Goal: Transaction & Acquisition: Book appointment/travel/reservation

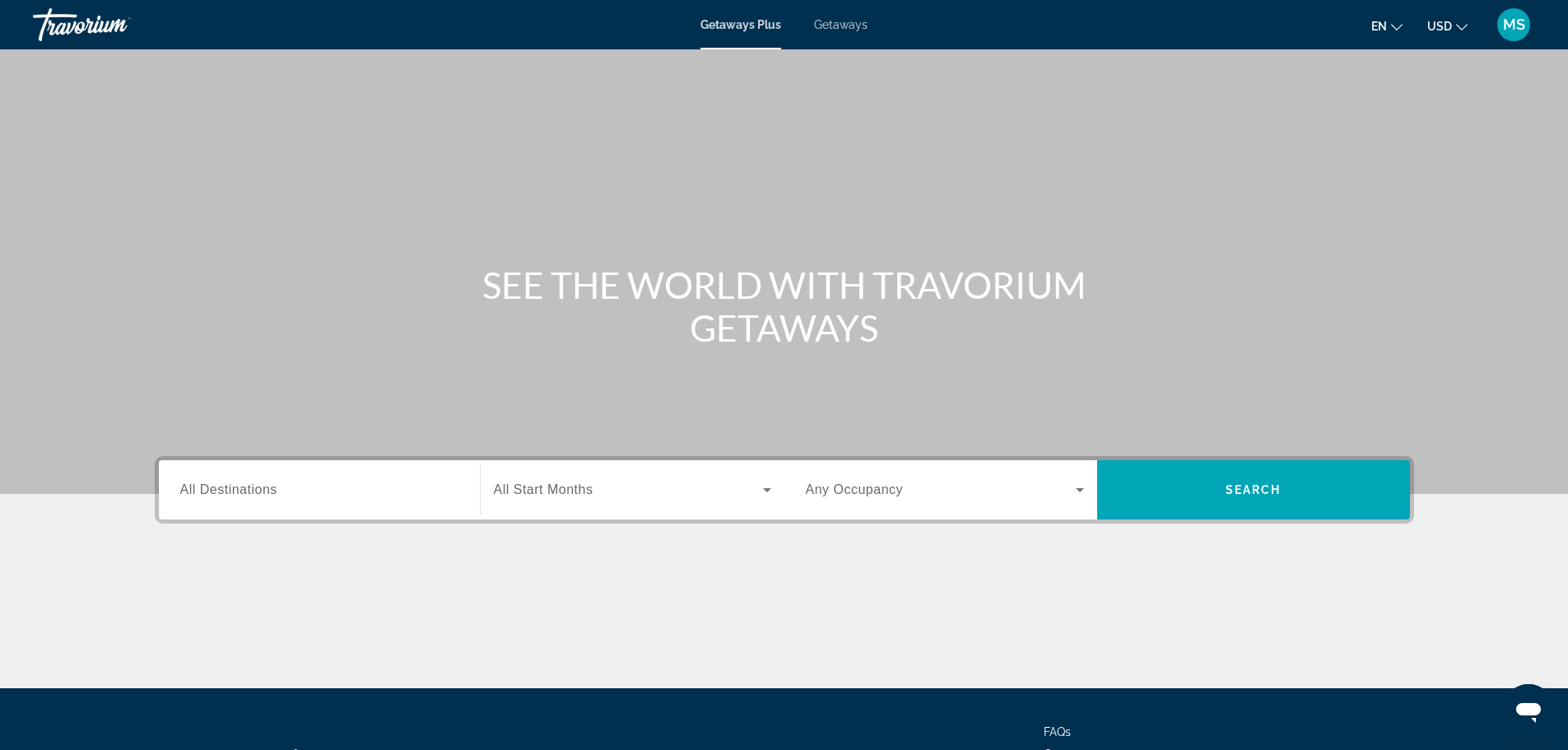
click at [843, 26] on span "Getaways" at bounding box center [840, 25] width 54 height 13
click at [230, 489] on span "All Destinations" at bounding box center [229, 489] width 97 height 14
click at [230, 489] on input "Destination All Destinations" at bounding box center [320, 490] width 278 height 19
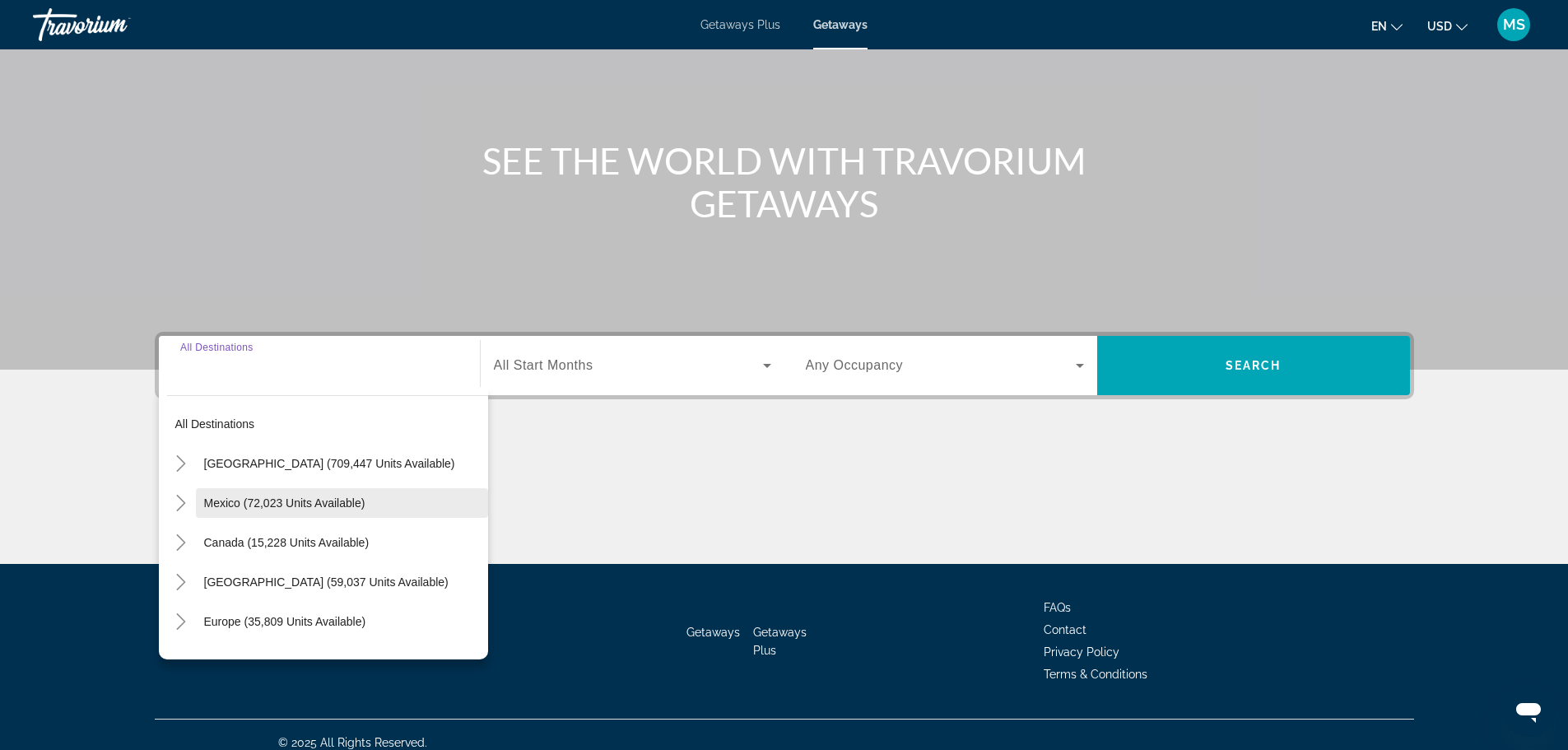
scroll to position [140, 0]
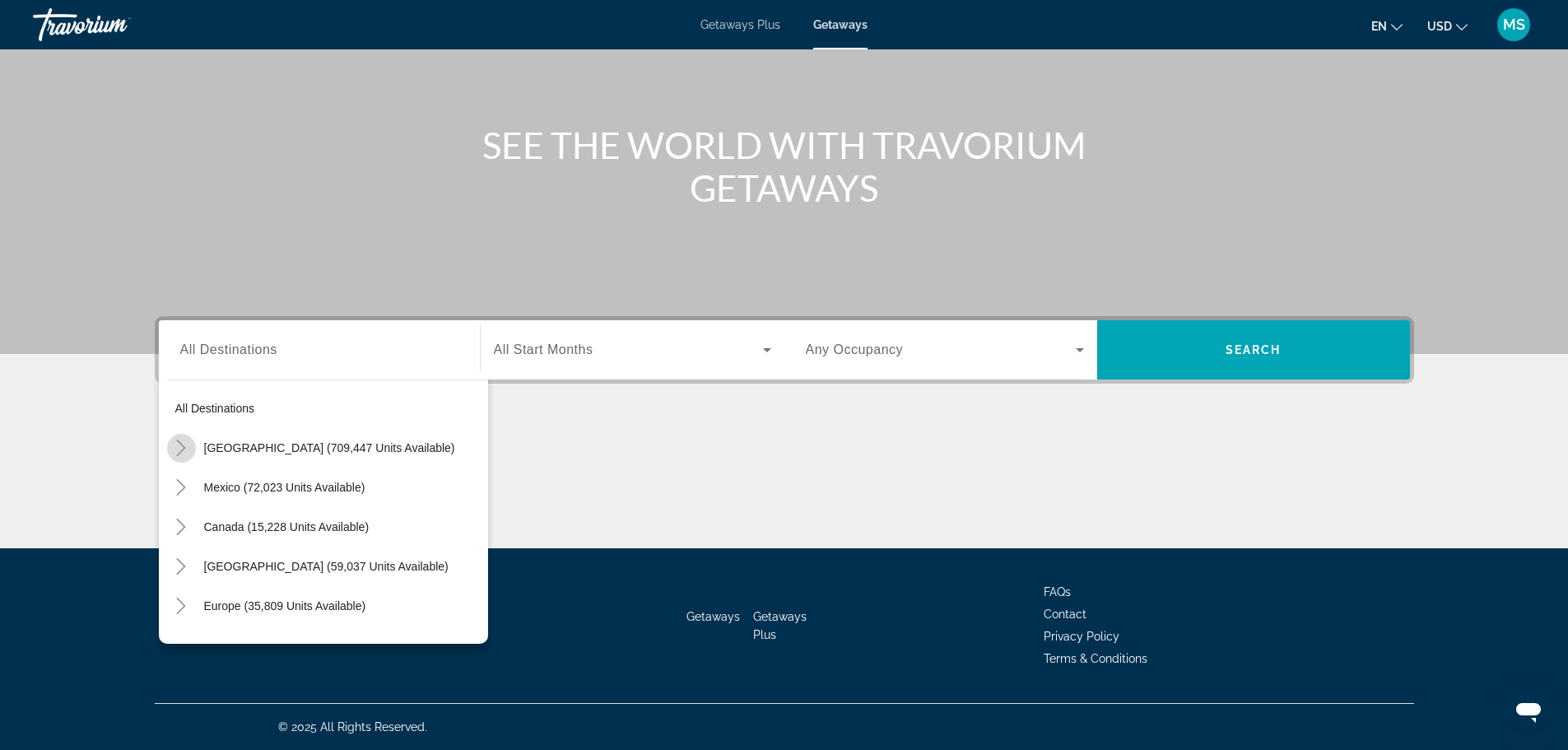
click at [180, 450] on icon "Toggle United States (709,447 units available)" at bounding box center [180, 447] width 17 height 17
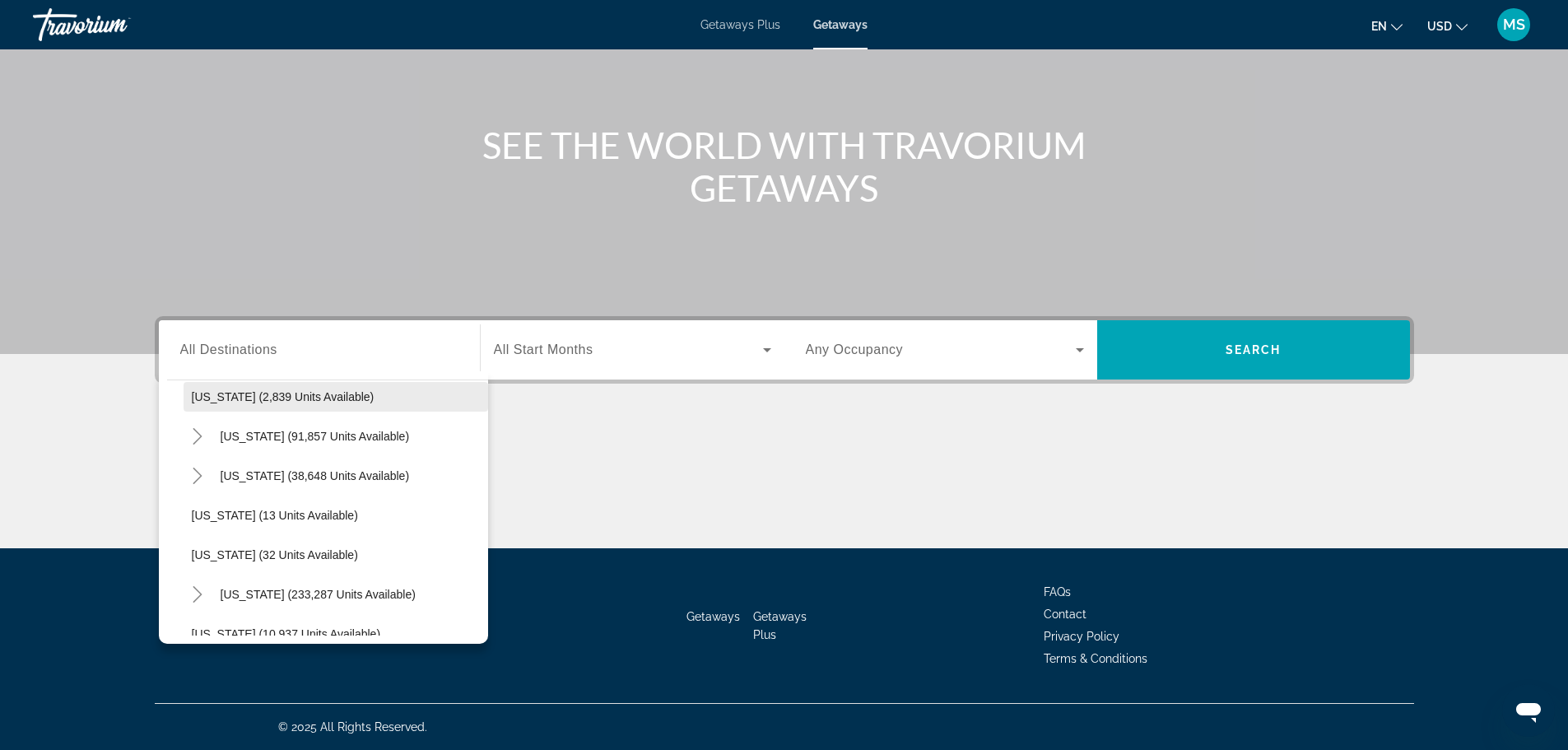
scroll to position [212, 0]
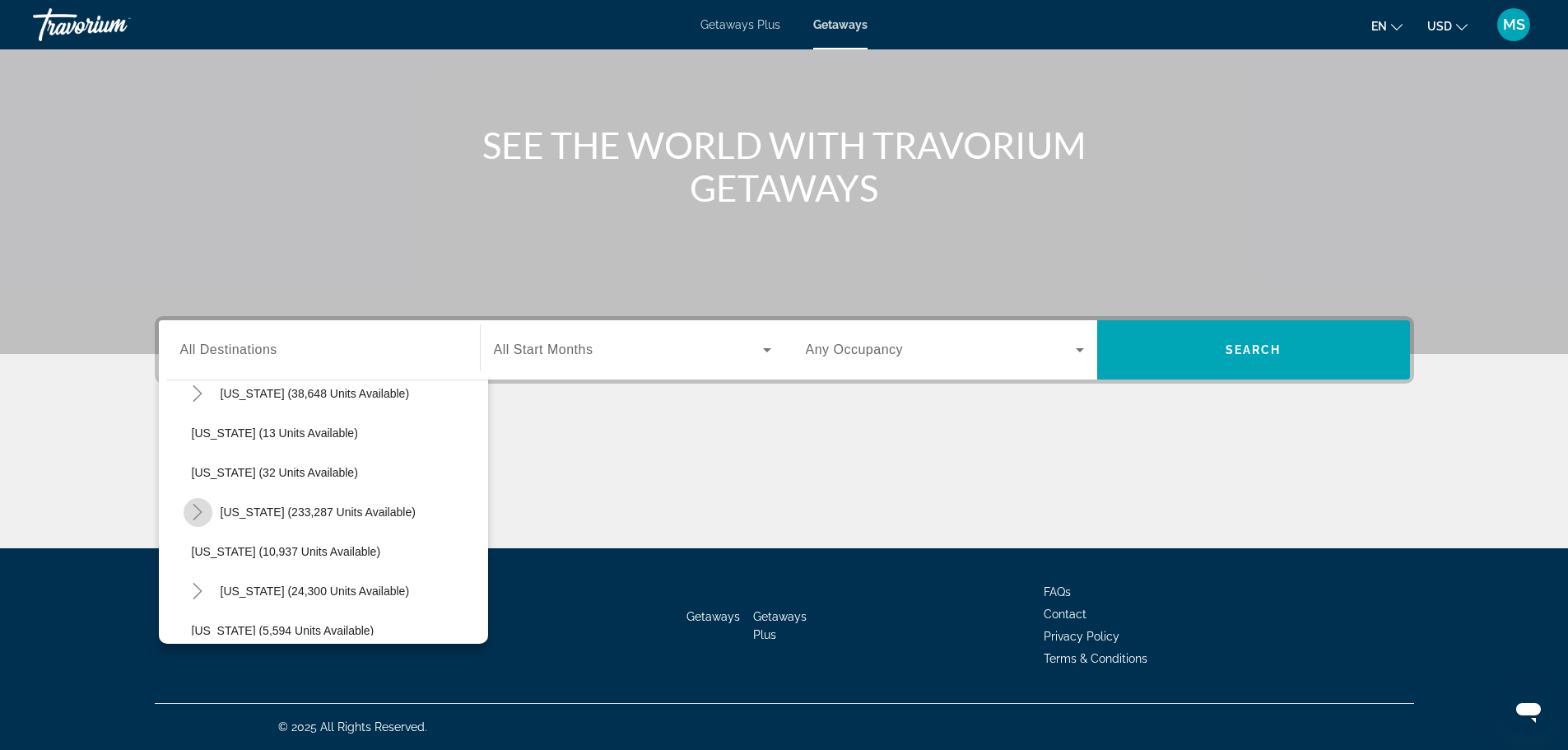
click at [196, 514] on icon "Toggle Florida (233,287 units available)" at bounding box center [197, 511] width 17 height 17
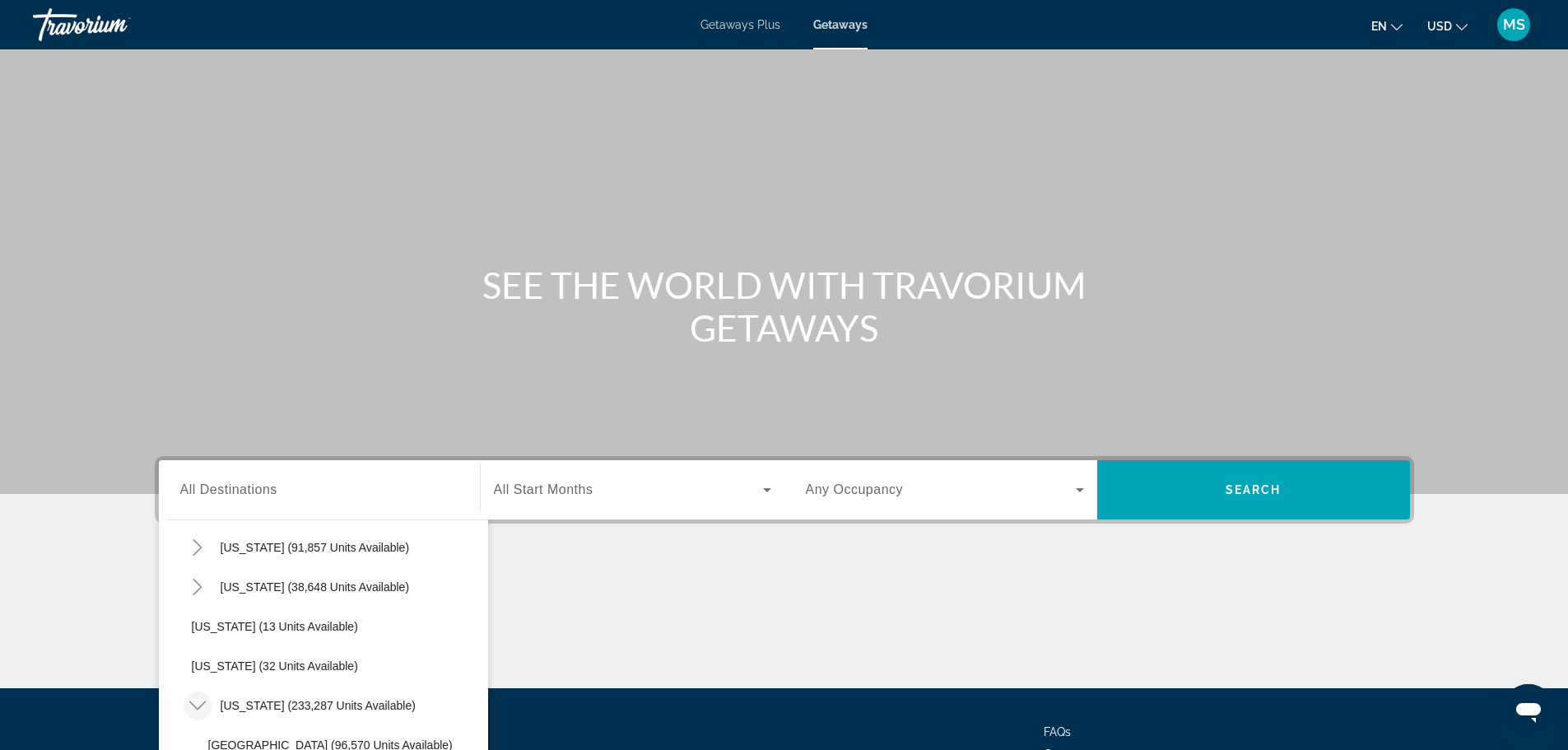
scroll to position [246, 0]
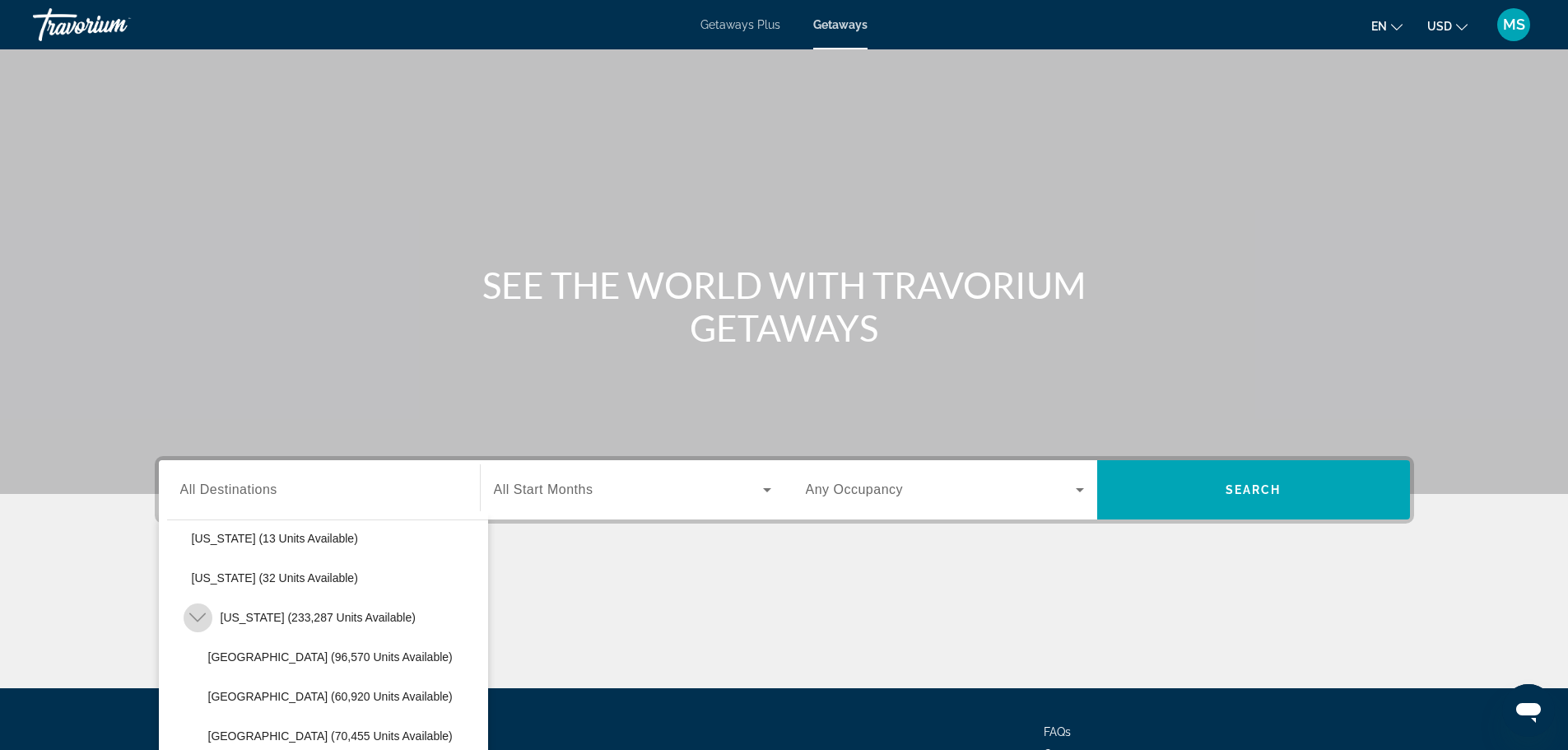
click at [199, 619] on icon "Toggle Florida (233,287 units available)" at bounding box center [197, 617] width 17 height 9
click at [199, 619] on icon "Toggle Florida (233,287 units available)" at bounding box center [198, 617] width 9 height 17
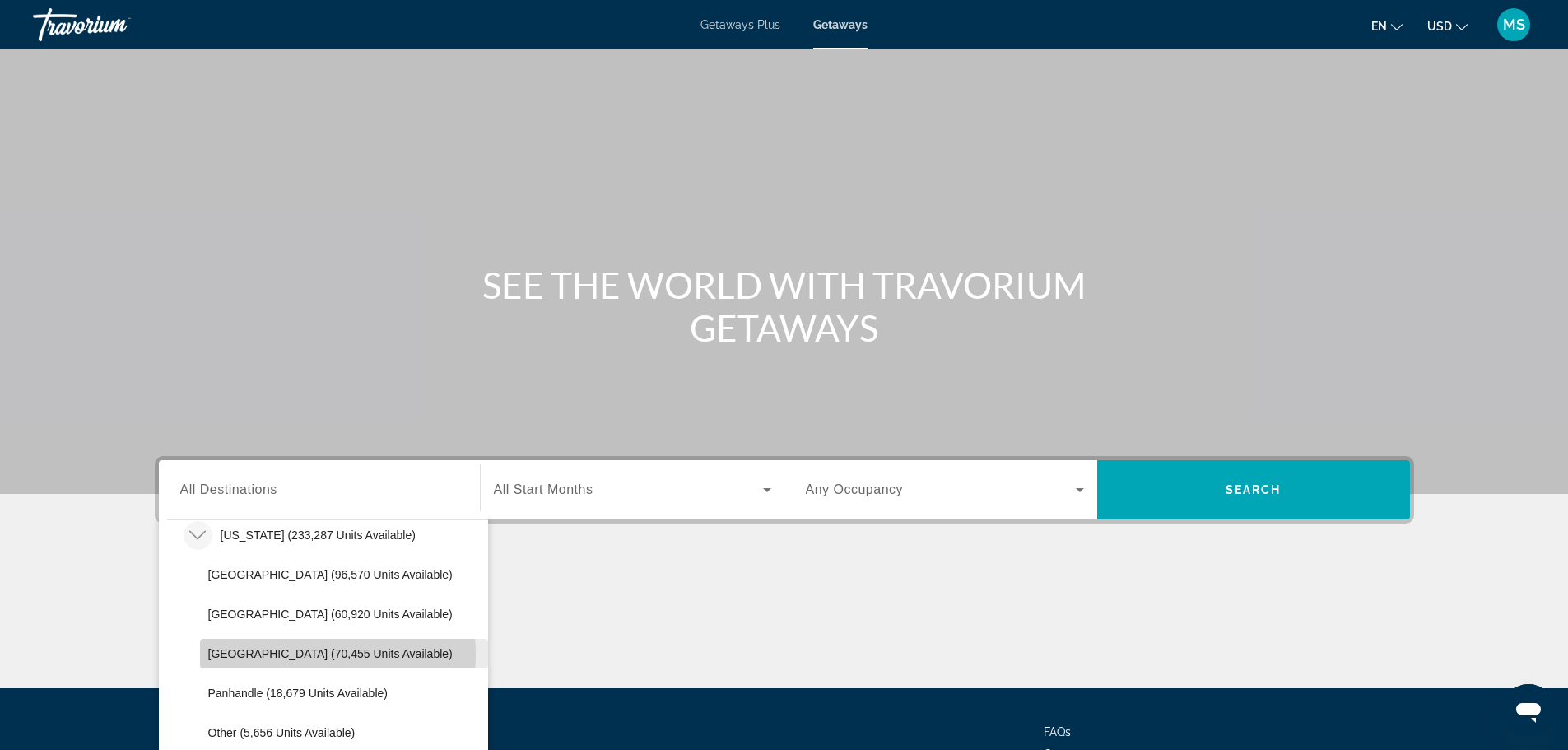
click at [296, 654] on span "[GEOGRAPHIC_DATA] (70,455 units available)" at bounding box center [330, 653] width 245 height 13
type input "**********"
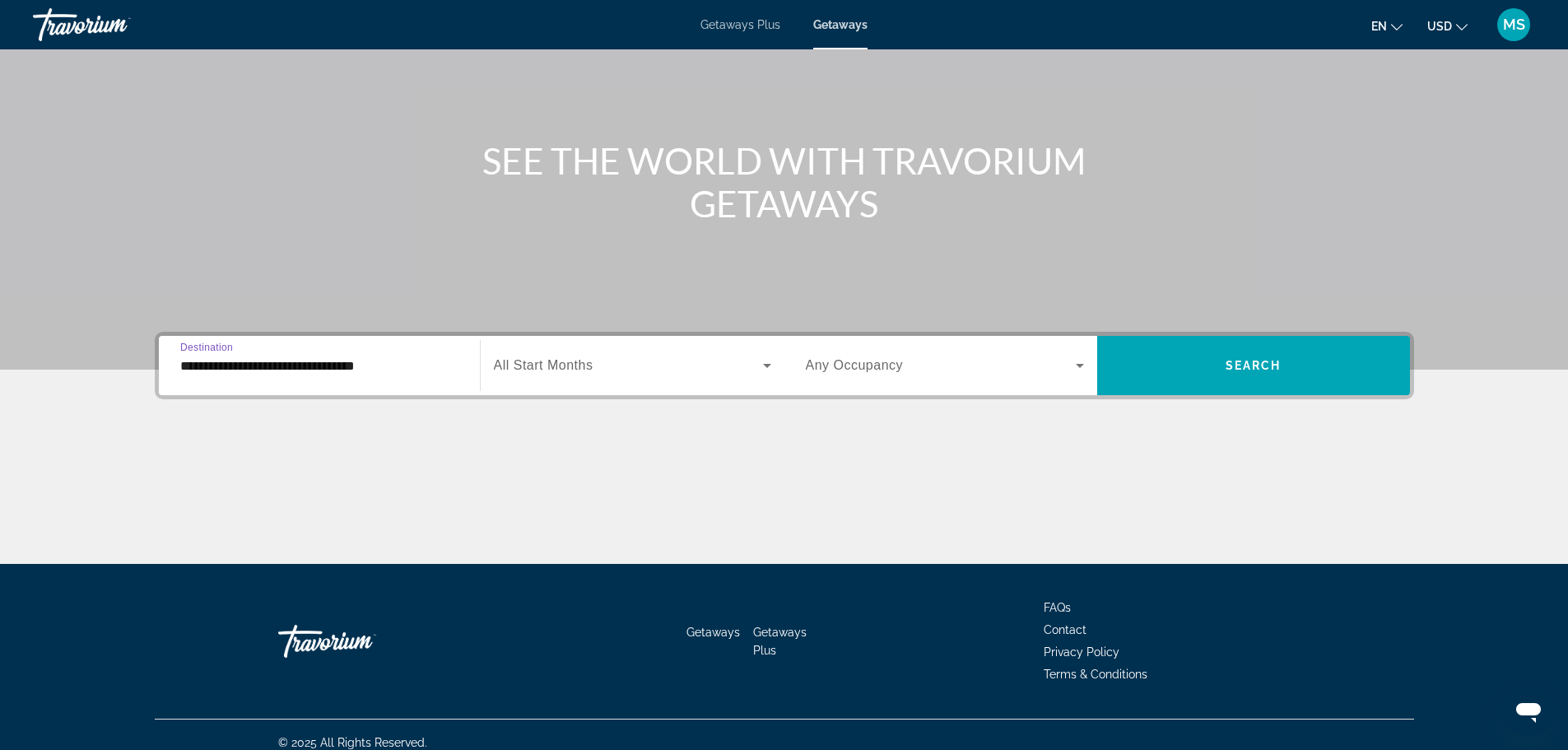
scroll to position [140, 0]
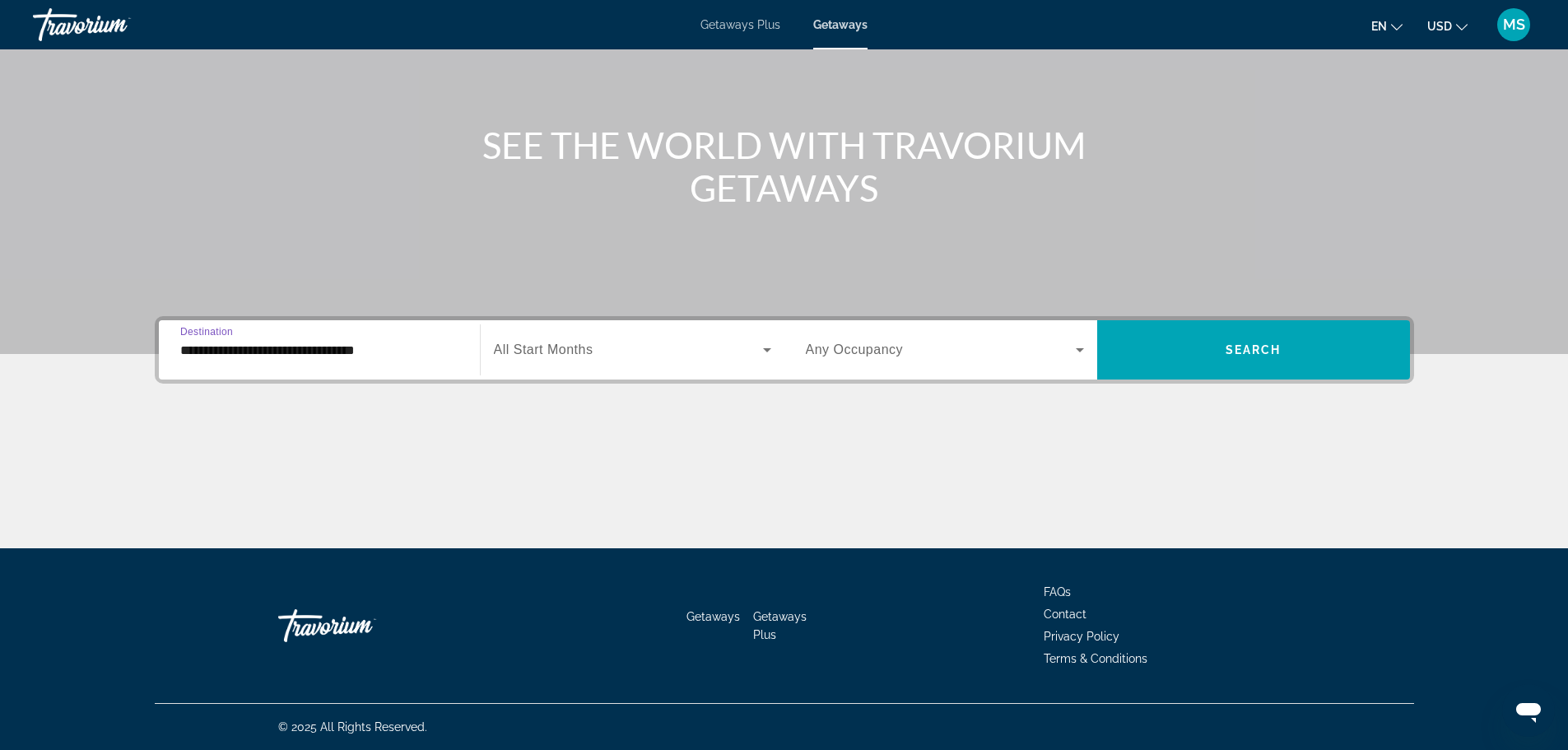
click at [610, 354] on span "Search widget" at bounding box center [629, 349] width 269 height 19
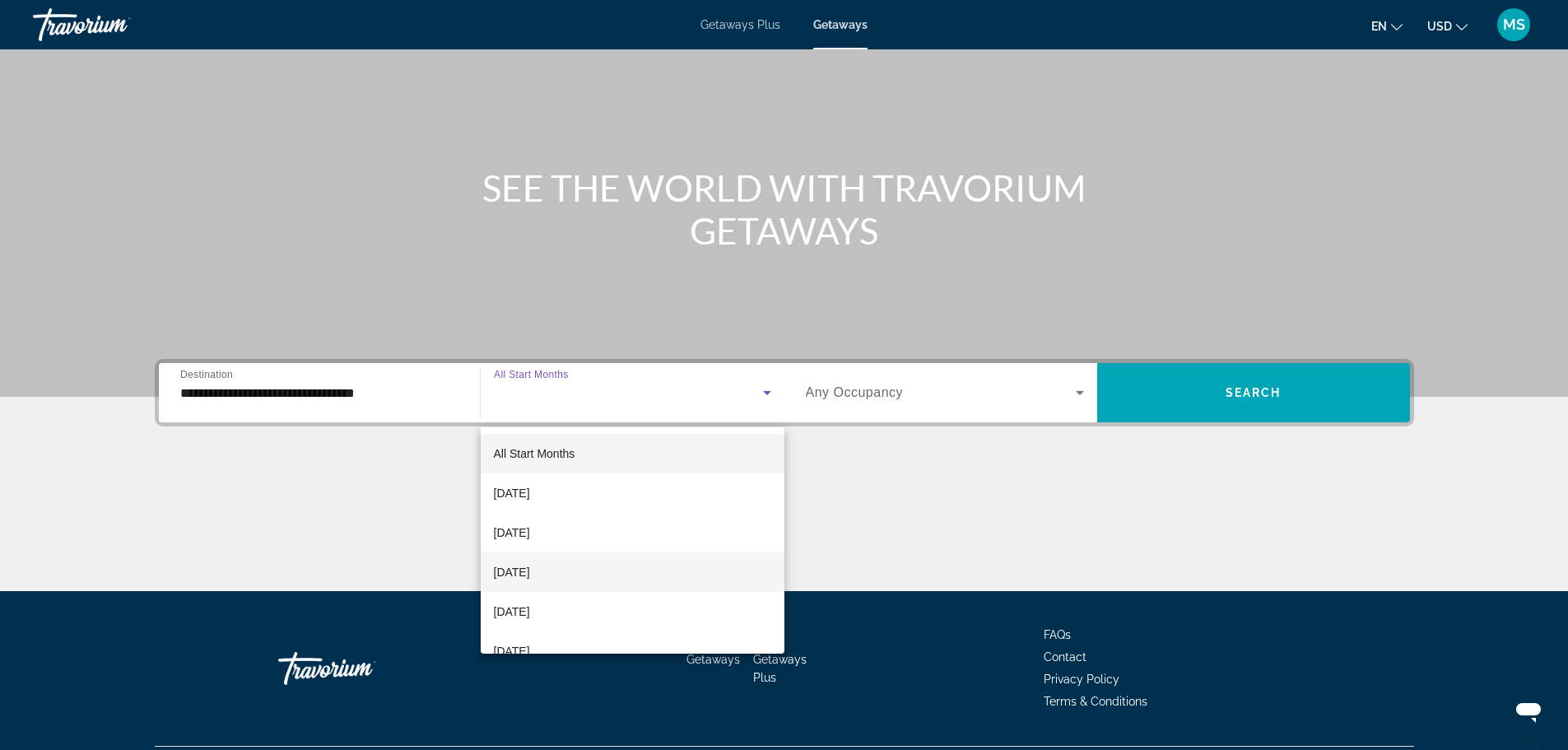
scroll to position [57, 0]
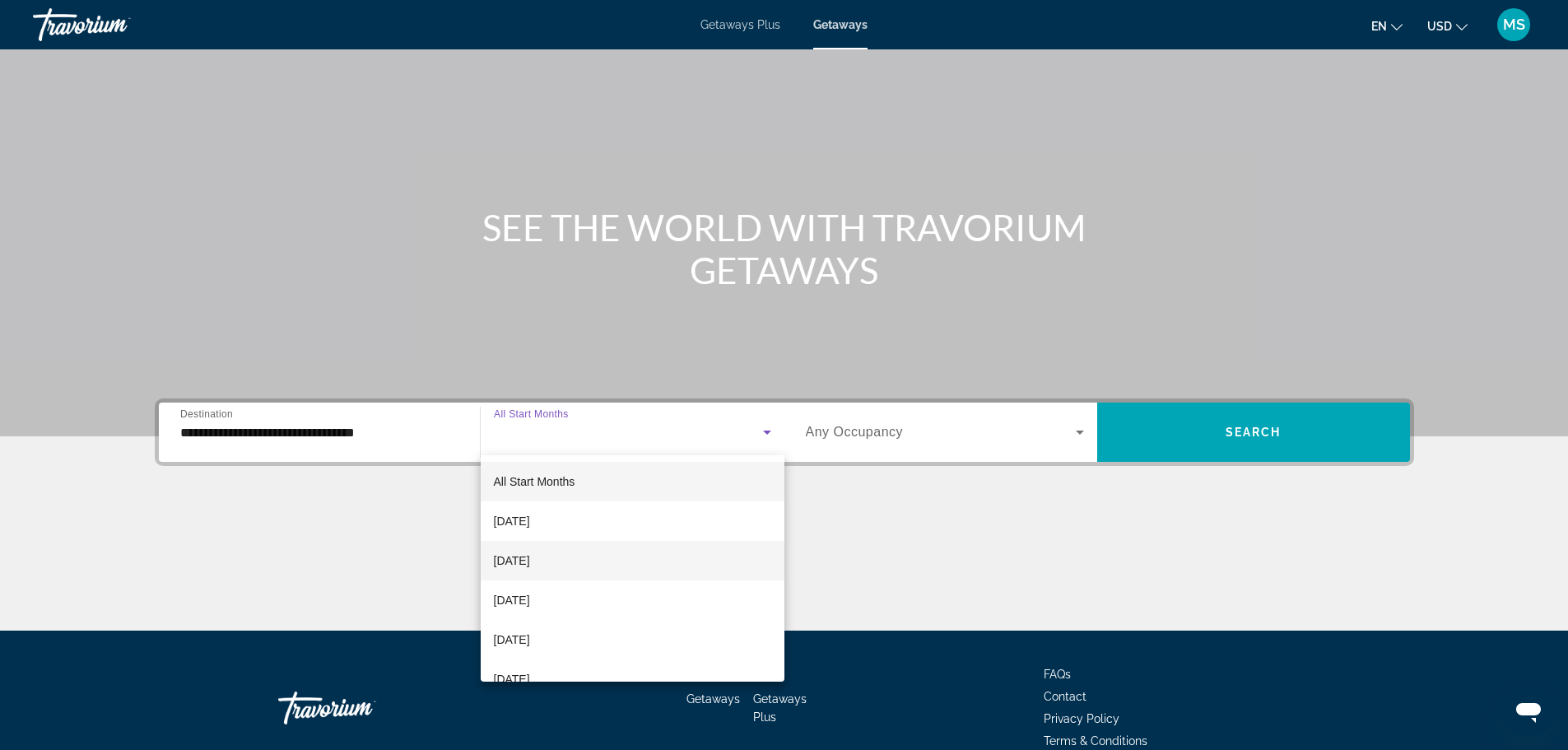
click at [530, 555] on span "[DATE]" at bounding box center [512, 560] width 36 height 19
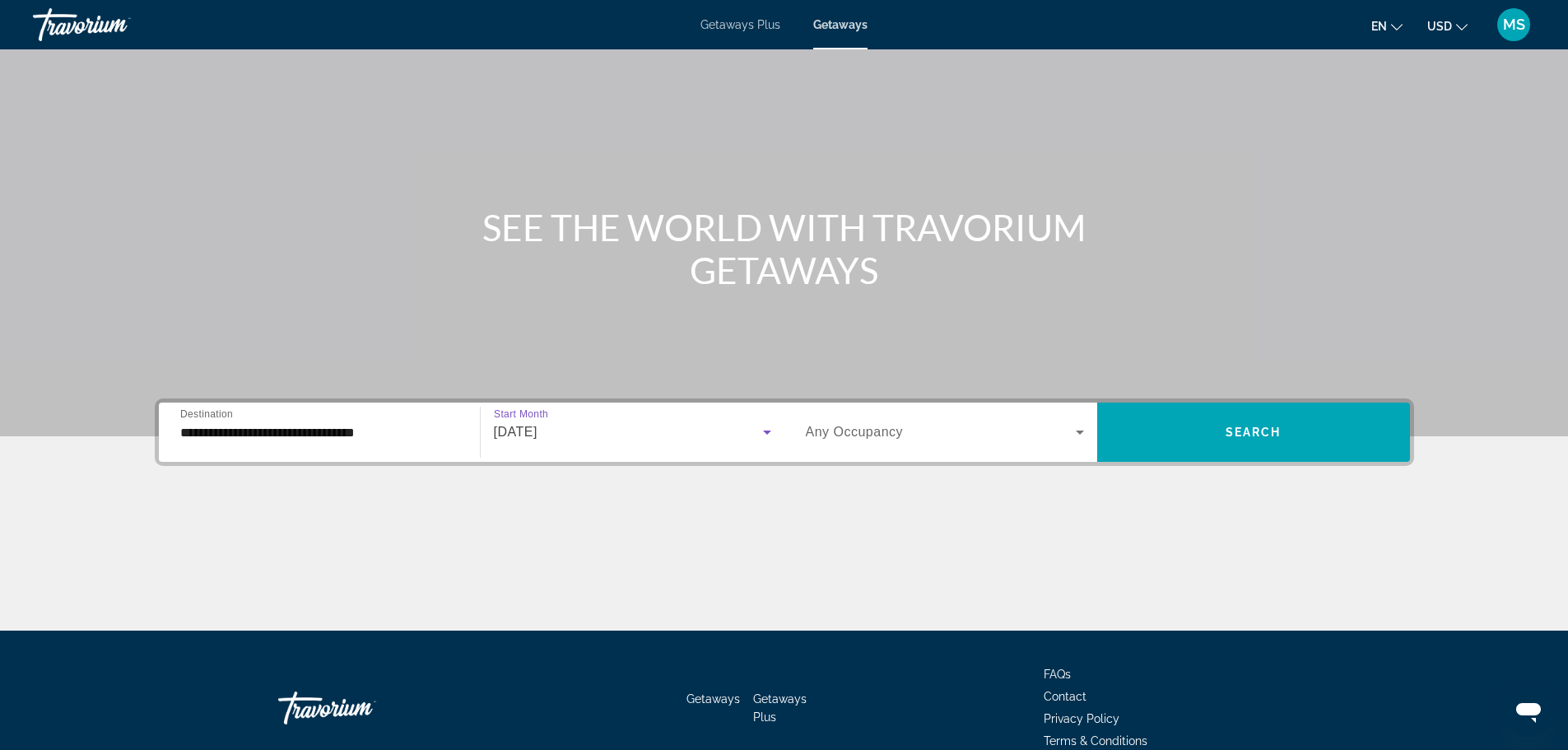
click at [1077, 428] on icon "Search widget" at bounding box center [1079, 432] width 19 height 19
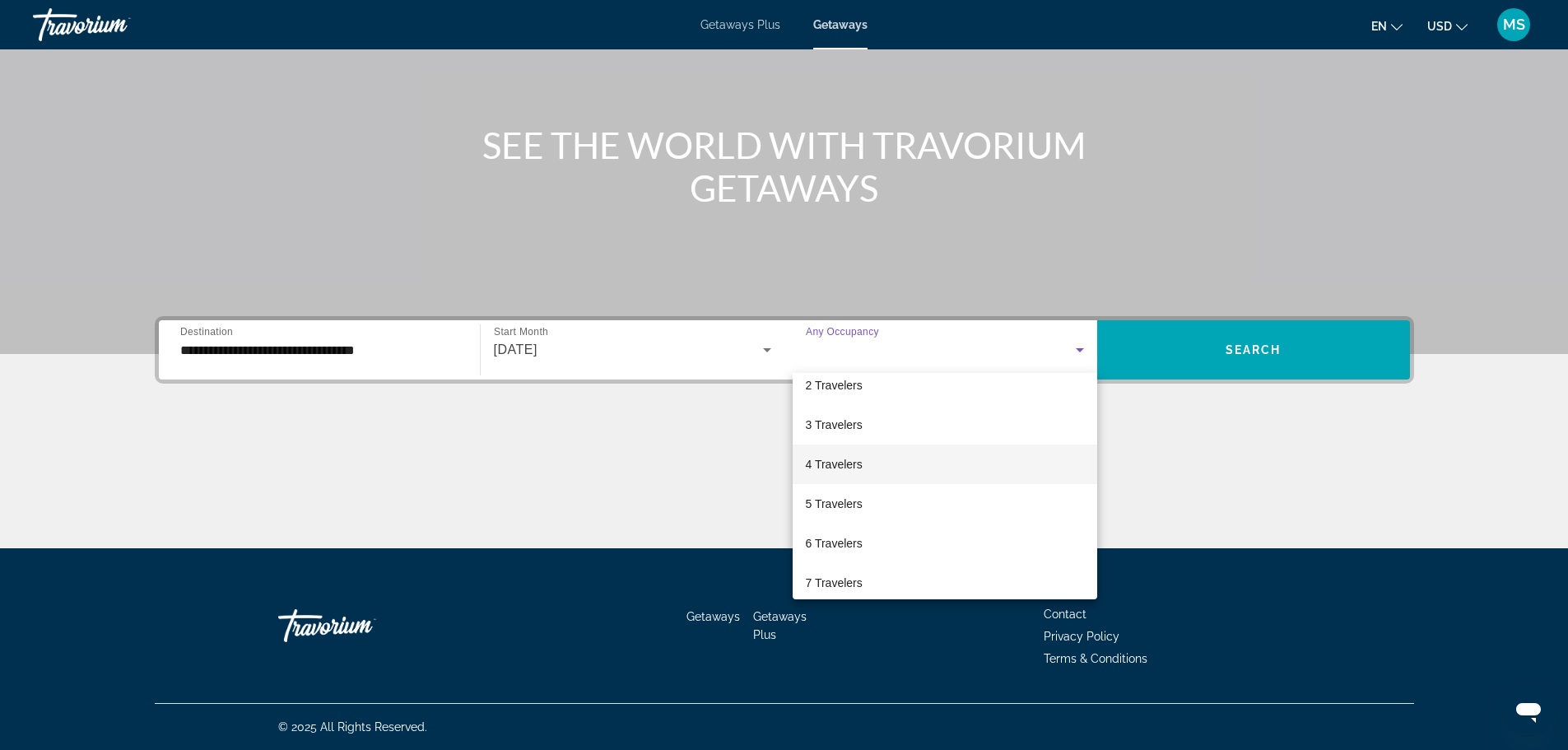
scroll to position [82, 0]
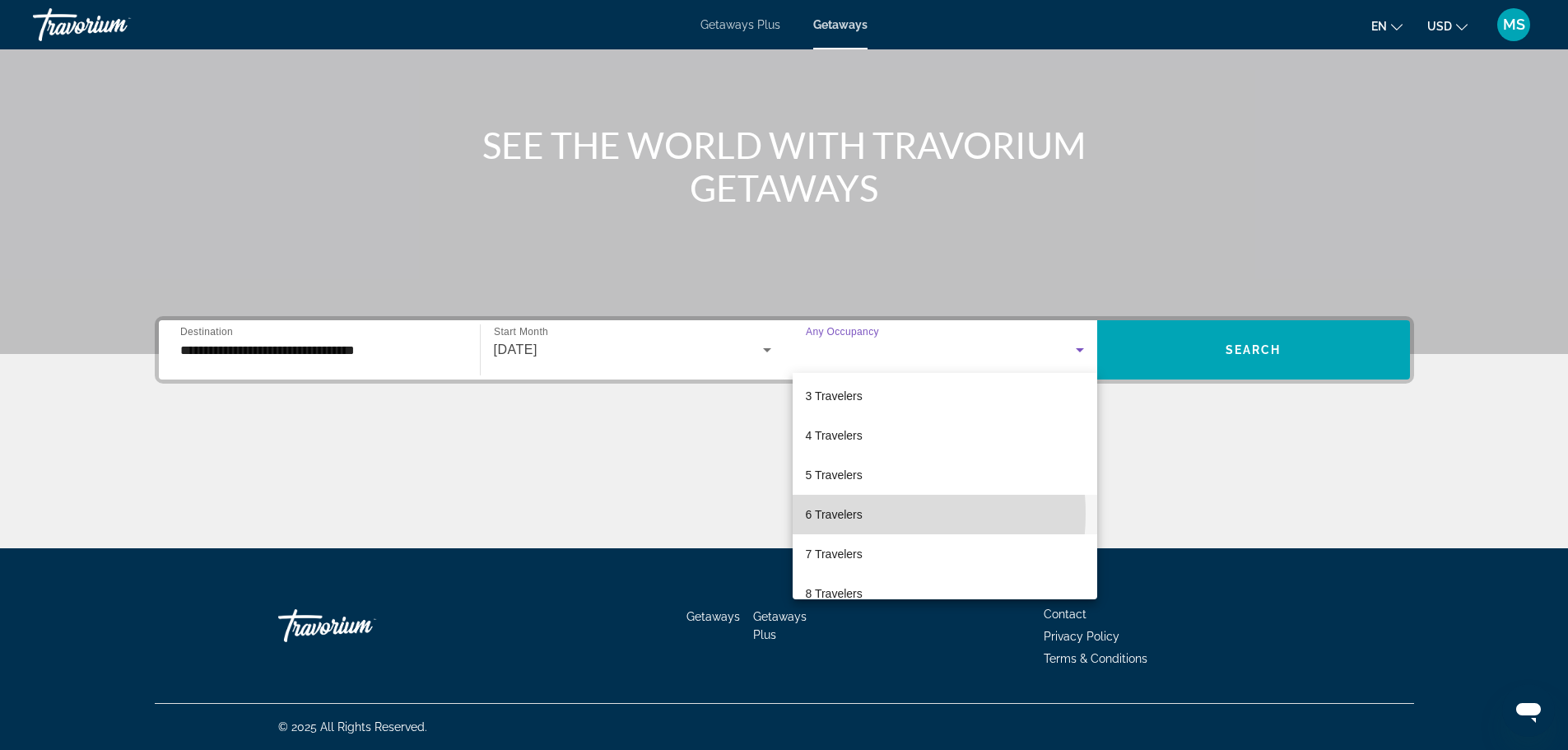
click at [859, 513] on span "6 Travelers" at bounding box center [834, 514] width 56 height 19
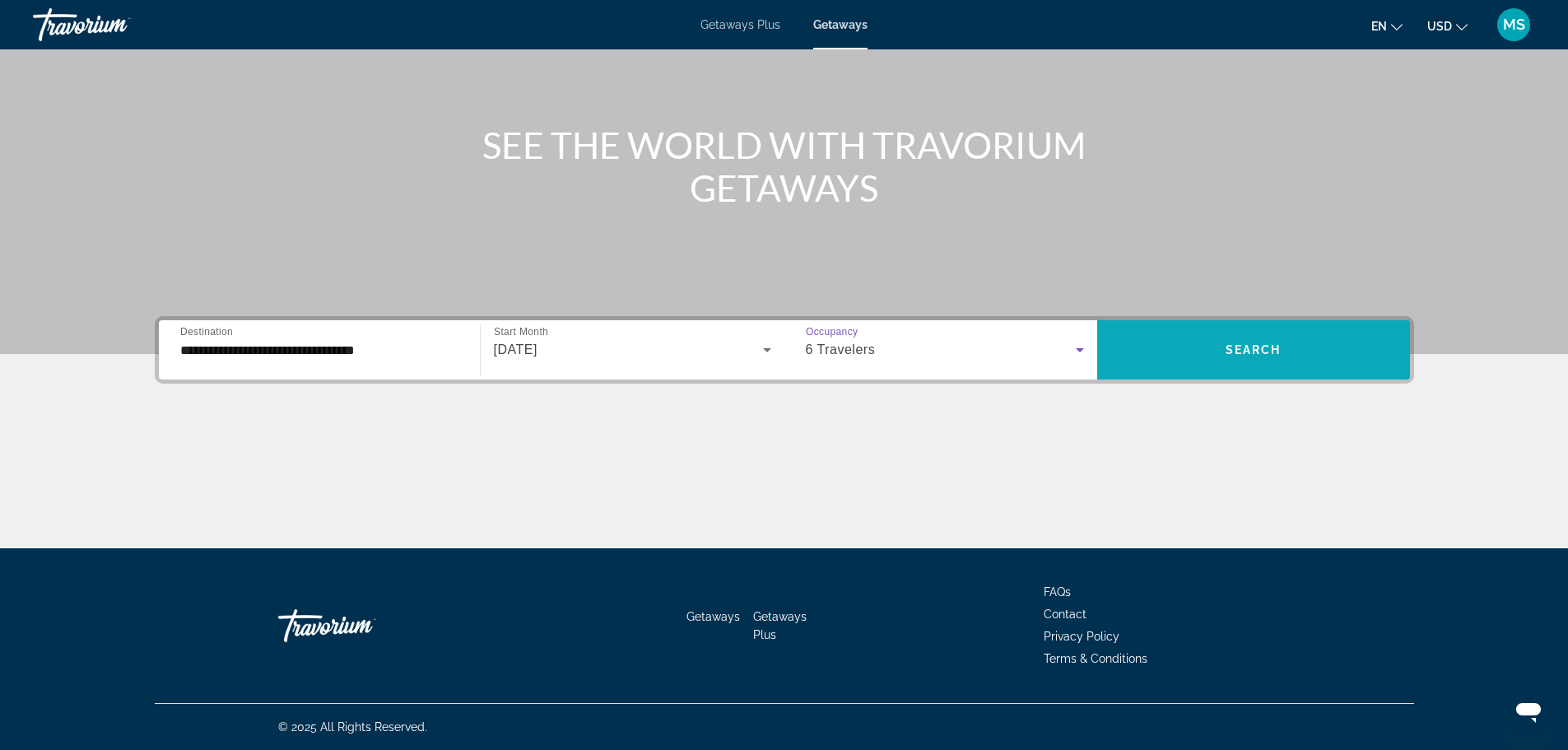
click at [1241, 341] on span "Search widget" at bounding box center [1253, 349] width 313 height 40
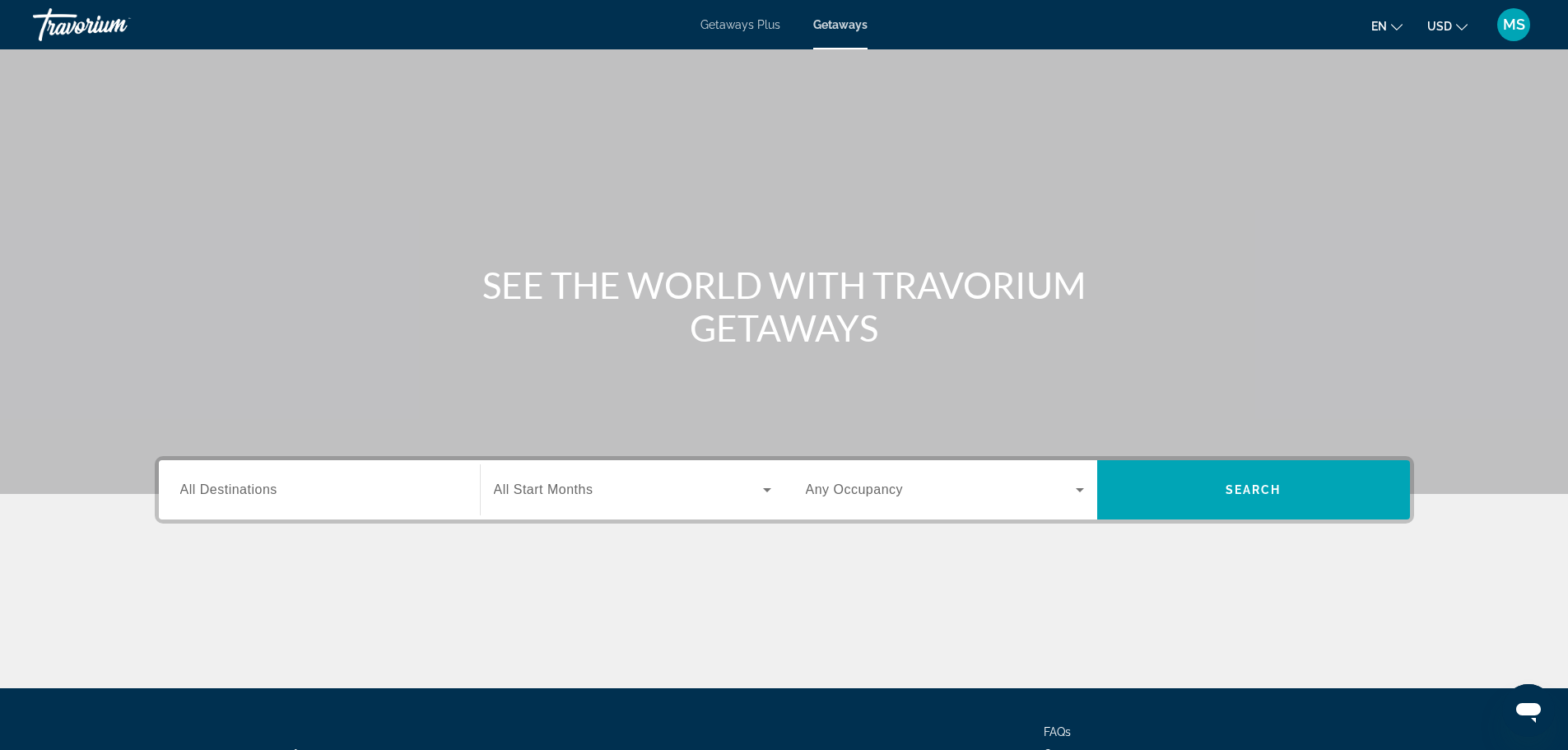
click at [258, 483] on span "All Destinations" at bounding box center [229, 489] width 97 height 14
click at [258, 483] on input "Destination All Destinations" at bounding box center [320, 490] width 278 height 19
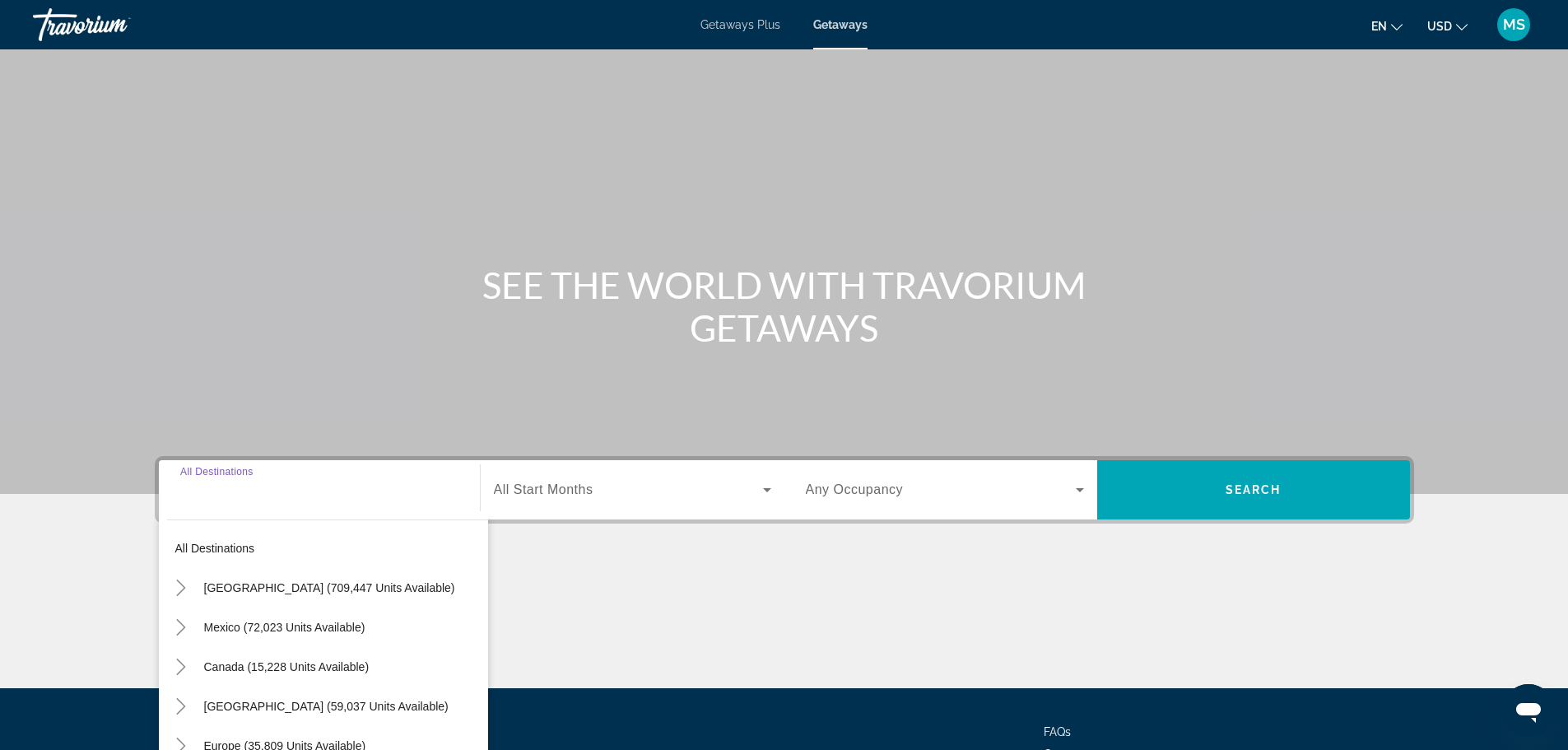
scroll to position [140, 0]
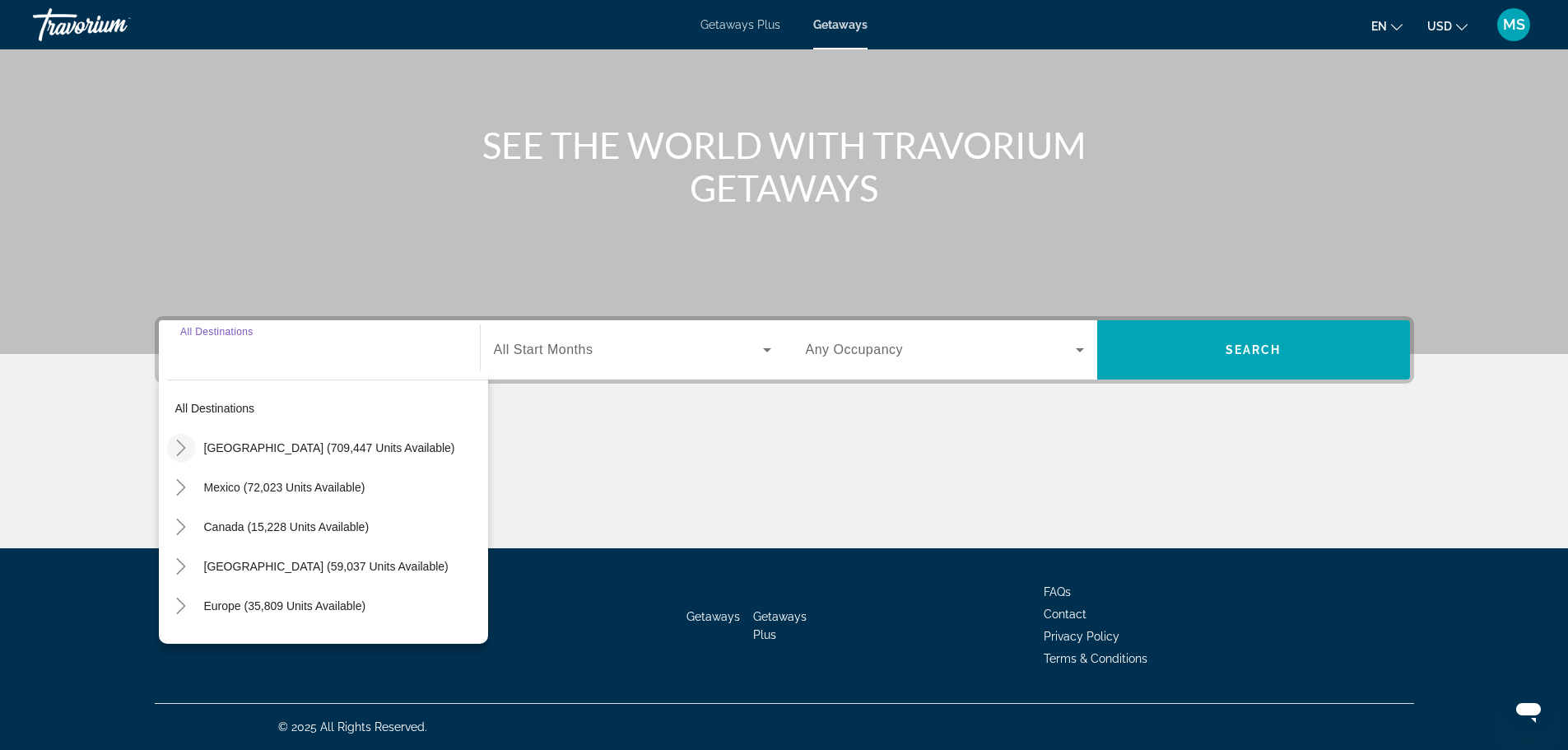
click at [180, 454] on icon "Toggle United States (709,447 units available)" at bounding box center [180, 447] width 17 height 17
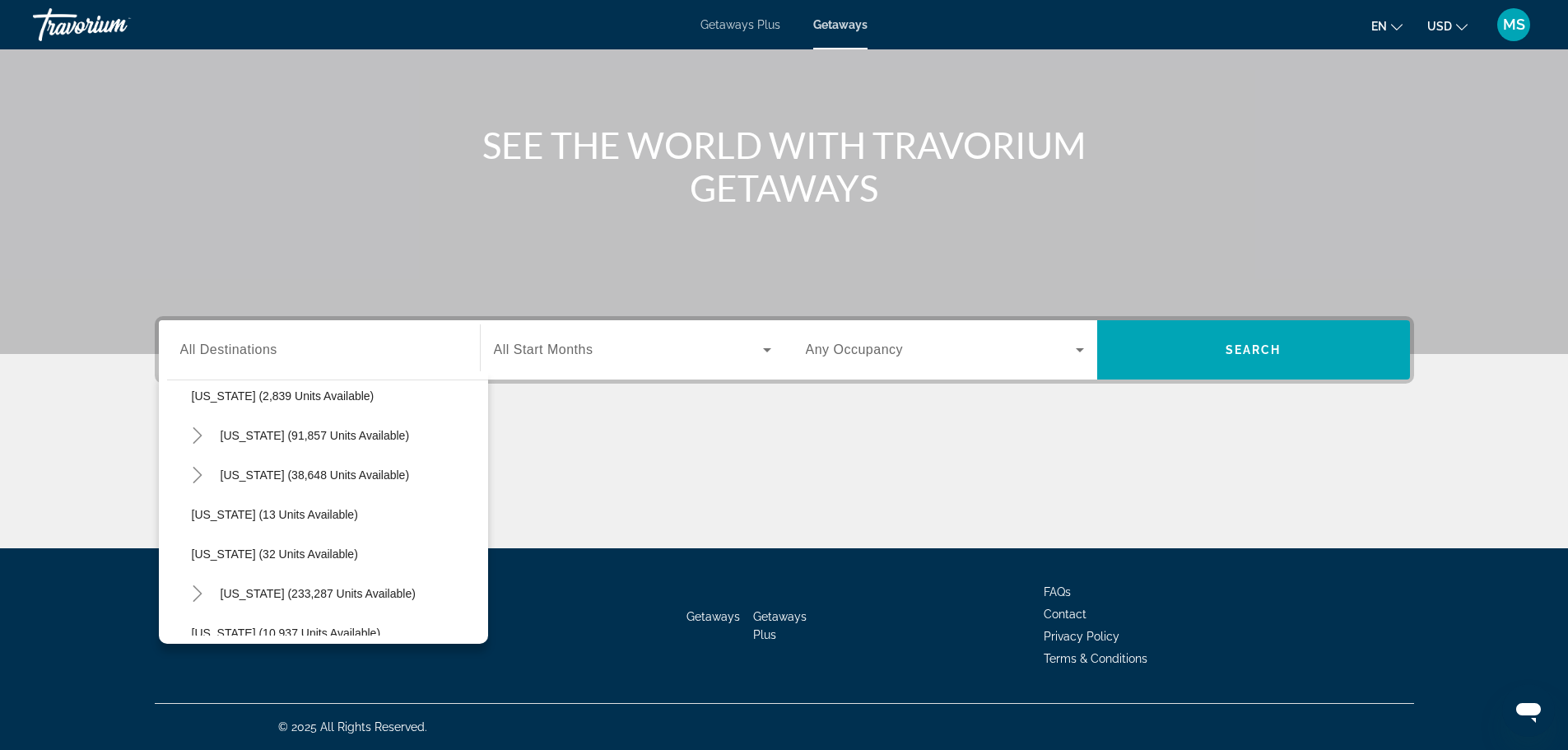
scroll to position [212, 0]
click at [197, 518] on icon "Toggle Florida (233,287 units available)" at bounding box center [197, 511] width 17 height 17
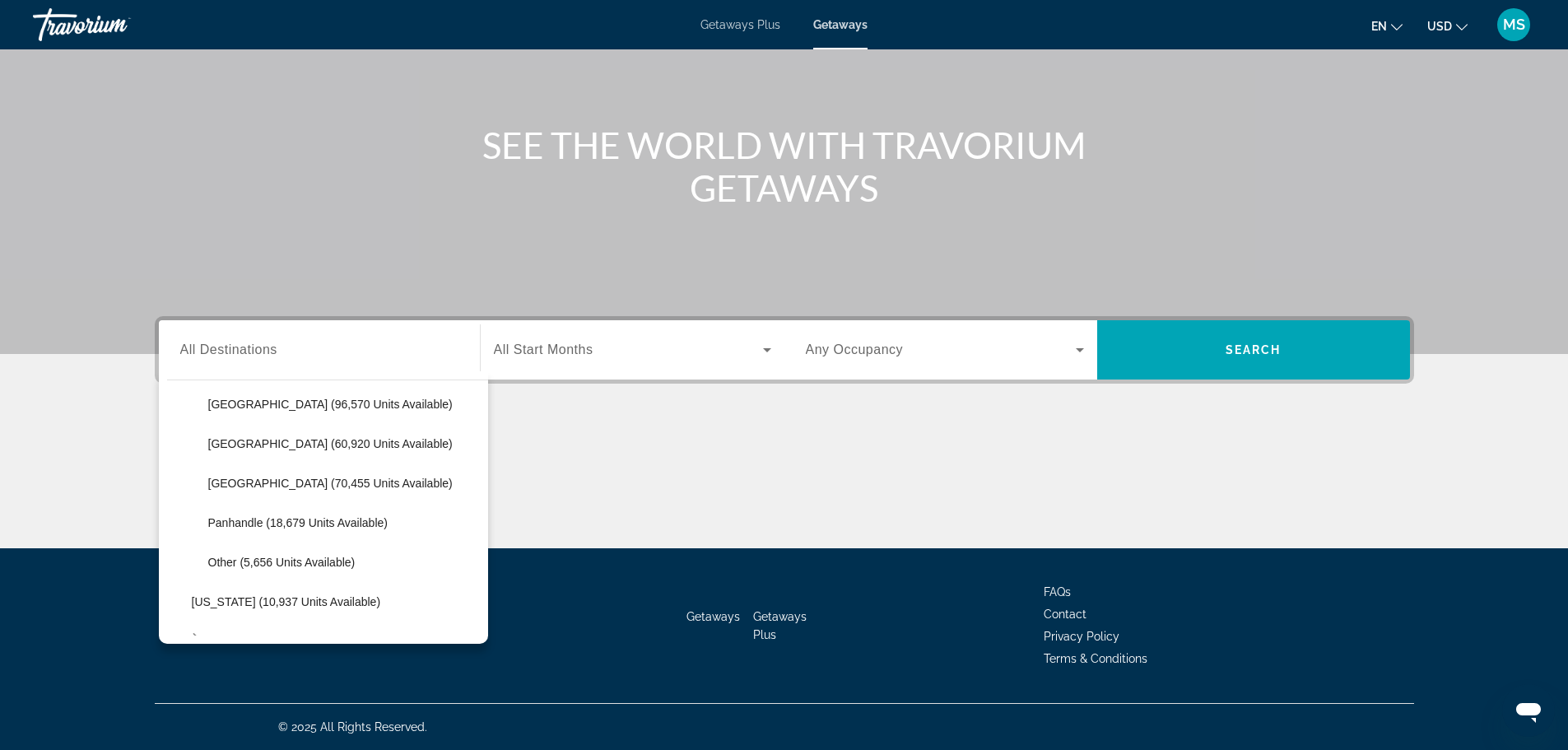
scroll to position [377, 0]
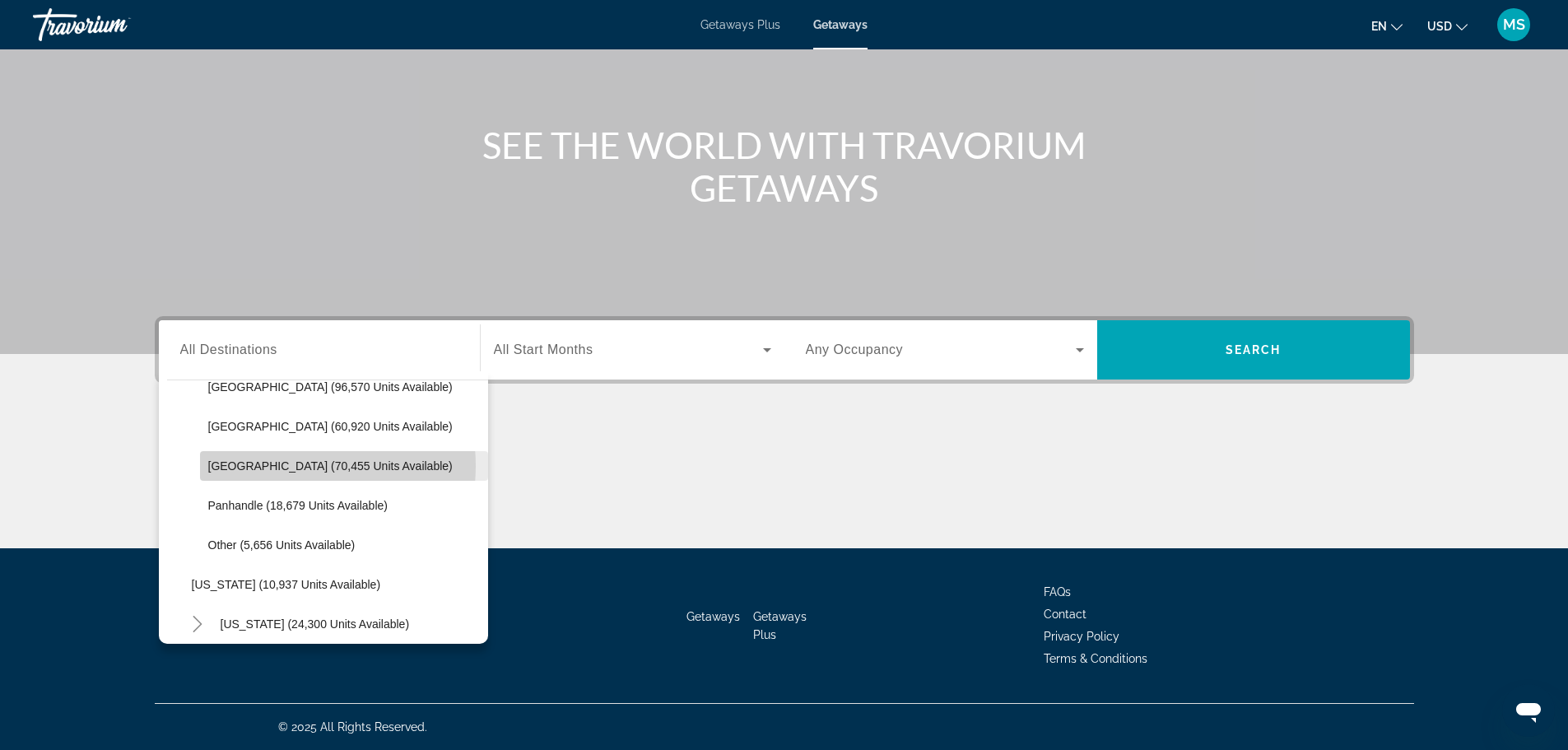
click at [283, 466] on span "[GEOGRAPHIC_DATA] (70,455 units available)" at bounding box center [330, 466] width 245 height 13
type input "**********"
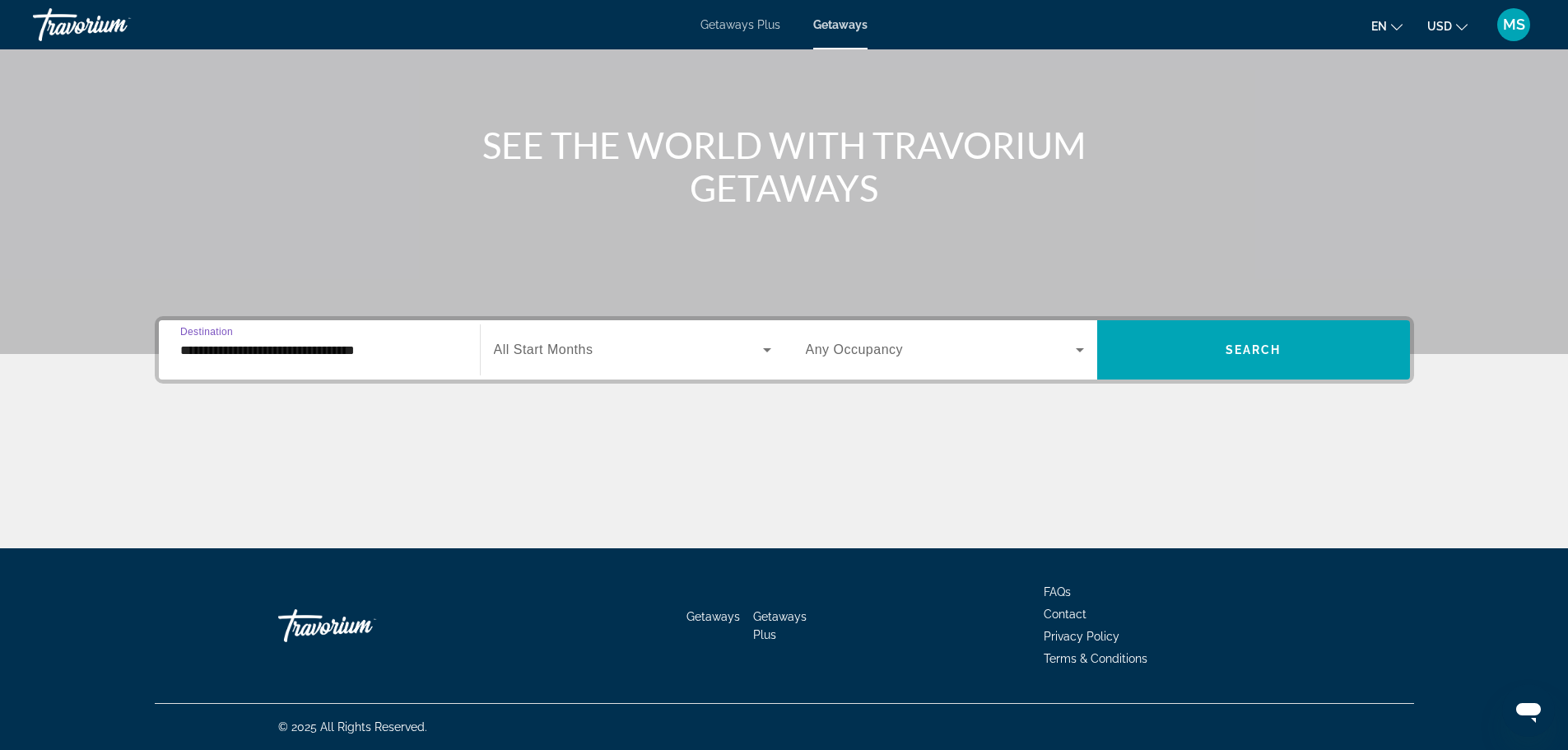
click at [563, 349] on span "All Start Months" at bounding box center [543, 349] width 99 height 14
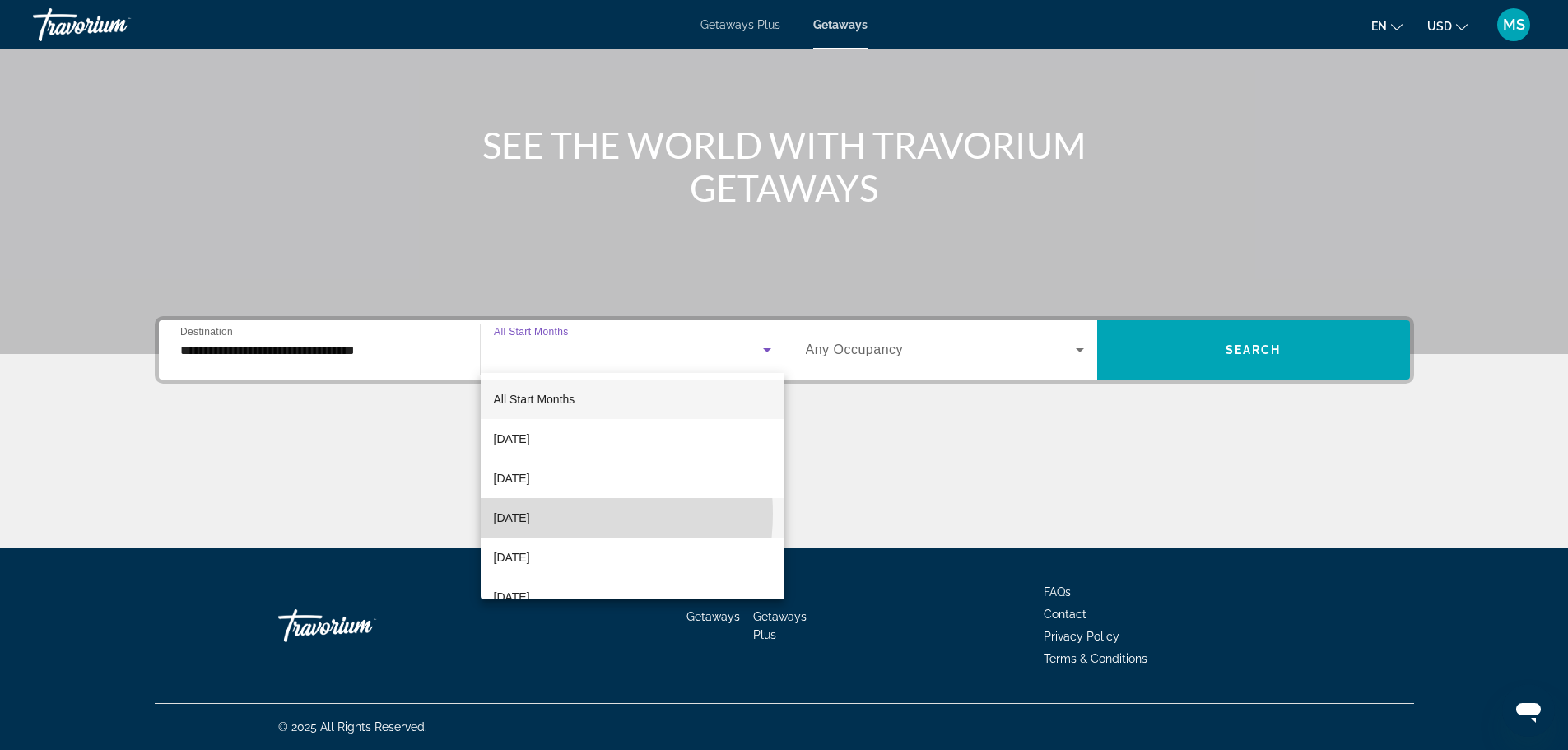
click at [530, 513] on span "[DATE]" at bounding box center [512, 518] width 36 height 19
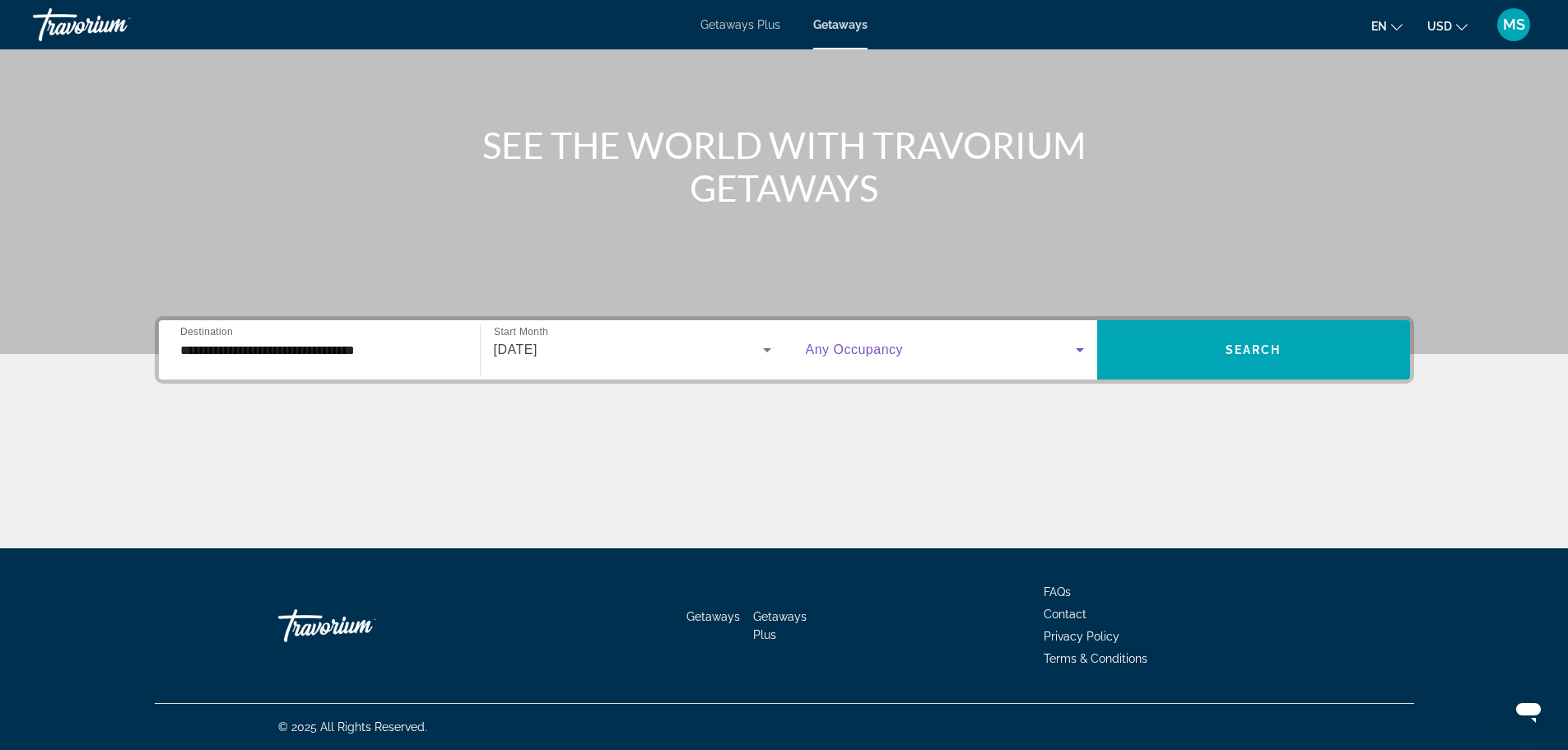
click at [916, 354] on span "Search widget" at bounding box center [940, 349] width 270 height 19
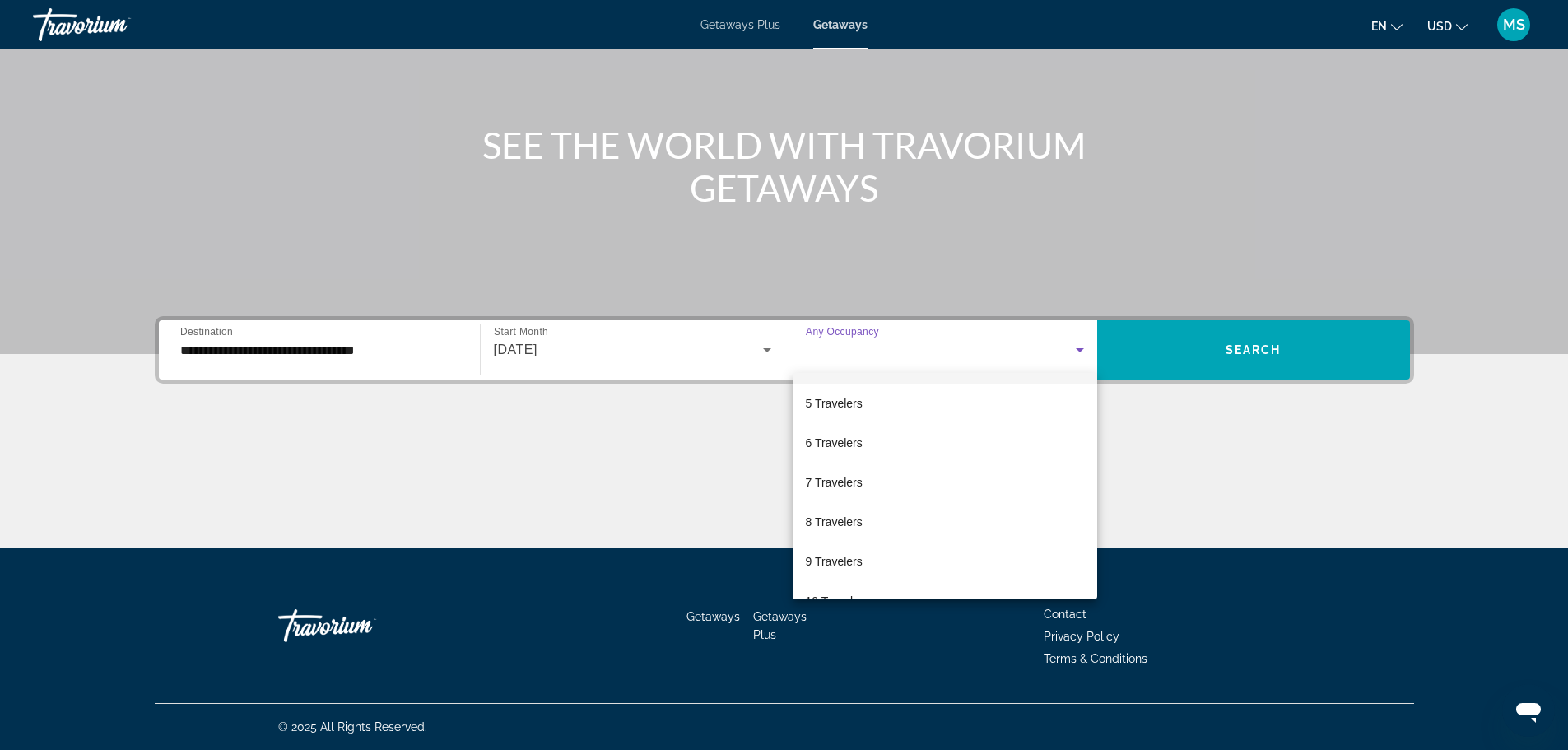
scroll to position [165, 0]
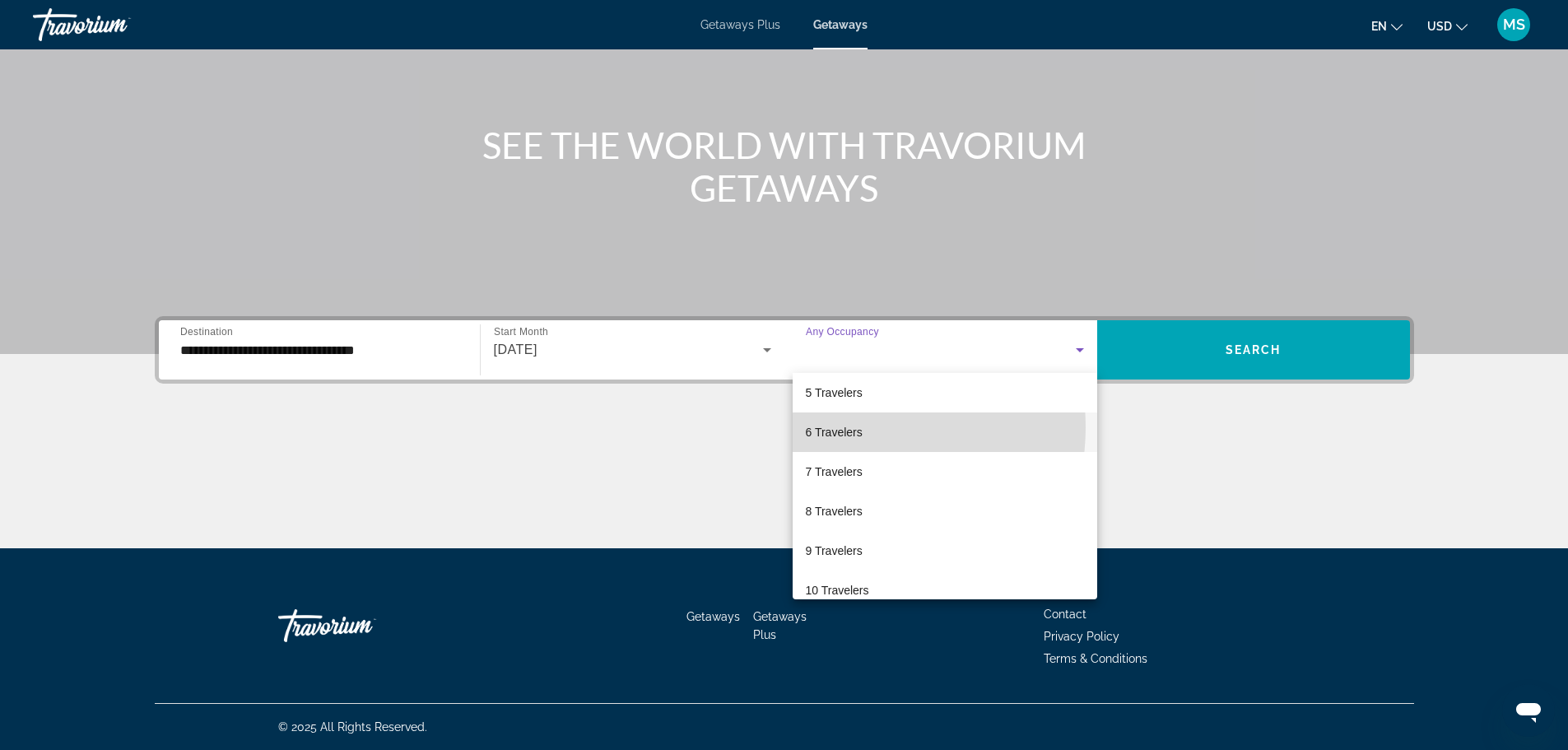
click at [848, 427] on span "6 Travelers" at bounding box center [834, 432] width 56 height 19
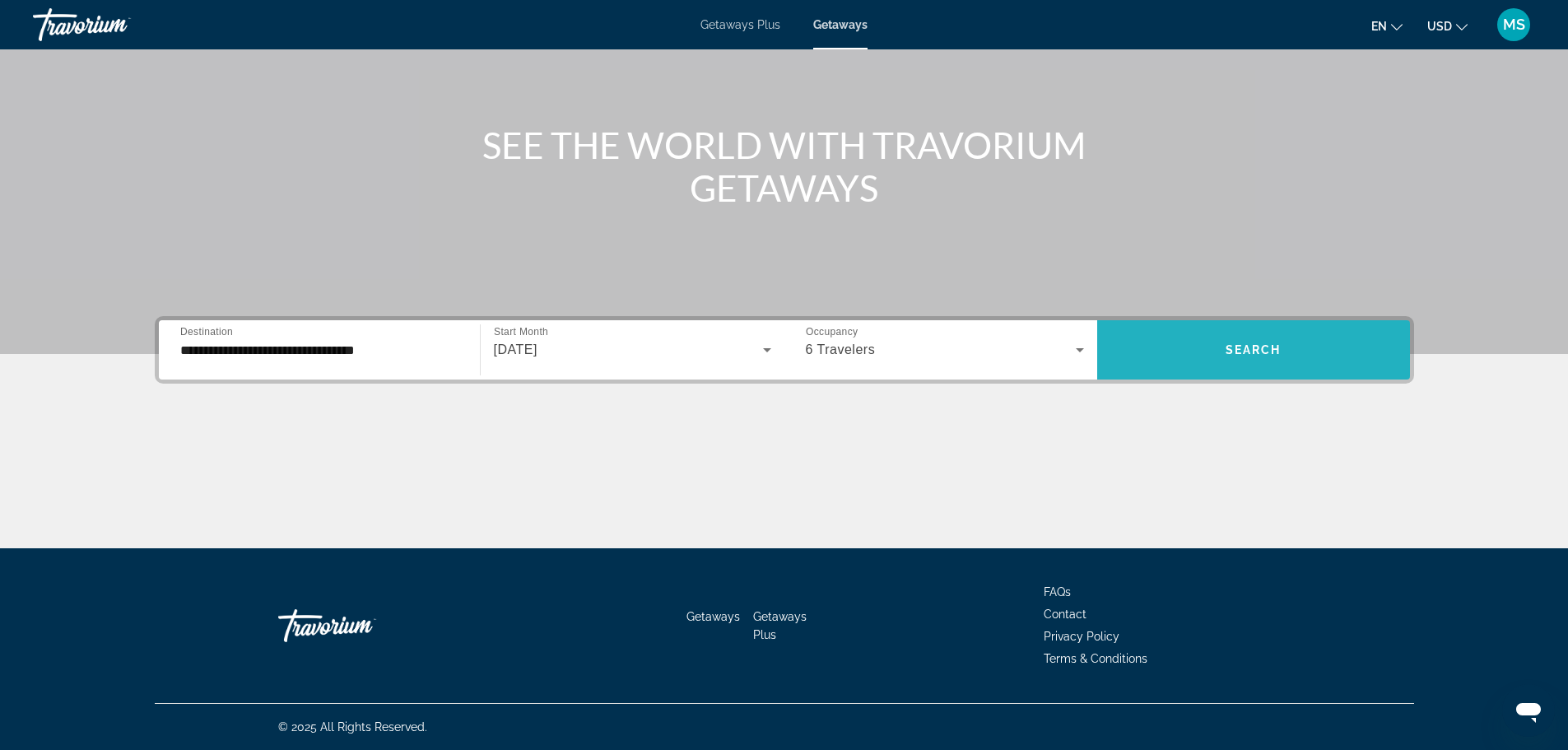
click at [1219, 335] on span "Search widget" at bounding box center [1253, 349] width 313 height 40
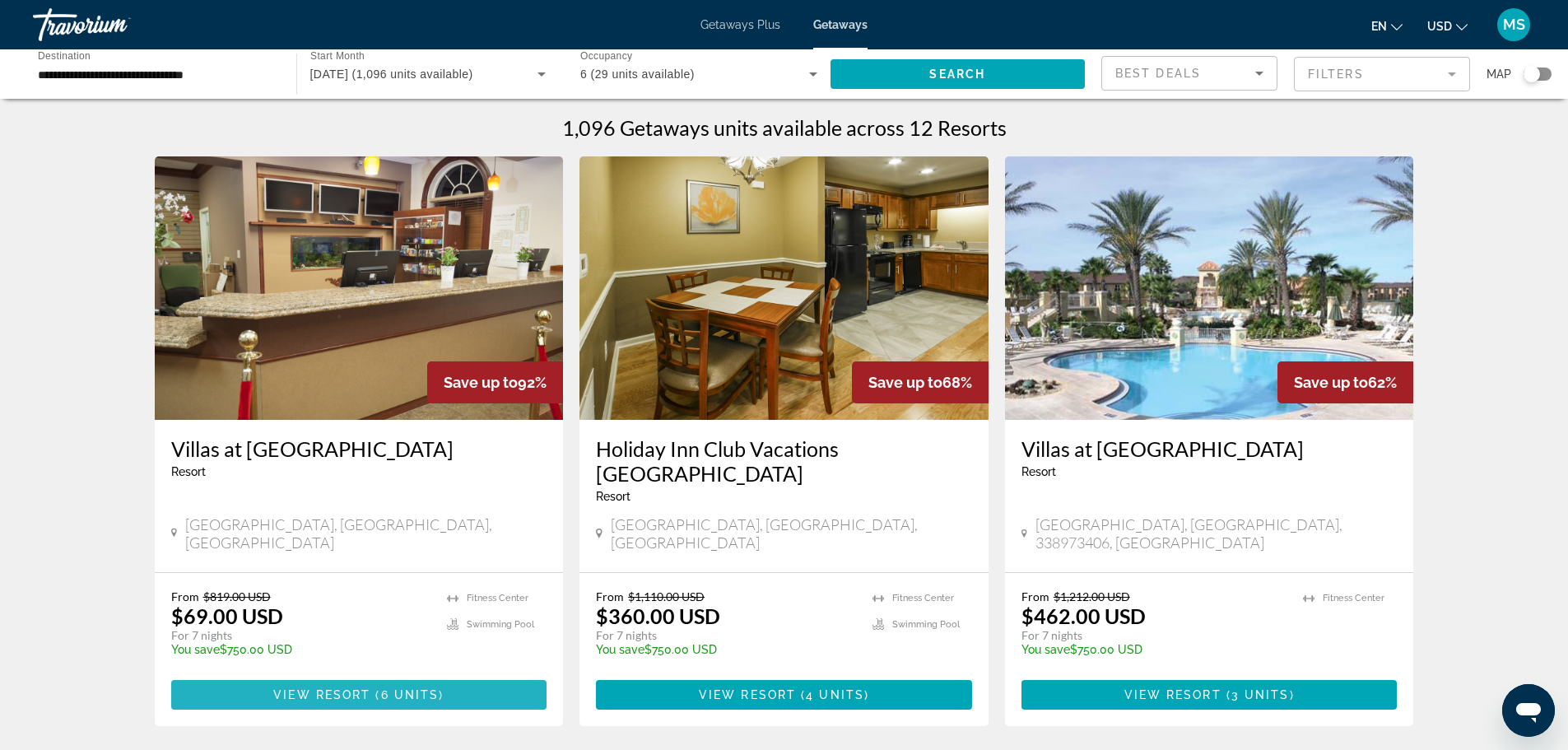
click at [319, 688] on span "View Resort" at bounding box center [321, 694] width 97 height 13
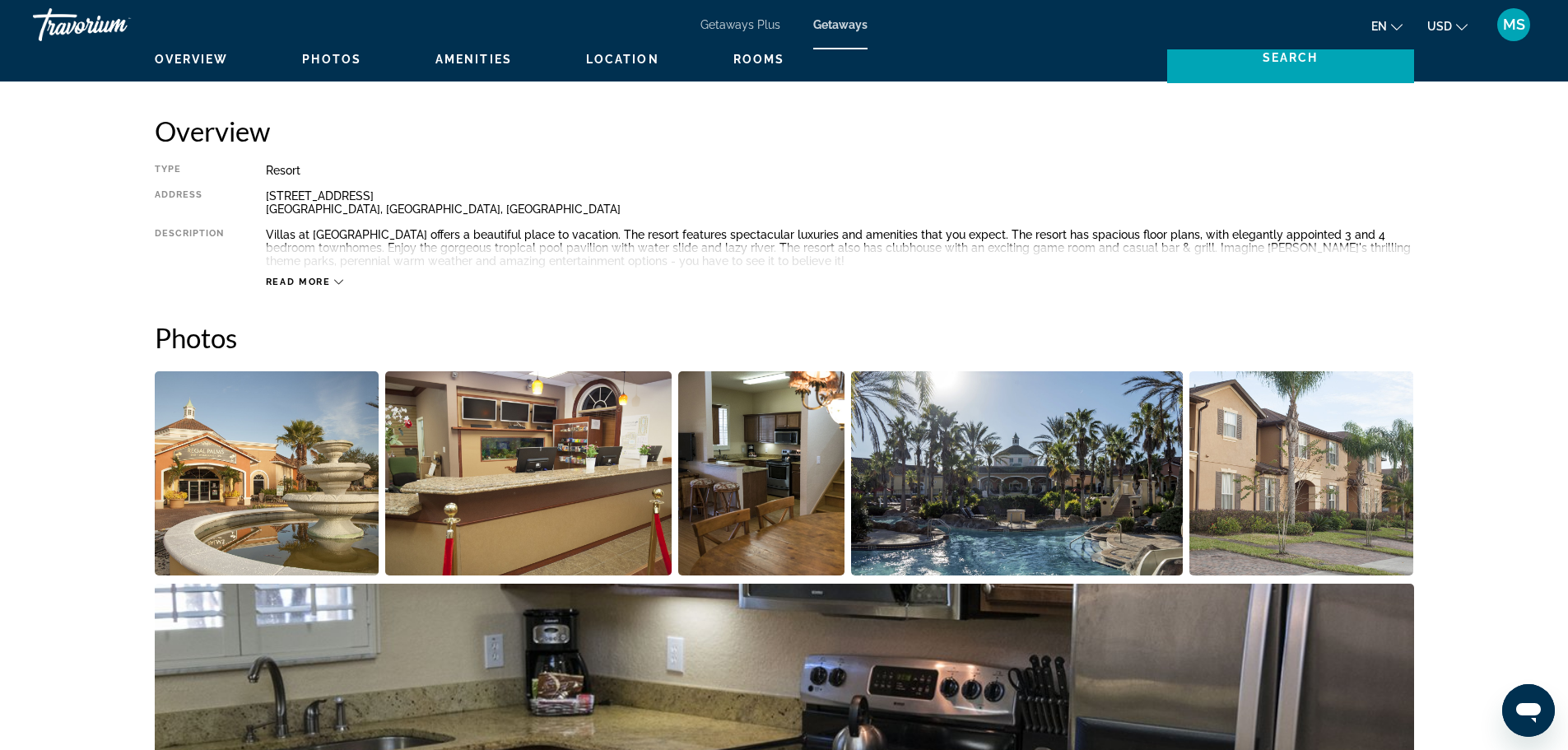
scroll to position [494, 0]
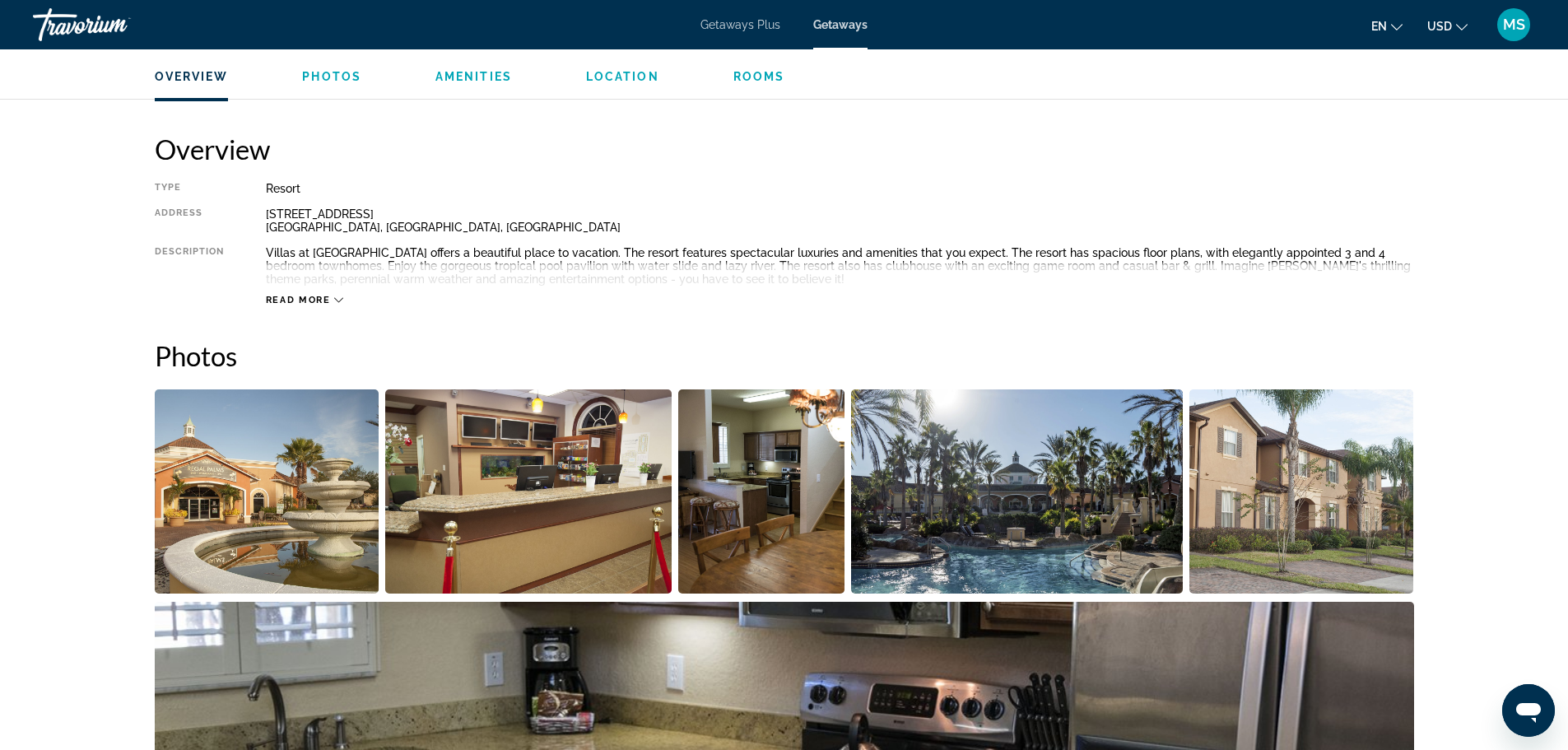
click at [1355, 495] on img "Open full-screen image slider" at bounding box center [1301, 491] width 225 height 204
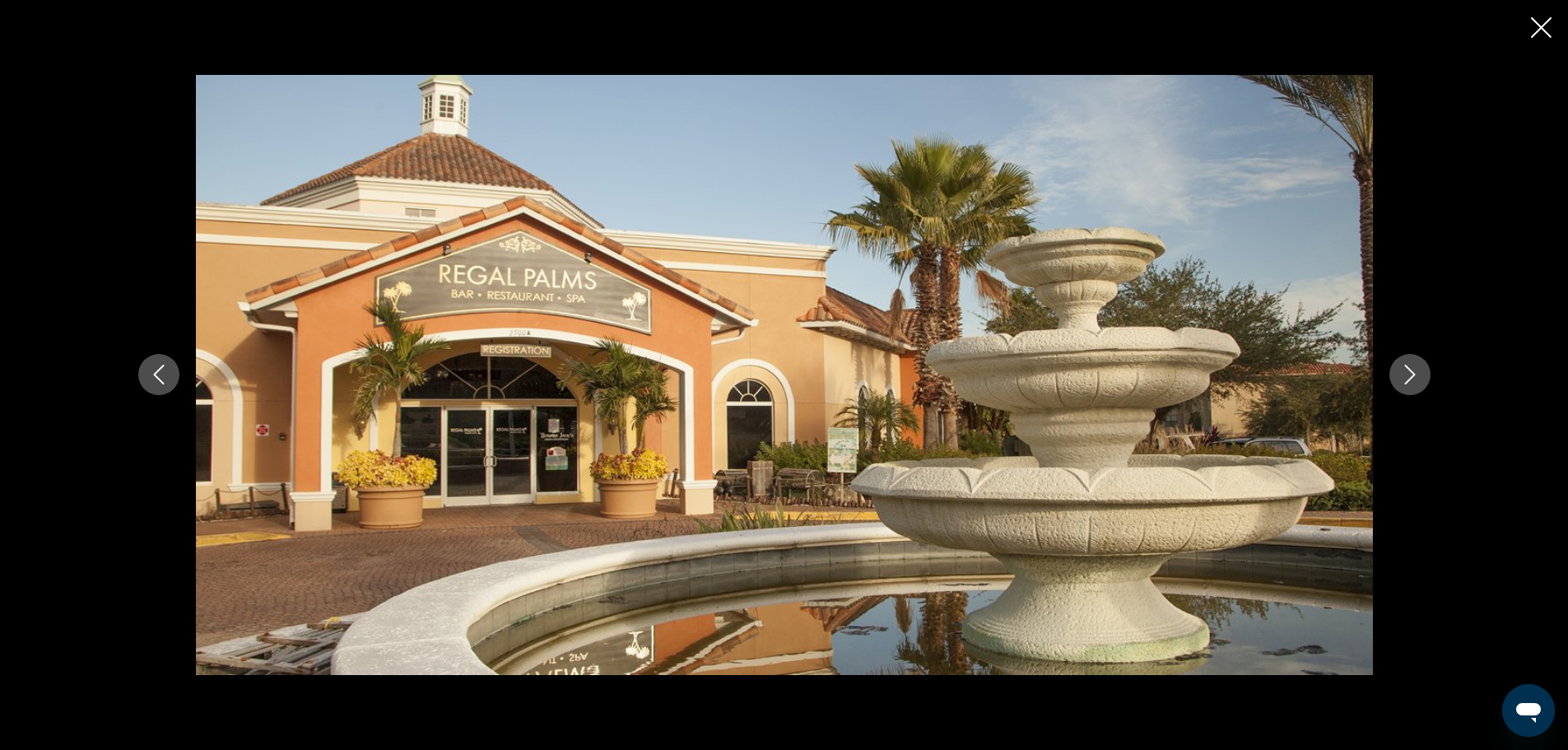
click at [1397, 378] on button "Next image" at bounding box center [1410, 374] width 41 height 41
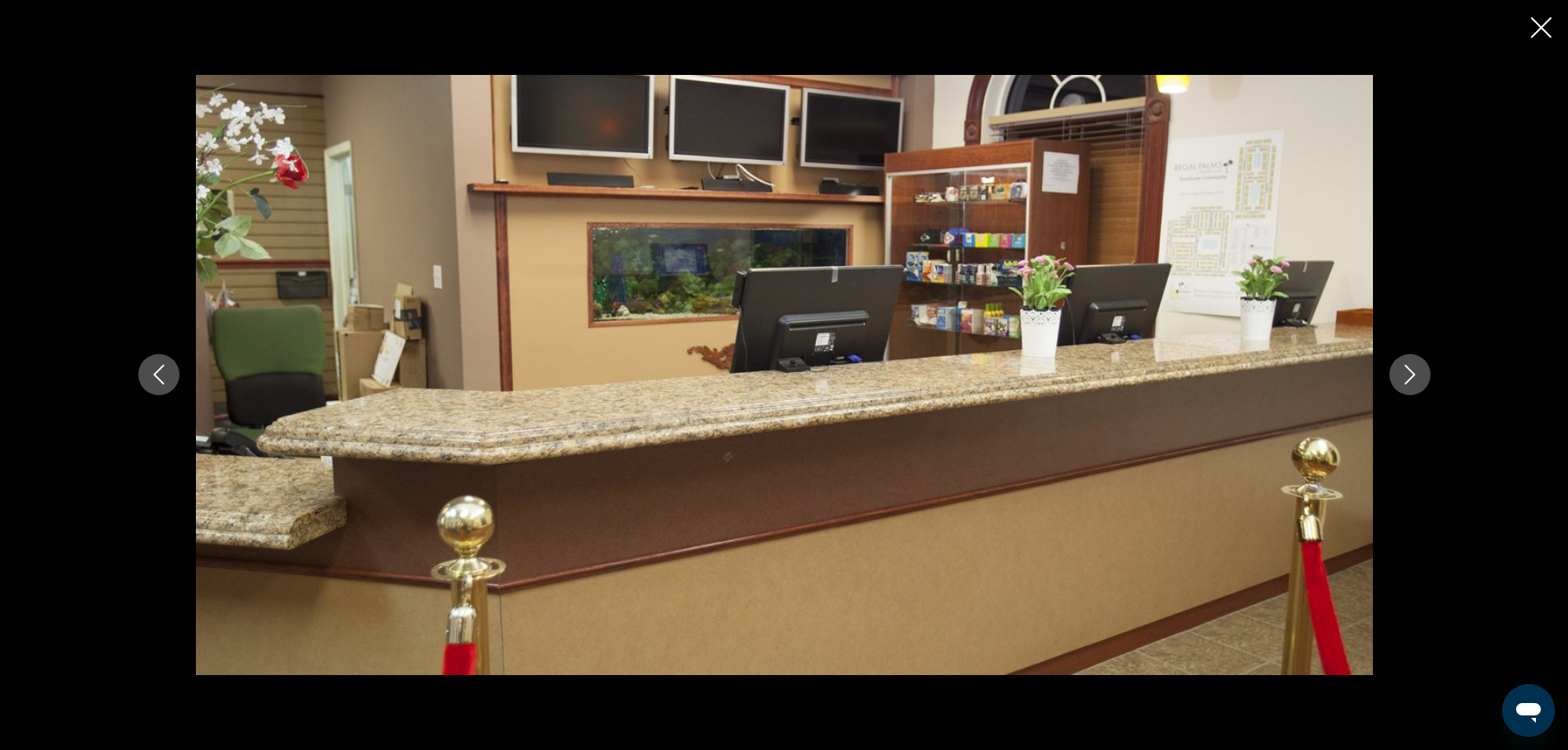
click at [1397, 378] on button "Next image" at bounding box center [1410, 374] width 41 height 41
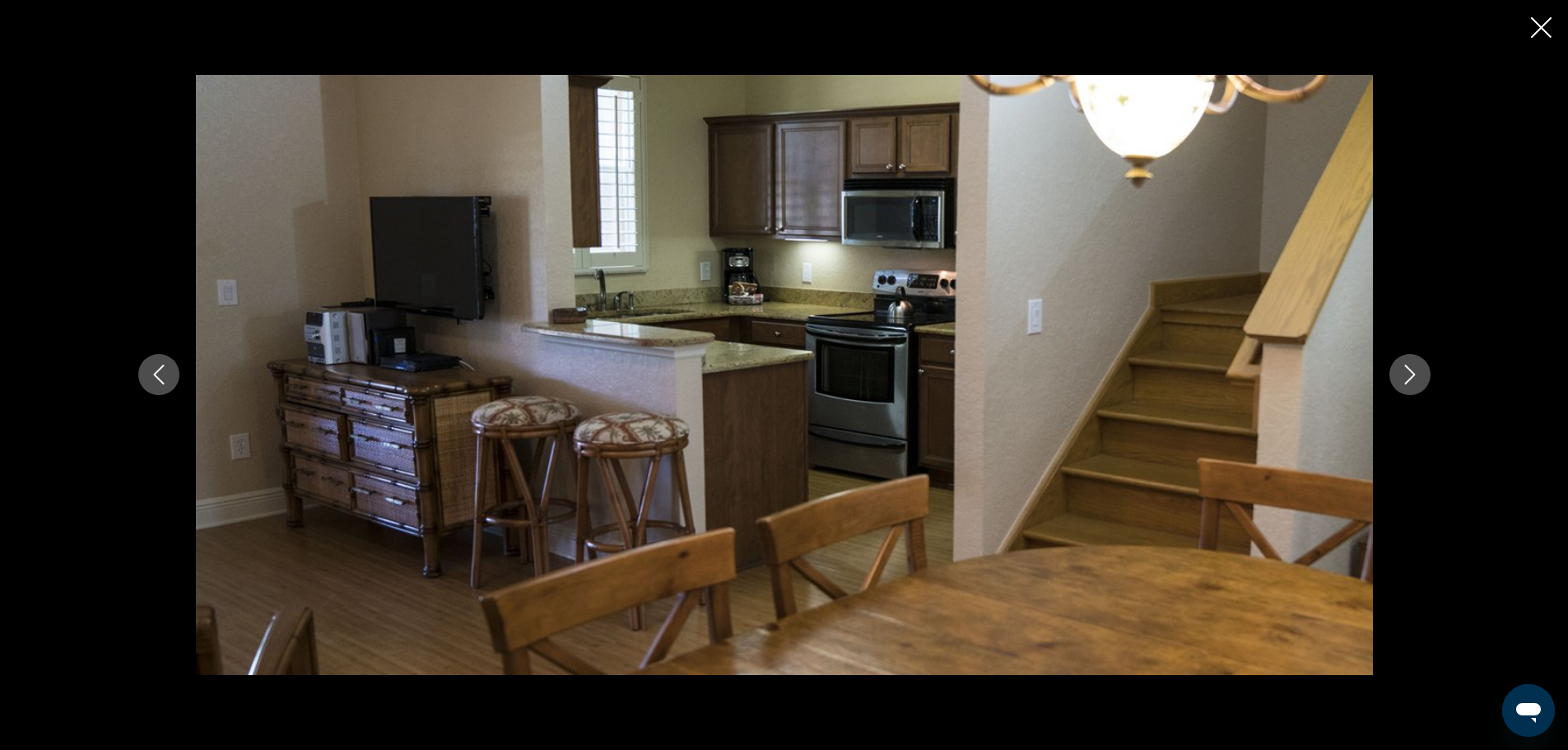
click at [1397, 378] on button "Next image" at bounding box center [1410, 374] width 41 height 41
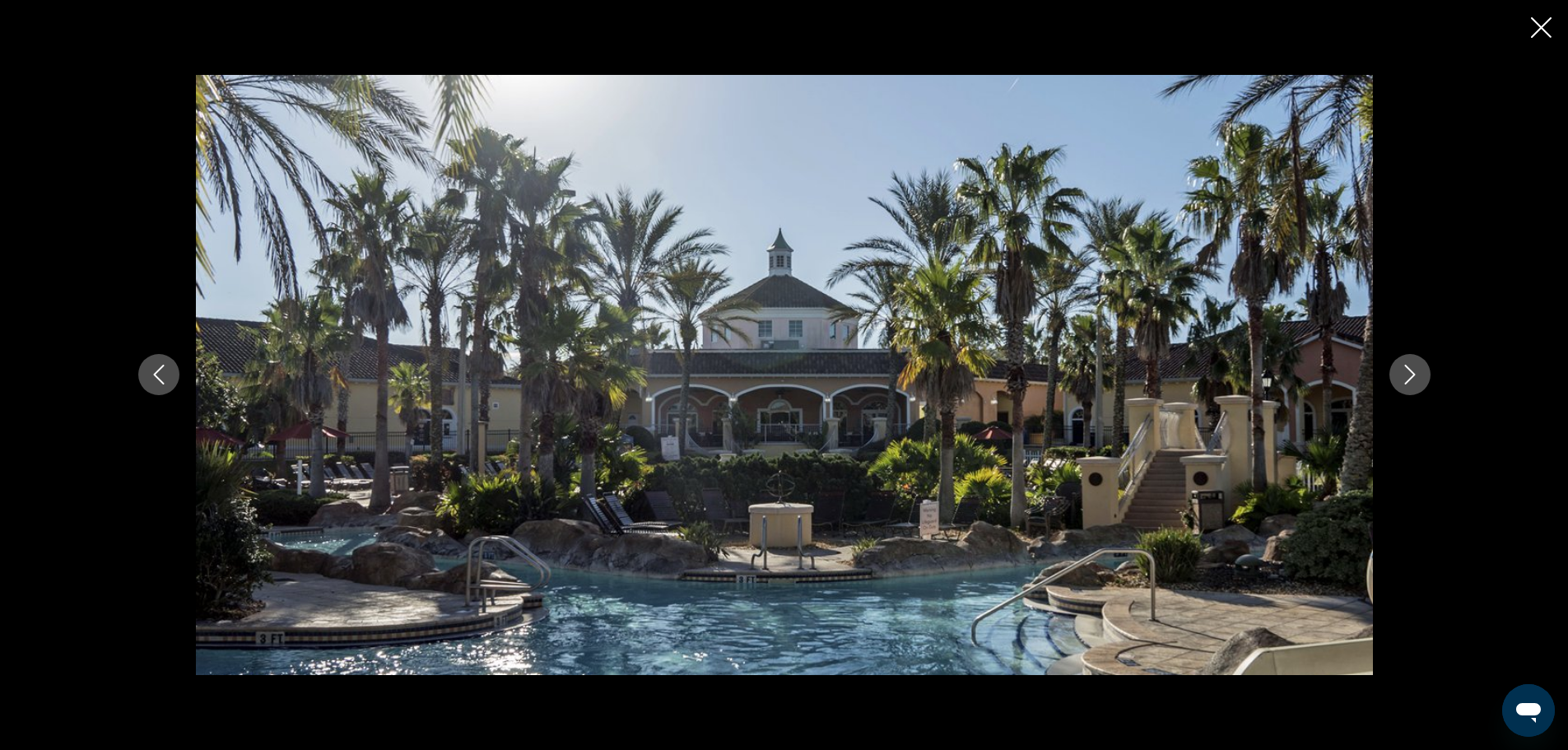
click at [1397, 378] on button "Next image" at bounding box center [1410, 374] width 41 height 41
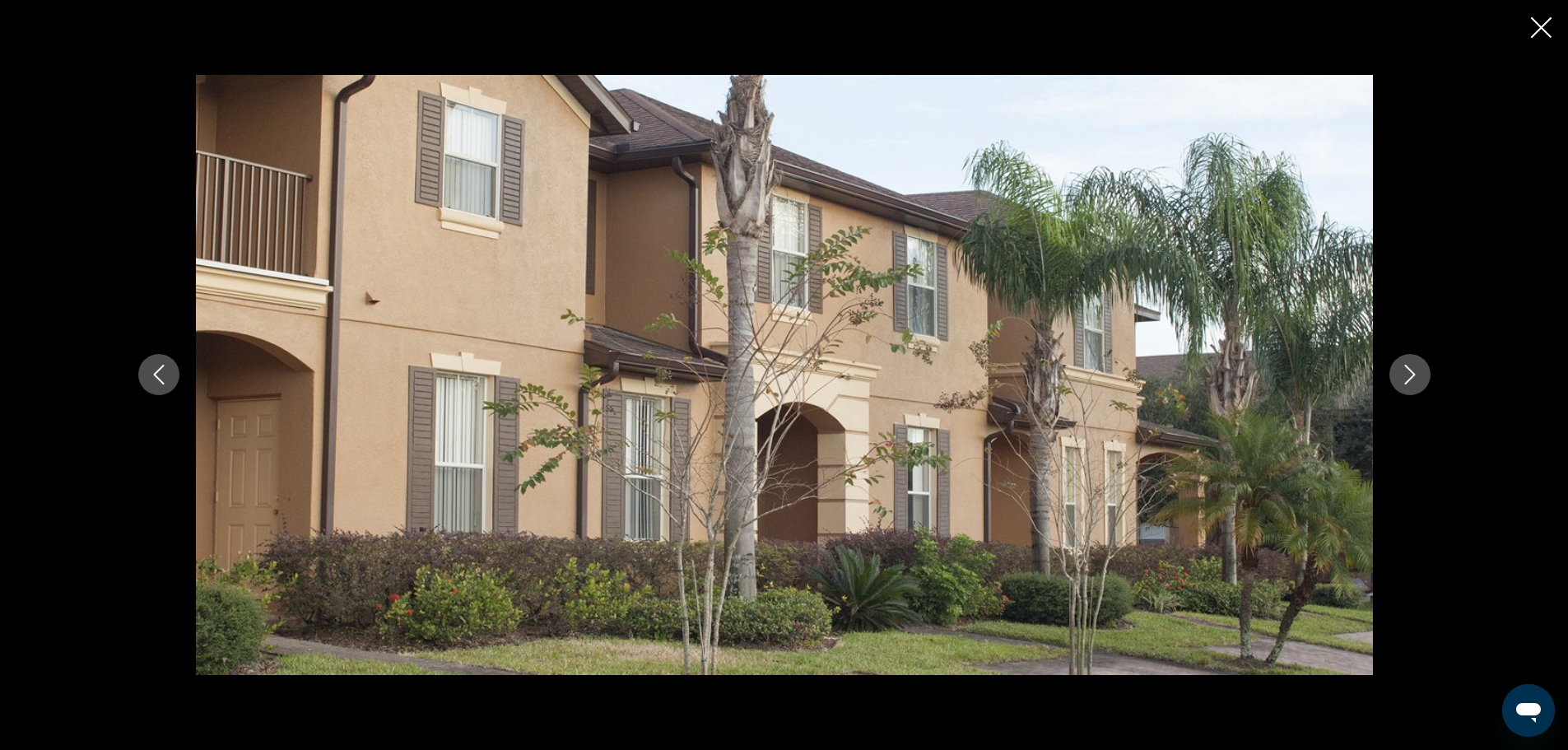
click at [1397, 378] on button "Next image" at bounding box center [1410, 374] width 41 height 41
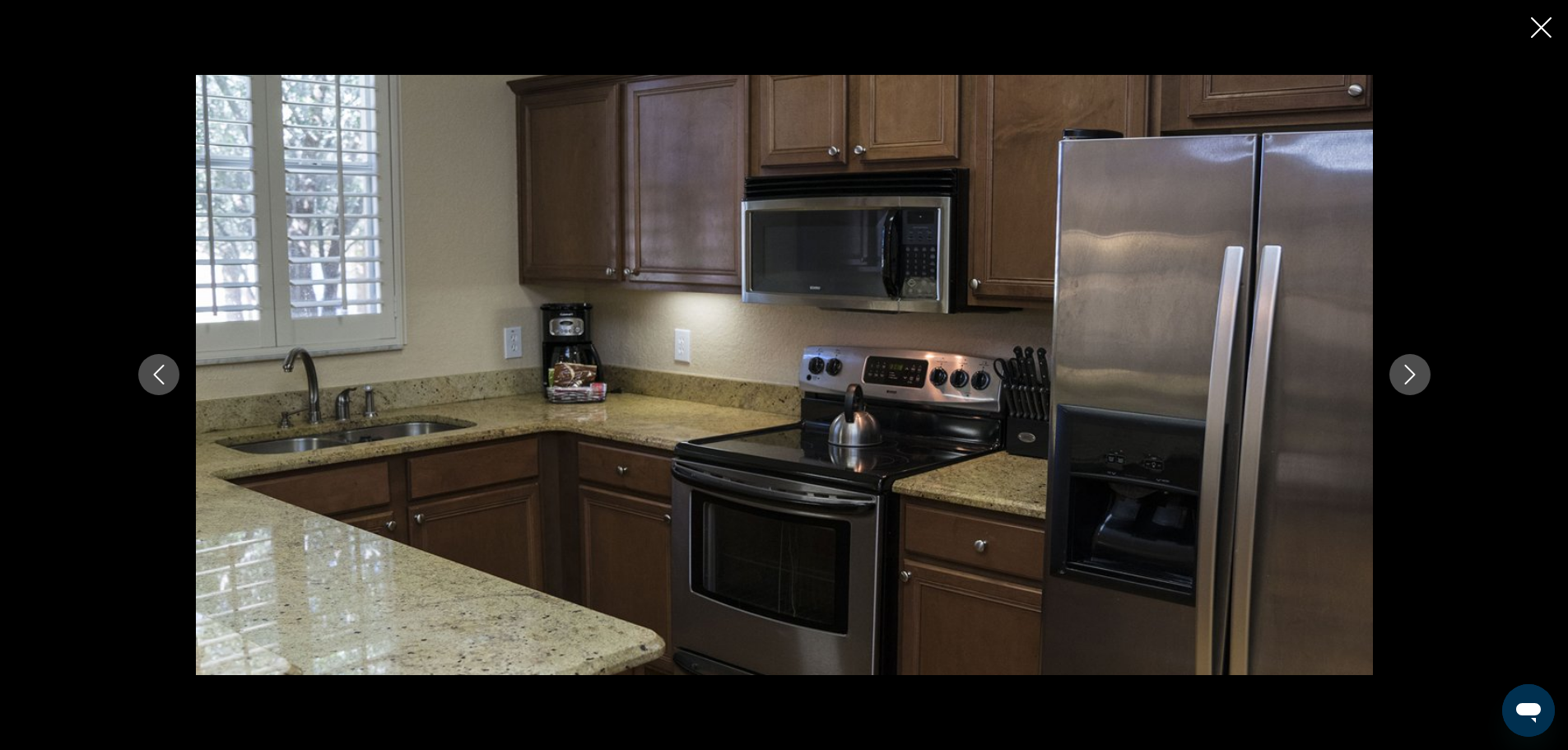
click at [1397, 378] on button "Next image" at bounding box center [1410, 374] width 41 height 41
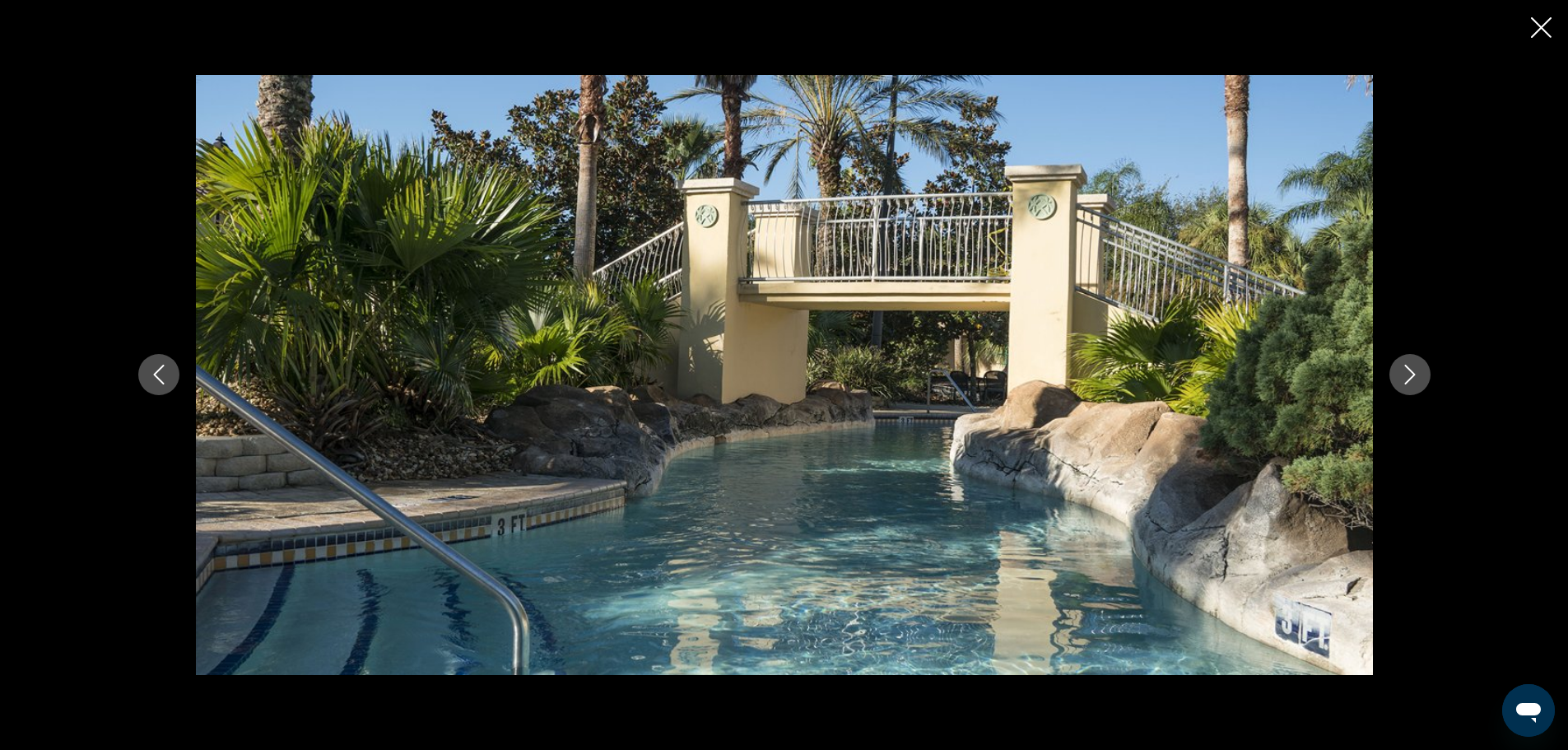
click at [1397, 378] on button "Next image" at bounding box center [1410, 374] width 41 height 41
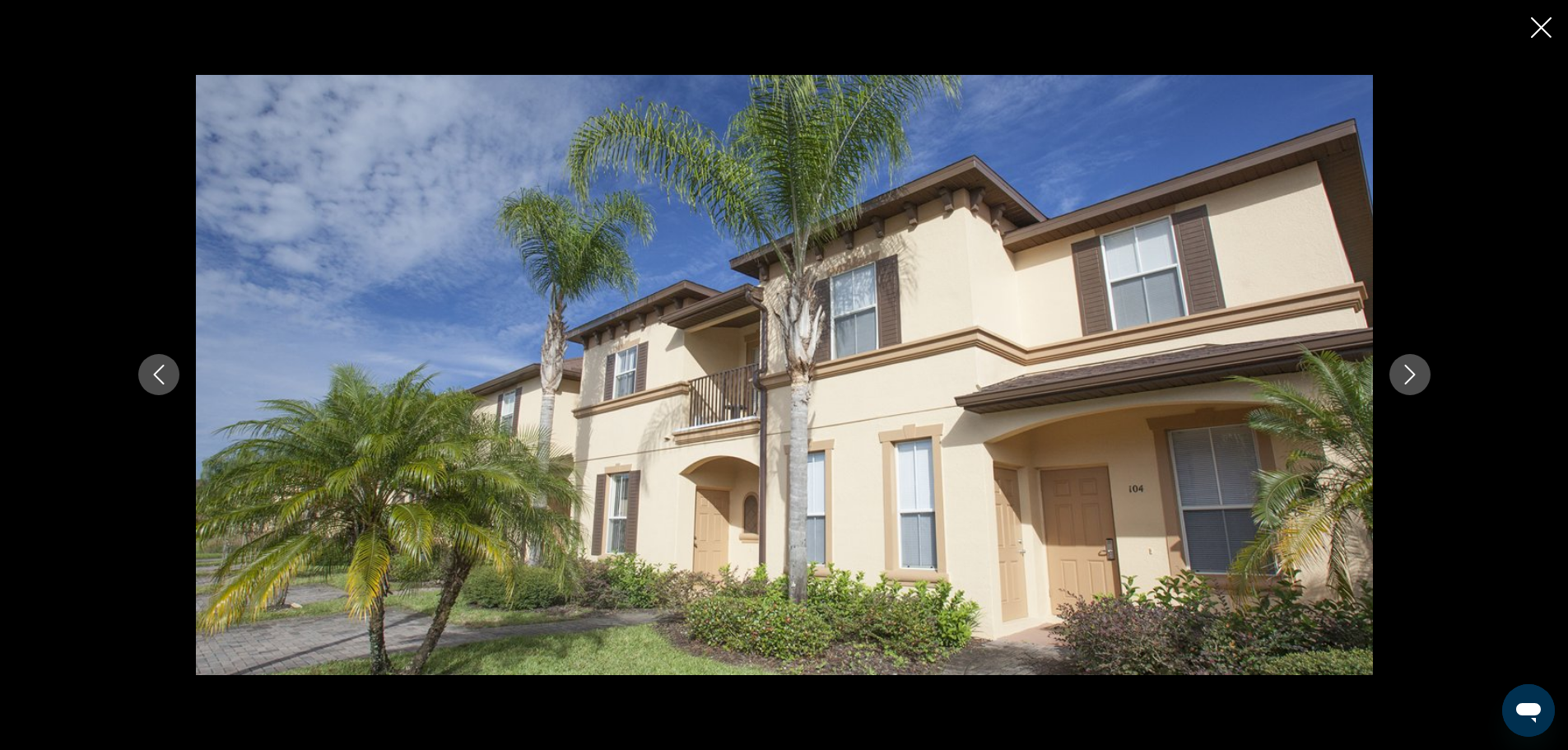
click at [1397, 378] on button "Next image" at bounding box center [1410, 374] width 41 height 41
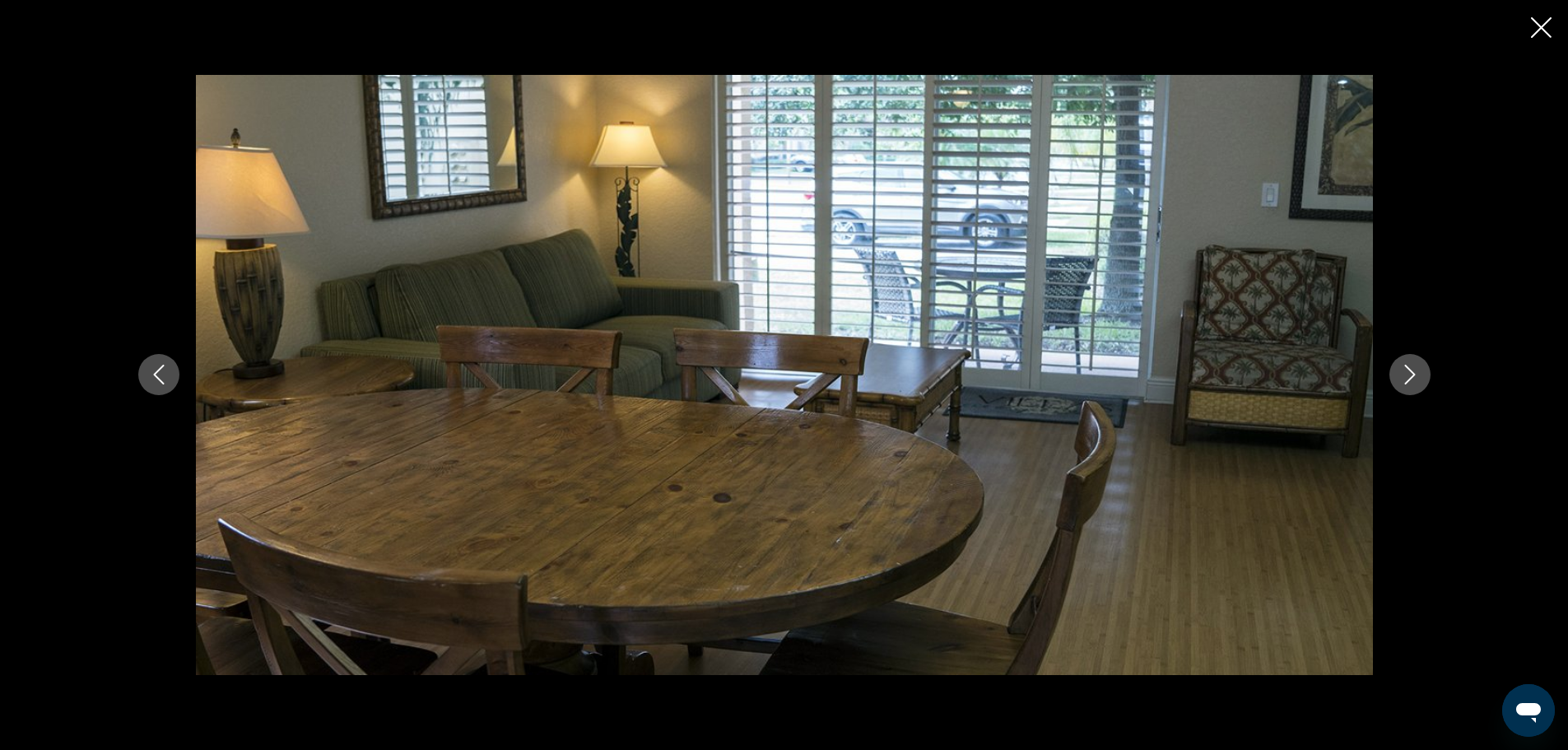
click at [1397, 378] on button "Next image" at bounding box center [1410, 374] width 41 height 41
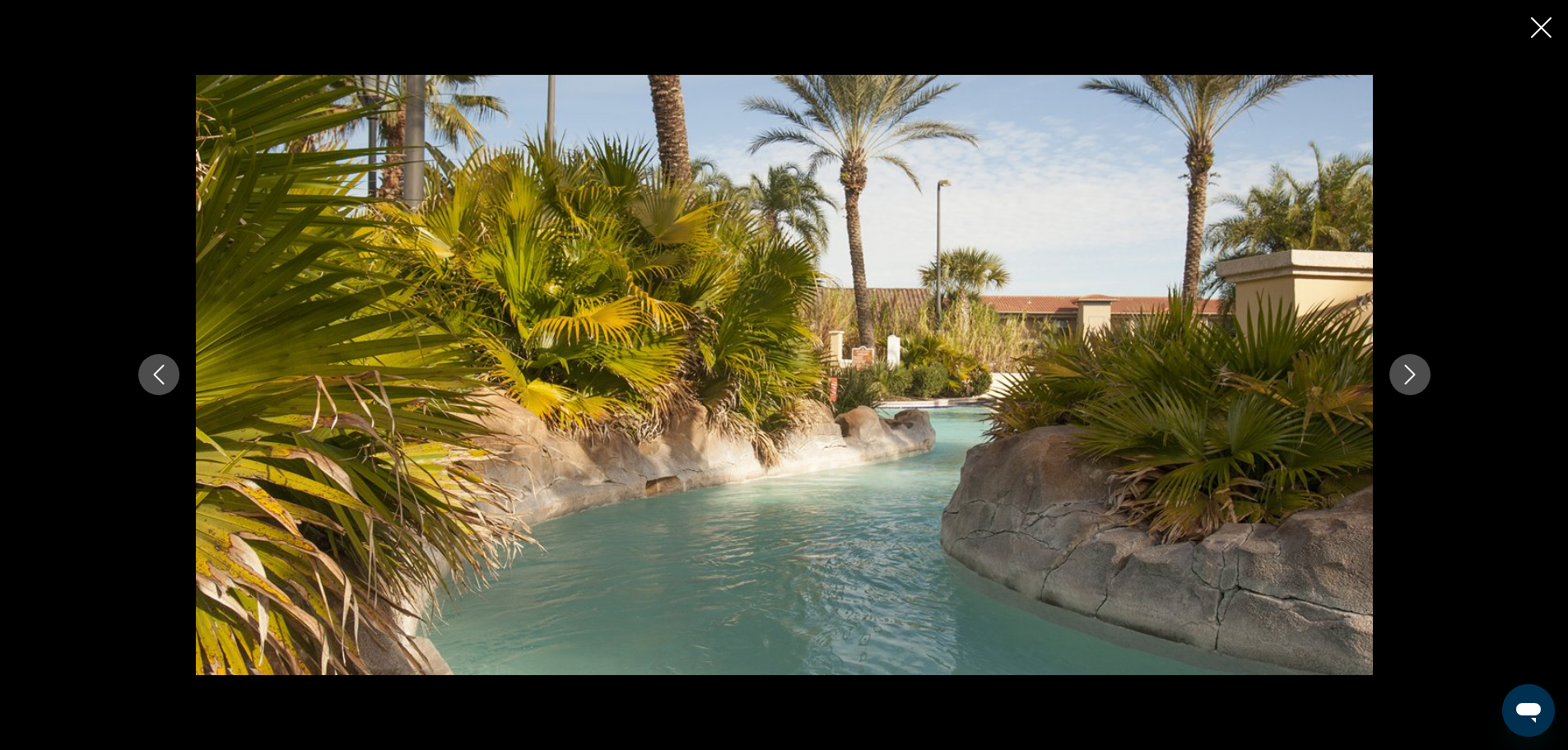
click at [1397, 378] on button "Next image" at bounding box center [1410, 374] width 41 height 41
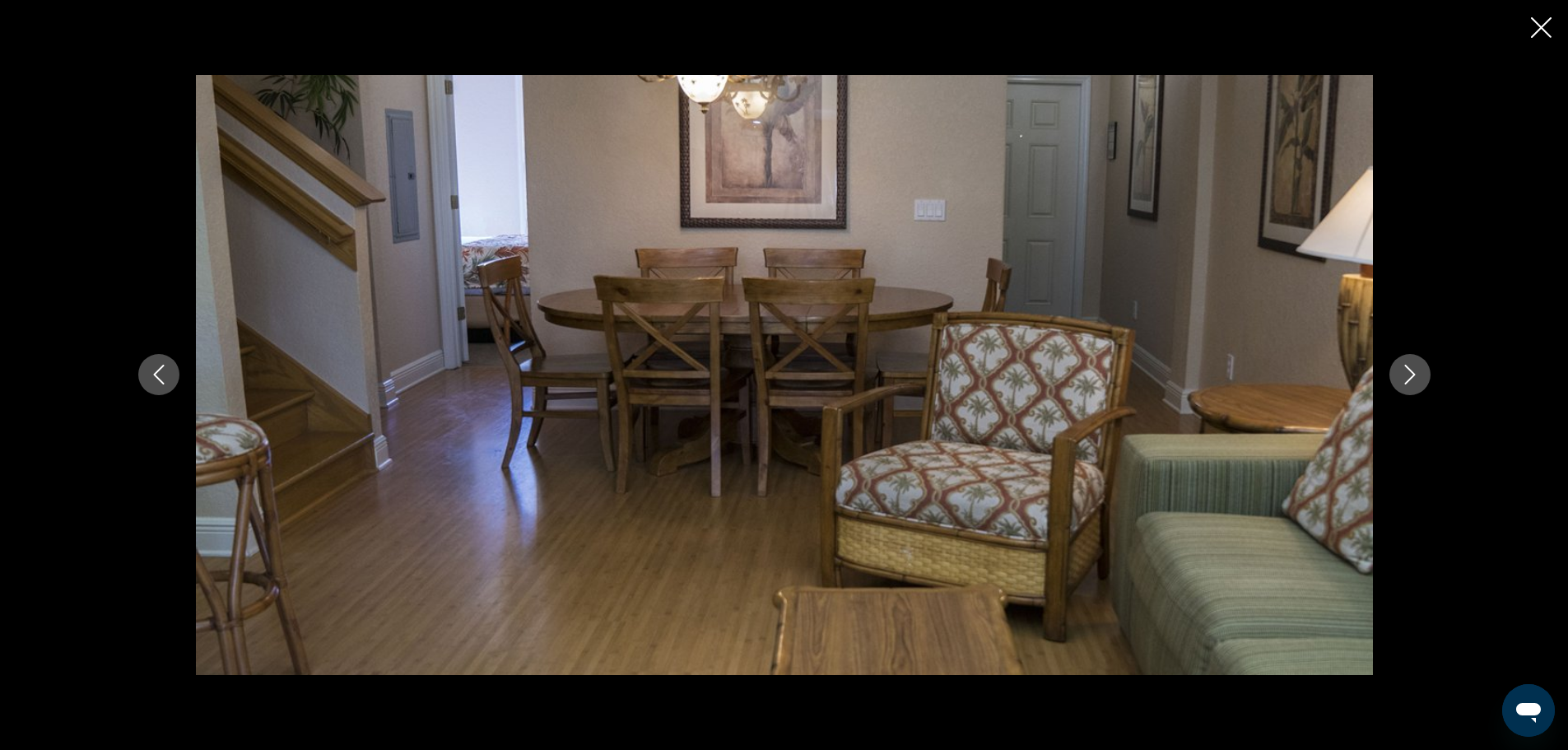
click at [1397, 378] on button "Next image" at bounding box center [1410, 374] width 41 height 41
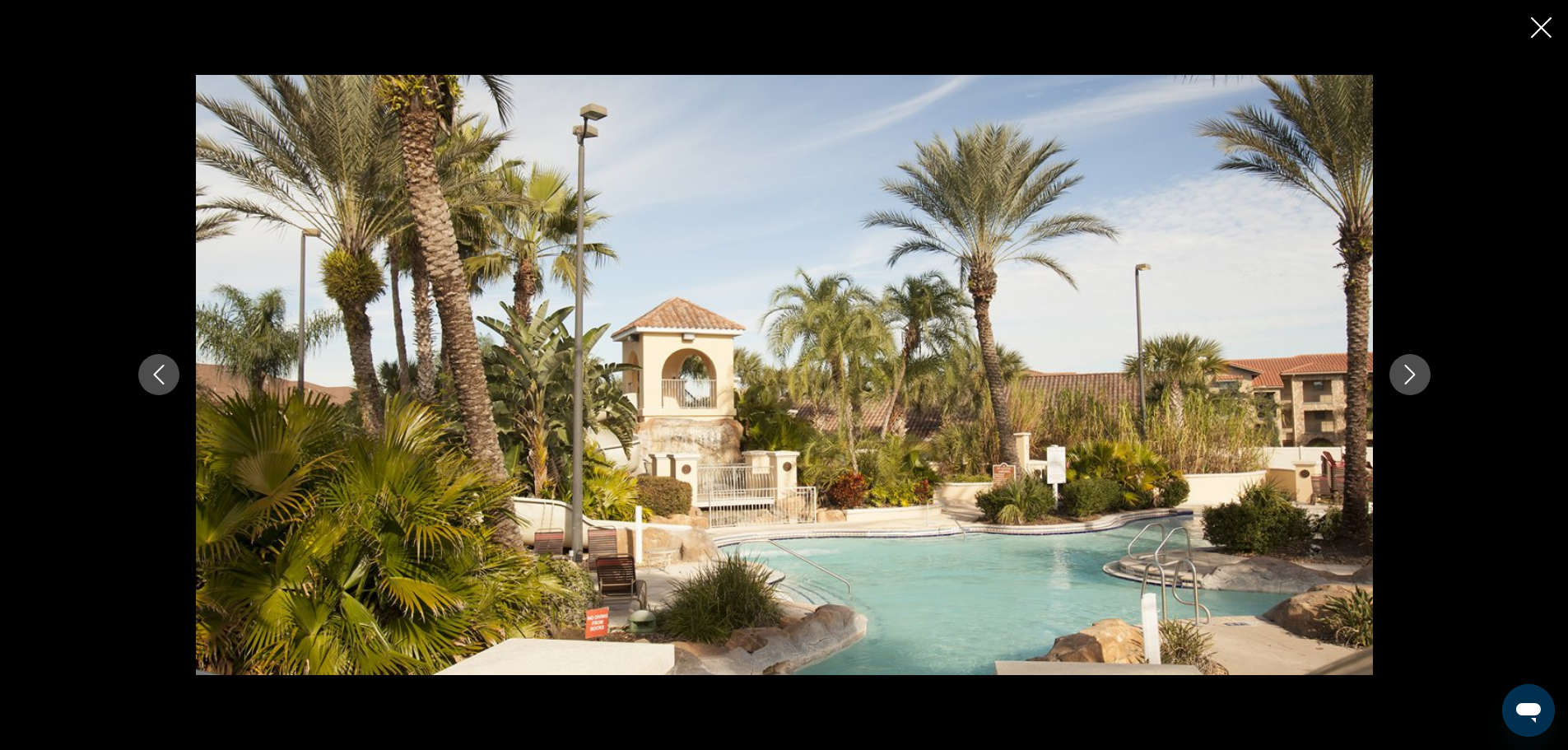
click at [1397, 378] on button "Next image" at bounding box center [1410, 374] width 41 height 41
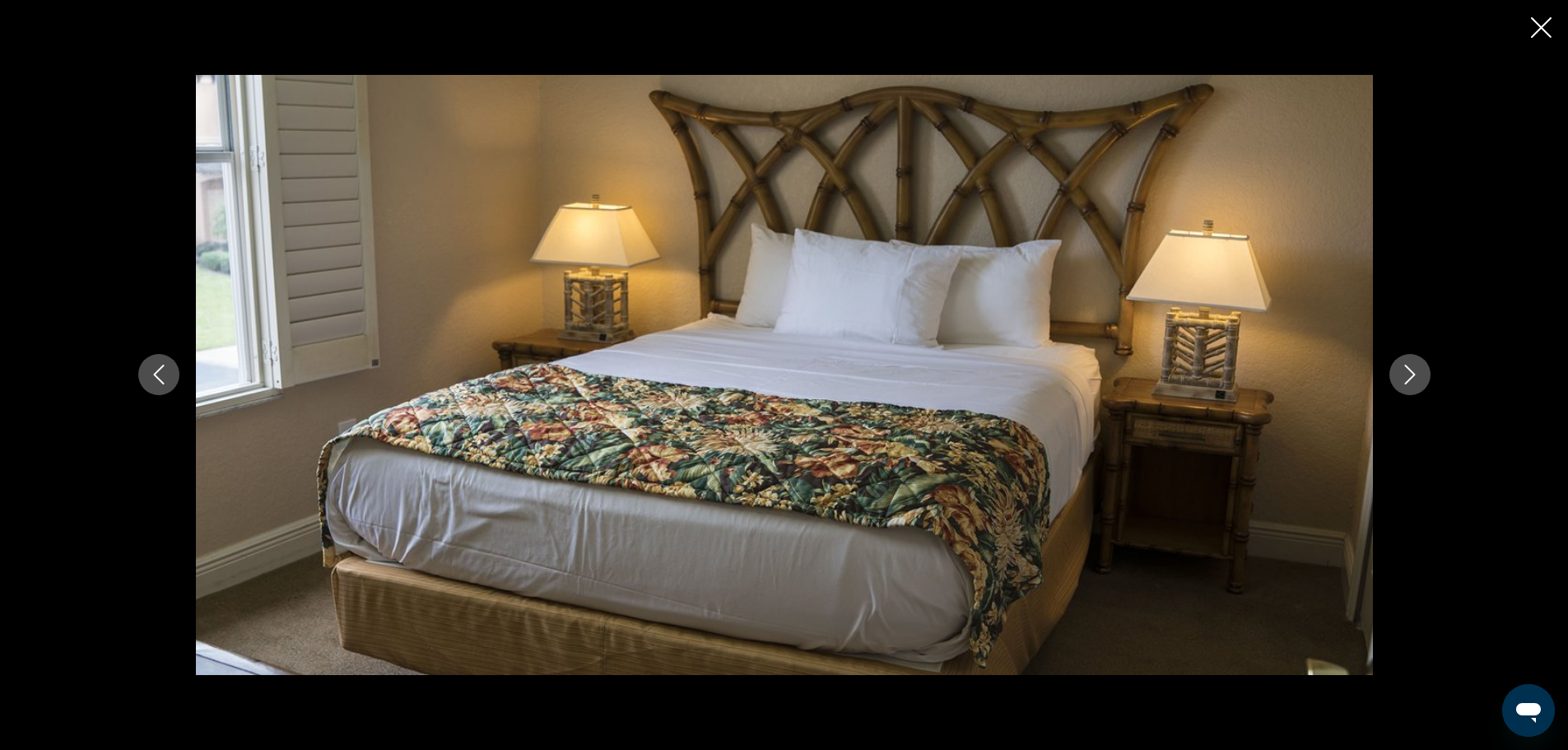
click at [1544, 23] on icon "Close slideshow" at bounding box center [1541, 27] width 20 height 20
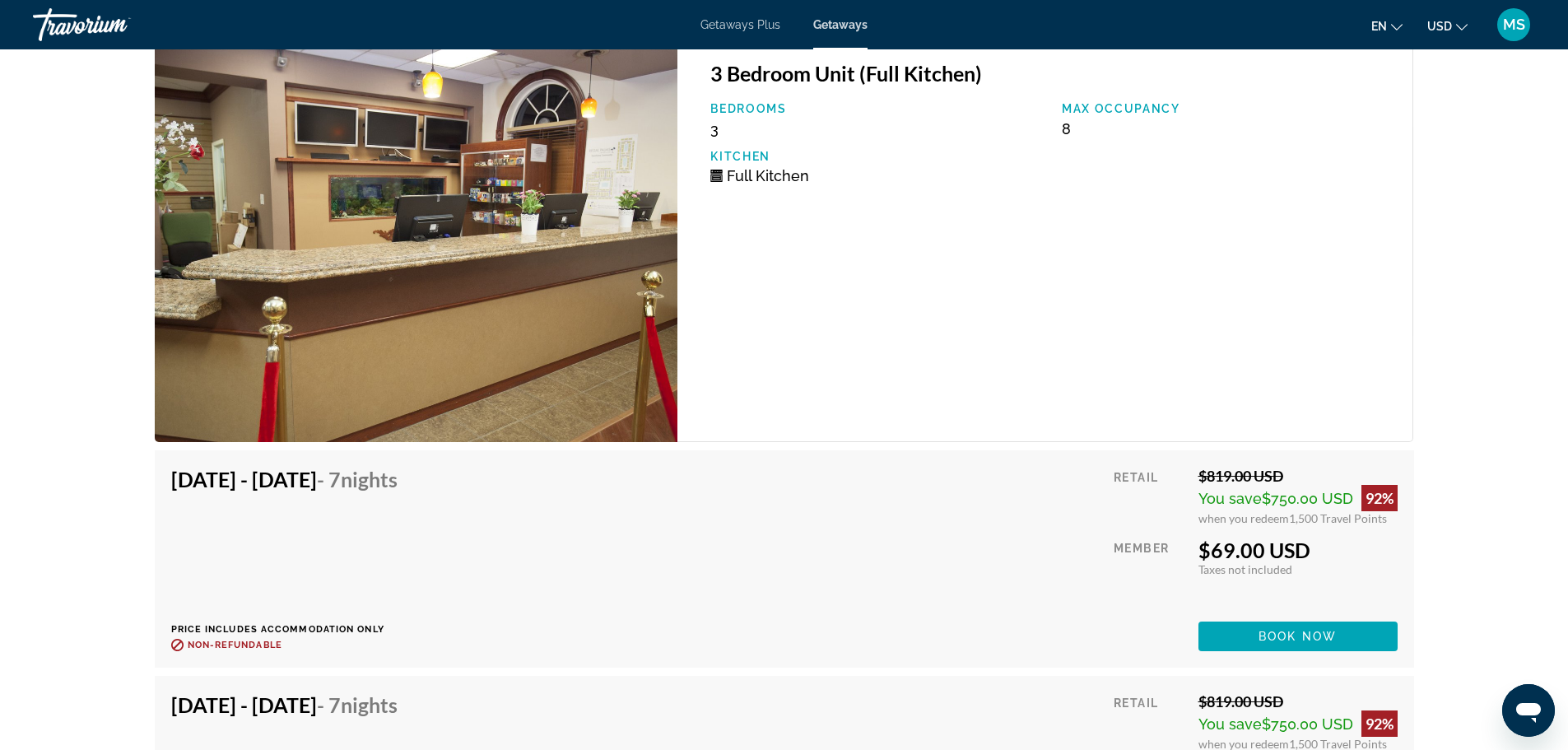
scroll to position [2908, 0]
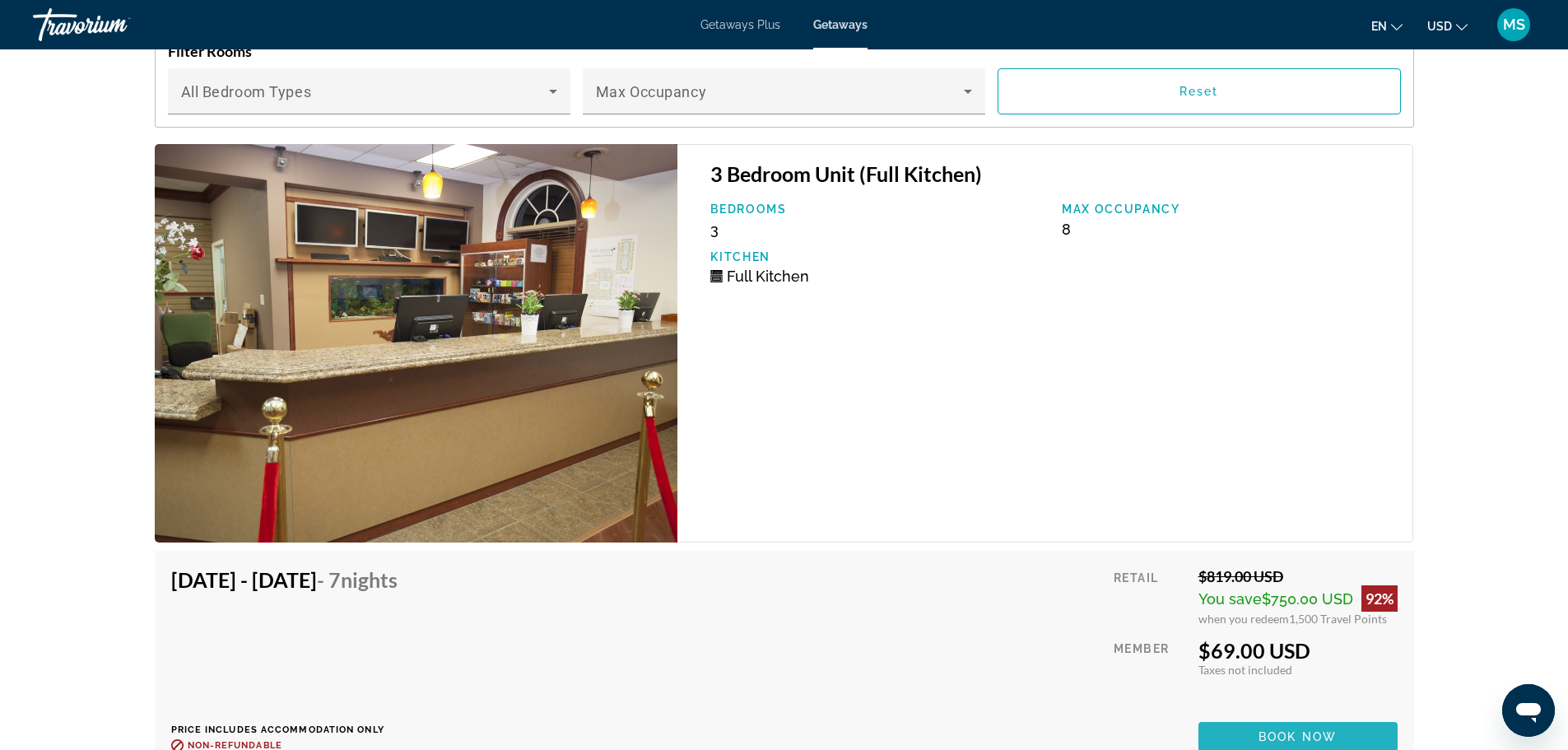
click at [1279, 732] on span "Book now" at bounding box center [1297, 736] width 78 height 13
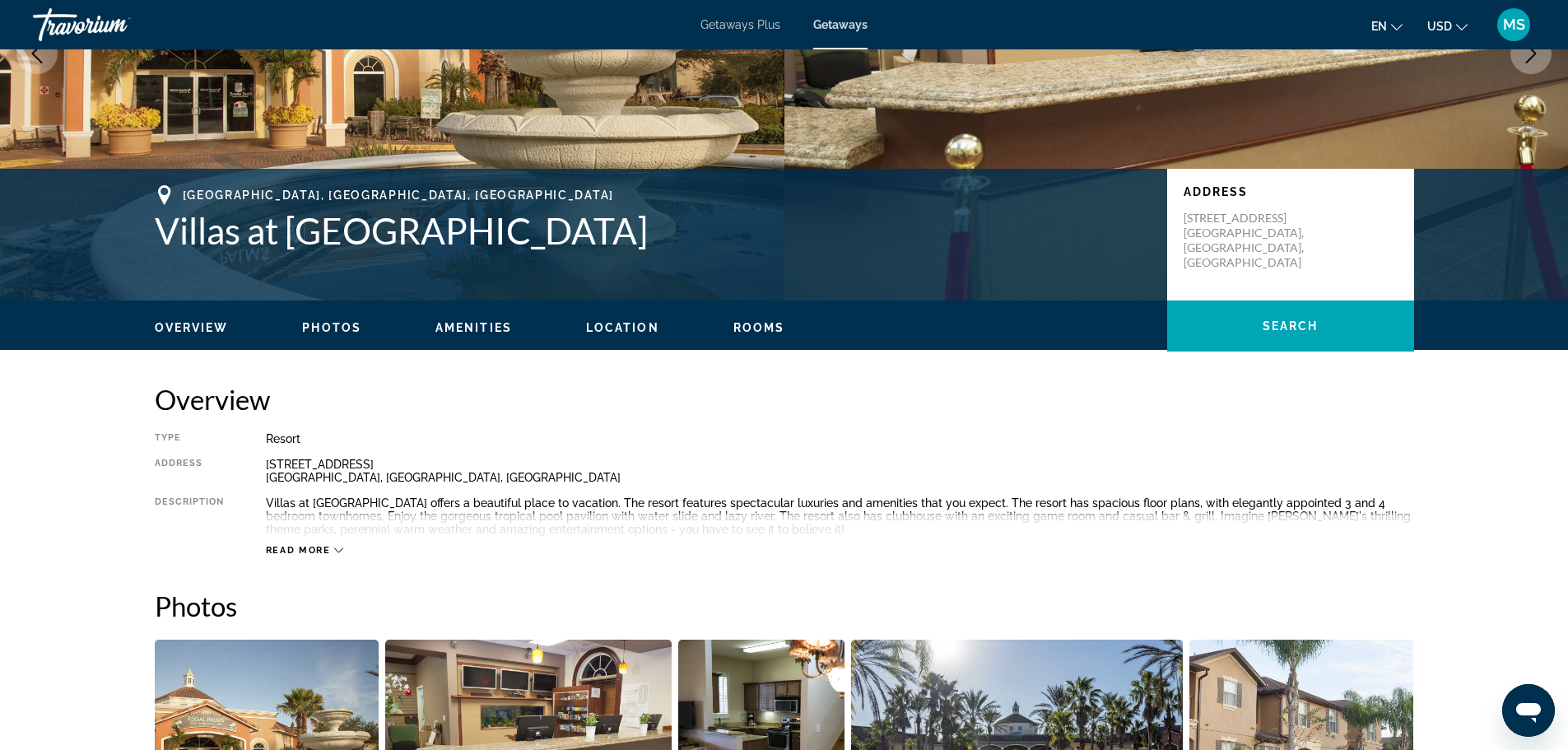
scroll to position [246, 0]
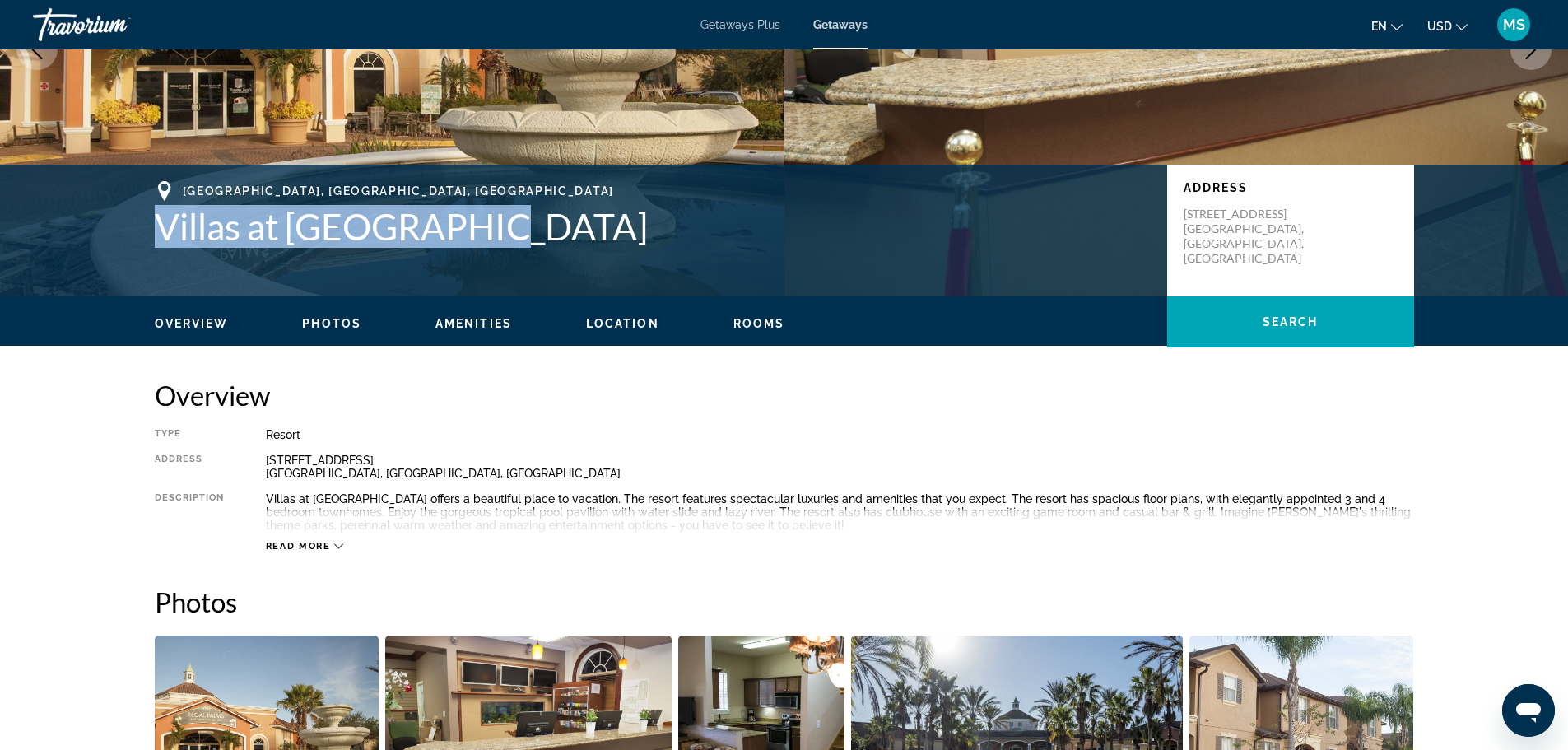
drag, startPoint x: 143, startPoint y: 208, endPoint x: 370, endPoint y: 226, distance: 227.7
click at [485, 240] on div "Davenport, FL, USA Villas at Regal Palms Address 2700 Sand Mine Rd Davenport, F…" at bounding box center [784, 231] width 1325 height 99
copy h1 "Villas at [GEOGRAPHIC_DATA]"
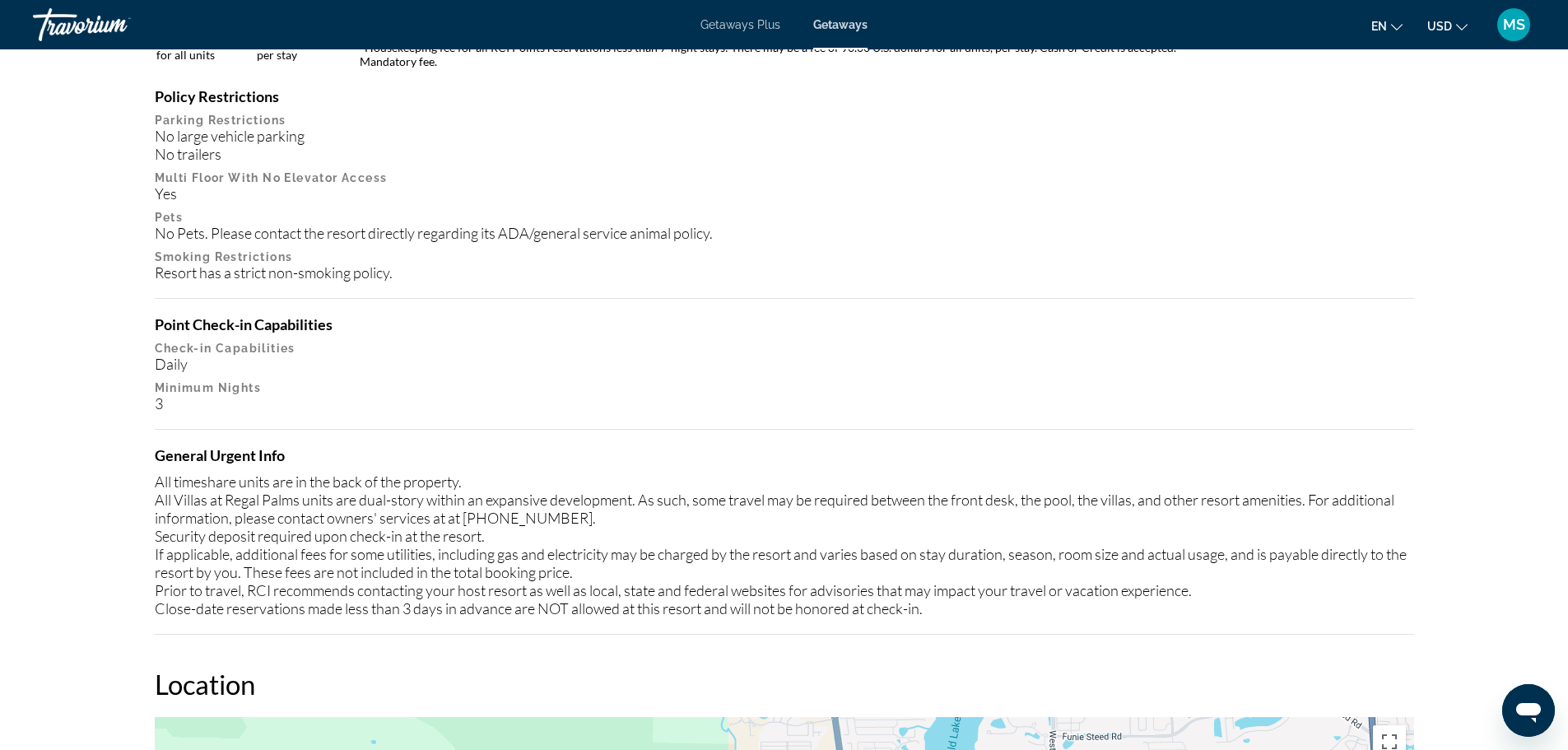
scroll to position [1481, 0]
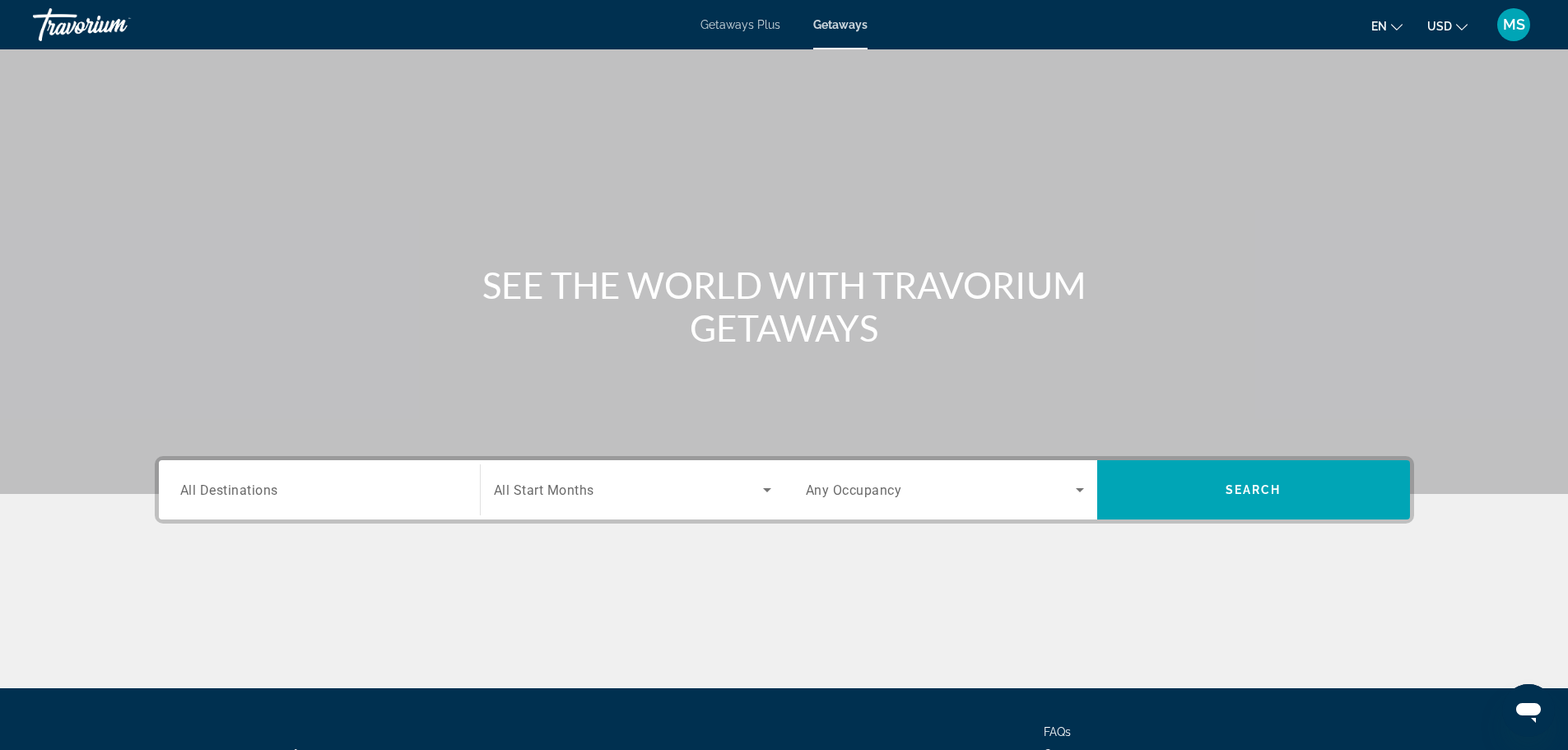
click at [266, 490] on span "All Destinations" at bounding box center [229, 489] width 98 height 16
click at [266, 490] on input "Destination All Destinations" at bounding box center [320, 490] width 278 height 19
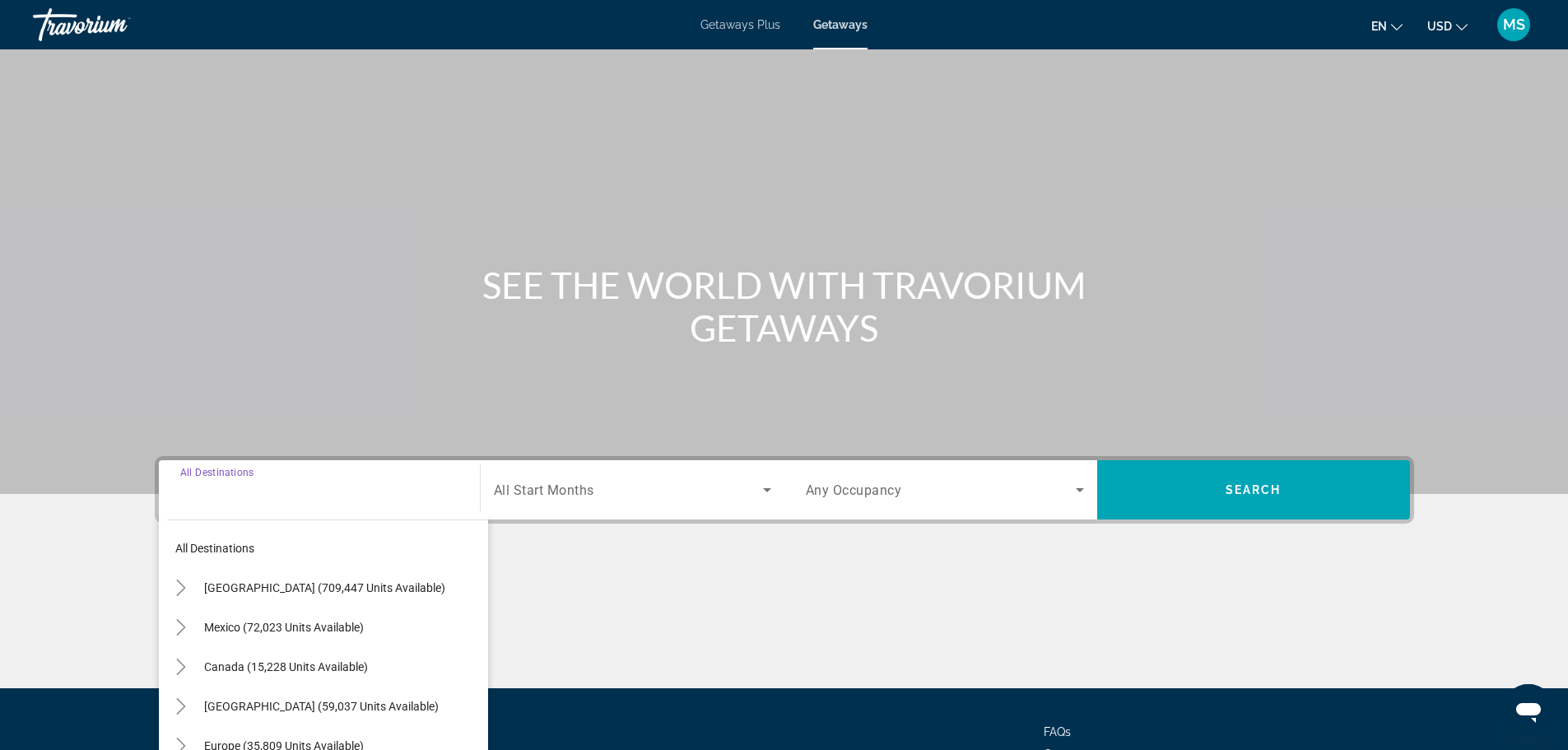
scroll to position [140, 0]
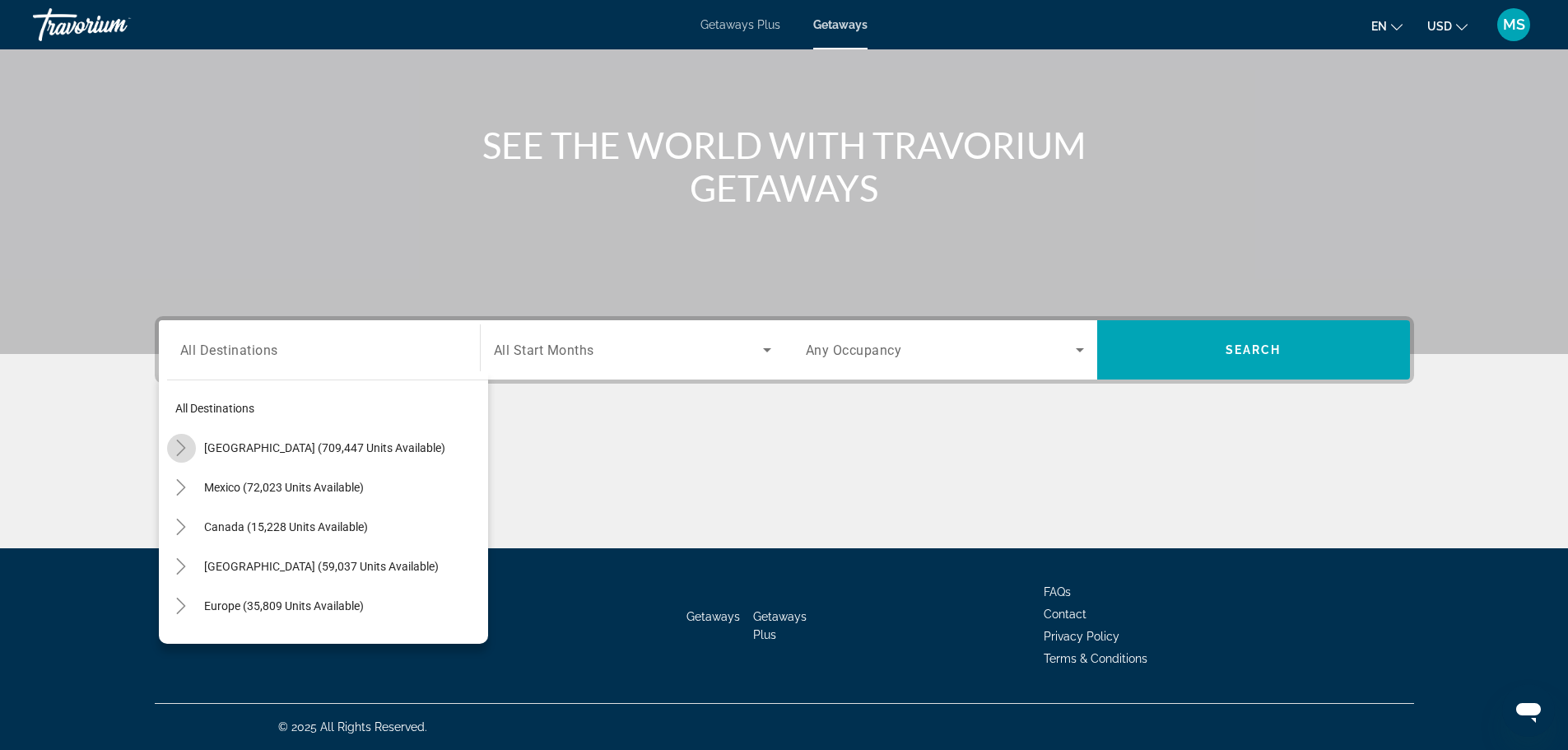
click at [181, 452] on icon "Toggle United States (709,447 units available)" at bounding box center [181, 447] width 9 height 17
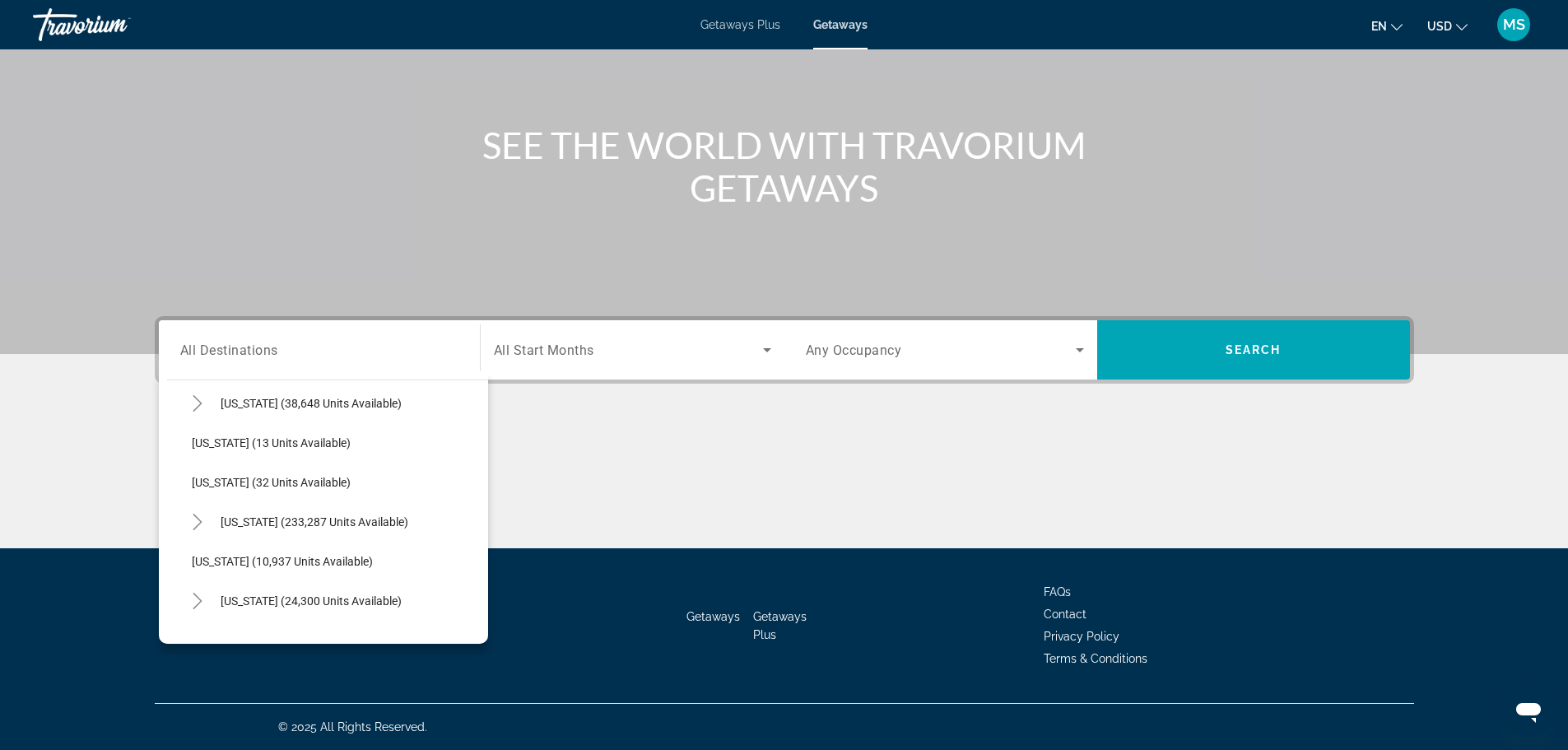
scroll to position [212, 0]
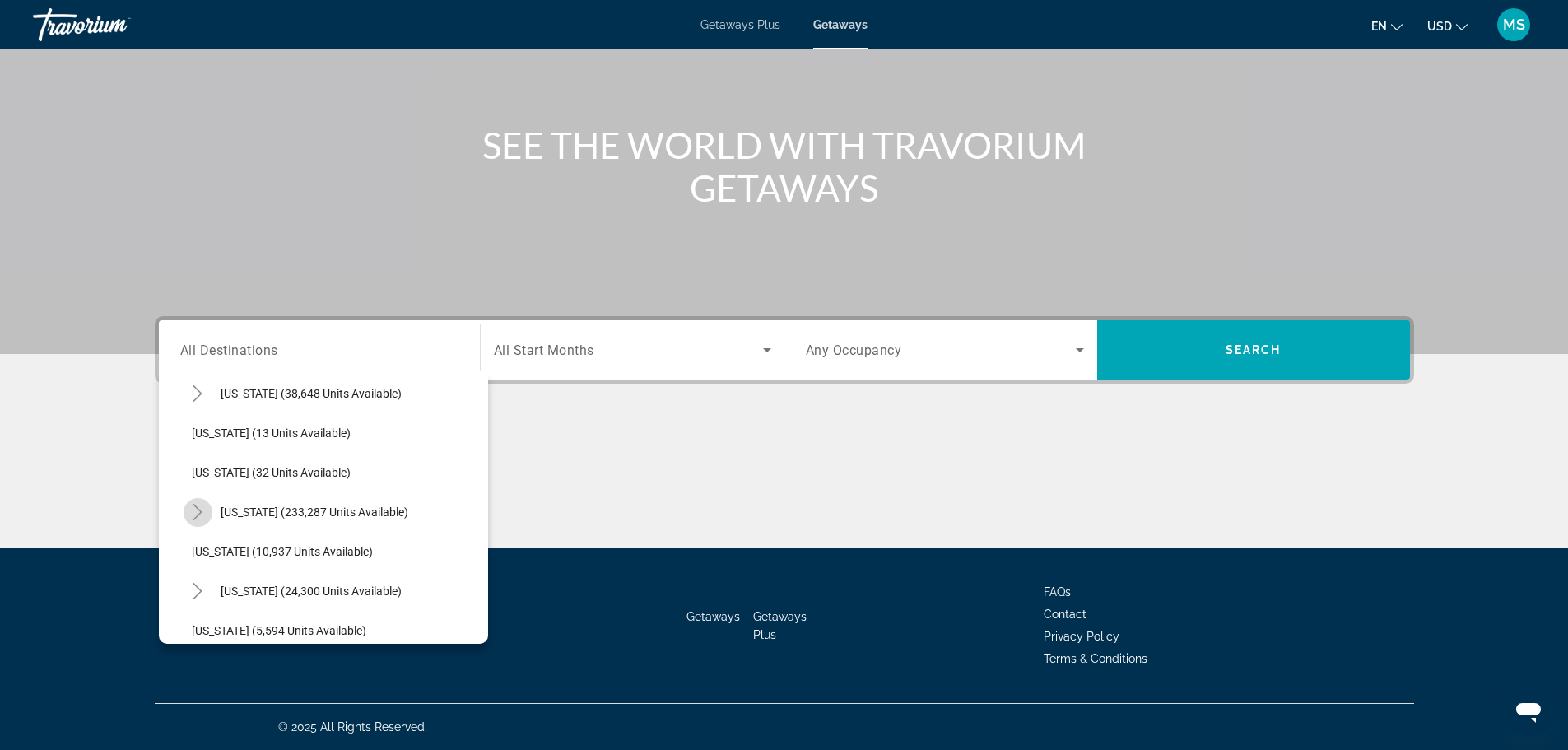
click at [195, 518] on icon "Toggle Florida (233,287 units available)" at bounding box center [197, 511] width 17 height 17
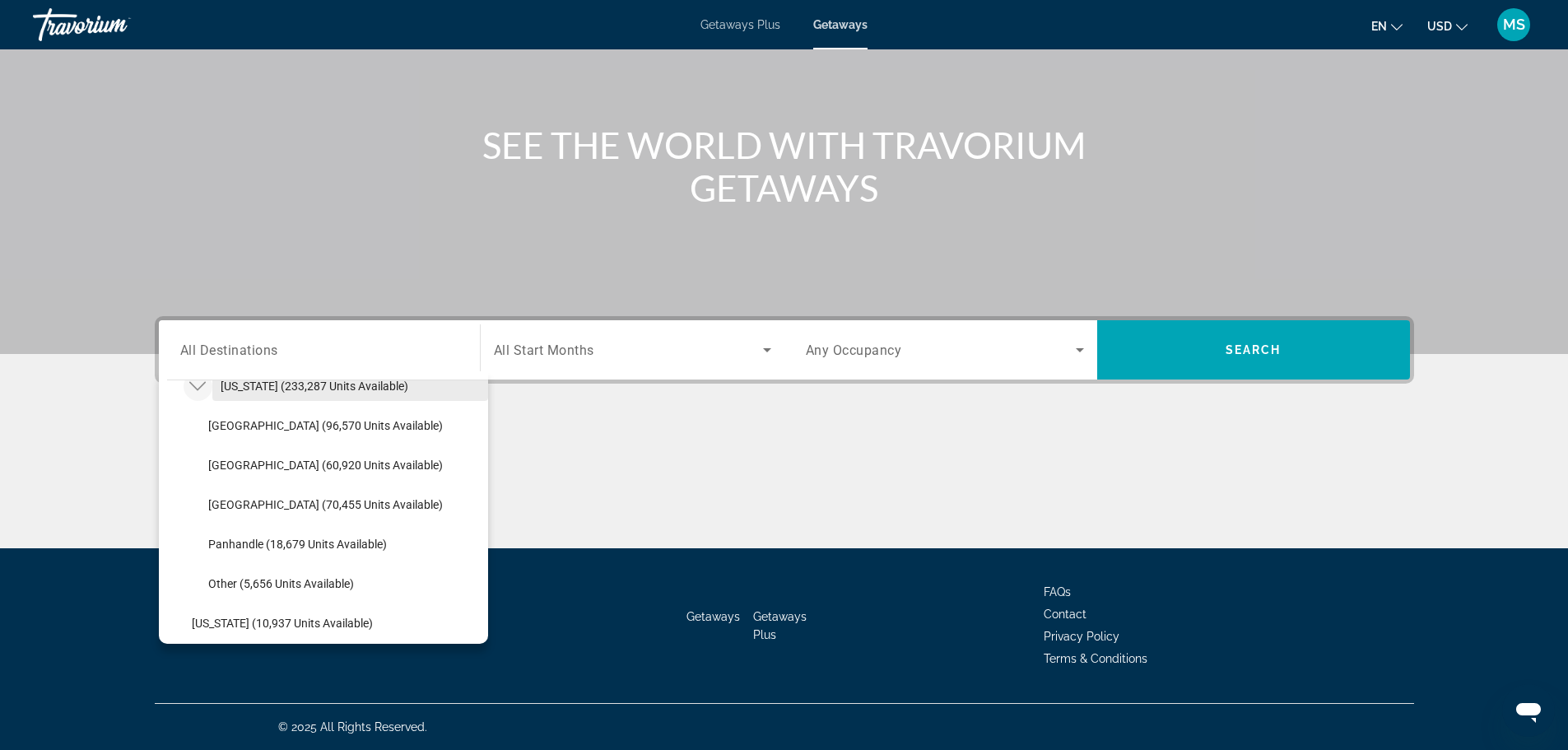
scroll to position [377, 0]
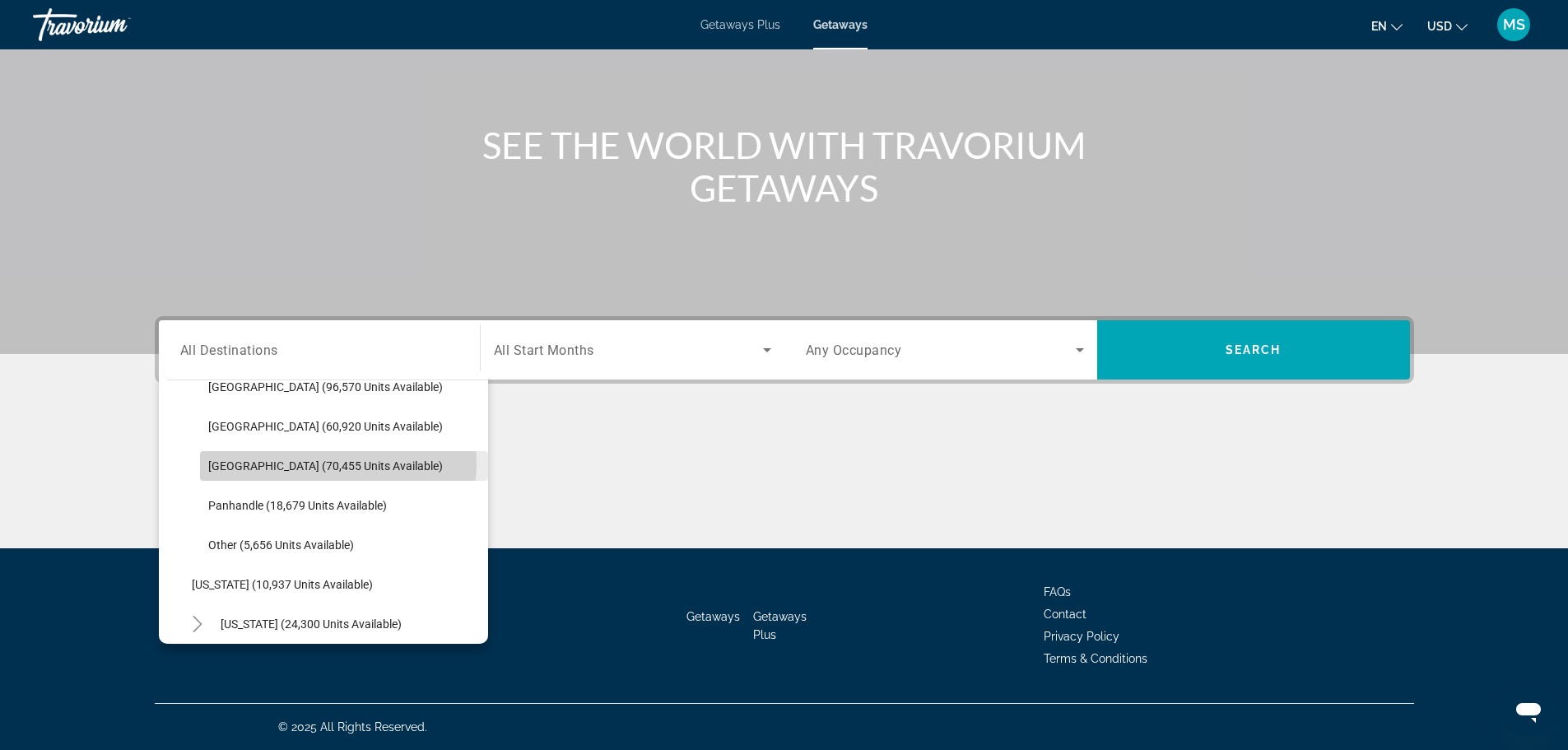
click at [314, 461] on span "[GEOGRAPHIC_DATA] (70,455 units available)" at bounding box center [325, 466] width 234 height 13
type input "**********"
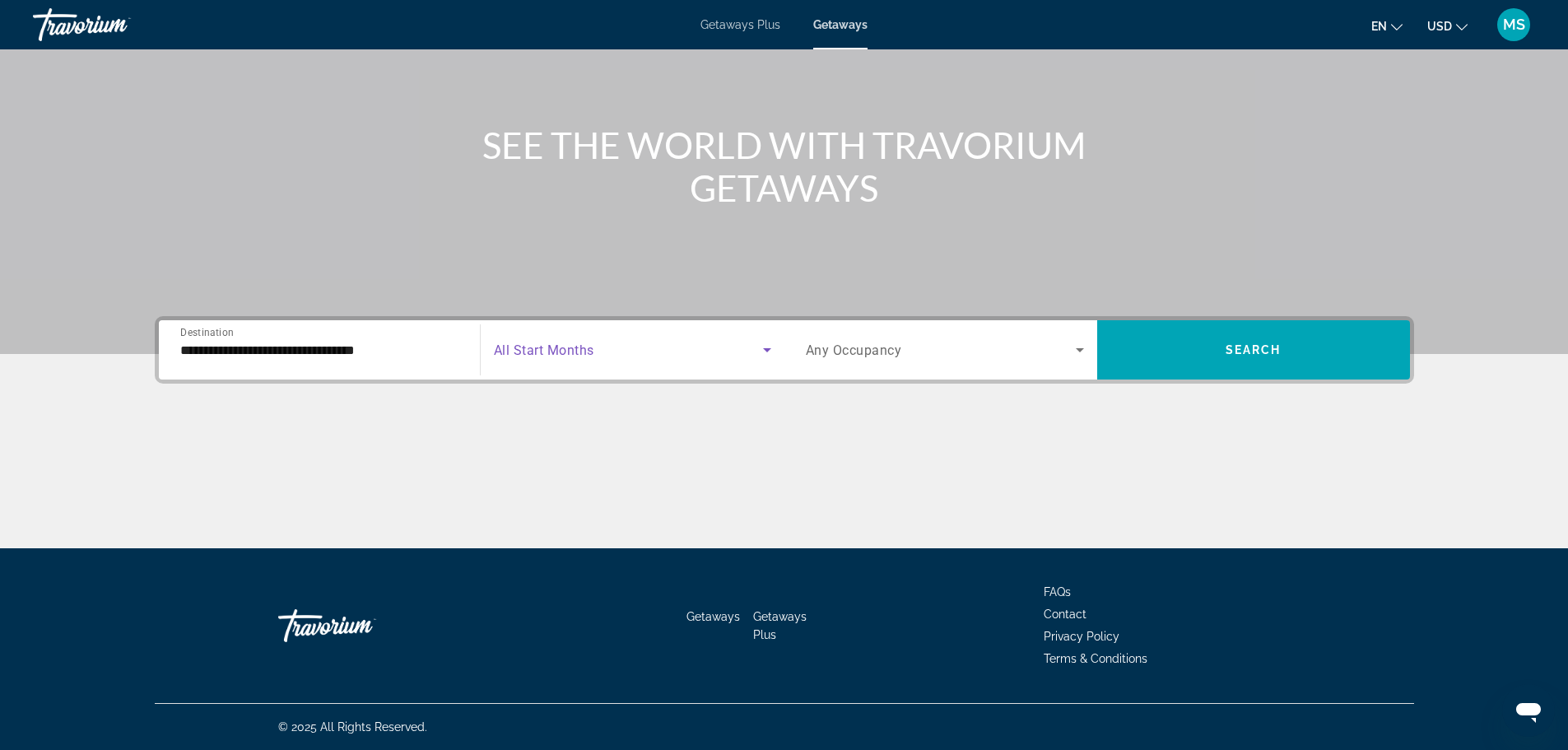
click at [607, 349] on span "Search widget" at bounding box center [629, 349] width 269 height 19
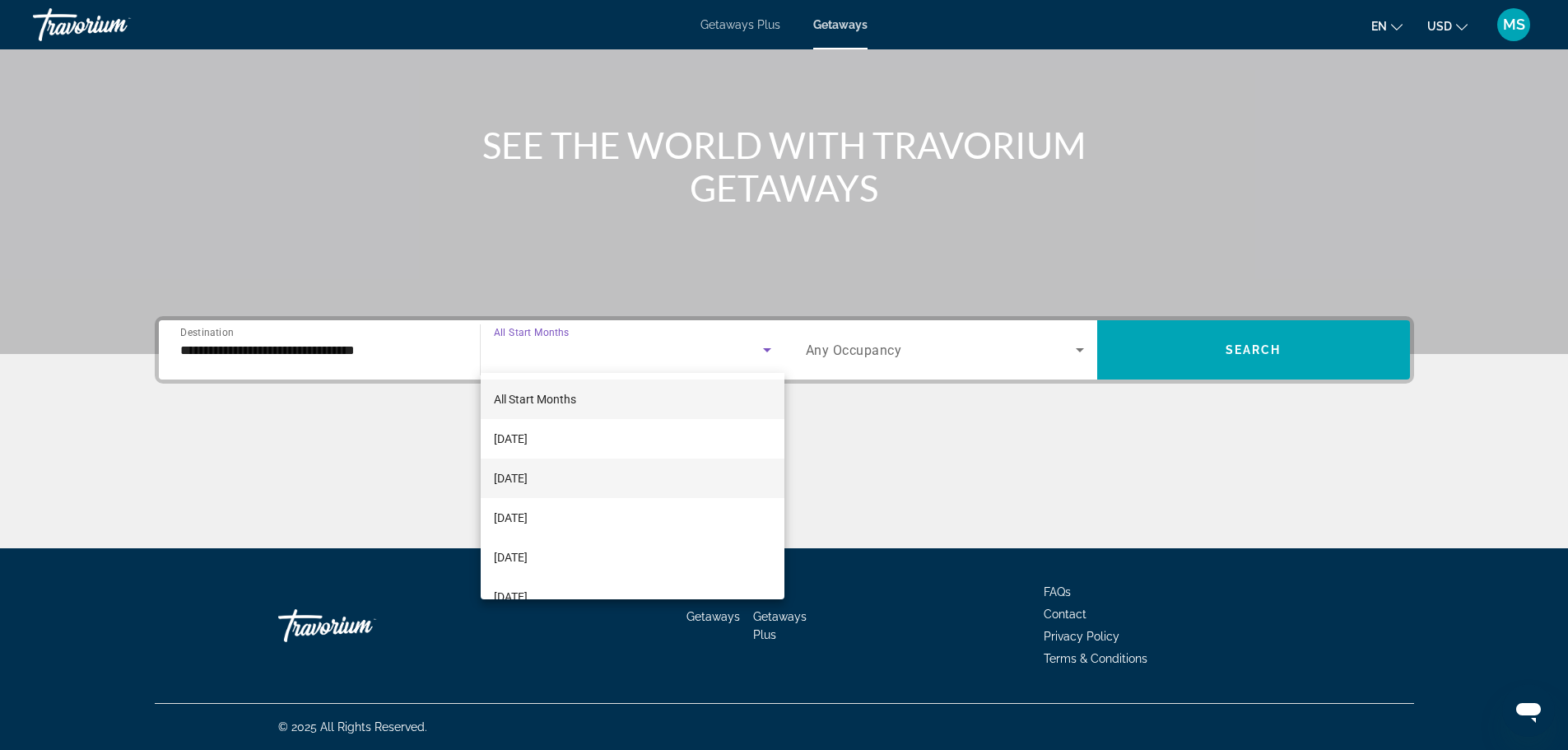
click at [527, 478] on span "[DATE]" at bounding box center [511, 478] width 33 height 19
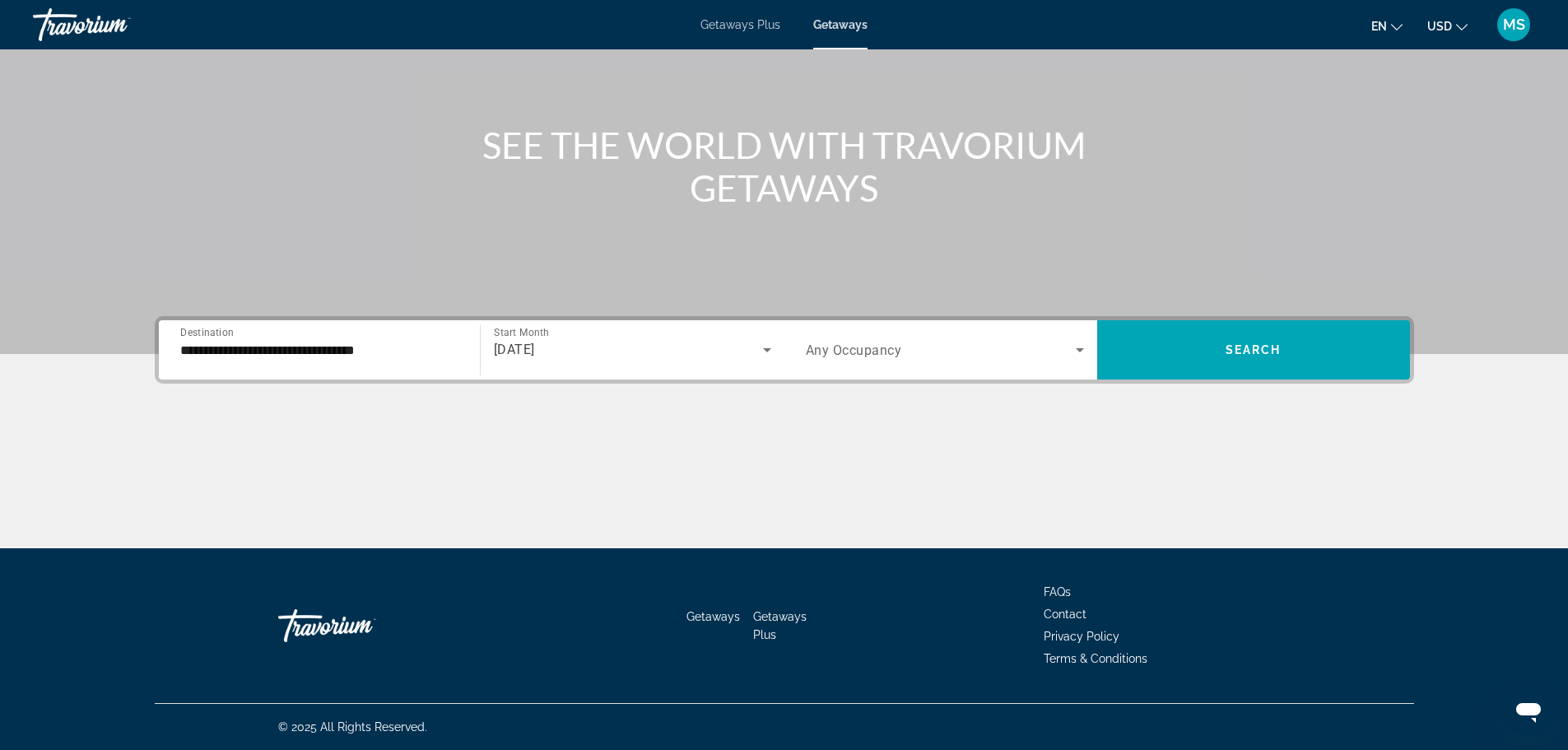
click at [859, 347] on span "Any Occupancy" at bounding box center [853, 350] width 96 height 16
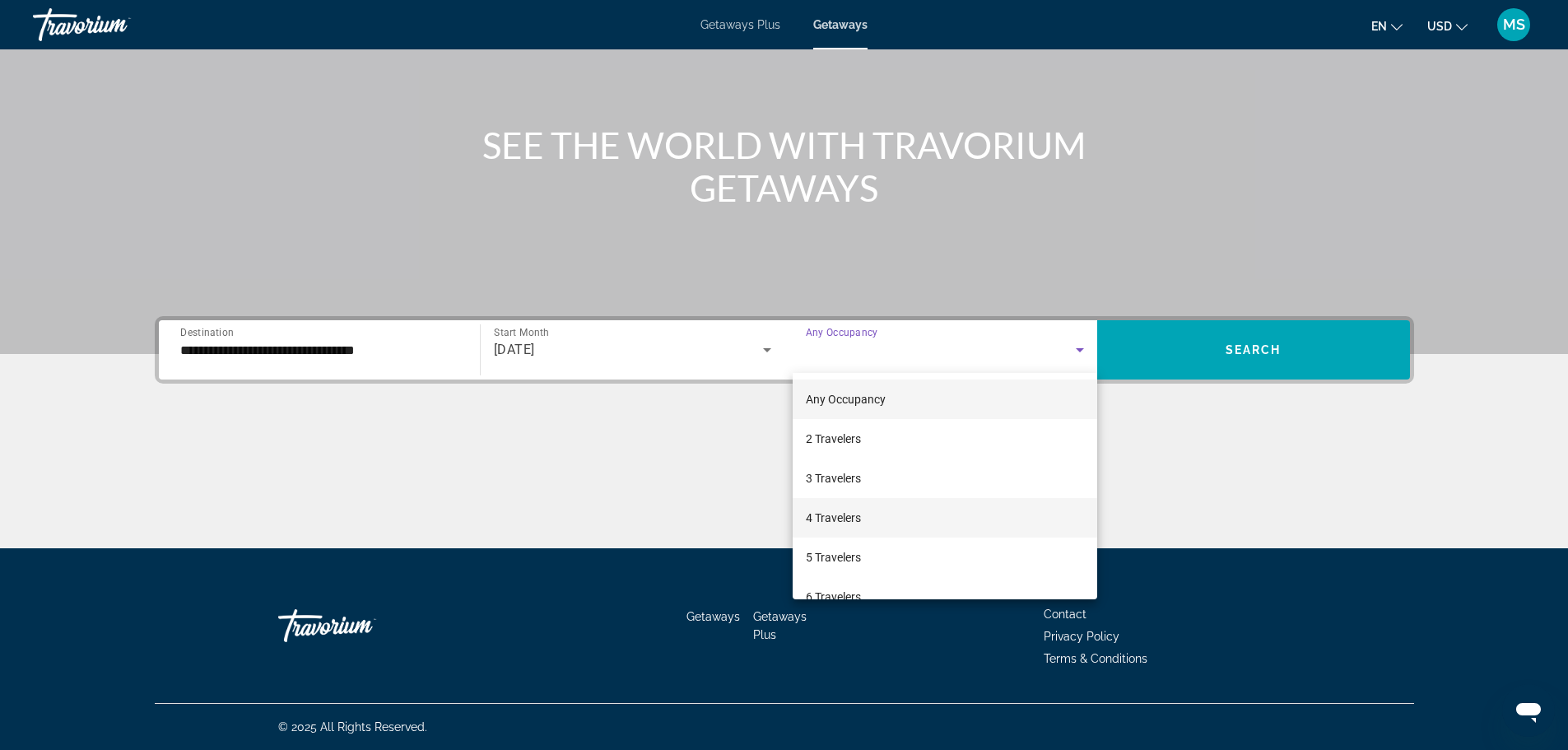
click at [845, 517] on span "4 Travelers" at bounding box center [833, 518] width 55 height 19
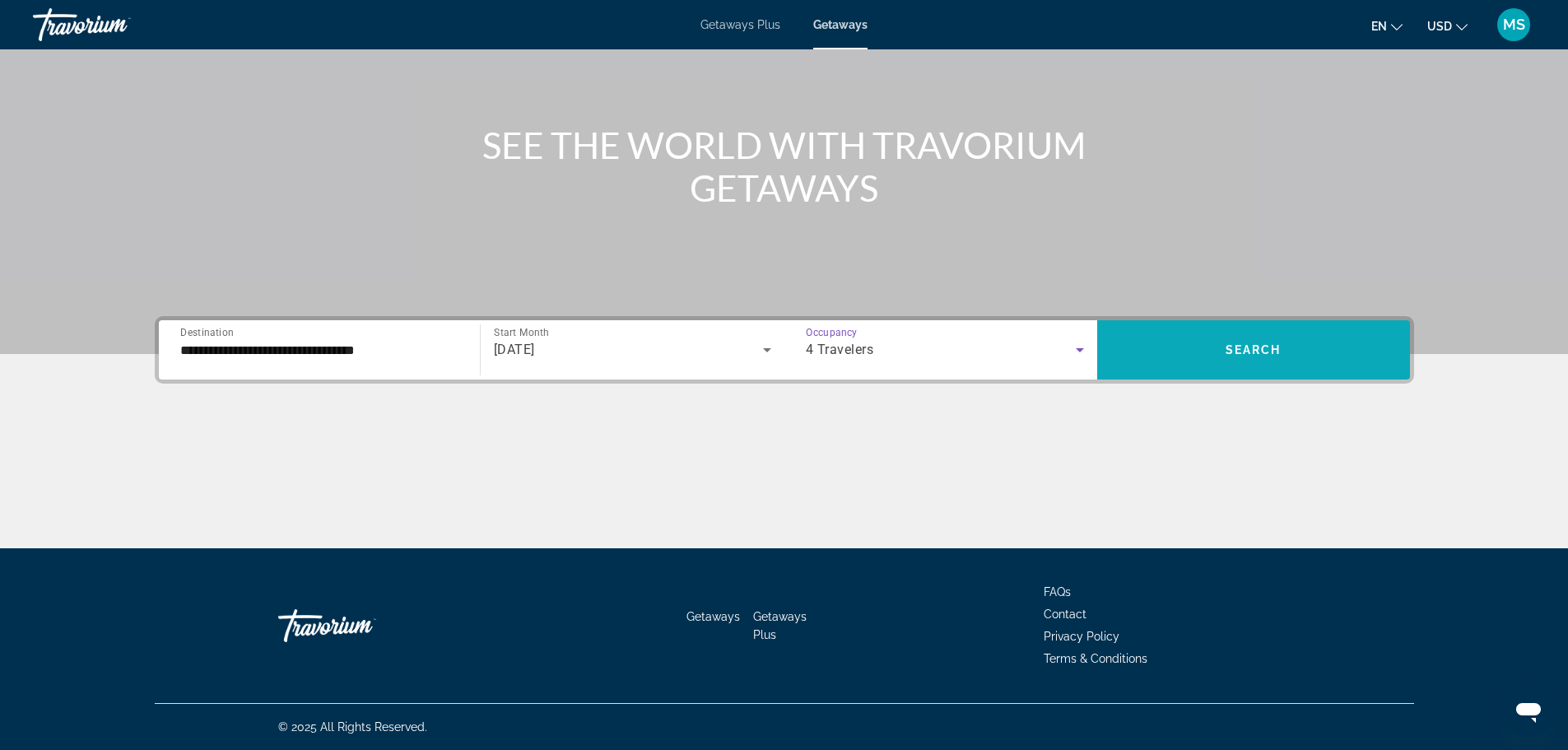
click at [1228, 349] on span "Search" at bounding box center [1254, 349] width 56 height 13
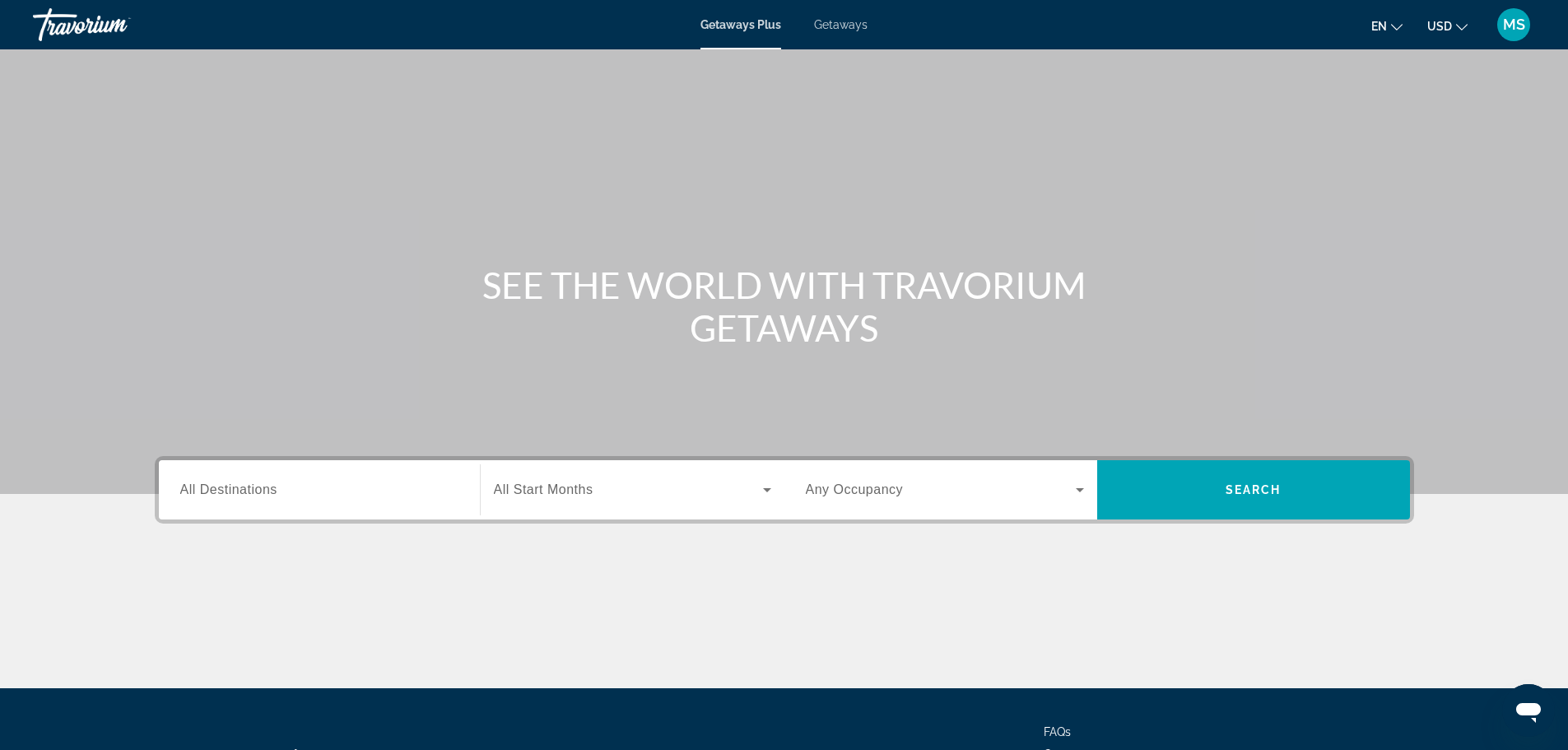
click at [843, 21] on span "Getaways" at bounding box center [840, 25] width 54 height 13
click at [229, 494] on span "All Destinations" at bounding box center [229, 489] width 97 height 14
click at [229, 494] on input "Destination All Destinations" at bounding box center [320, 490] width 278 height 19
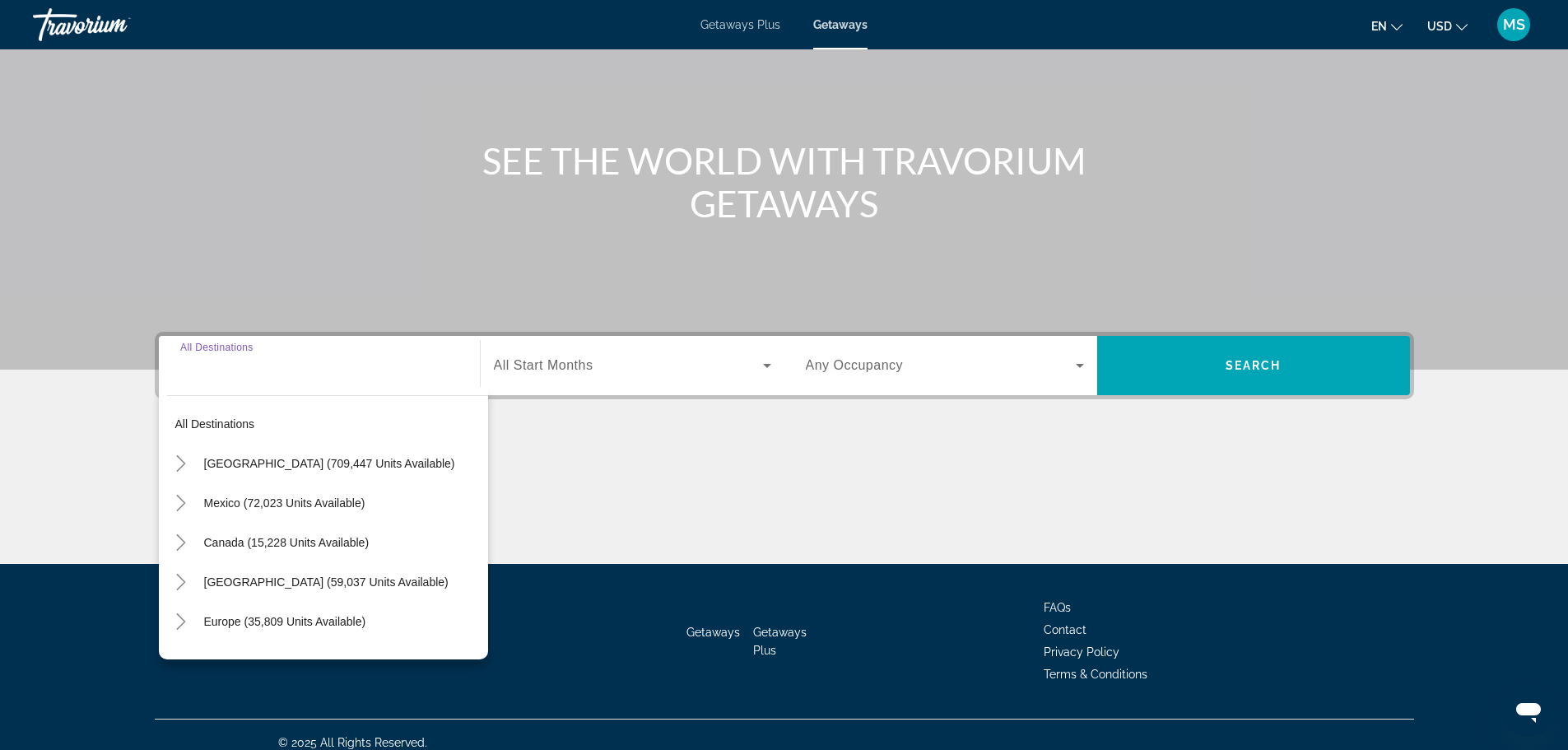
scroll to position [140, 0]
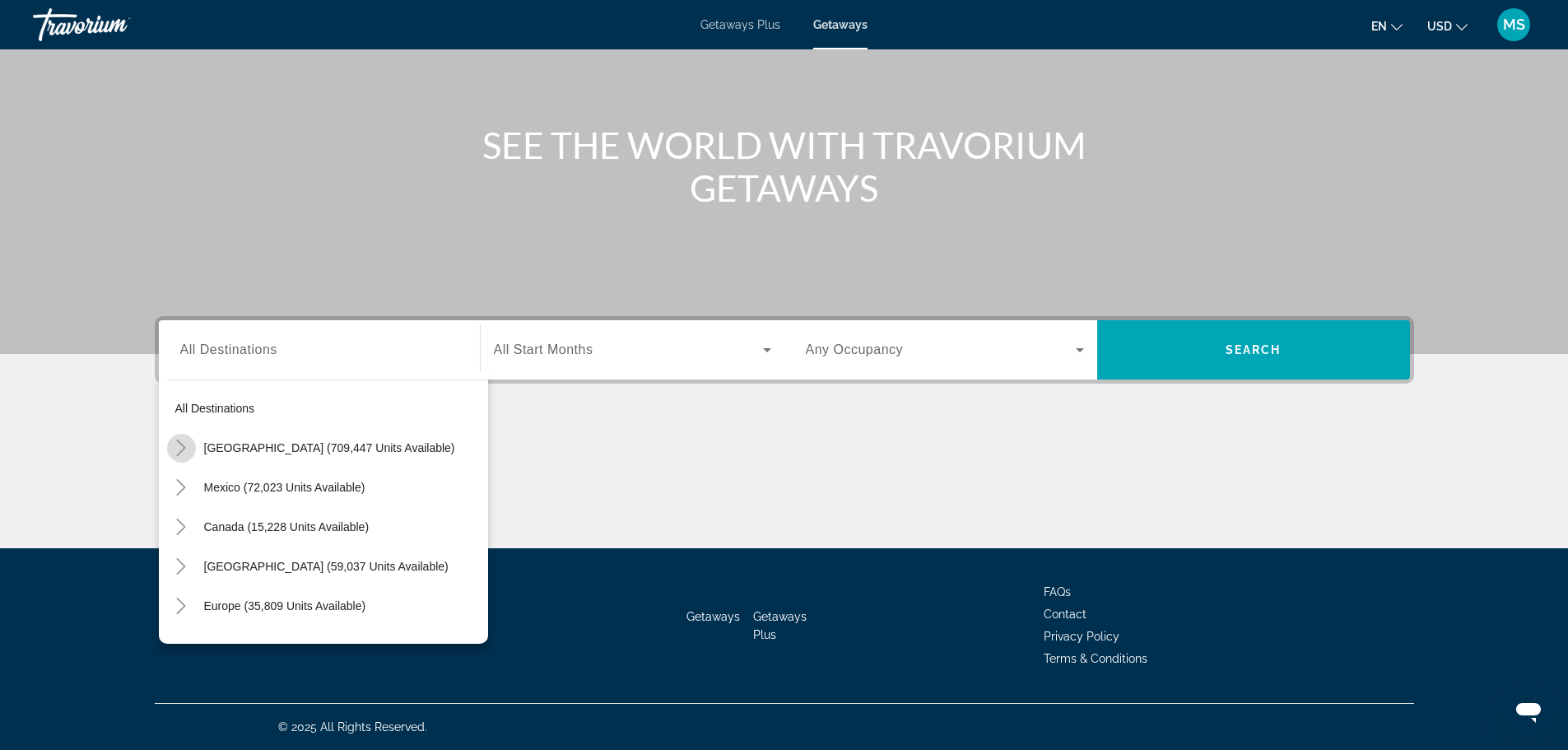
click at [181, 452] on icon "Toggle United States (709,447 units available)" at bounding box center [181, 447] width 9 height 17
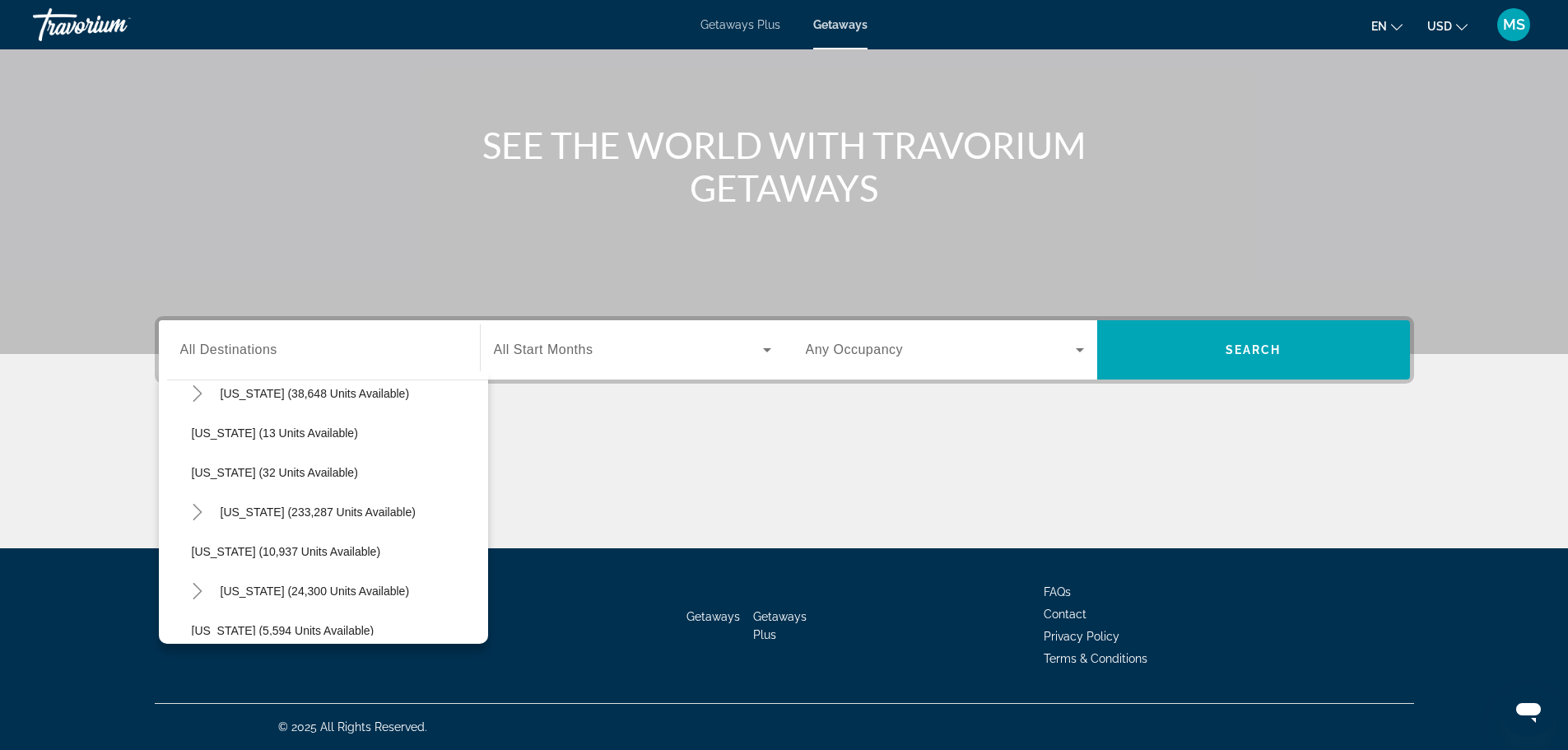
scroll to position [295, 0]
click at [197, 433] on icon "Toggle Florida (233,287 units available)" at bounding box center [198, 430] width 9 height 17
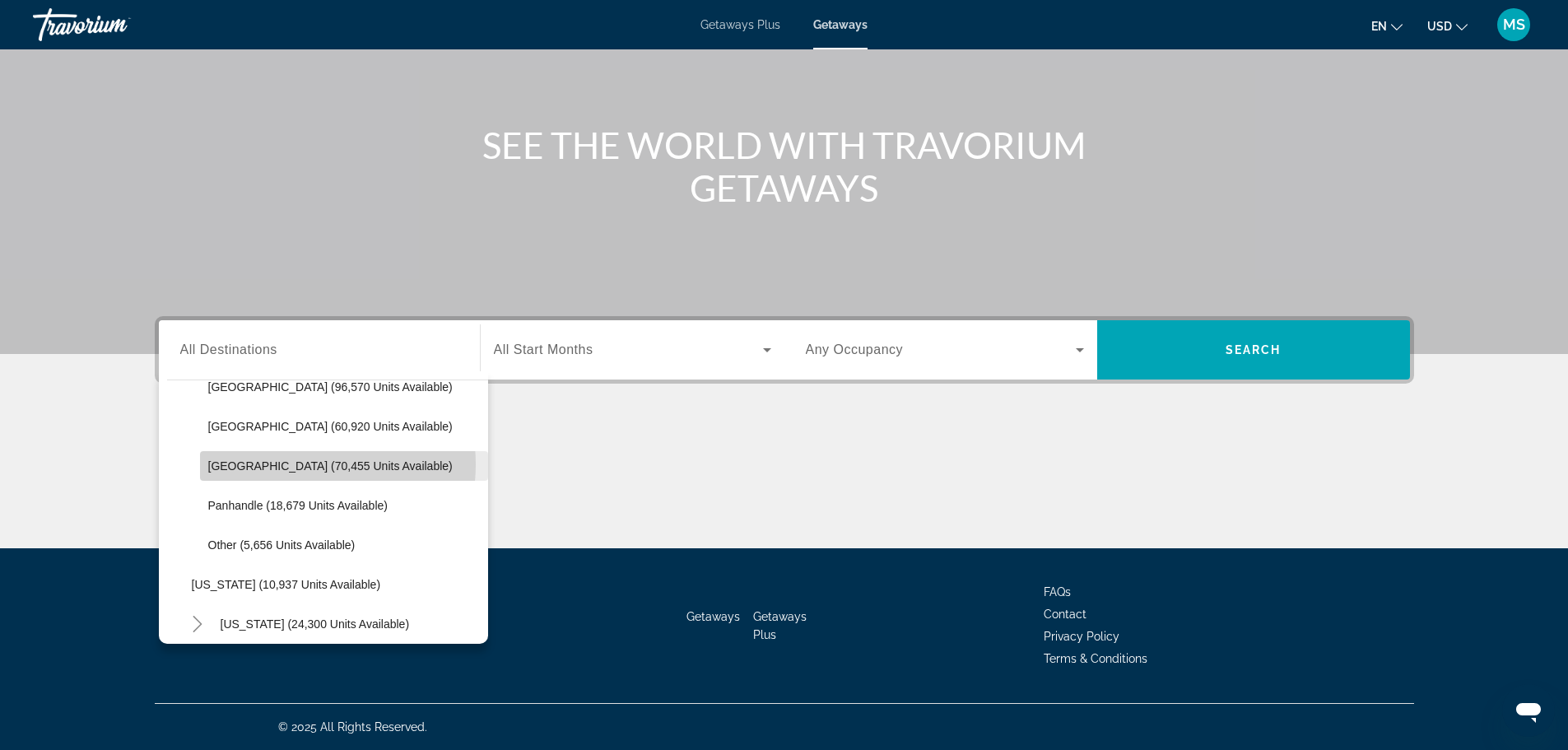
click at [290, 464] on span "[GEOGRAPHIC_DATA] (70,455 units available)" at bounding box center [330, 466] width 245 height 13
type input "**********"
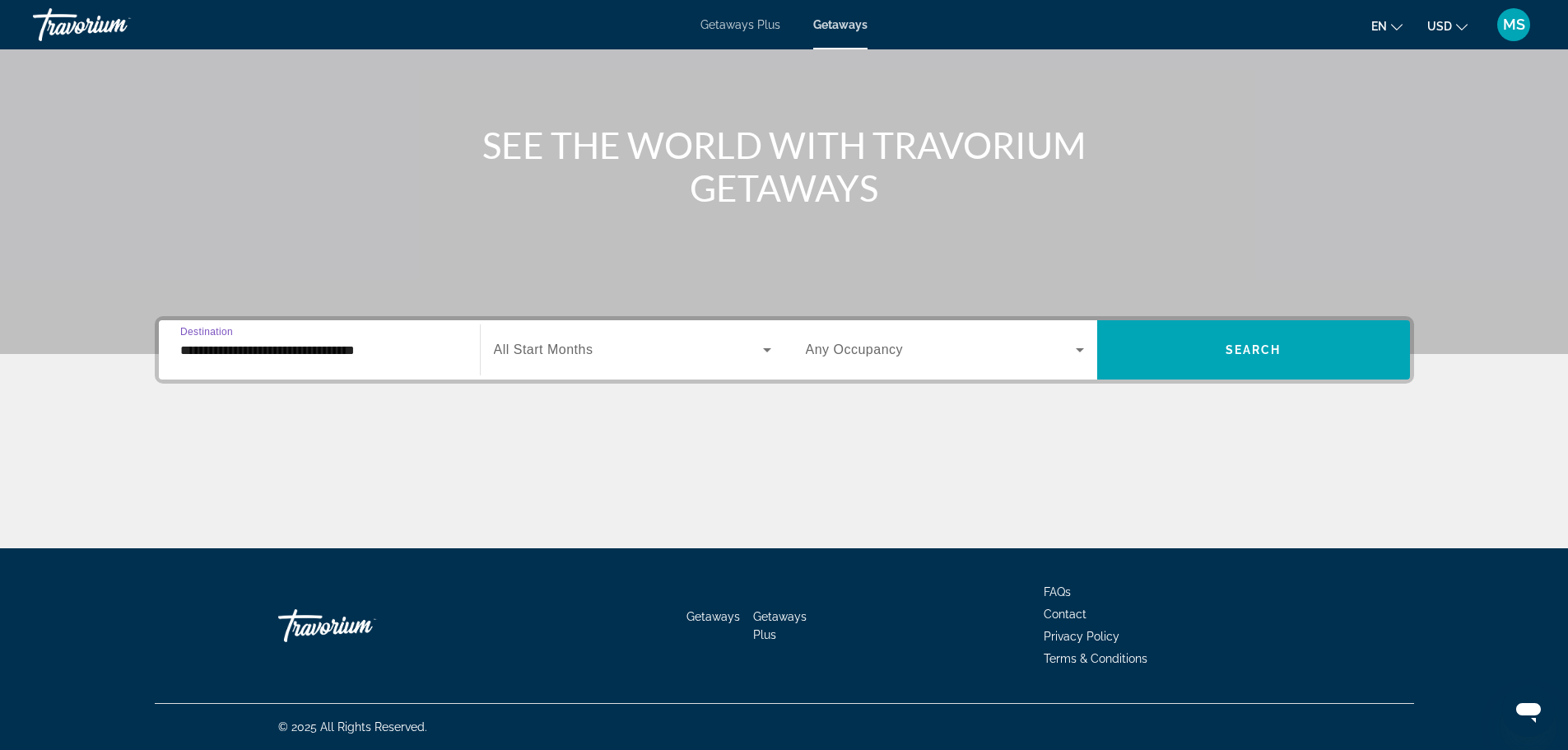
click at [634, 346] on span "Search widget" at bounding box center [629, 349] width 269 height 19
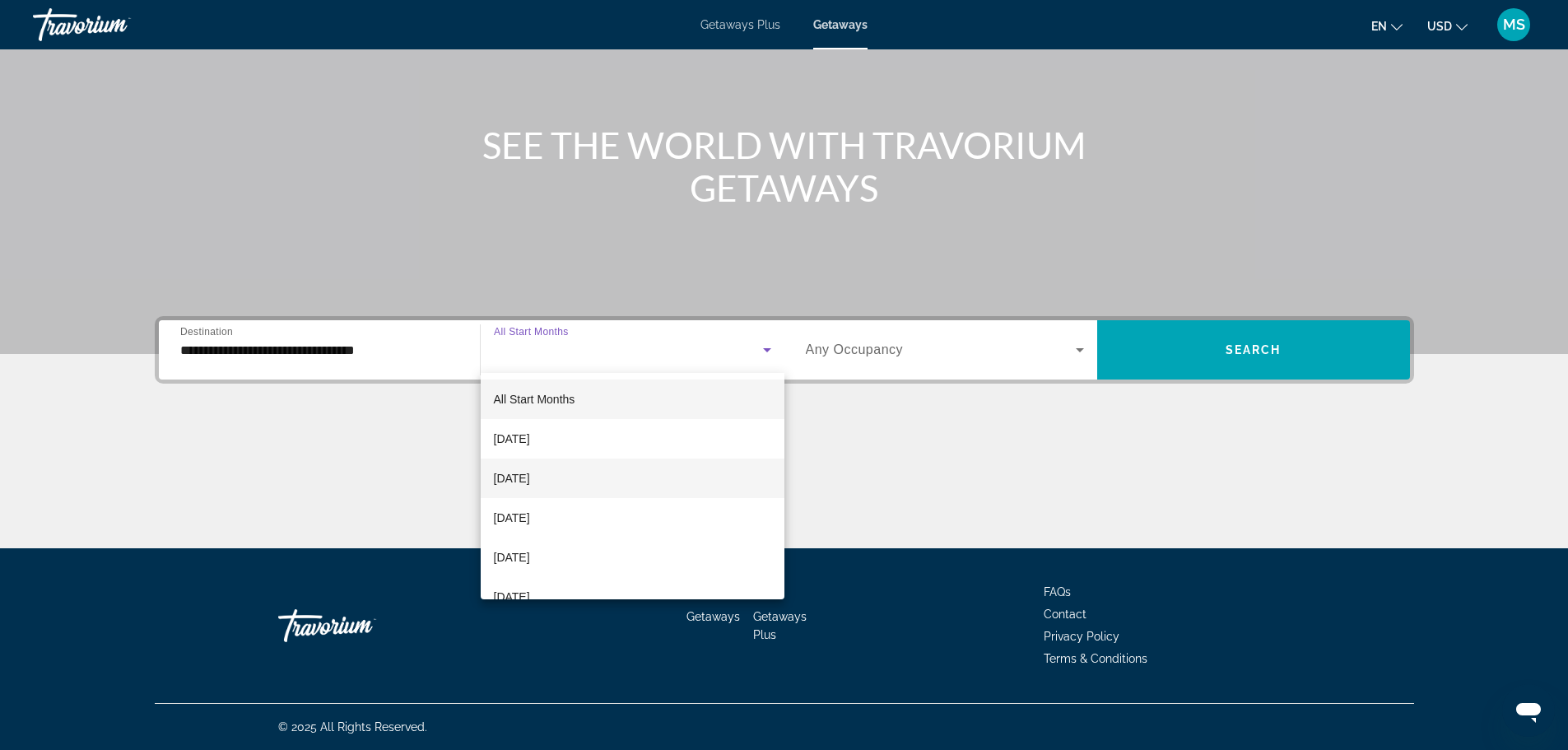
click at [572, 483] on mat-option "[DATE]" at bounding box center [632, 478] width 304 height 40
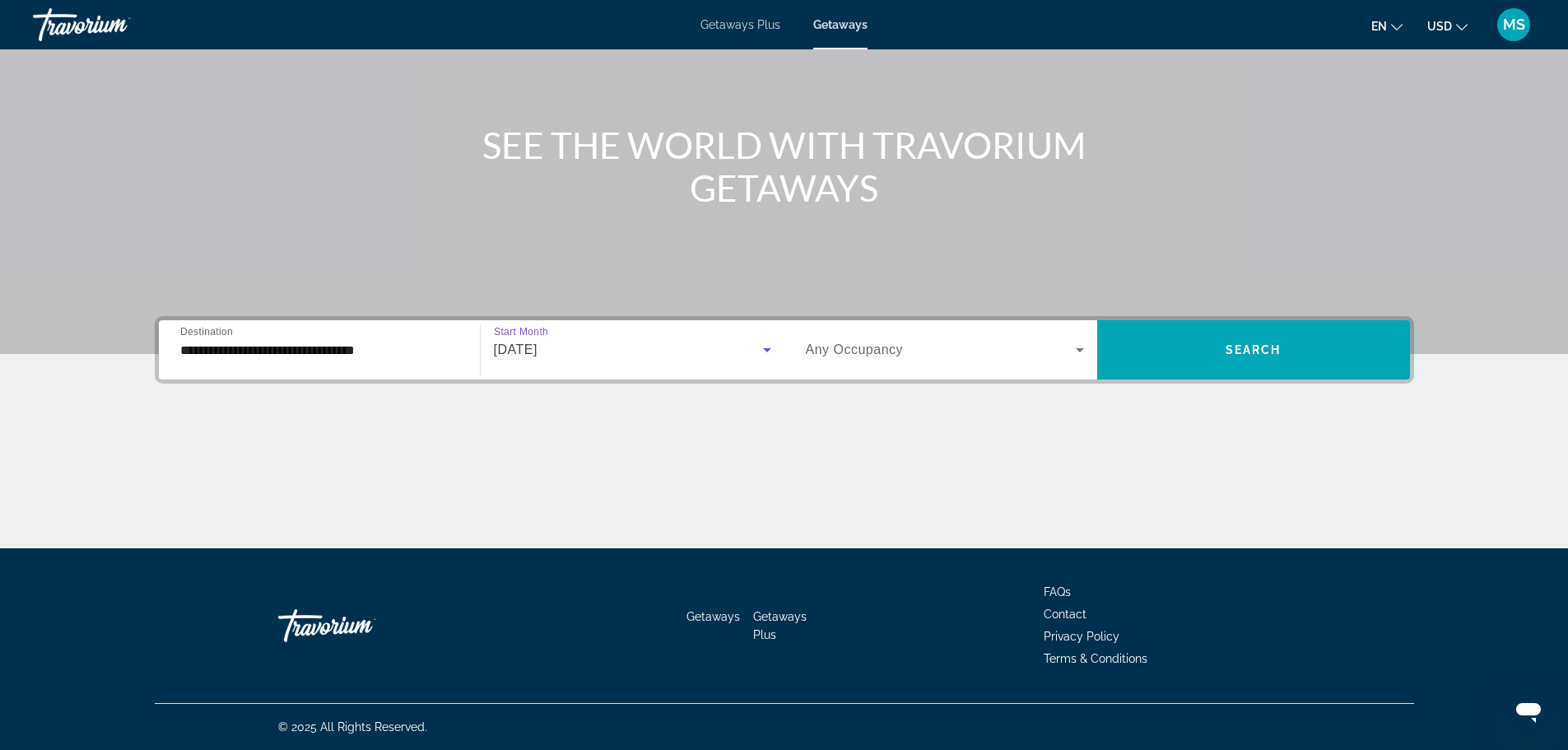
click at [848, 344] on span "Any Occupancy" at bounding box center [854, 349] width 98 height 14
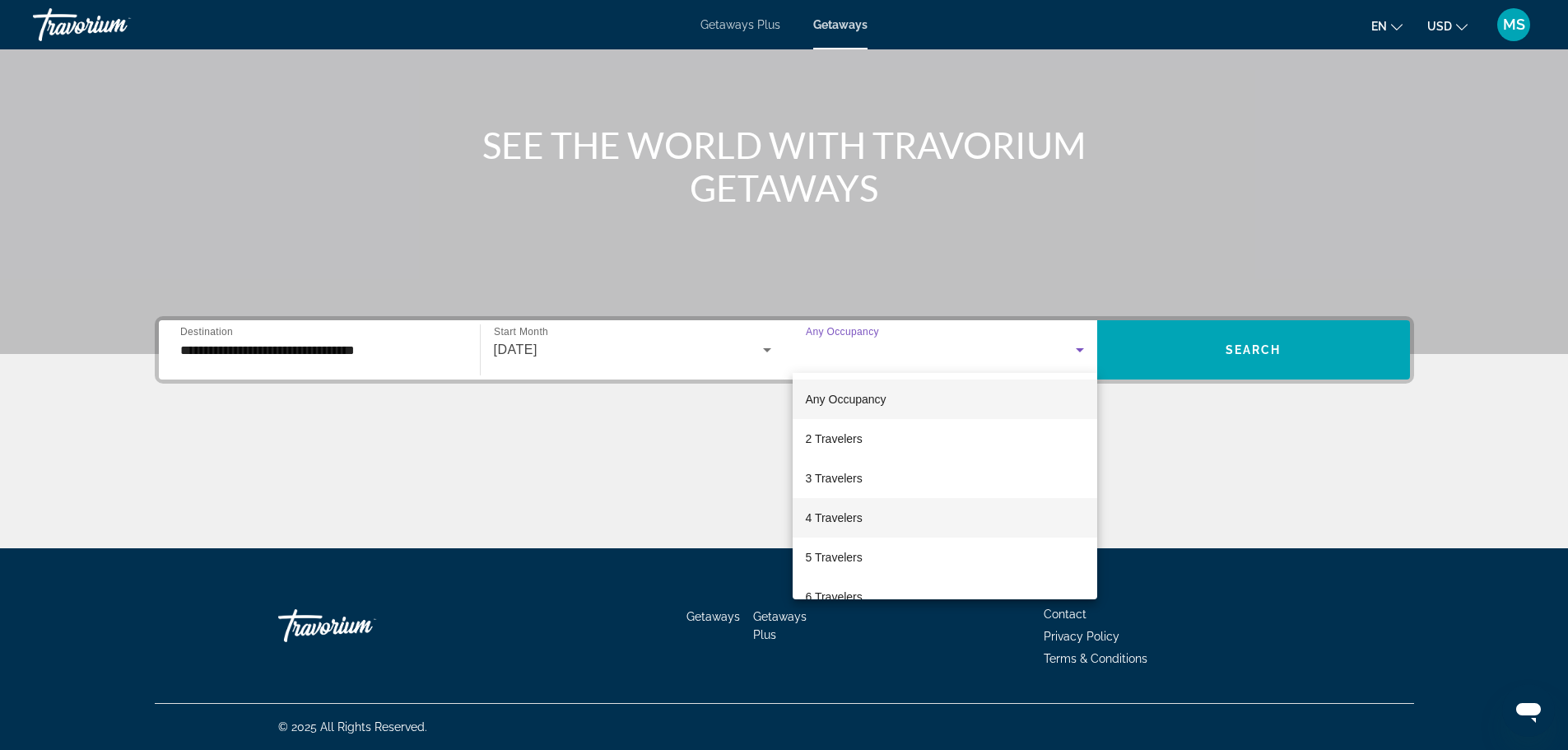
click at [828, 523] on span "4 Travelers" at bounding box center [834, 518] width 56 height 19
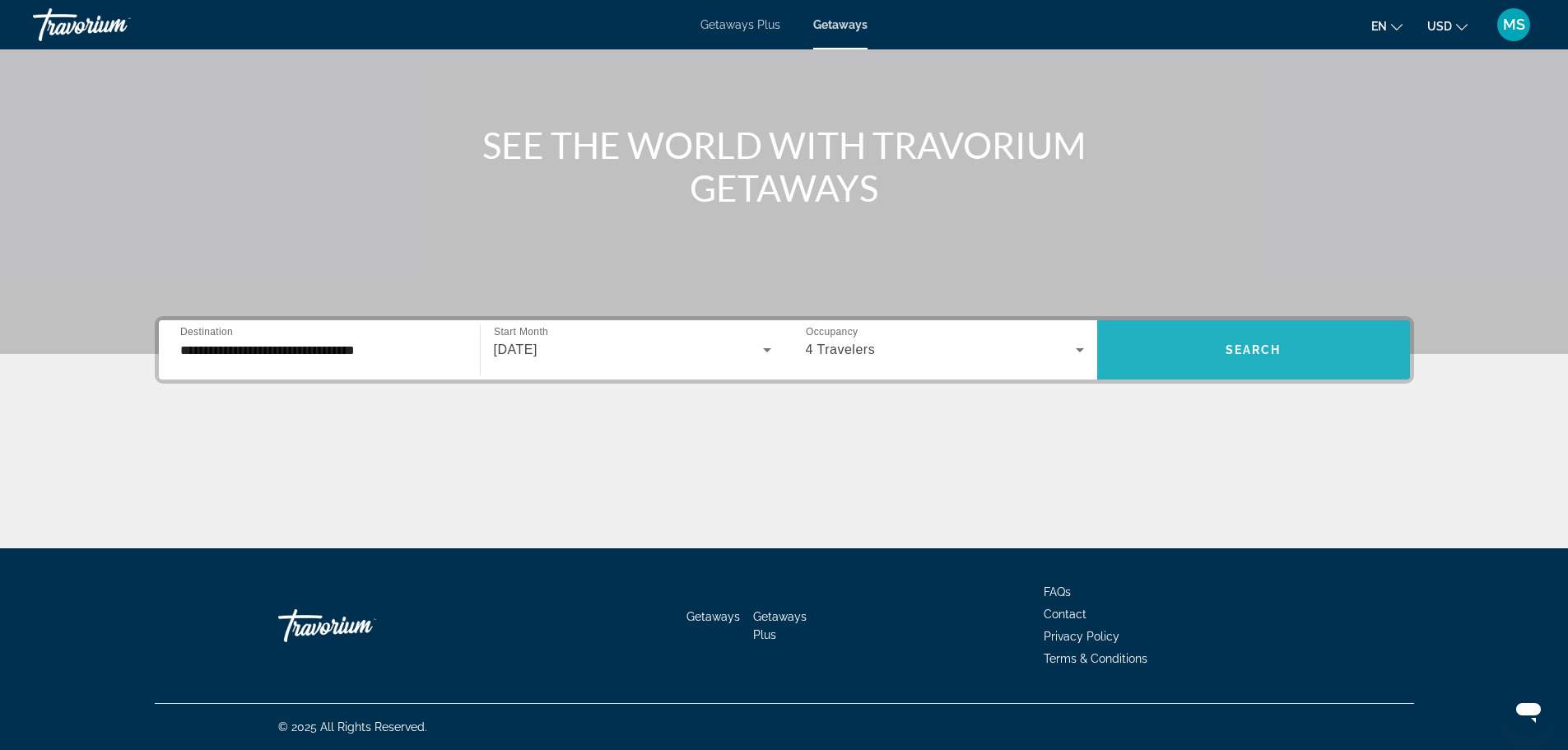
click at [1196, 348] on span "Search widget" at bounding box center [1253, 349] width 313 height 40
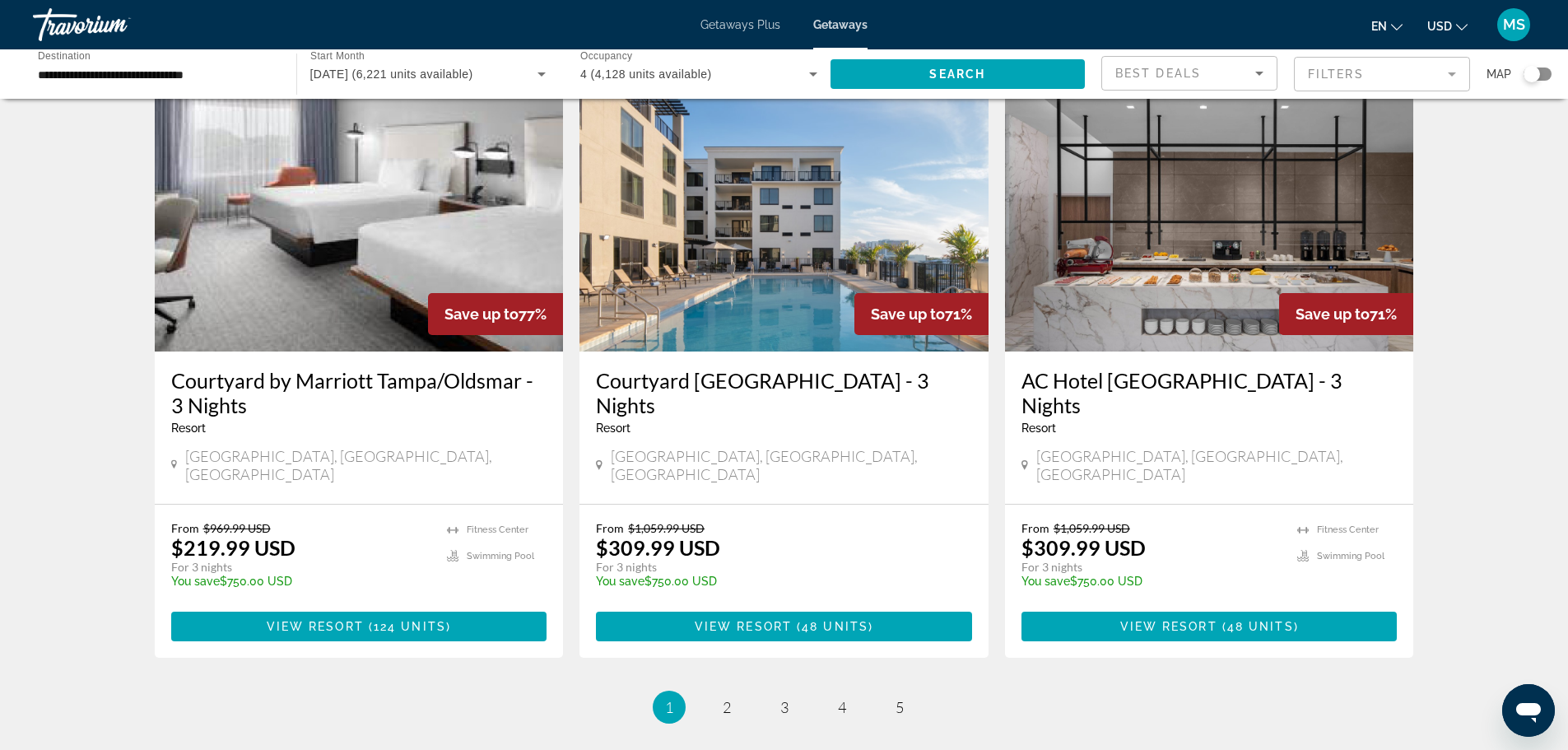
scroll to position [1893, 0]
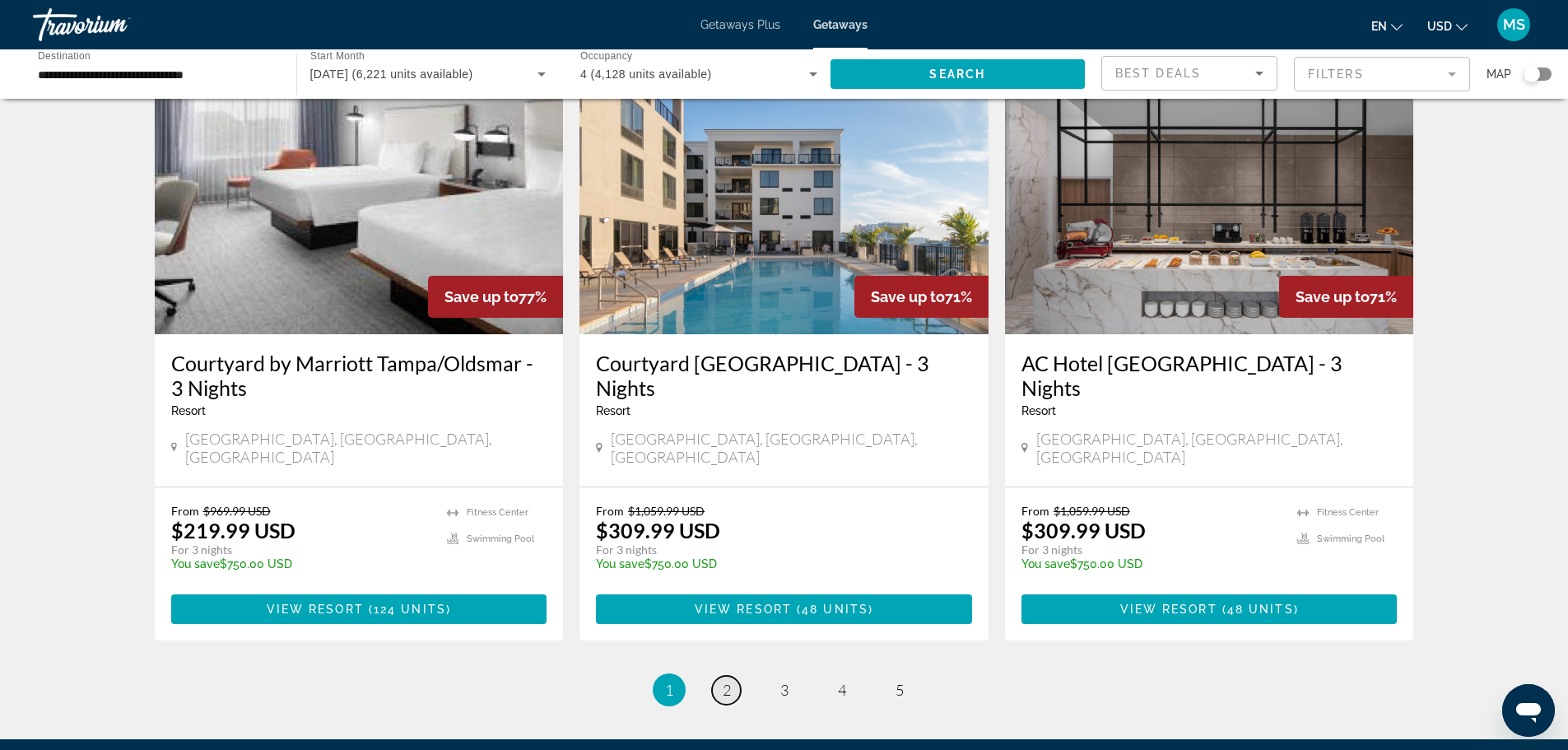
click at [728, 680] on span "2" at bounding box center [726, 689] width 8 height 18
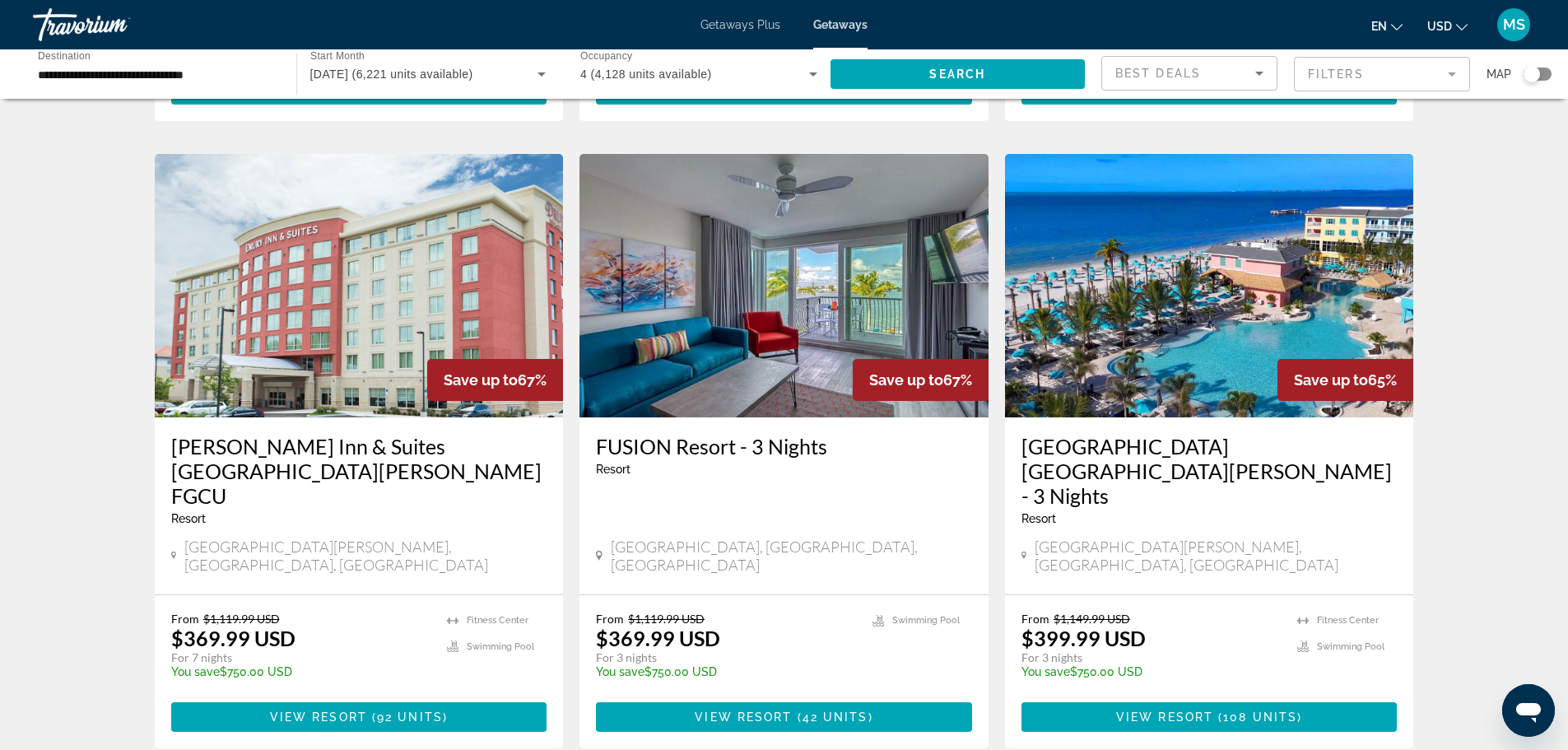
scroll to position [658, 0]
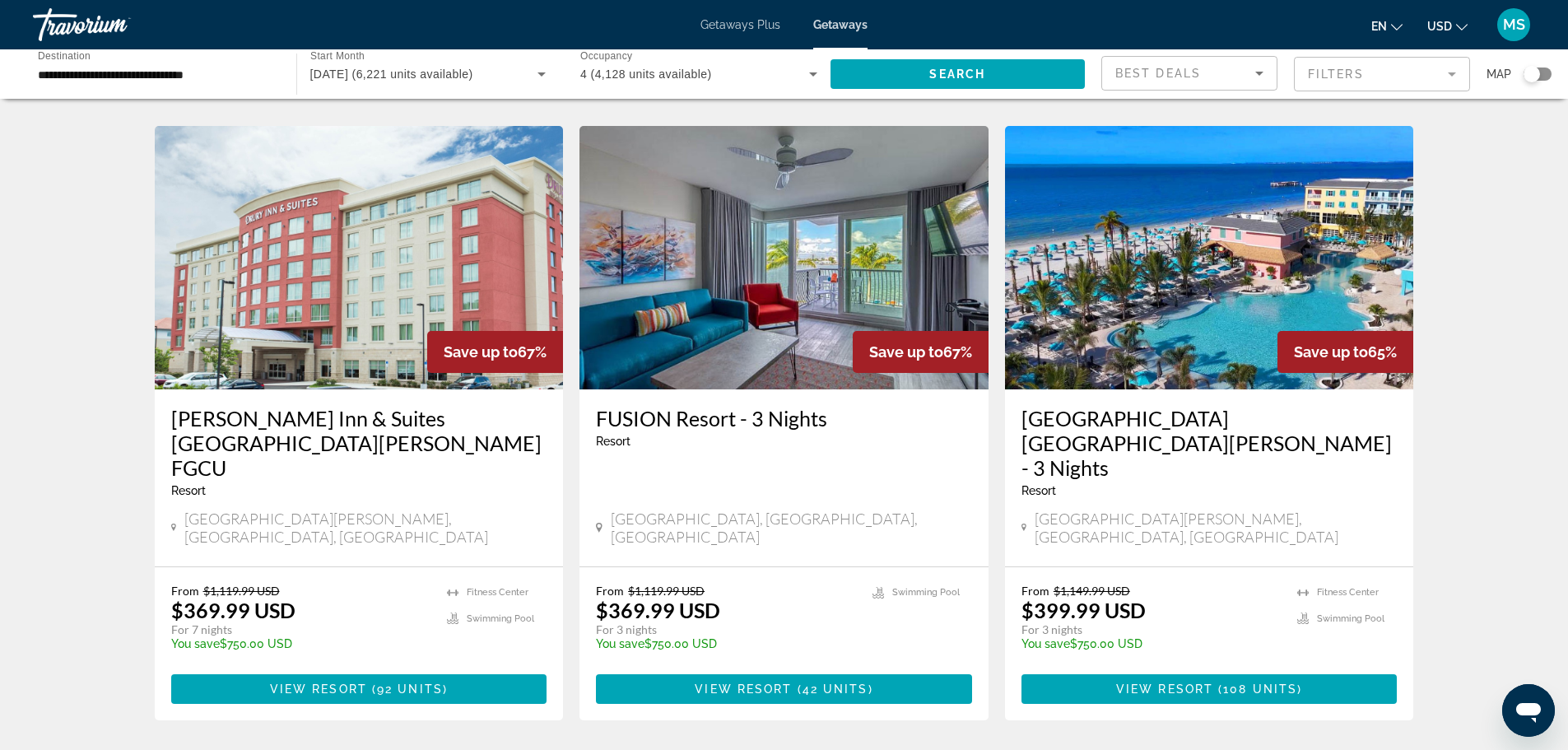
click at [740, 257] on img "Main content" at bounding box center [784, 257] width 409 height 263
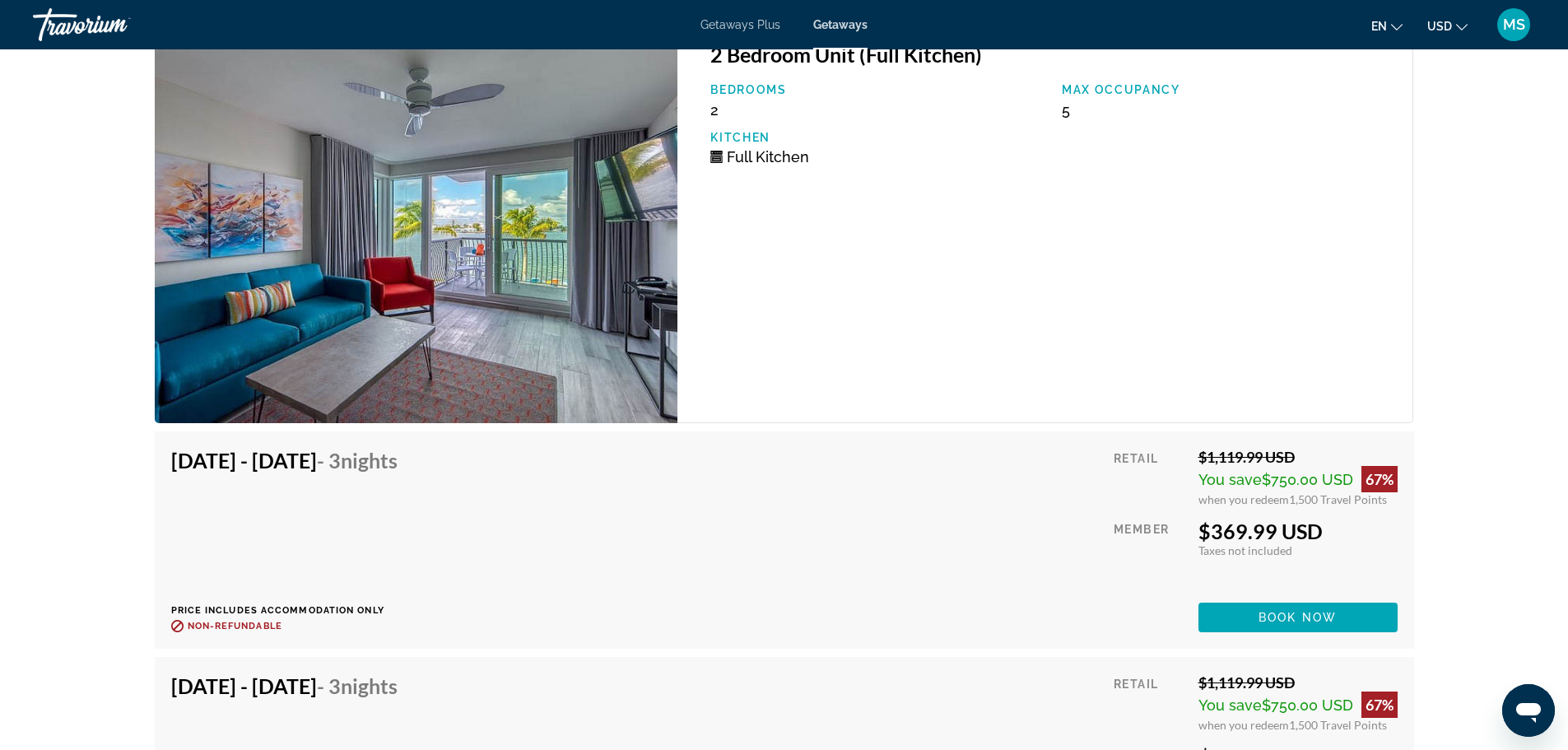
scroll to position [2551, 0]
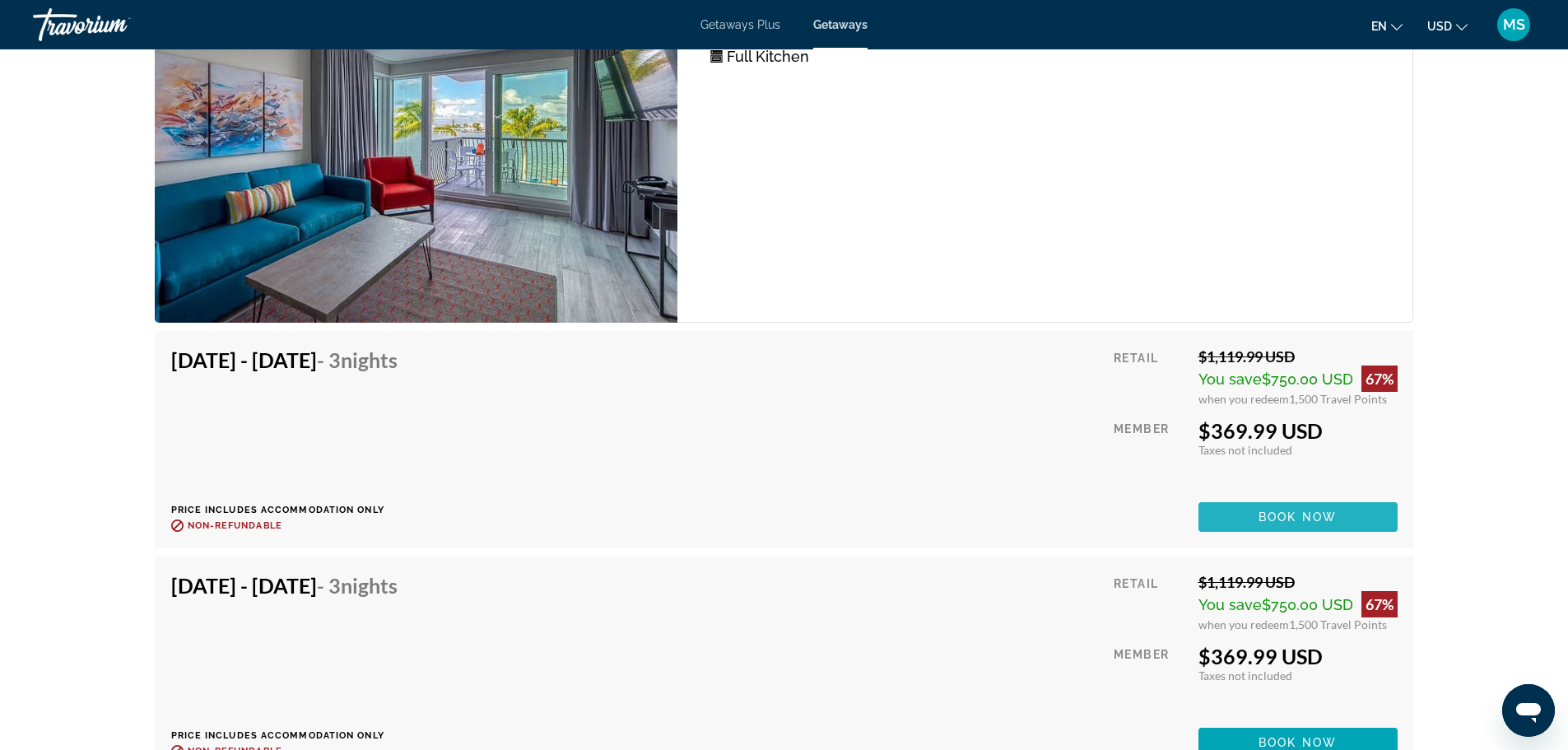
click at [1285, 514] on span "Book now" at bounding box center [1297, 517] width 78 height 13
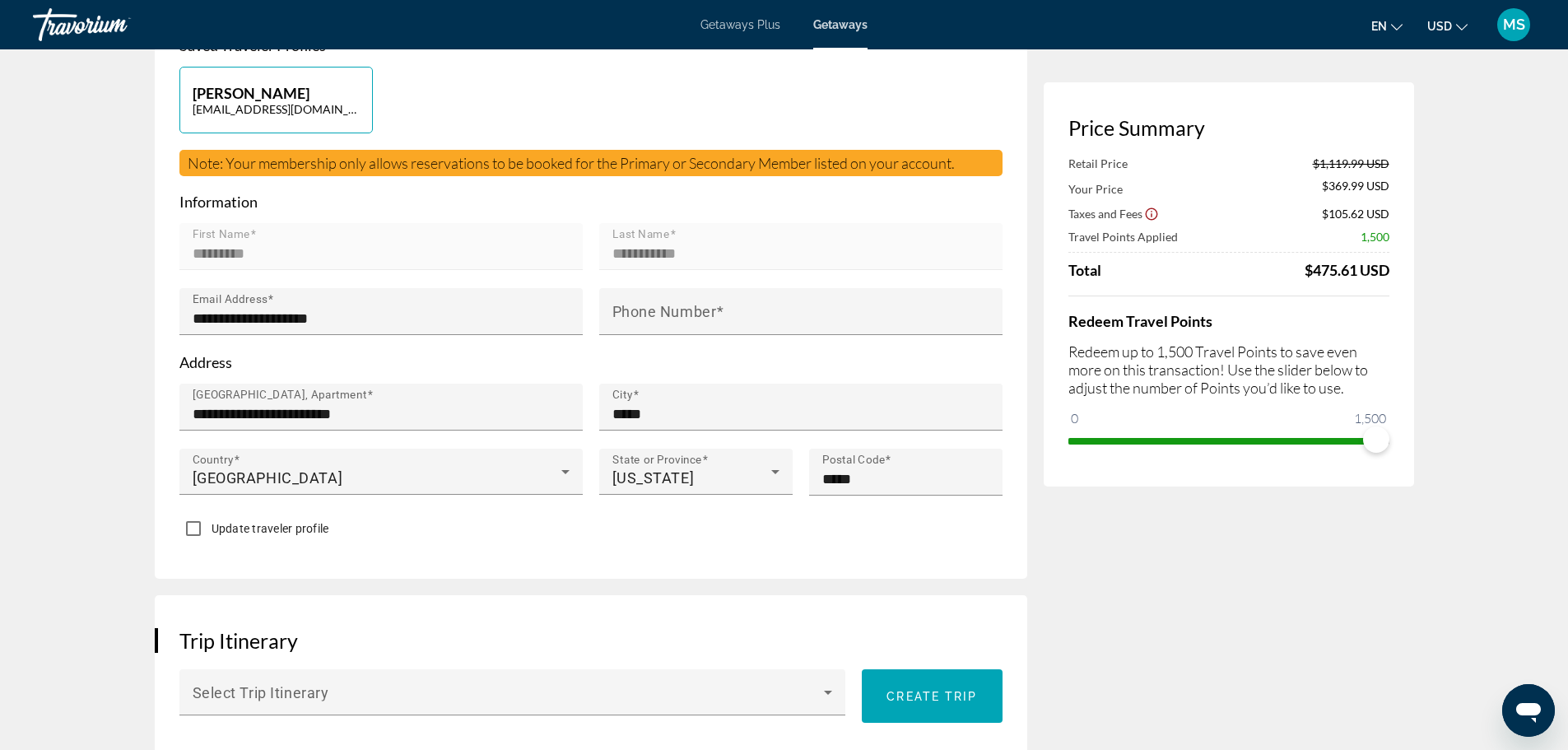
scroll to position [411, 0]
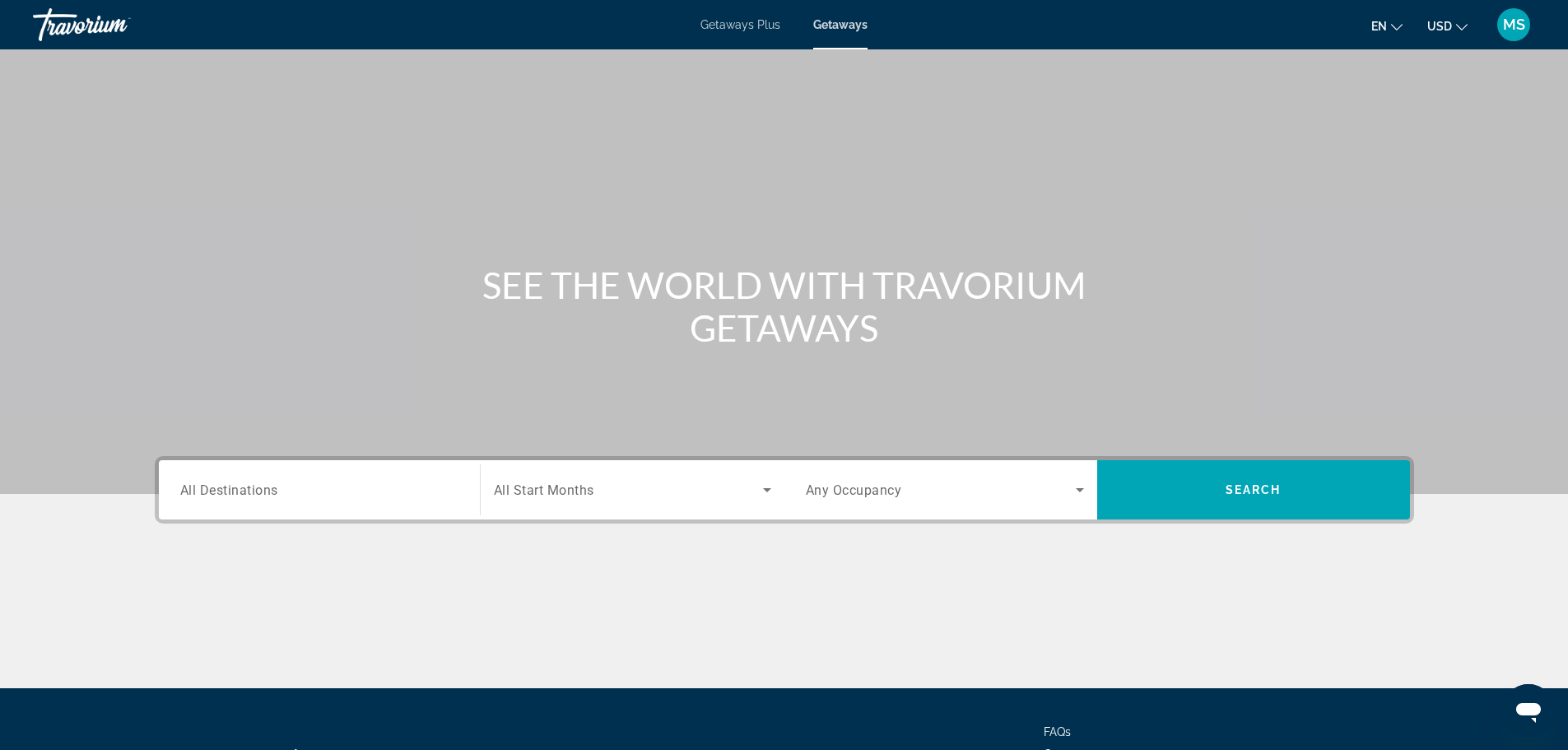
drag, startPoint x: 836, startPoint y: 20, endPoint x: 827, endPoint y: 40, distance: 21.9
click at [836, 20] on span "Getaways" at bounding box center [840, 25] width 55 height 13
click at [306, 496] on input "Destination All Destinations" at bounding box center [320, 490] width 278 height 19
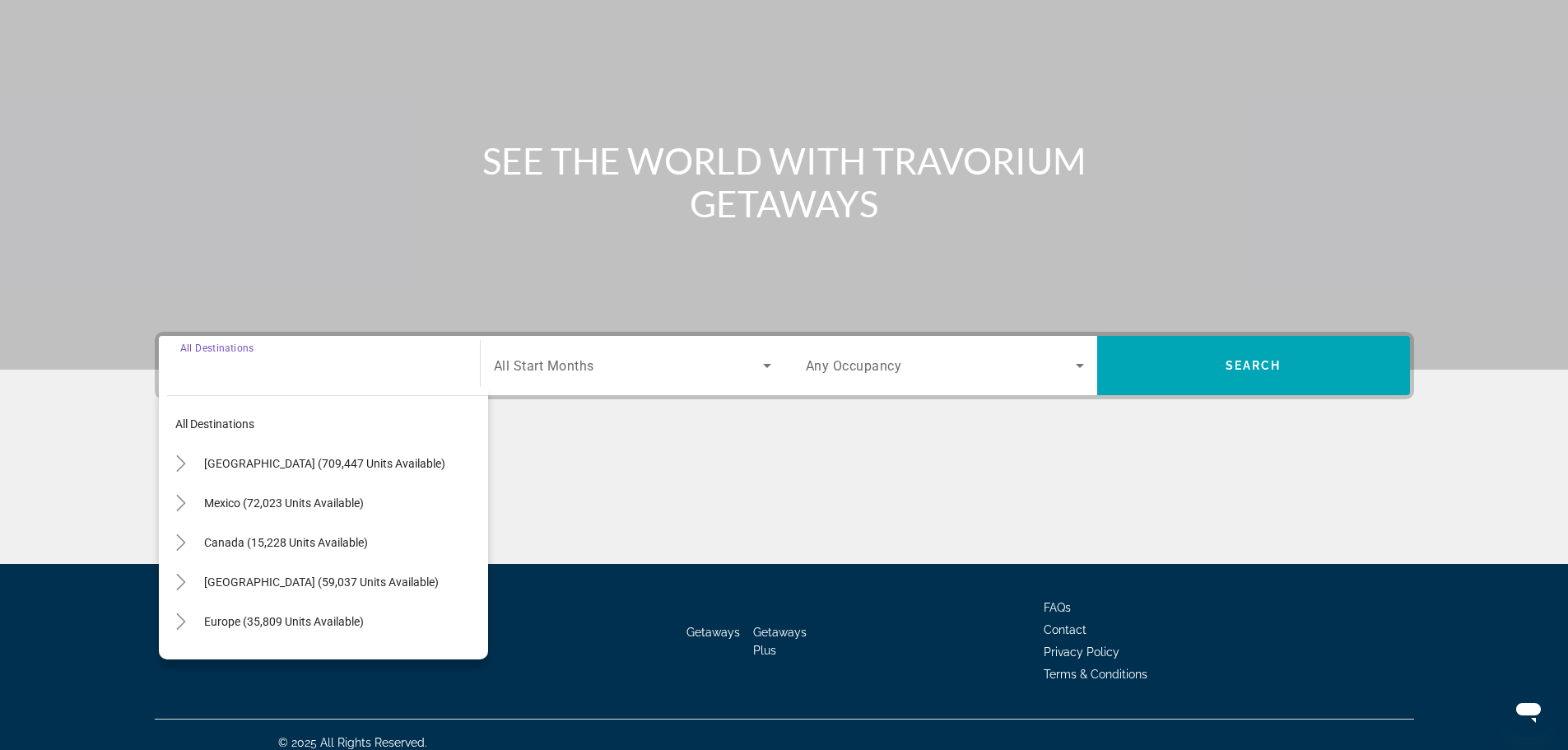
scroll to position [140, 0]
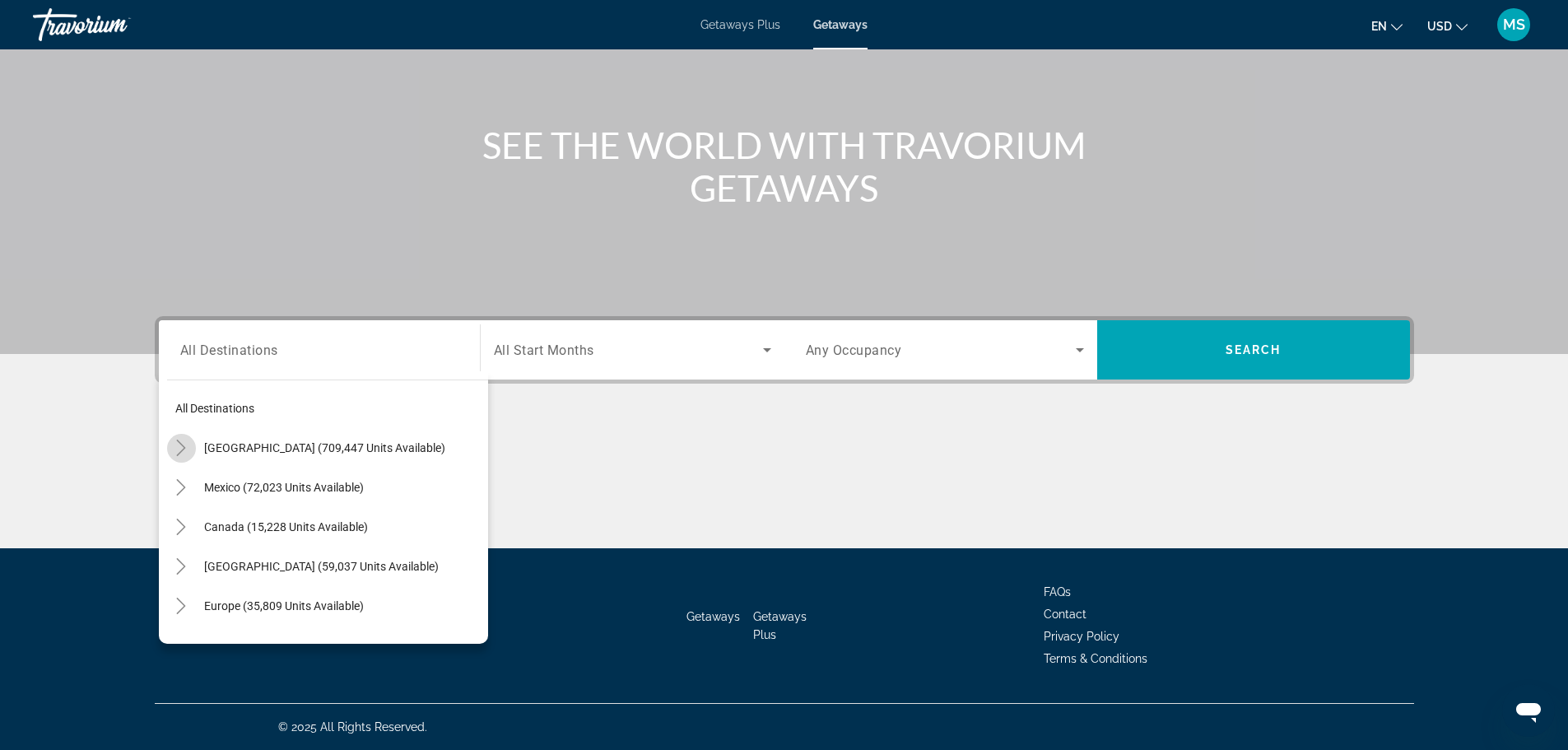
click at [181, 450] on icon "Toggle United States (709,447 units available)" at bounding box center [180, 447] width 17 height 17
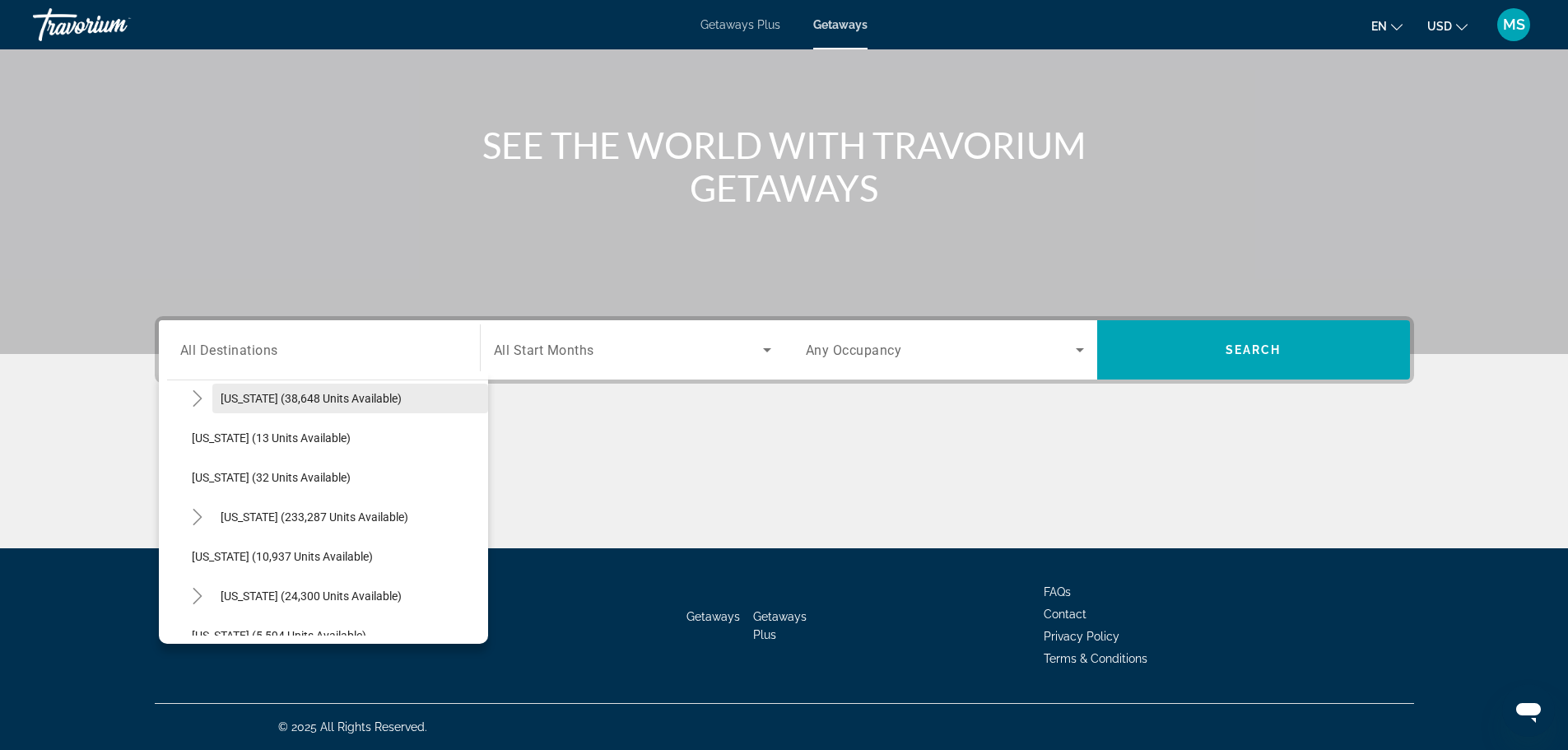
scroll to position [212, 0]
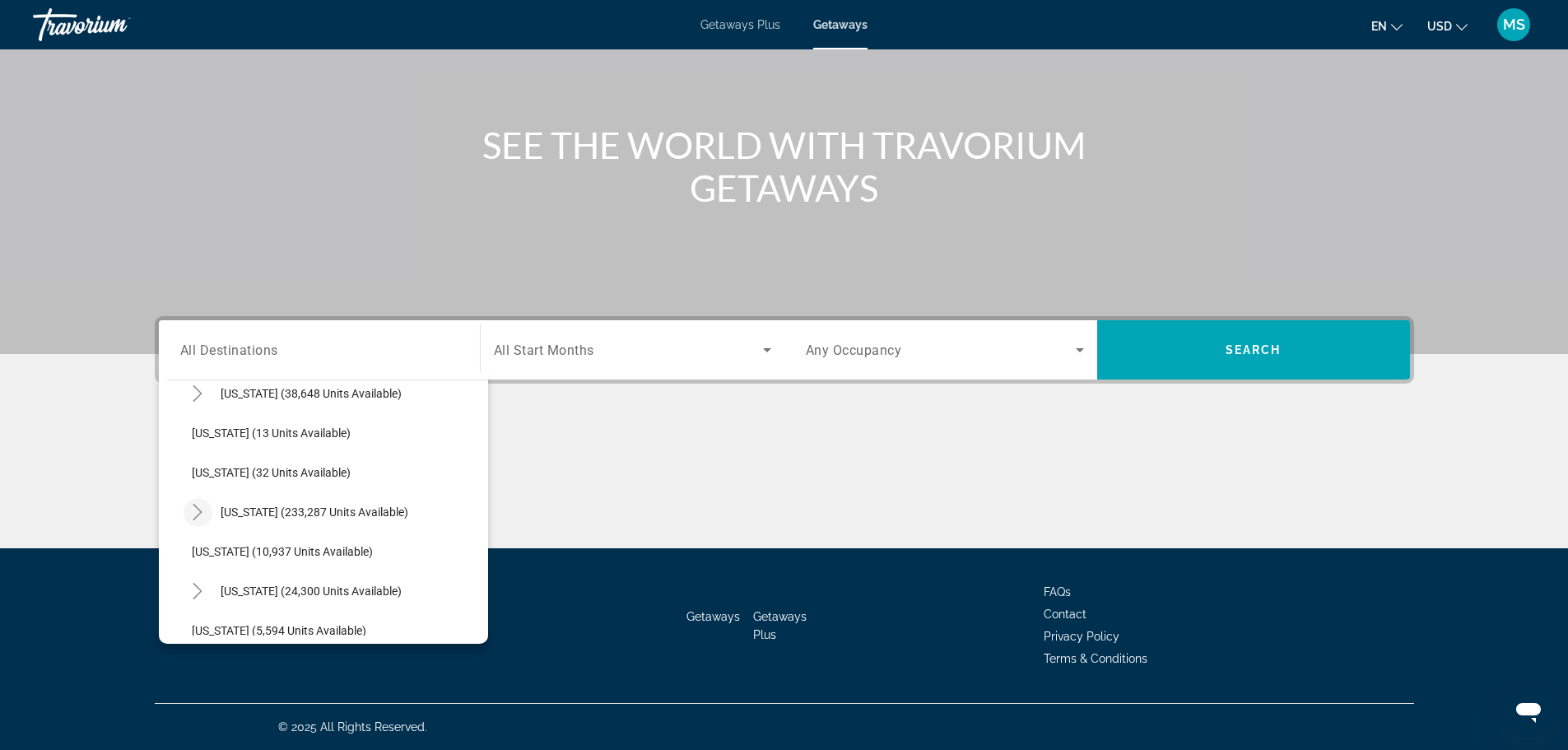
click at [194, 514] on icon "Toggle Florida (233,287 units available)" at bounding box center [197, 511] width 17 height 17
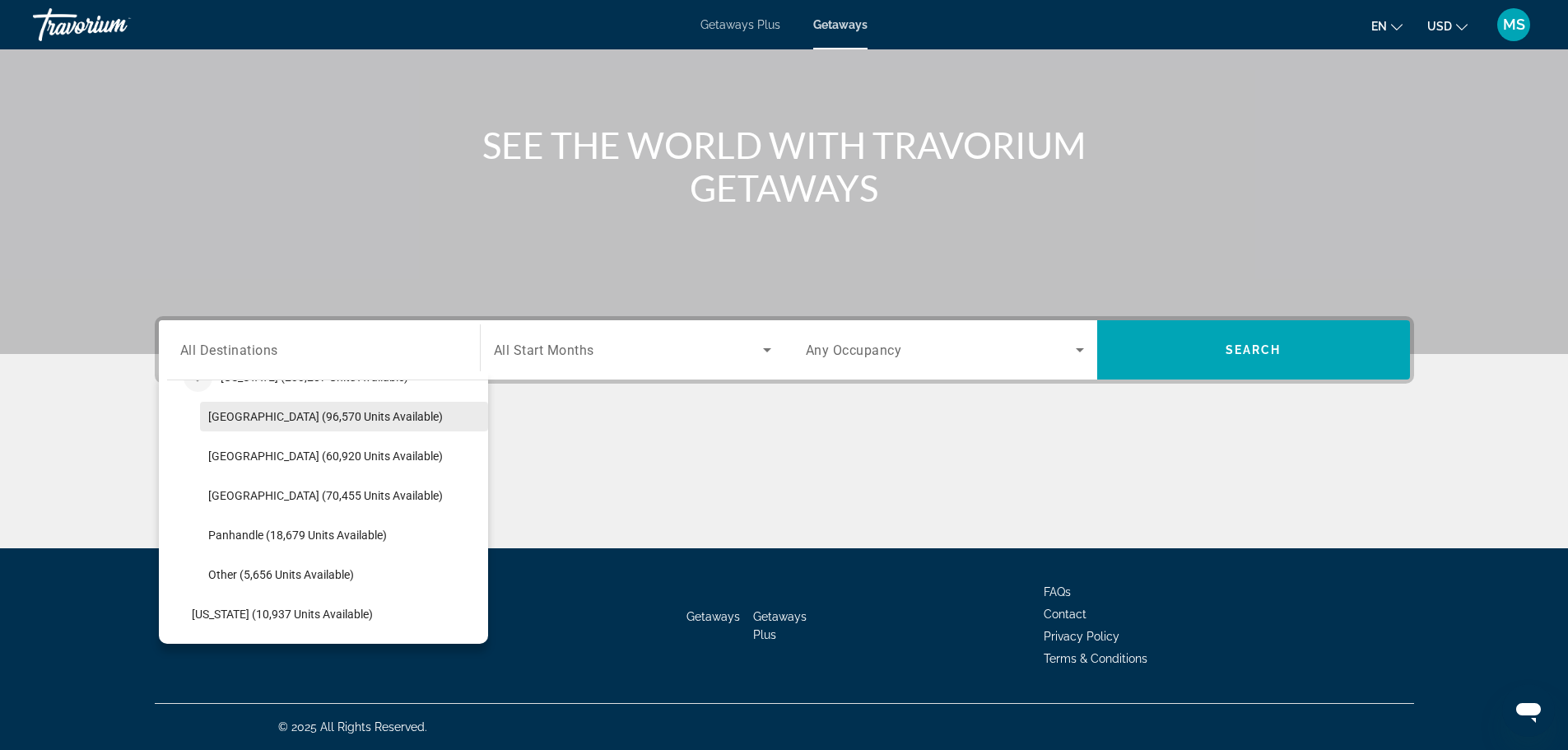
scroll to position [377, 0]
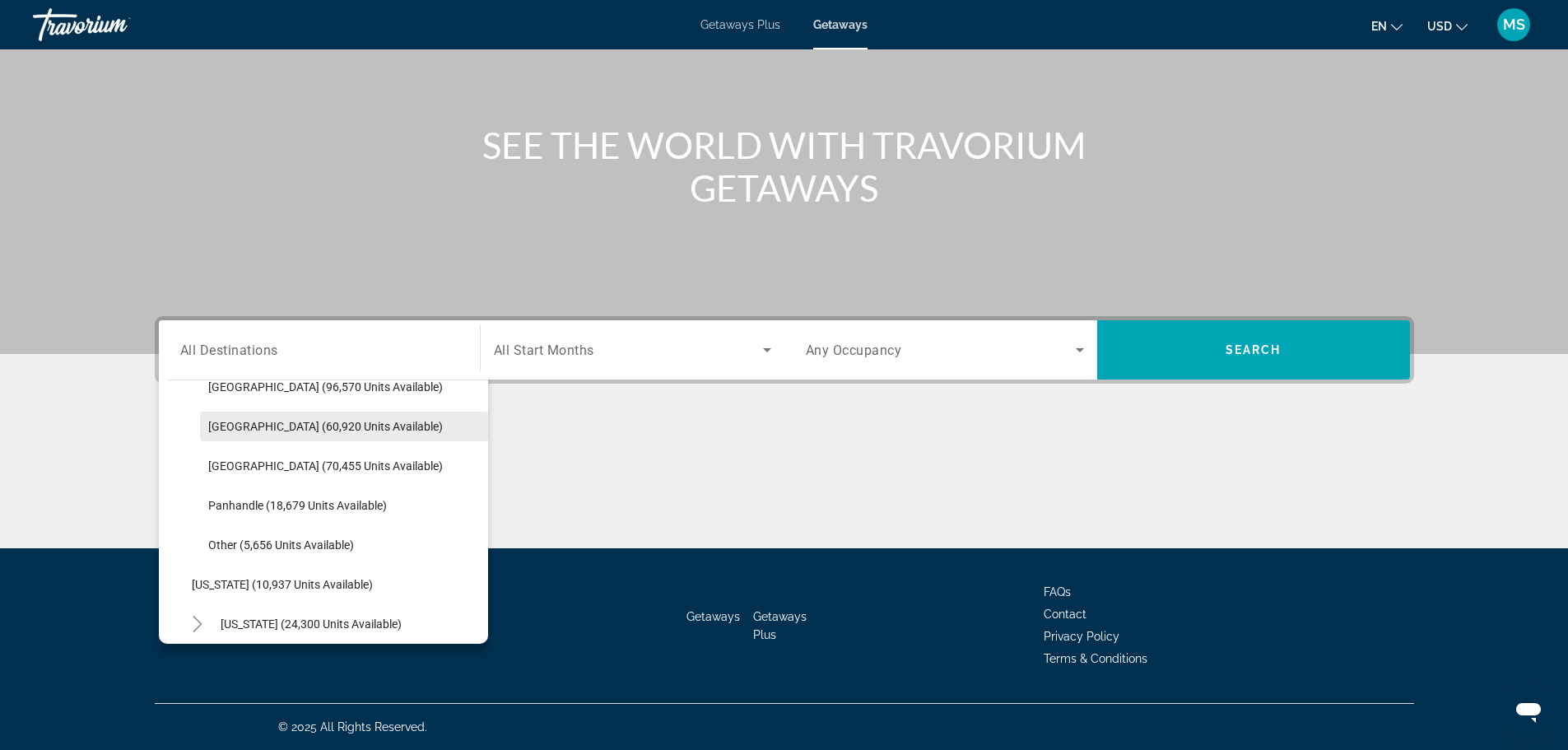
click at [313, 423] on span "[GEOGRAPHIC_DATA] (60,920 units available)" at bounding box center [325, 426] width 234 height 13
type input "**********"
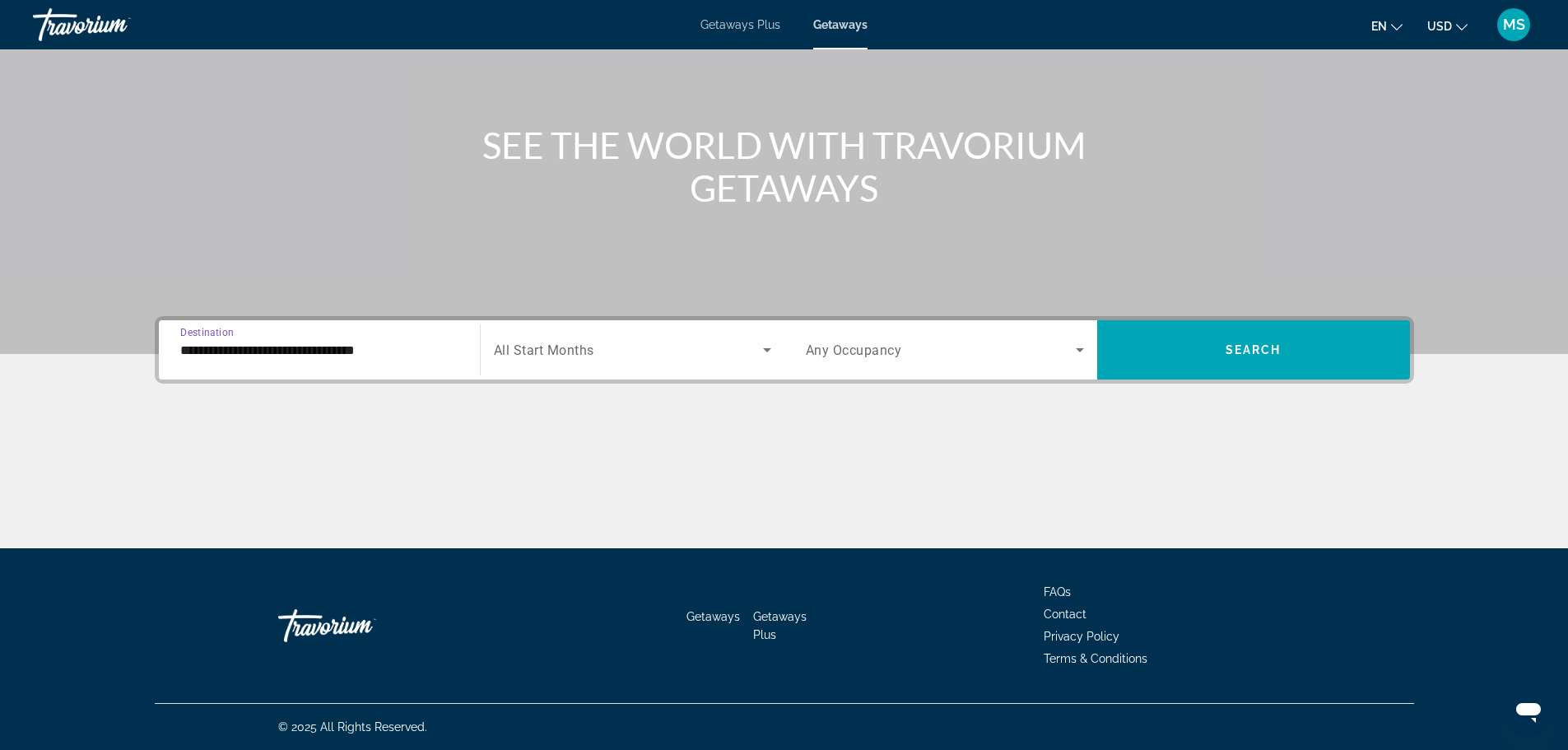
click at [590, 350] on span "All Start Months" at bounding box center [544, 350] width 100 height 16
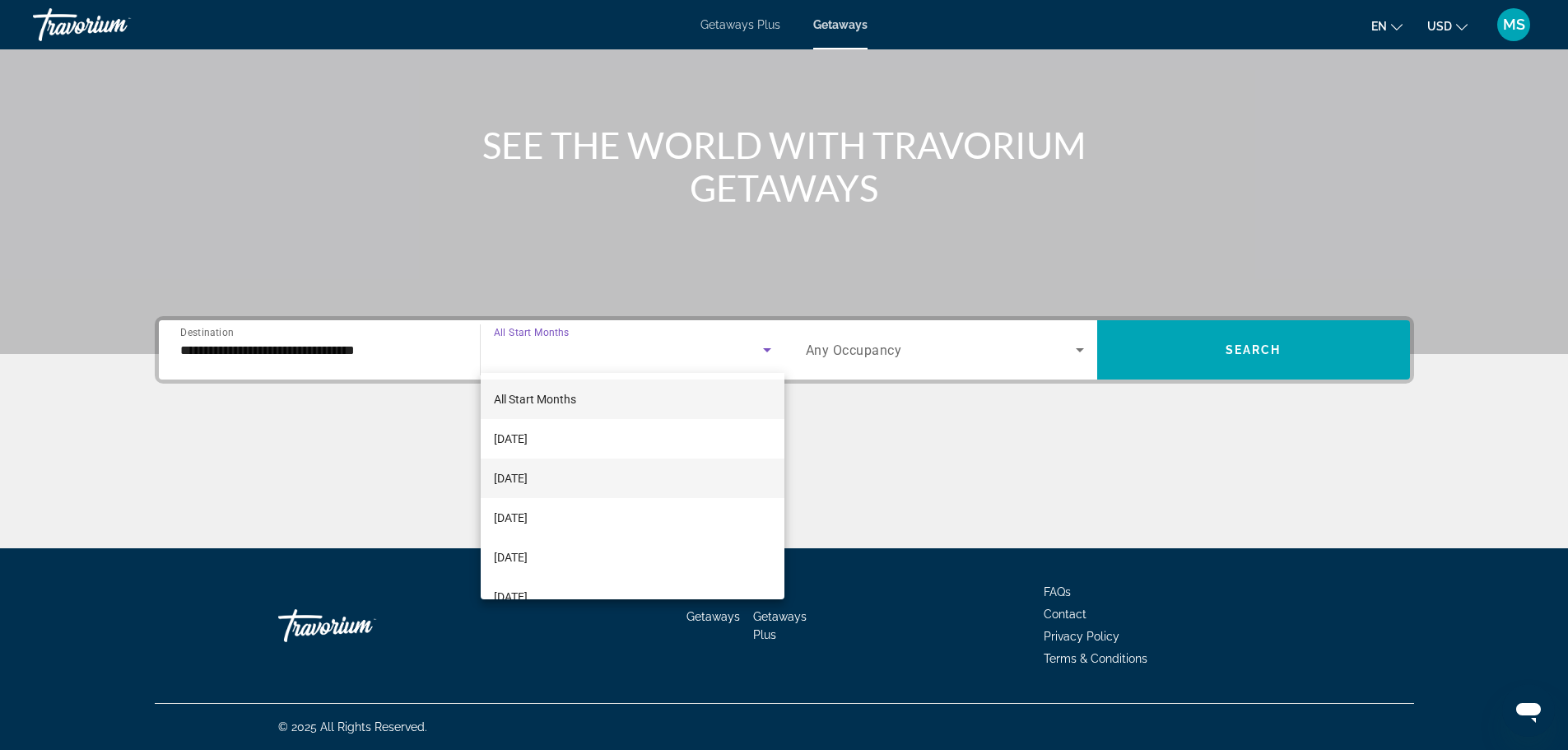
click at [527, 478] on span "[DATE]" at bounding box center [511, 478] width 33 height 19
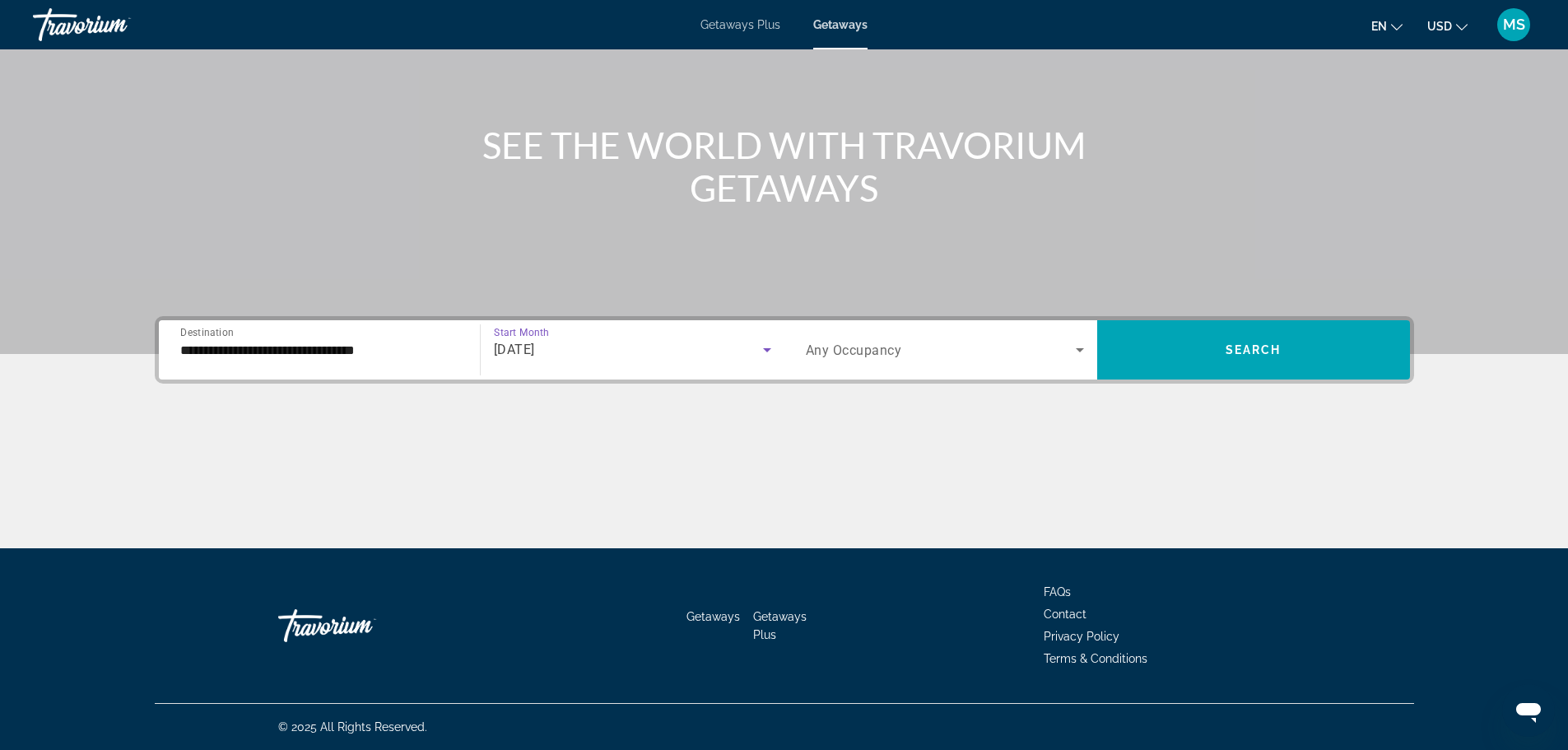
click at [858, 350] on span "Any Occupancy" at bounding box center [853, 350] width 96 height 16
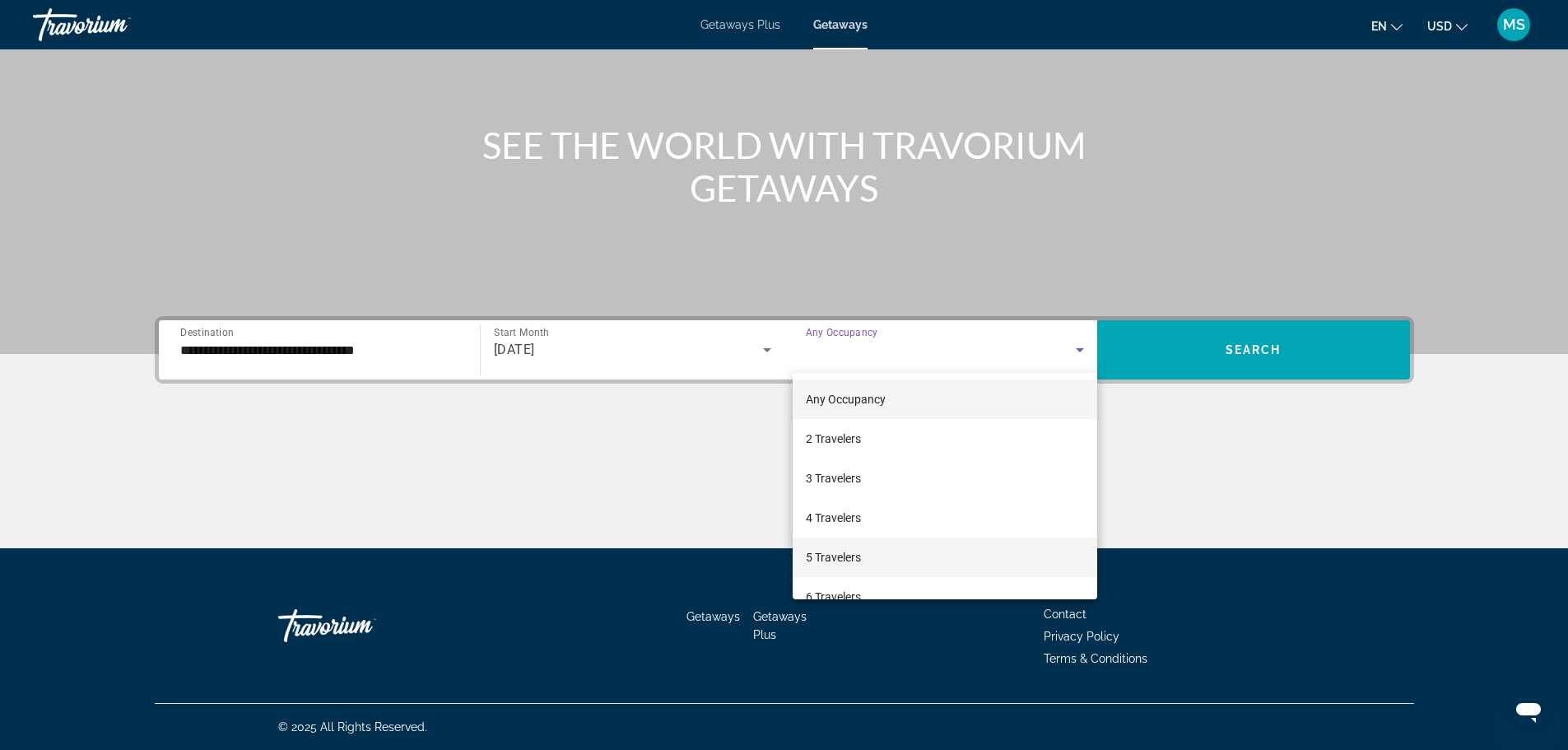
scroll to position [82, 0]
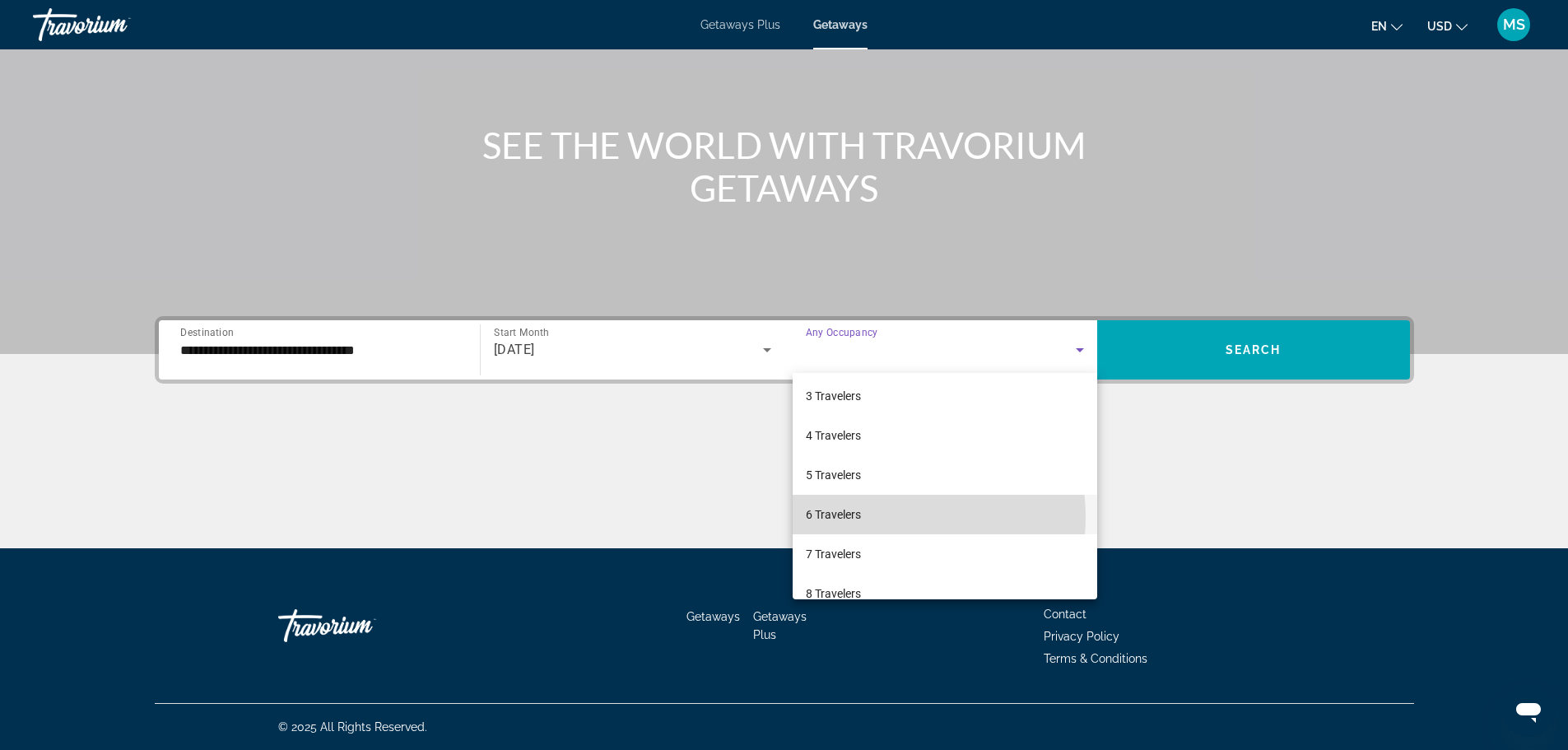
click at [877, 517] on mat-option "6 Travelers" at bounding box center [945, 514] width 305 height 40
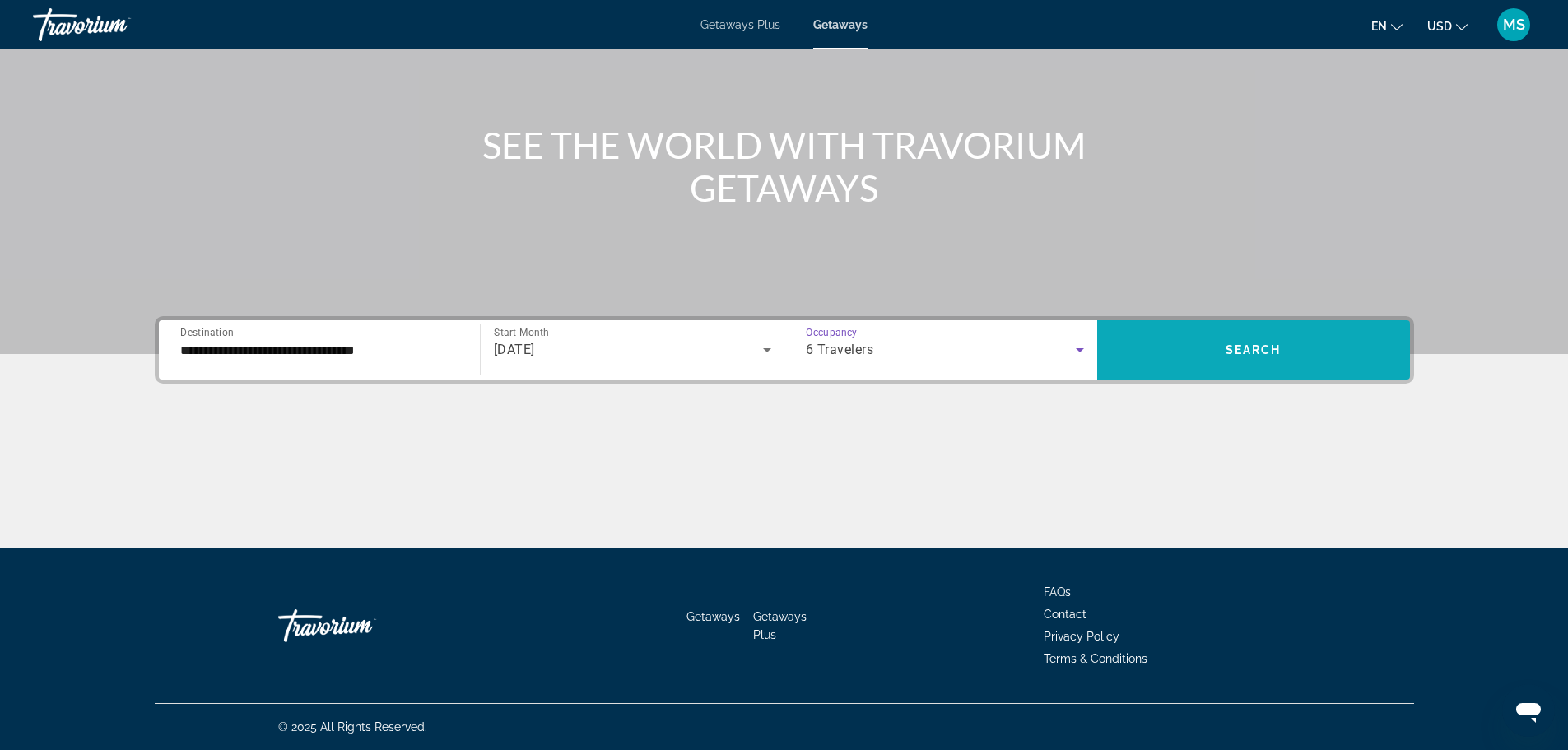
click at [1146, 343] on span "Search widget" at bounding box center [1253, 349] width 313 height 40
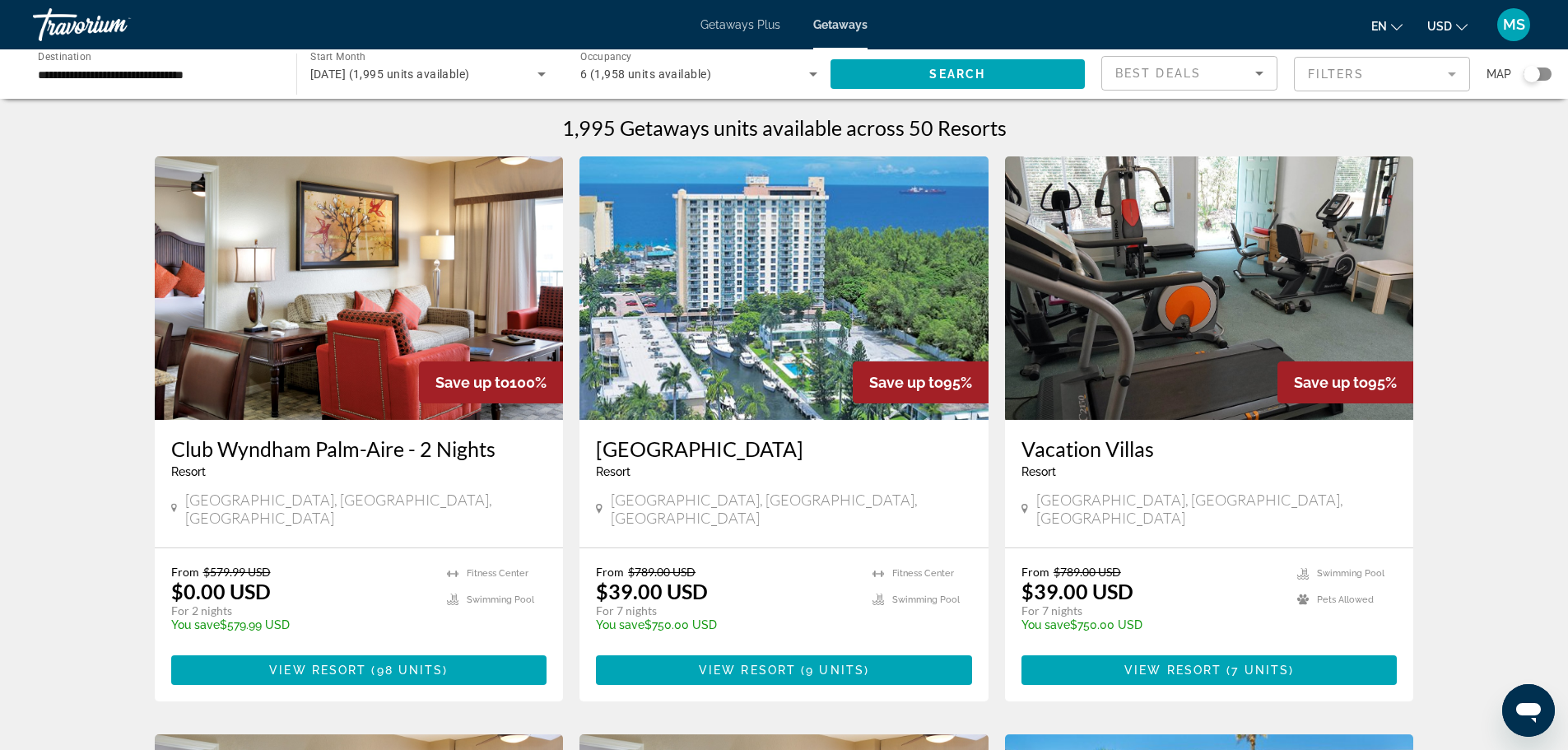
click at [784, 315] on img "Main content" at bounding box center [784, 288] width 409 height 263
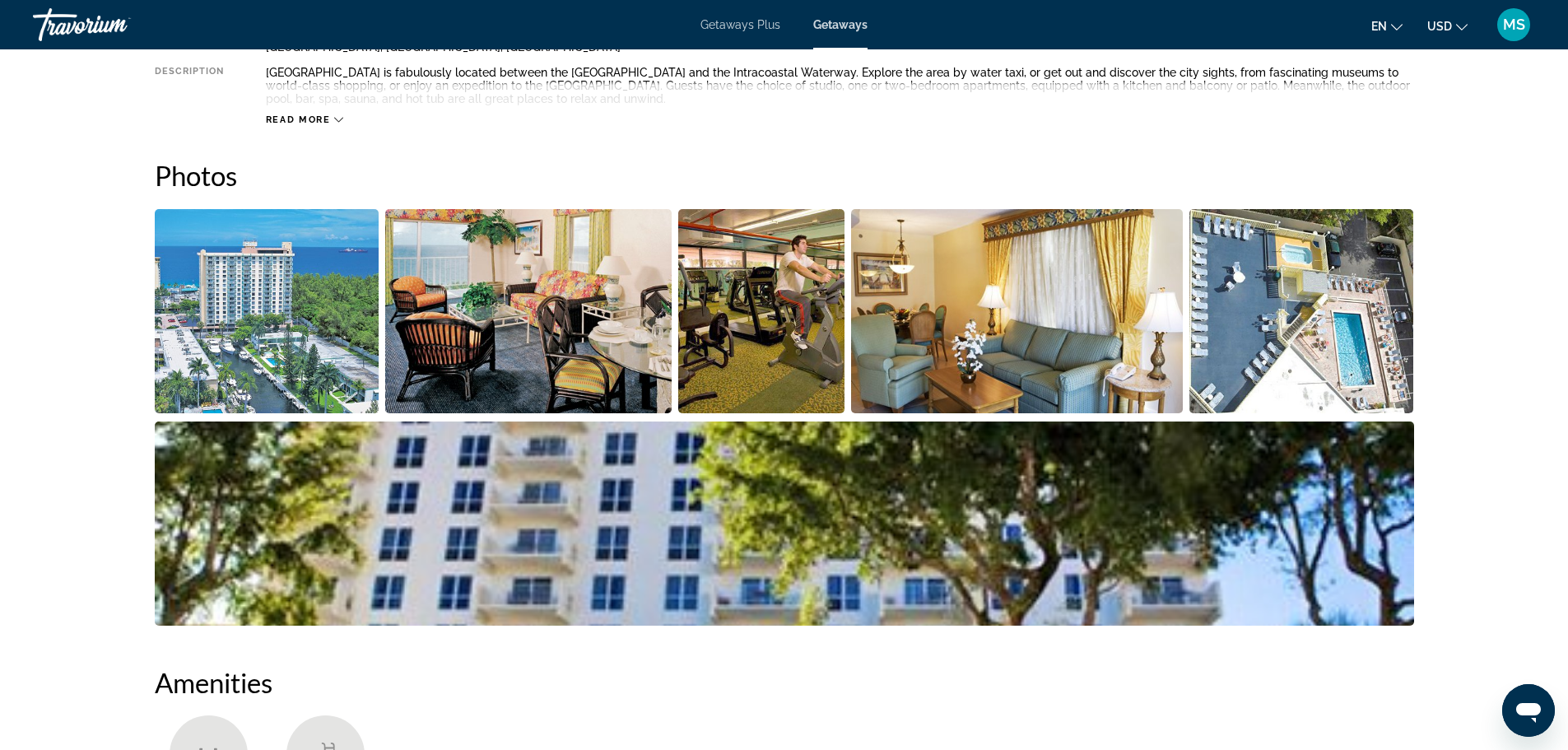
scroll to position [740, 0]
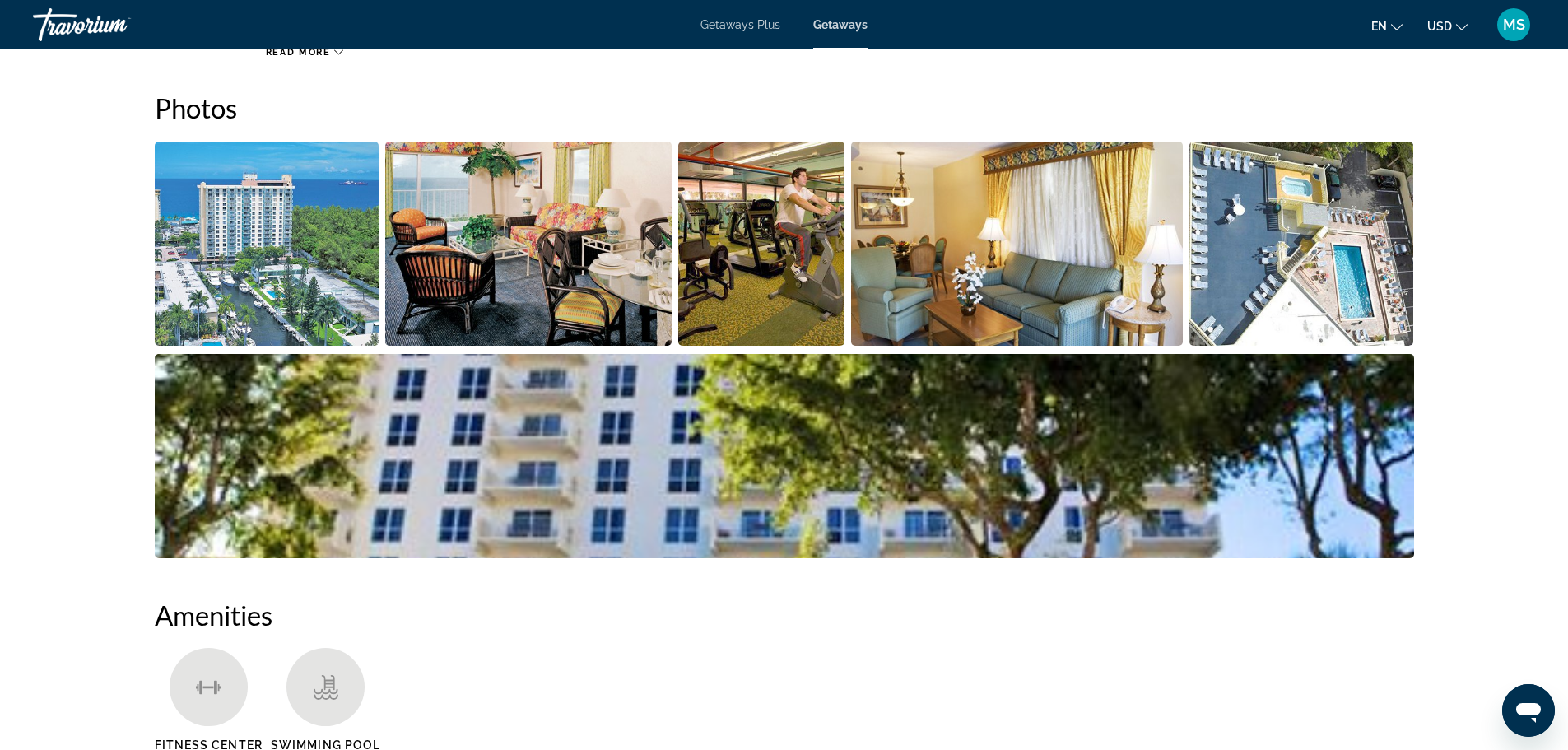
click at [1109, 242] on img "Open full-screen image slider" at bounding box center [1016, 244] width 332 height 204
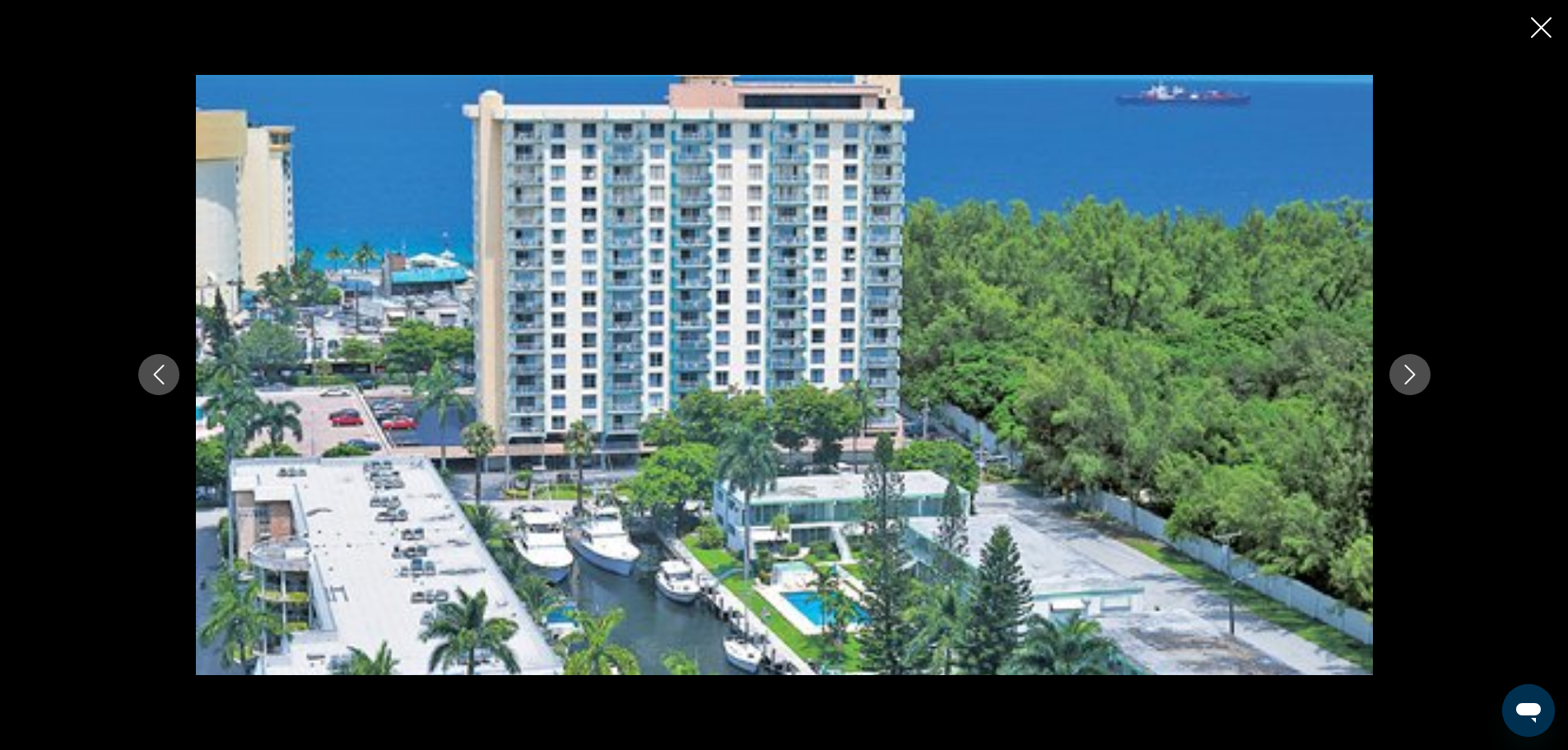
click at [1406, 381] on icon "Next image" at bounding box center [1410, 374] width 19 height 19
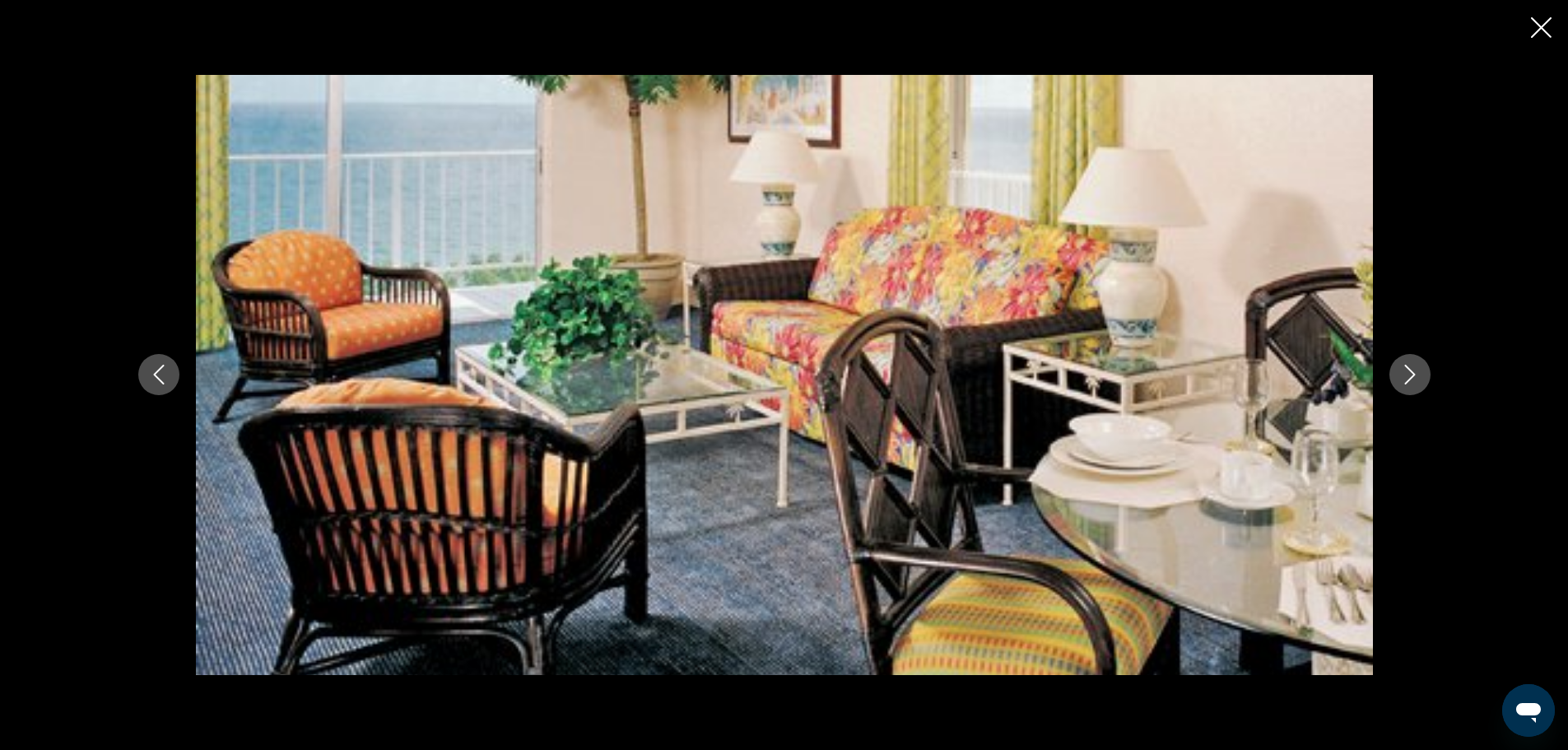
click at [1406, 381] on icon "Next image" at bounding box center [1410, 374] width 19 height 19
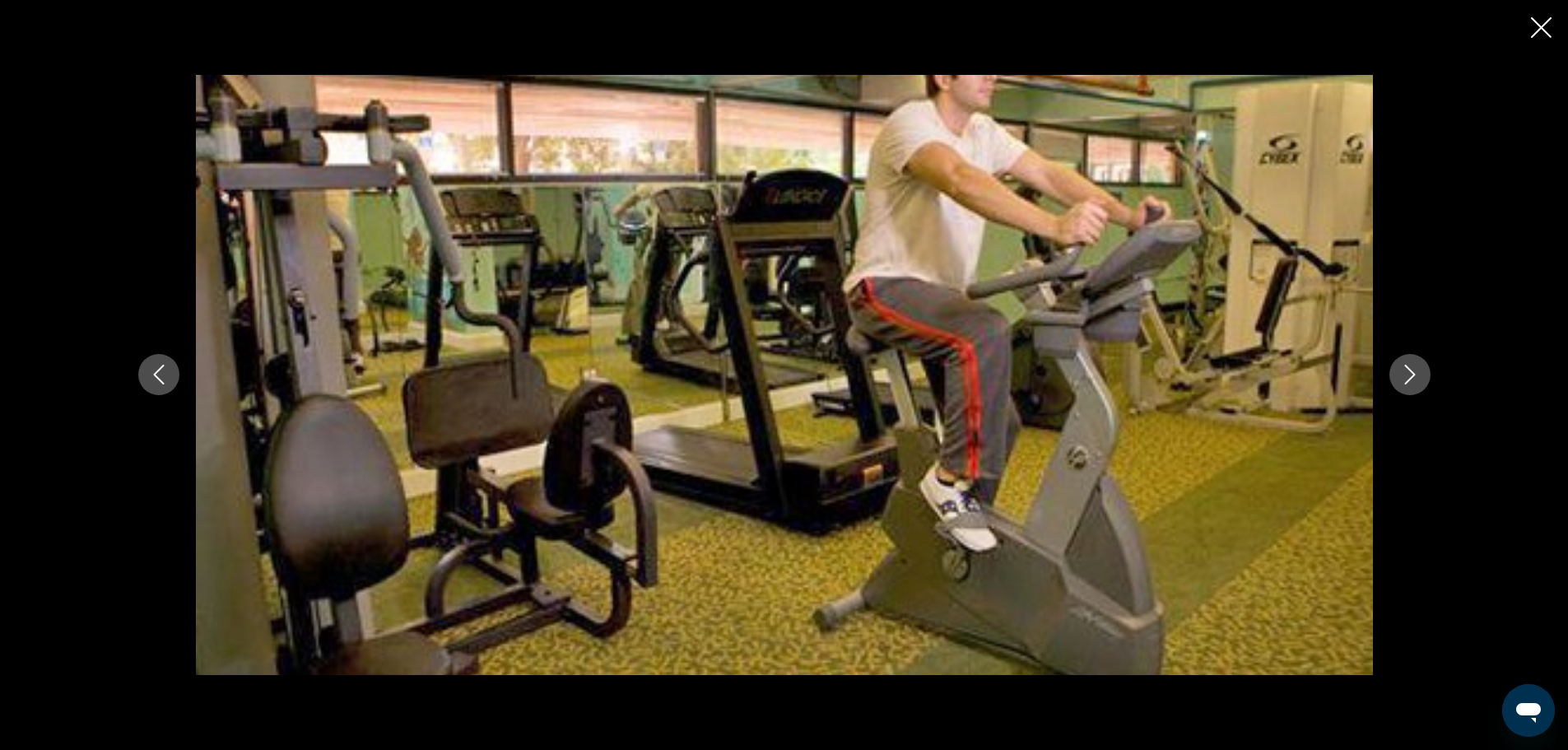
click at [1406, 381] on icon "Next image" at bounding box center [1410, 374] width 19 height 19
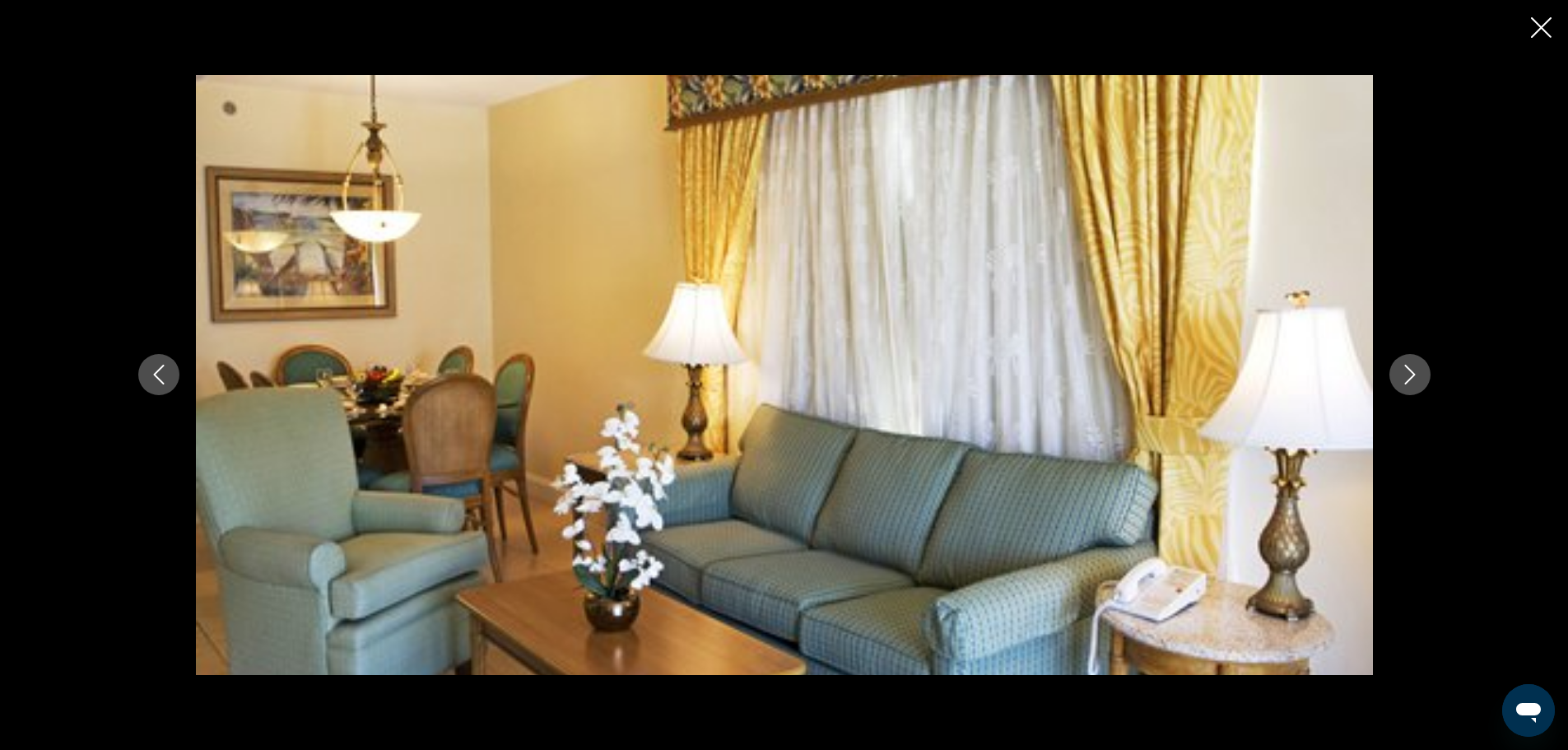
click at [1406, 381] on icon "Next image" at bounding box center [1410, 374] width 19 height 19
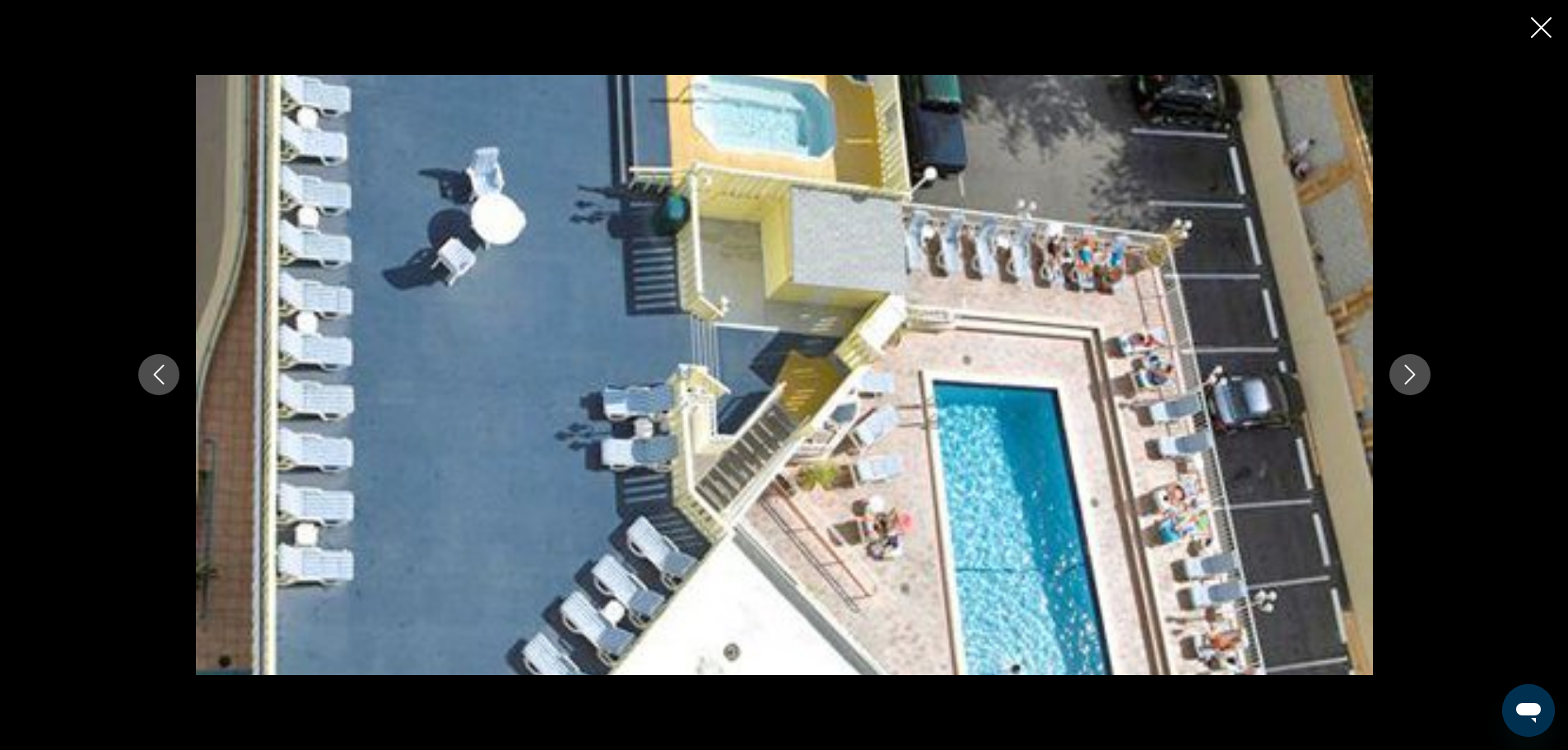
click at [1406, 381] on icon "Next image" at bounding box center [1410, 374] width 19 height 19
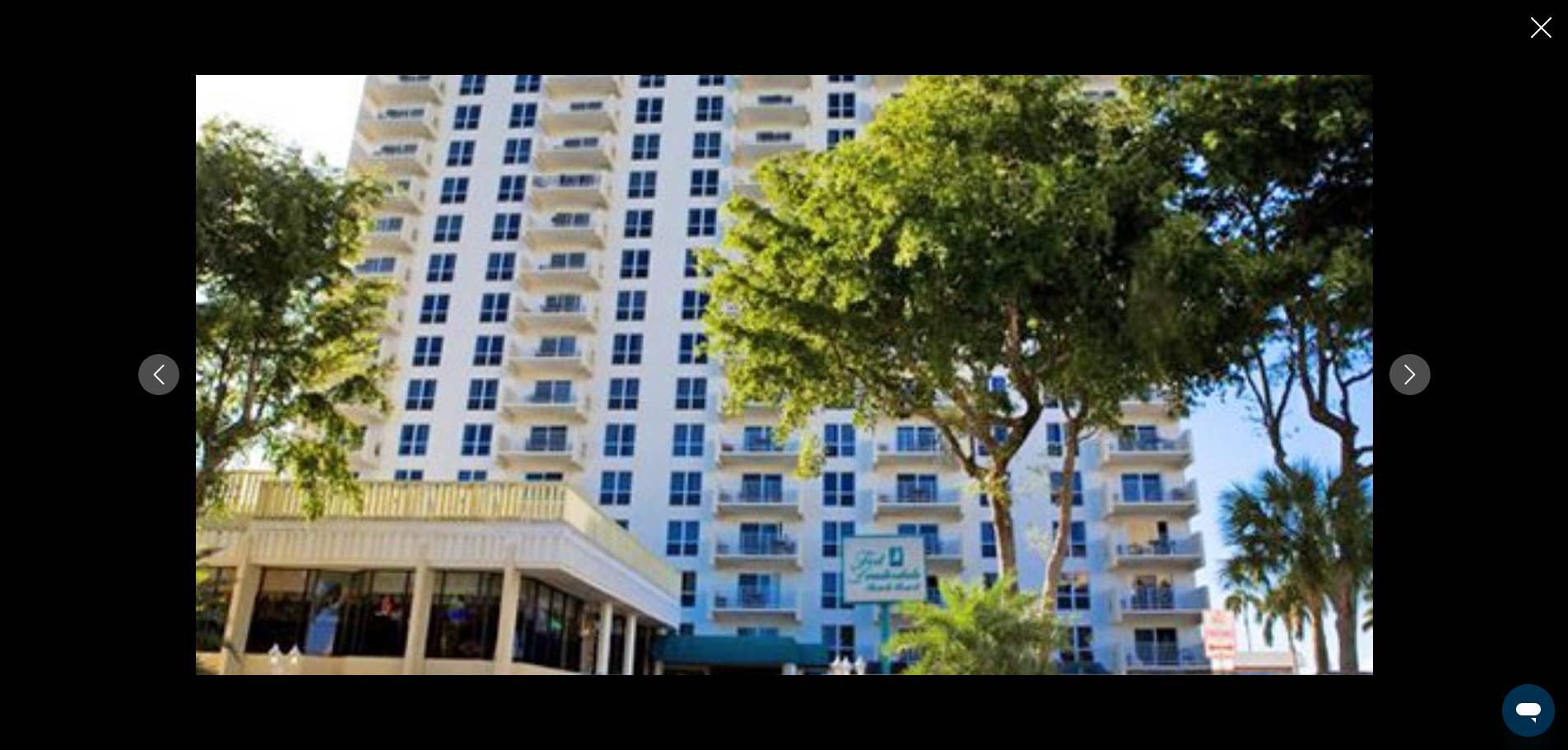
click at [1406, 381] on icon "Next image" at bounding box center [1410, 374] width 19 height 19
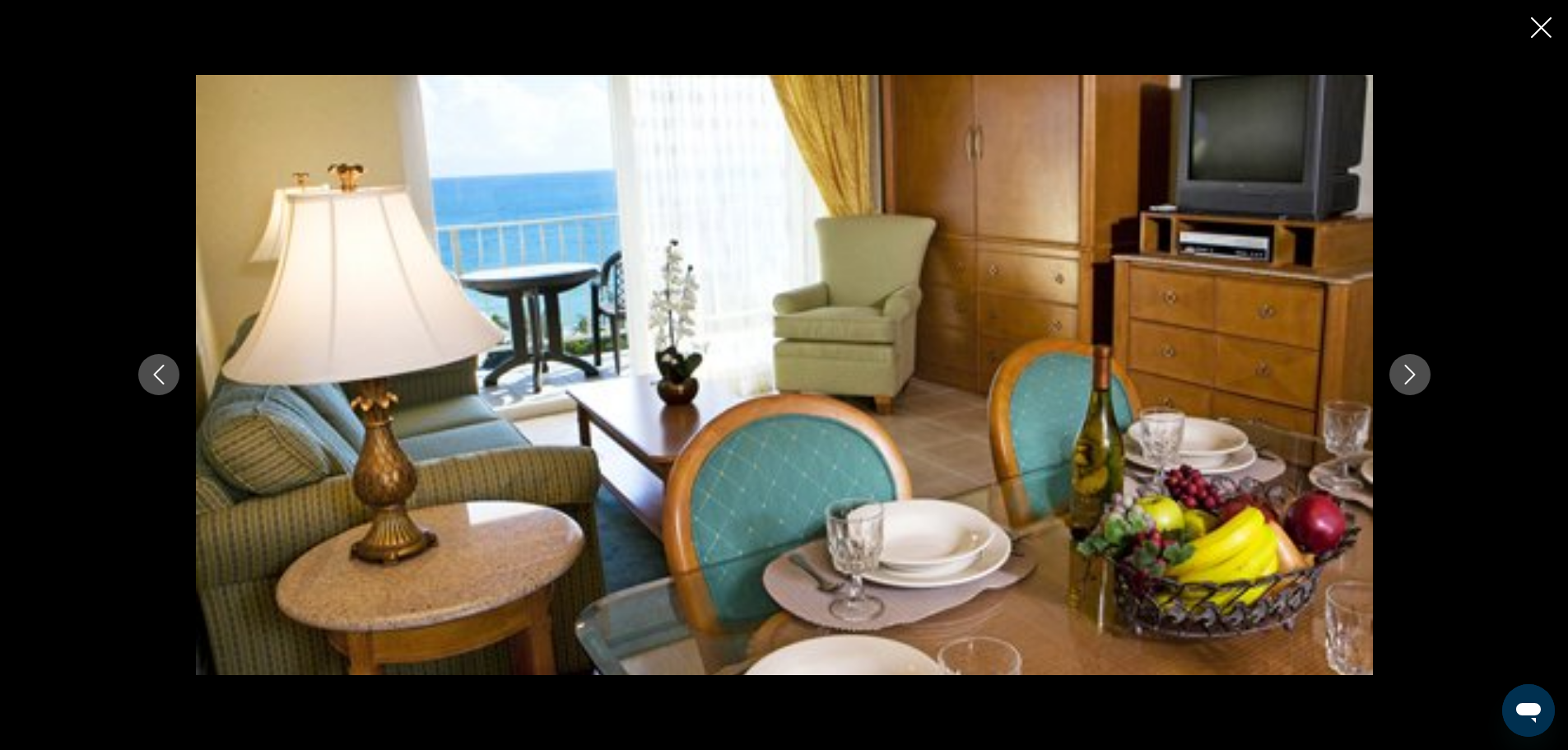
click at [1406, 381] on icon "Next image" at bounding box center [1410, 374] width 19 height 19
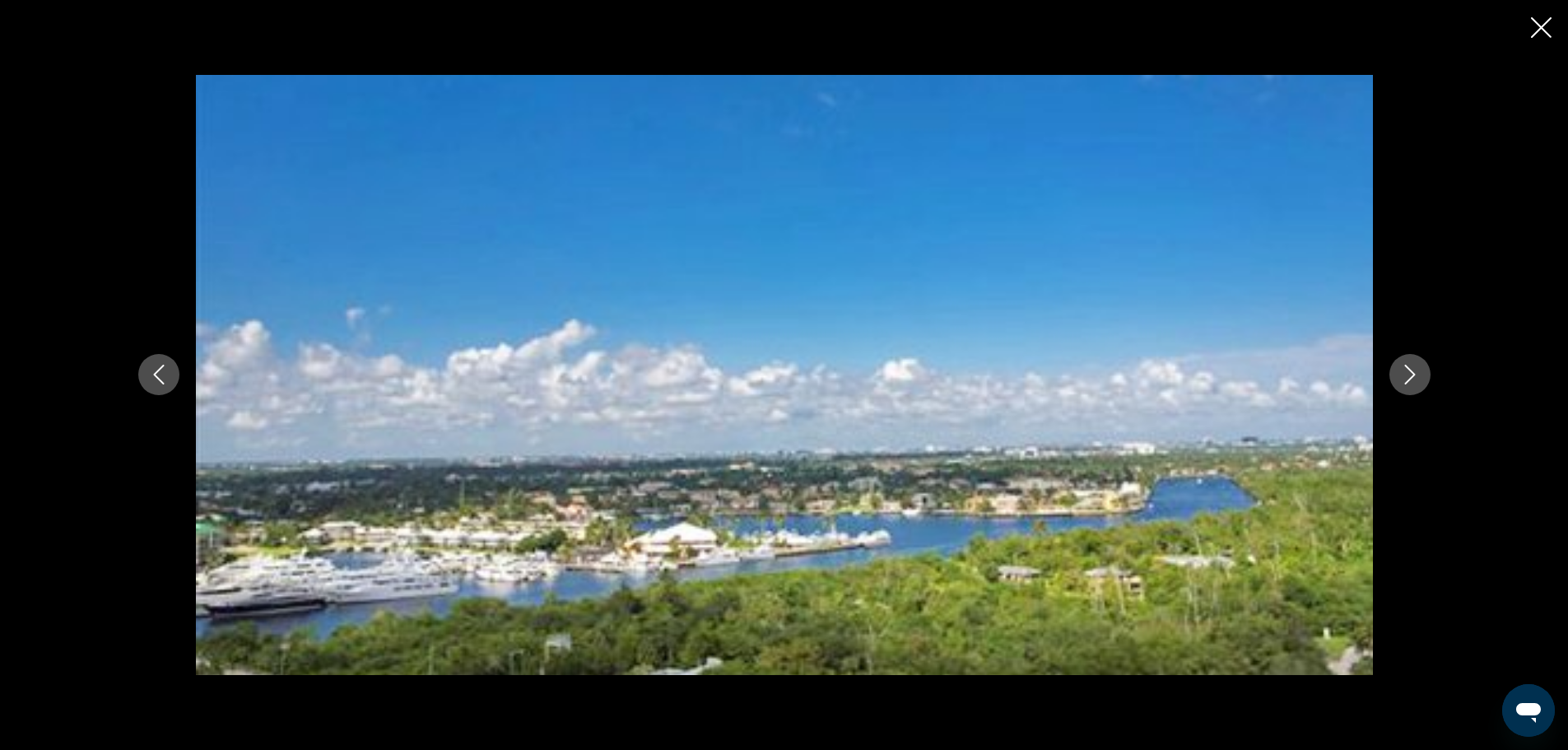
click at [1406, 381] on icon "Next image" at bounding box center [1410, 374] width 19 height 19
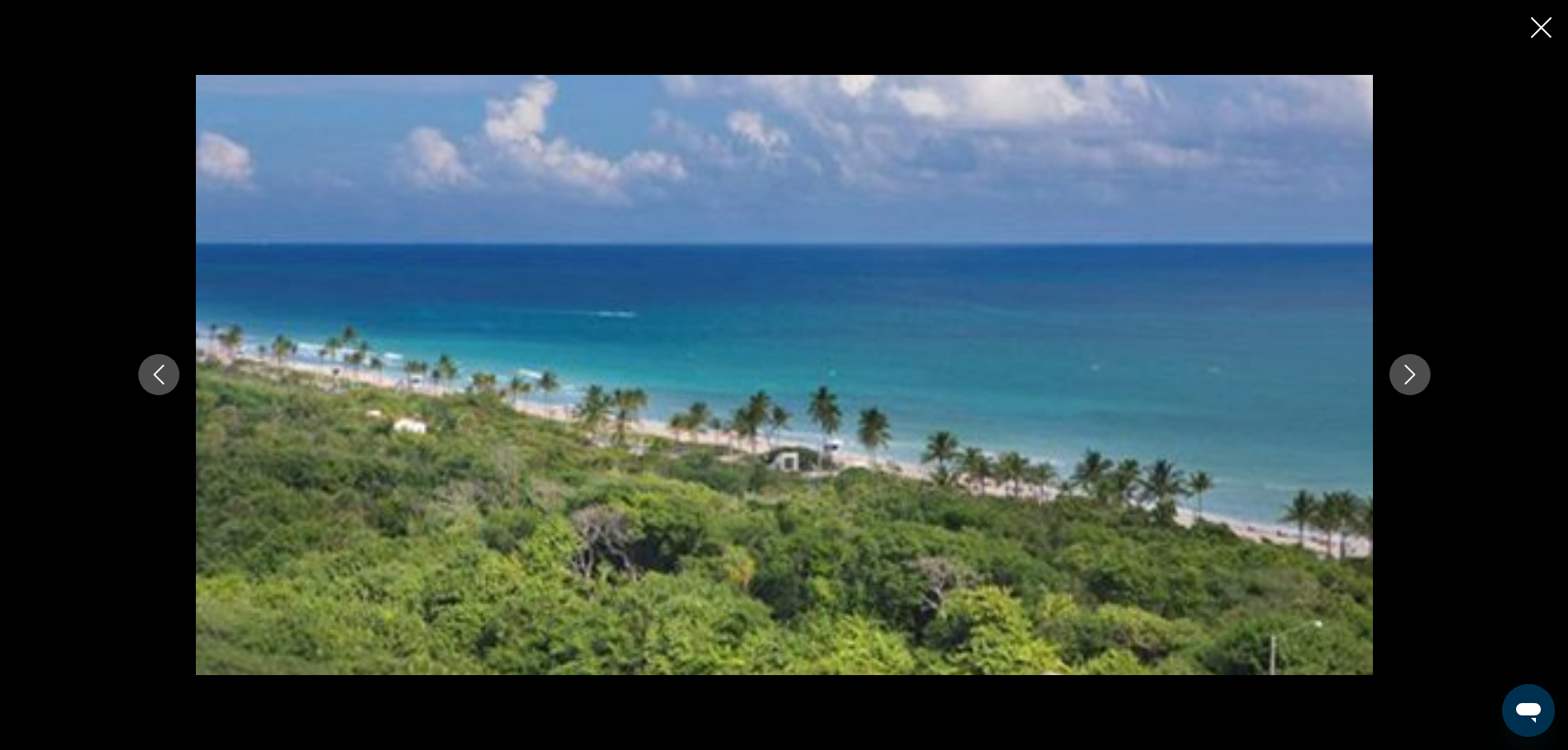
click at [1406, 381] on icon "Next image" at bounding box center [1410, 374] width 19 height 19
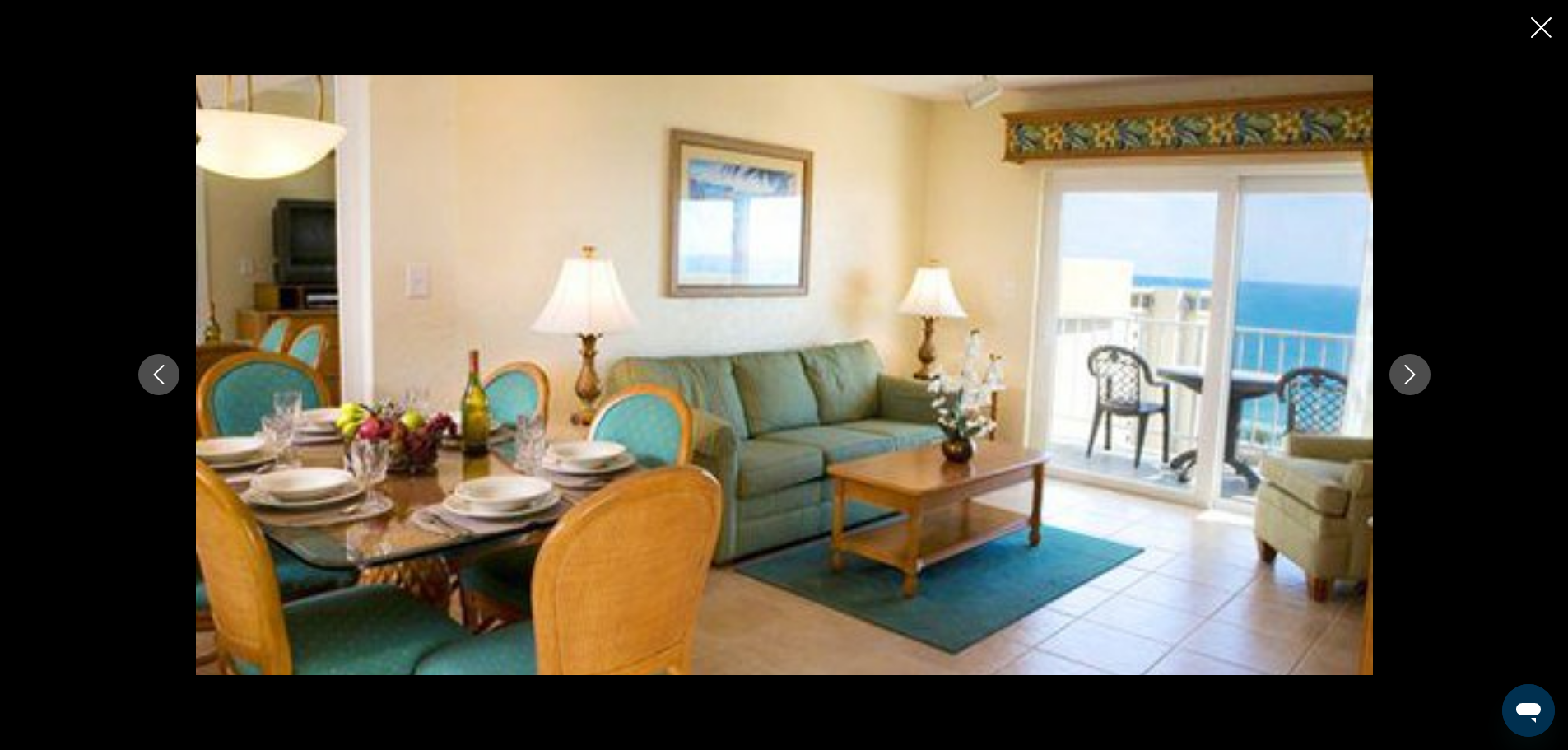
click at [1409, 376] on icon "Next image" at bounding box center [1410, 374] width 19 height 19
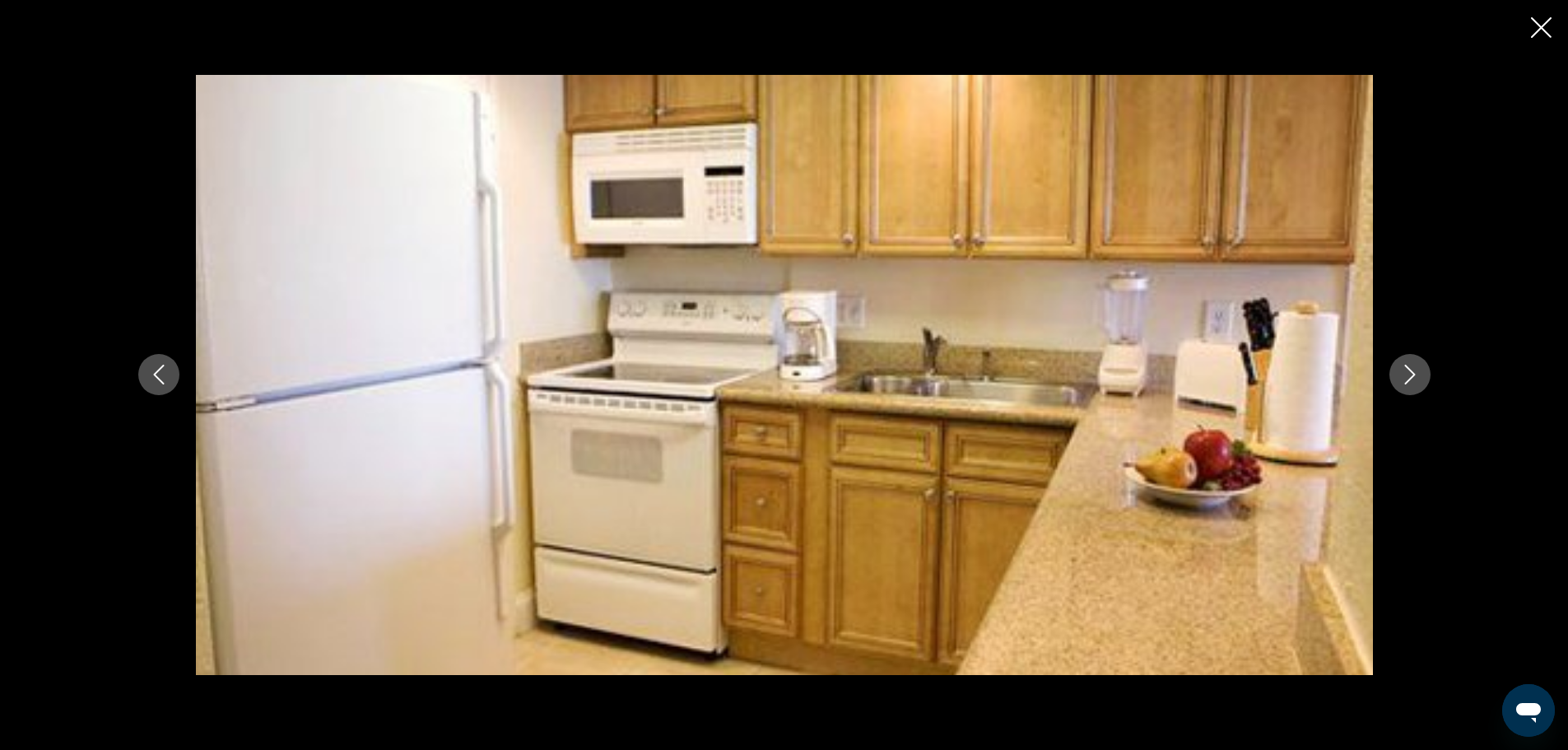
click at [1409, 376] on icon "Next image" at bounding box center [1410, 374] width 19 height 19
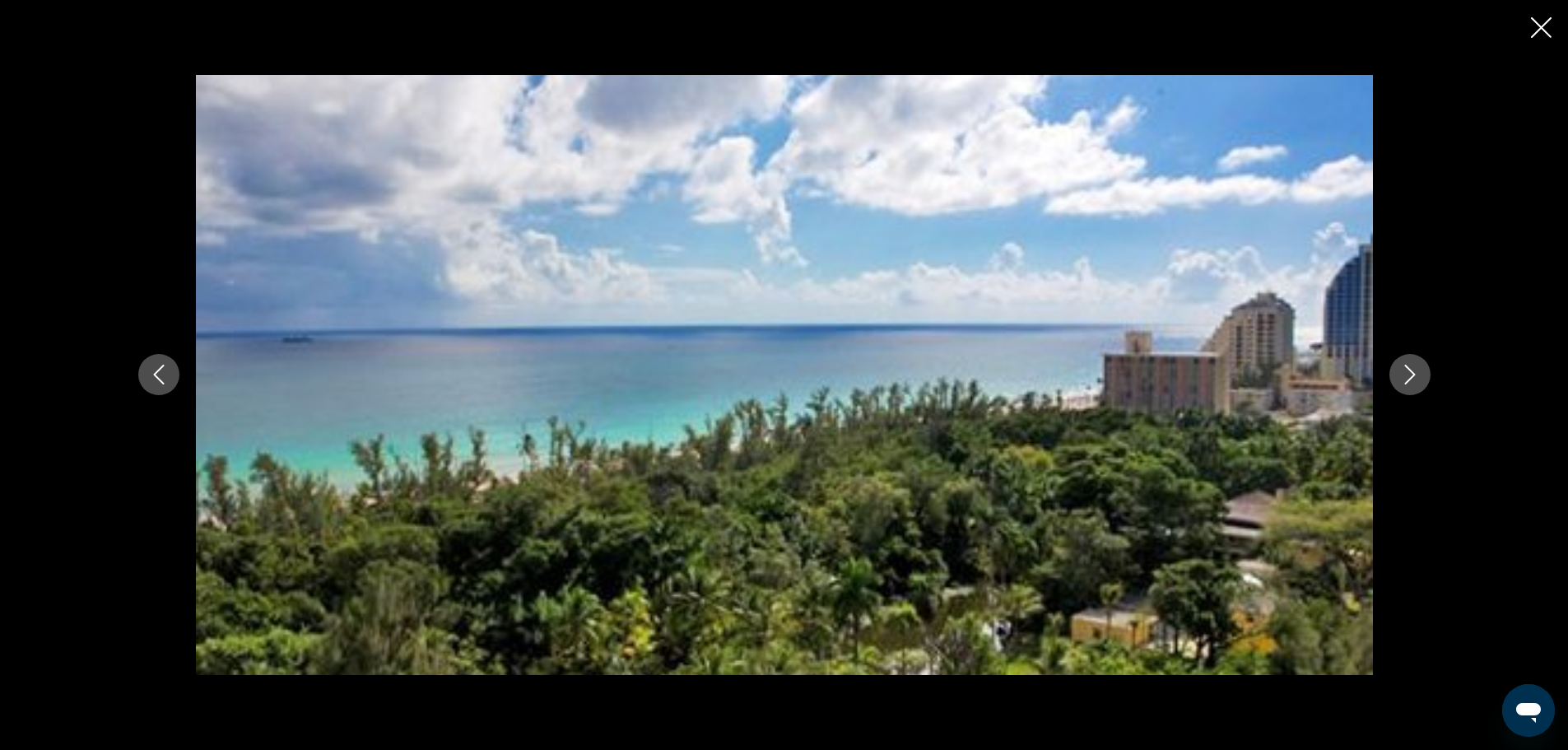
click at [1409, 376] on icon "Next image" at bounding box center [1410, 374] width 19 height 19
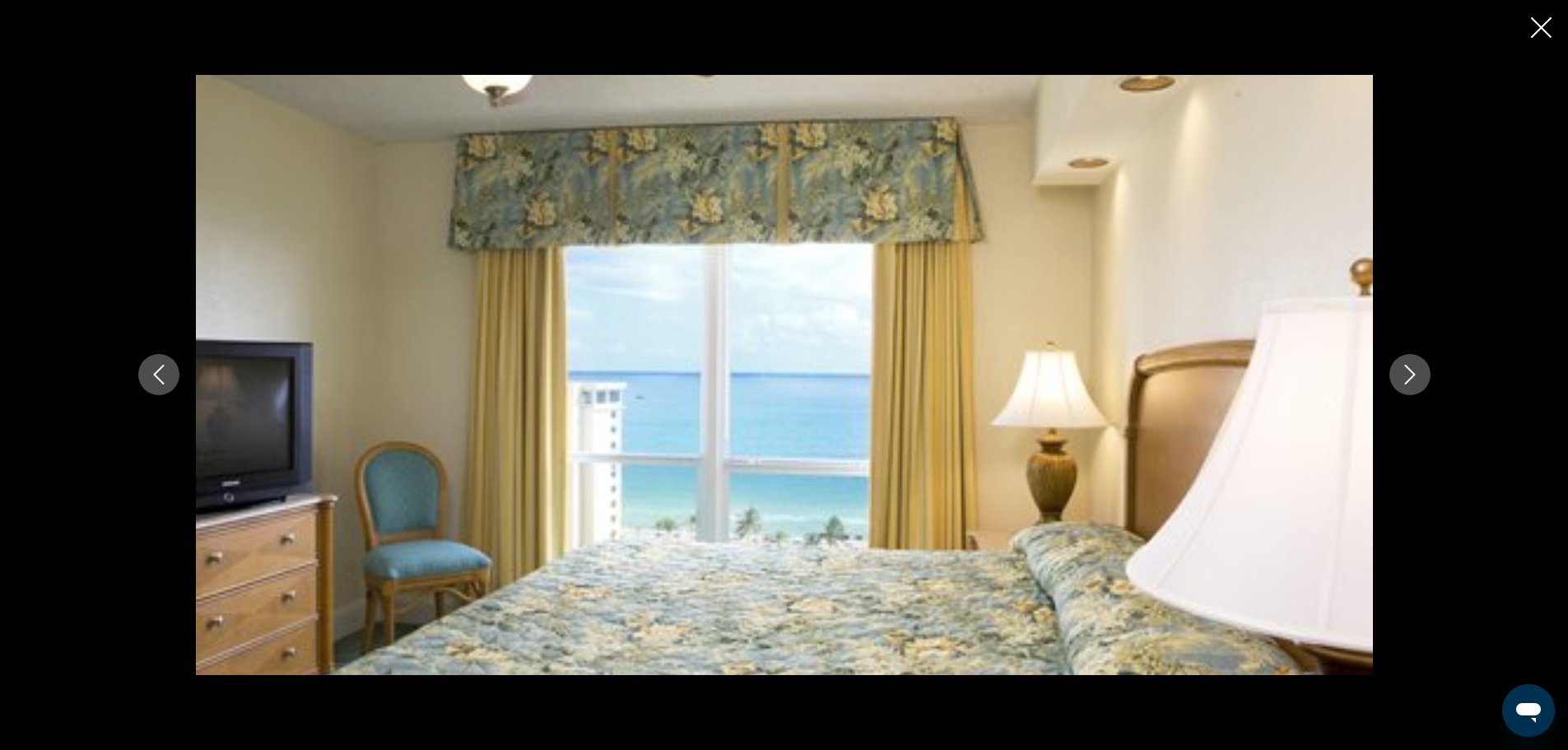
click at [1409, 376] on icon "Next image" at bounding box center [1410, 374] width 19 height 19
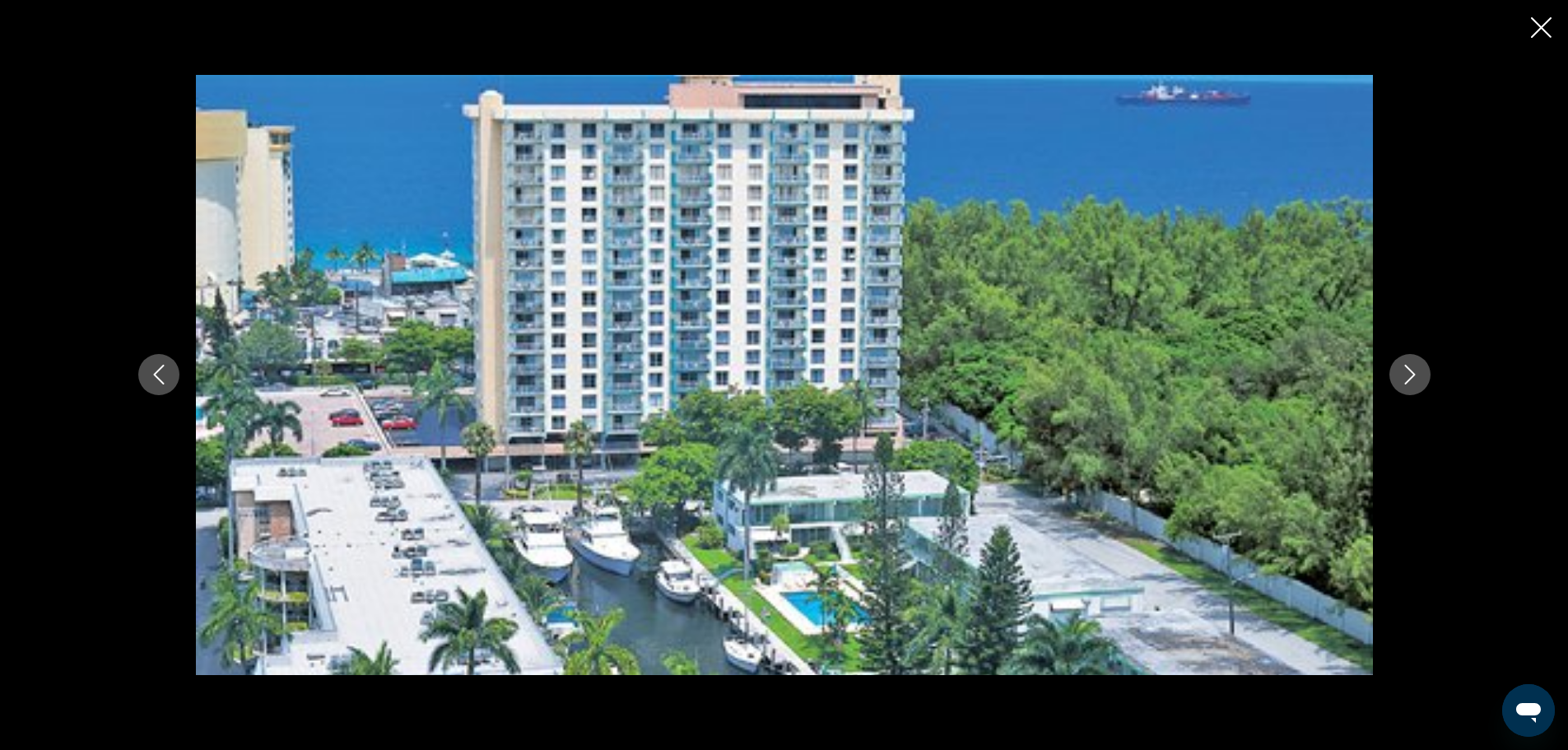
click at [1534, 29] on icon "Close slideshow" at bounding box center [1541, 27] width 20 height 20
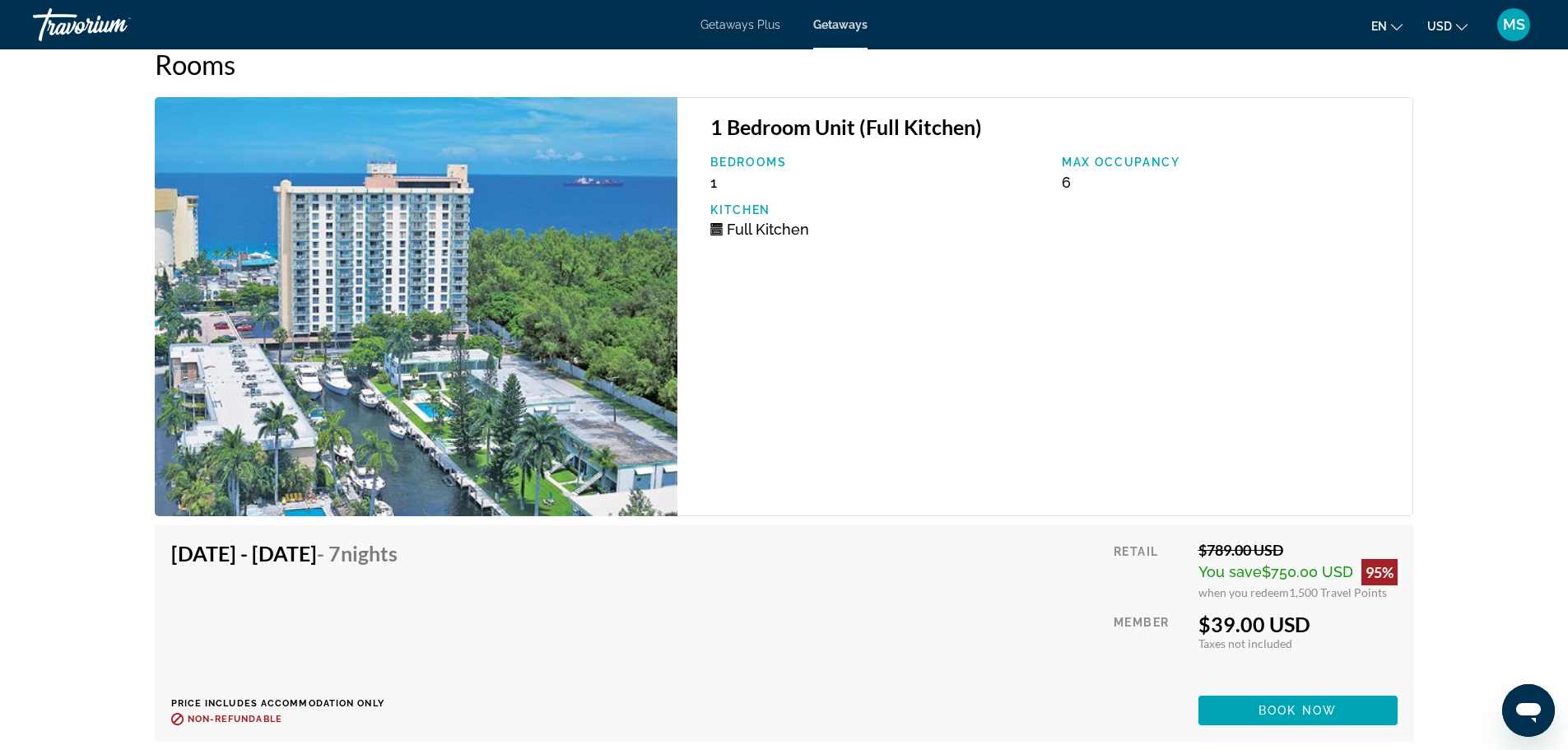
scroll to position [3044, 0]
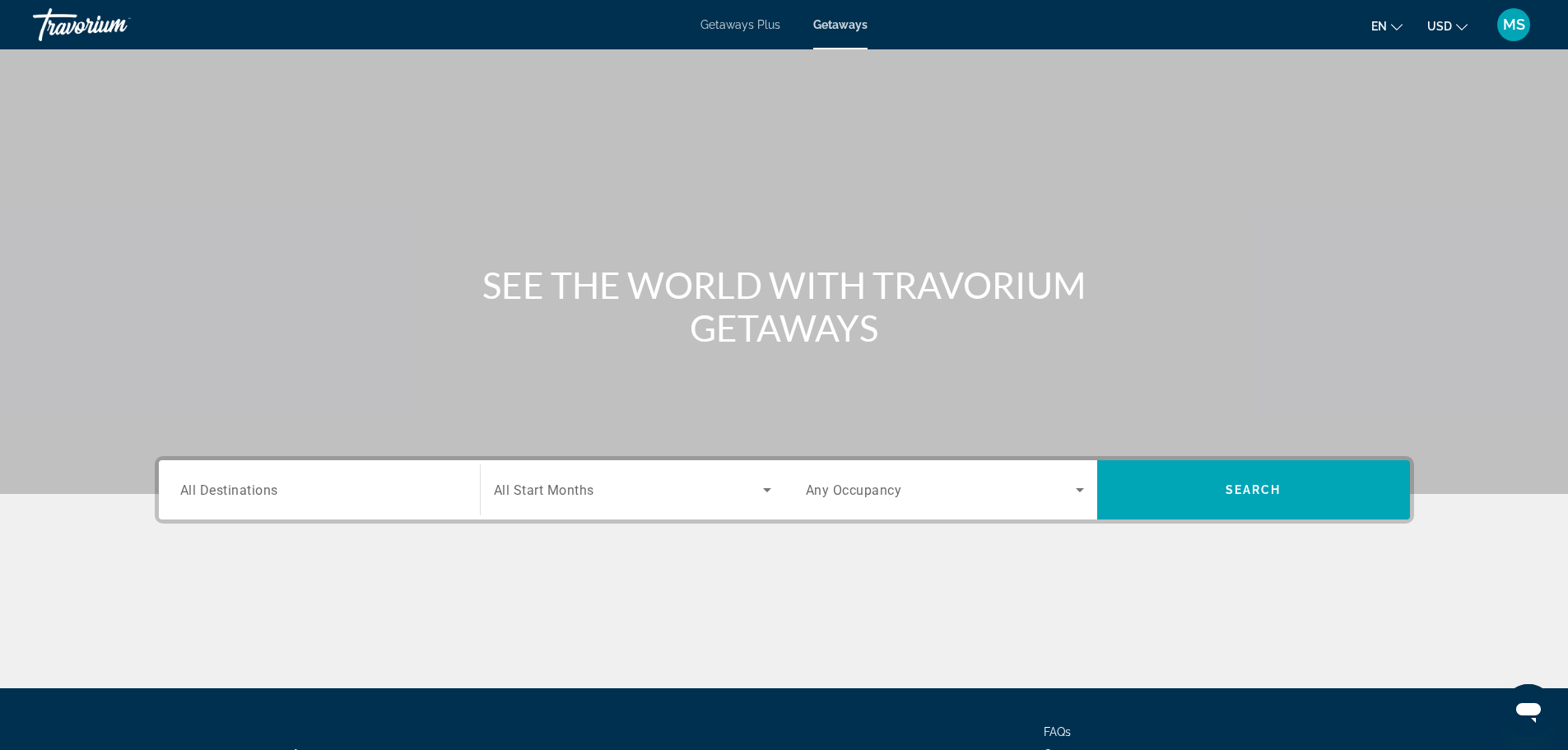
click at [284, 482] on input "Destination All Destinations" at bounding box center [320, 490] width 278 height 19
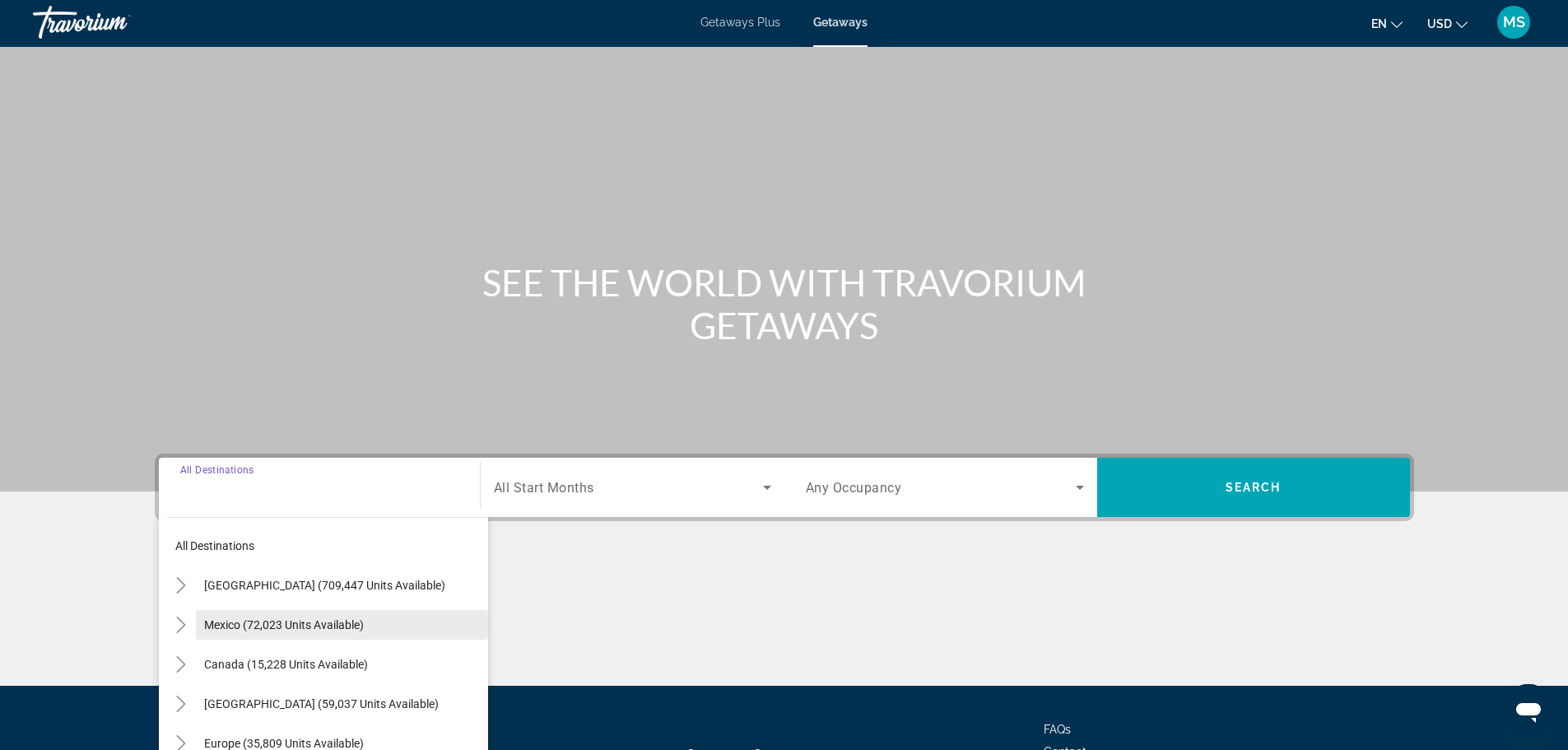
scroll to position [140, 0]
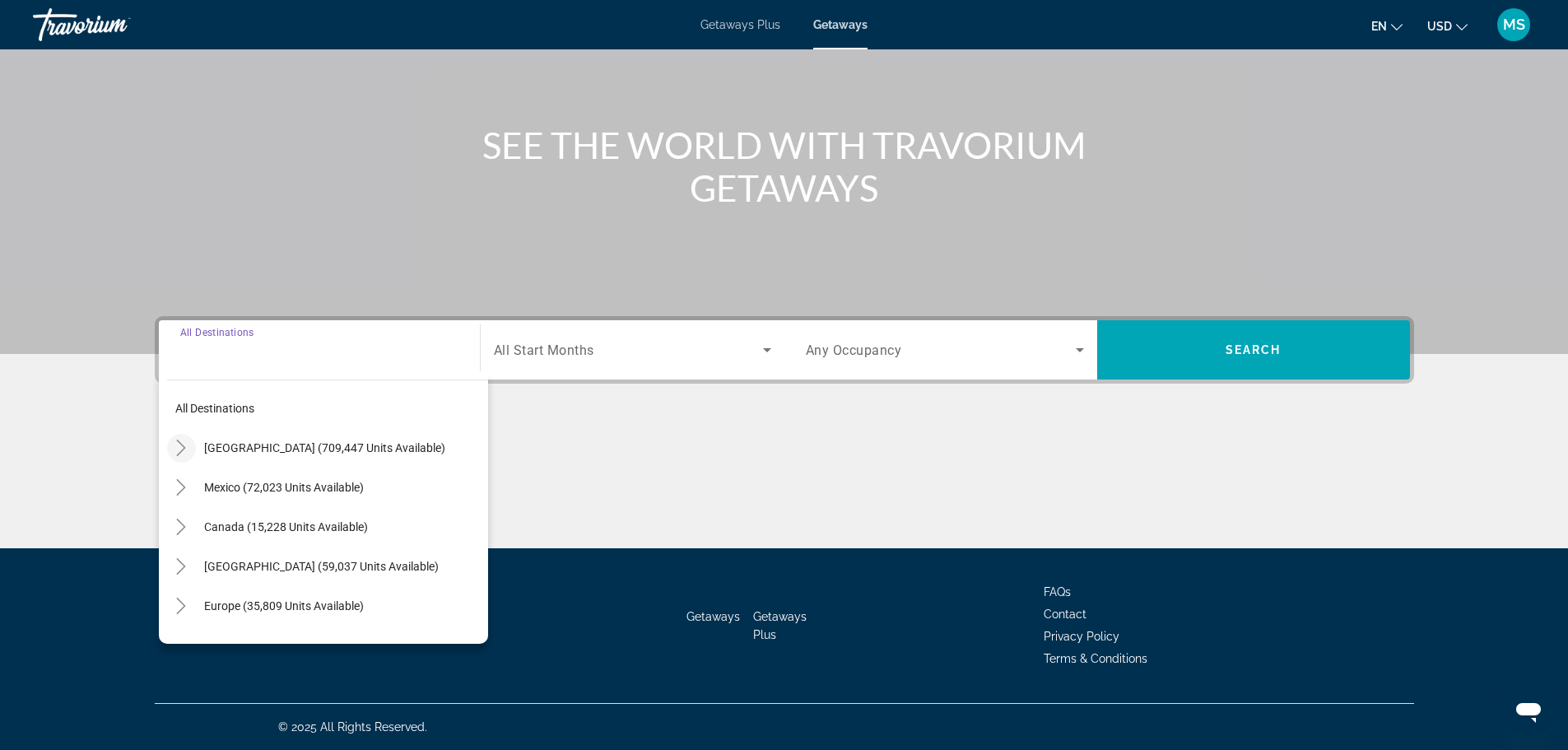
click at [181, 452] on icon "Toggle United States (709,447 units available)" at bounding box center [181, 447] width 9 height 17
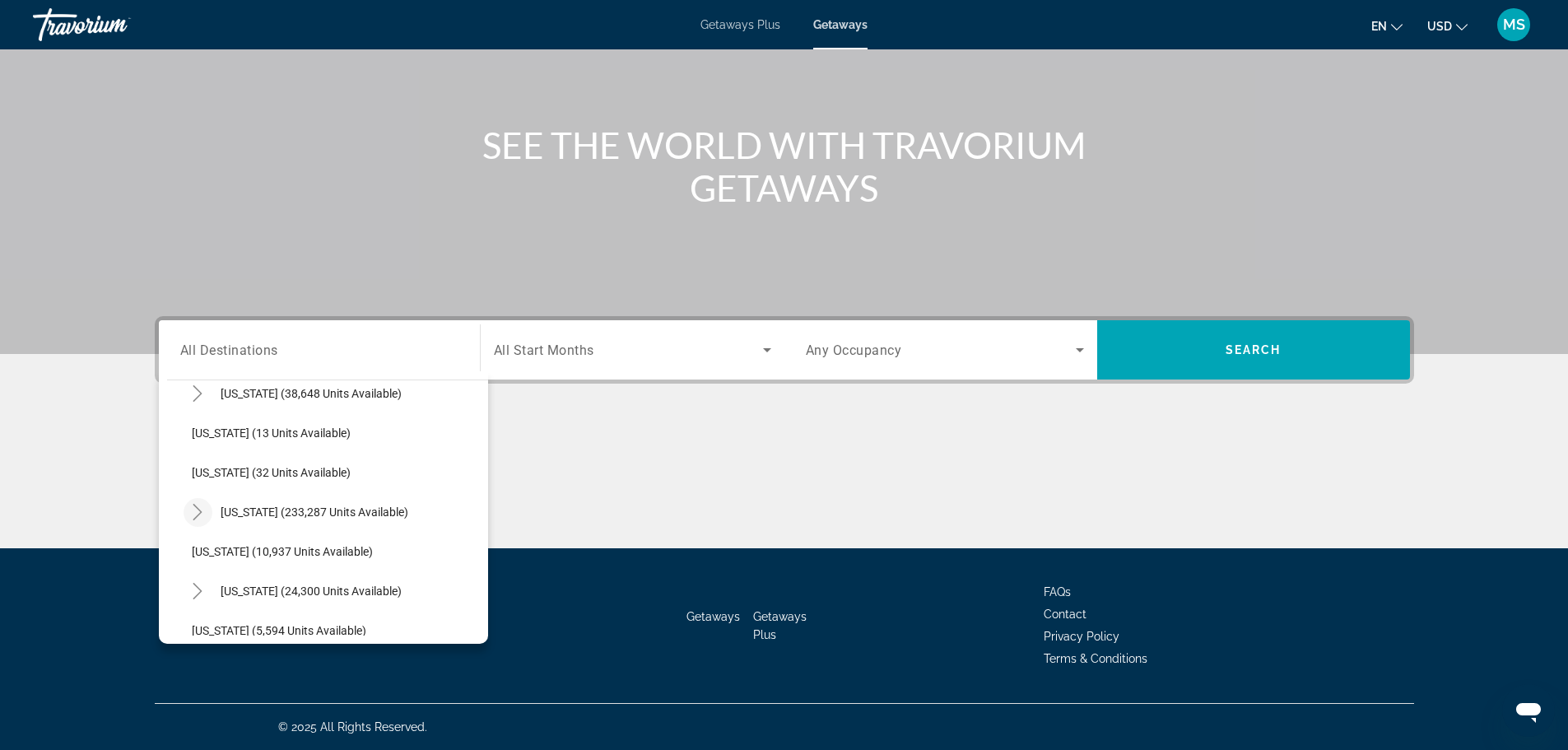
click at [197, 515] on icon "Toggle Florida (233,287 units available)" at bounding box center [198, 511] width 9 height 17
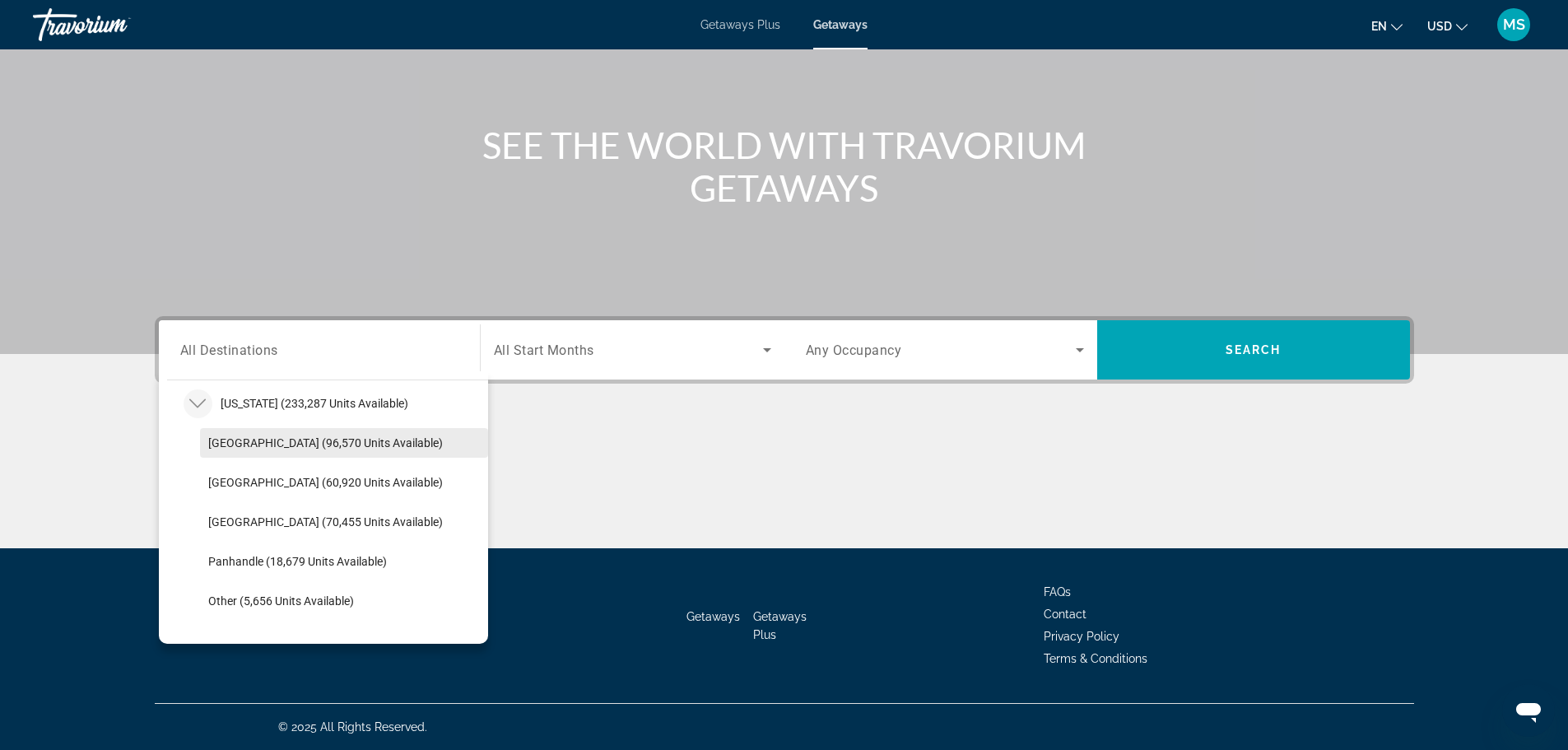
scroll to position [377, 0]
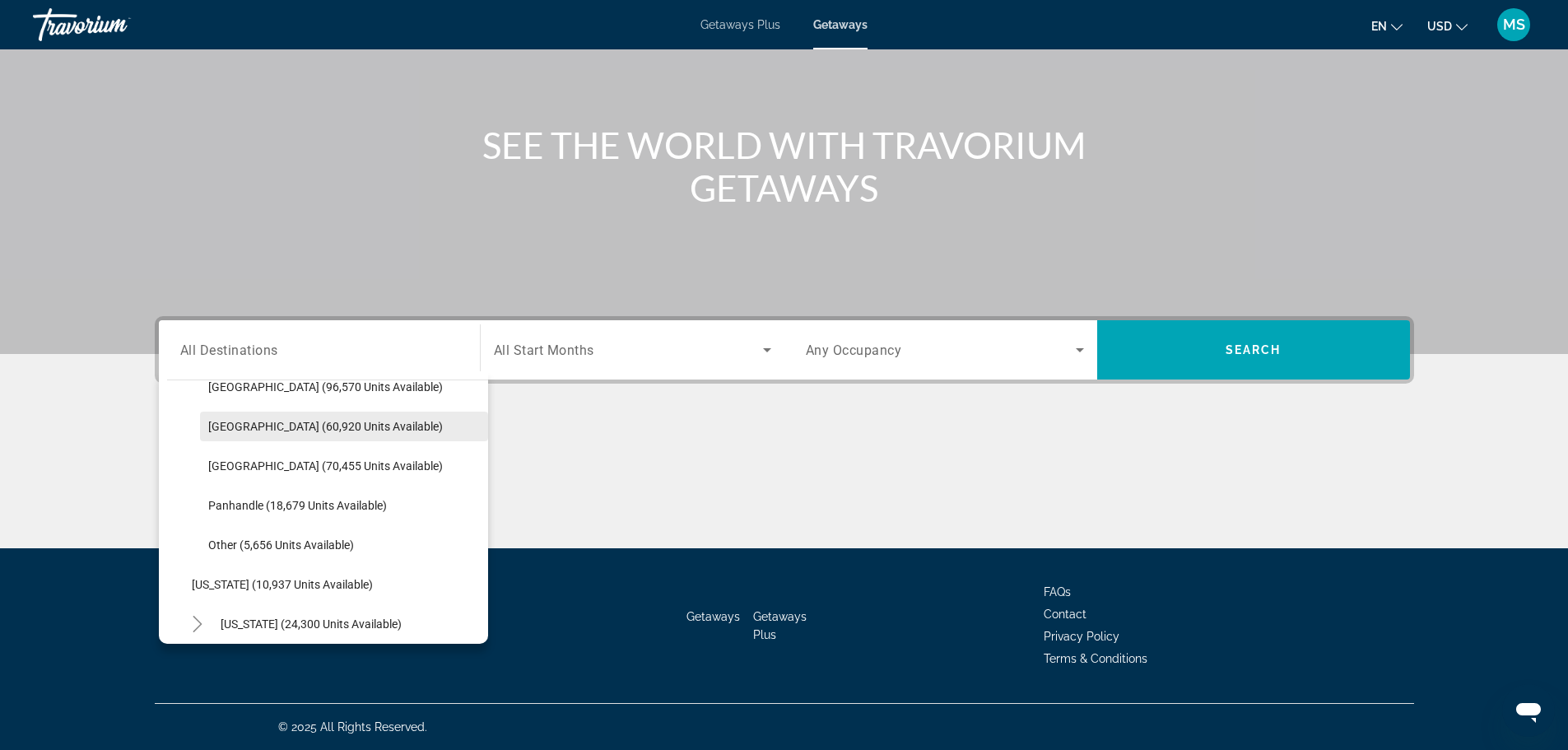
click at [306, 428] on span "[GEOGRAPHIC_DATA] (60,920 units available)" at bounding box center [325, 426] width 234 height 13
type input "**********"
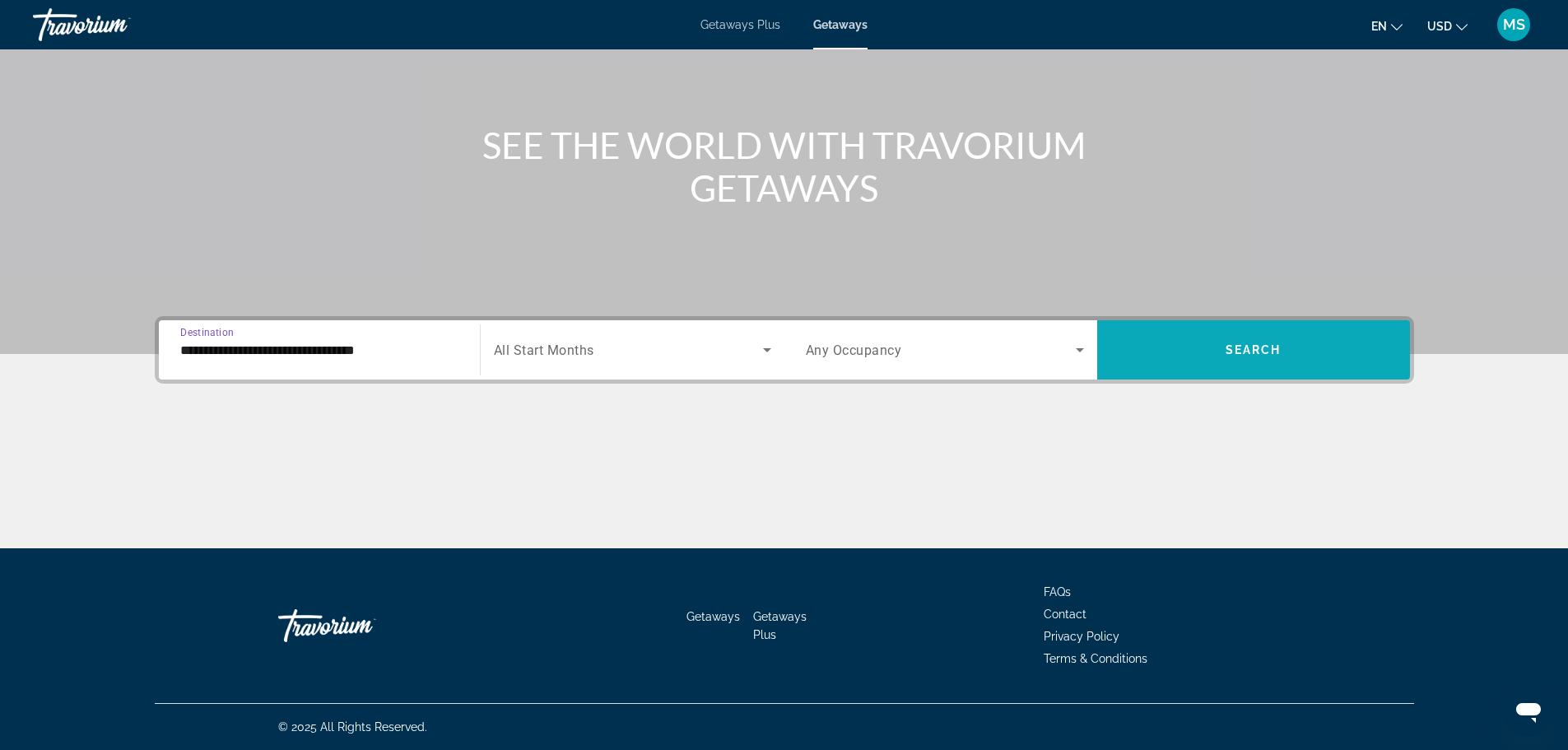
click at [1188, 351] on span "Search widget" at bounding box center [1253, 349] width 313 height 40
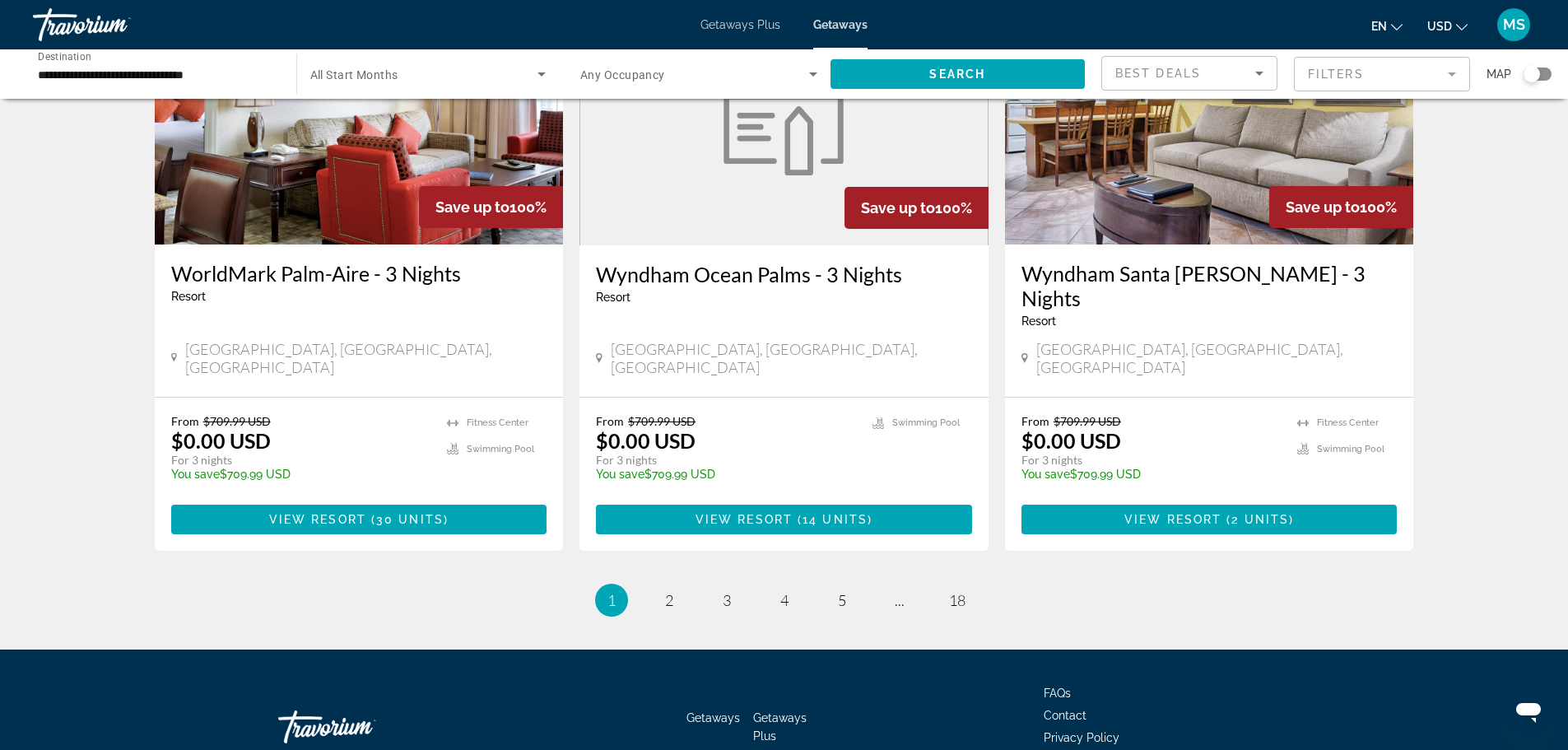
scroll to position [1914, 0]
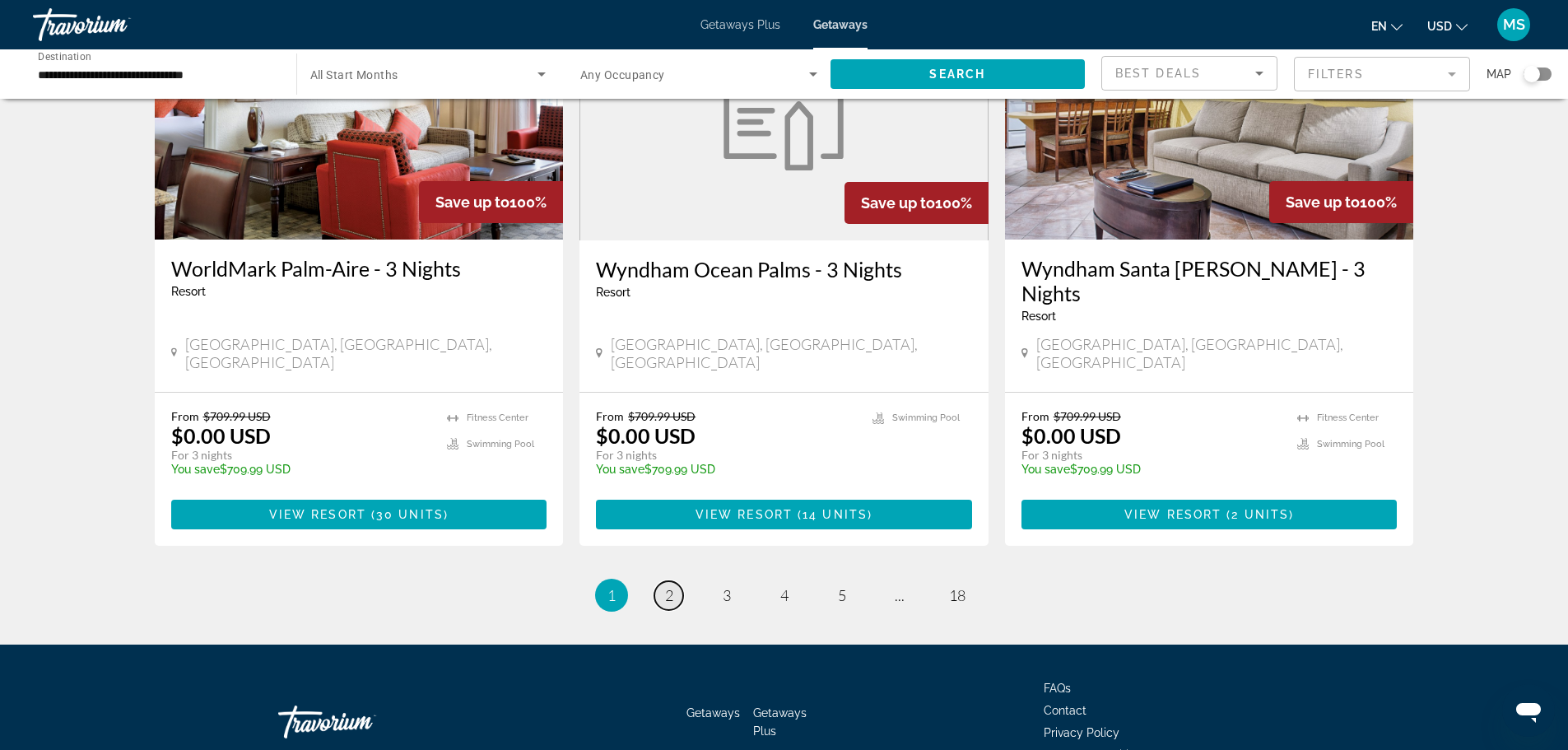
click at [666, 586] on span "2" at bounding box center [668, 595] width 8 height 18
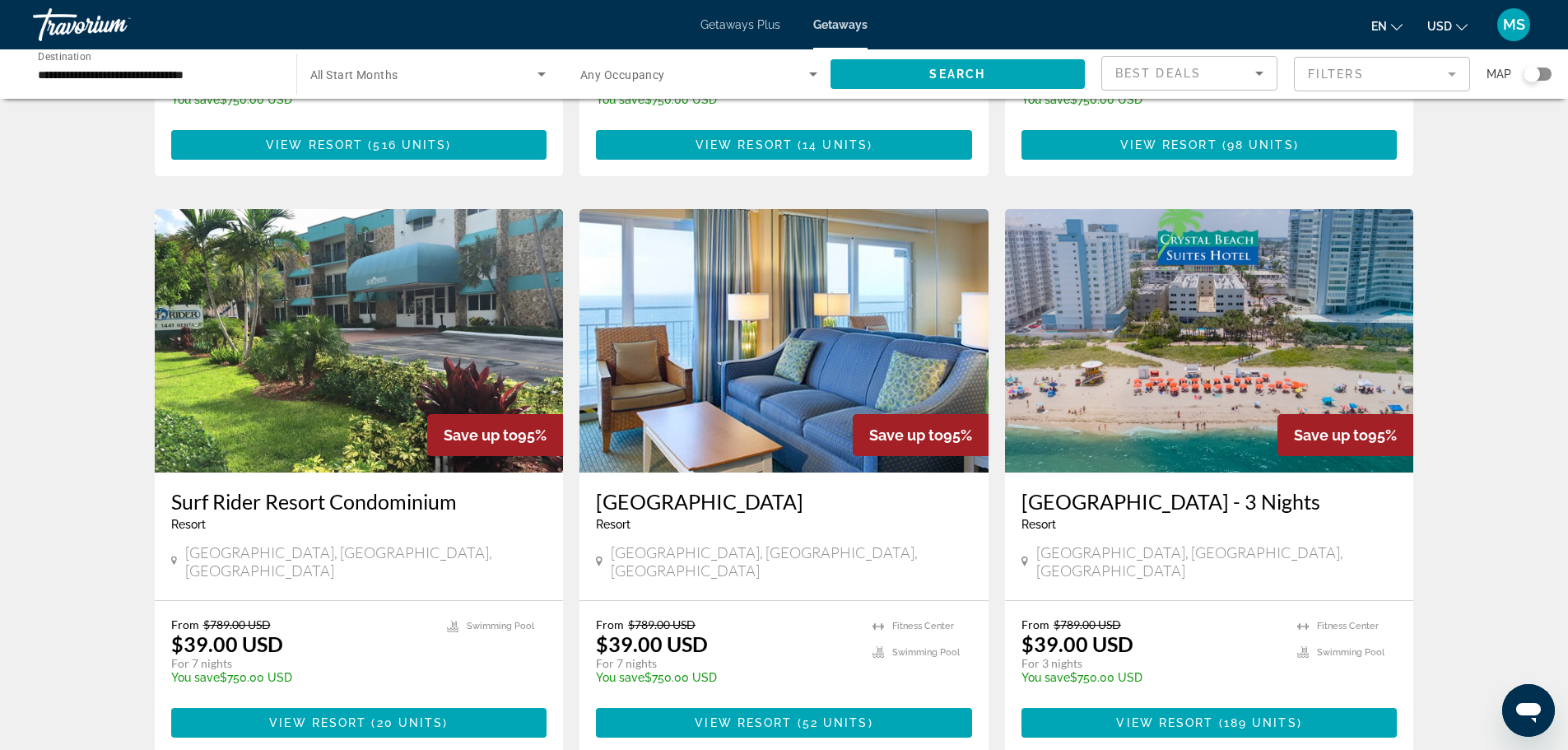
scroll to position [1152, 0]
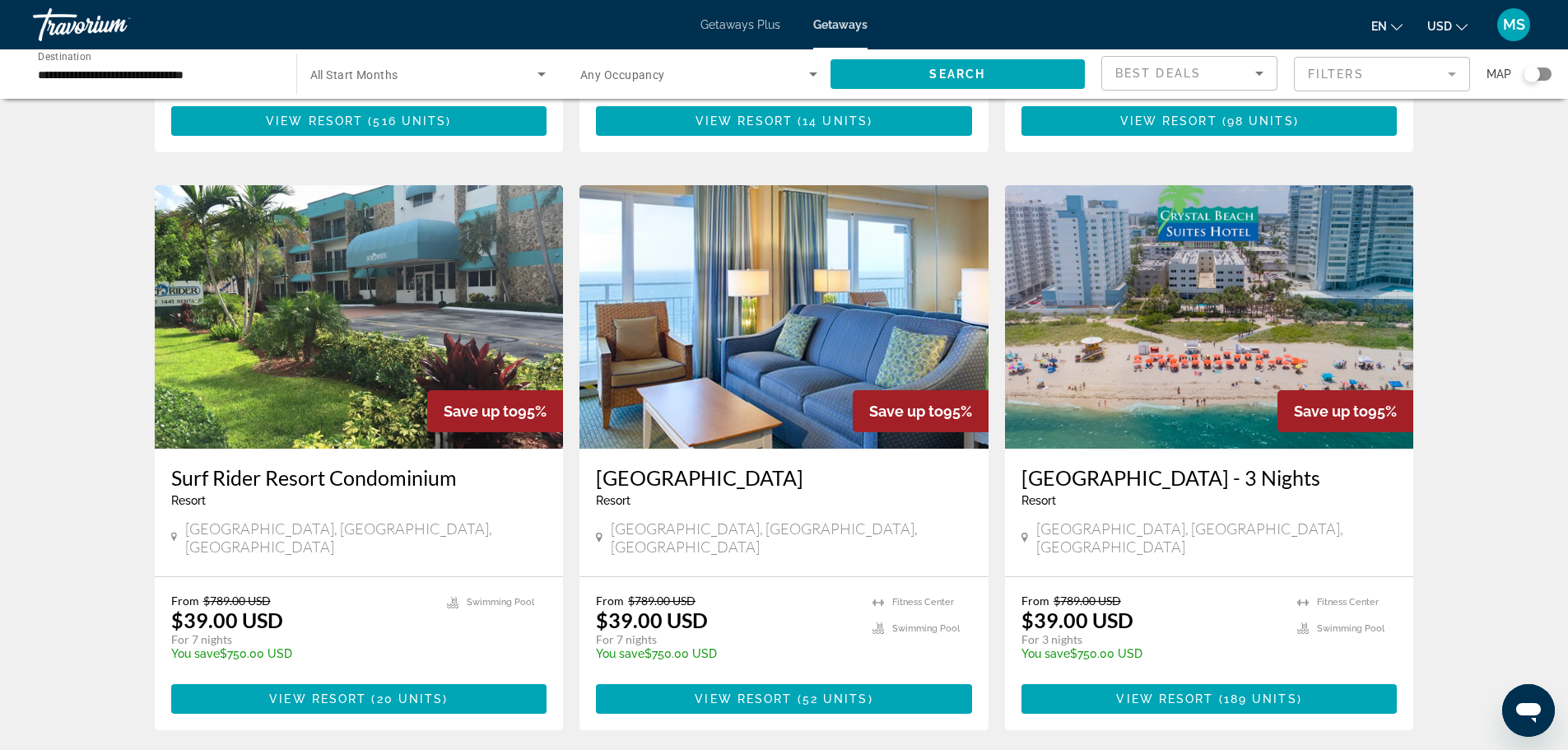
click at [719, 345] on img "Main content" at bounding box center [784, 316] width 409 height 263
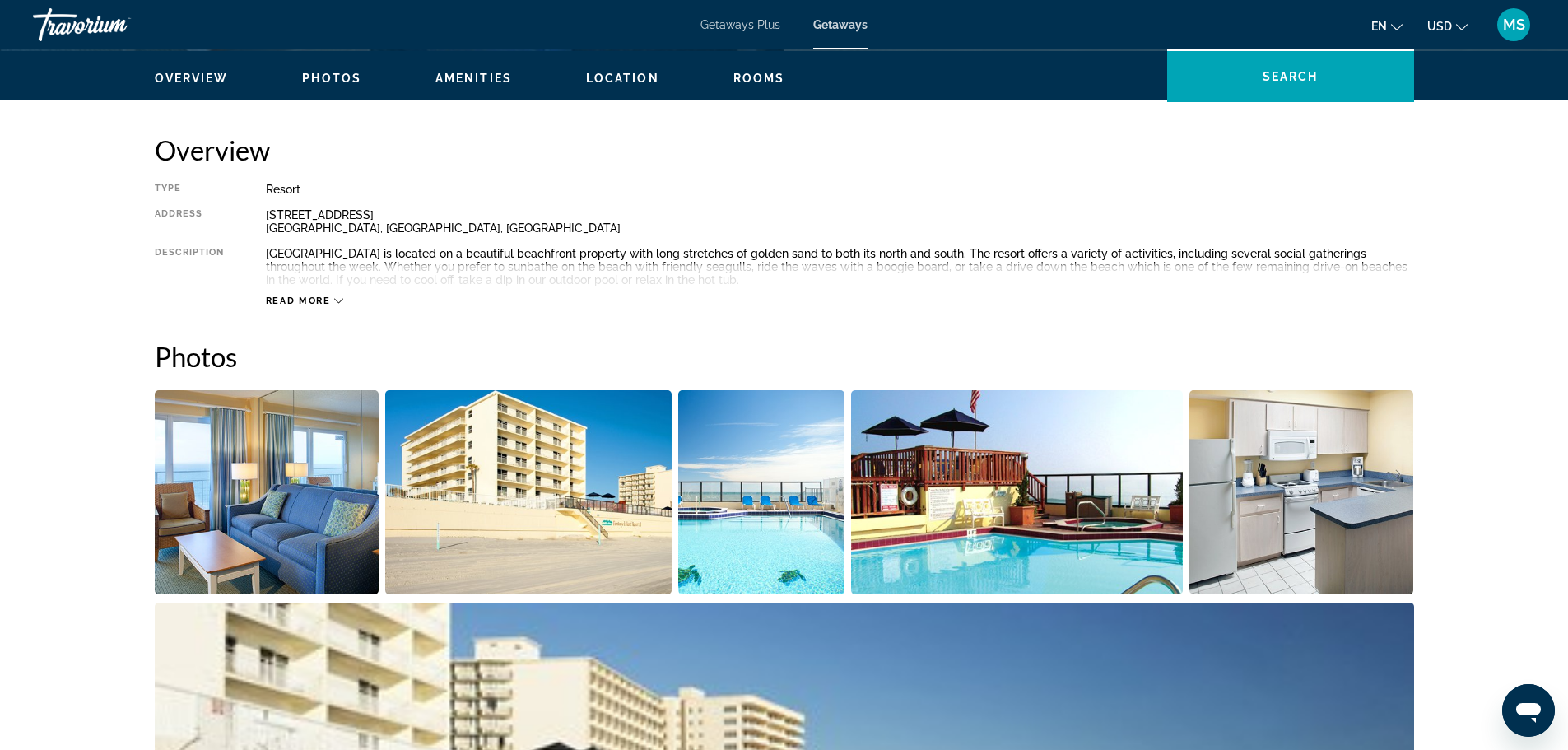
scroll to position [494, 0]
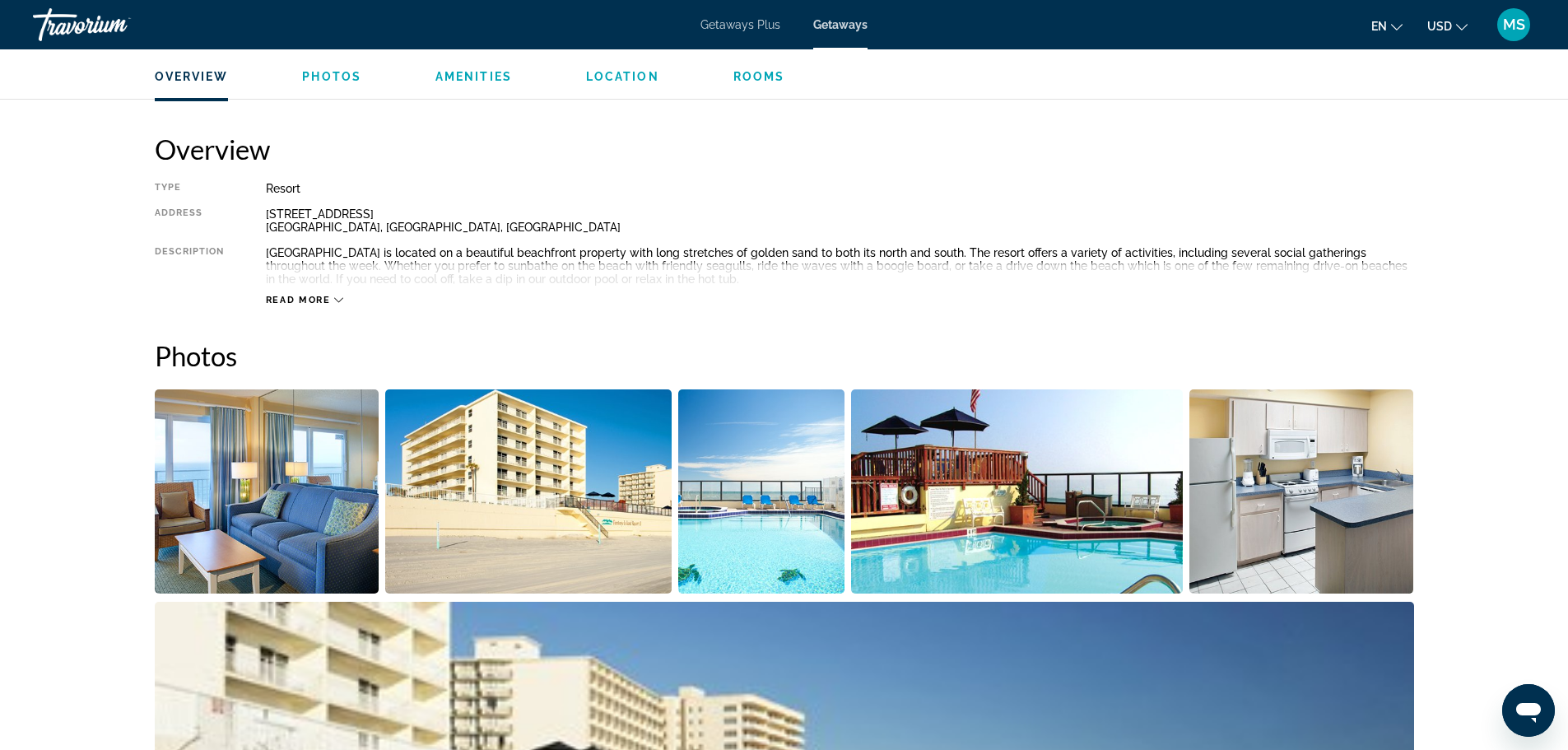
click at [293, 540] on img "Open full-screen image slider" at bounding box center [267, 491] width 225 height 204
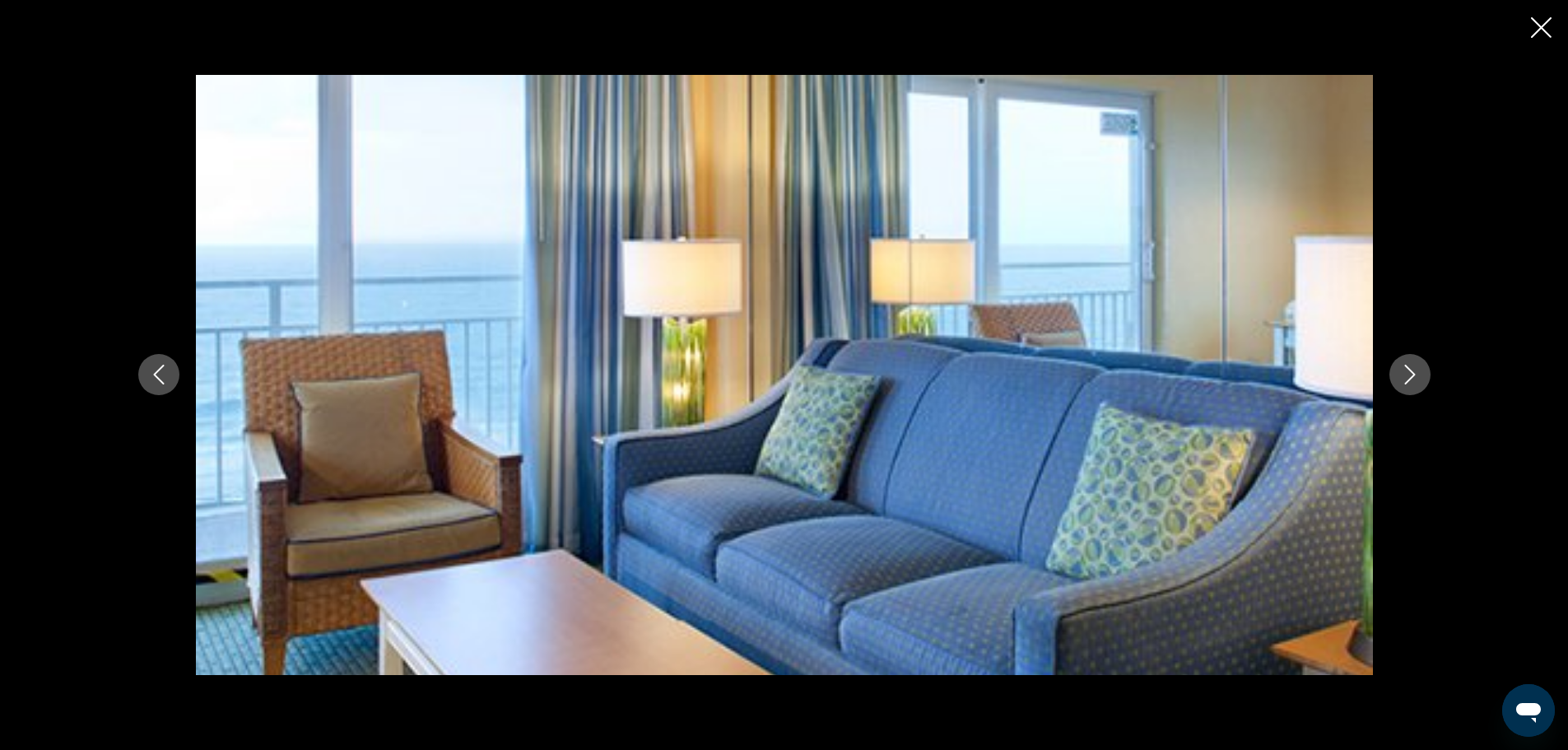
click at [1405, 382] on icon "Next image" at bounding box center [1410, 374] width 19 height 19
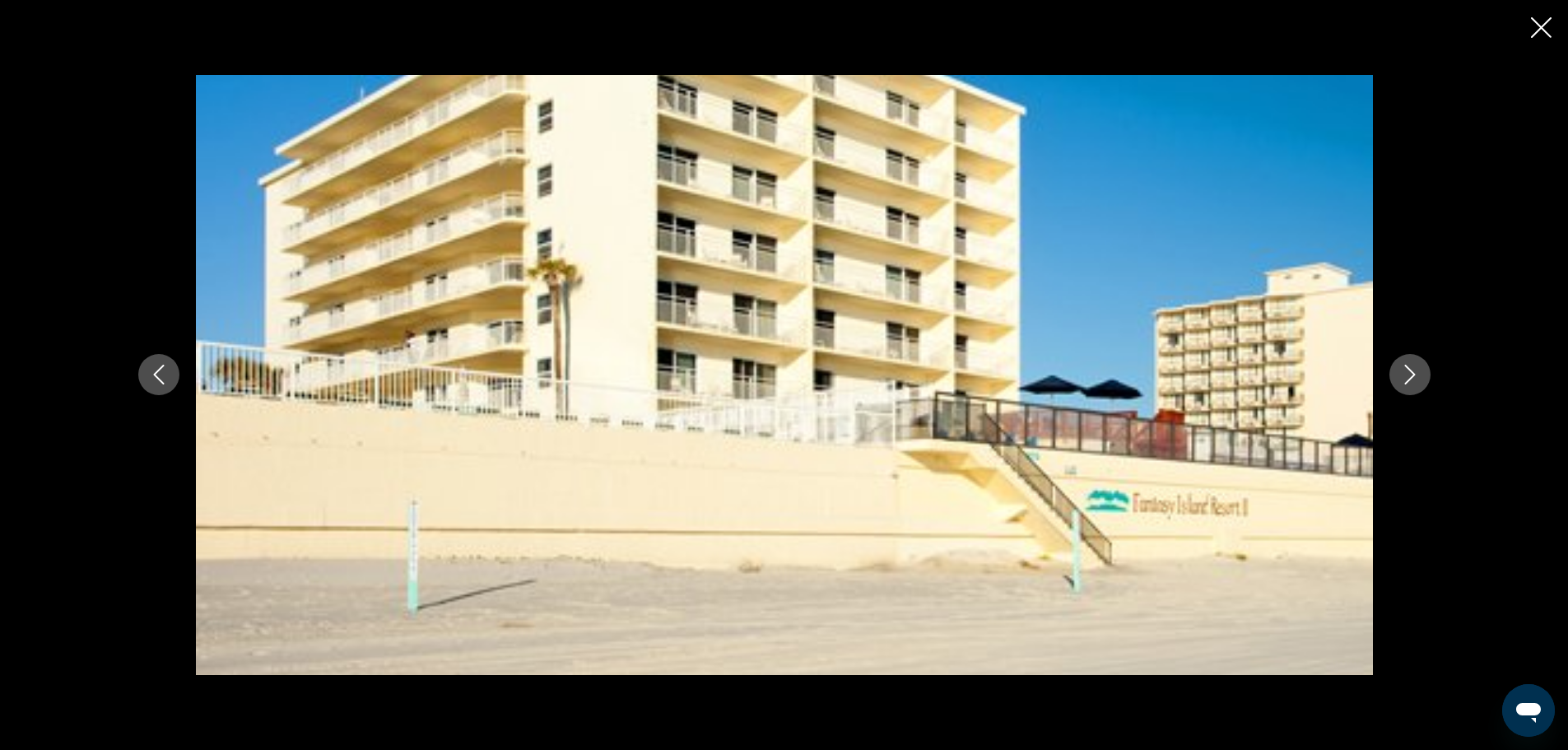
click at [1405, 382] on icon "Next image" at bounding box center [1410, 374] width 19 height 19
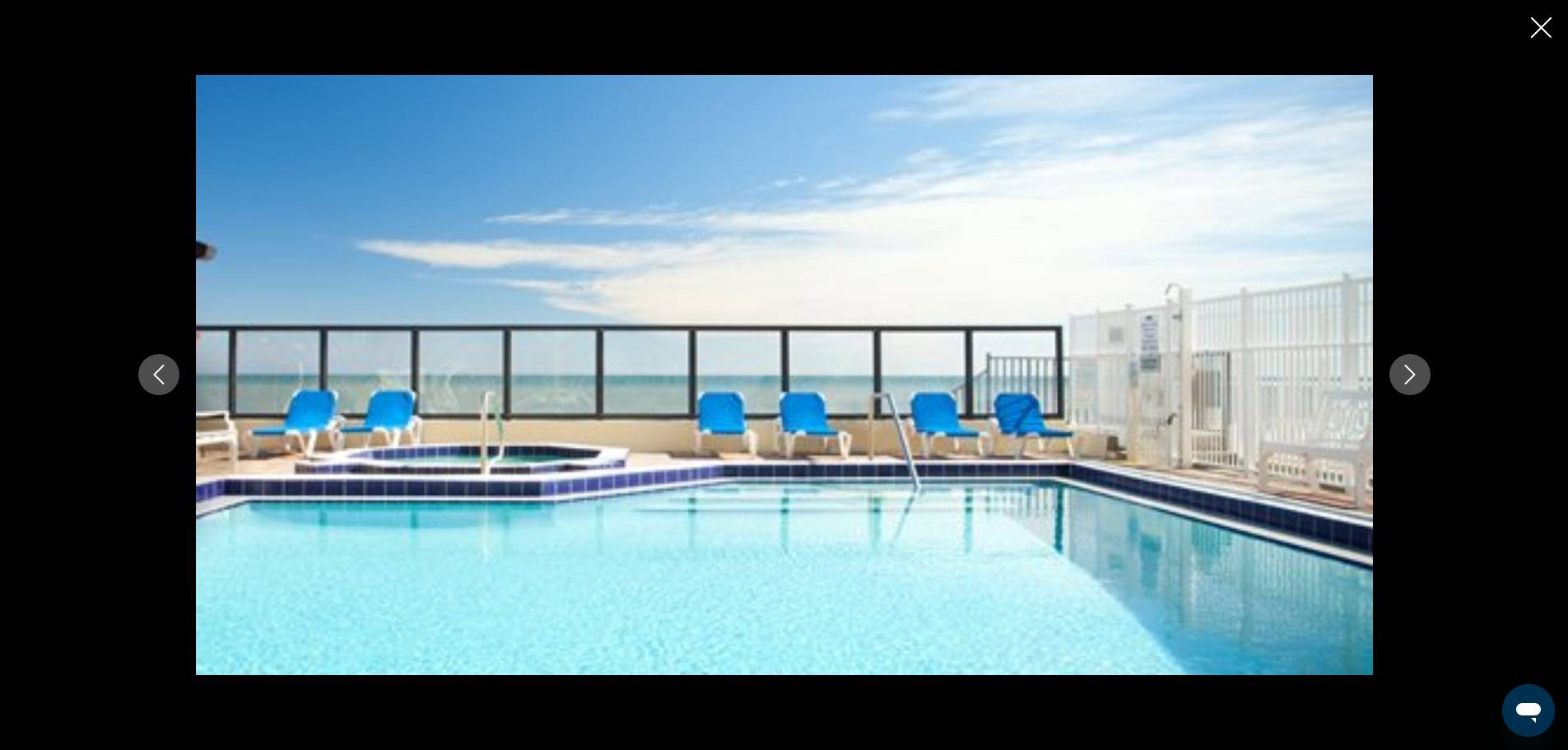
click at [1405, 382] on icon "Next image" at bounding box center [1410, 374] width 19 height 19
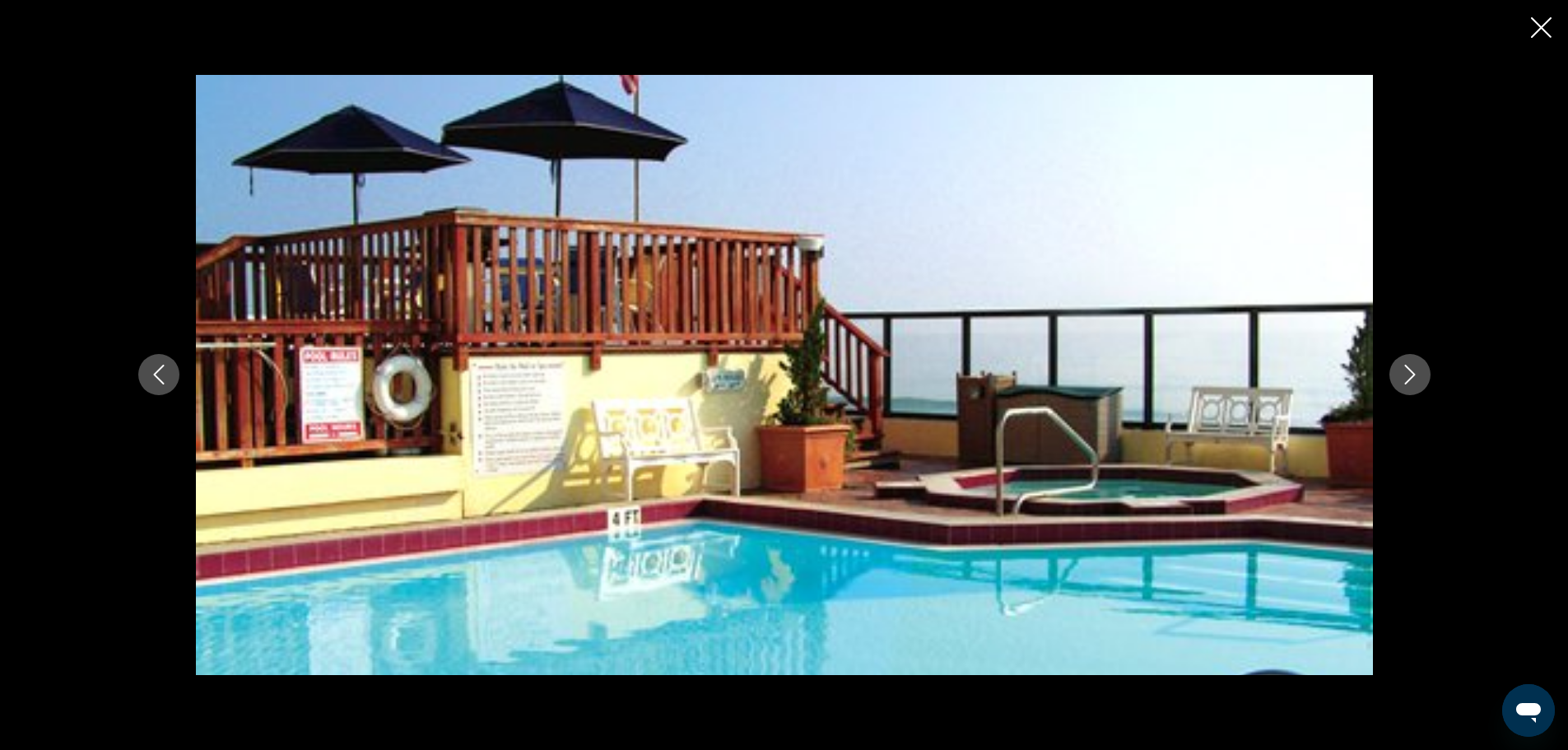
click at [1405, 382] on icon "Next image" at bounding box center [1410, 374] width 19 height 19
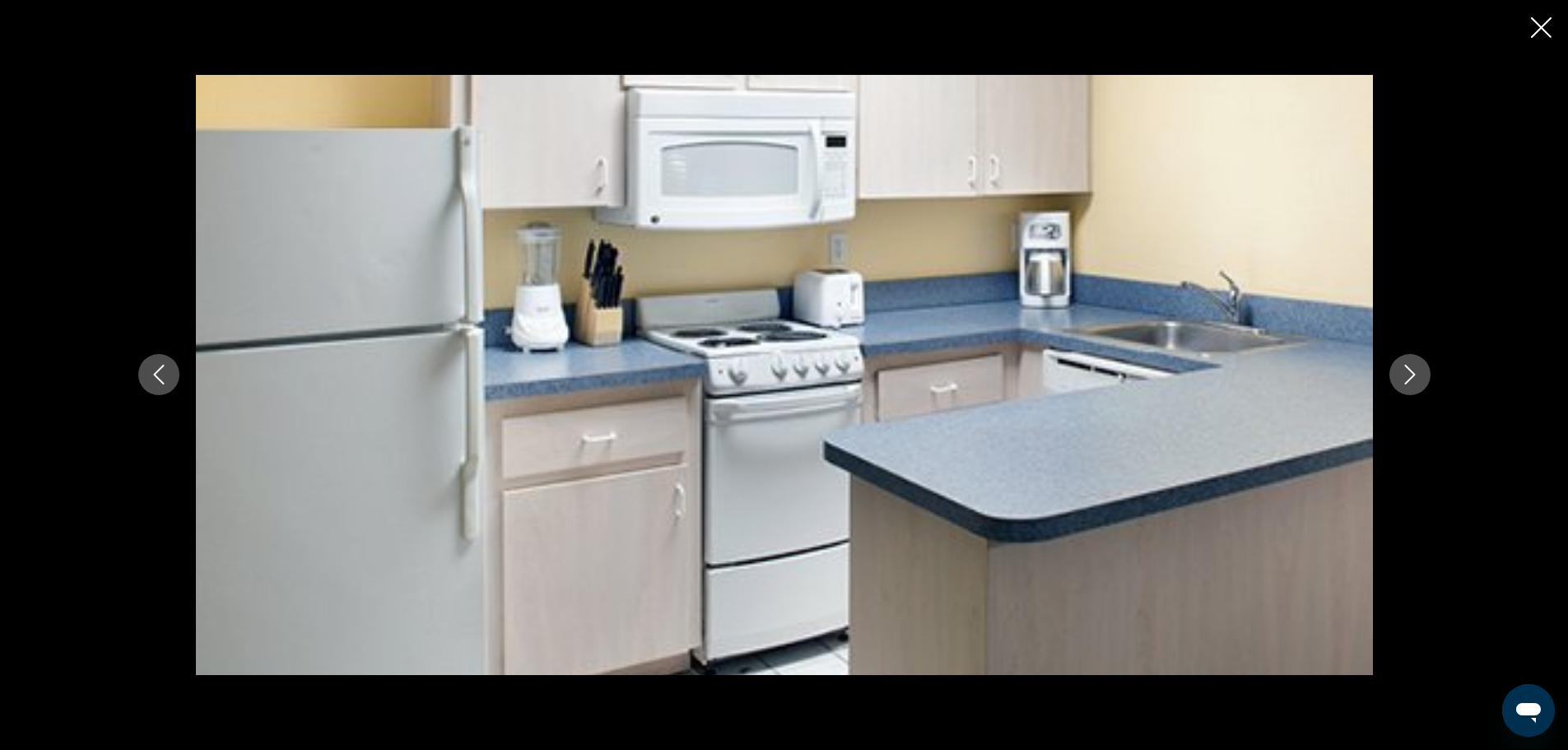
click at [1405, 382] on icon "Next image" at bounding box center [1410, 374] width 19 height 19
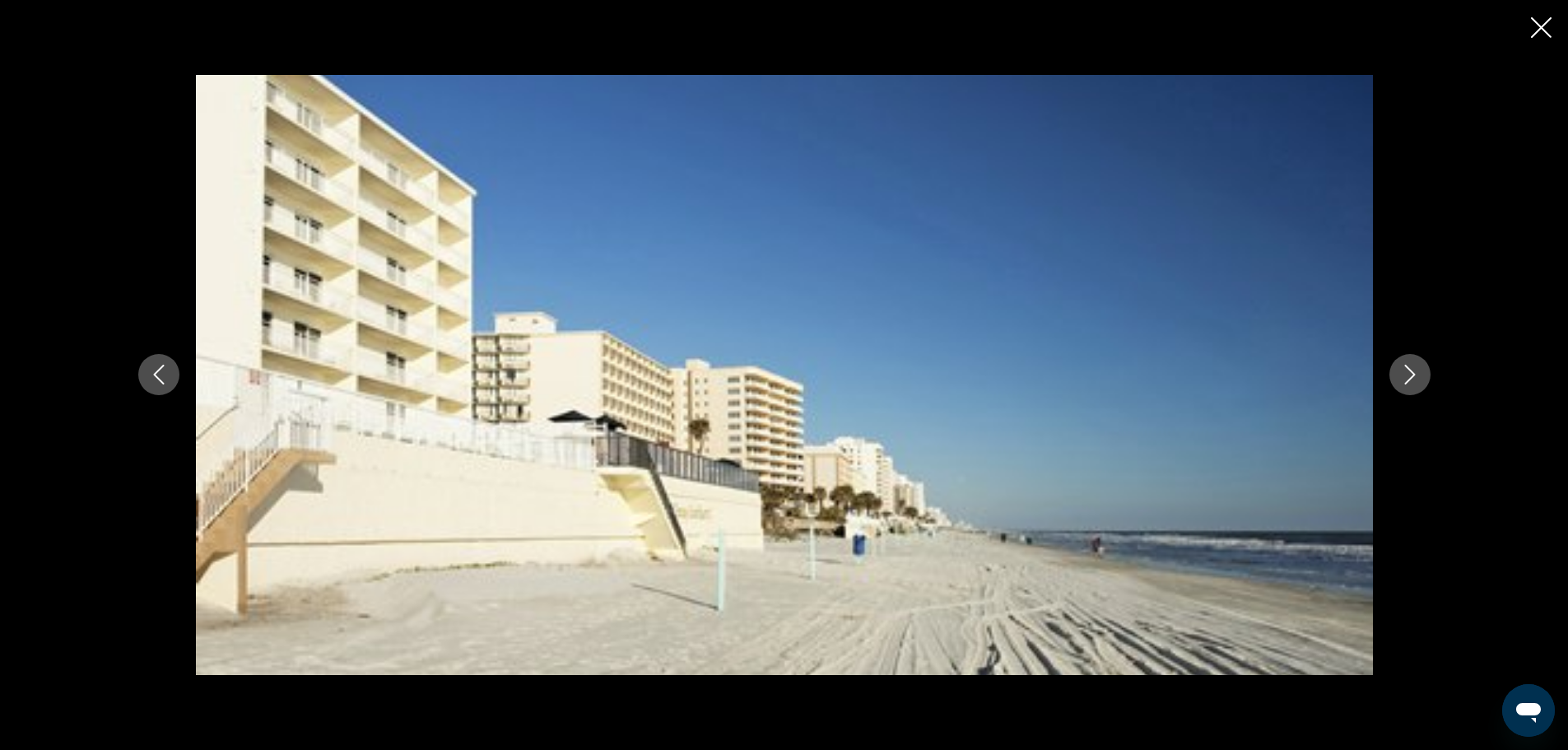
click at [1405, 382] on icon "Next image" at bounding box center [1410, 374] width 19 height 19
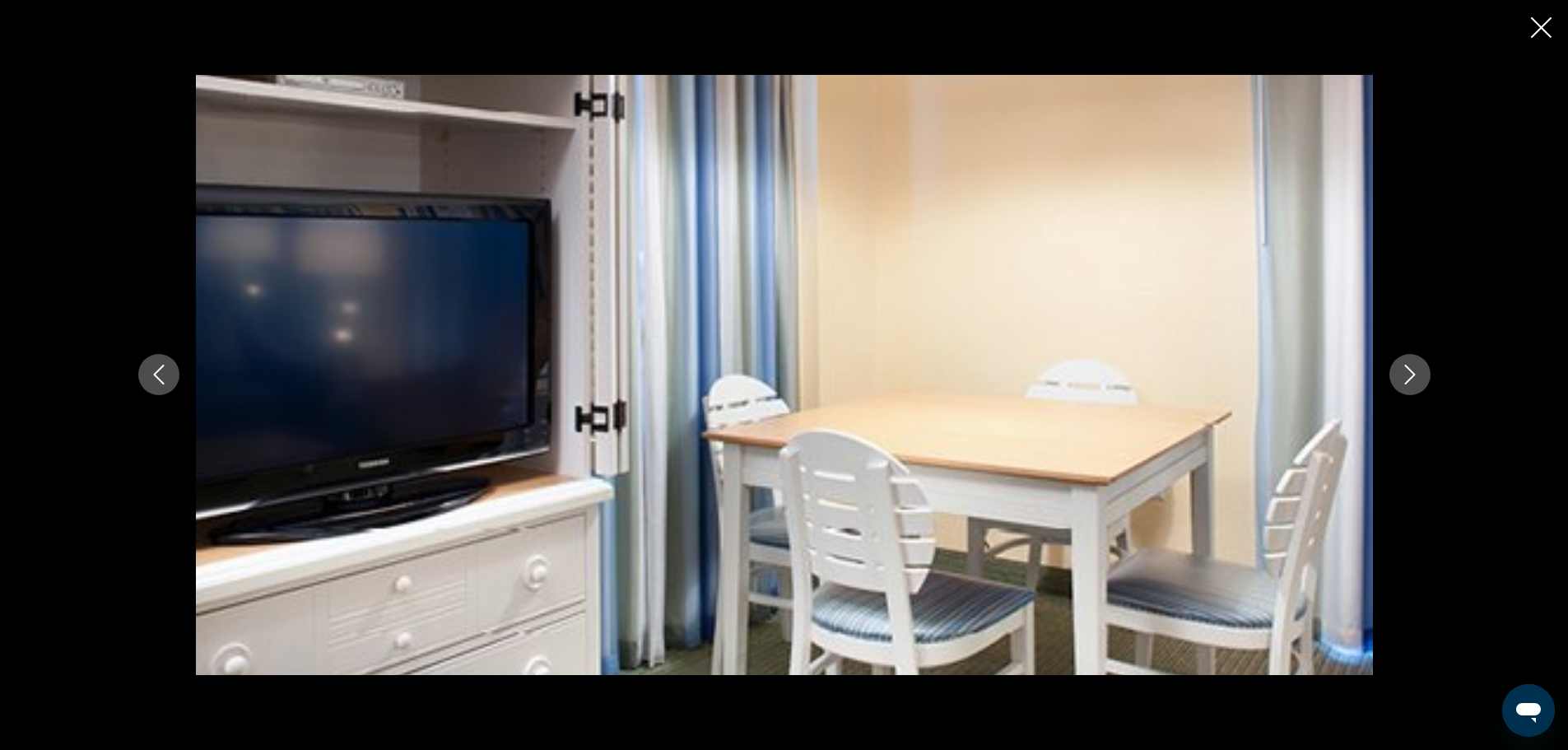
click at [1405, 382] on icon "Next image" at bounding box center [1410, 374] width 19 height 19
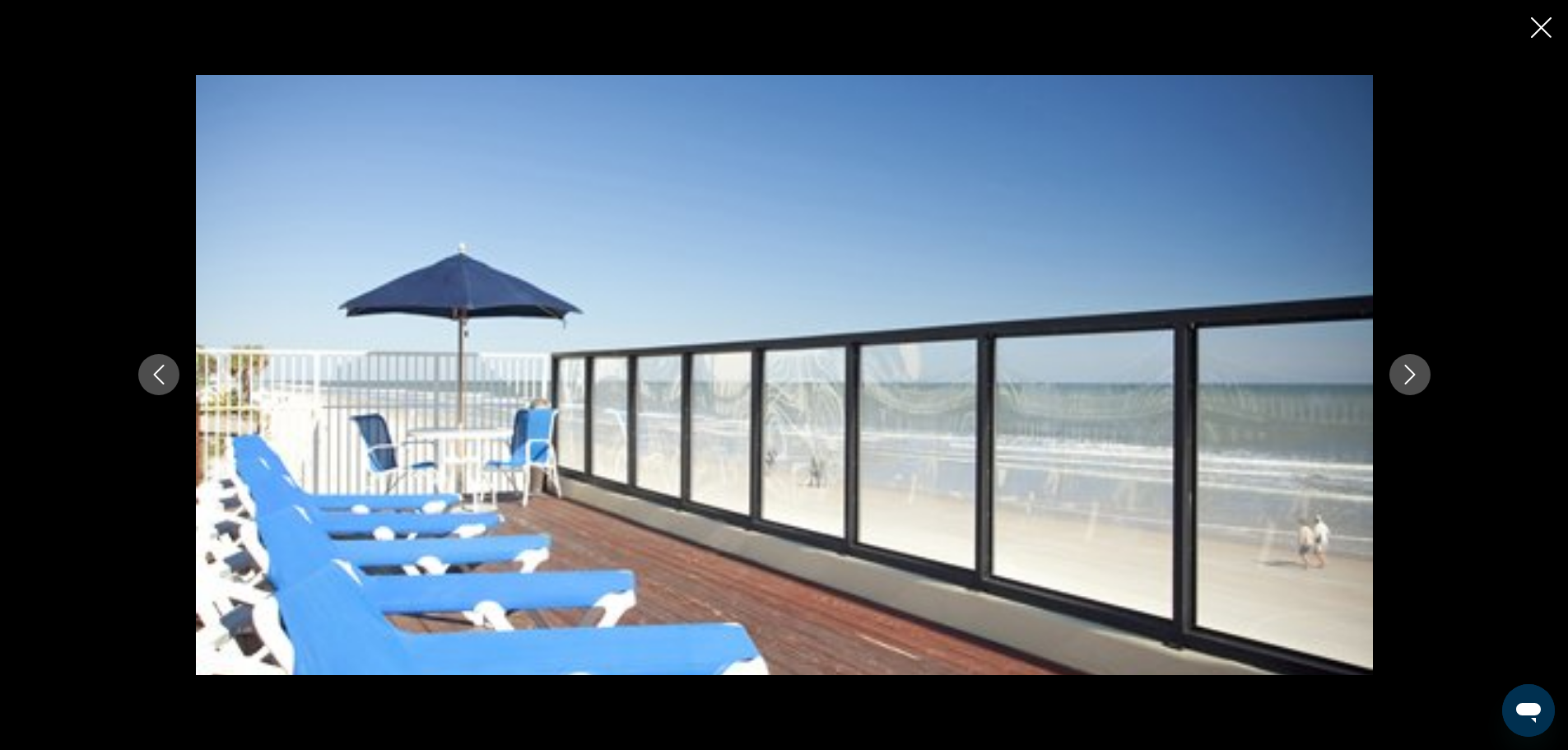
click at [1405, 382] on icon "Next image" at bounding box center [1410, 374] width 19 height 19
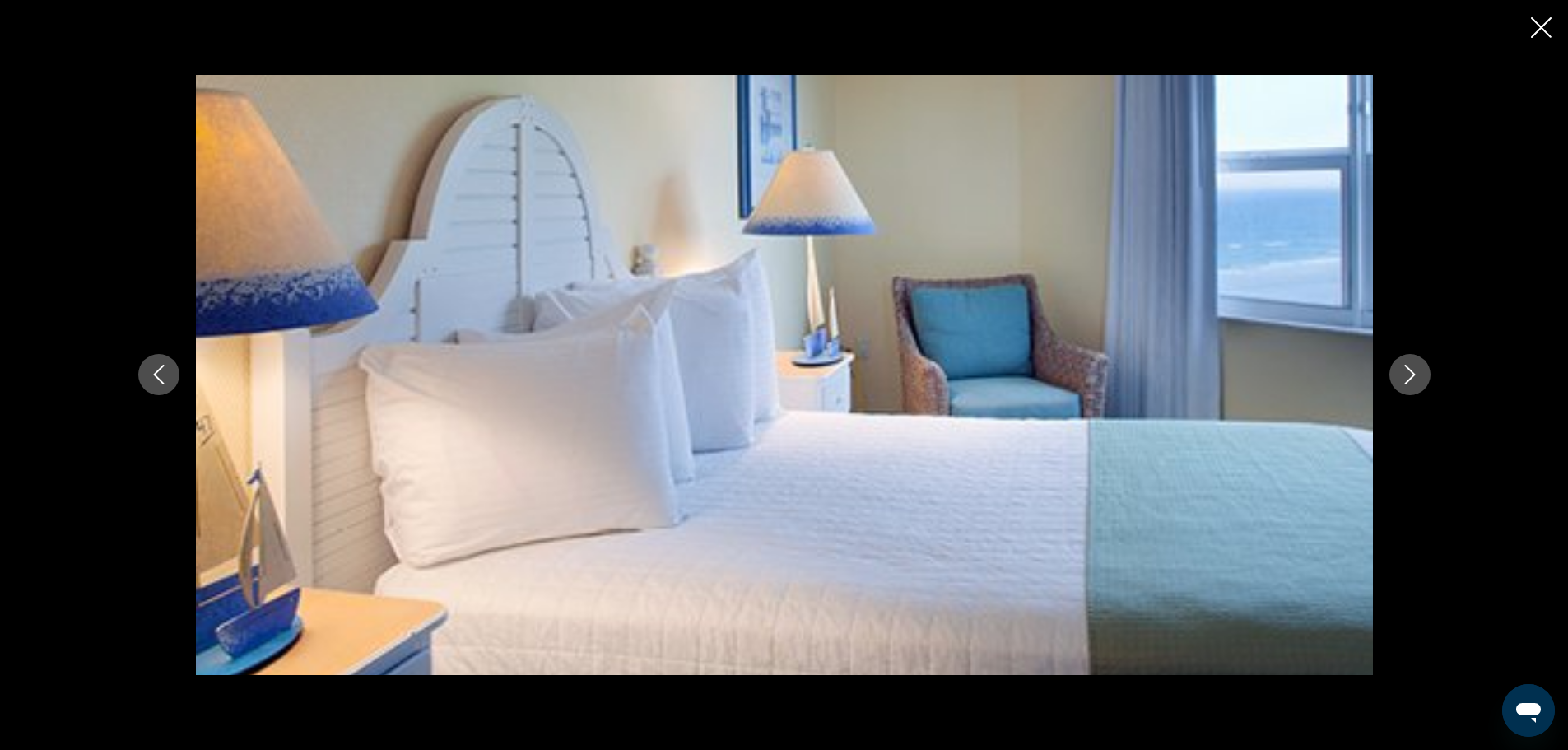
click at [1405, 382] on icon "Next image" at bounding box center [1410, 374] width 19 height 19
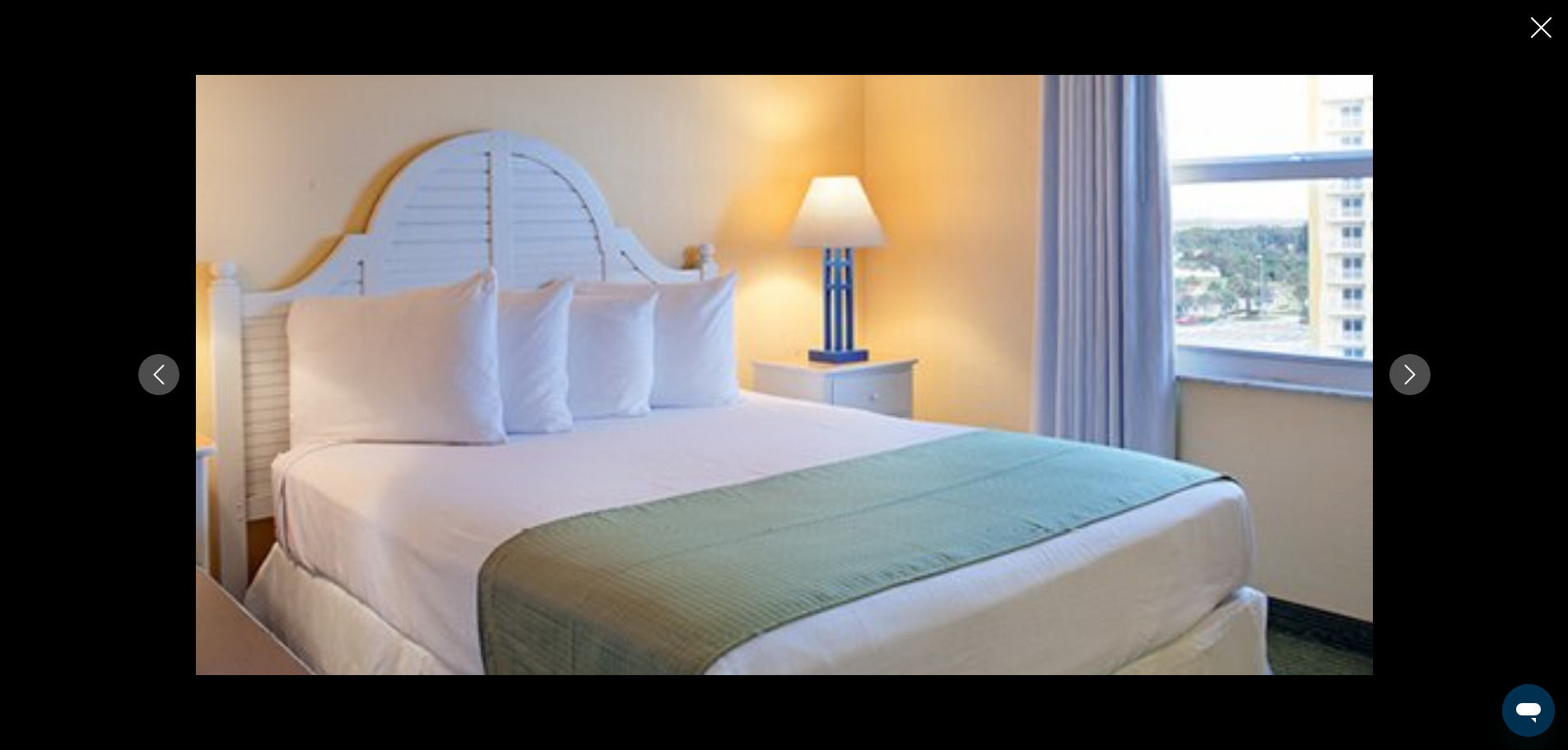
click at [1405, 382] on icon "Next image" at bounding box center [1410, 374] width 19 height 19
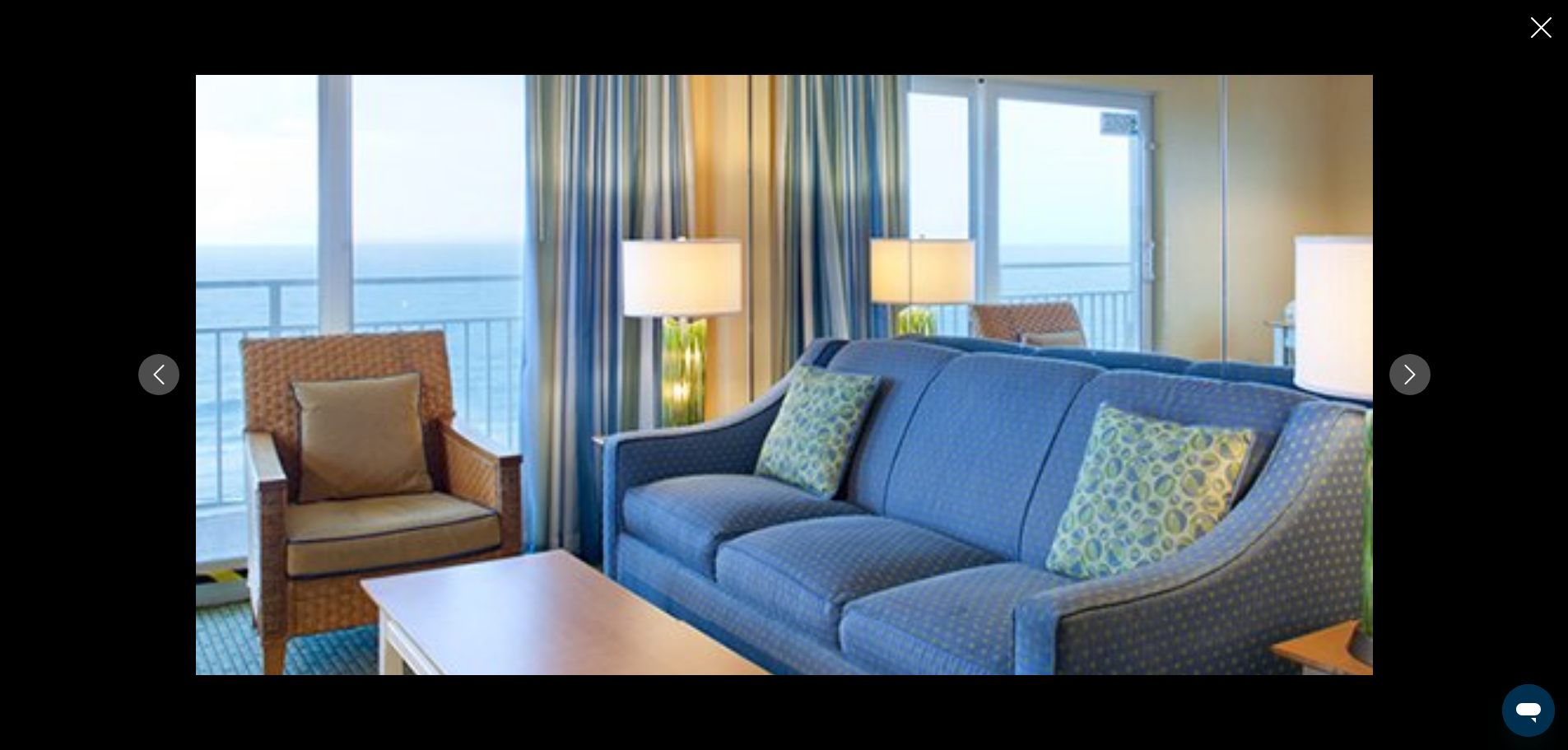
click at [1410, 378] on icon "Next image" at bounding box center [1410, 374] width 19 height 19
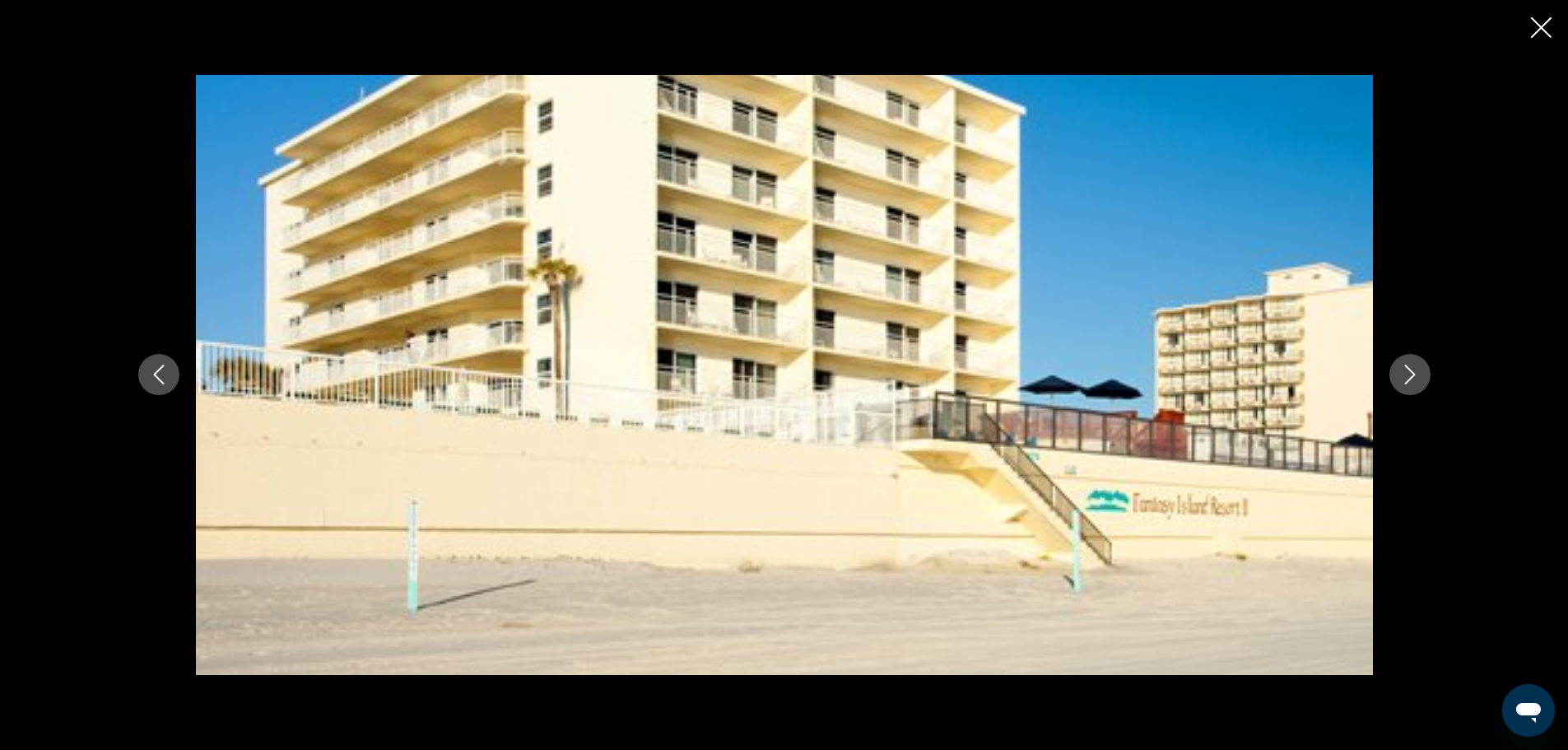
click at [1410, 378] on icon "Next image" at bounding box center [1410, 374] width 19 height 19
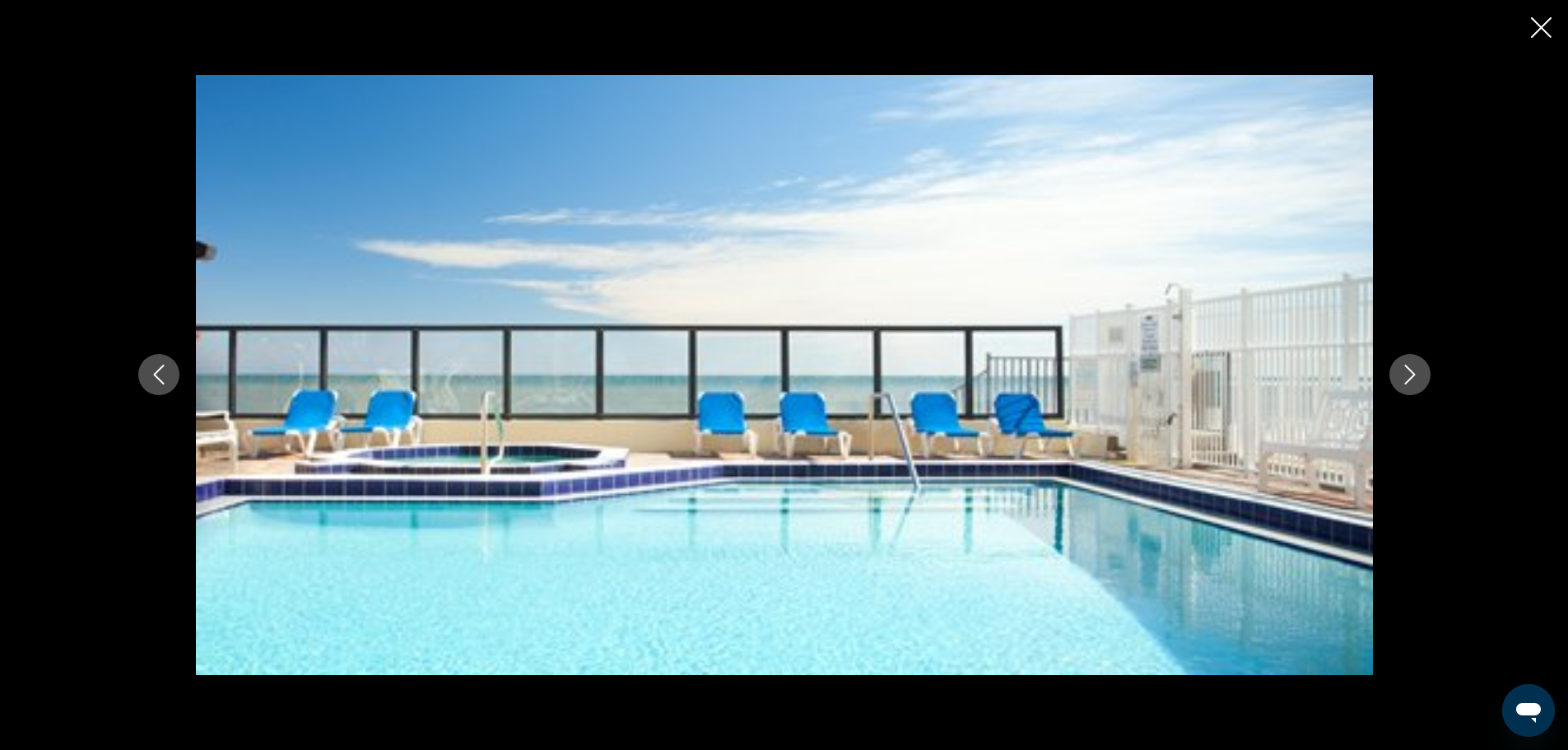
click at [1410, 378] on icon "Next image" at bounding box center [1410, 374] width 19 height 19
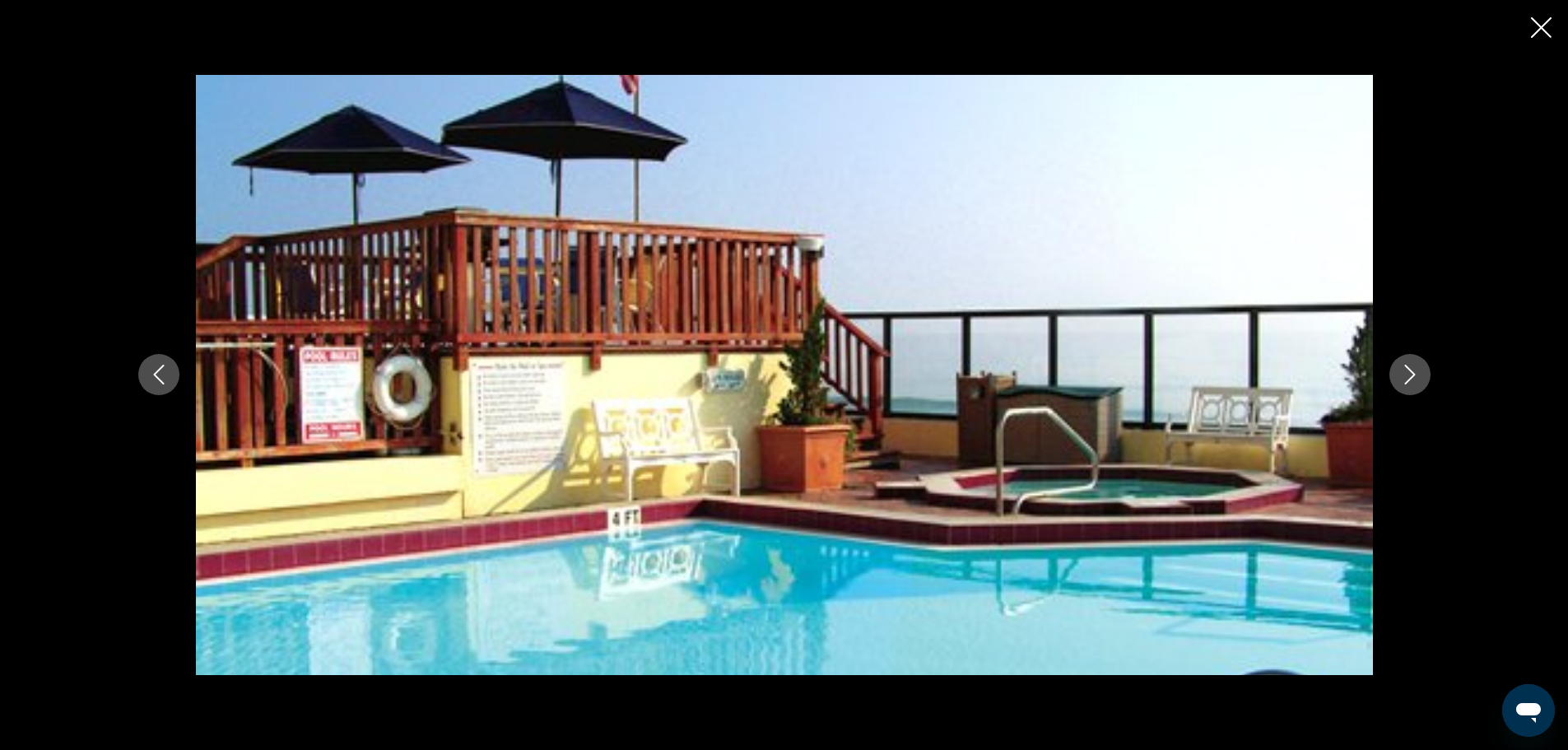
click at [1410, 378] on icon "Next image" at bounding box center [1410, 374] width 19 height 19
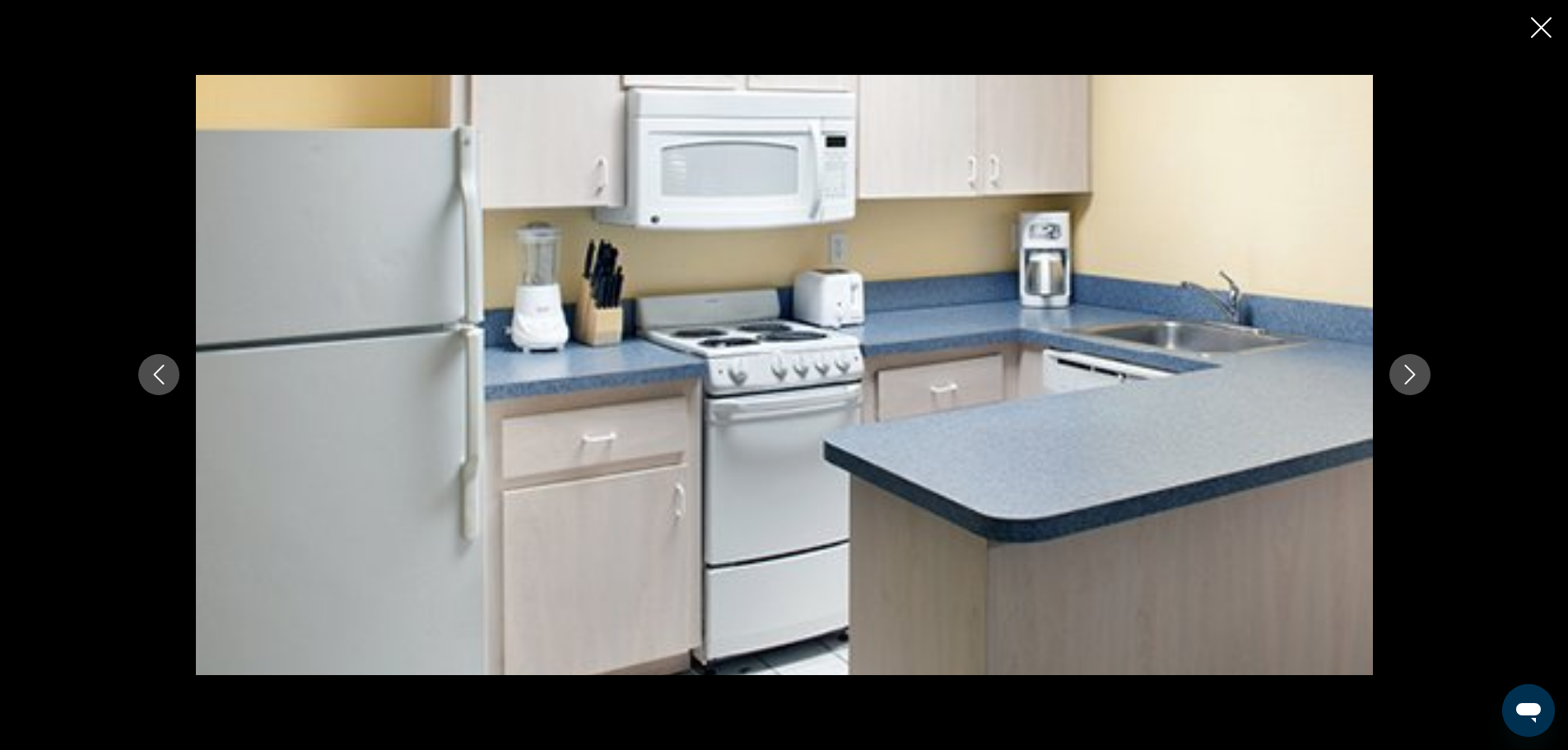
click at [1412, 379] on icon "Next image" at bounding box center [1410, 374] width 19 height 19
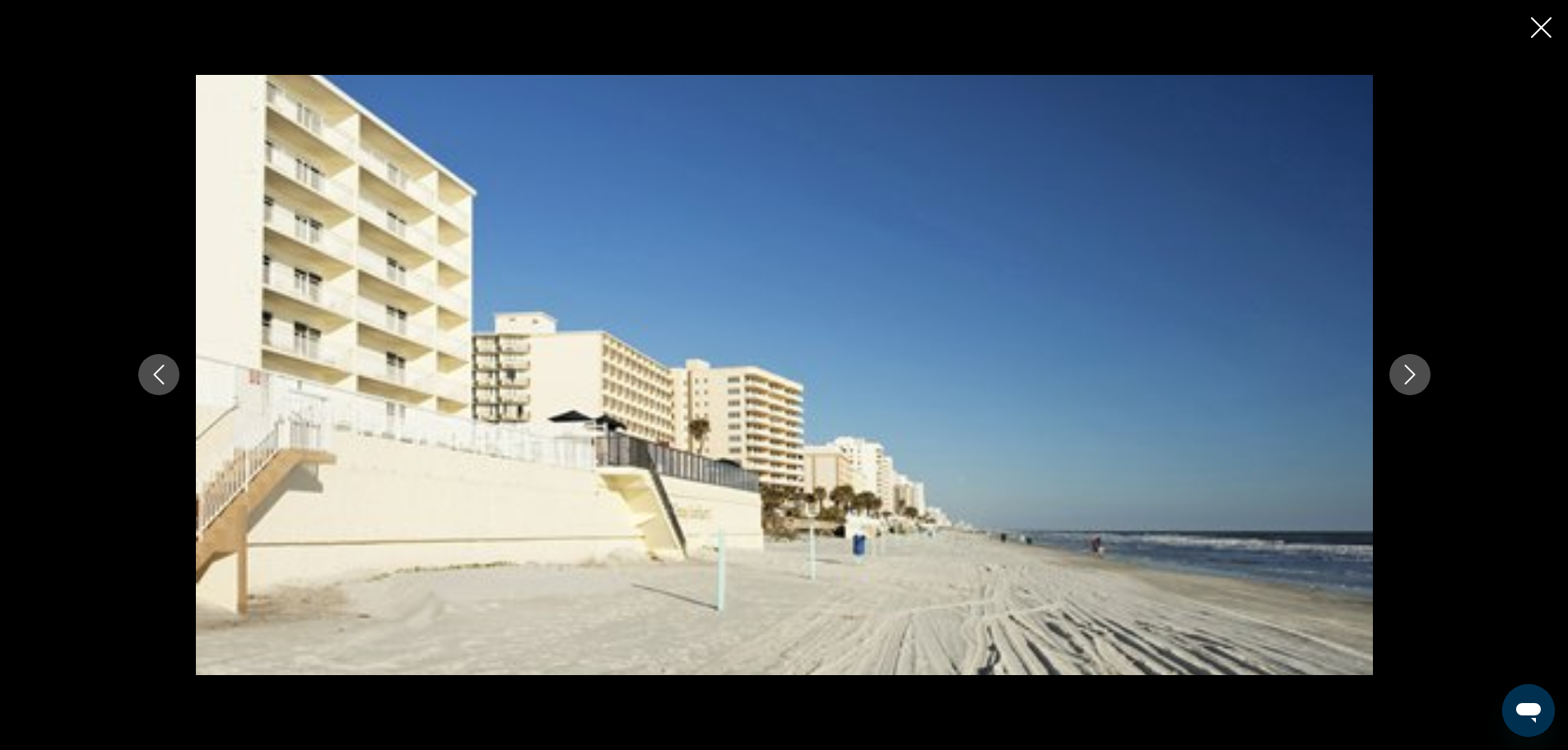
click at [1403, 375] on icon "Next image" at bounding box center [1410, 374] width 19 height 19
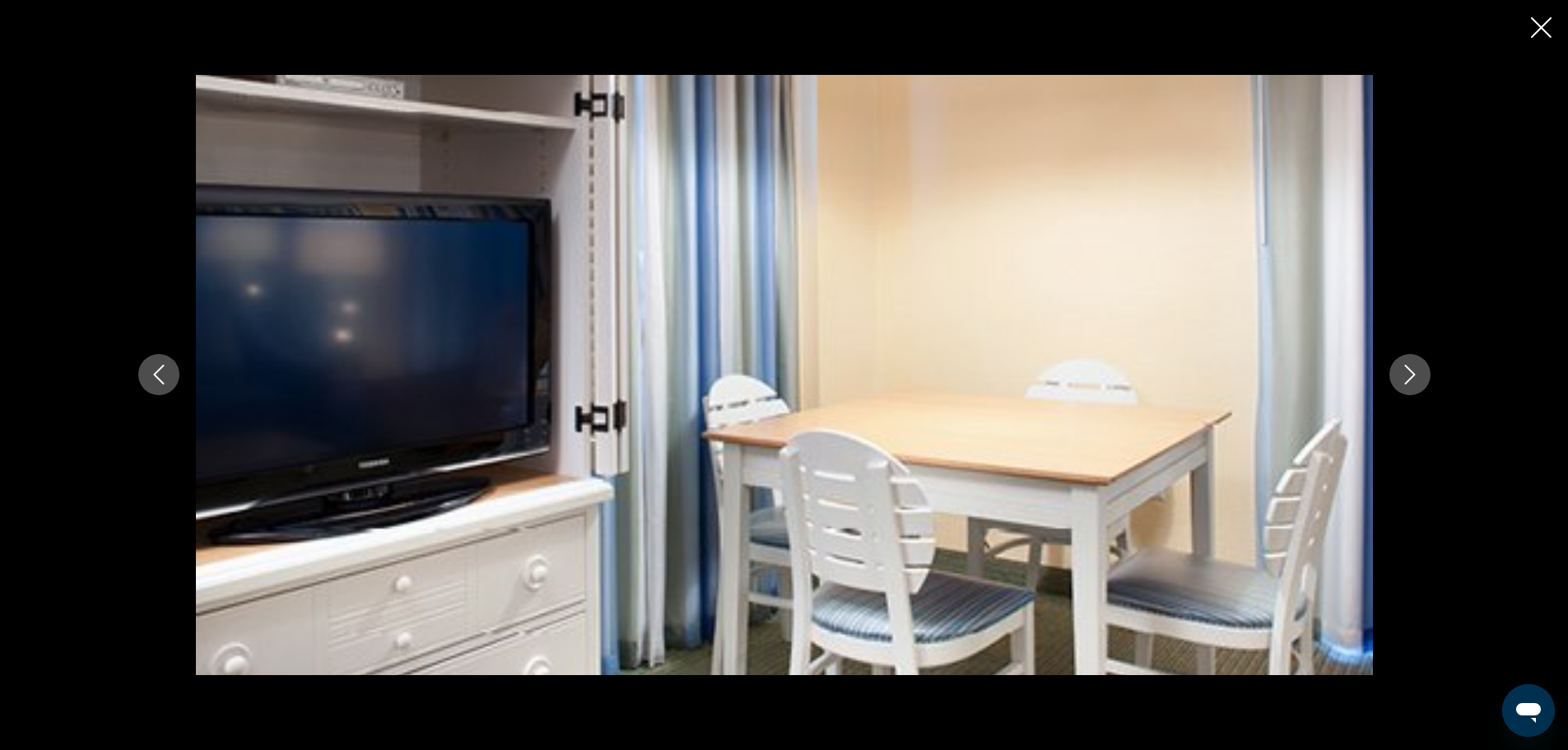
click at [1410, 379] on icon "Next image" at bounding box center [1410, 375] width 11 height 19
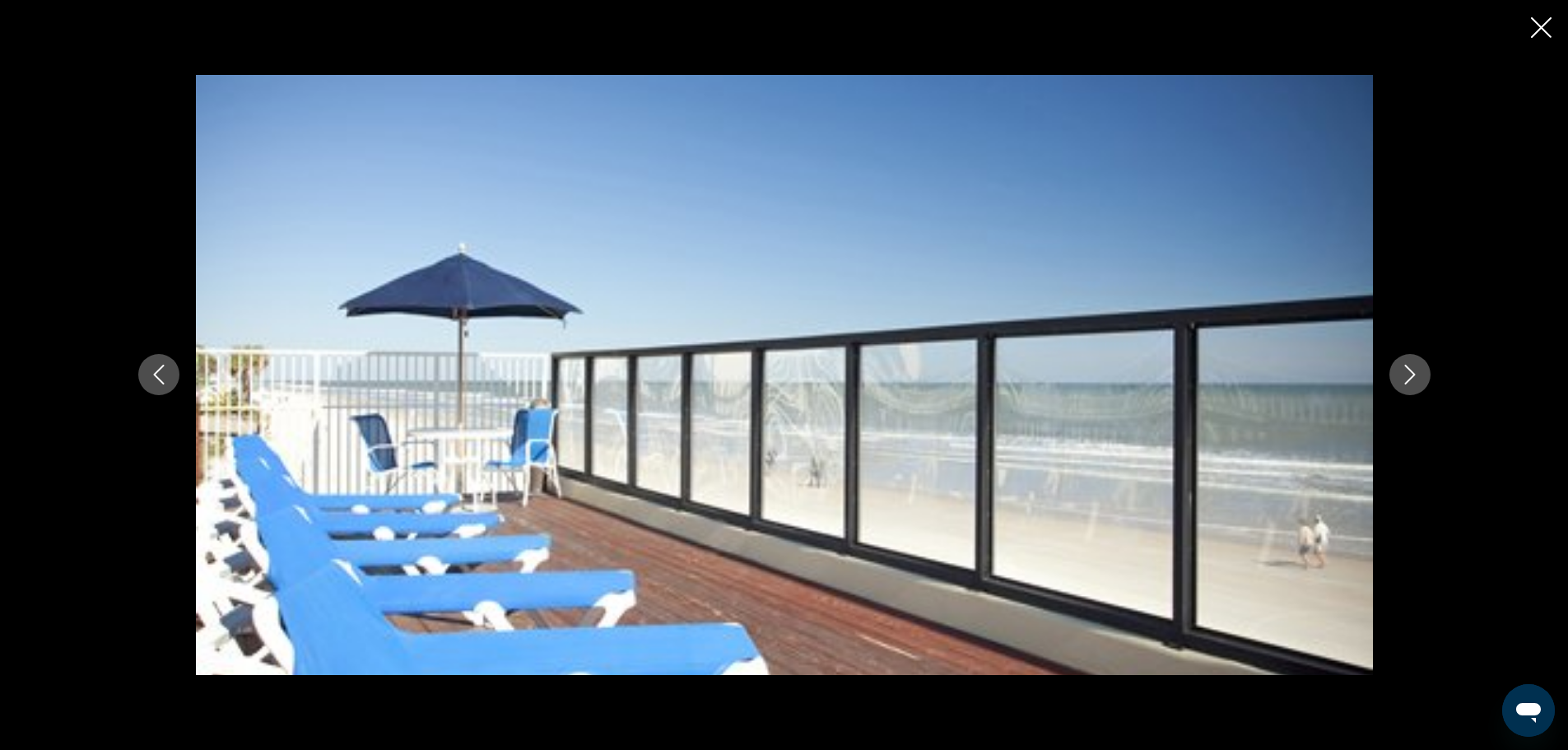
click at [1531, 31] on icon "Close slideshow" at bounding box center [1541, 27] width 20 height 20
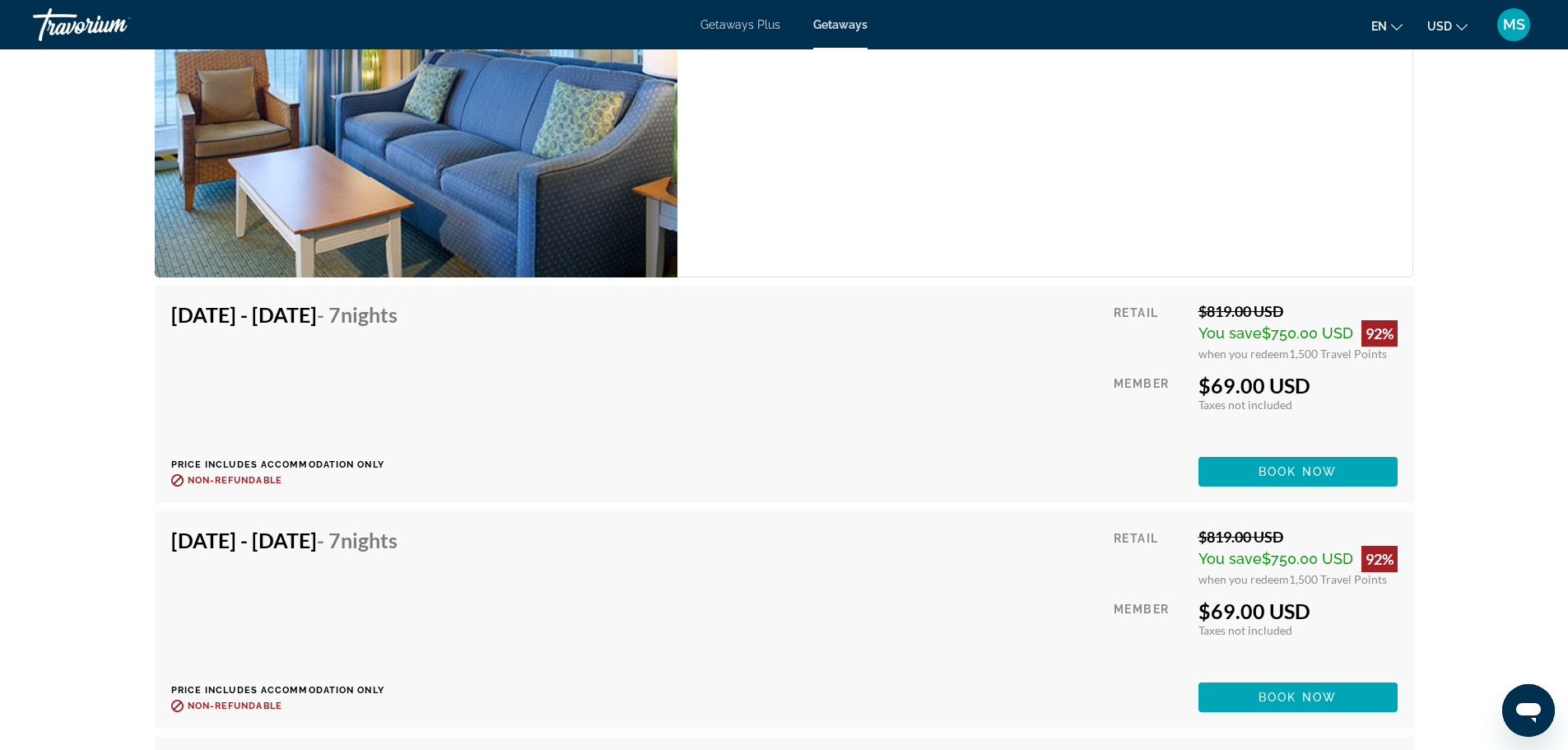
scroll to position [2798, 0]
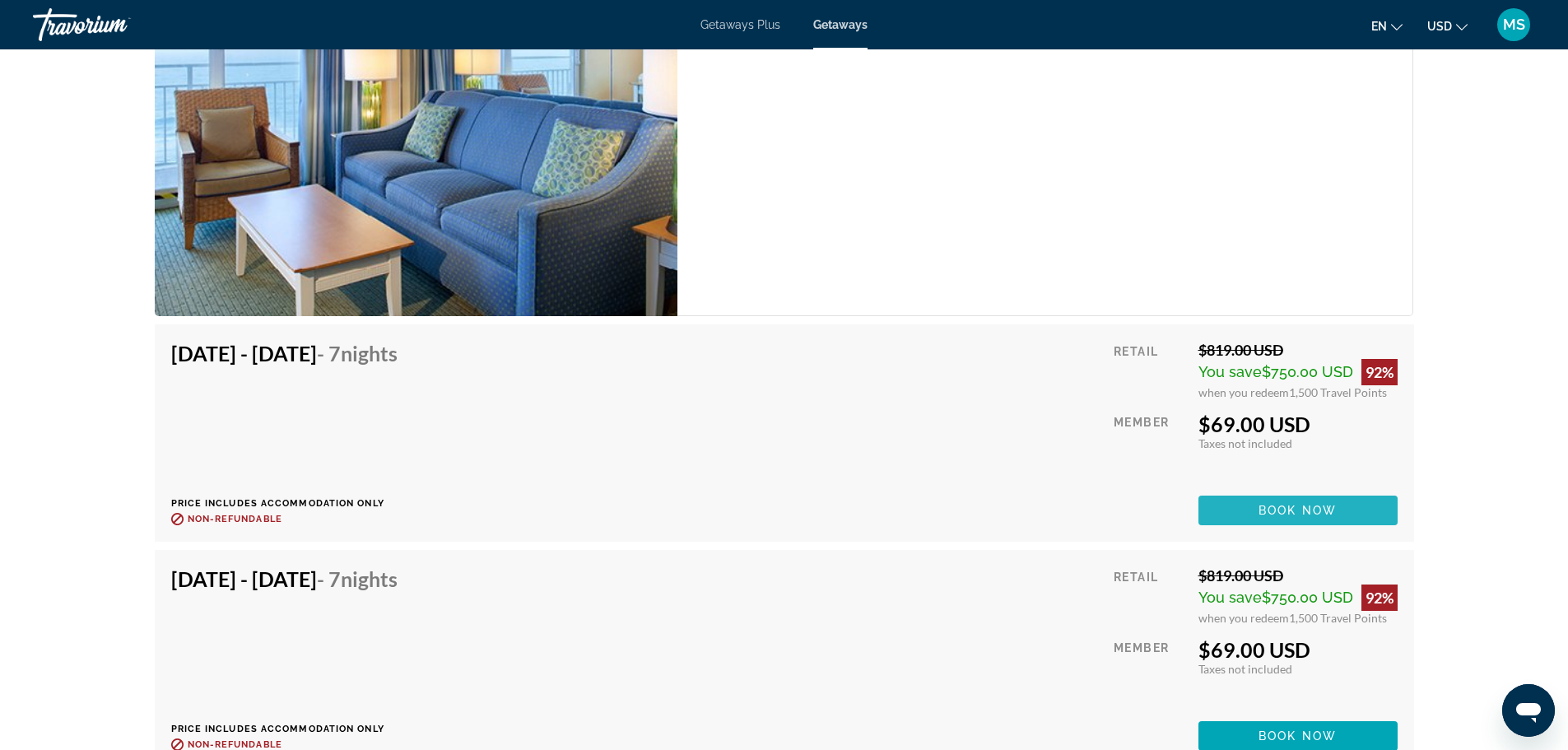
click at [1278, 490] on span "Main content" at bounding box center [1298, 510] width 199 height 40
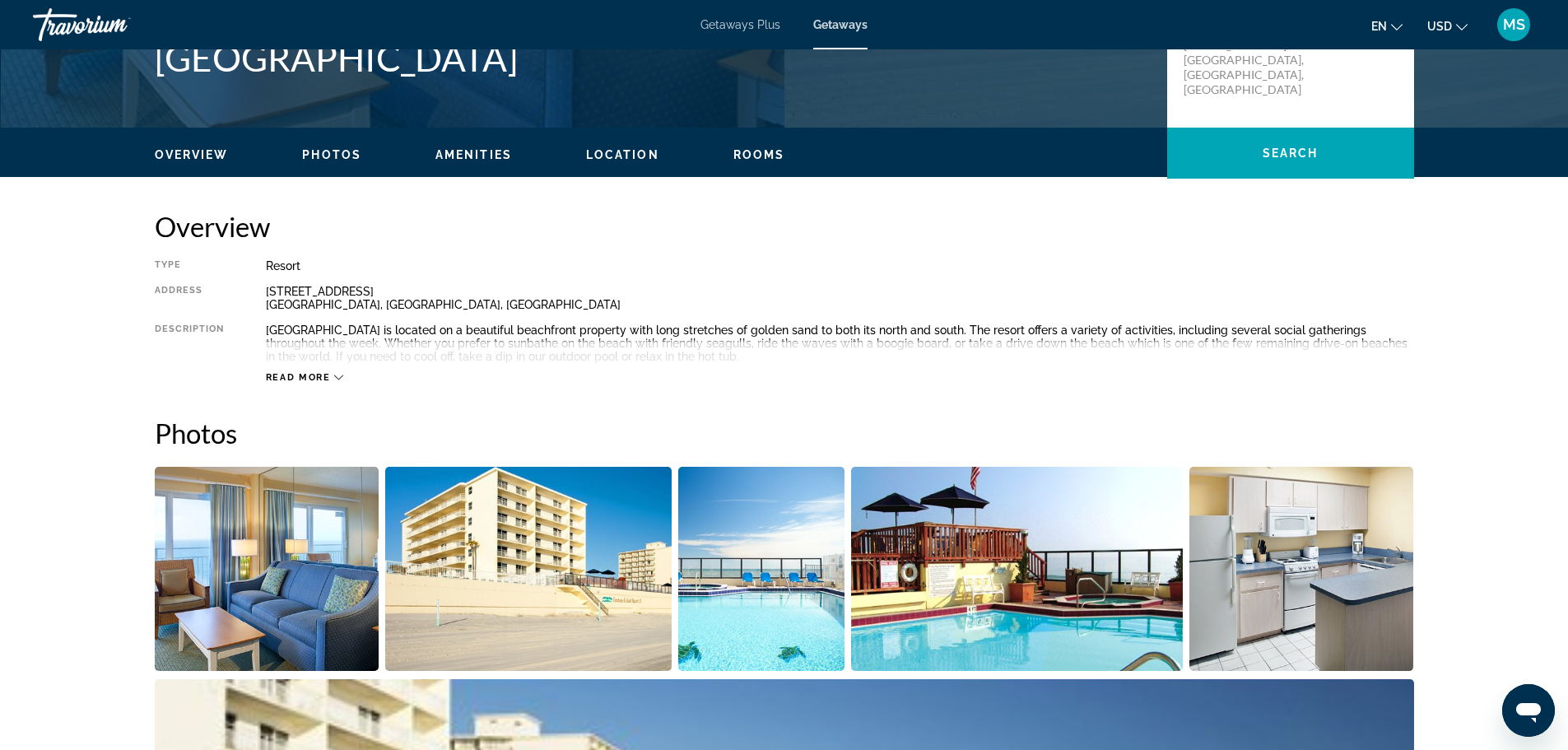
scroll to position [411, 0]
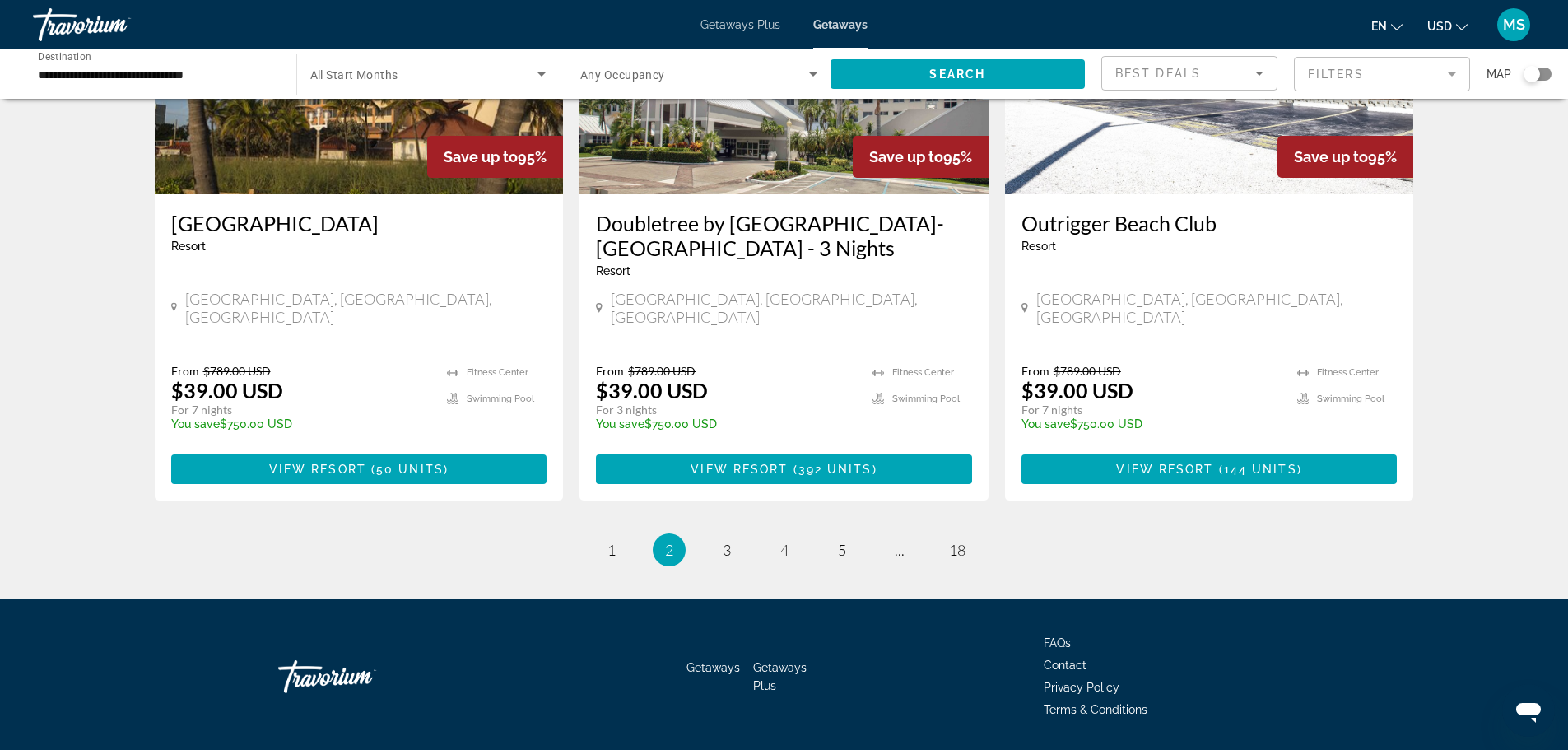
scroll to position [1987, 0]
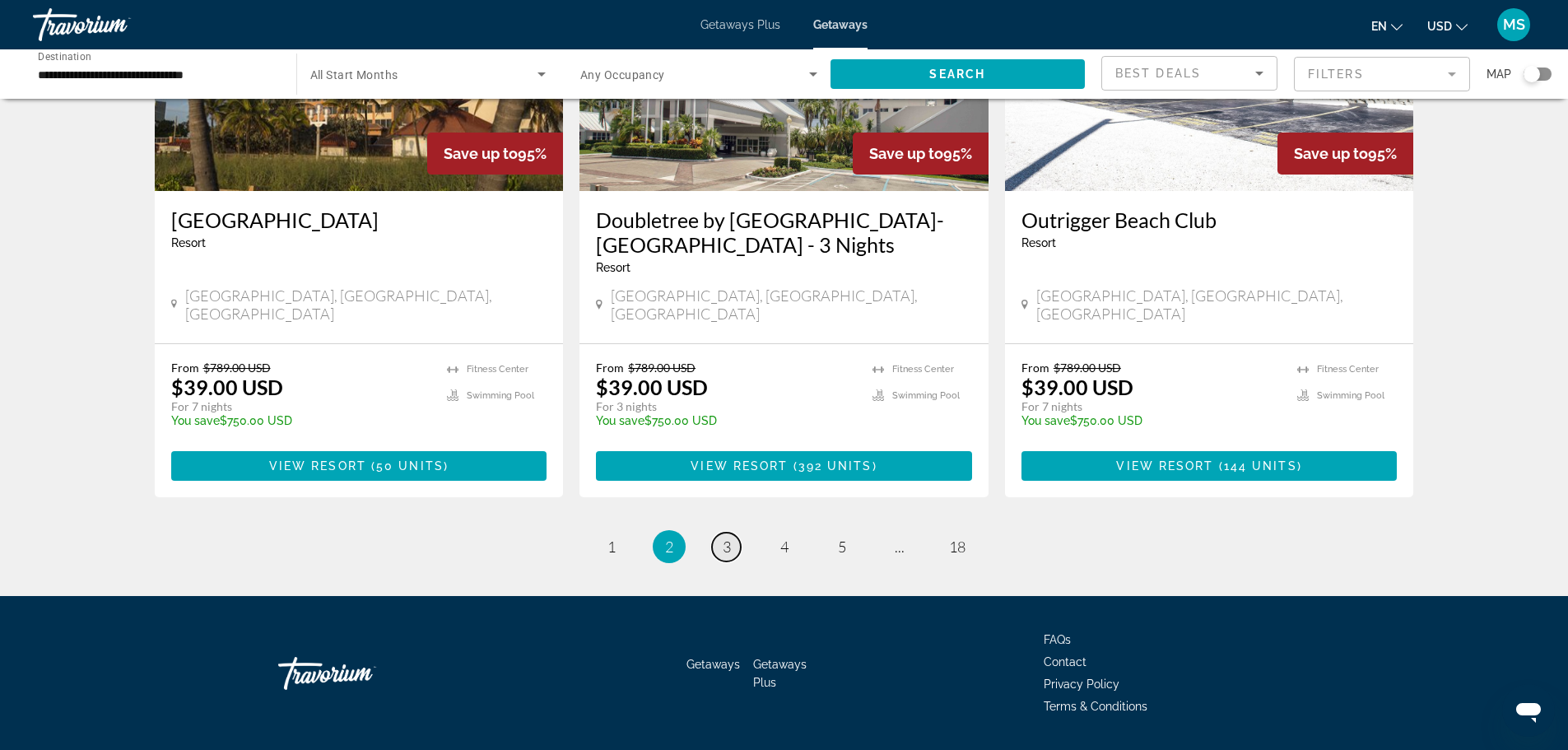
click at [727, 537] on span "3" at bounding box center [726, 546] width 8 height 18
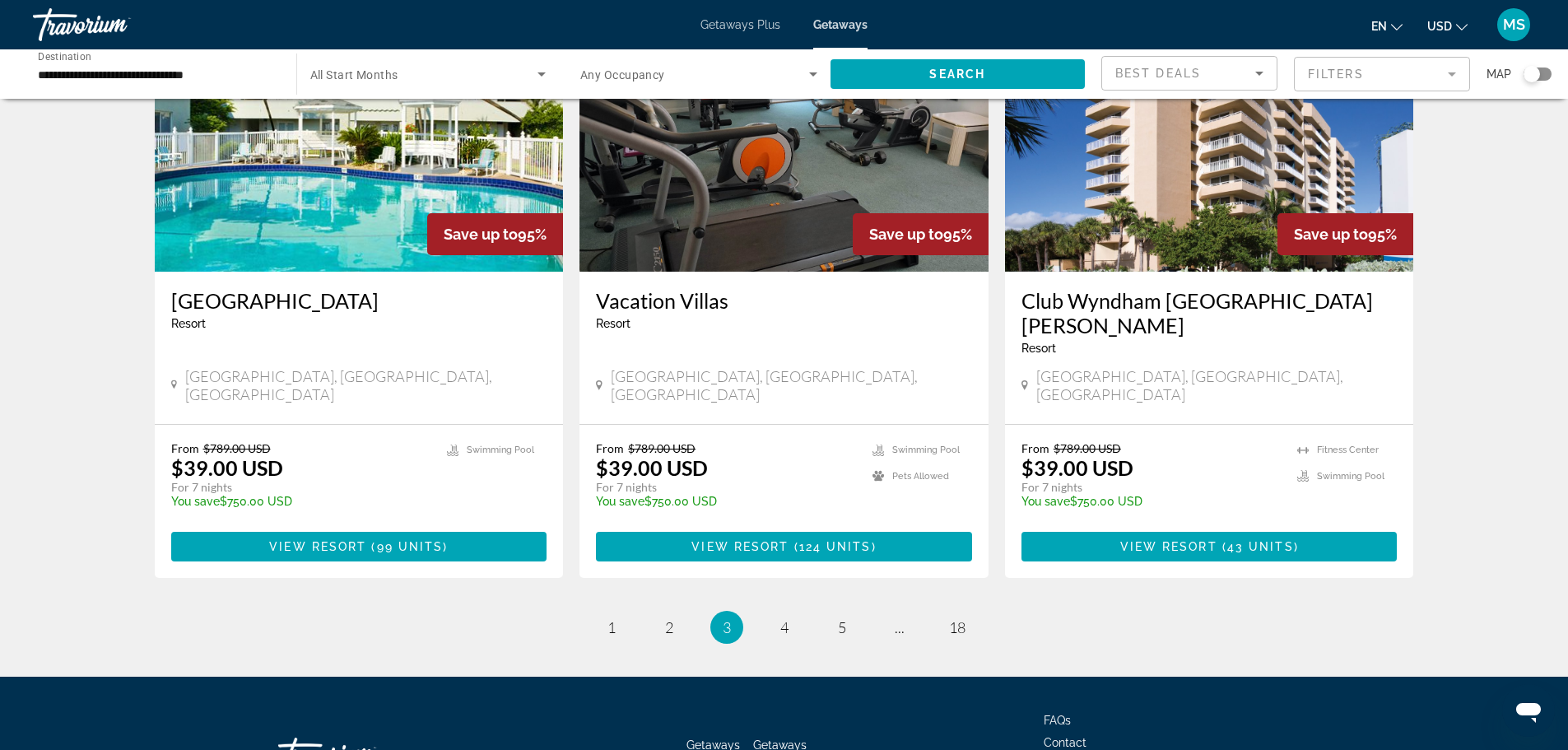
scroll to position [1961, 0]
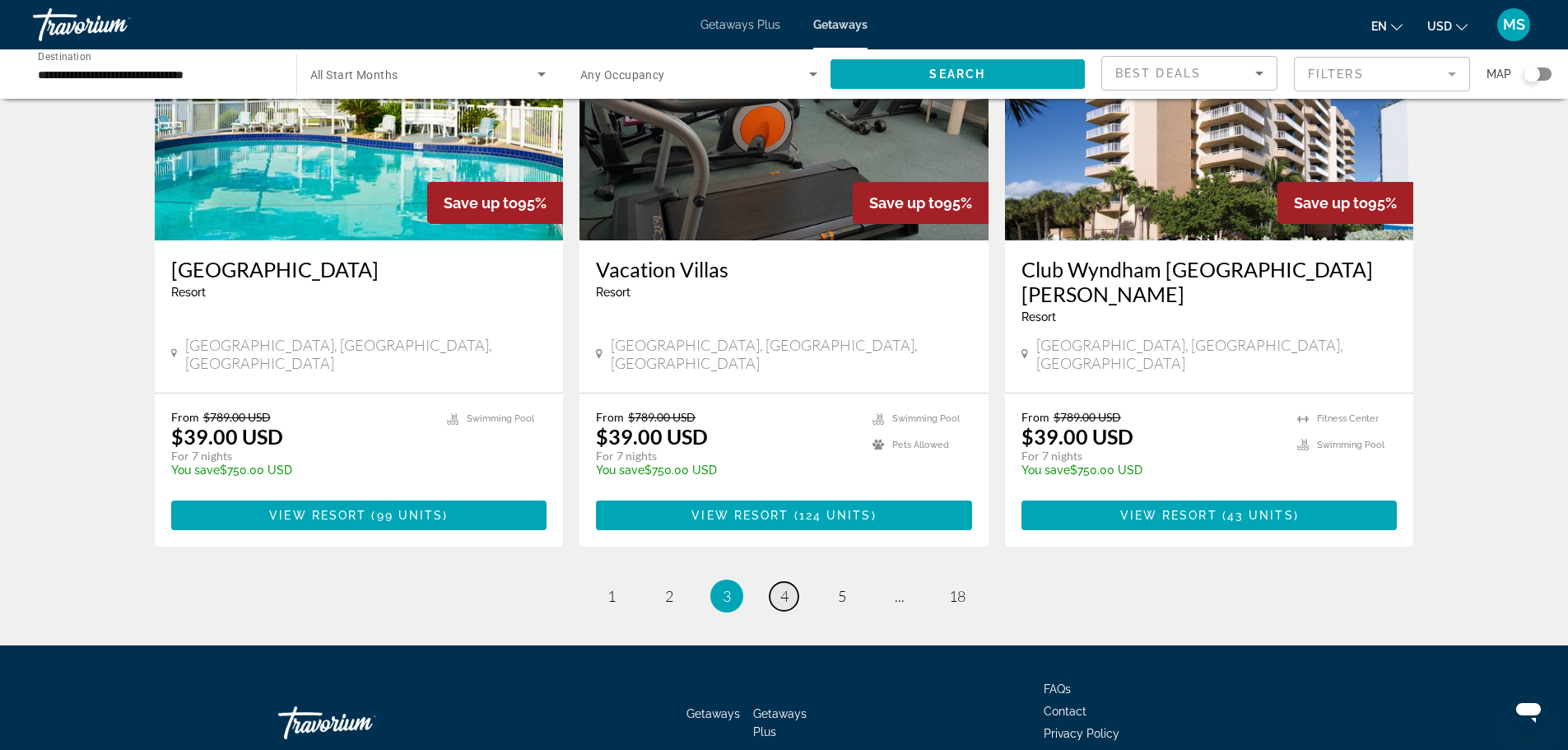
click at [784, 586] on span "4" at bounding box center [784, 595] width 8 height 18
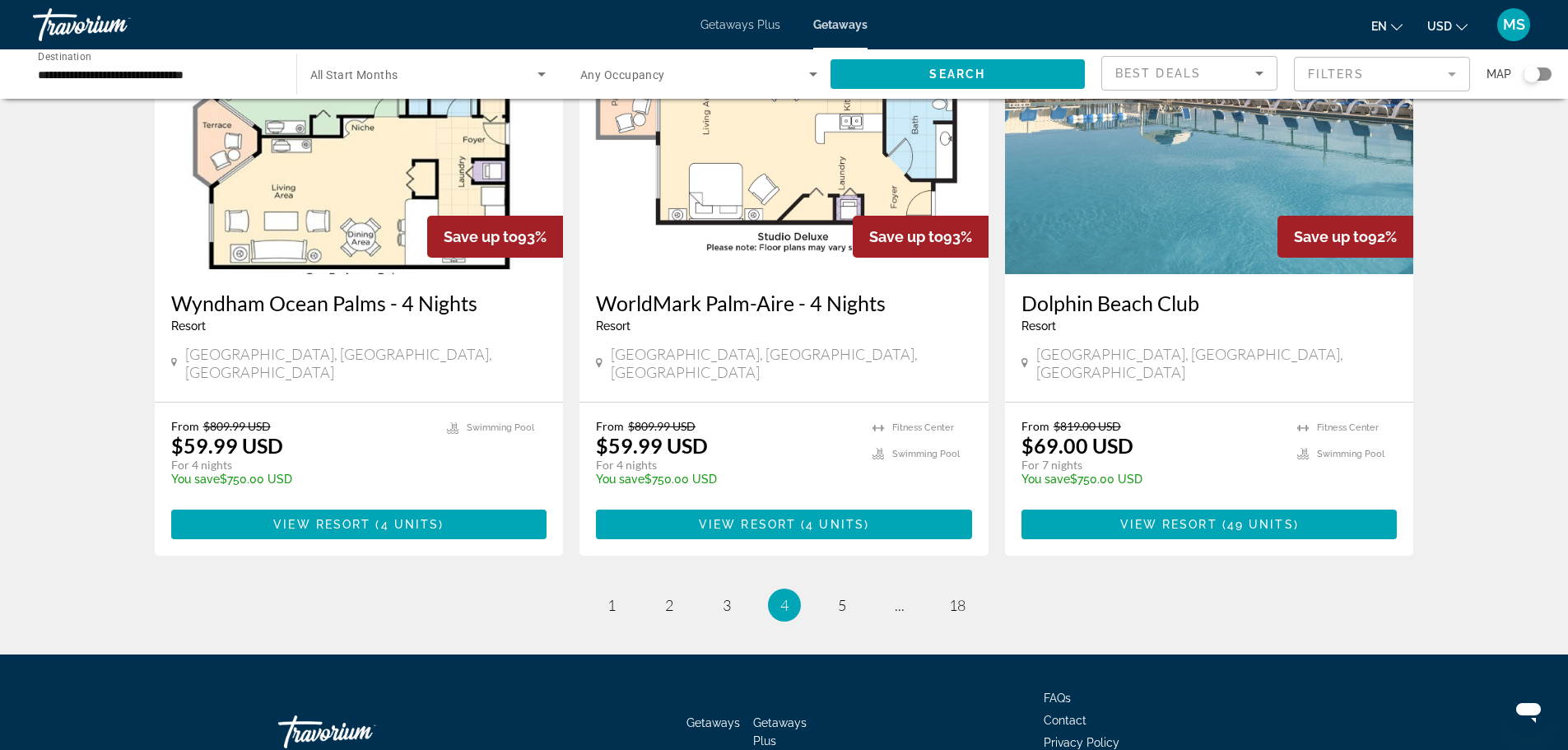
scroll to position [1937, 0]
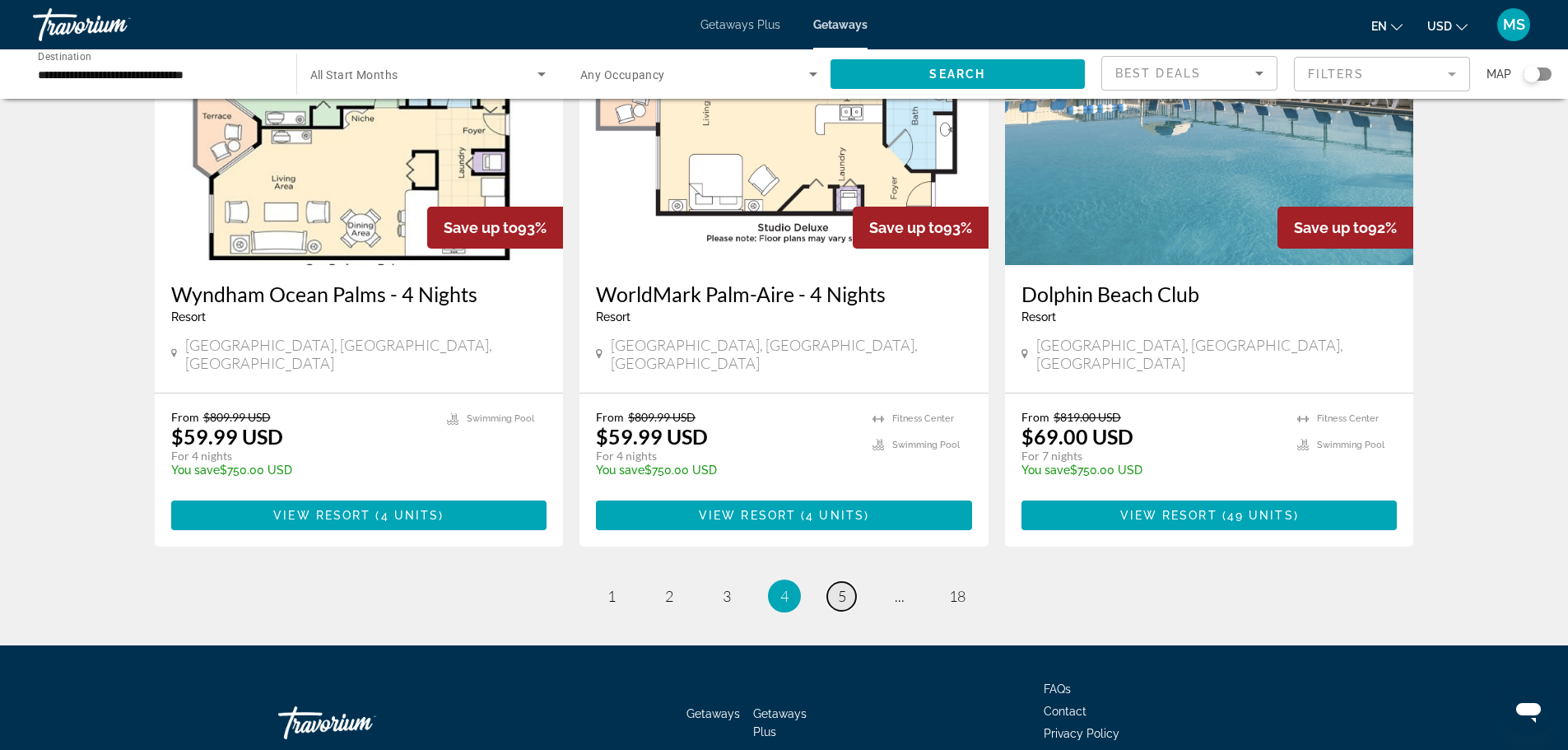
click at [842, 586] on span "5" at bounding box center [842, 595] width 8 height 18
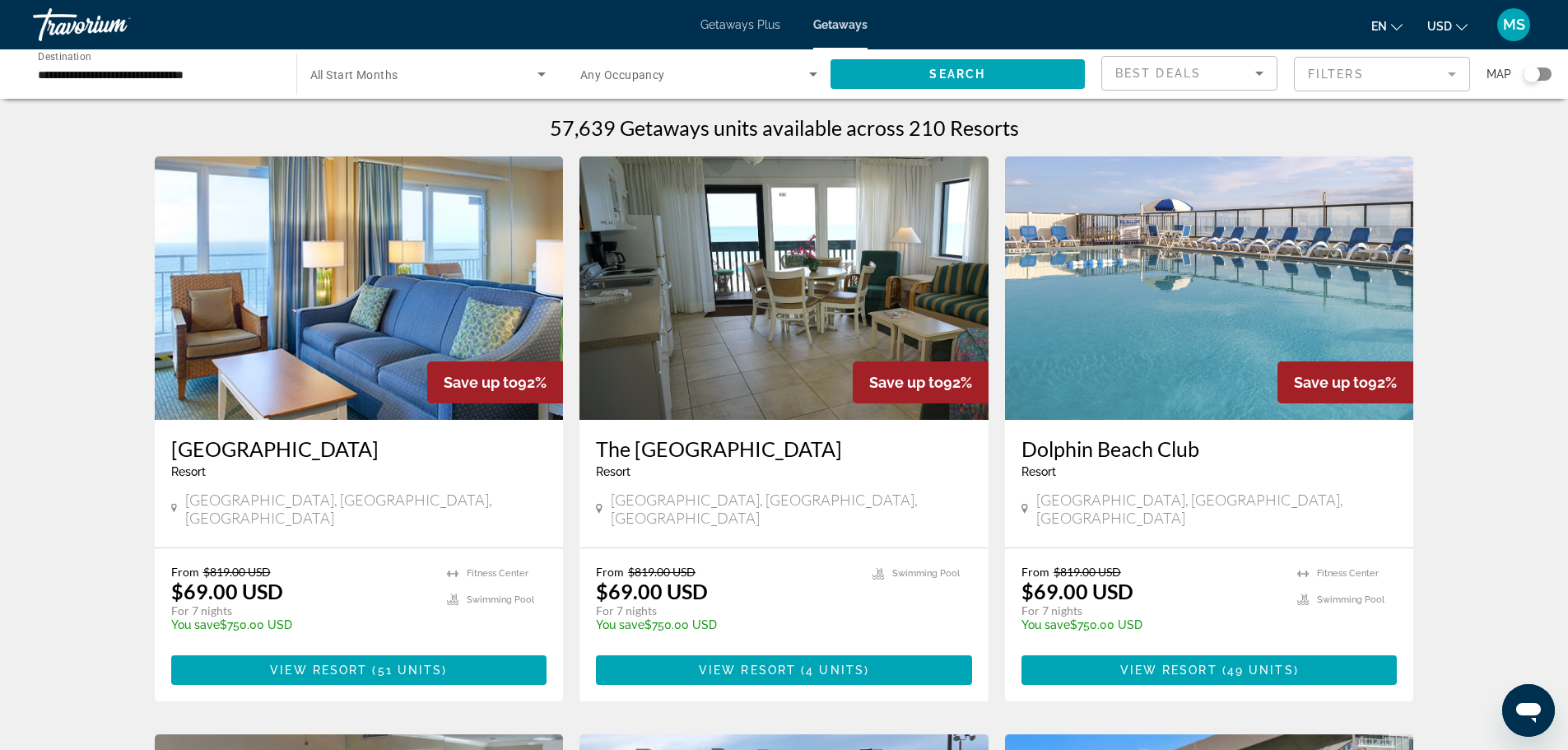
click at [748, 336] on img "Main content" at bounding box center [784, 288] width 409 height 263
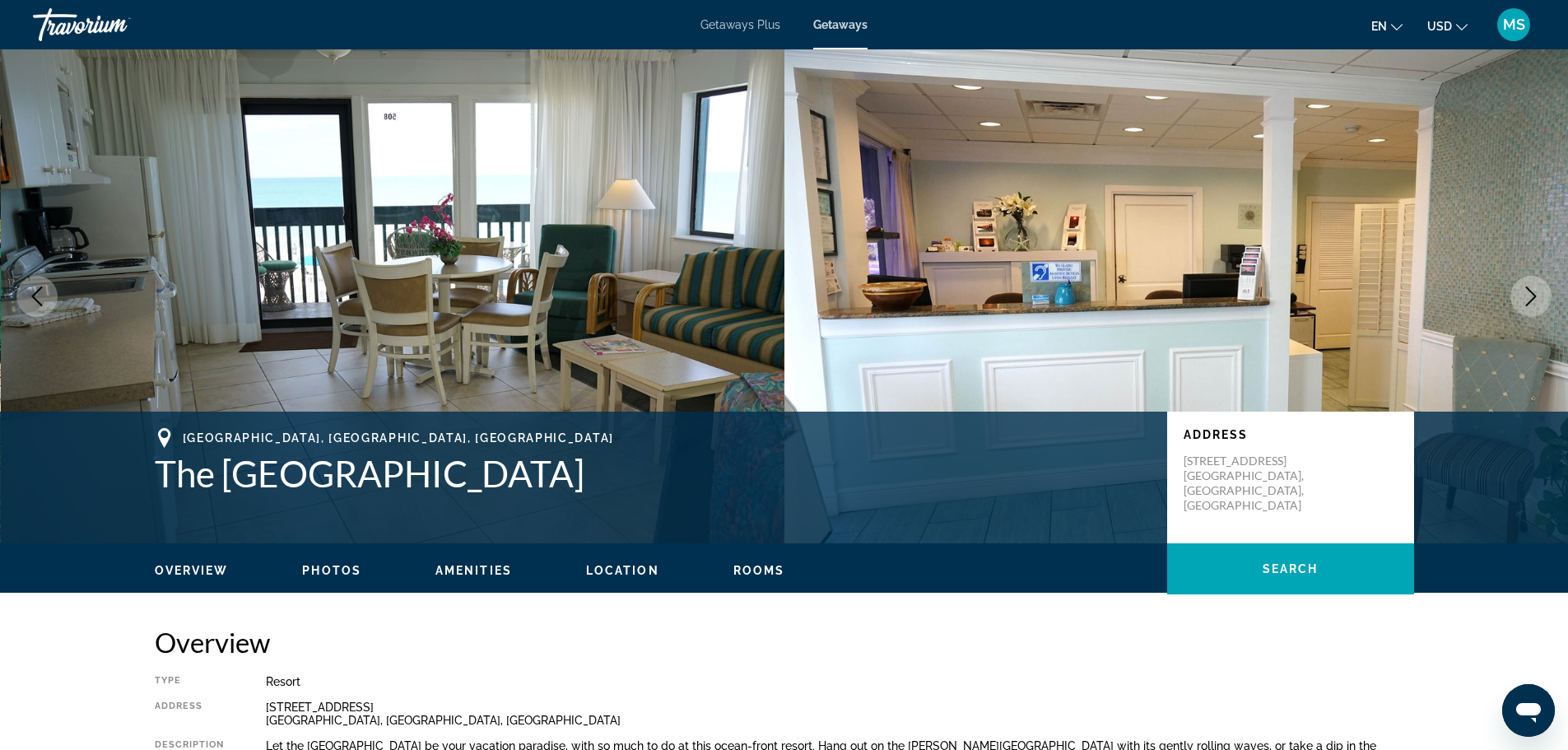
click at [624, 342] on img "Main content" at bounding box center [393, 296] width 784 height 494
click at [1528, 295] on icon "Next image" at bounding box center [1530, 296] width 19 height 19
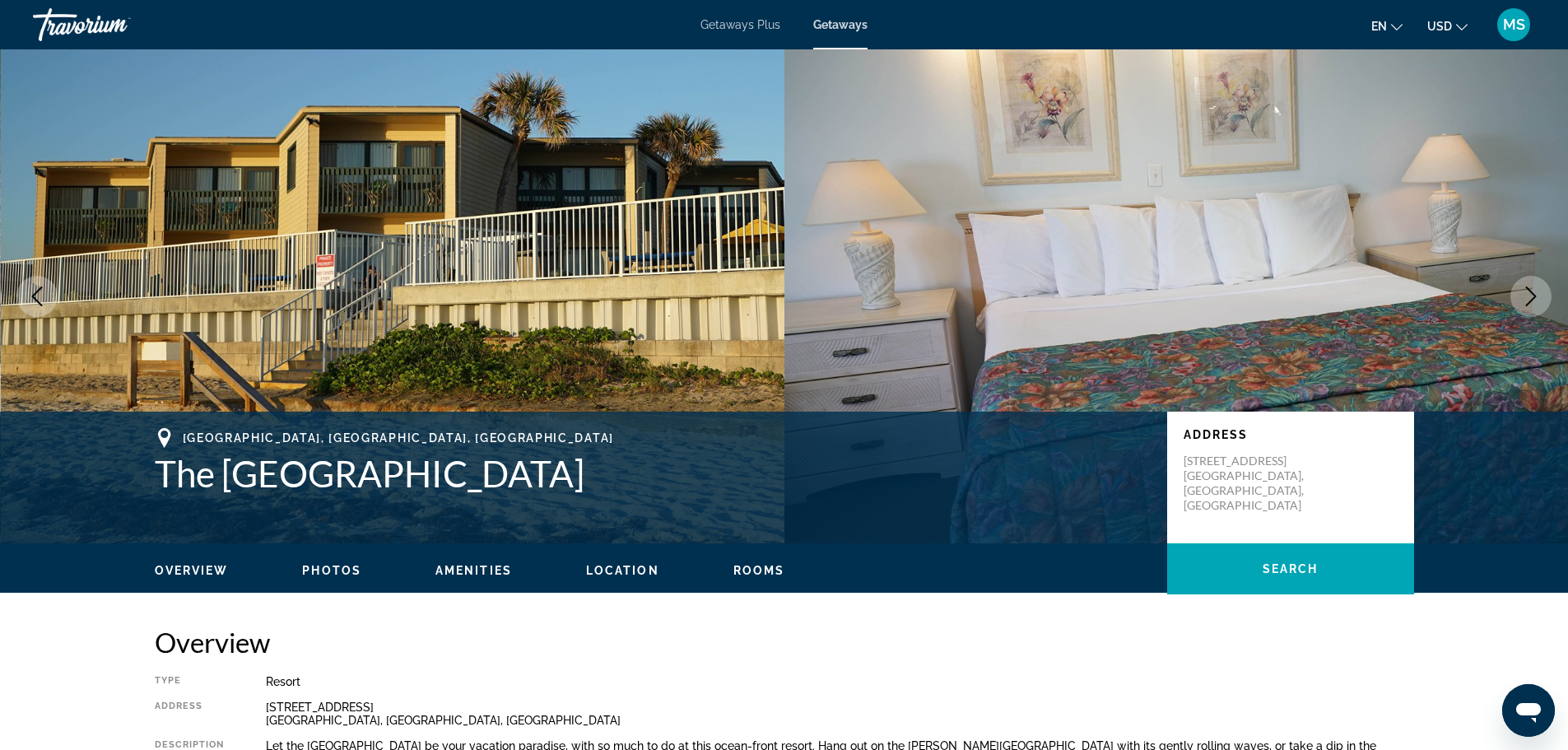
click at [1528, 295] on icon "Next image" at bounding box center [1530, 296] width 19 height 19
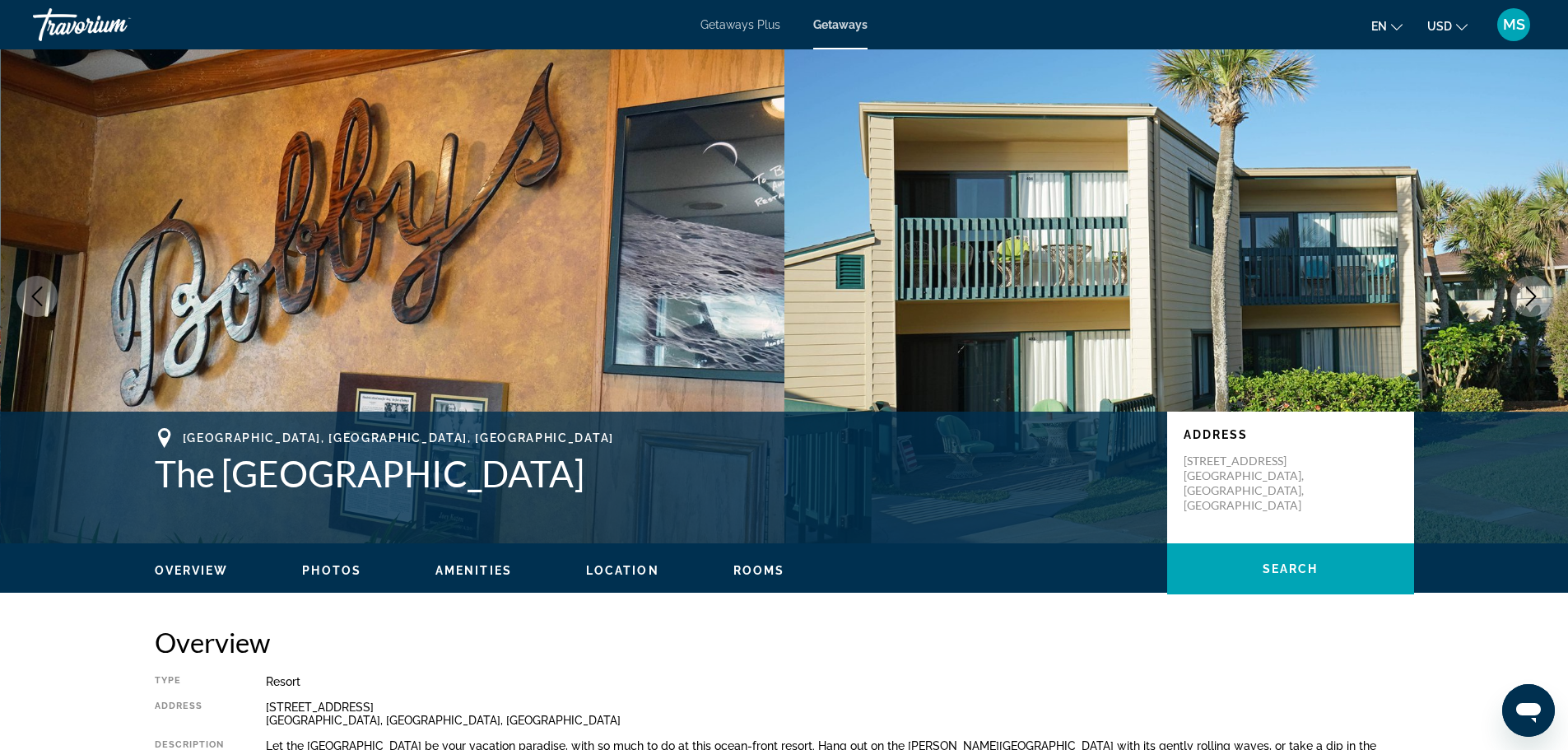
click at [1528, 295] on icon "Next image" at bounding box center [1530, 296] width 19 height 19
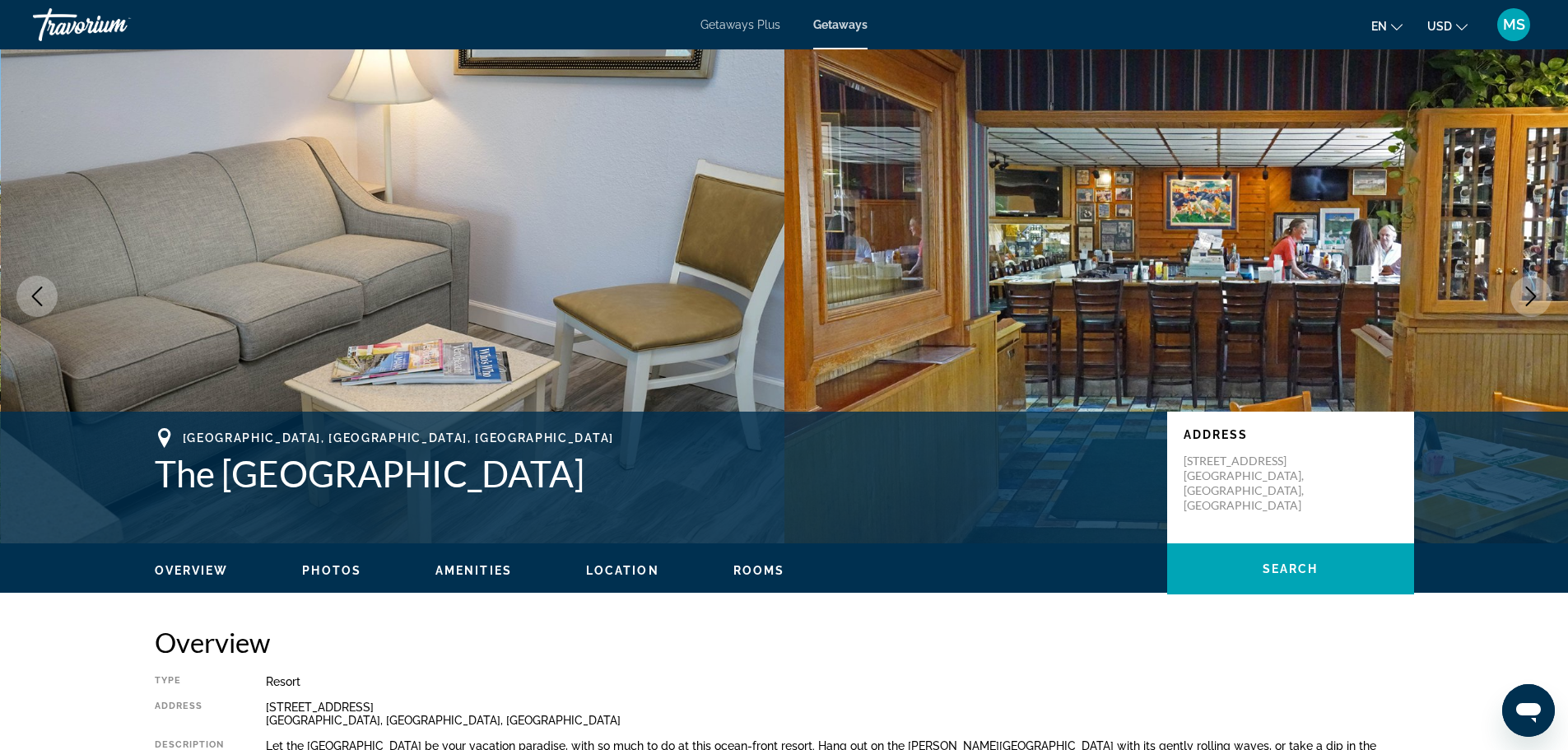
click at [1528, 295] on icon "Next image" at bounding box center [1530, 296] width 19 height 19
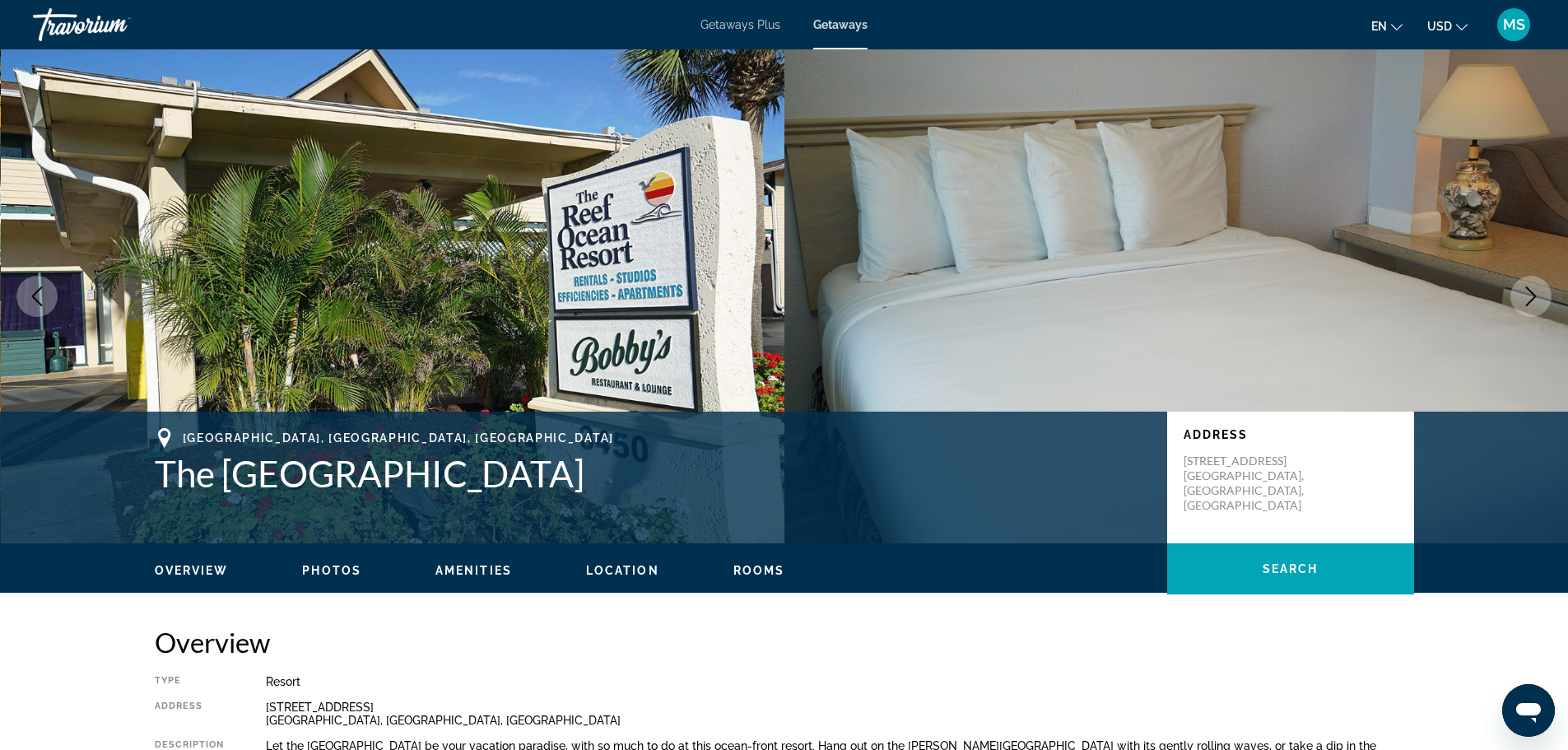
click at [1528, 295] on icon "Next image" at bounding box center [1530, 296] width 19 height 19
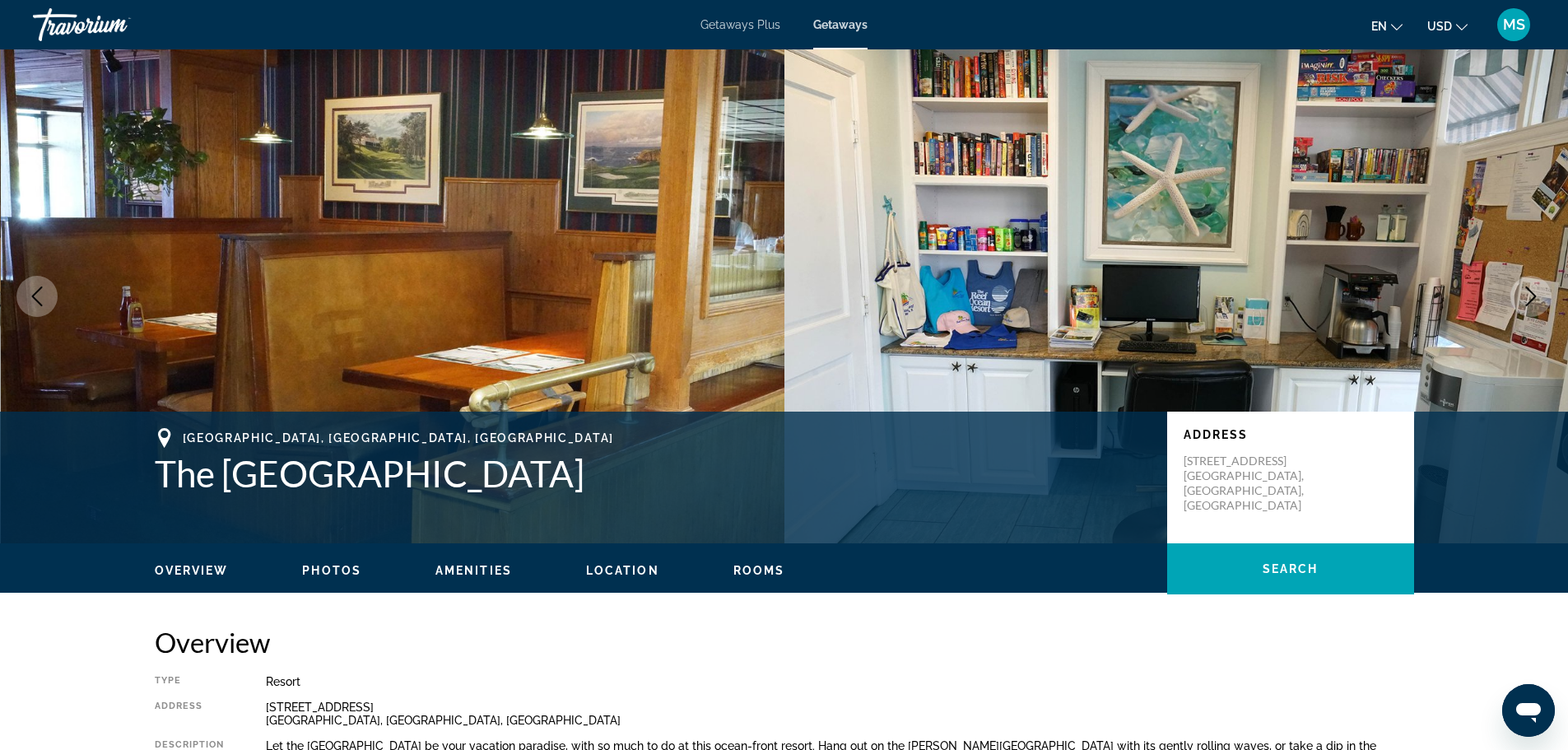
click at [1528, 295] on icon "Next image" at bounding box center [1530, 296] width 19 height 19
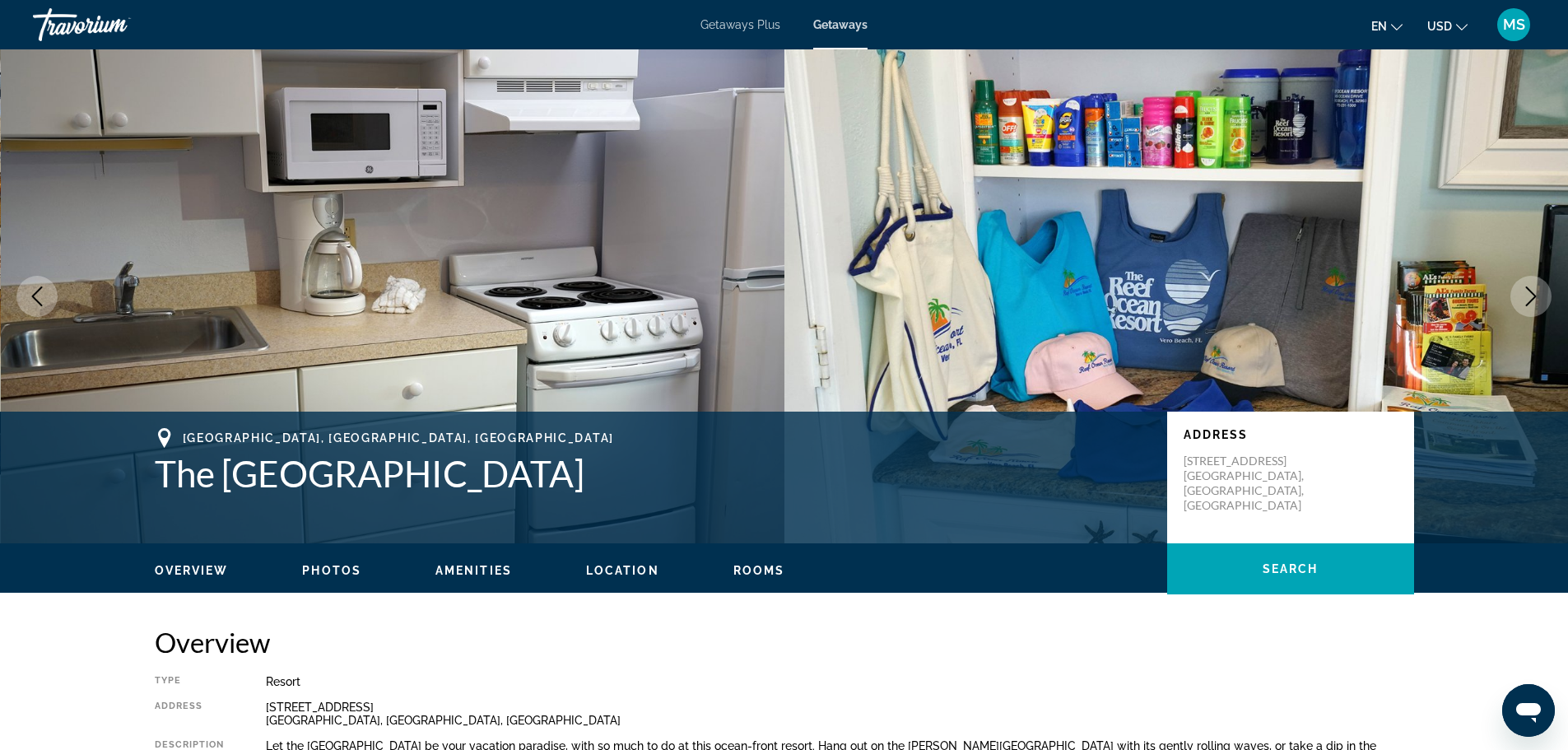
click at [1528, 295] on icon "Next image" at bounding box center [1530, 296] width 19 height 19
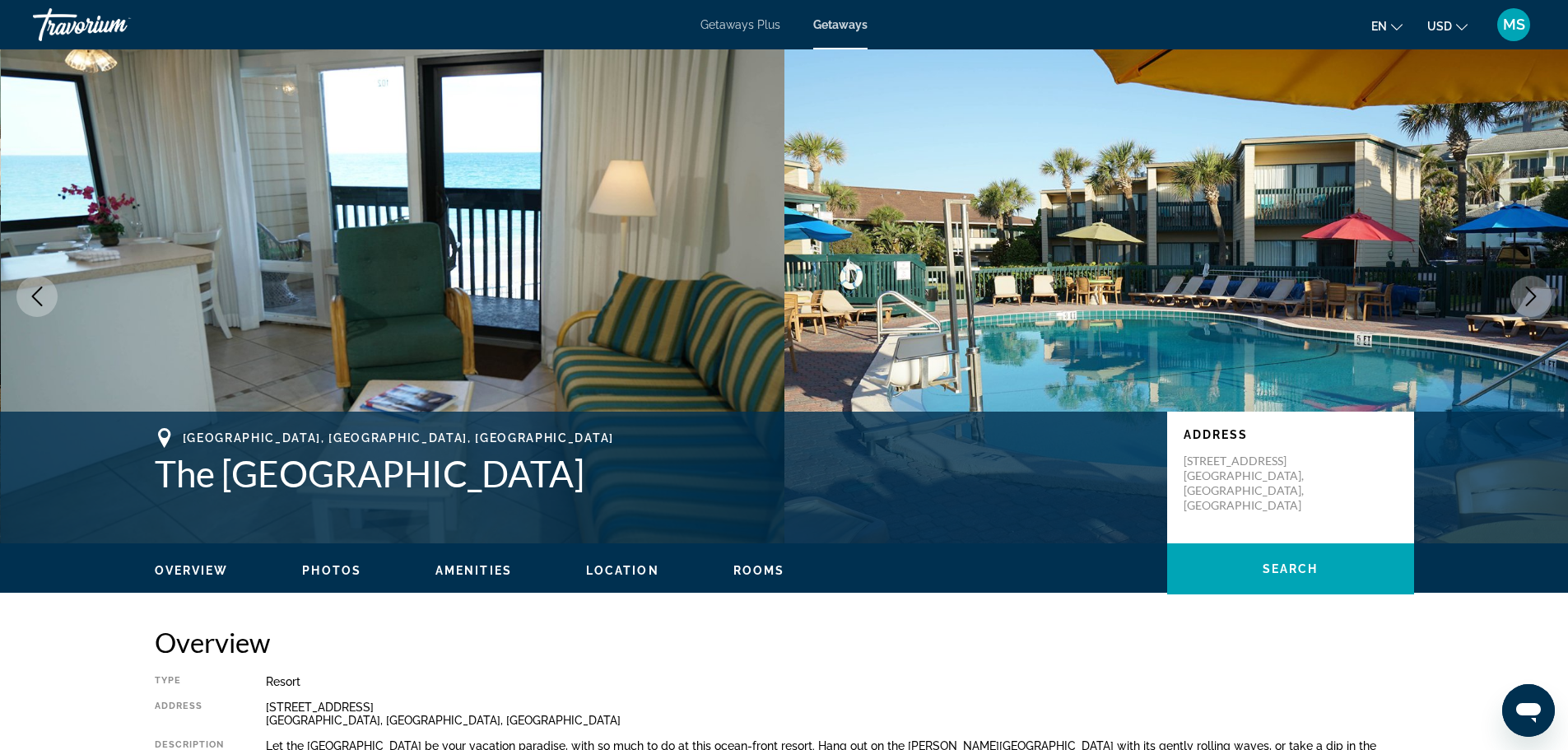
click at [1539, 290] on icon "Next image" at bounding box center [1530, 296] width 19 height 19
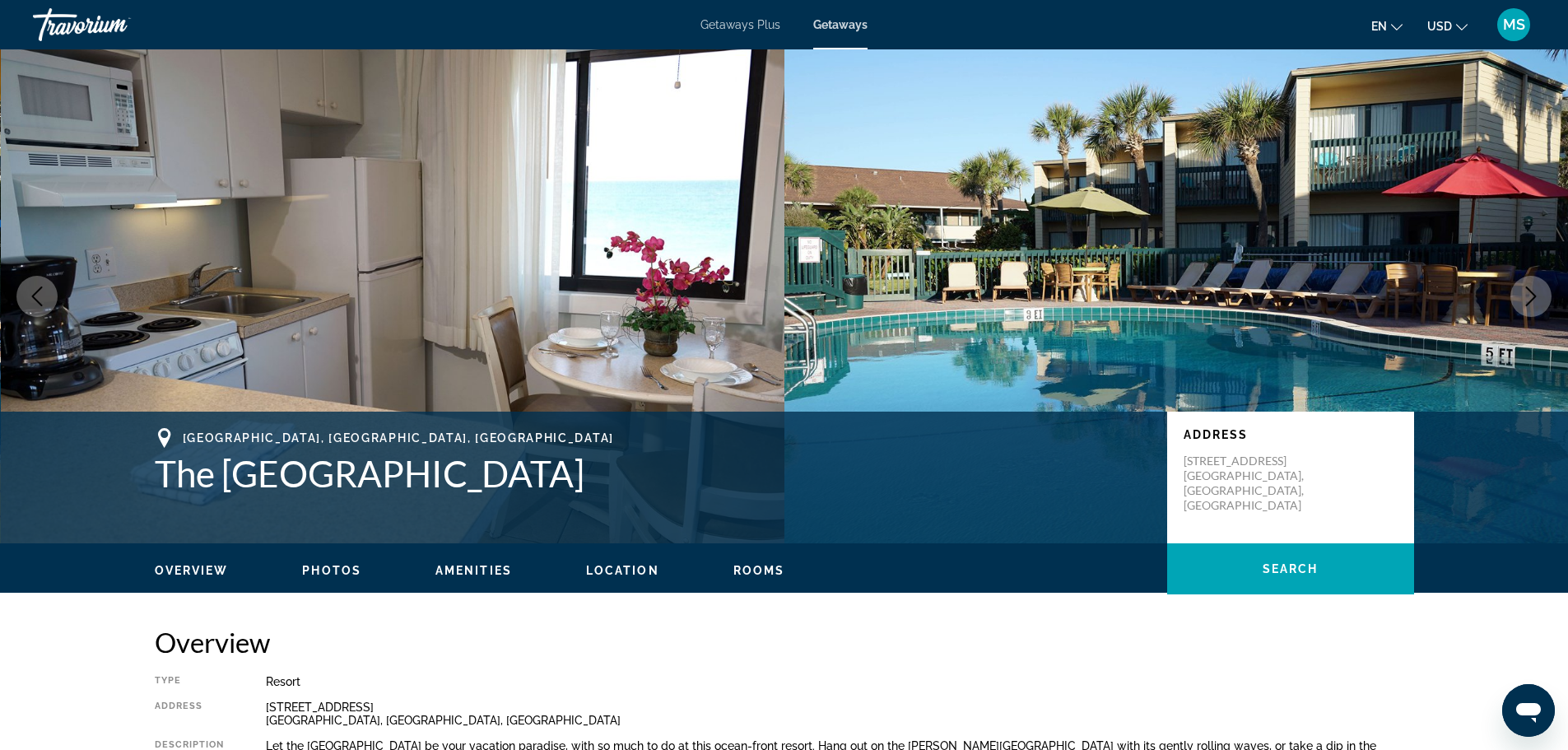
click at [1539, 290] on icon "Next image" at bounding box center [1530, 296] width 19 height 19
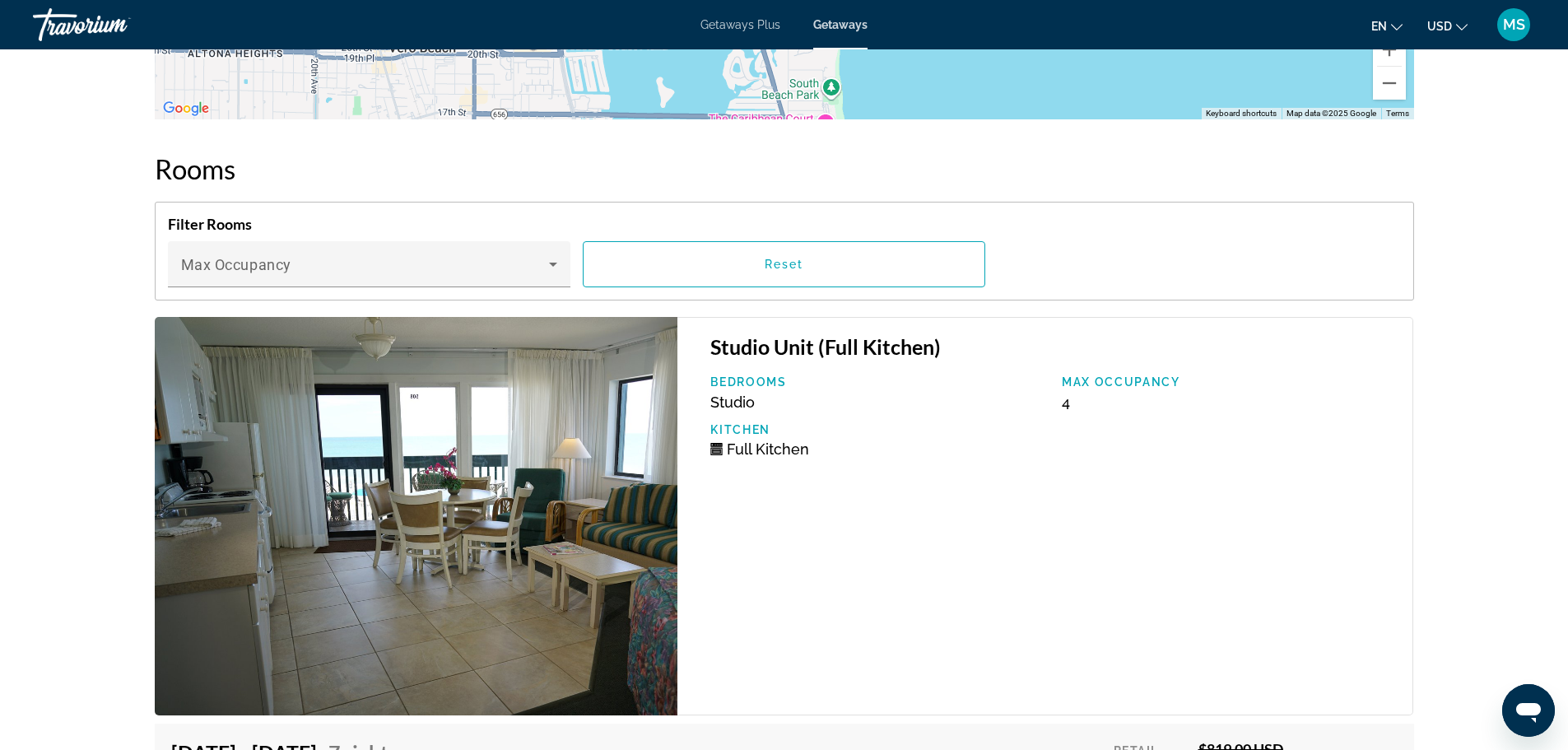
scroll to position [2633, 0]
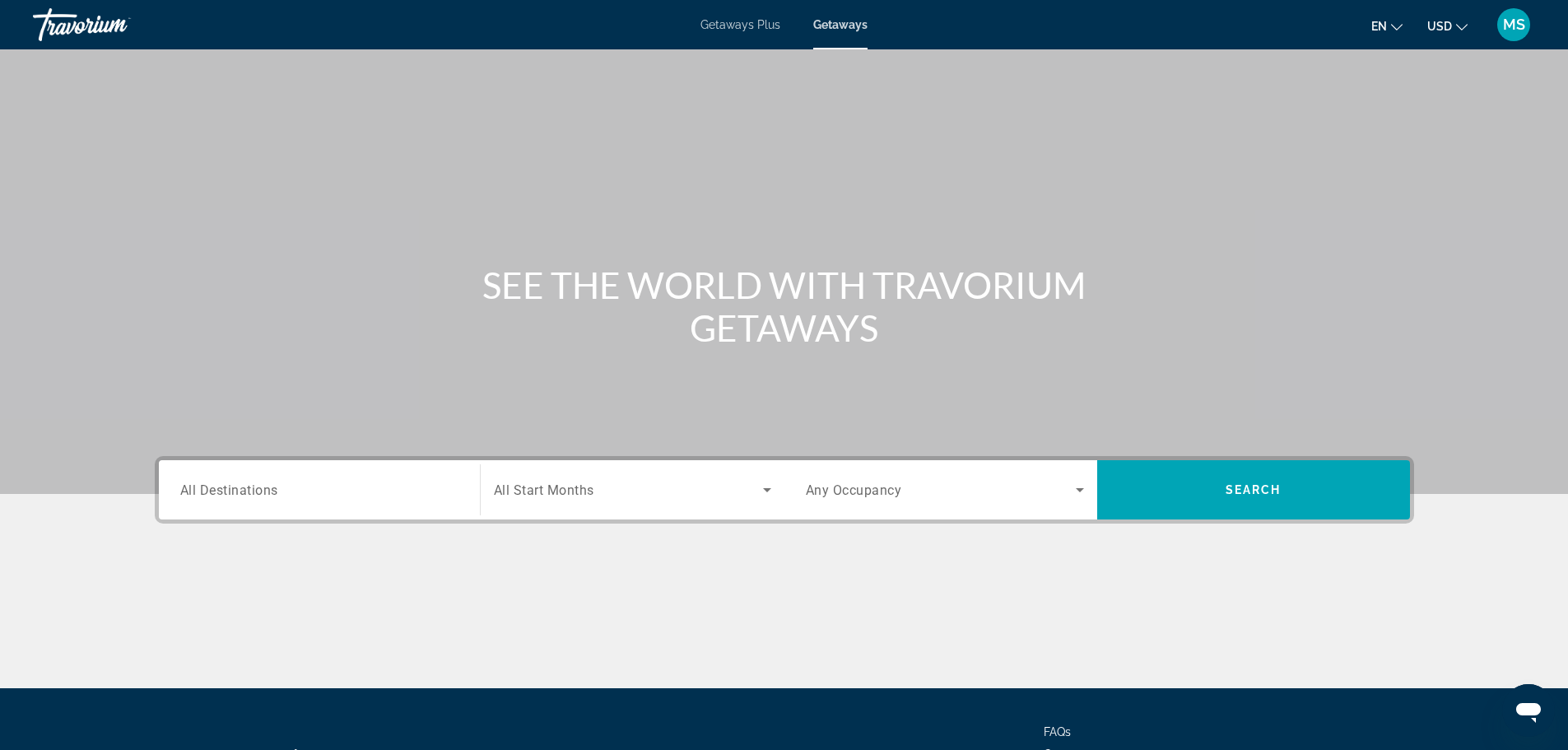
click at [276, 485] on span "All Destinations" at bounding box center [229, 489] width 98 height 16
click at [276, 485] on input "Destination All Destinations" at bounding box center [320, 490] width 278 height 19
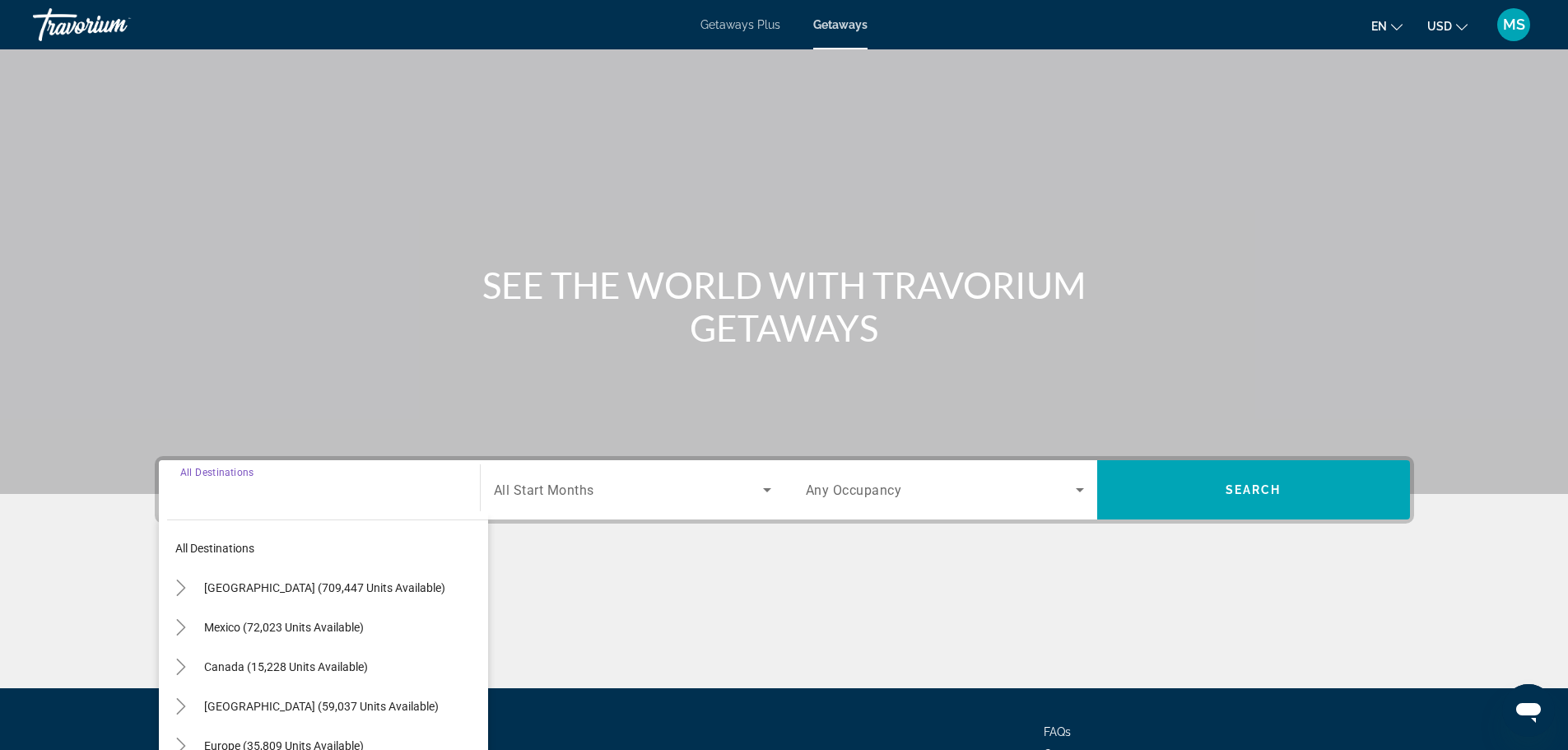
scroll to position [140, 0]
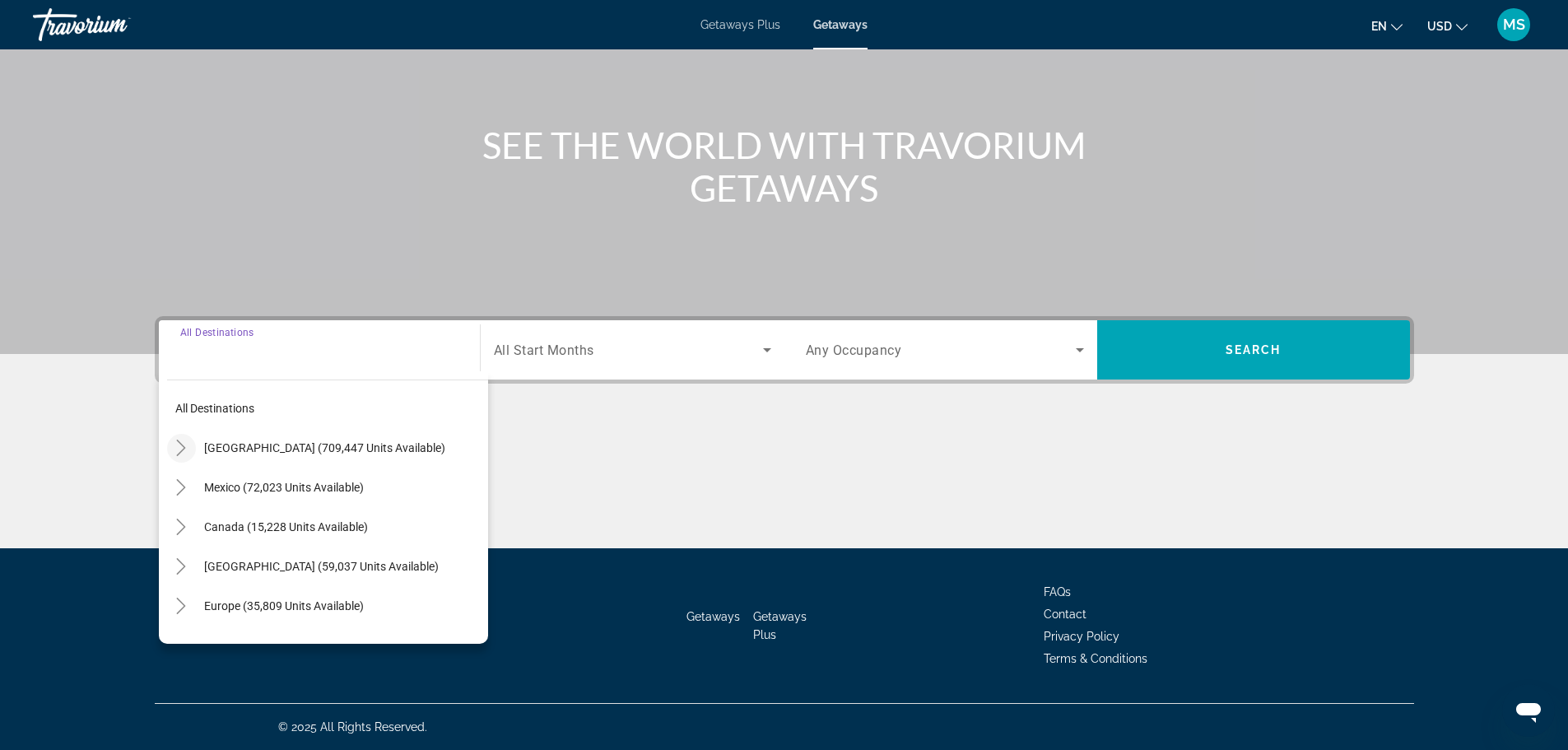
click at [183, 448] on icon "Toggle United States (709,447 units available)" at bounding box center [181, 447] width 9 height 17
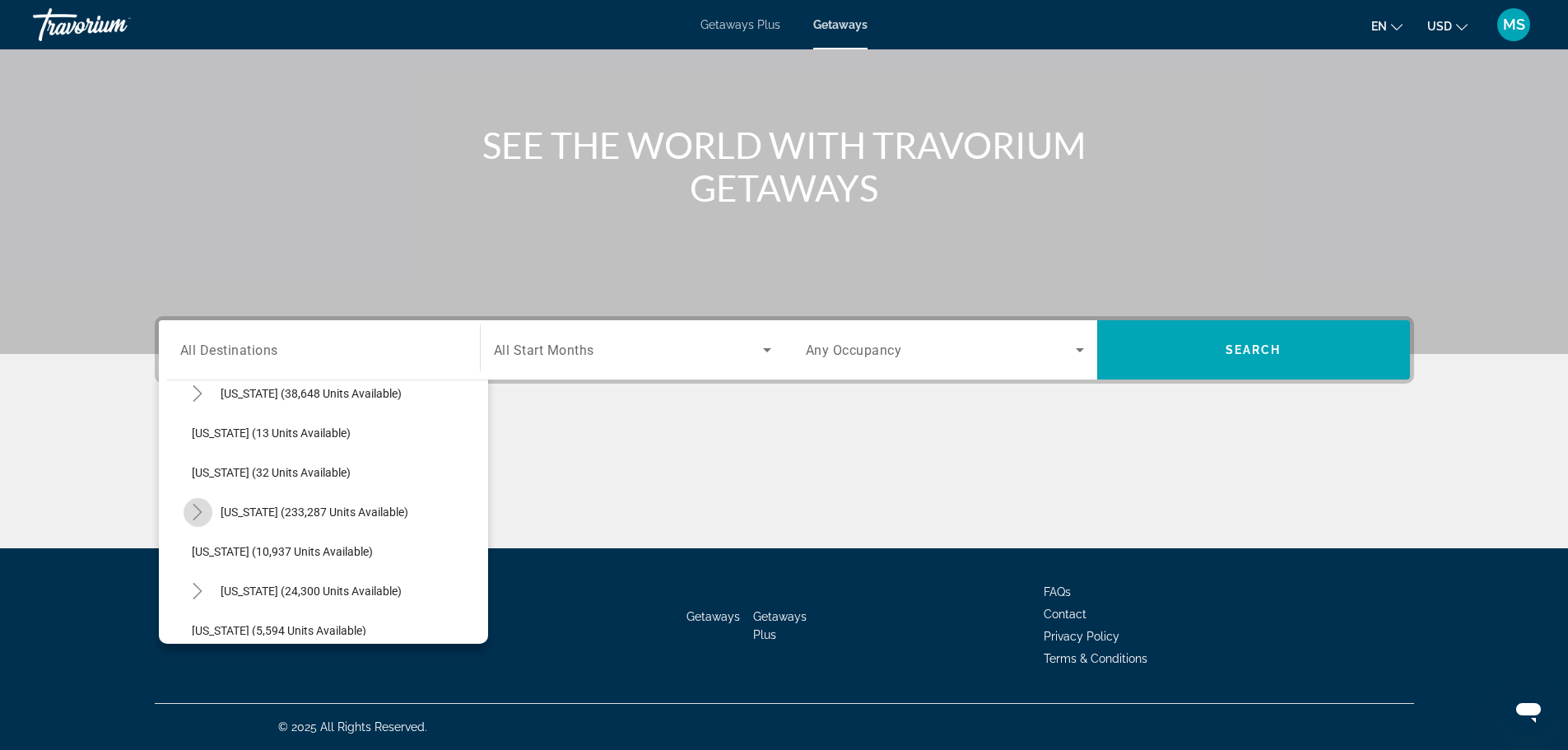
click at [196, 519] on icon "Toggle Florida (233,287 units available)" at bounding box center [197, 511] width 17 height 17
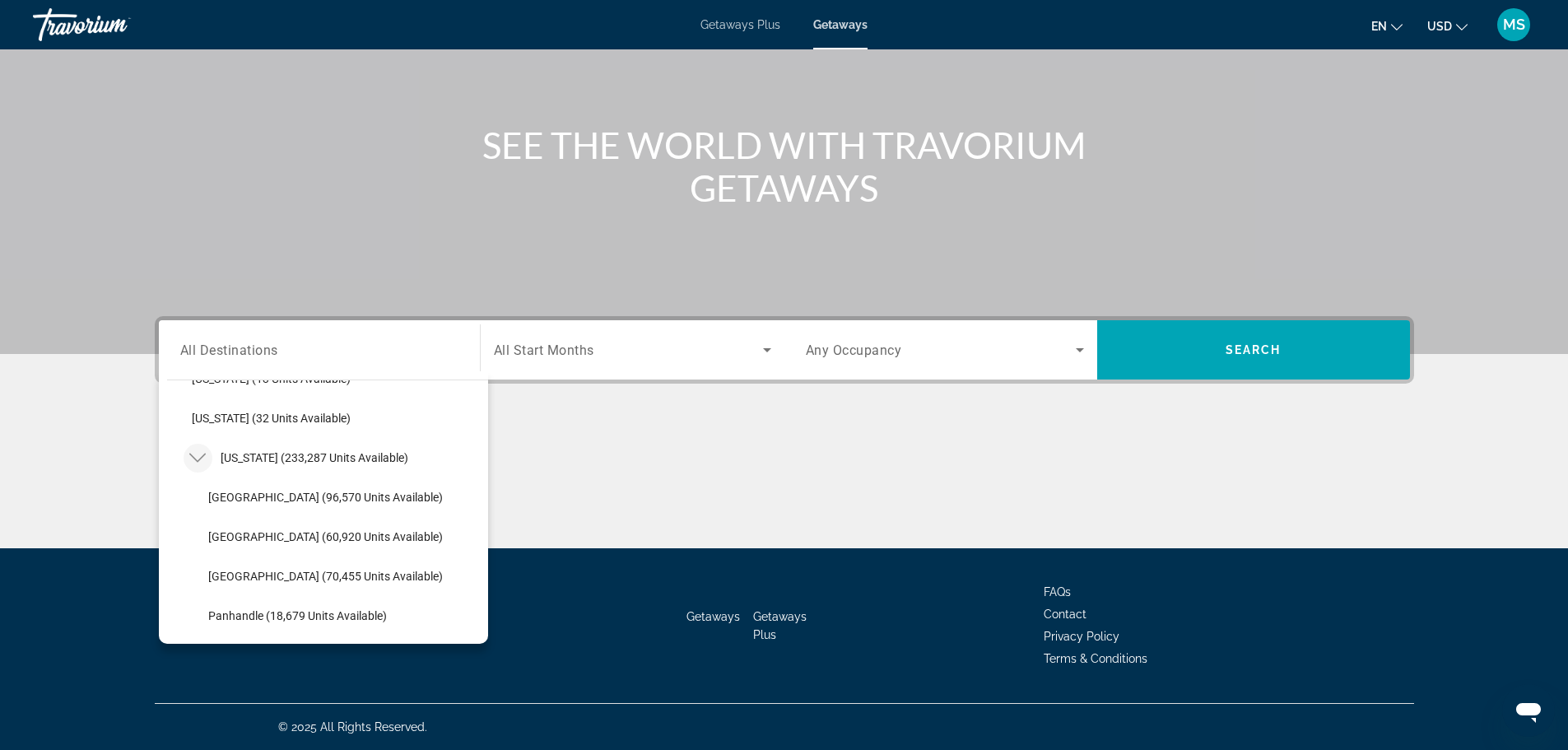
scroll to position [295, 0]
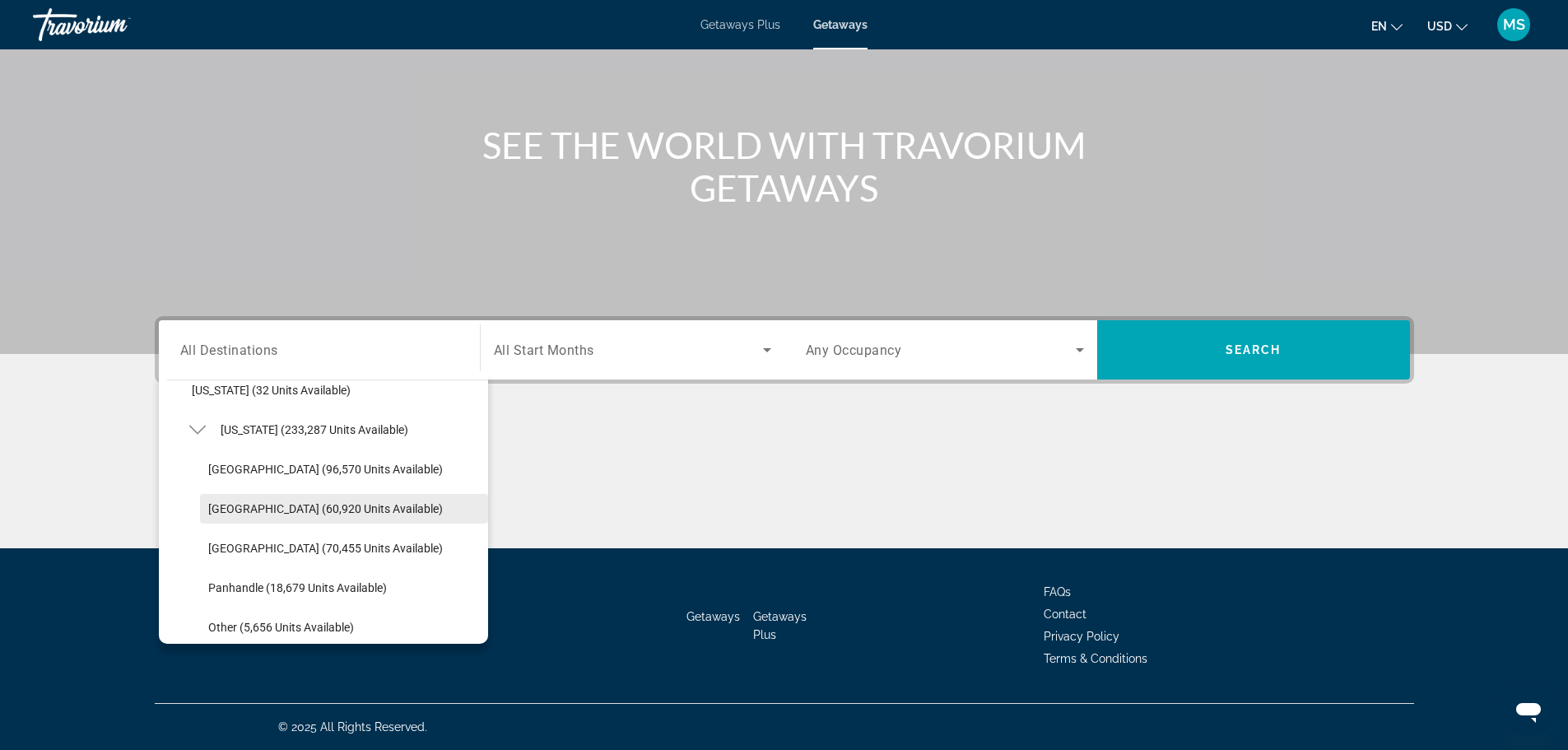
click at [309, 508] on span "[GEOGRAPHIC_DATA] (60,920 units available)" at bounding box center [325, 508] width 234 height 13
type input "**********"
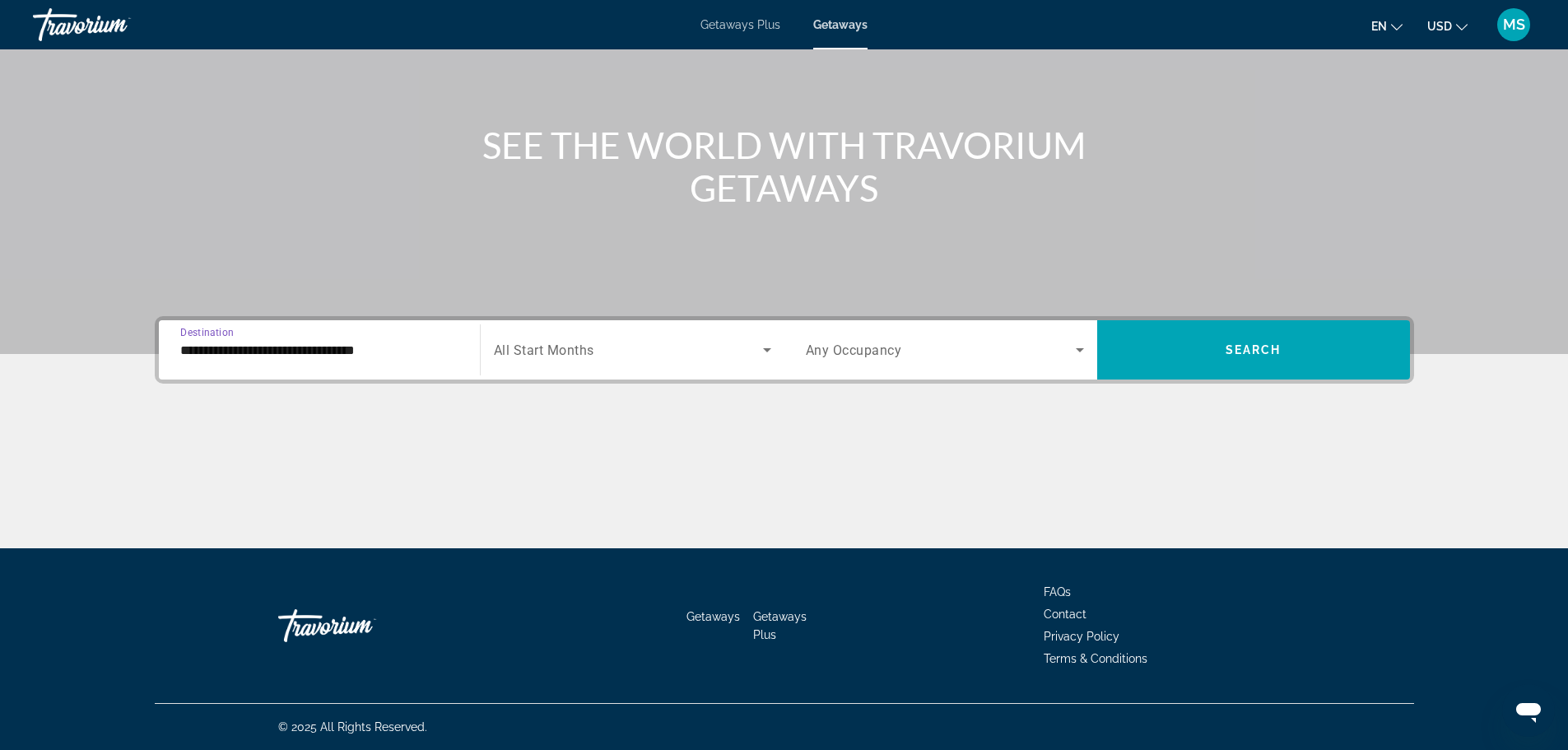
click at [601, 344] on span "Search widget" at bounding box center [629, 349] width 269 height 19
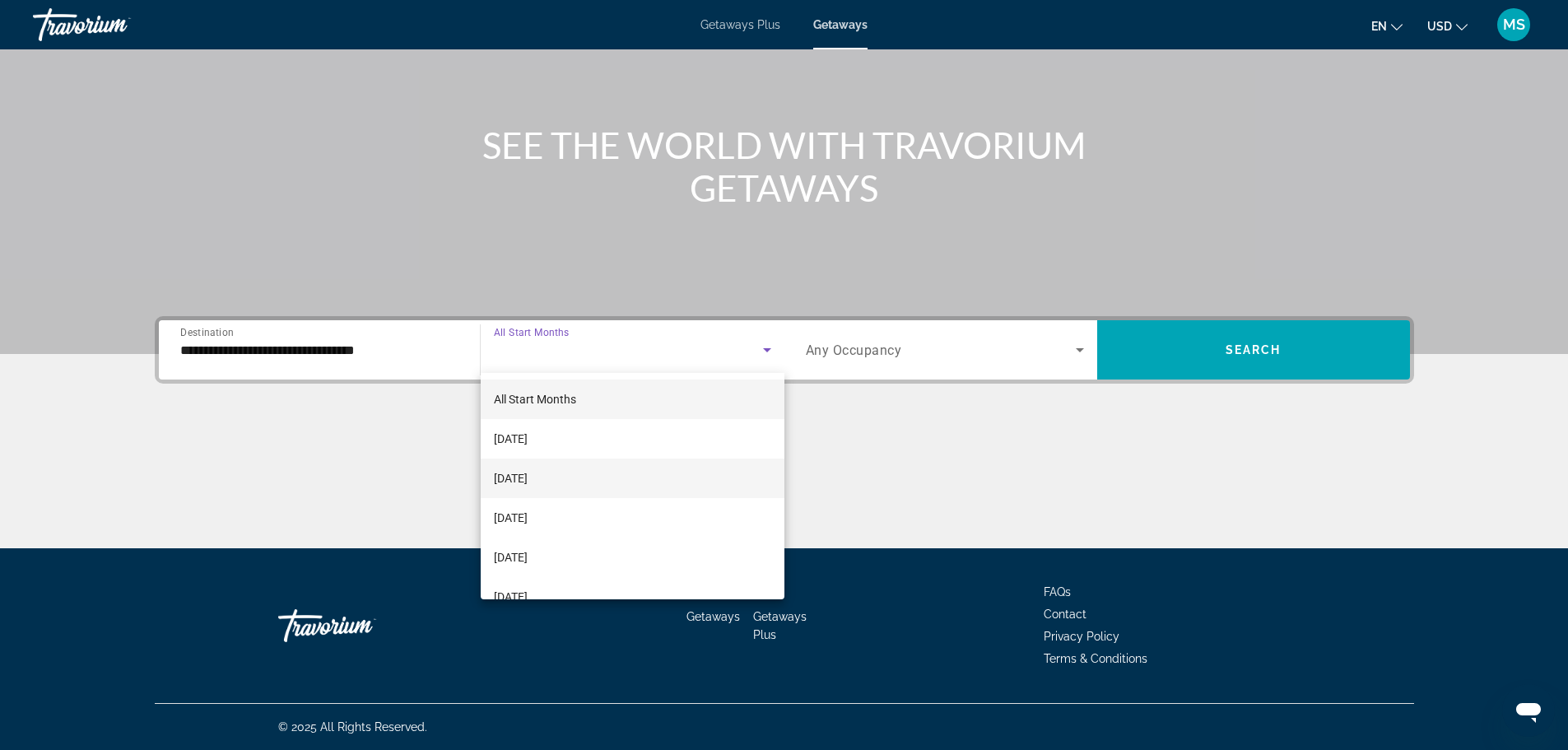
click at [575, 476] on mat-option "[DATE]" at bounding box center [632, 478] width 304 height 40
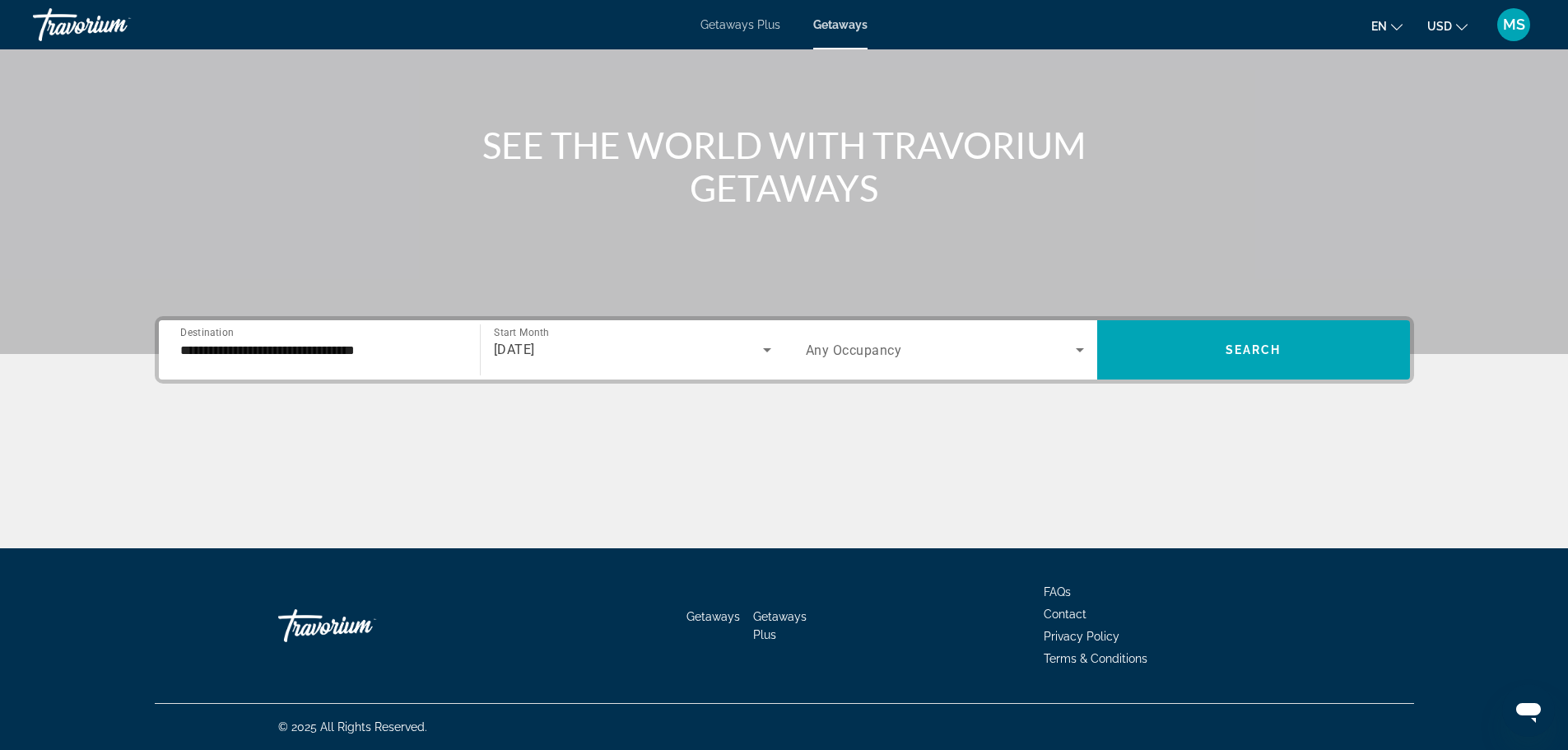
click at [868, 346] on span "Any Occupancy" at bounding box center [853, 350] width 96 height 16
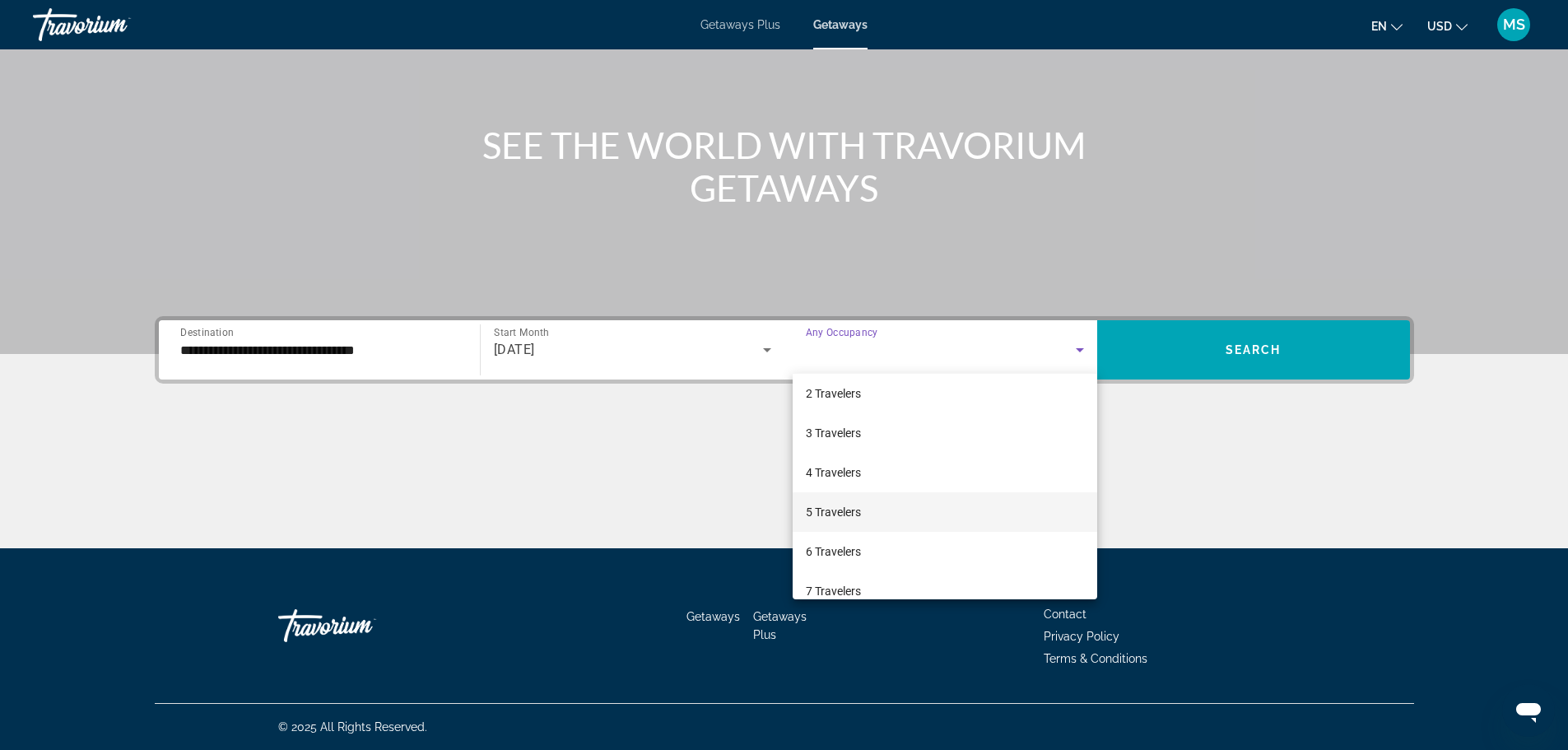
scroll to position [82, 0]
click at [871, 507] on mat-option "6 Travelers" at bounding box center [945, 514] width 305 height 40
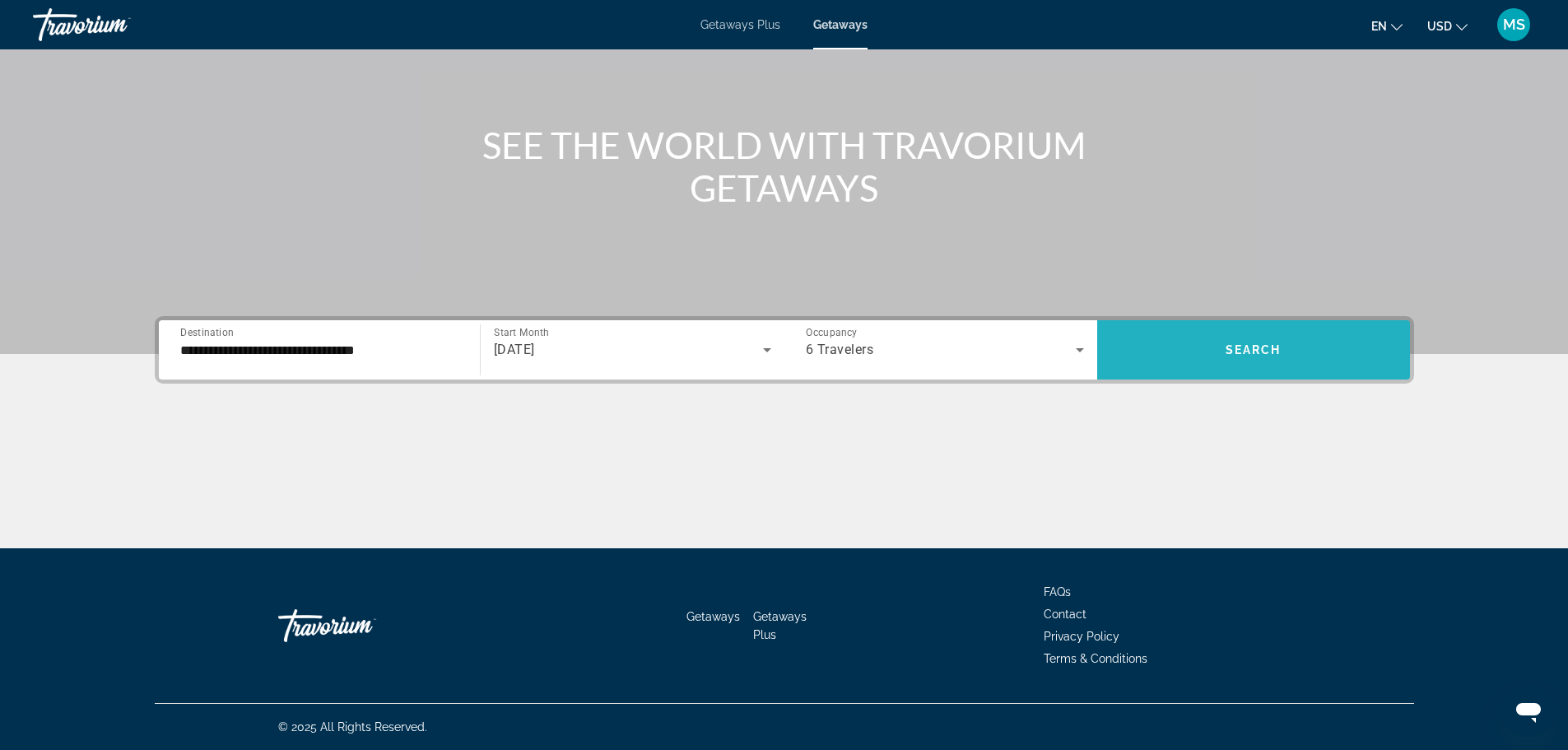
click at [1182, 349] on span "Search widget" at bounding box center [1253, 349] width 313 height 40
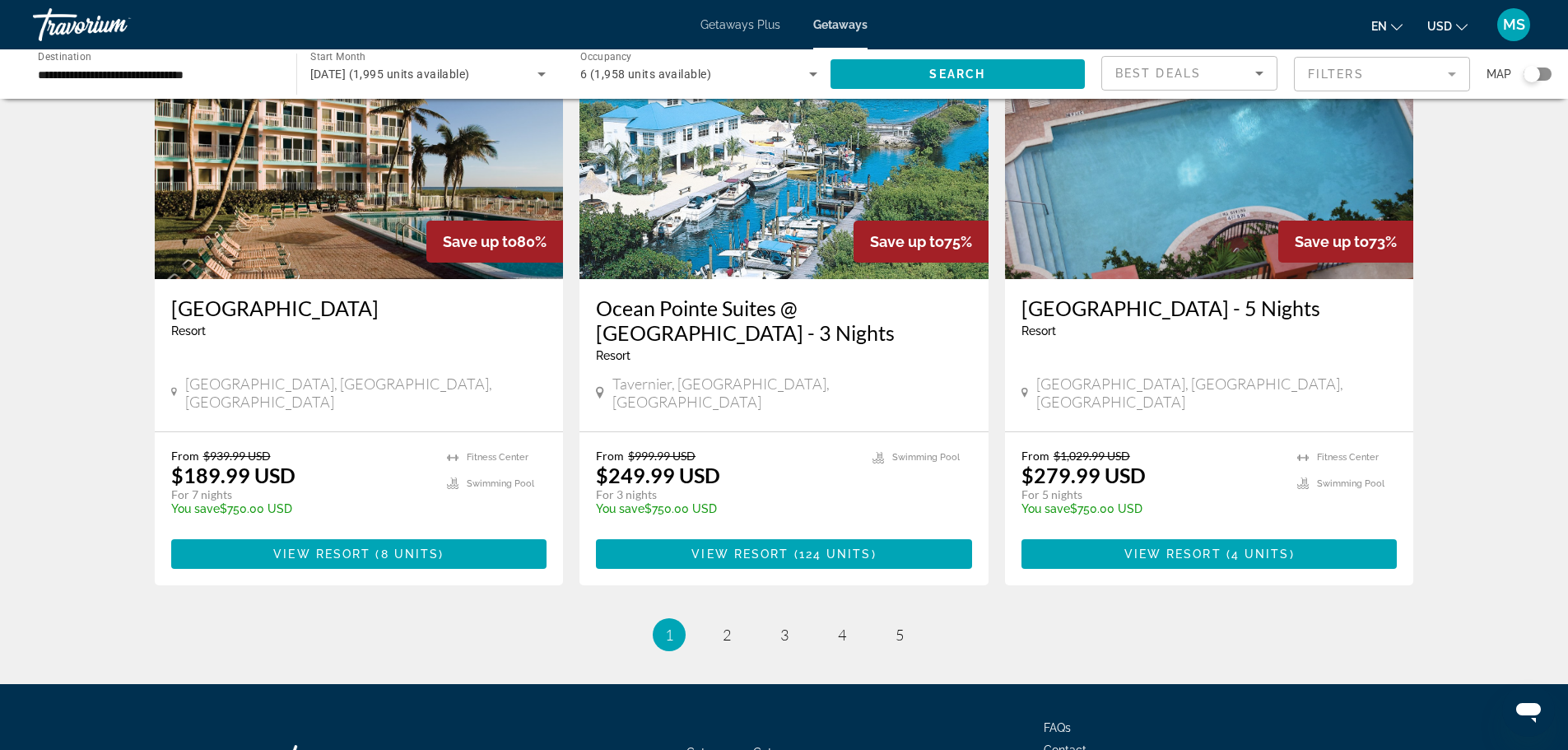
scroll to position [1893, 0]
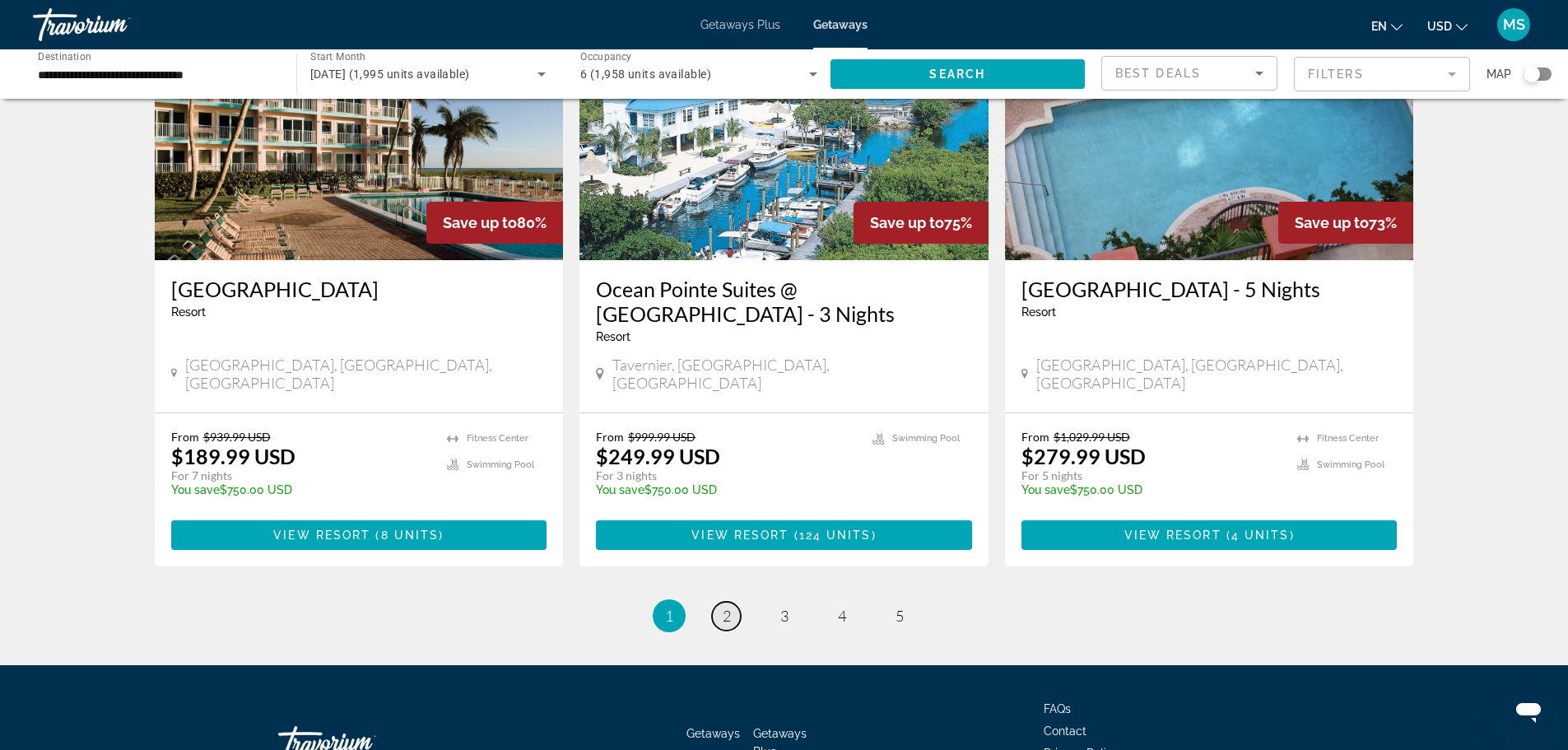
click at [720, 601] on link "page 2" at bounding box center [726, 615] width 29 height 29
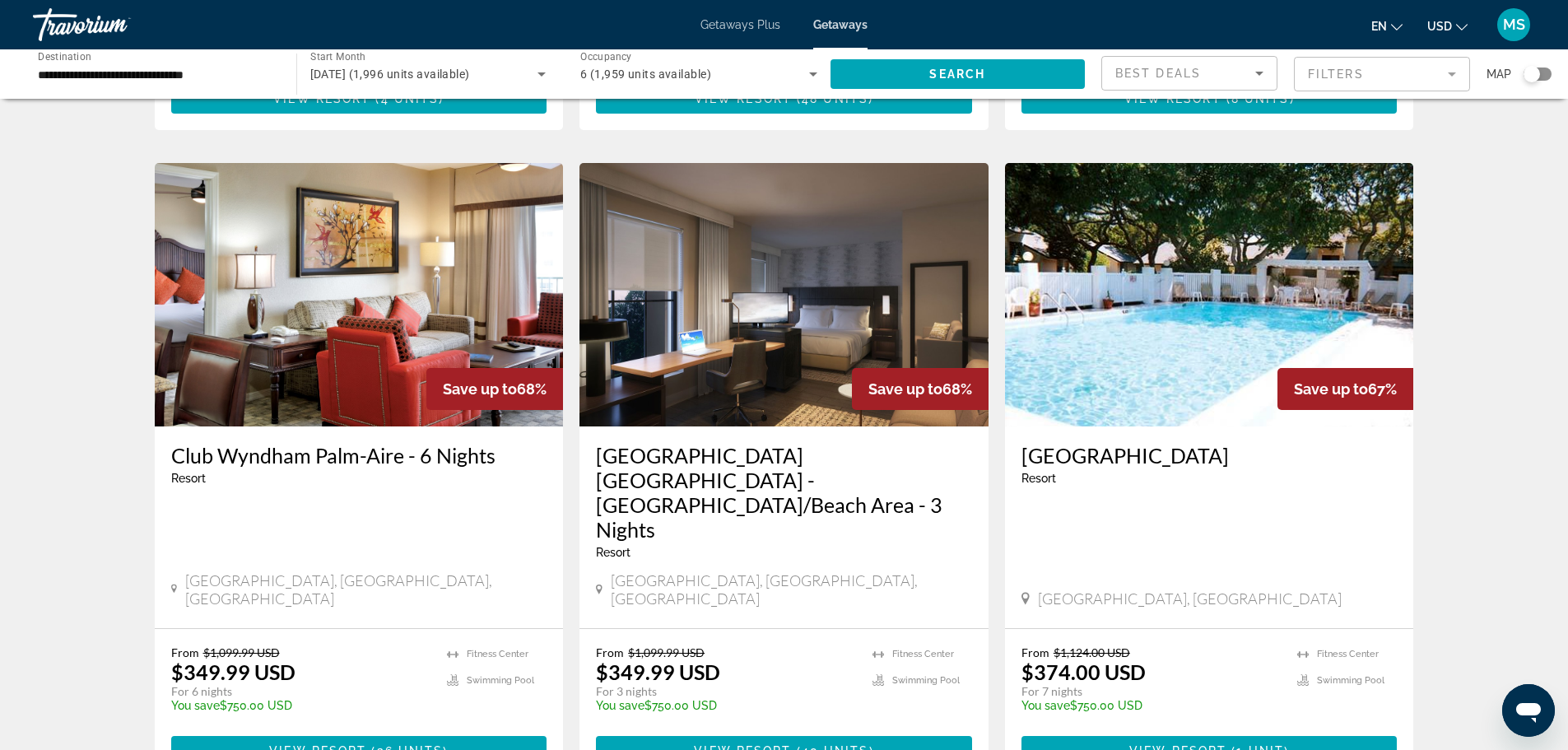
scroll to position [576, 0]
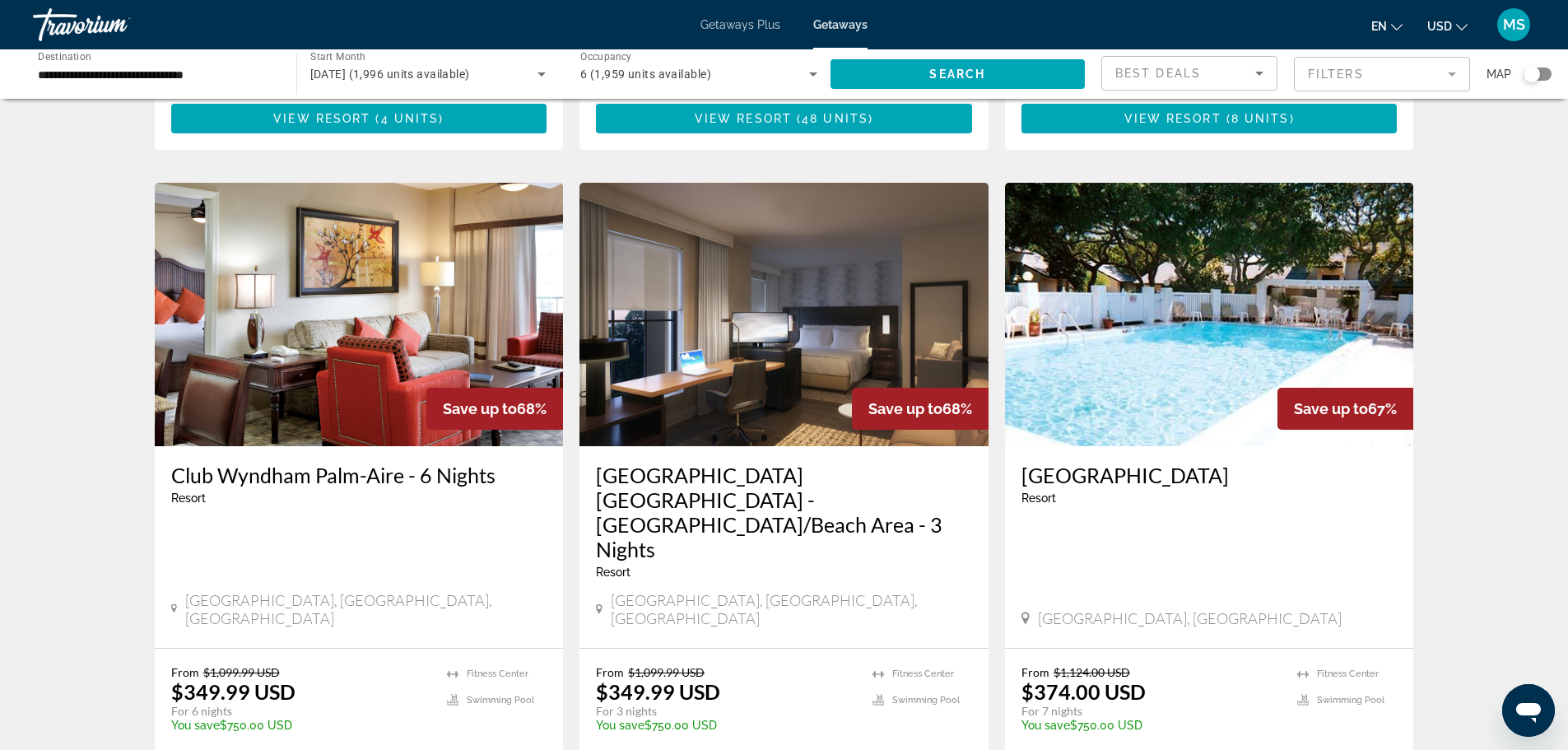
click at [1162, 322] on img "Main content" at bounding box center [1209, 314] width 409 height 263
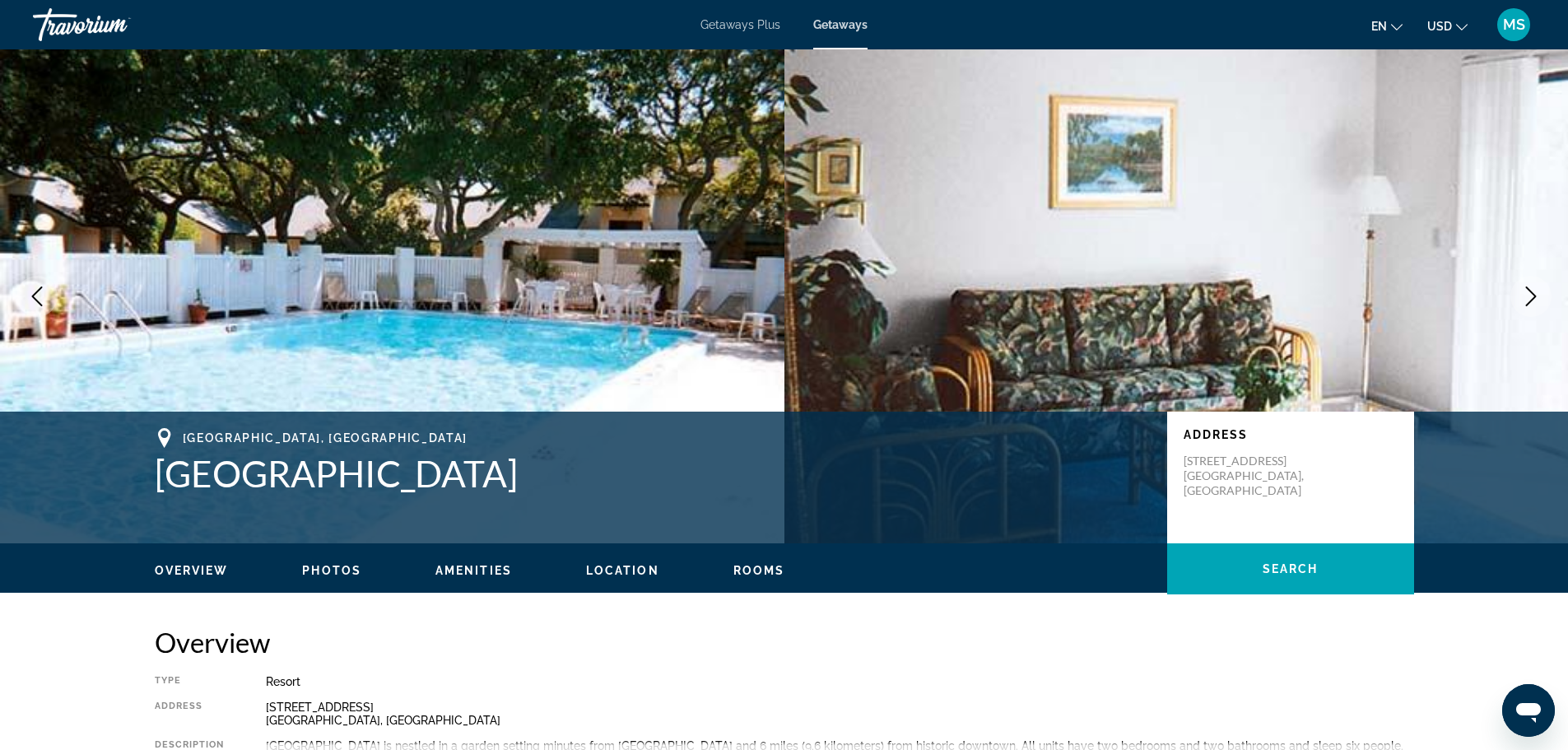
click at [1531, 300] on icon "Next image" at bounding box center [1531, 296] width 11 height 19
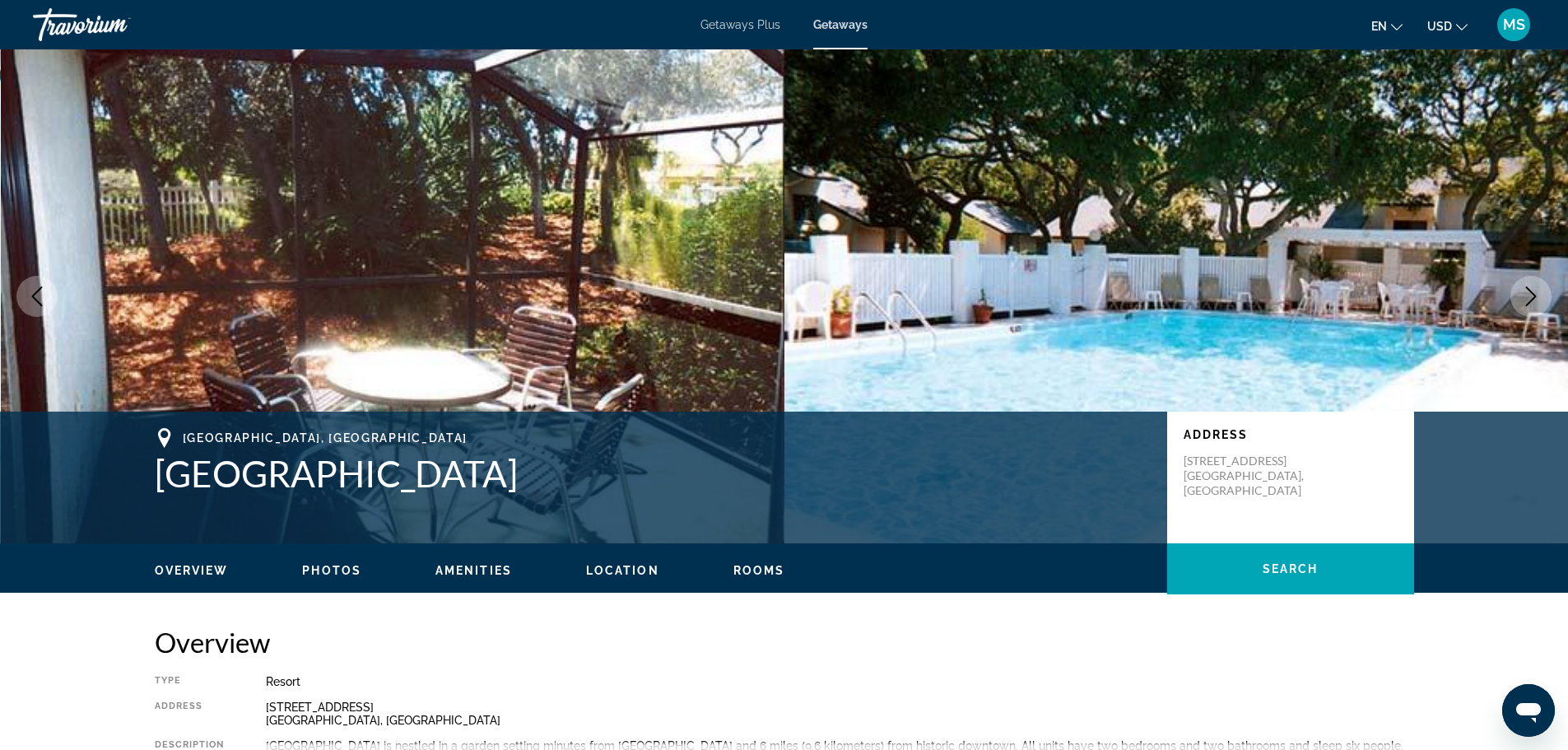
click at [1531, 300] on icon "Next image" at bounding box center [1531, 296] width 11 height 19
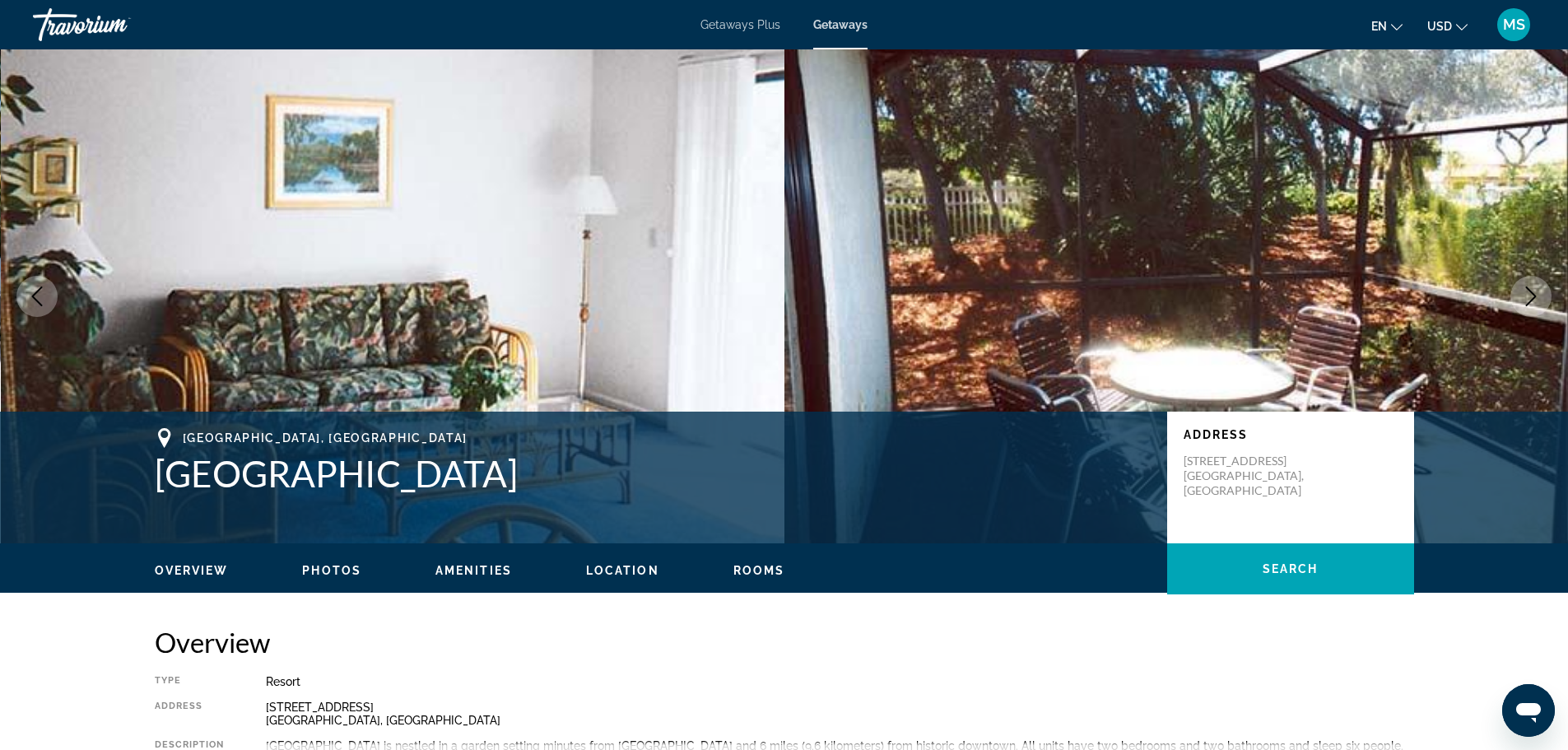
click at [1531, 300] on icon "Next image" at bounding box center [1531, 296] width 11 height 19
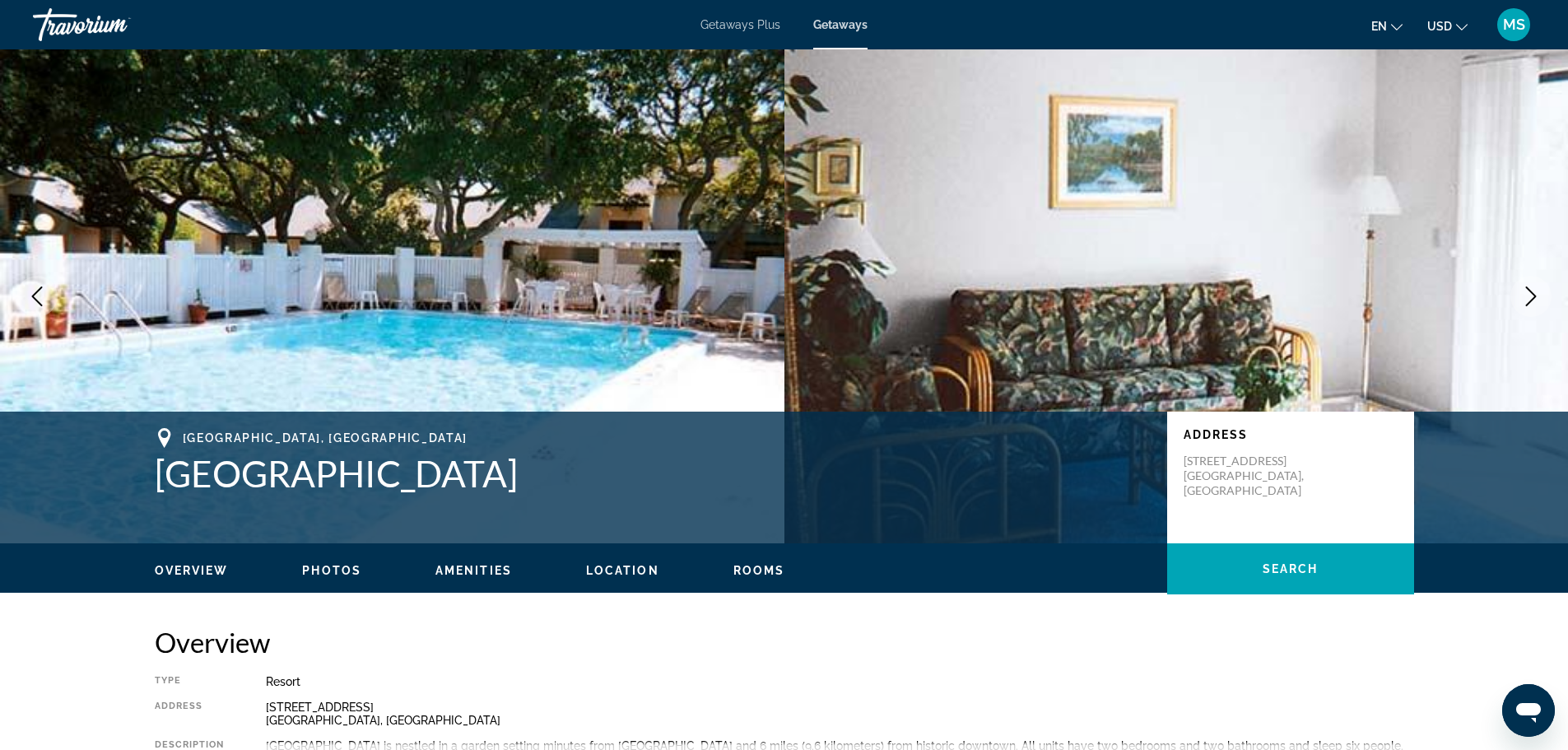
click at [1531, 300] on icon "Next image" at bounding box center [1531, 296] width 11 height 19
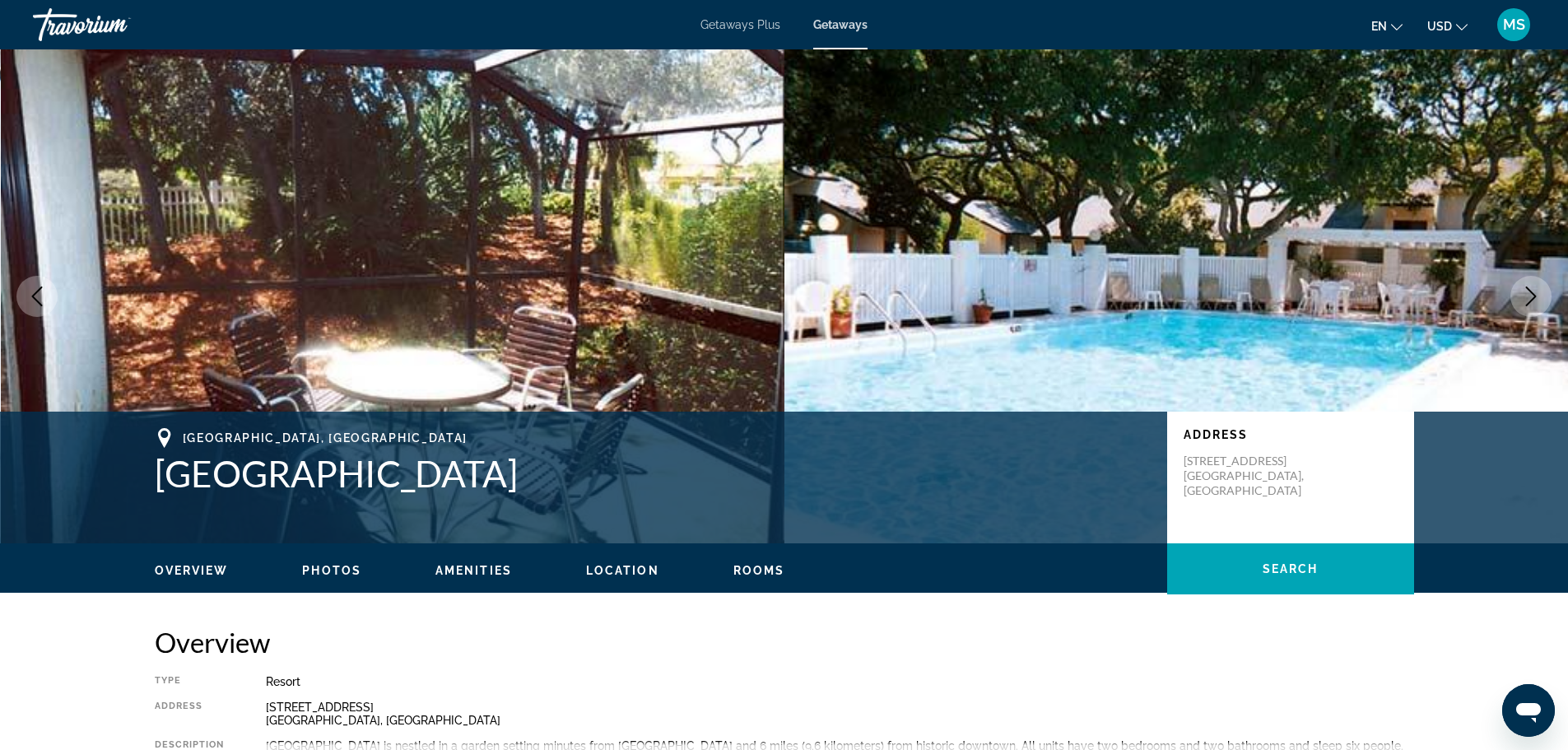
click at [1531, 300] on icon "Next image" at bounding box center [1531, 296] width 11 height 19
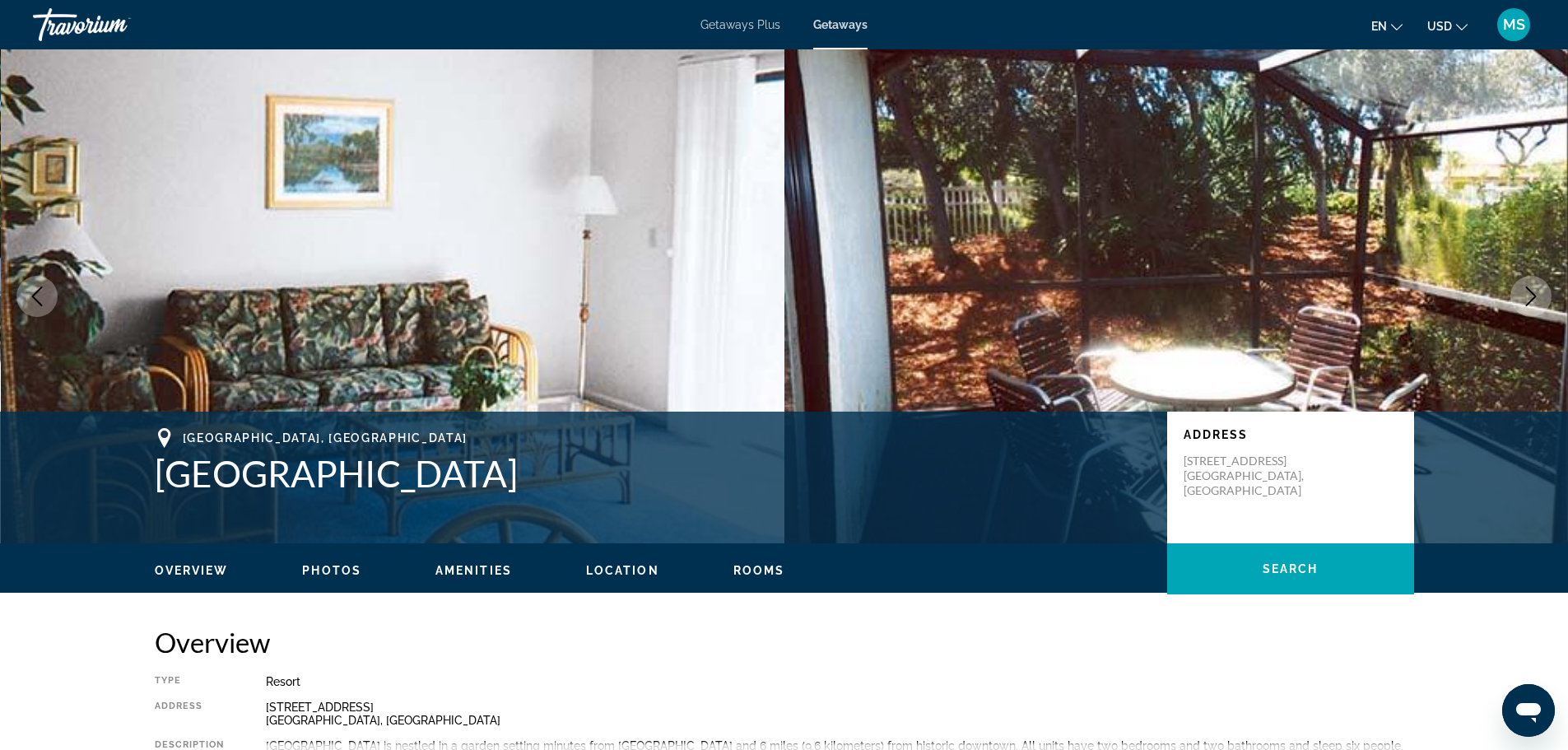
click at [1530, 300] on icon "Next image" at bounding box center [1530, 296] width 19 height 19
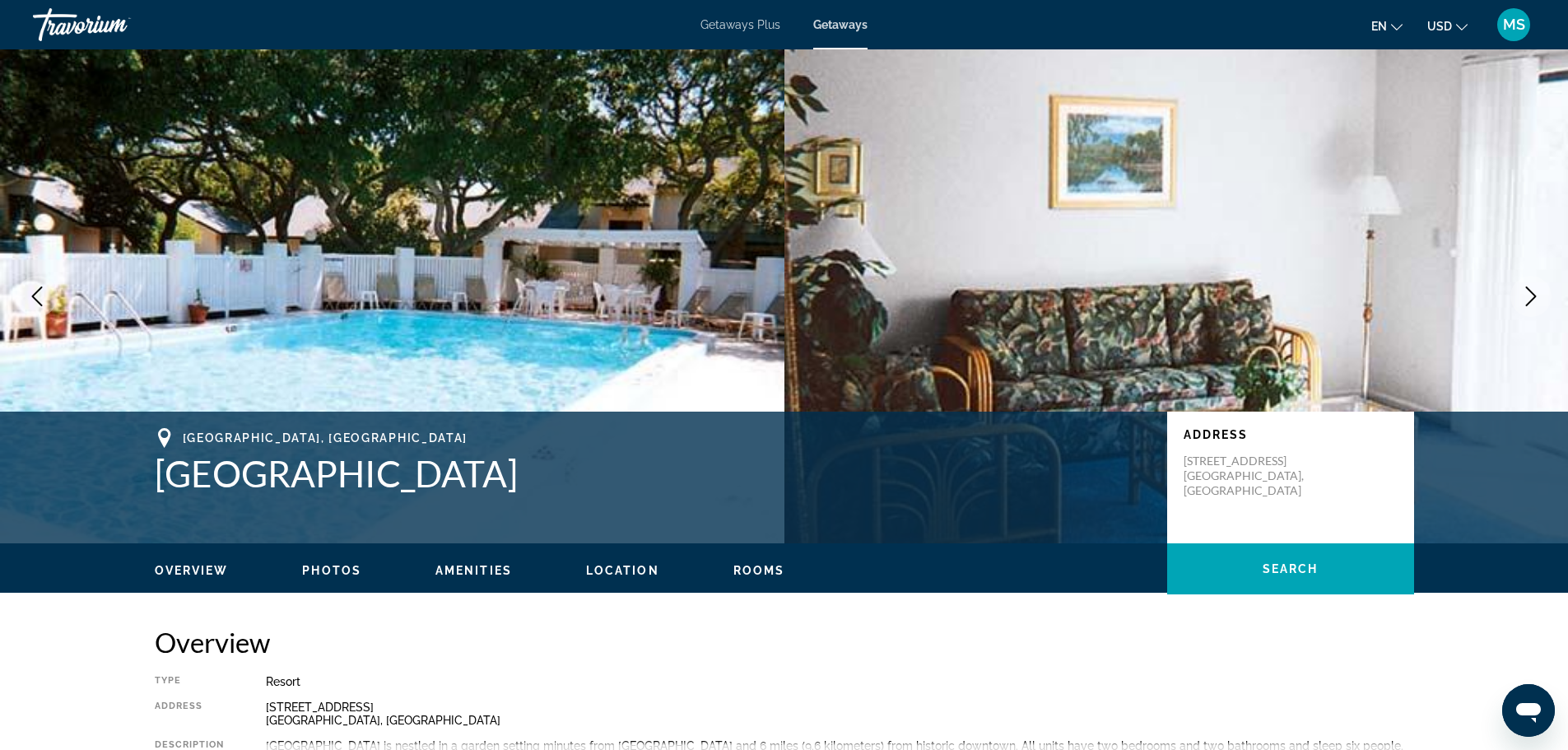
click at [1528, 299] on icon "Next image" at bounding box center [1530, 296] width 19 height 19
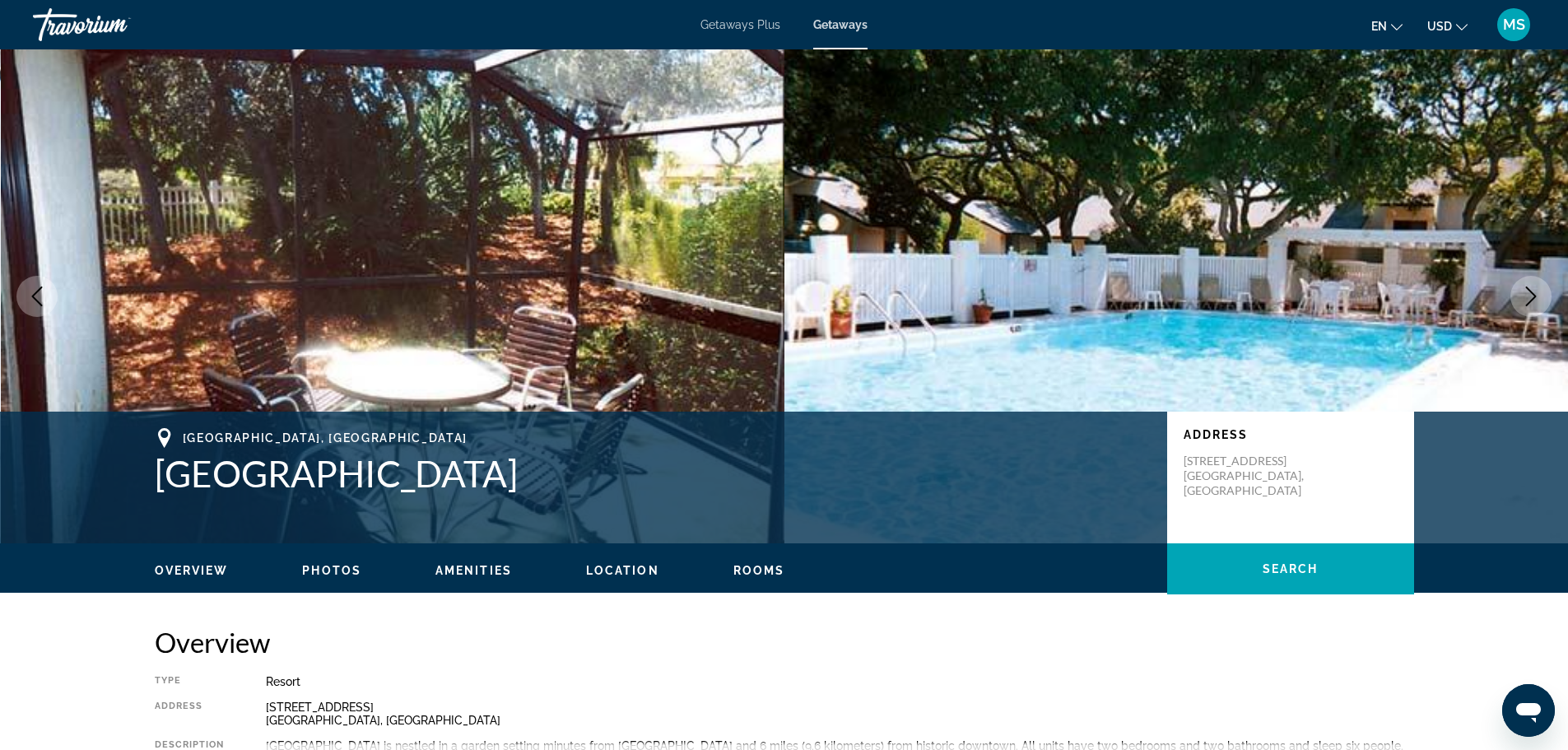
click at [1528, 299] on icon "Next image" at bounding box center [1530, 296] width 19 height 19
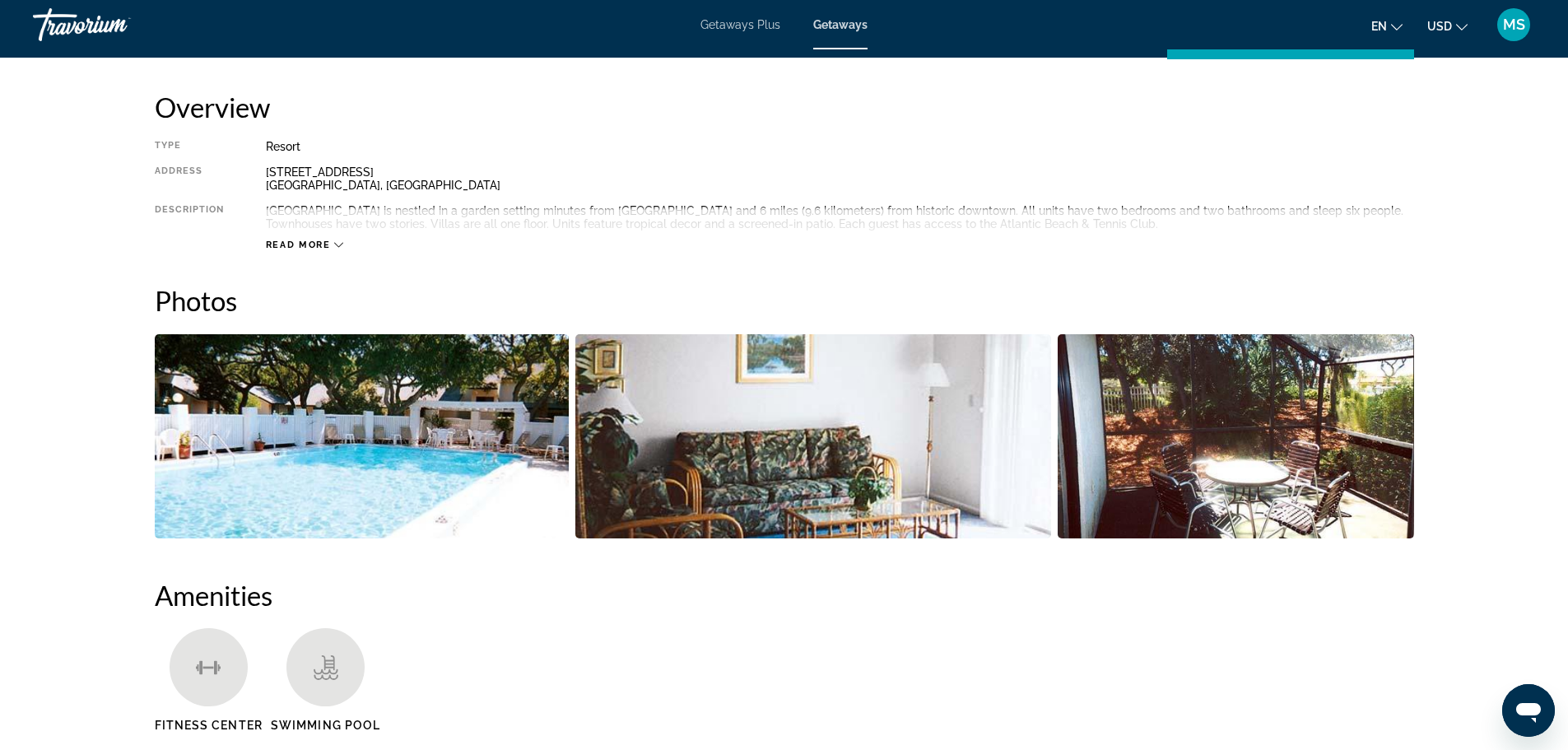
scroll to position [576, 0]
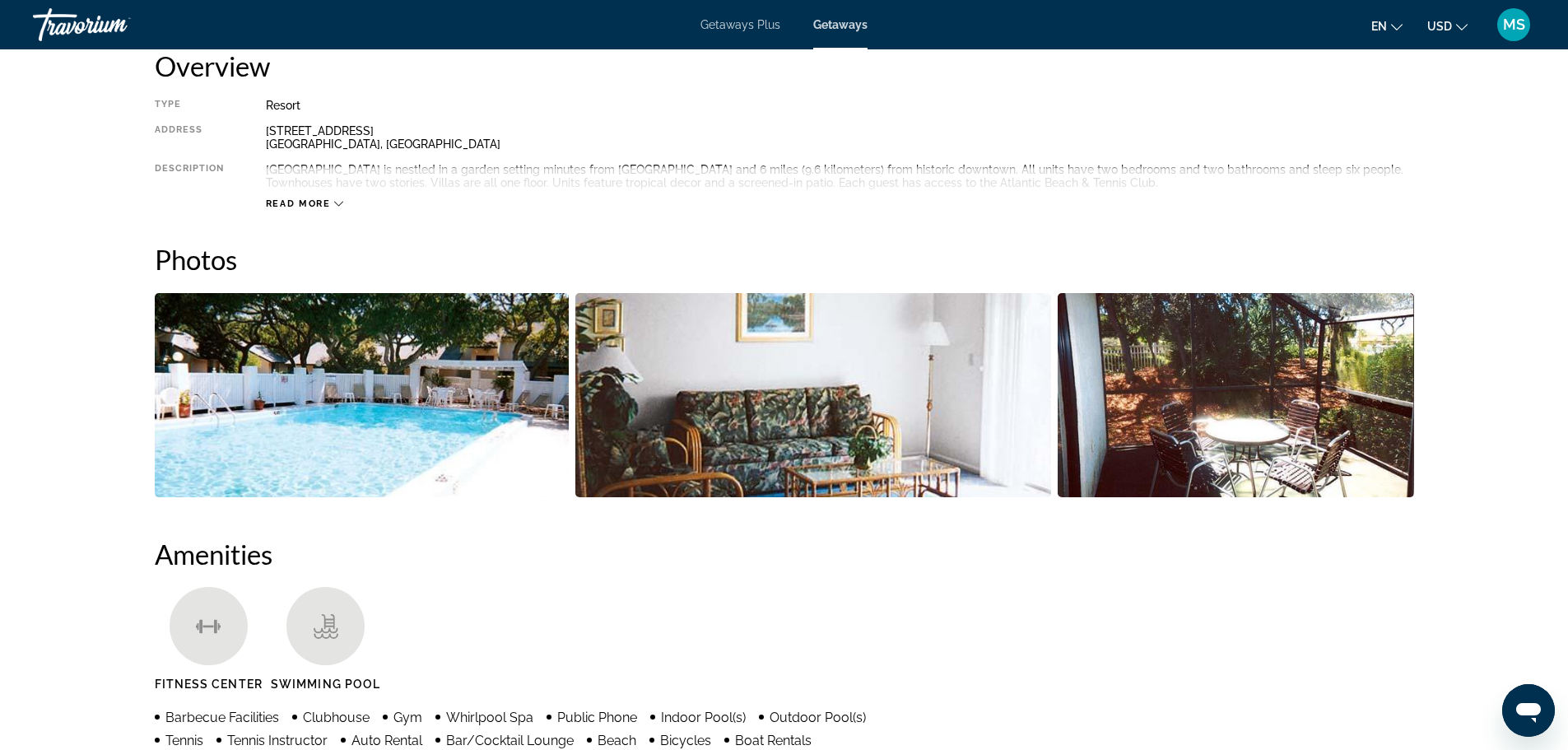
click at [404, 447] on img "Open full-screen image slider" at bounding box center [362, 395] width 414 height 204
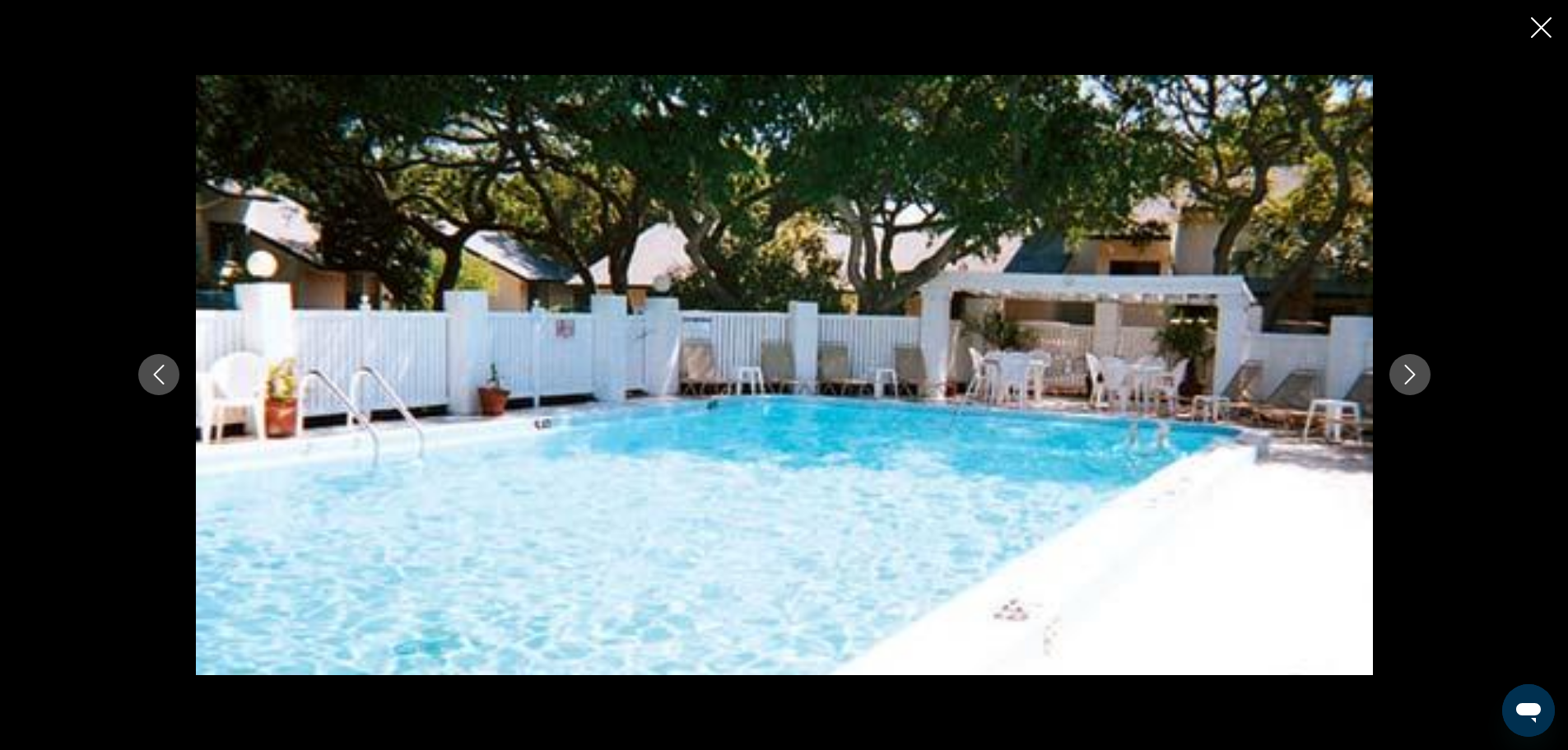
click at [1409, 372] on icon "Next image" at bounding box center [1410, 374] width 19 height 19
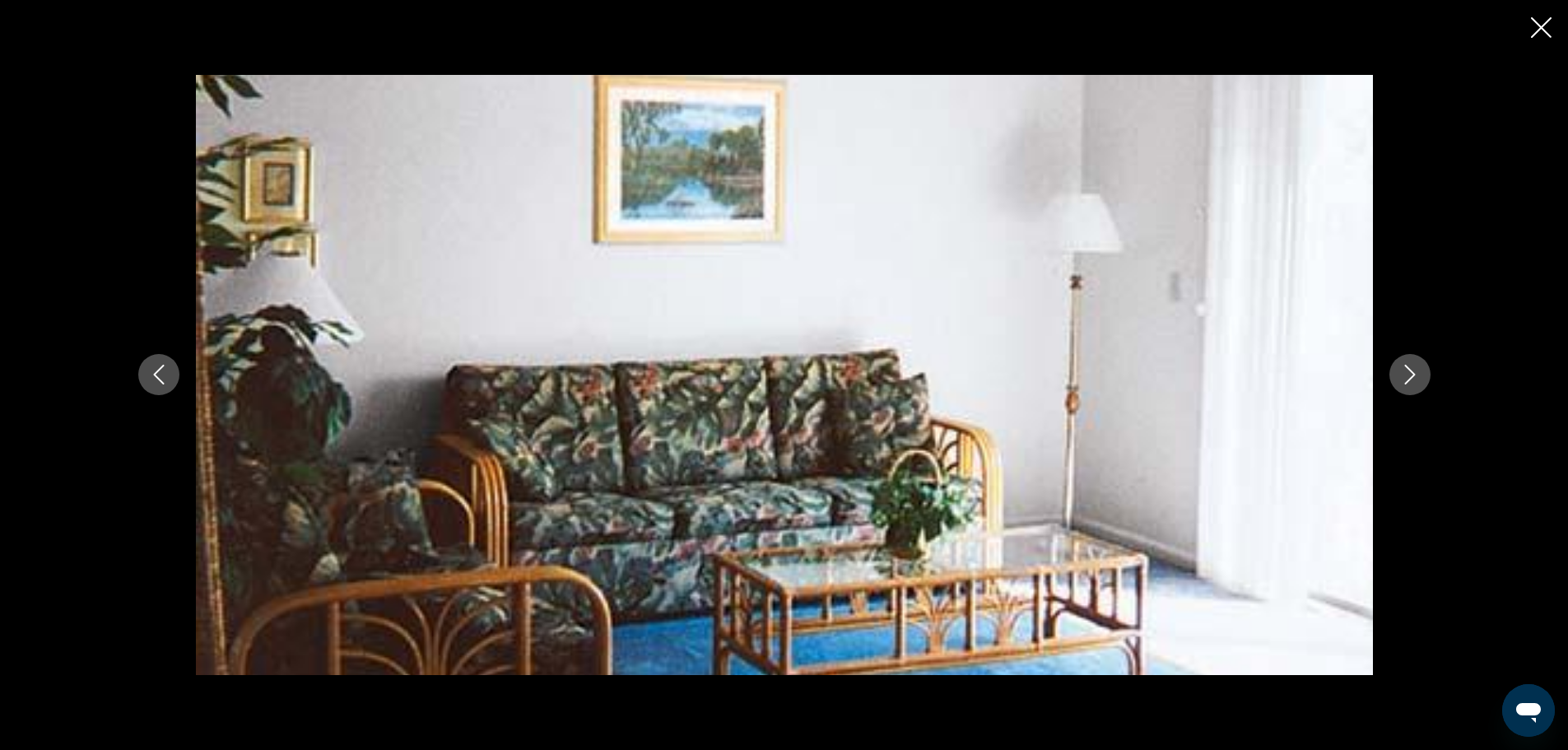
click at [1409, 372] on icon "Next image" at bounding box center [1410, 374] width 19 height 19
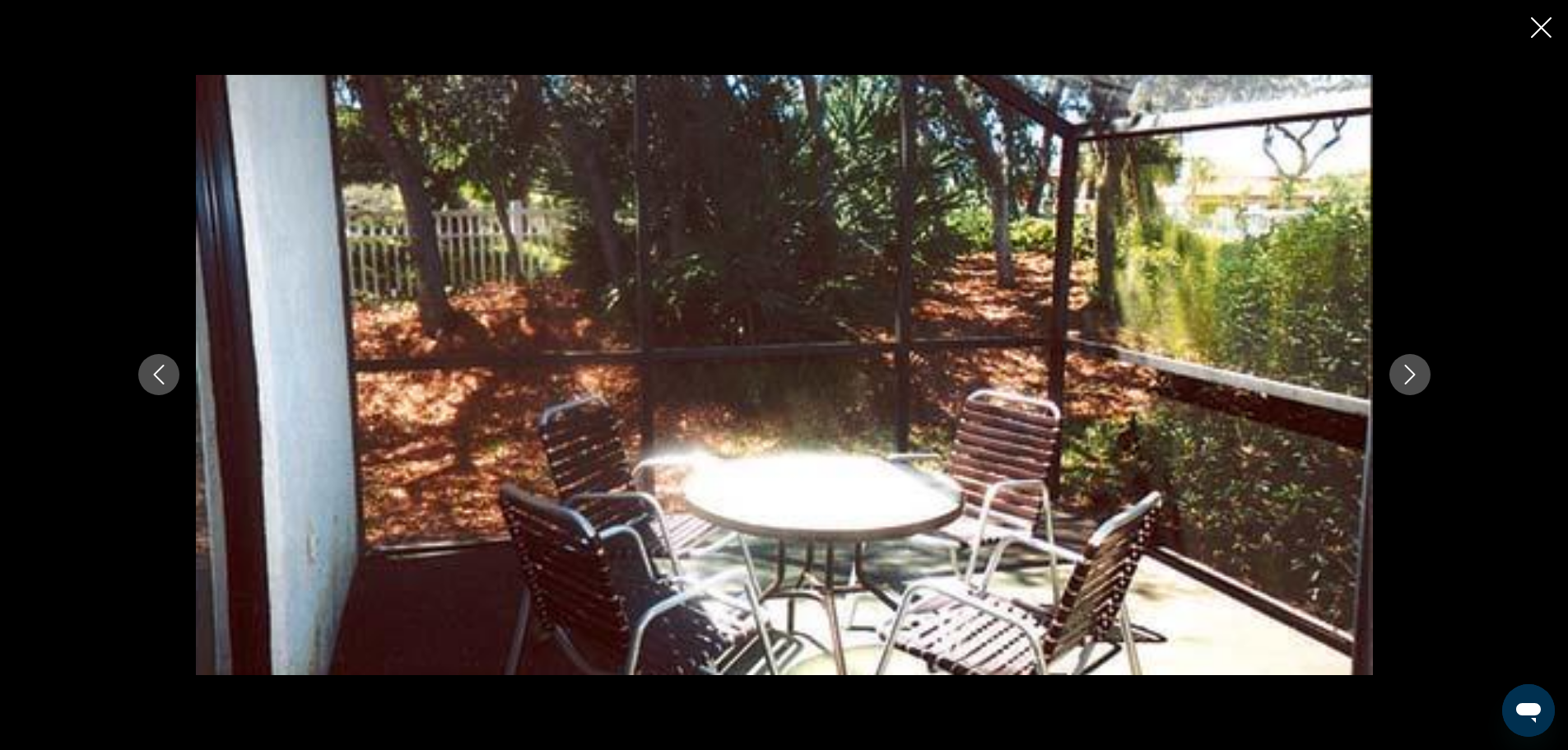
click at [1409, 372] on icon "Next image" at bounding box center [1410, 374] width 19 height 19
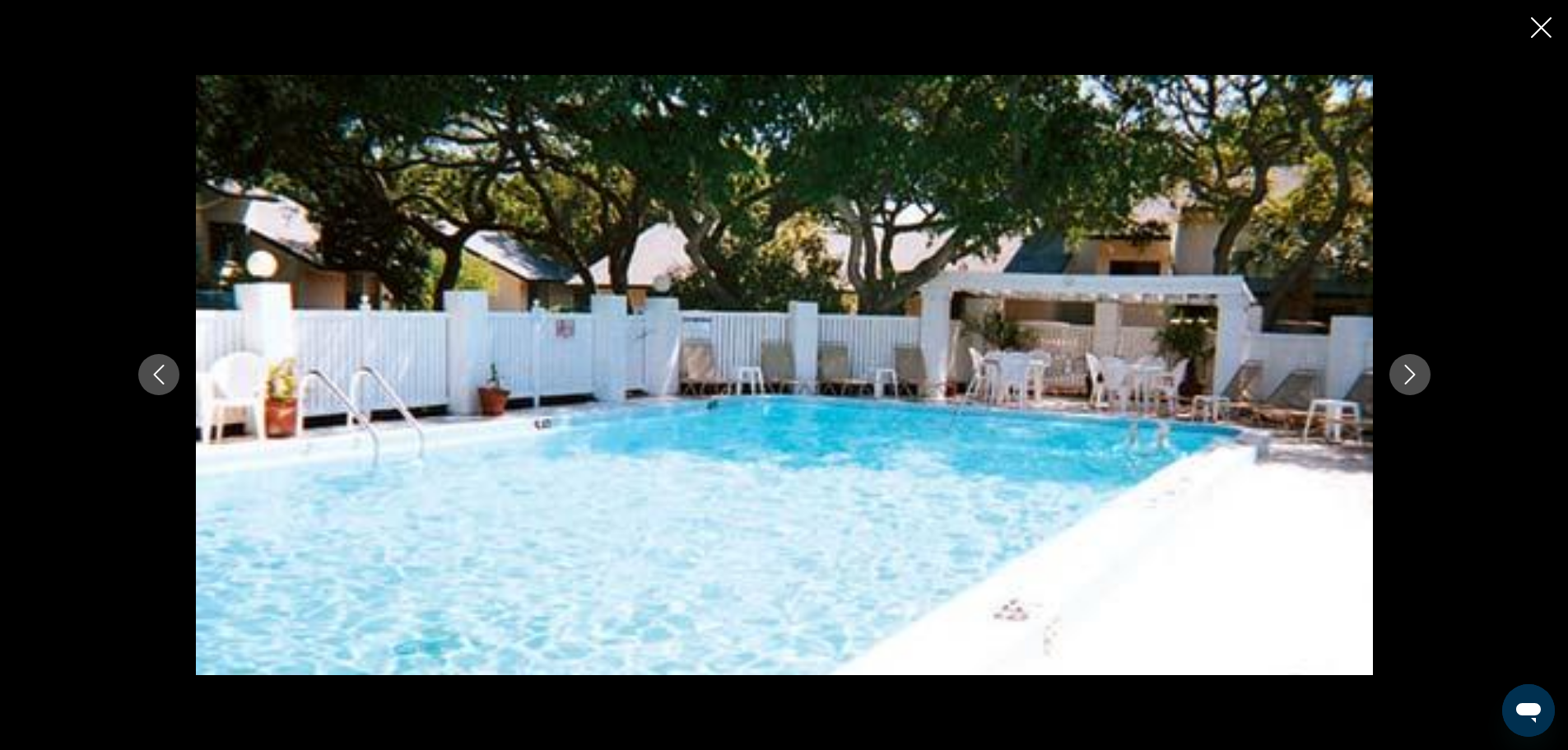
click at [1408, 373] on icon "Next image" at bounding box center [1410, 374] width 19 height 19
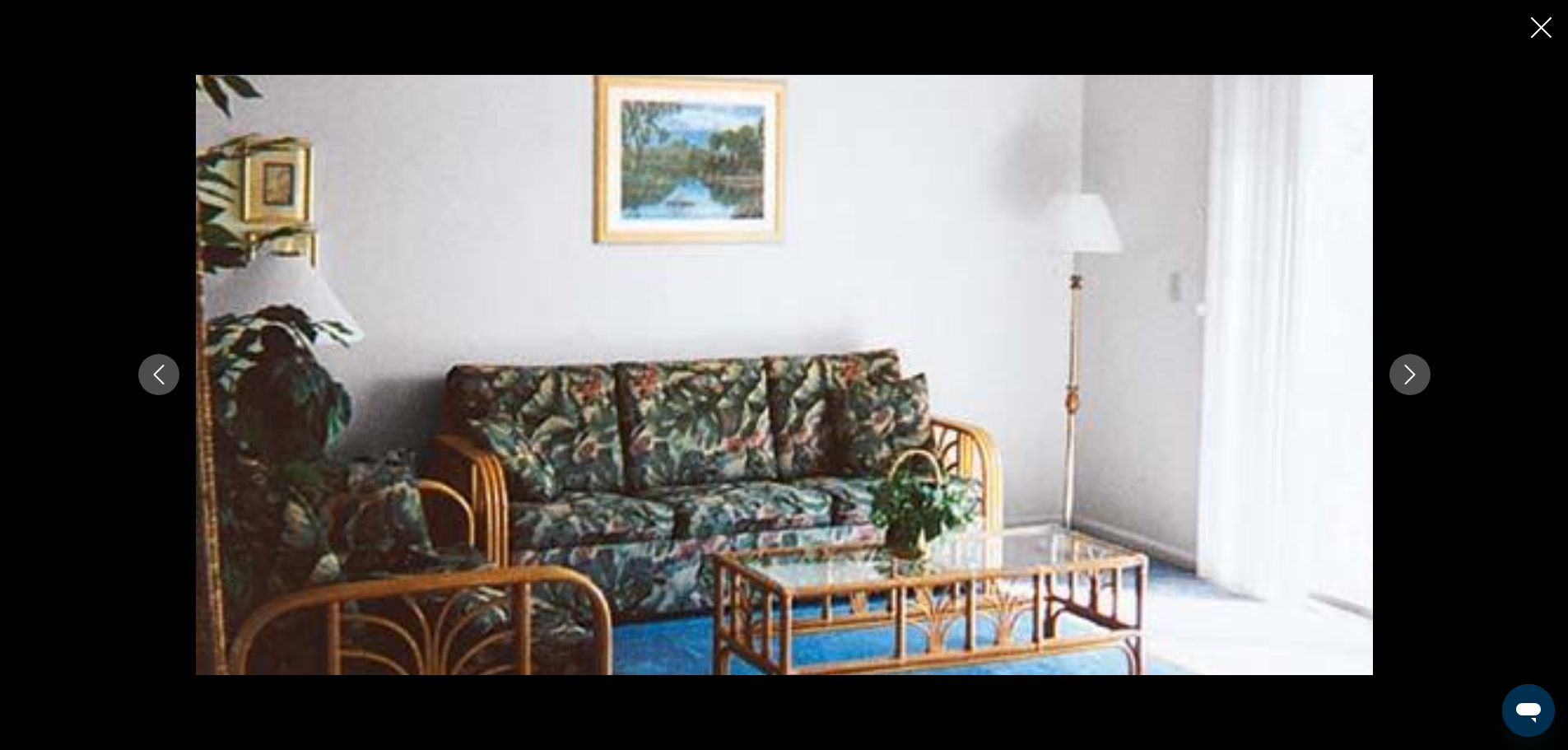
click at [1408, 373] on icon "Next image" at bounding box center [1410, 374] width 19 height 19
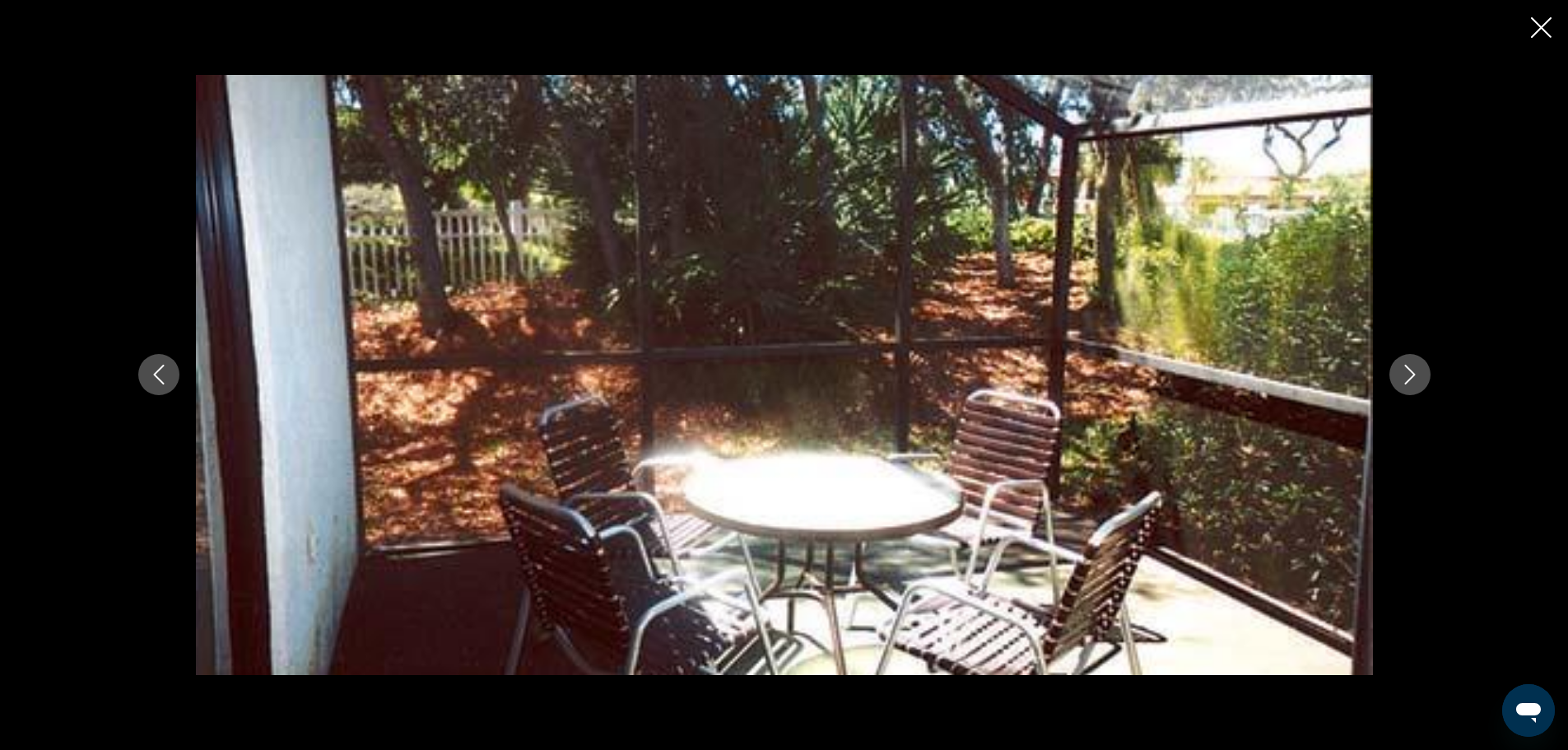
click at [1542, 22] on icon "Close slideshow" at bounding box center [1541, 27] width 20 height 20
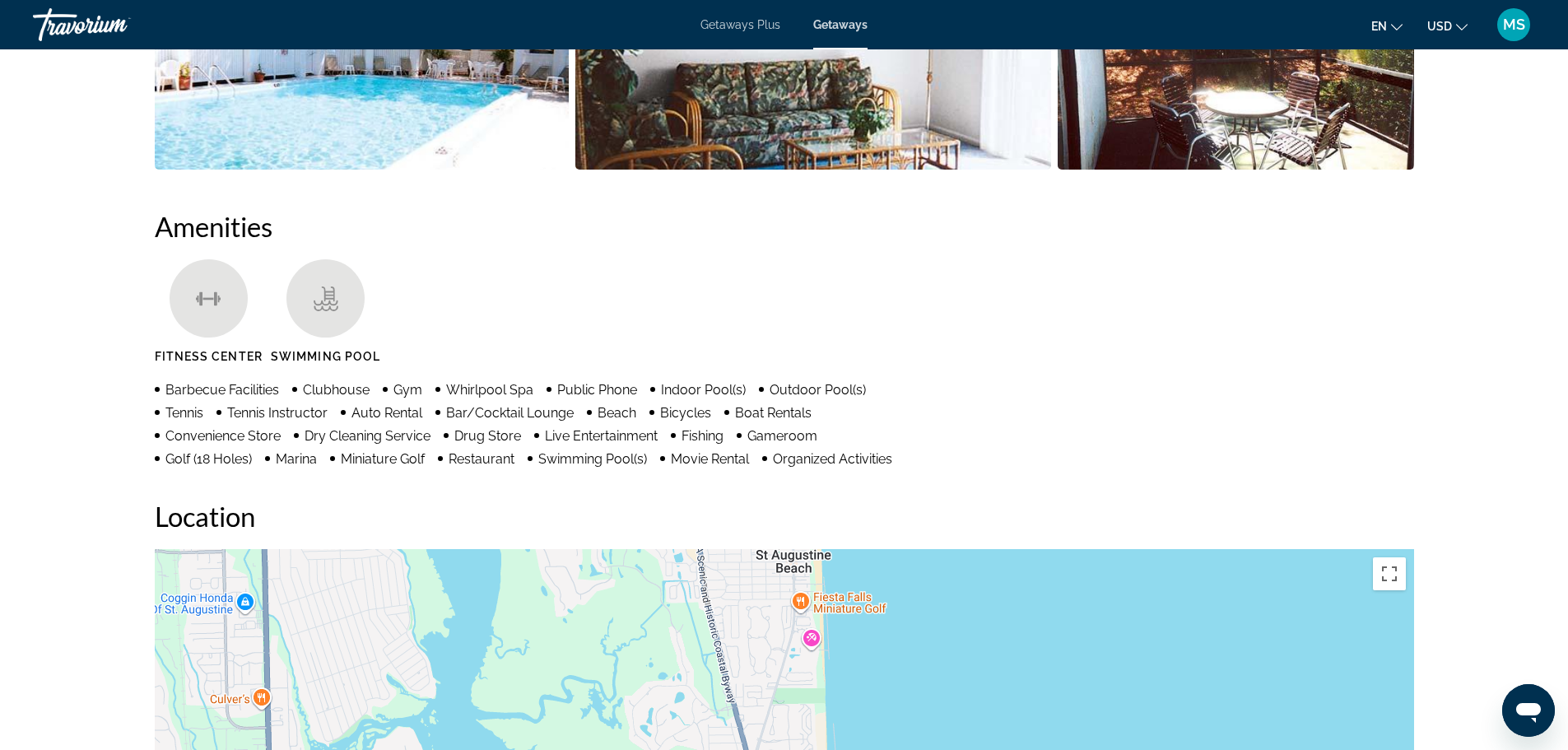
scroll to position [905, 0]
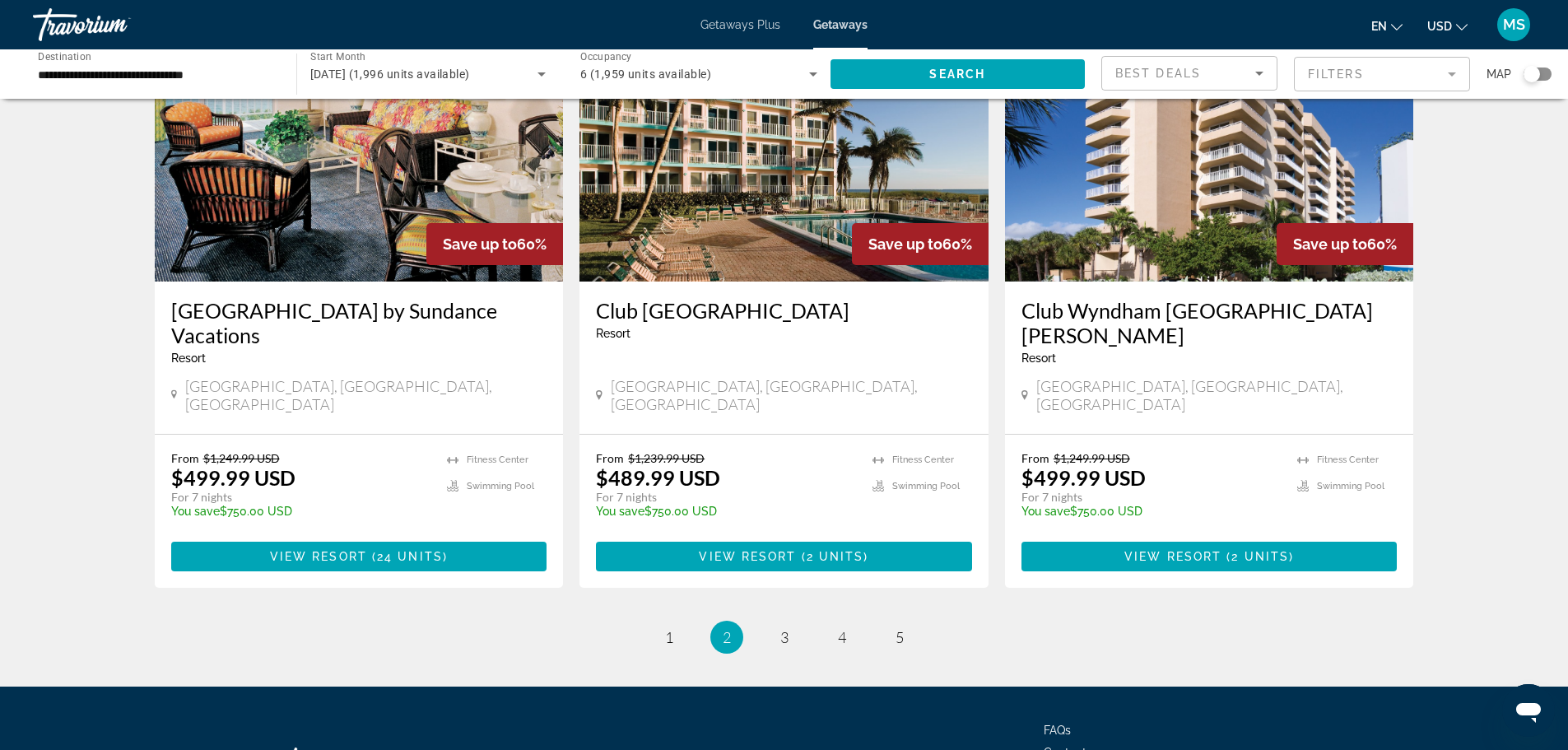
scroll to position [1986, 0]
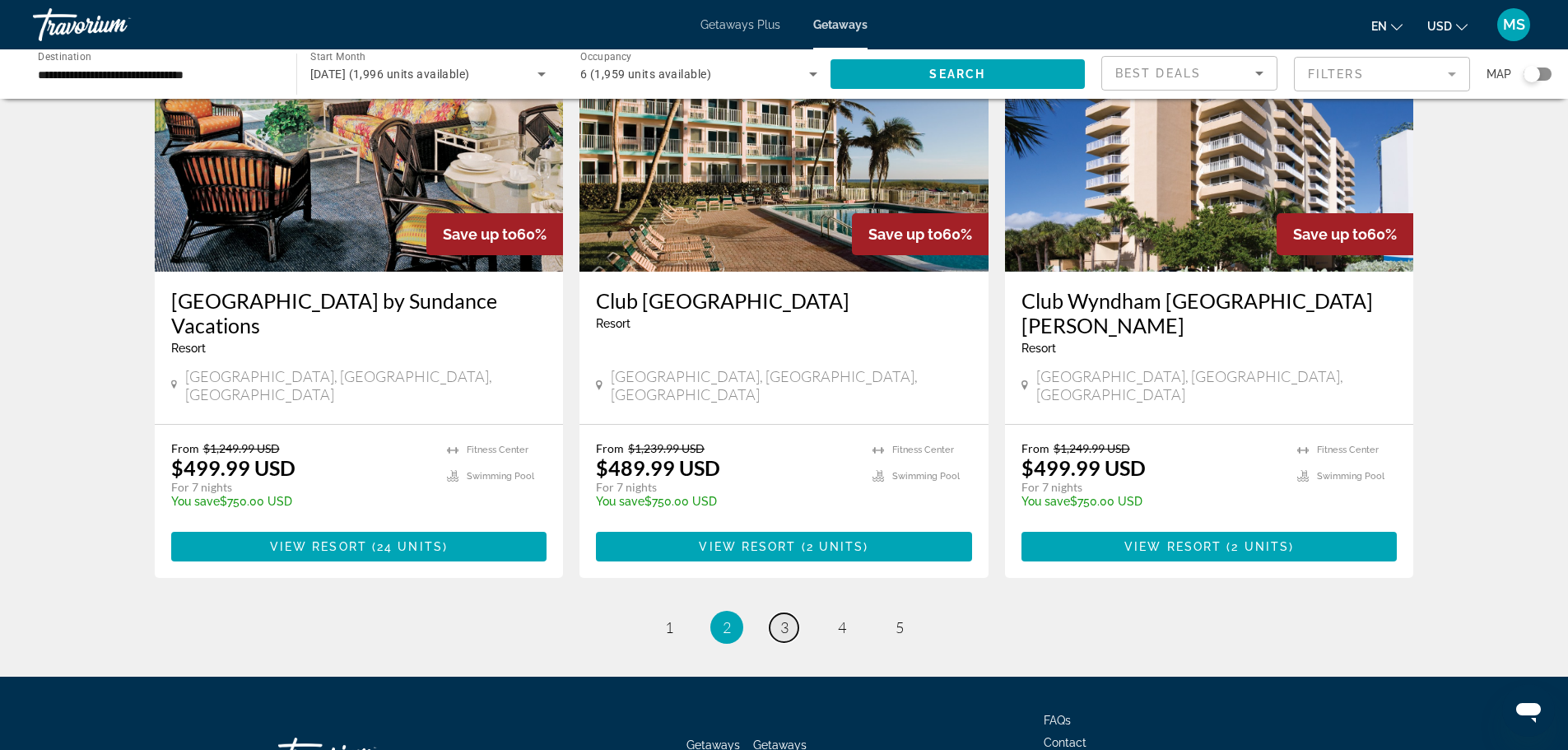
click at [787, 618] on span "3" at bounding box center [784, 627] width 8 height 18
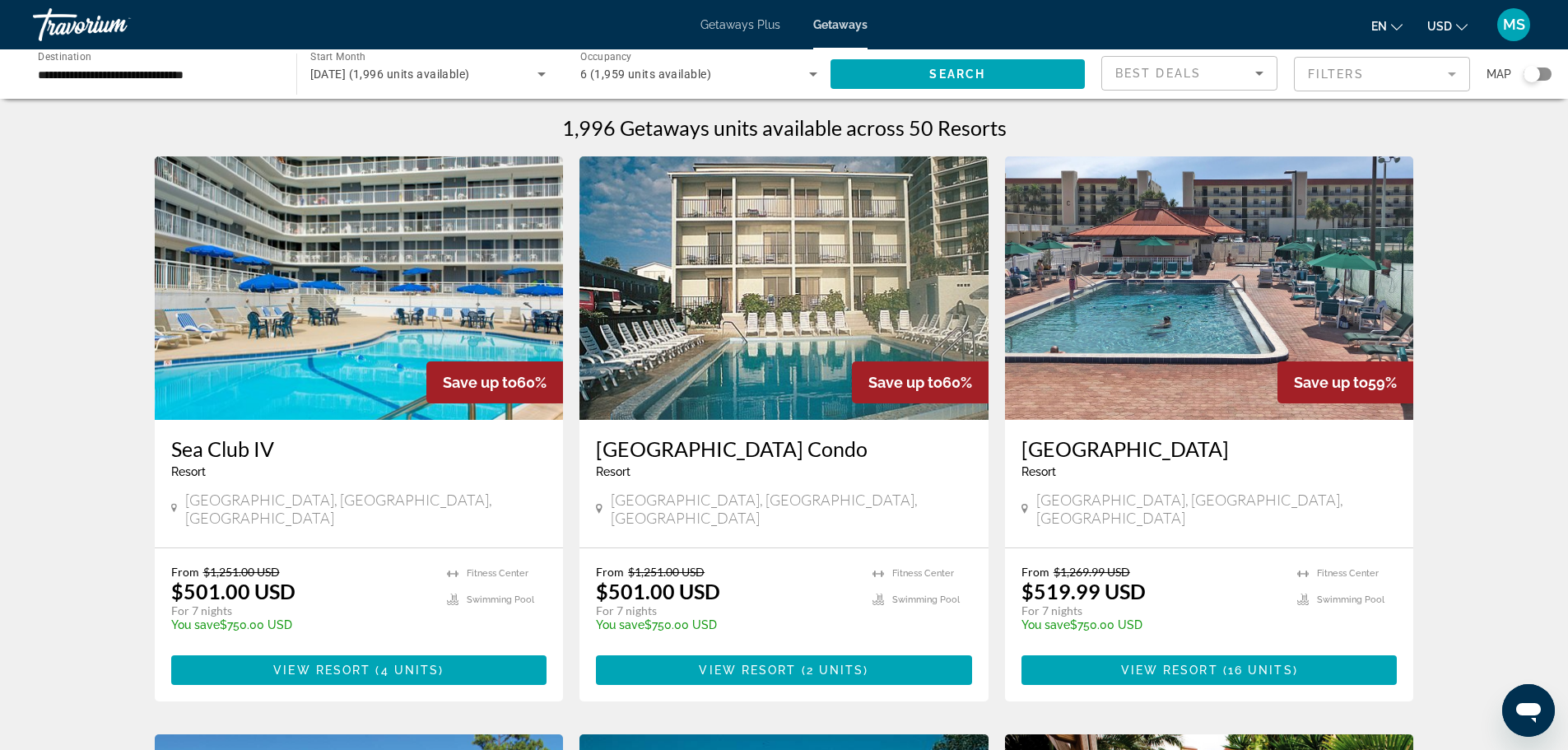
click at [808, 75] on icon "Search widget" at bounding box center [813, 74] width 19 height 19
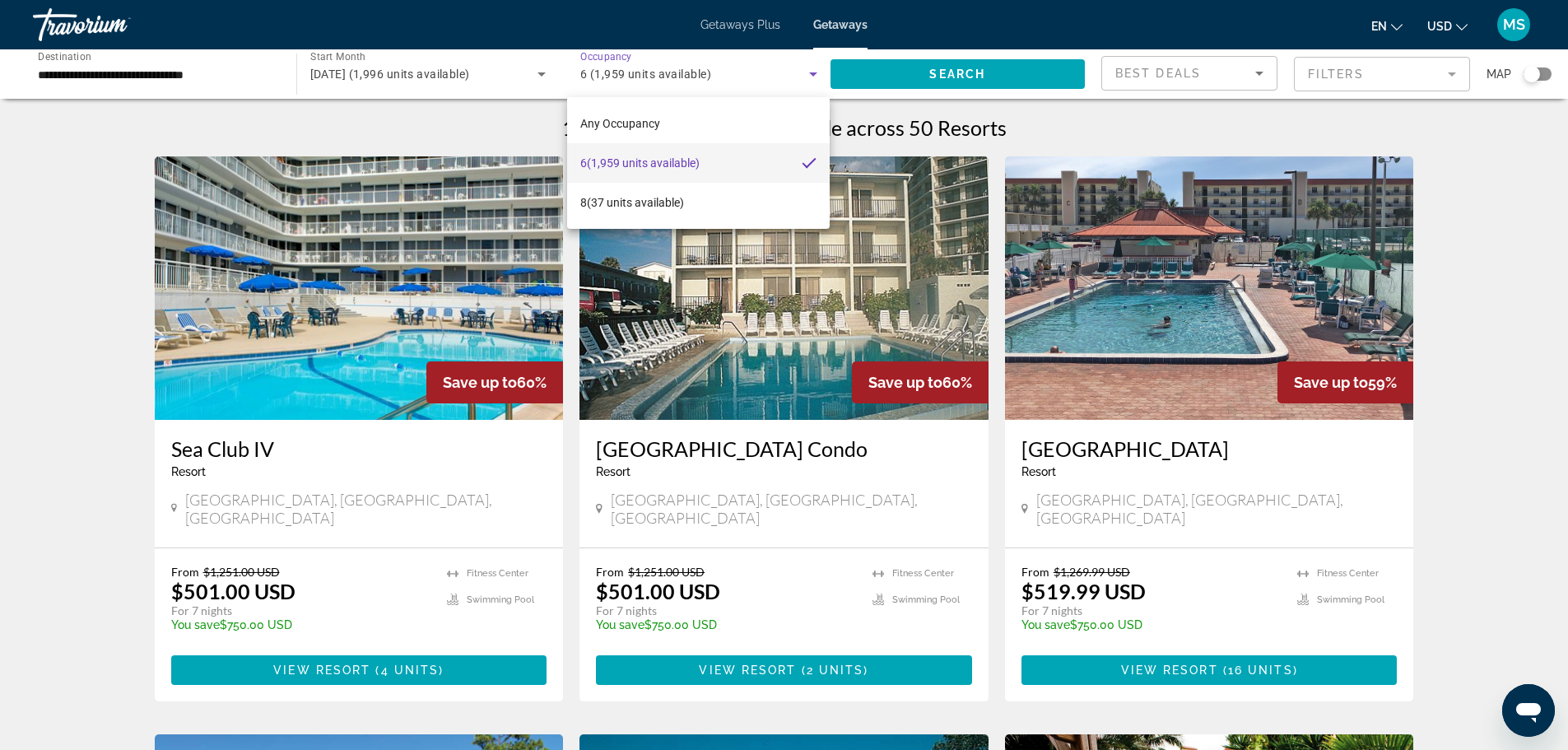
drag, startPoint x: 1552, startPoint y: 188, endPoint x: 1544, endPoint y: 197, distance: 12.0
click at [1552, 188] on div at bounding box center [784, 375] width 1568 height 750
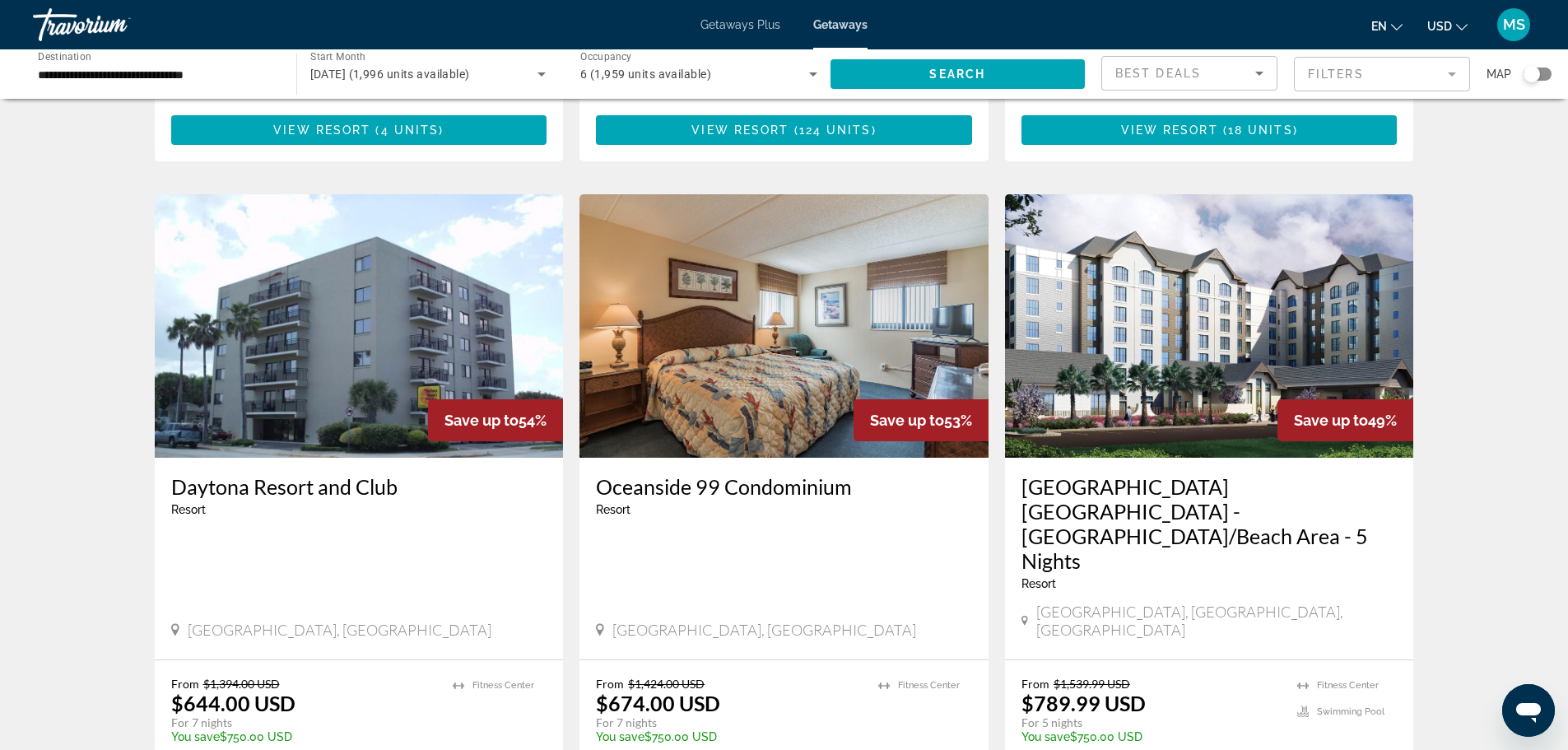
scroll to position [1632, 0]
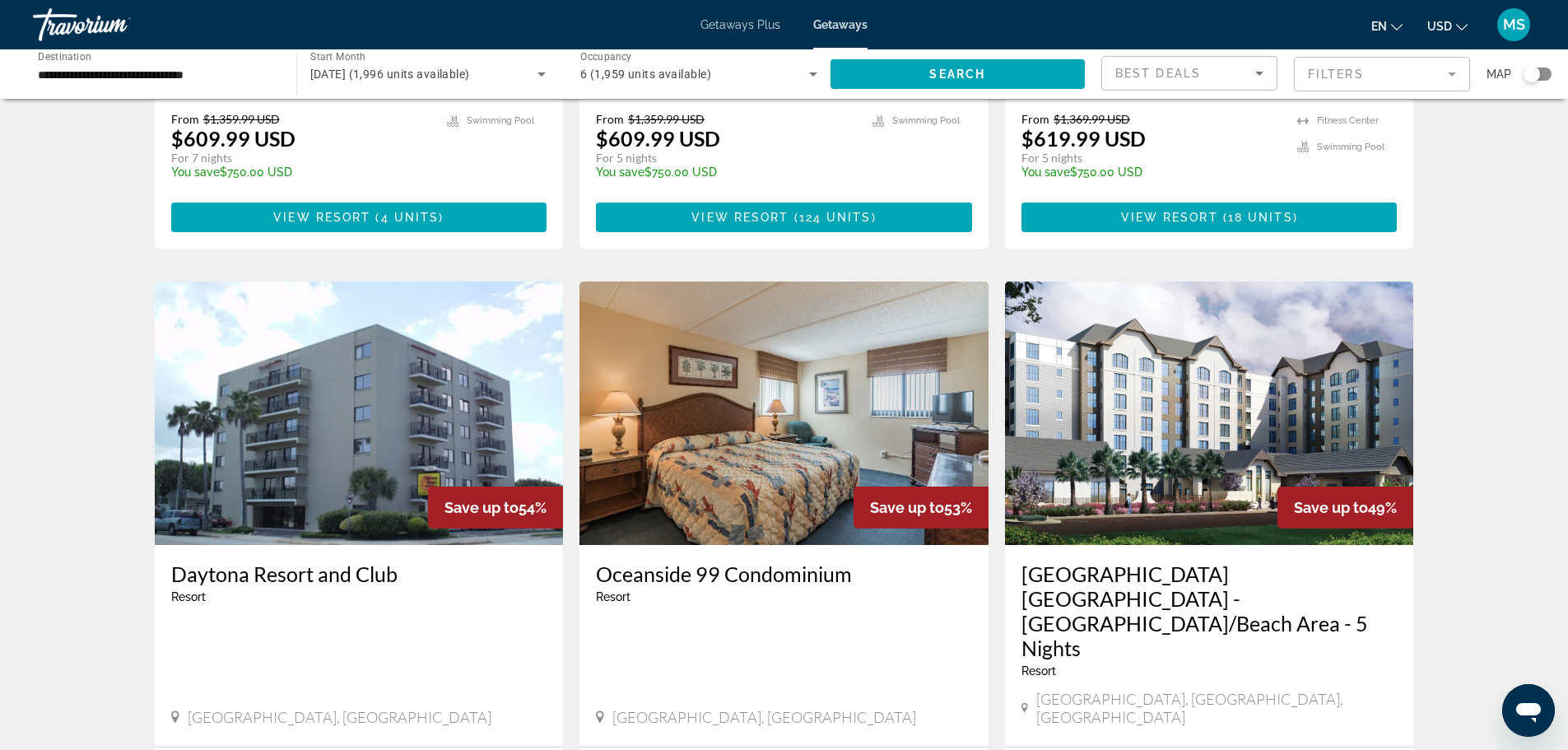
click at [1171, 365] on img "Main content" at bounding box center [1209, 413] width 409 height 263
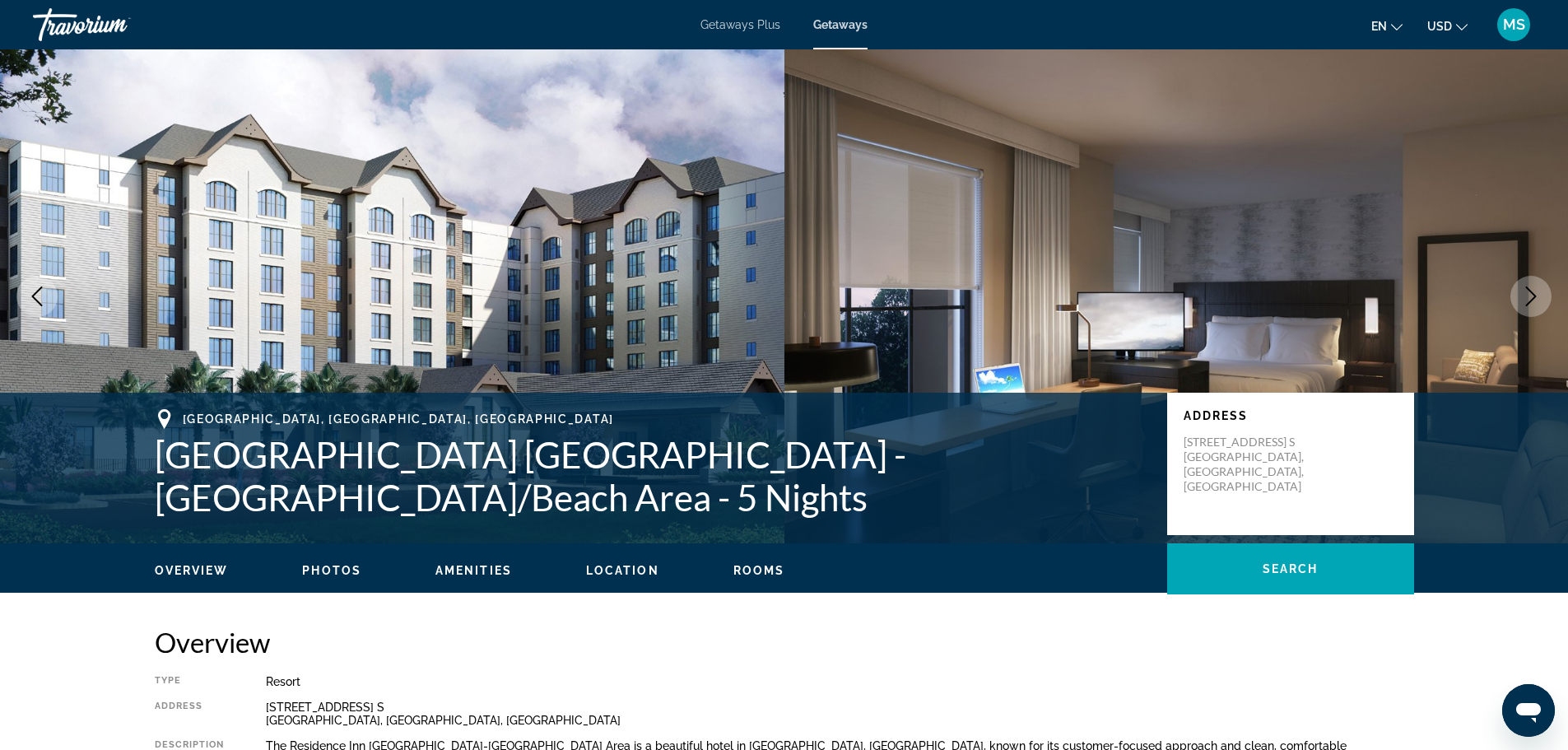
click at [1526, 298] on icon "Next image" at bounding box center [1530, 296] width 19 height 19
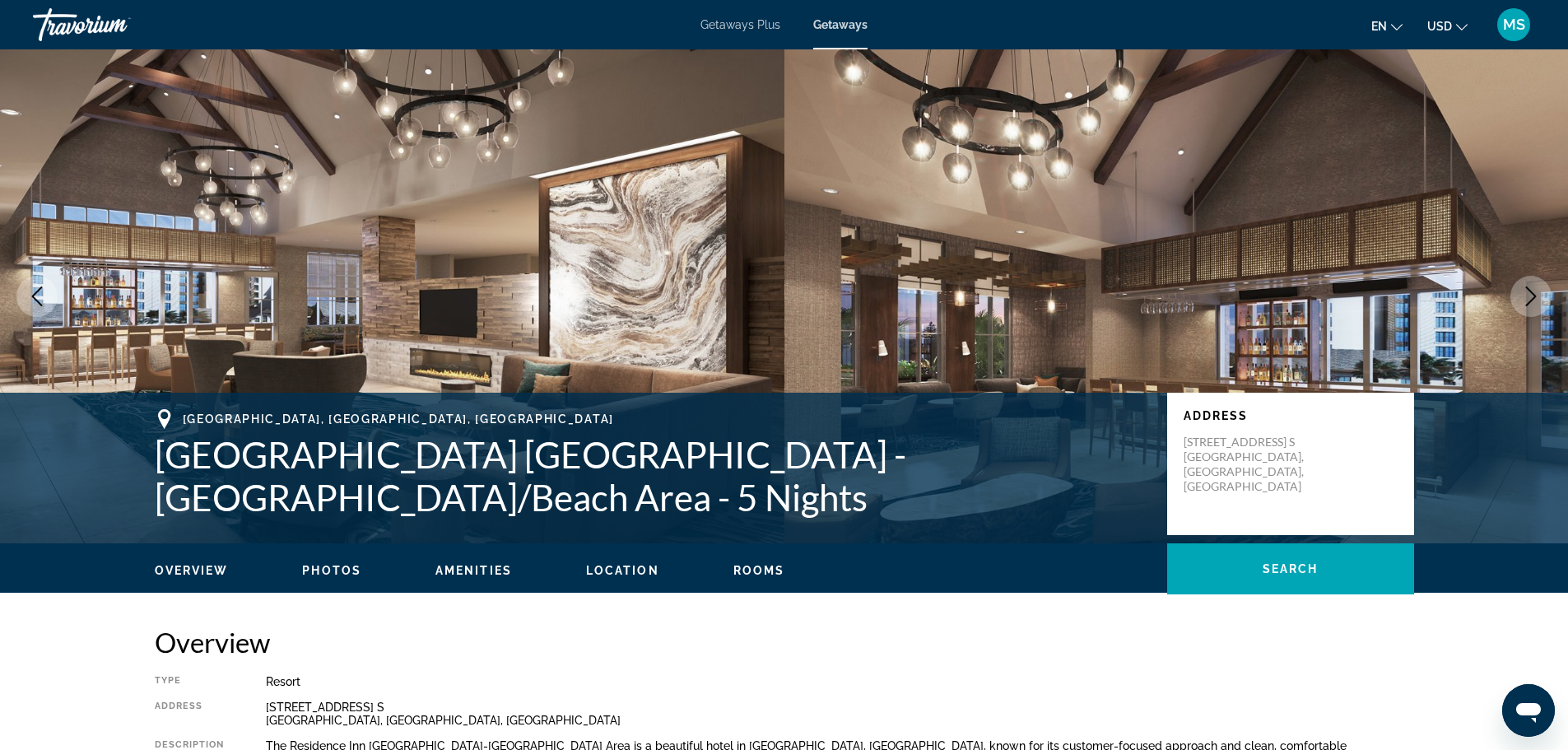
click at [1525, 296] on icon "Next image" at bounding box center [1530, 296] width 19 height 19
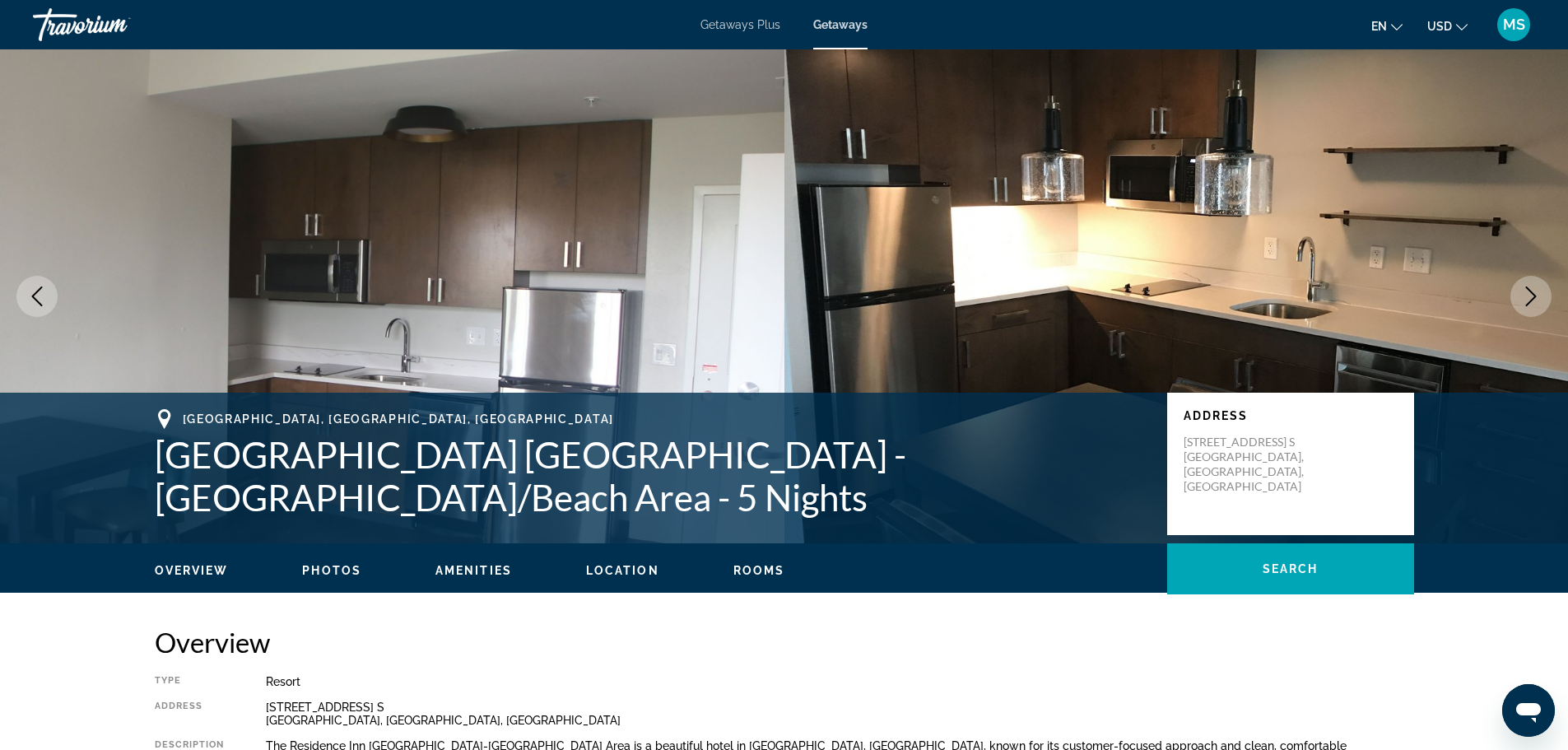
click at [1525, 296] on icon "Next image" at bounding box center [1530, 296] width 19 height 19
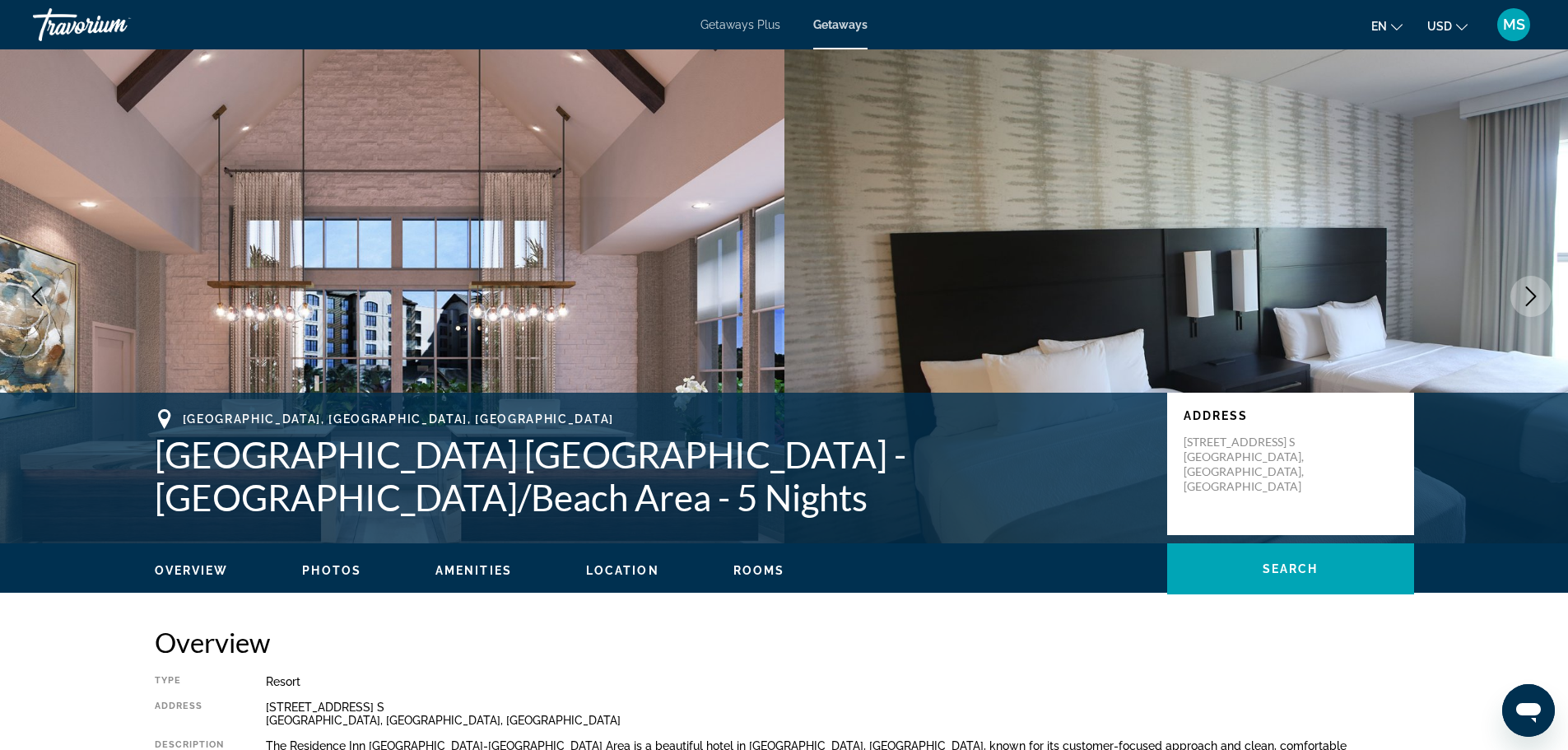
click at [1525, 296] on icon "Next image" at bounding box center [1530, 296] width 19 height 19
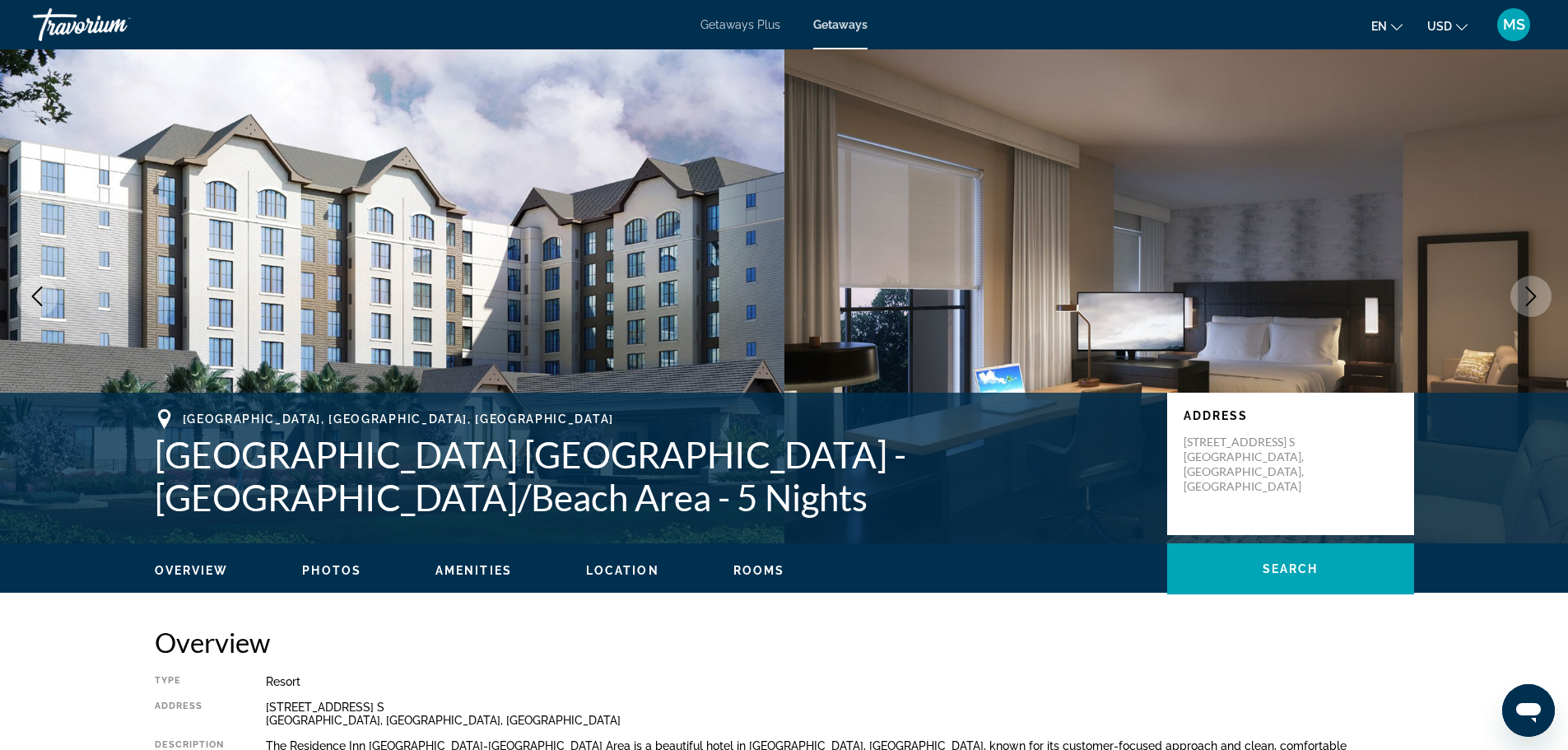
click at [1525, 296] on icon "Next image" at bounding box center [1530, 296] width 19 height 19
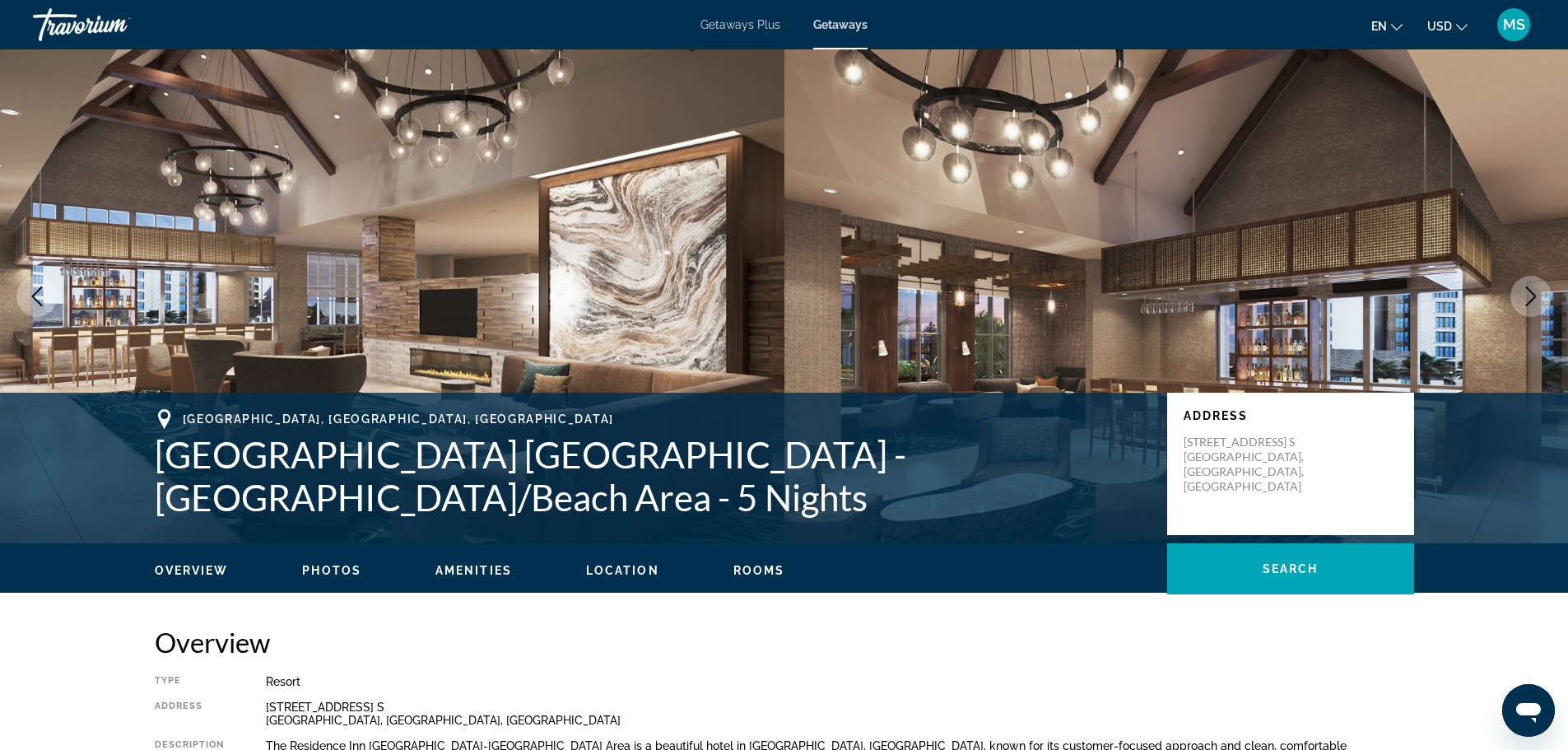
click at [1525, 296] on icon "Next image" at bounding box center [1530, 296] width 19 height 19
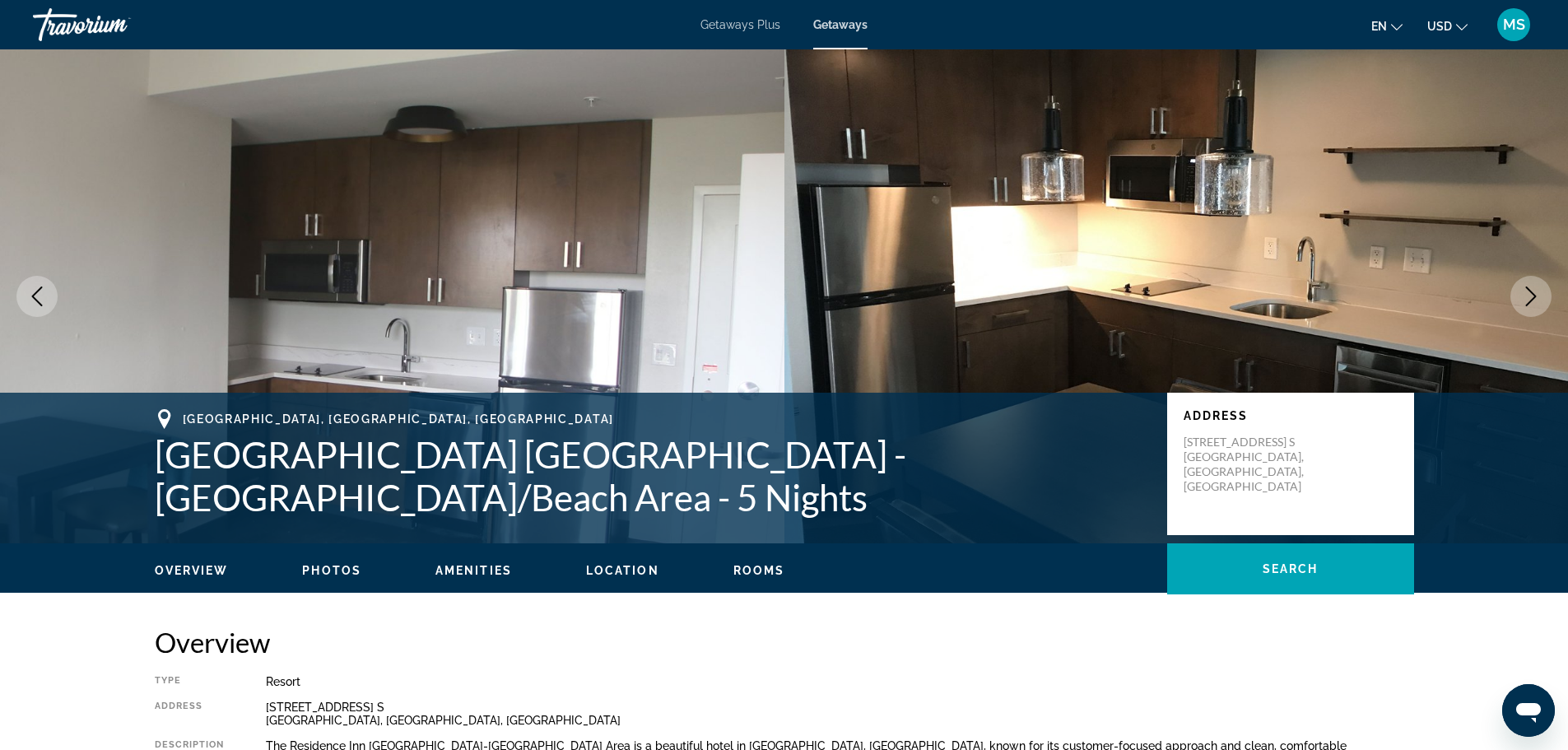
click at [1525, 296] on icon "Next image" at bounding box center [1530, 296] width 19 height 19
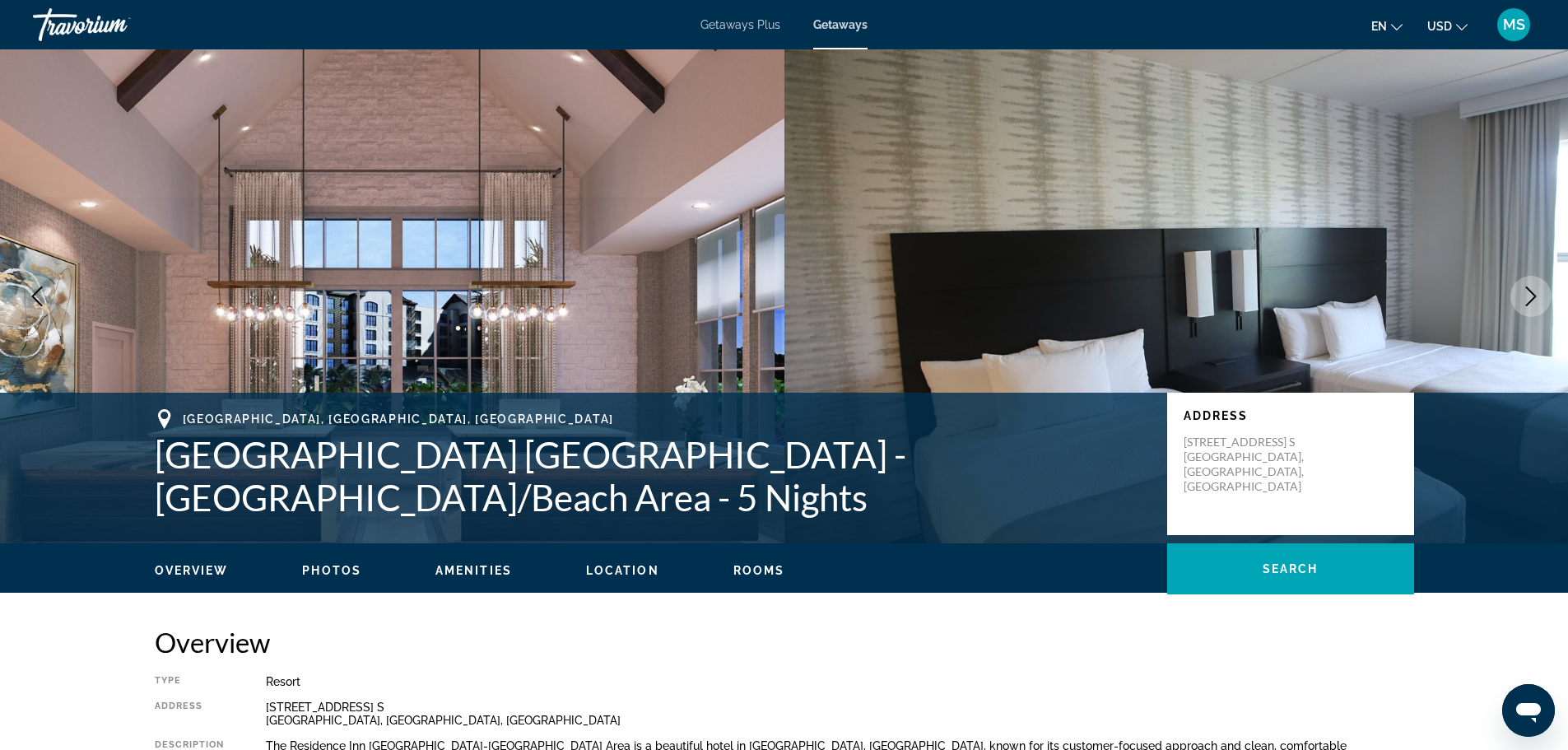
click at [1525, 296] on icon "Next image" at bounding box center [1530, 296] width 19 height 19
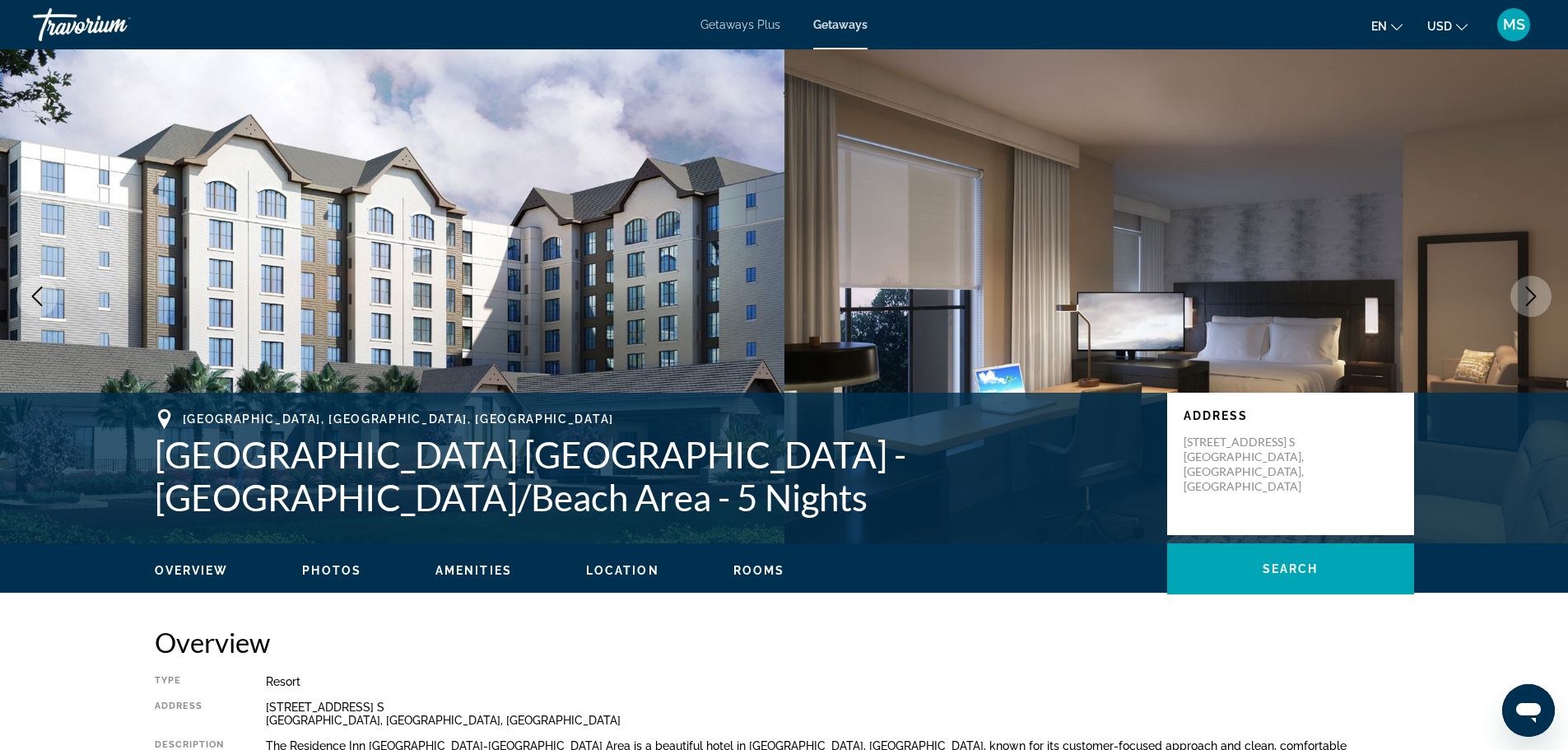
click at [1525, 296] on icon "Next image" at bounding box center [1530, 296] width 19 height 19
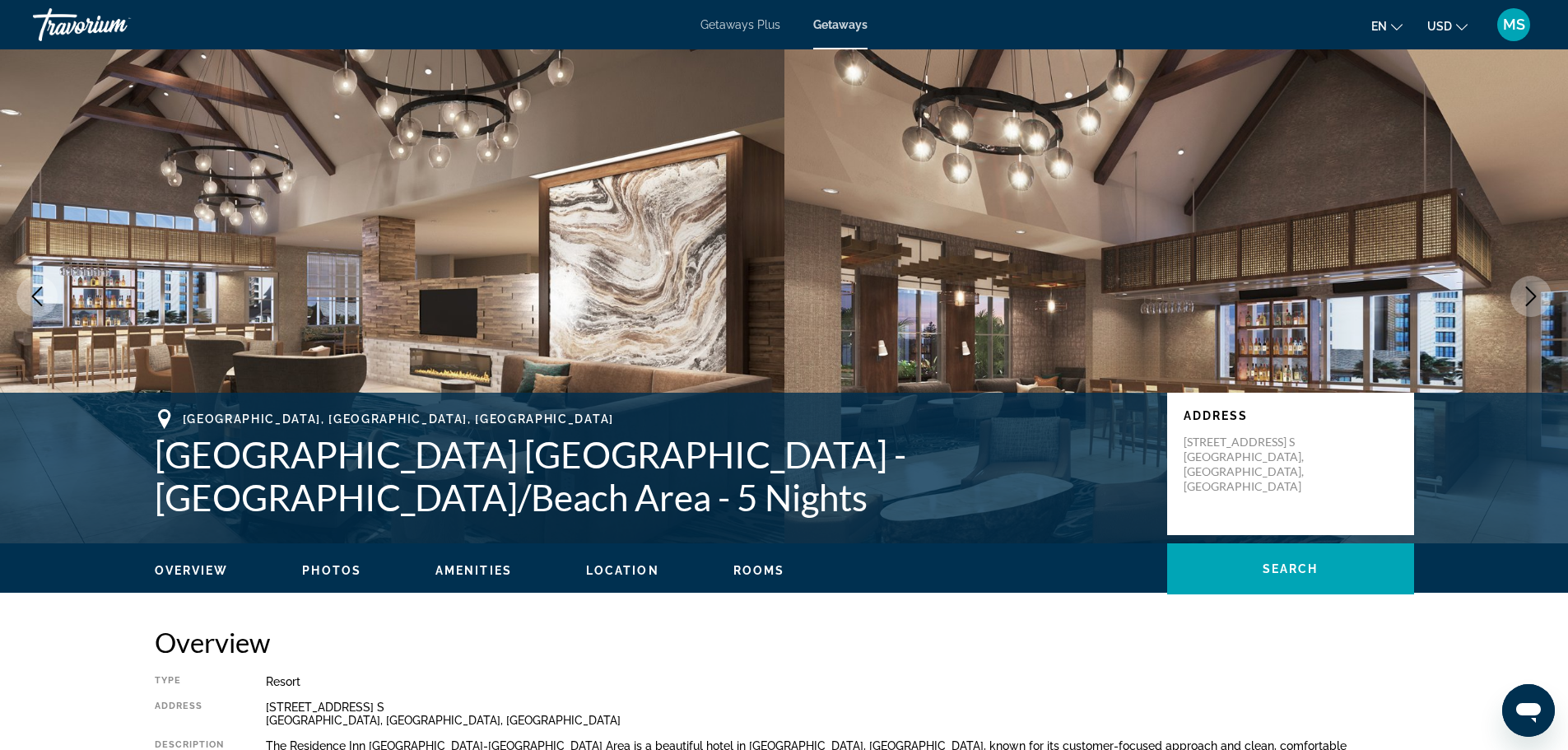
click at [1525, 296] on icon "Next image" at bounding box center [1530, 296] width 19 height 19
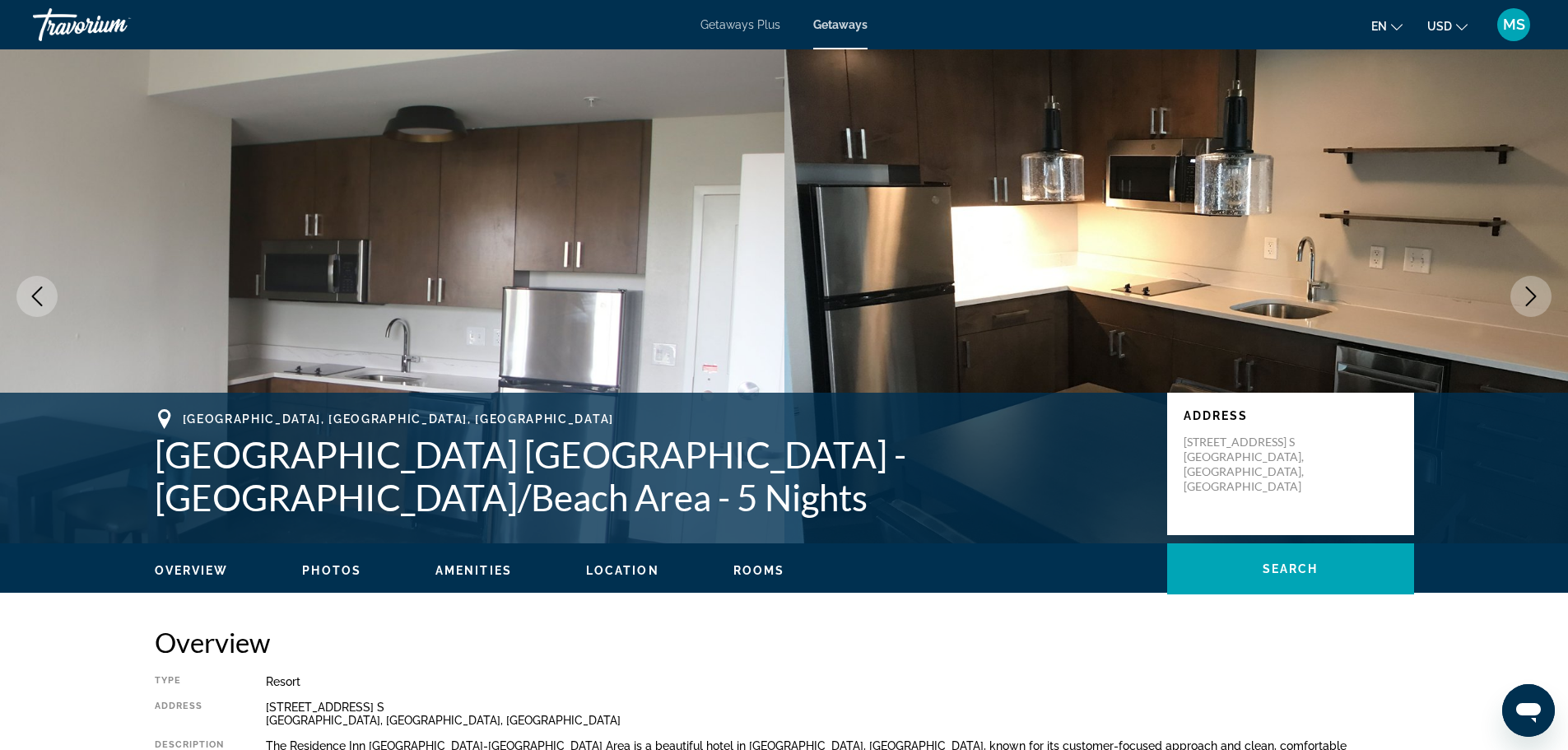
click at [1525, 296] on icon "Next image" at bounding box center [1530, 296] width 19 height 19
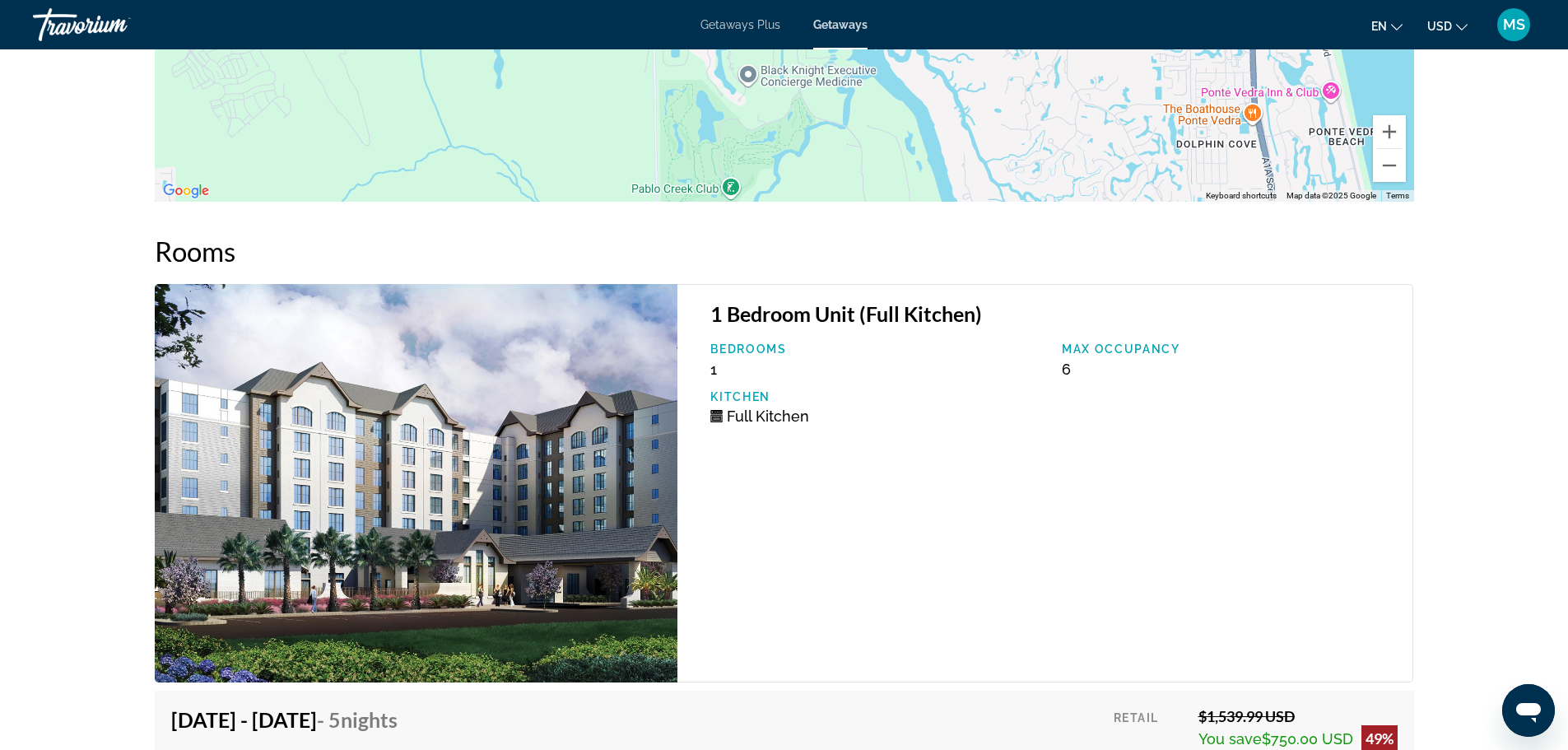
scroll to position [2139, 0]
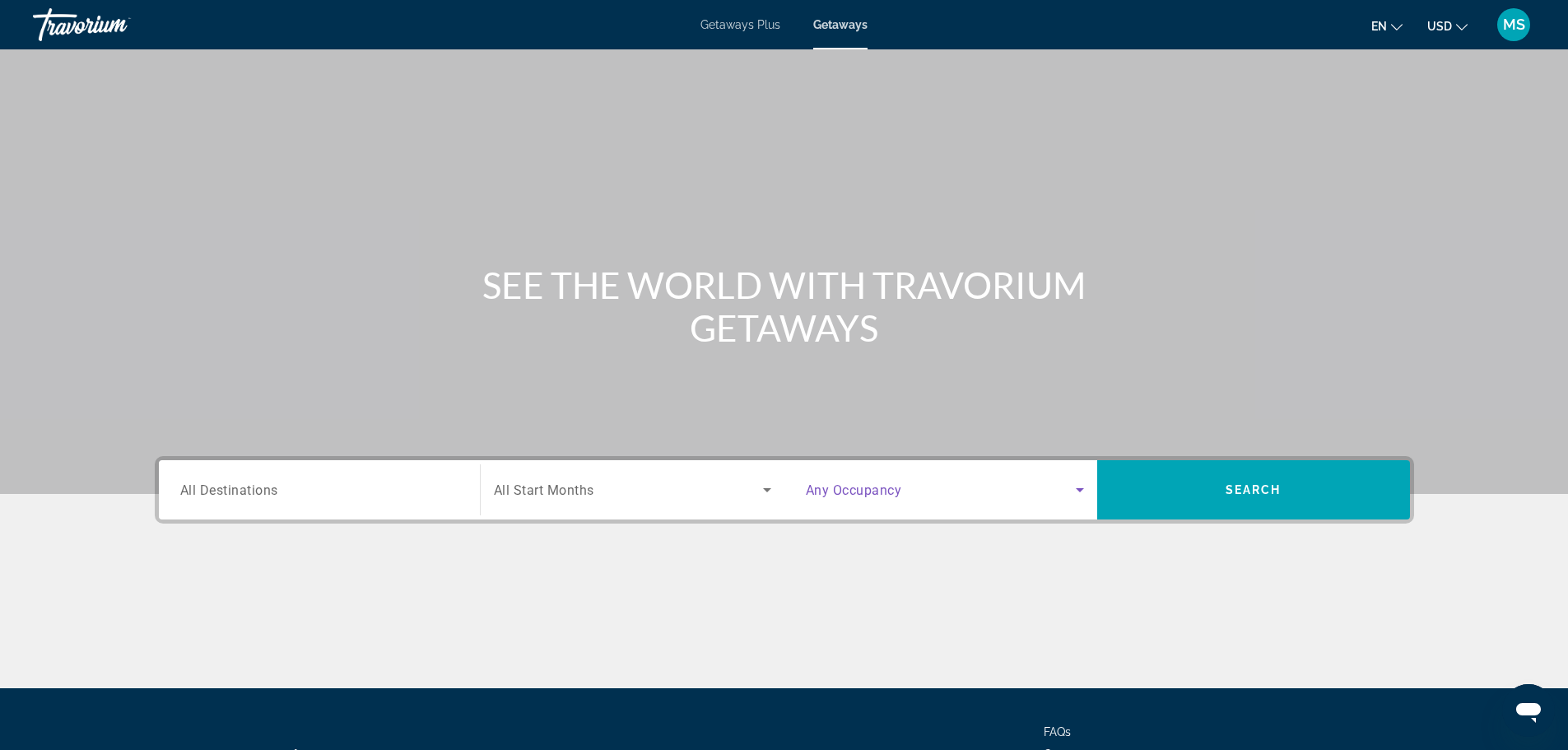
click at [952, 491] on span "Search widget" at bounding box center [940, 489] width 270 height 19
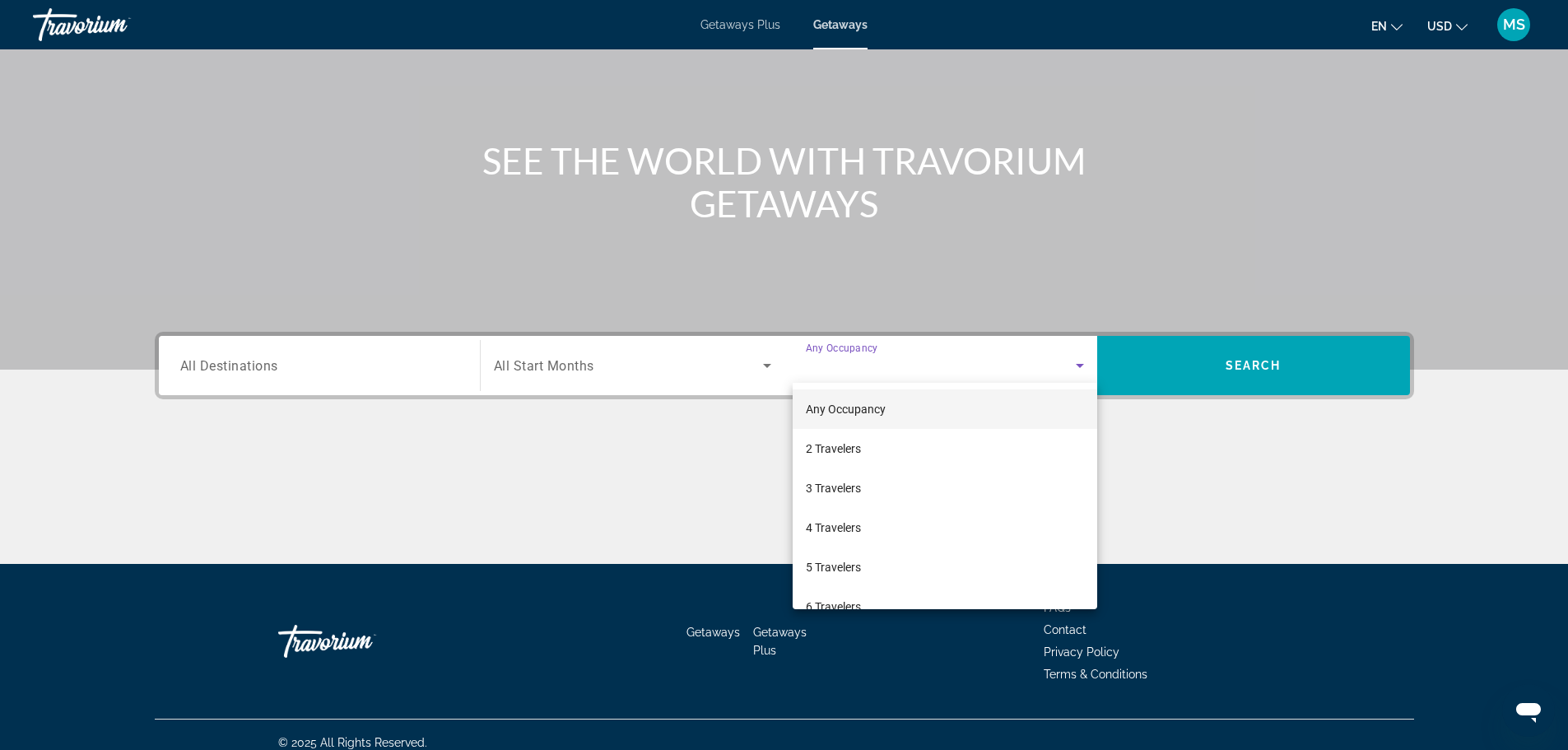
scroll to position [140, 0]
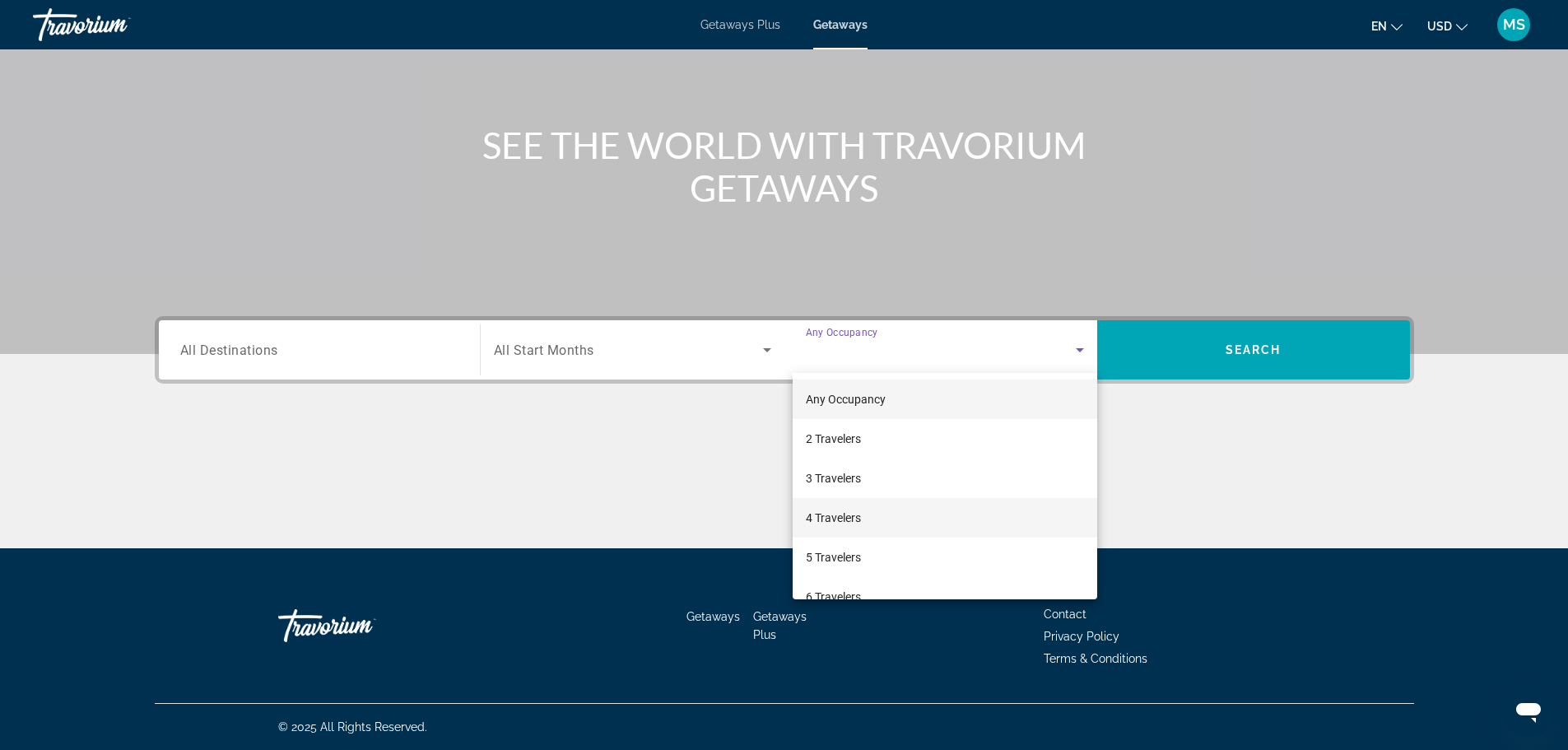
click at [843, 515] on span "4 Travelers" at bounding box center [833, 518] width 55 height 19
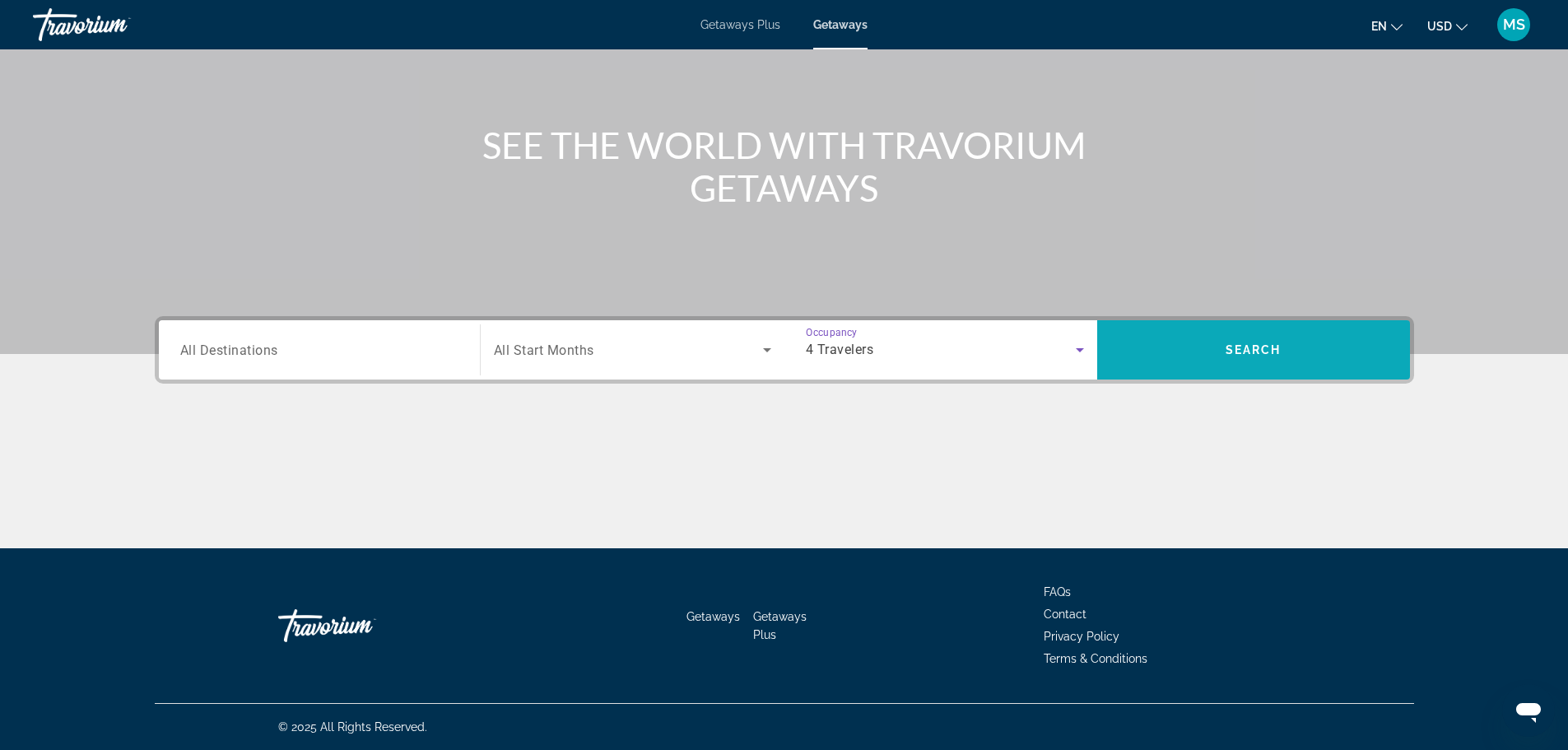
click at [1168, 337] on span "Search widget" at bounding box center [1253, 349] width 313 height 40
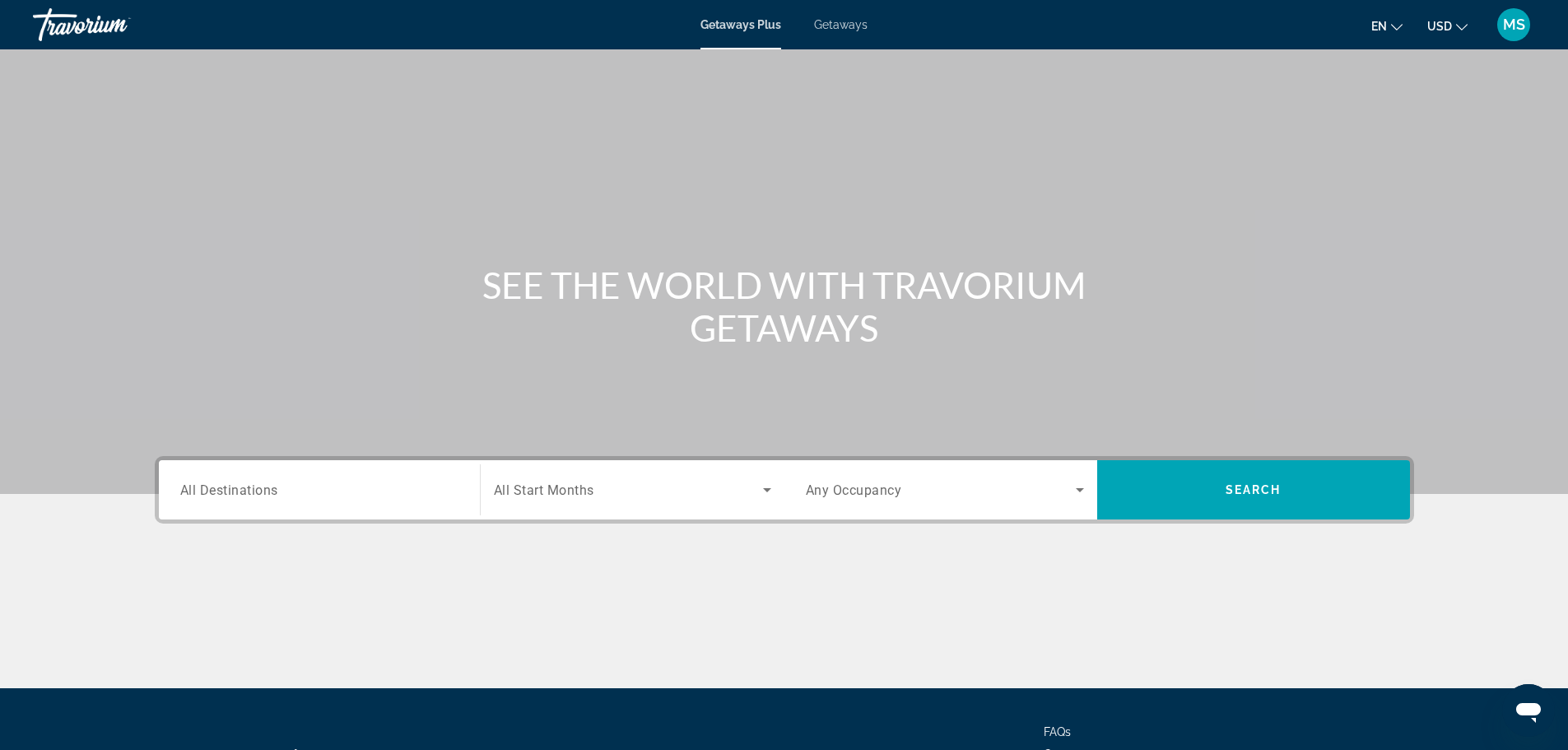
click at [261, 492] on span "All Destinations" at bounding box center [229, 489] width 98 height 16
click at [261, 492] on input "Destination All Destinations" at bounding box center [320, 490] width 278 height 19
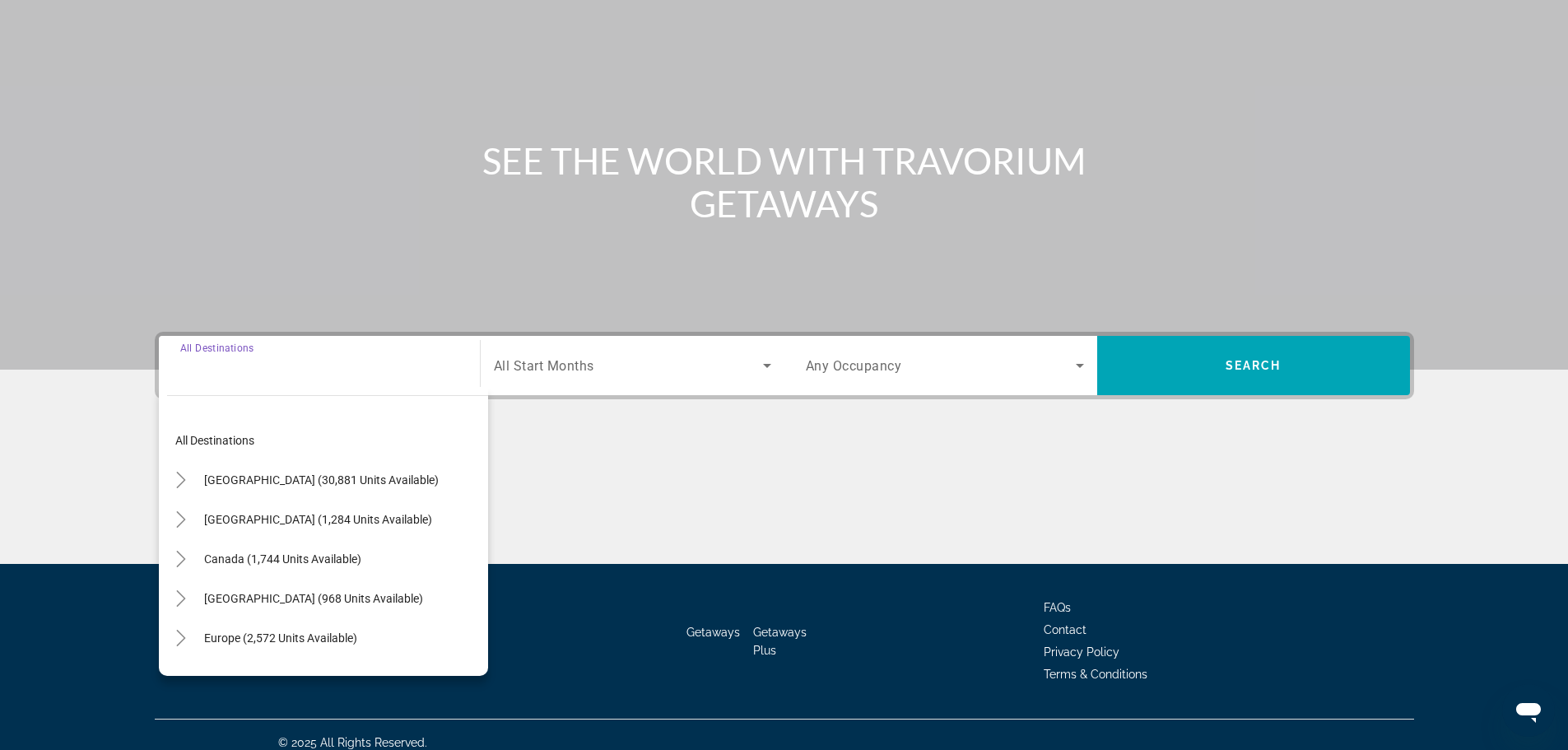
scroll to position [140, 0]
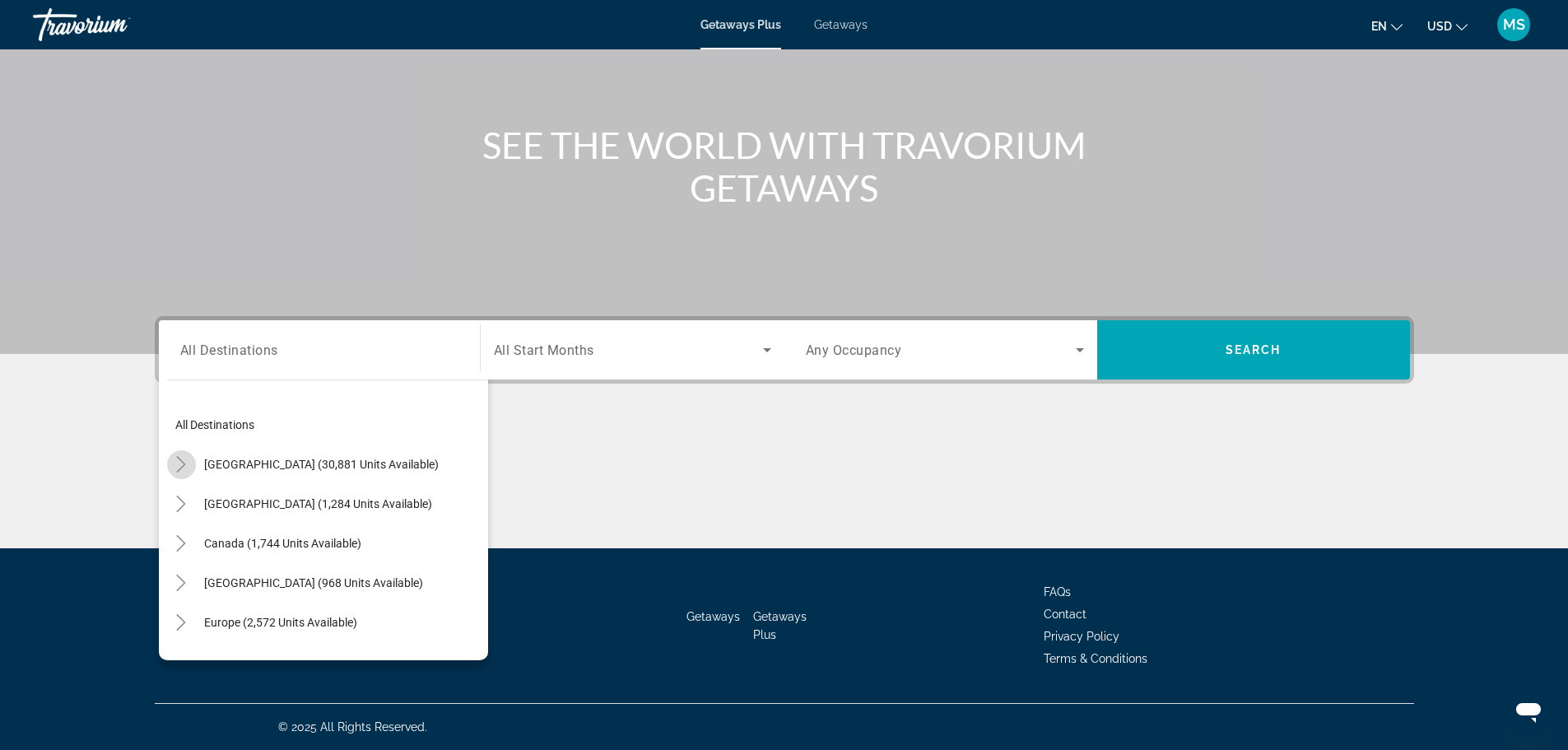
click at [178, 463] on icon "Toggle United States (30,881 units available)" at bounding box center [180, 464] width 17 height 17
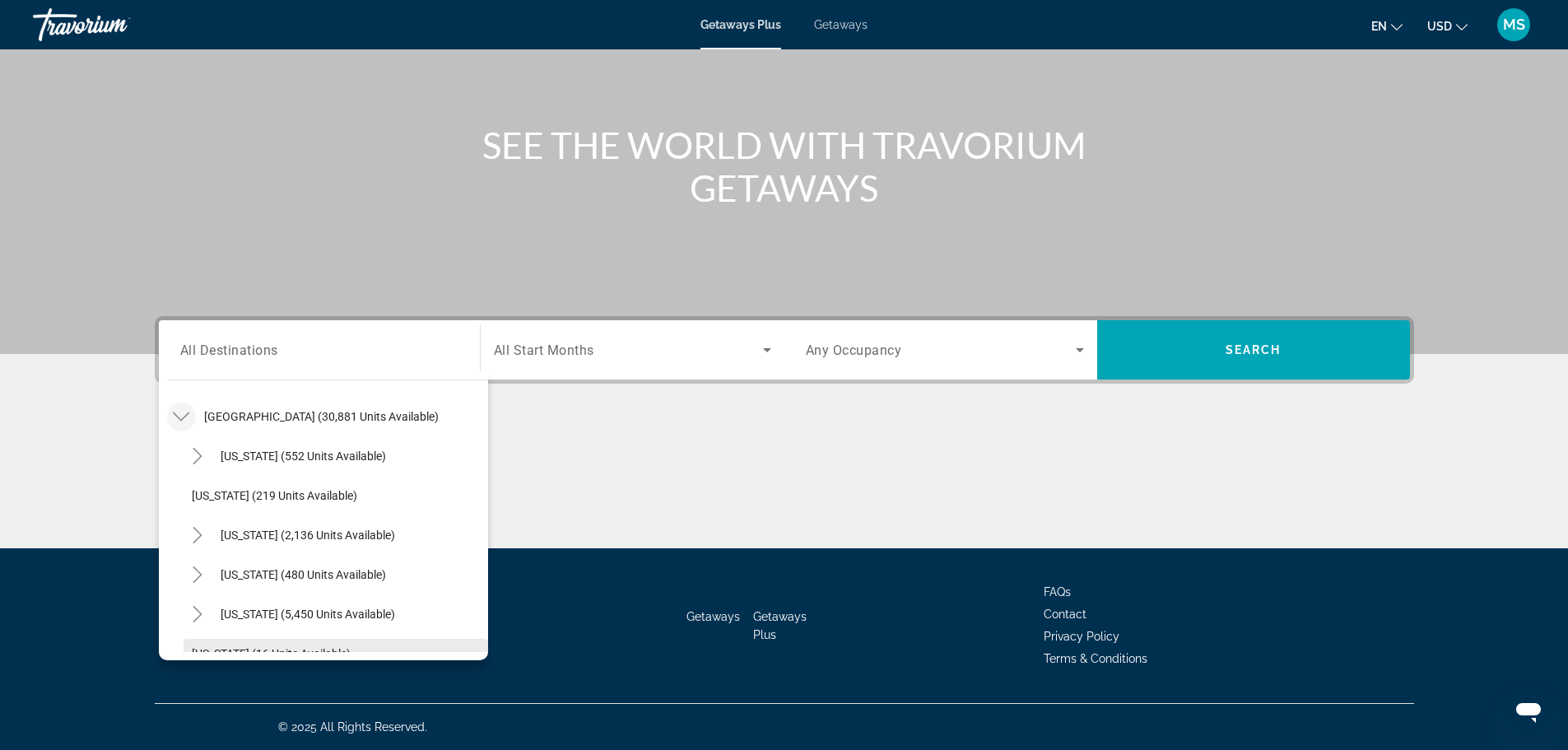
scroll to position [0, 0]
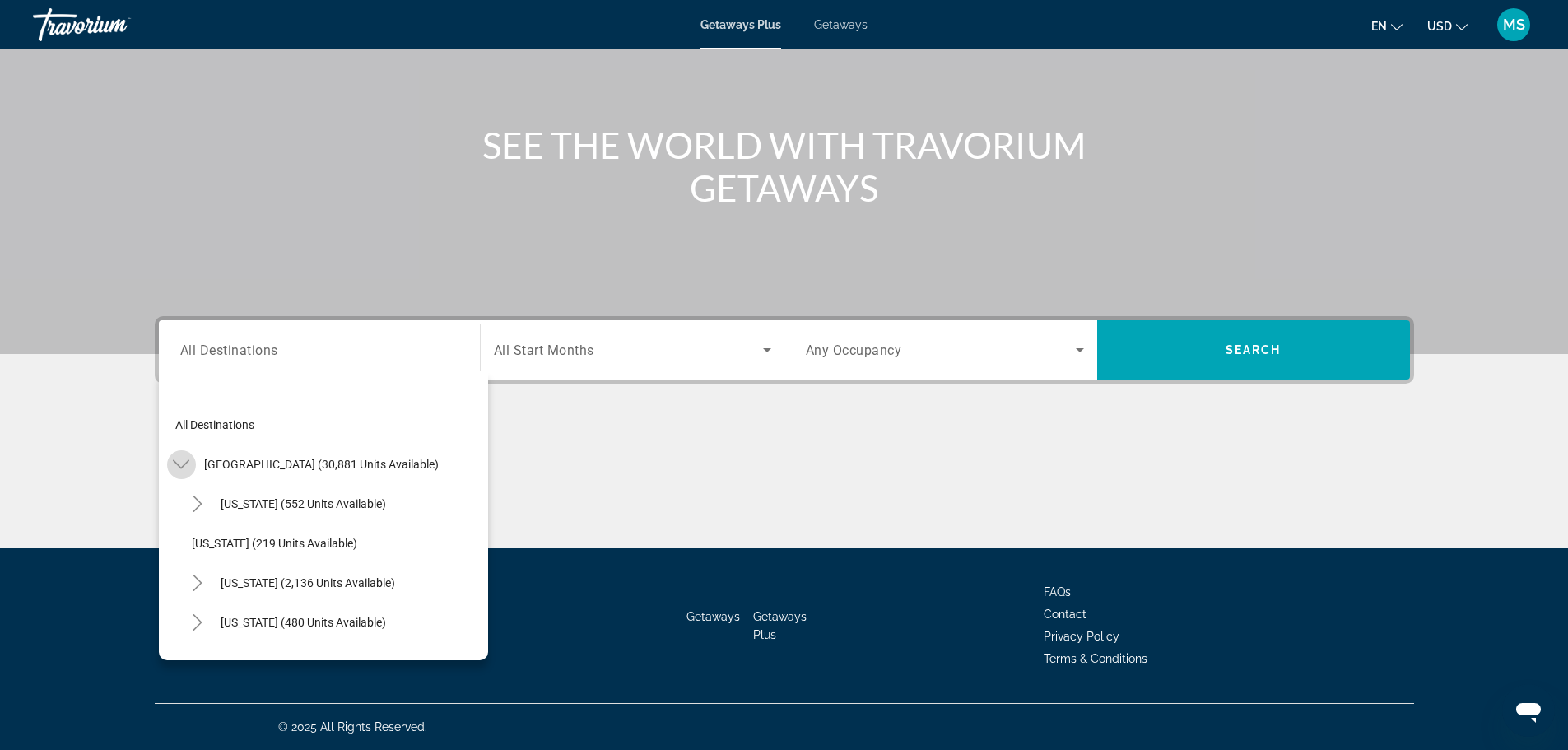
click at [177, 467] on icon "Toggle United States (30,881 units available)" at bounding box center [180, 464] width 17 height 17
click at [180, 473] on mat-icon "Toggle United States (30,881 units available)" at bounding box center [181, 464] width 29 height 29
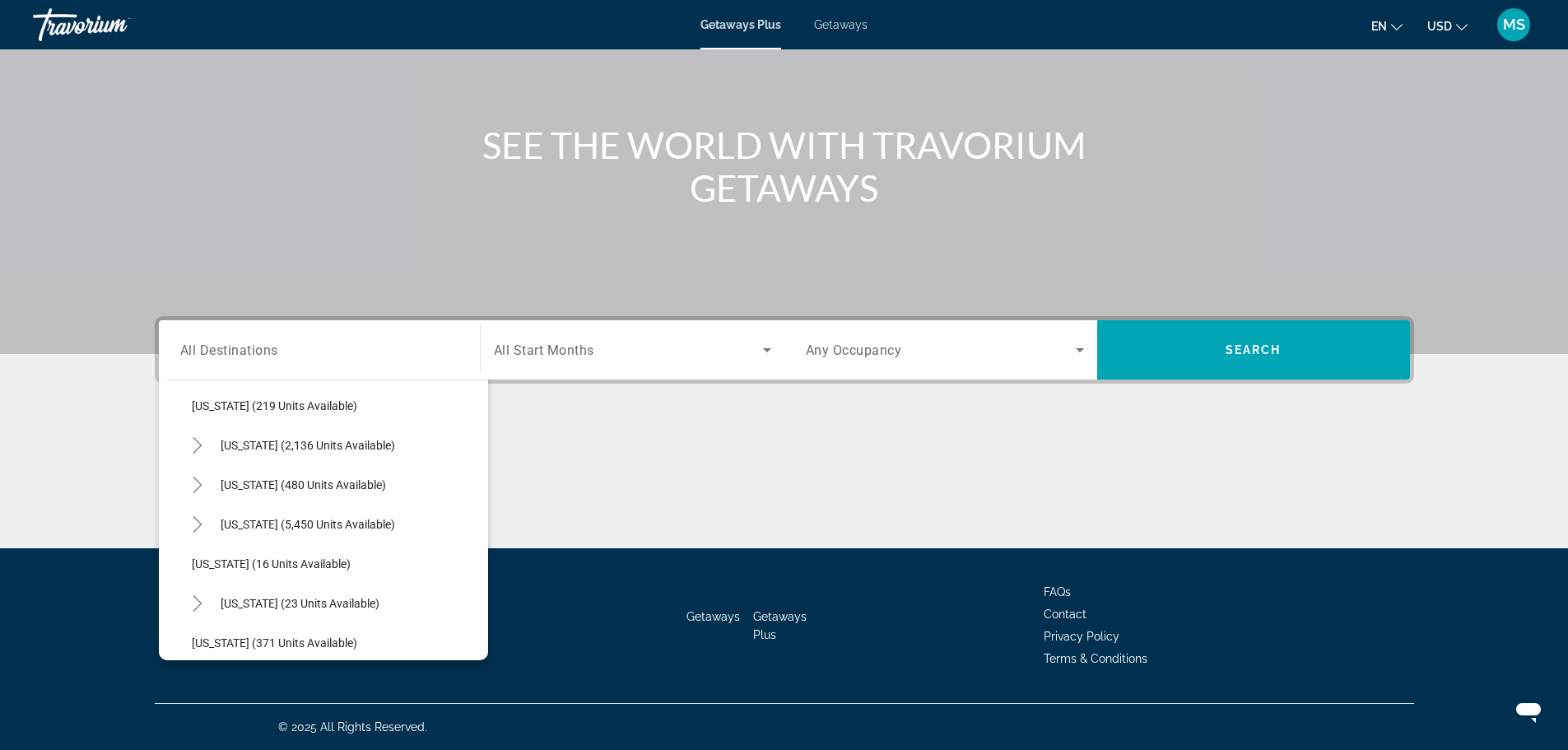
scroll to position [165, 0]
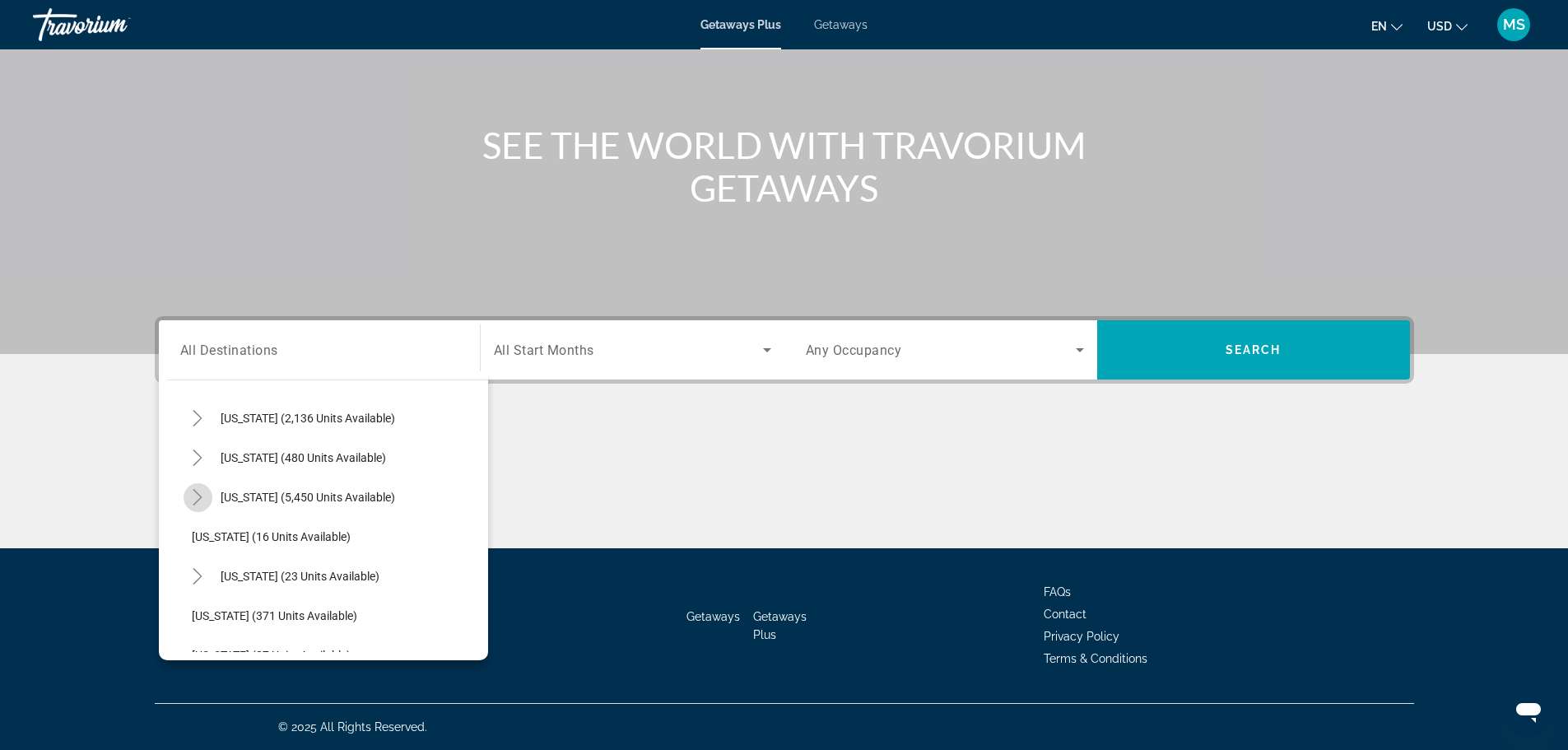
click at [198, 498] on icon "Toggle Florida (5,450 units available)" at bounding box center [197, 496] width 17 height 17
click at [301, 536] on span "[GEOGRAPHIC_DATA] (328 units available)" at bounding box center [317, 533] width 219 height 13
type input "**********"
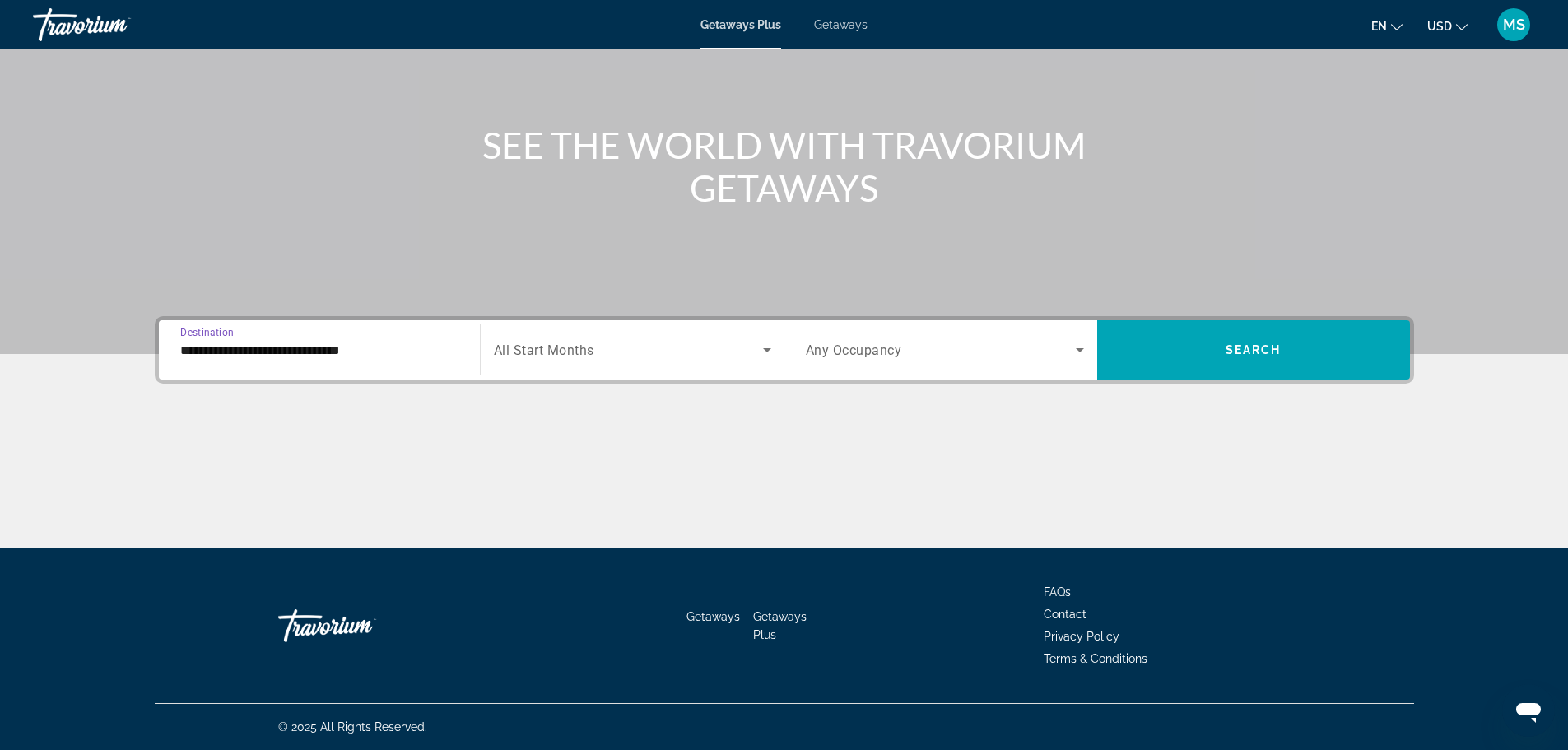
click at [607, 355] on span "Search widget" at bounding box center [629, 349] width 269 height 19
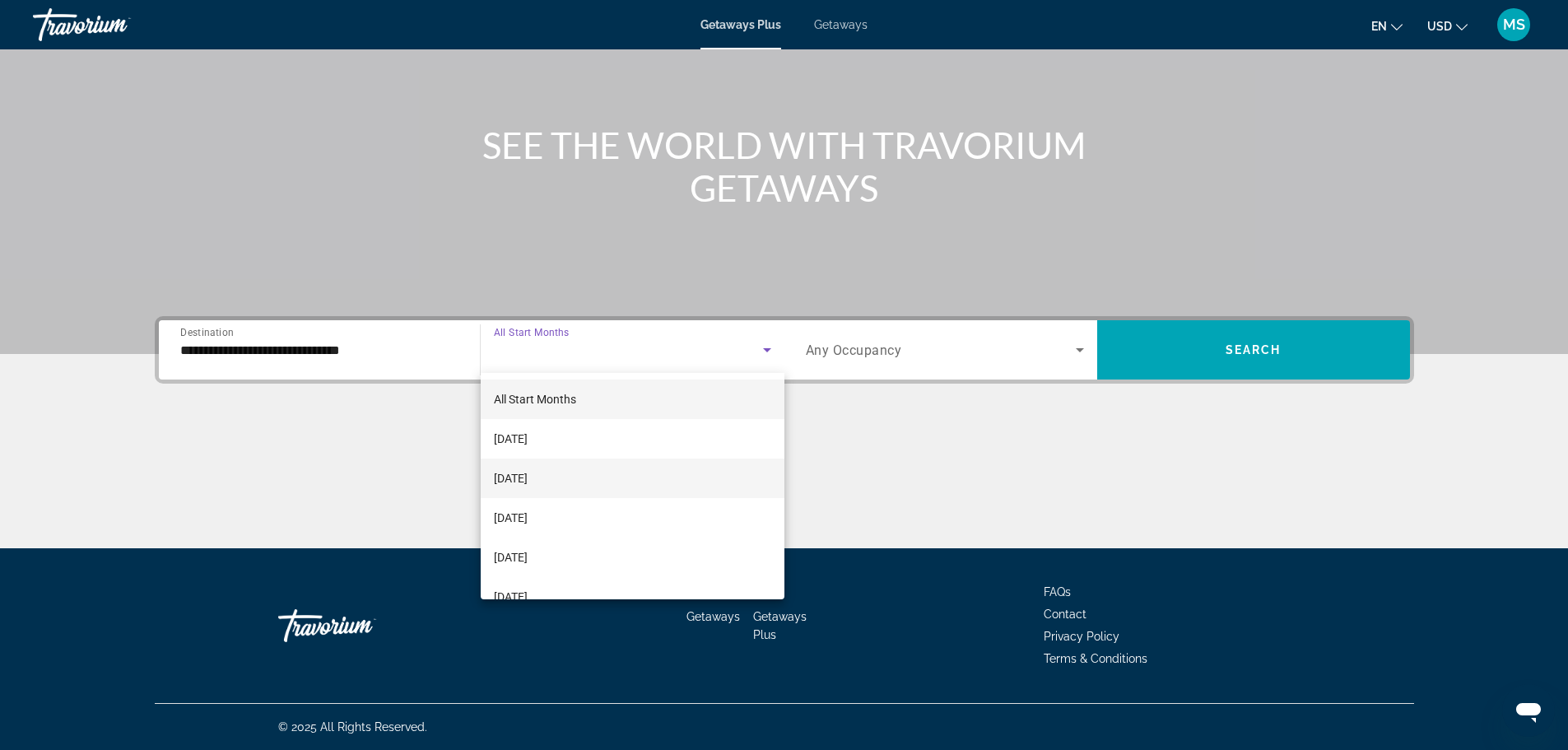
click at [572, 481] on mat-option "[DATE]" at bounding box center [632, 478] width 304 height 40
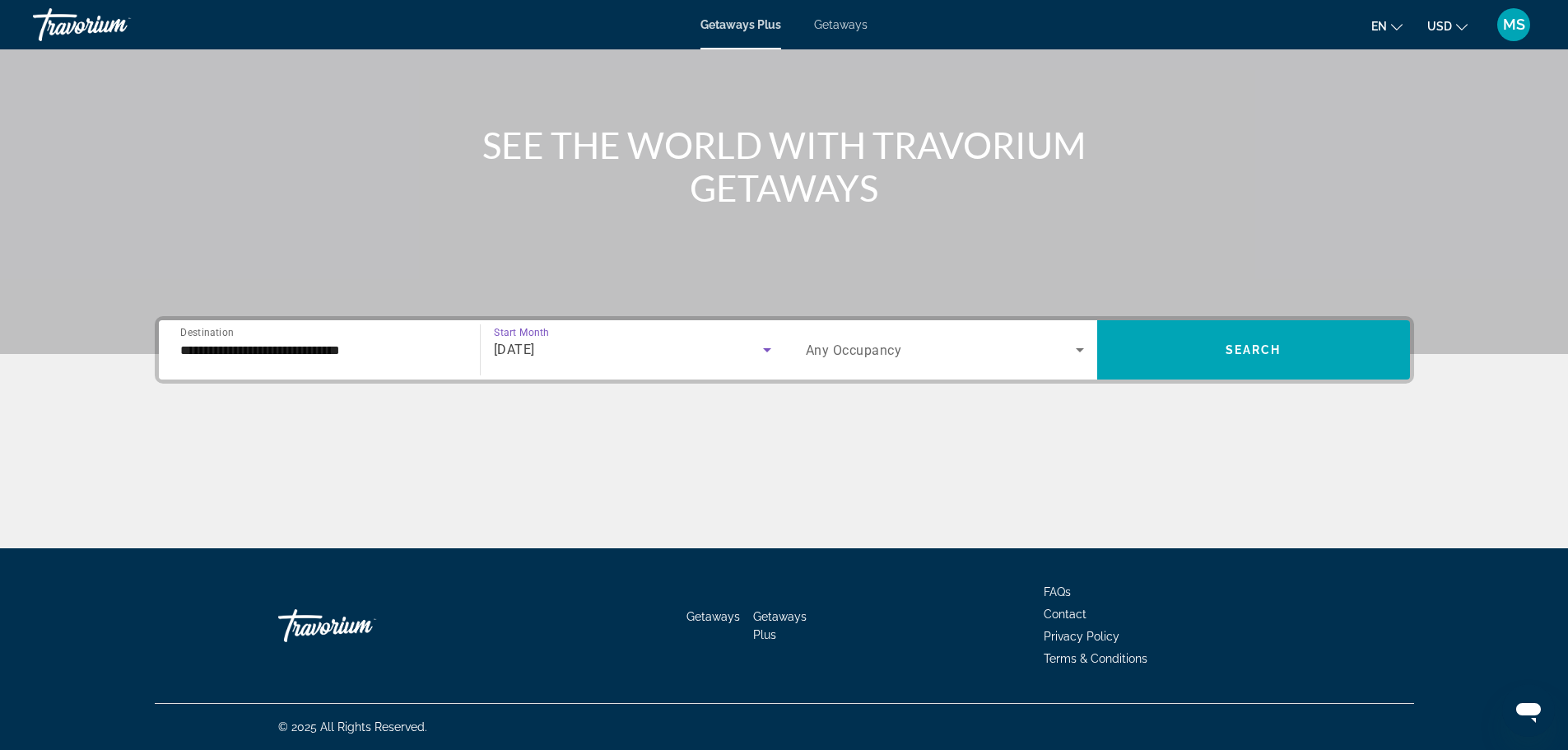
click at [894, 353] on span "Any Occupancy" at bounding box center [853, 350] width 96 height 16
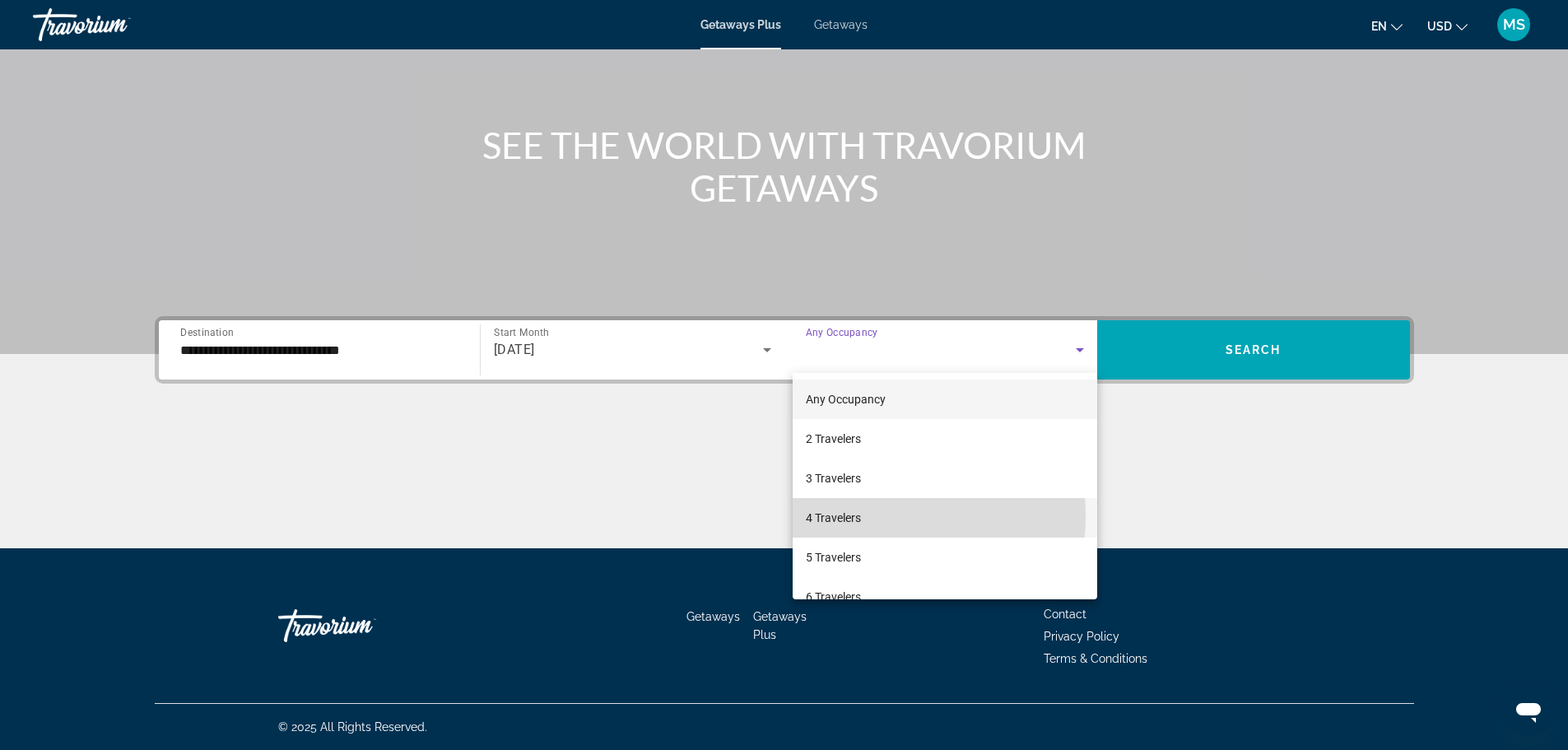
click at [841, 515] on span "4 Travelers" at bounding box center [833, 518] width 55 height 19
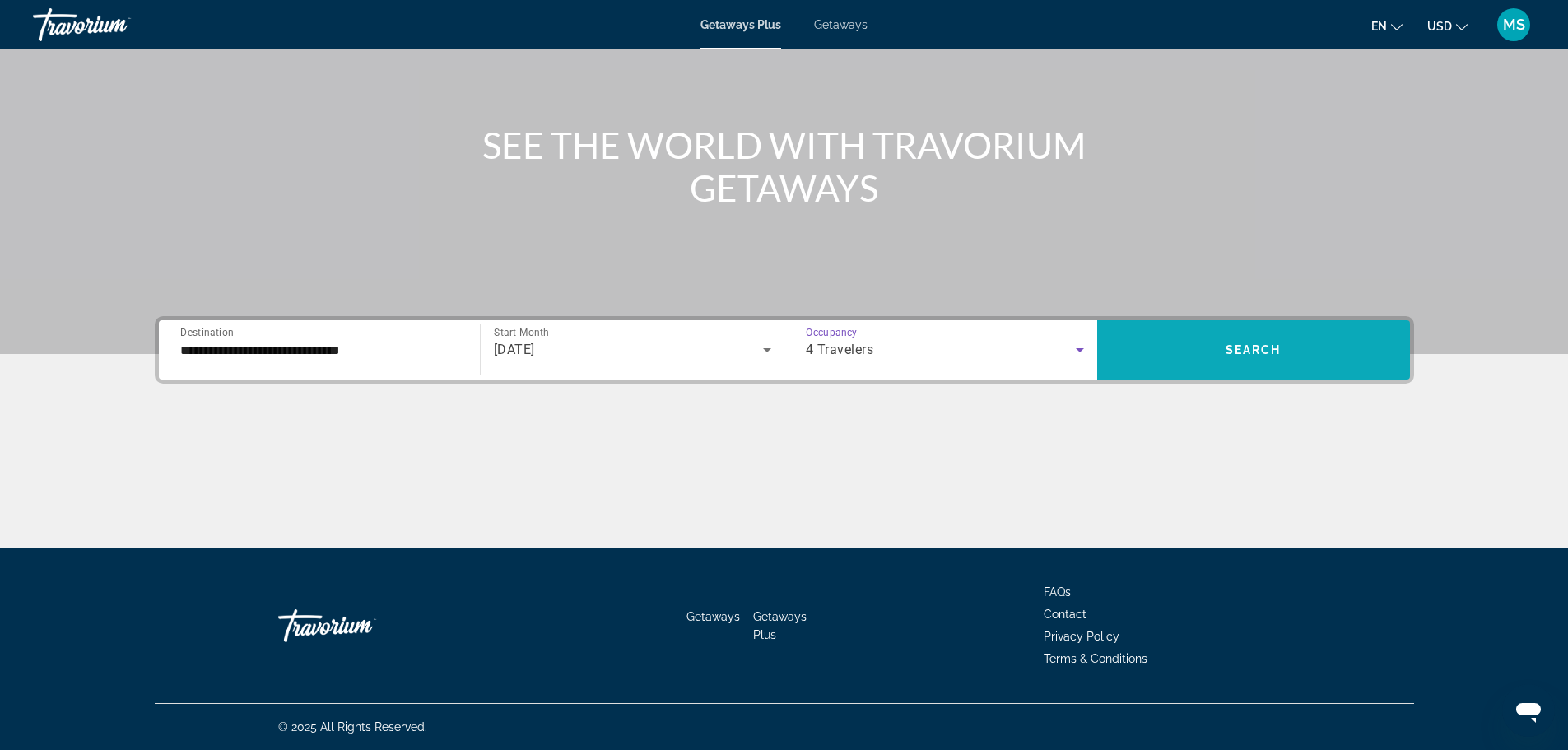
click at [1189, 347] on span "Search widget" at bounding box center [1253, 349] width 313 height 40
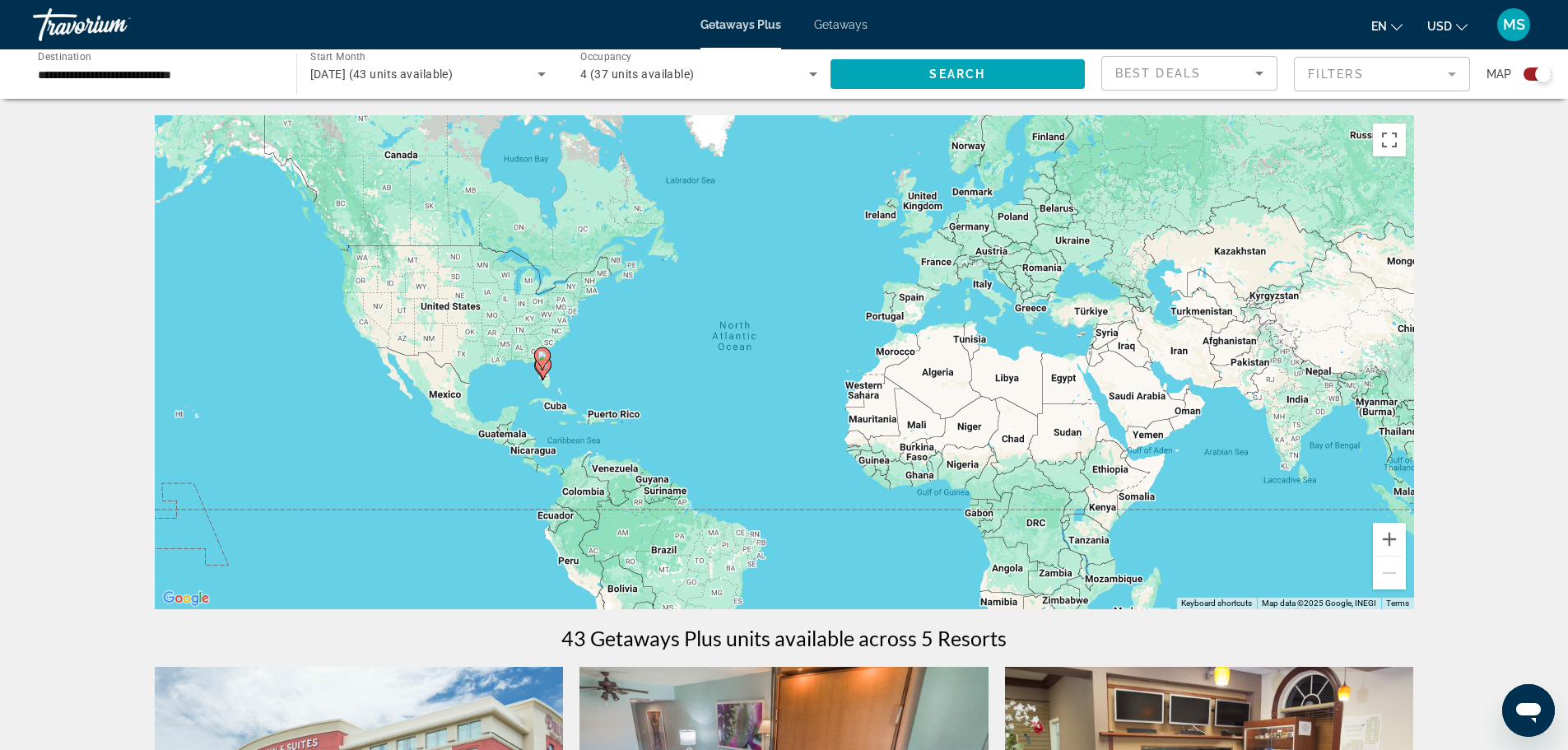
click at [837, 28] on span "Getaways" at bounding box center [840, 25] width 54 height 13
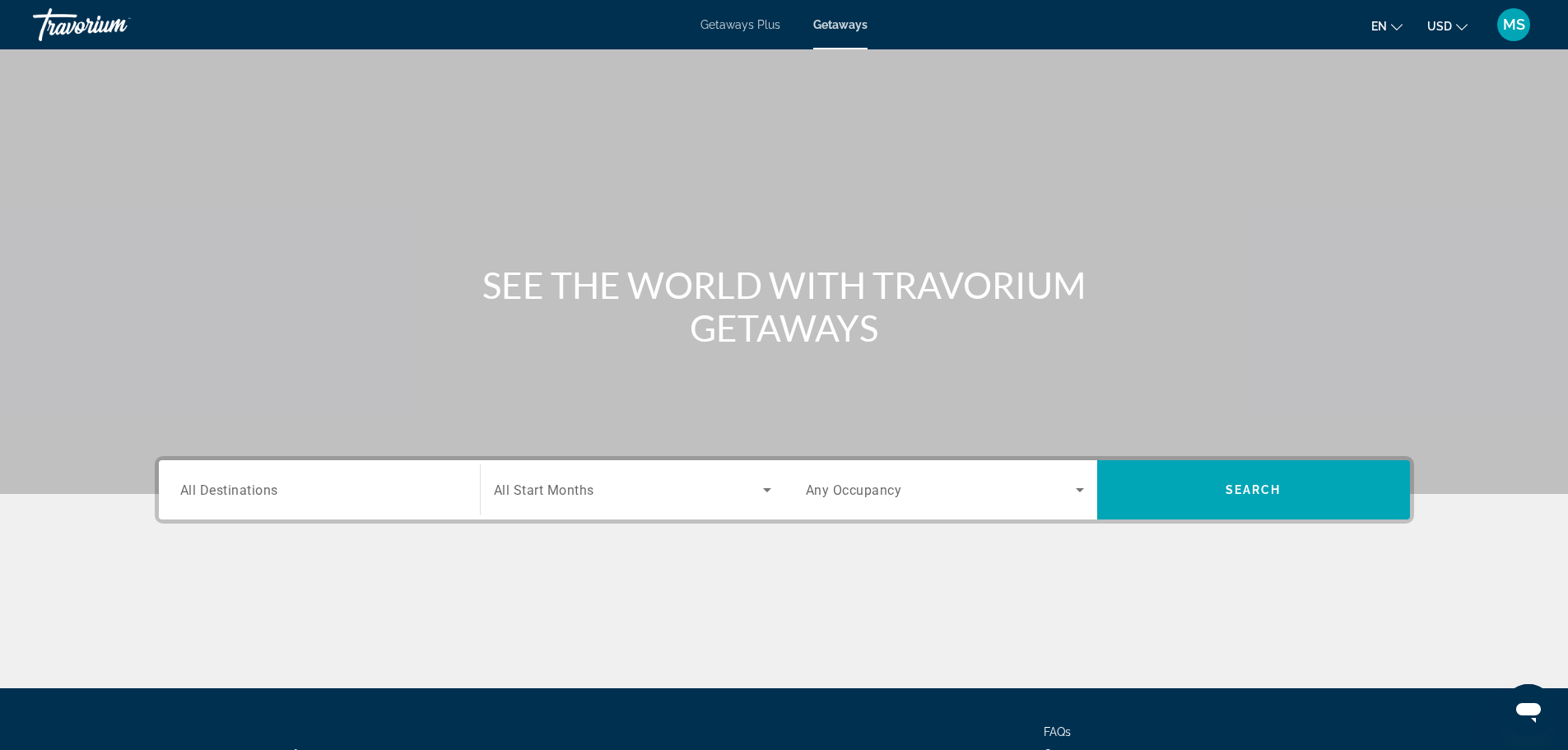
click at [306, 489] on input "Destination All Destinations" at bounding box center [320, 490] width 278 height 19
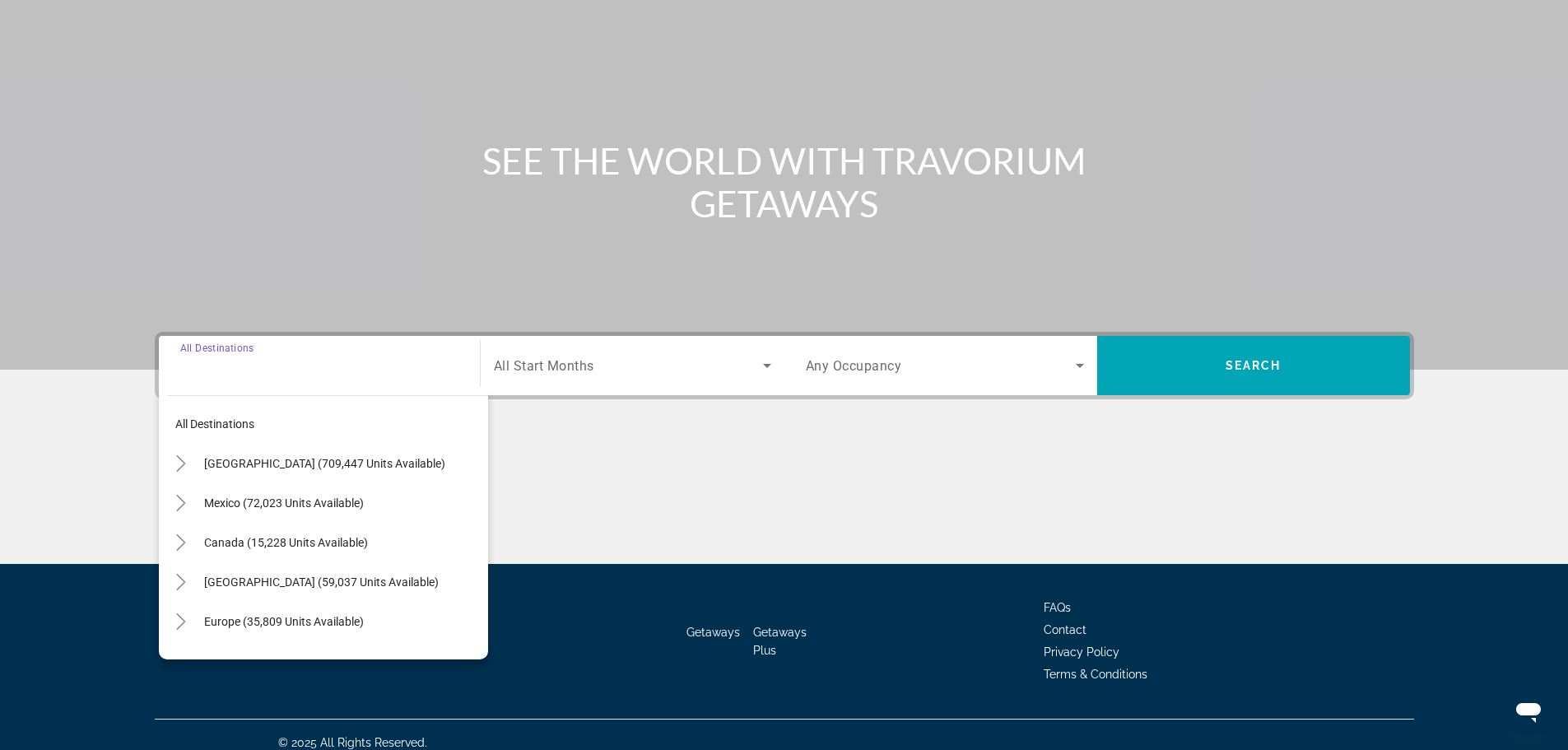
scroll to position [140, 0]
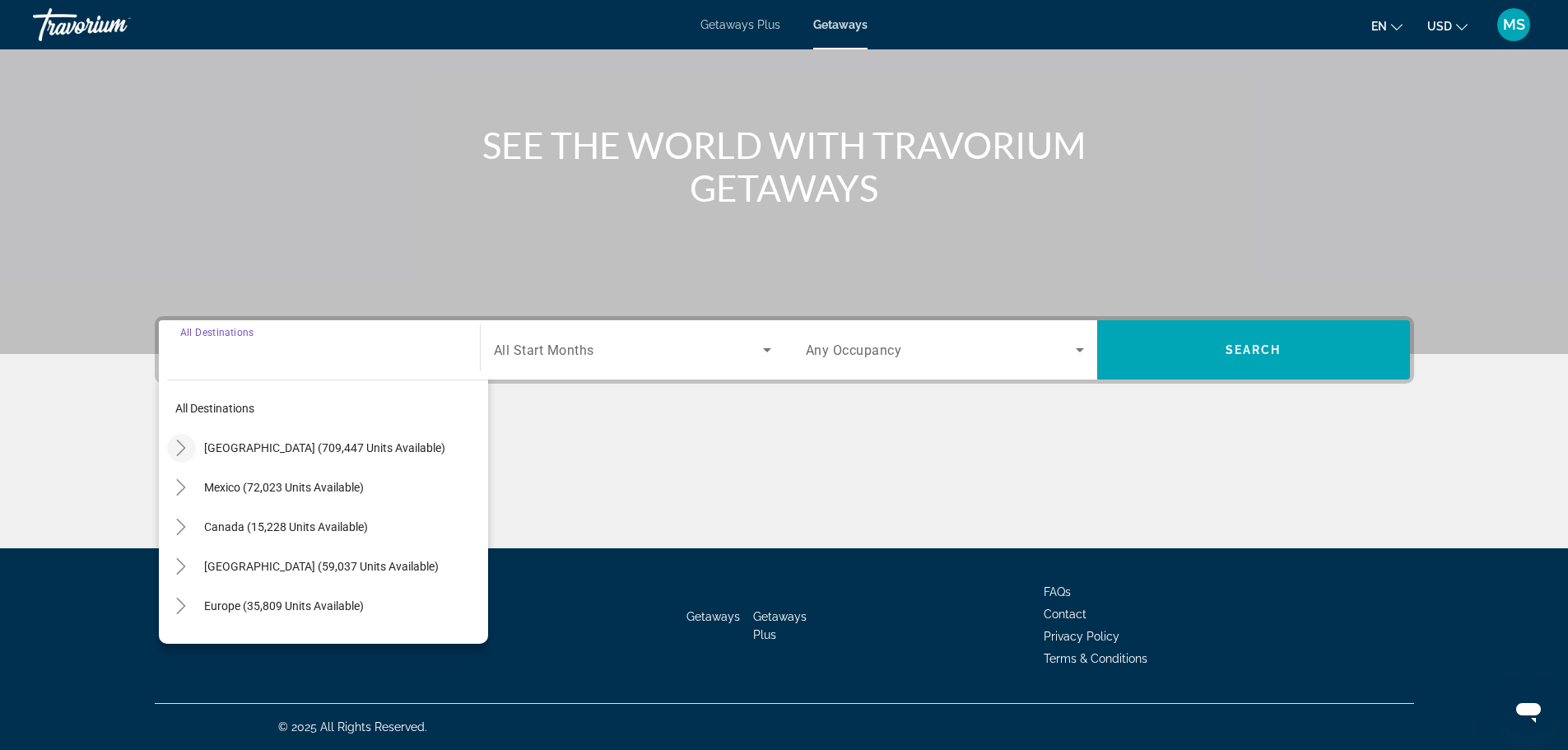
click at [182, 453] on icon "Toggle United States (709,447 units available)" at bounding box center [180, 447] width 17 height 17
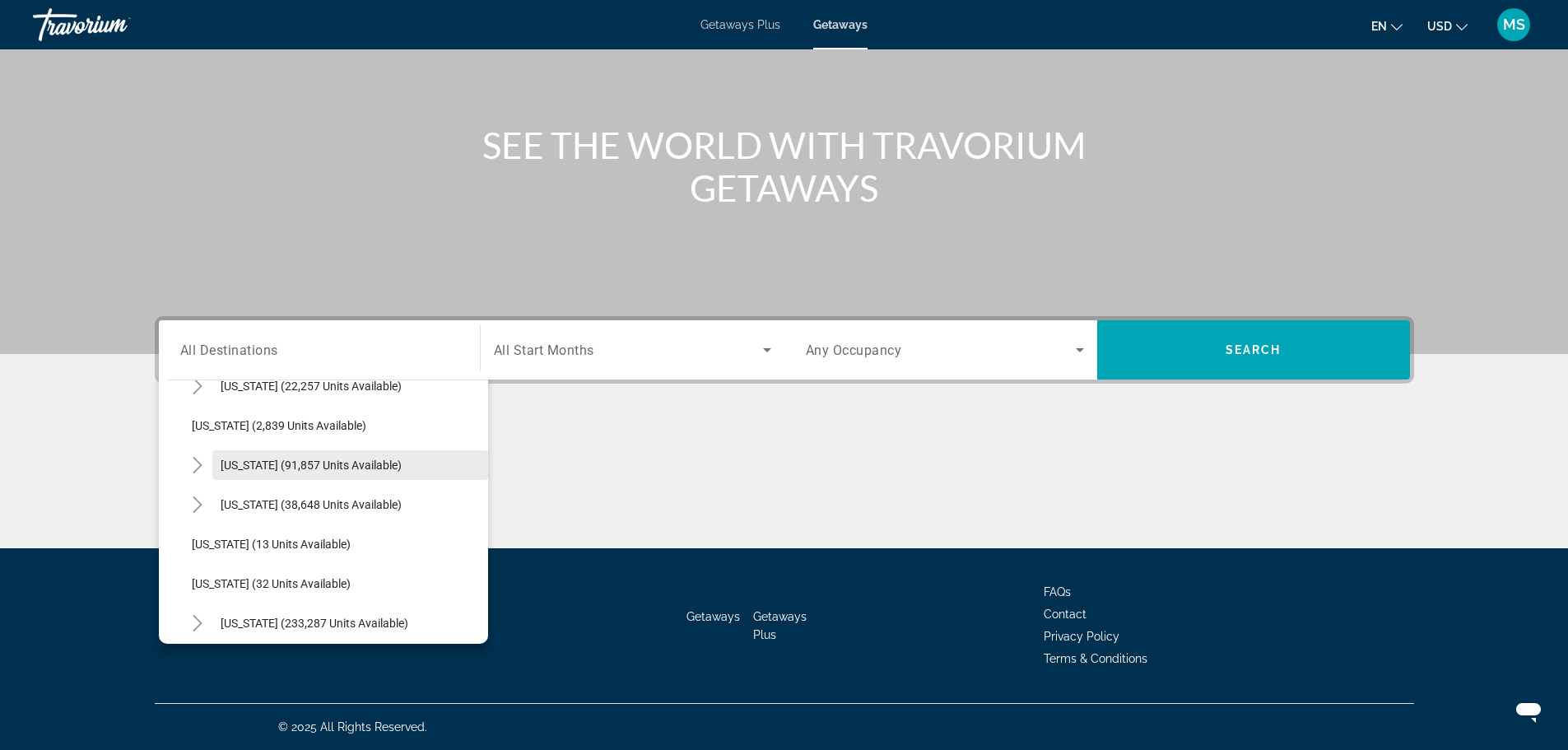
scroll to position [130, 0]
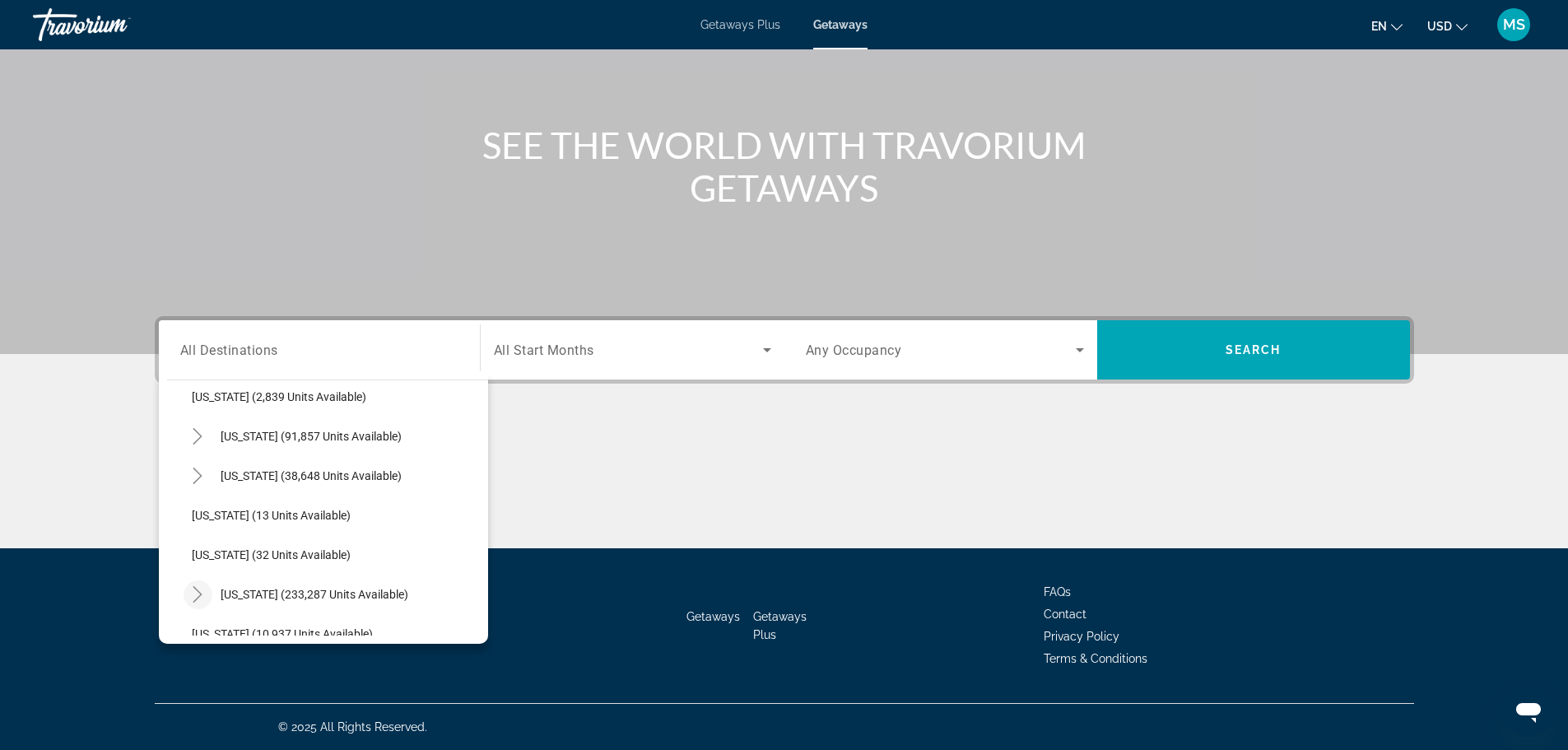
click at [196, 601] on icon "Toggle Florida (233,287 units available)" at bounding box center [197, 594] width 17 height 17
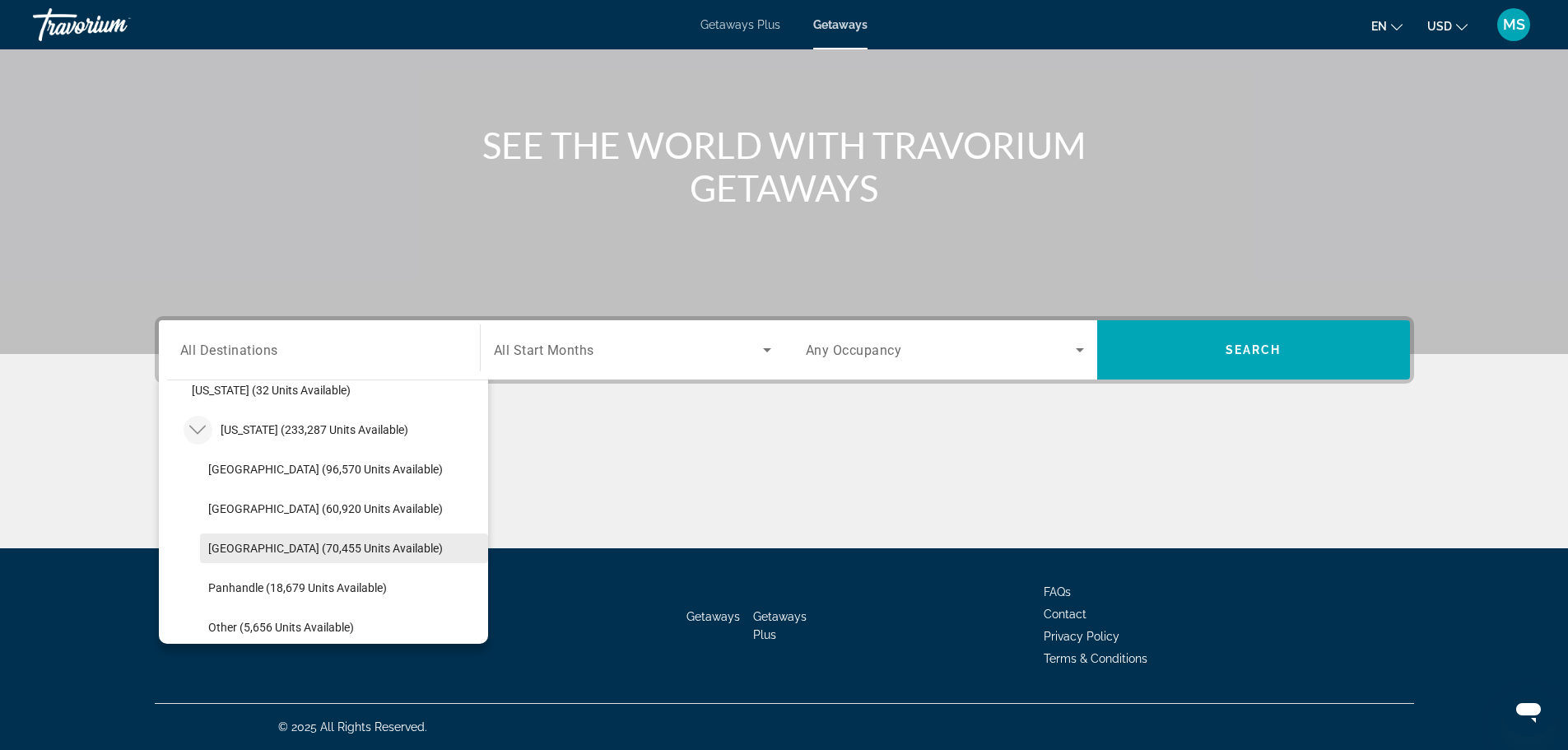
scroll to position [377, 0]
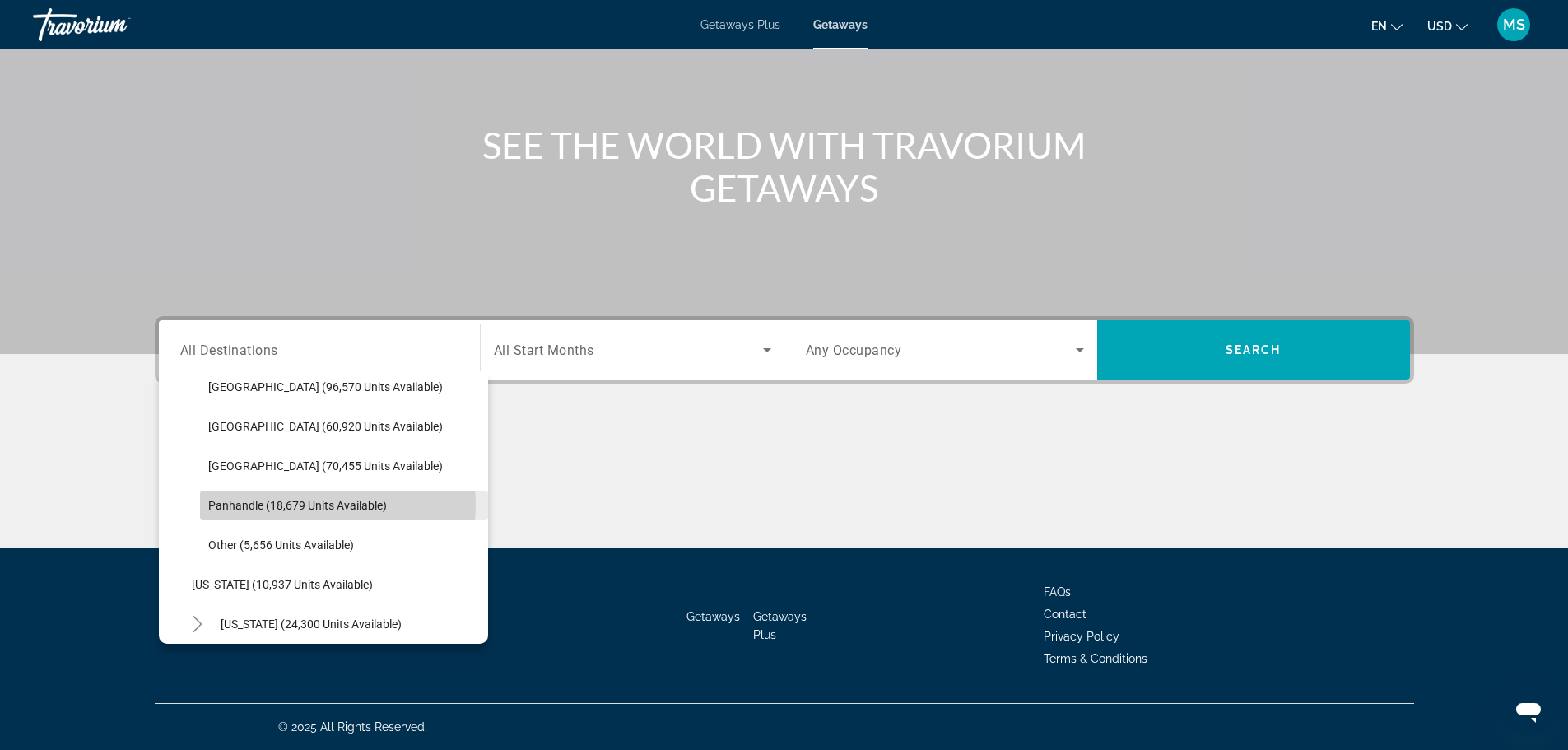
click at [303, 504] on span "Panhandle (18,679 units available)" at bounding box center [297, 504] width 179 height 13
type input "**********"
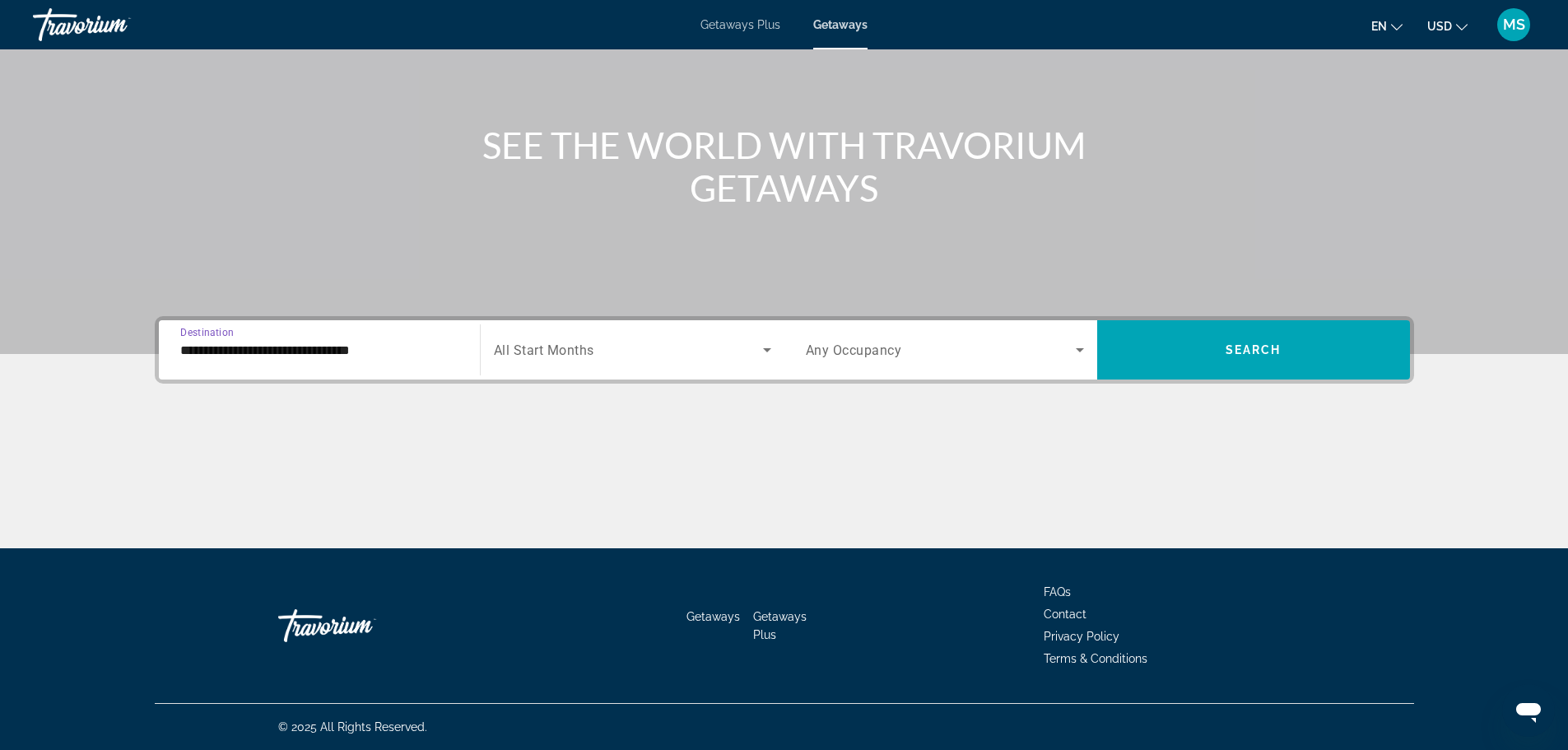
click at [759, 354] on icon "Search widget" at bounding box center [767, 349] width 19 height 19
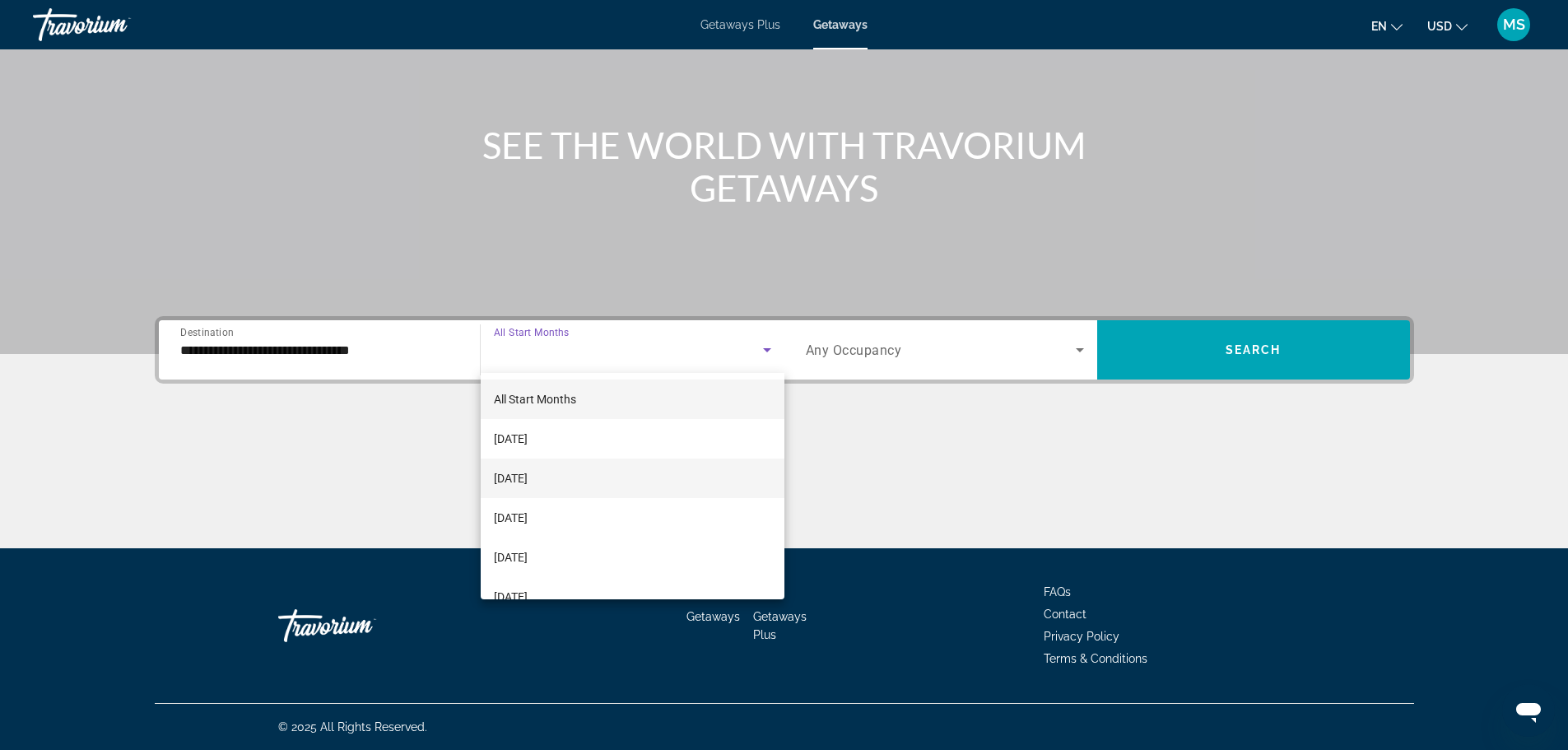
click at [527, 482] on span "[DATE]" at bounding box center [511, 478] width 33 height 19
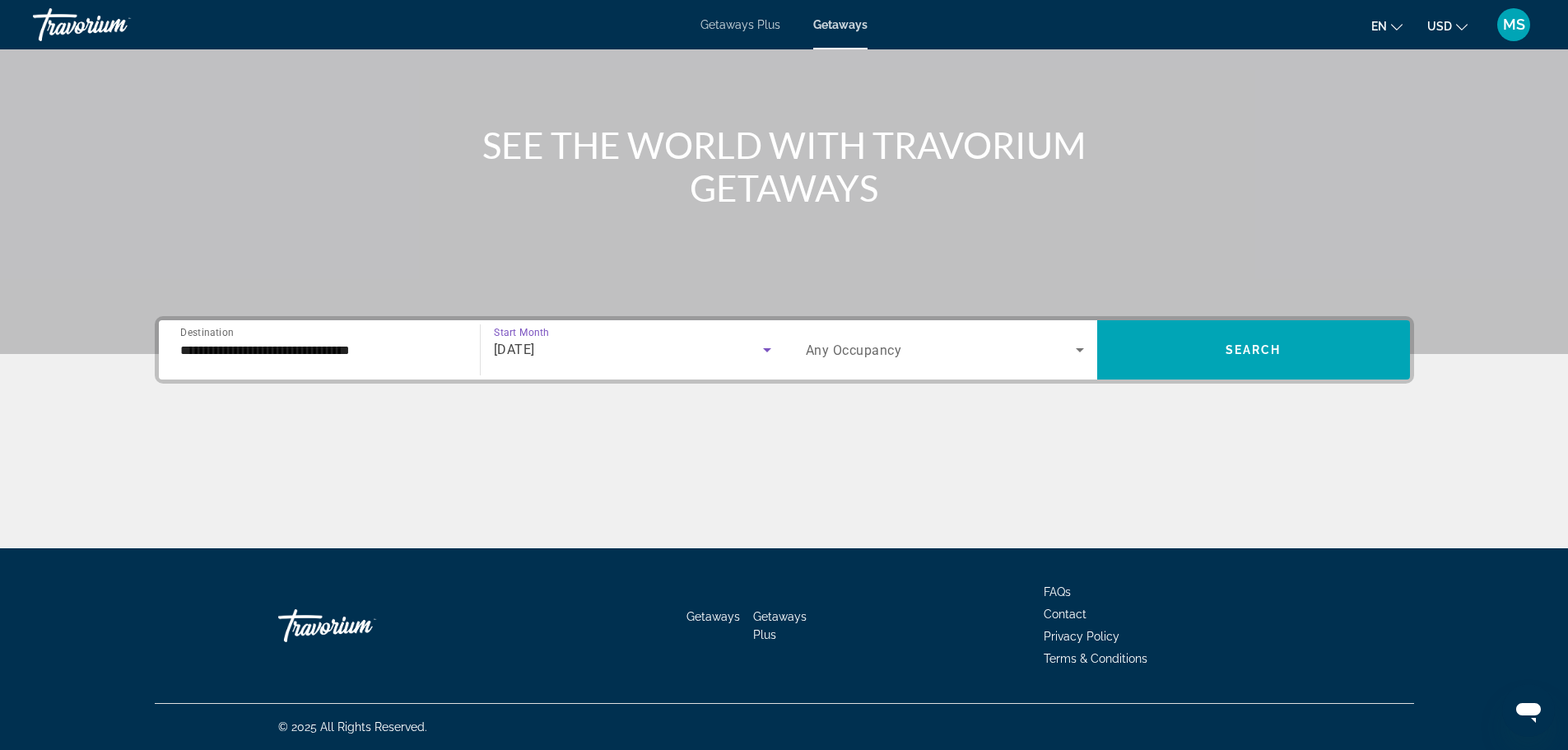
click at [1049, 349] on span "Search widget" at bounding box center [940, 349] width 270 height 19
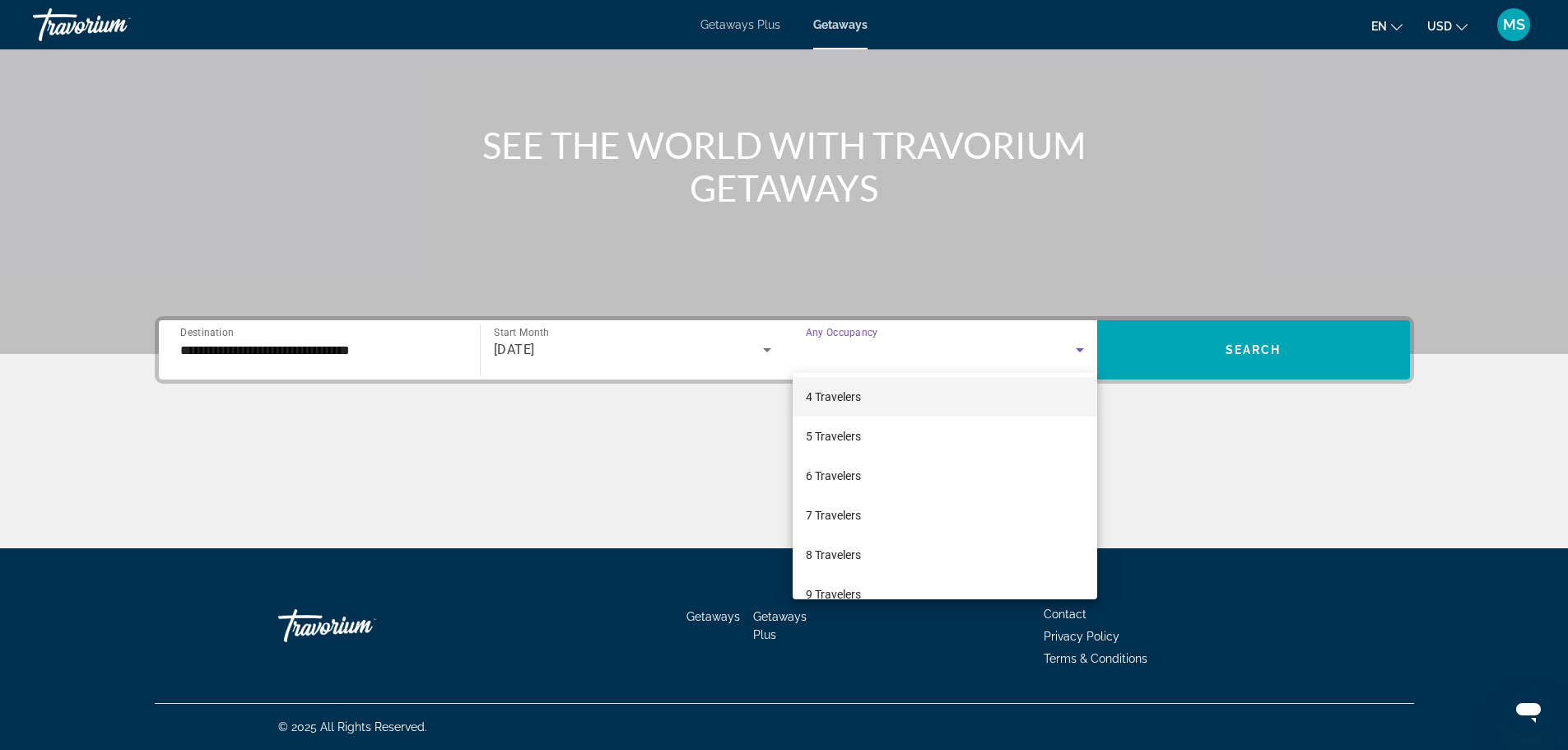
scroll to position [165, 0]
click at [859, 433] on span "6 Travelers" at bounding box center [833, 432] width 55 height 19
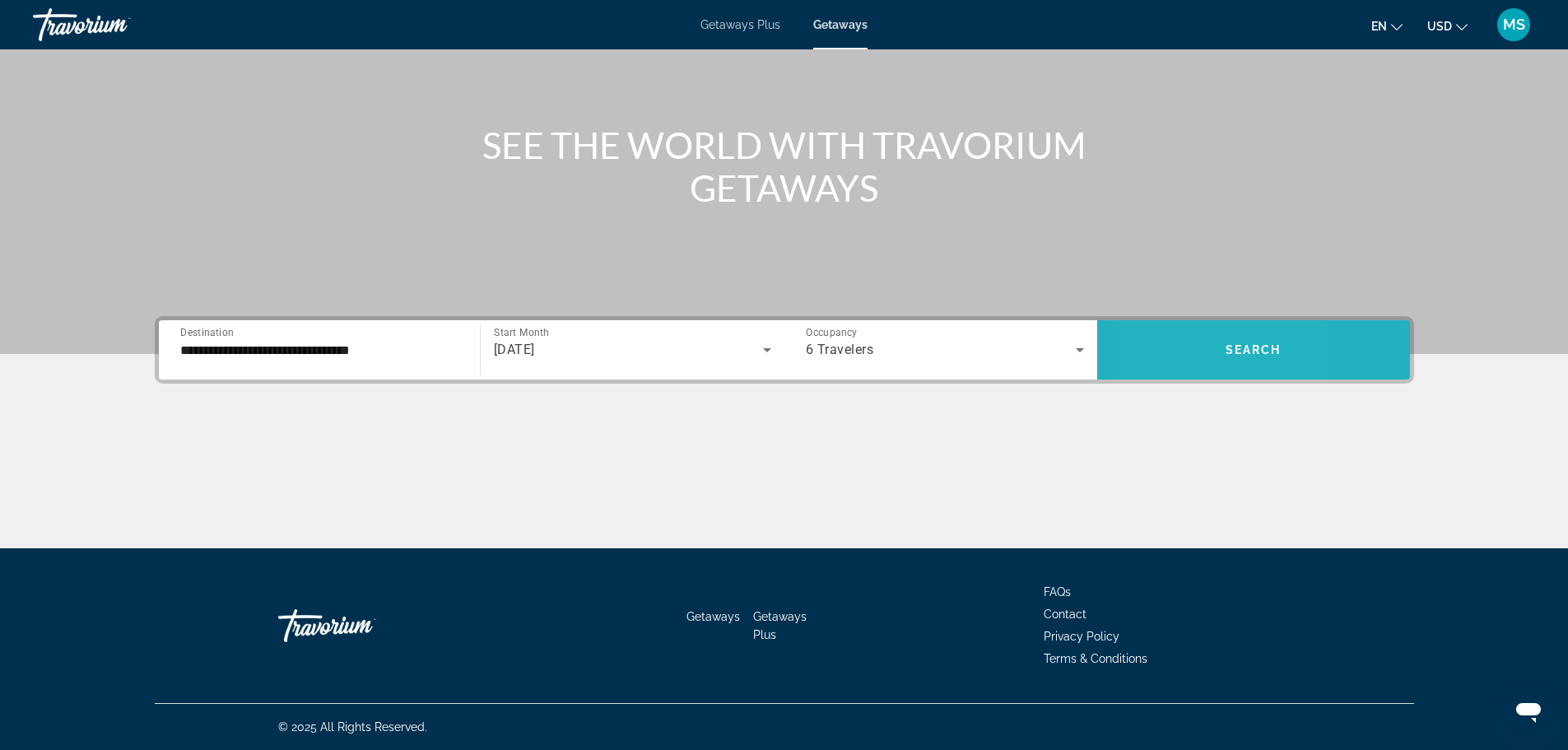
click at [1159, 351] on span "Search widget" at bounding box center [1253, 349] width 313 height 40
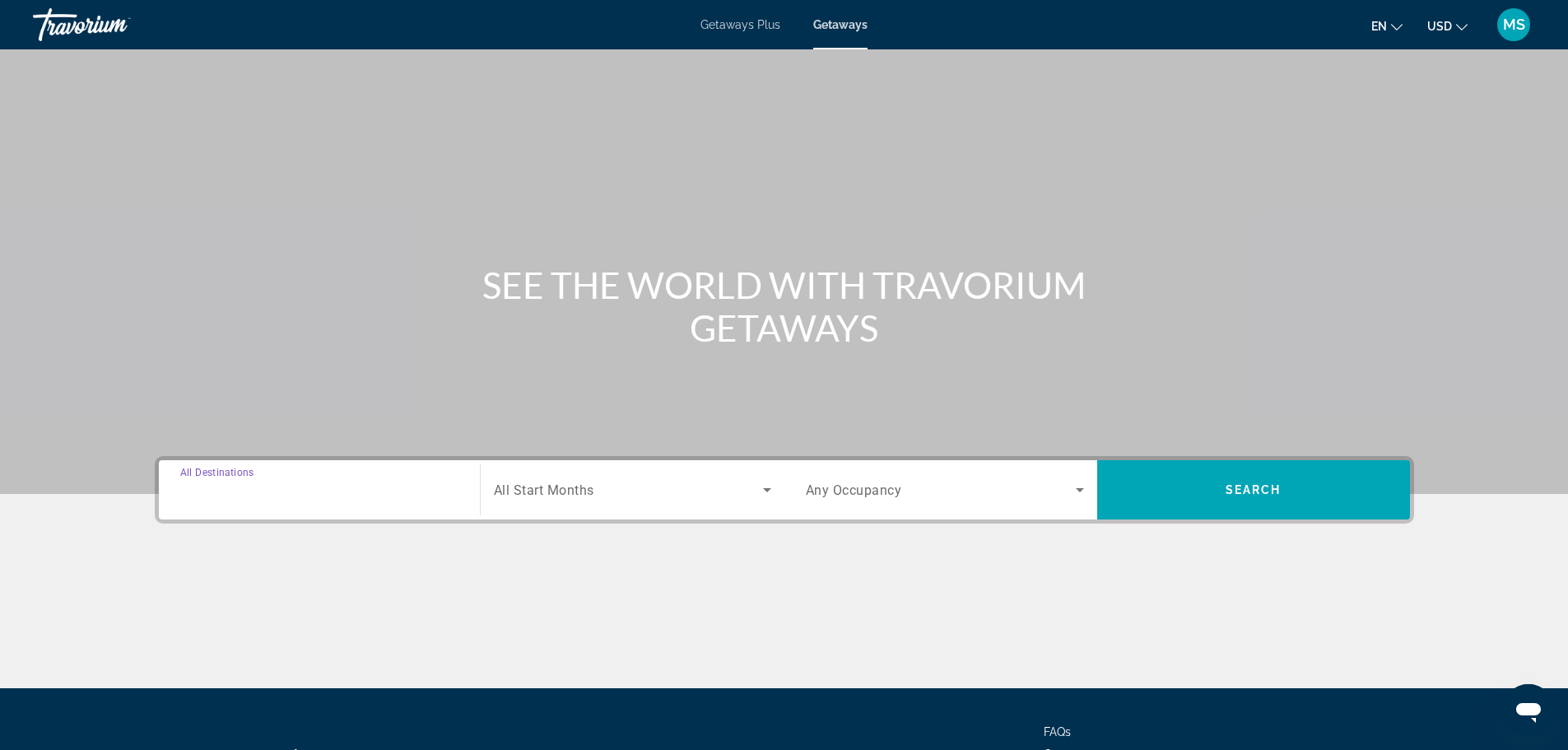
click at [312, 494] on input "Destination All Destinations" at bounding box center [320, 490] width 278 height 19
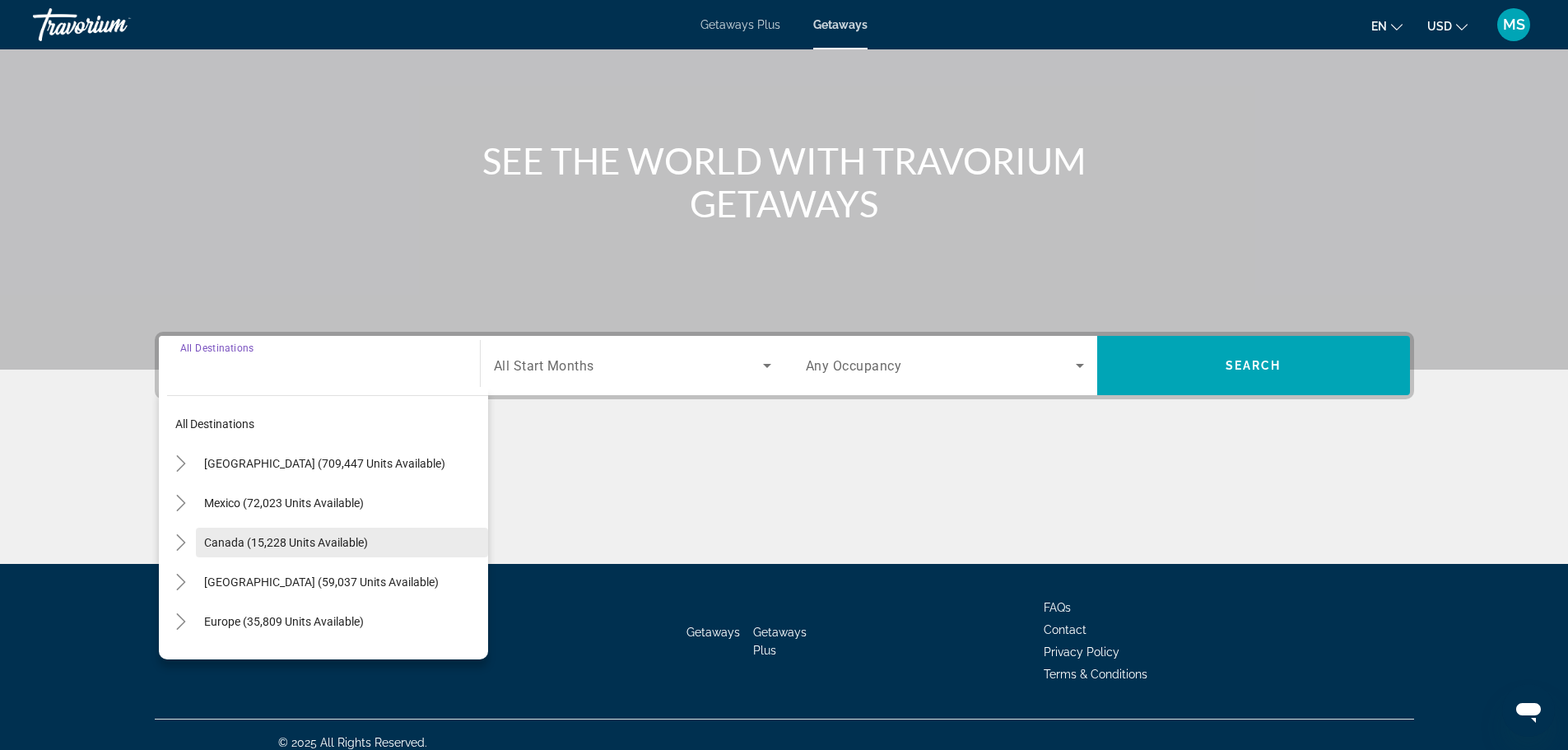
scroll to position [140, 0]
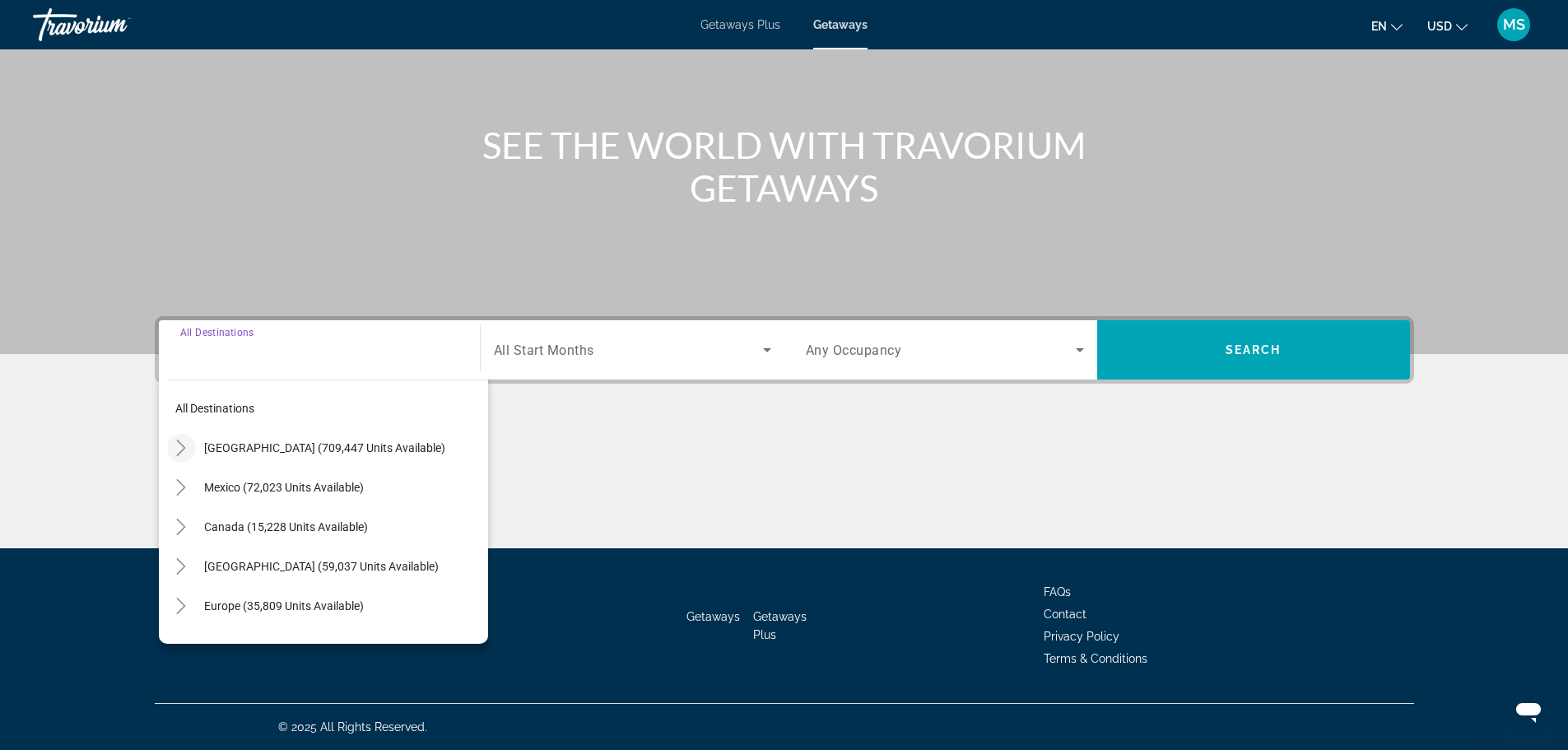
click at [178, 454] on icon "Toggle United States (709,447 units available)" at bounding box center [181, 447] width 9 height 17
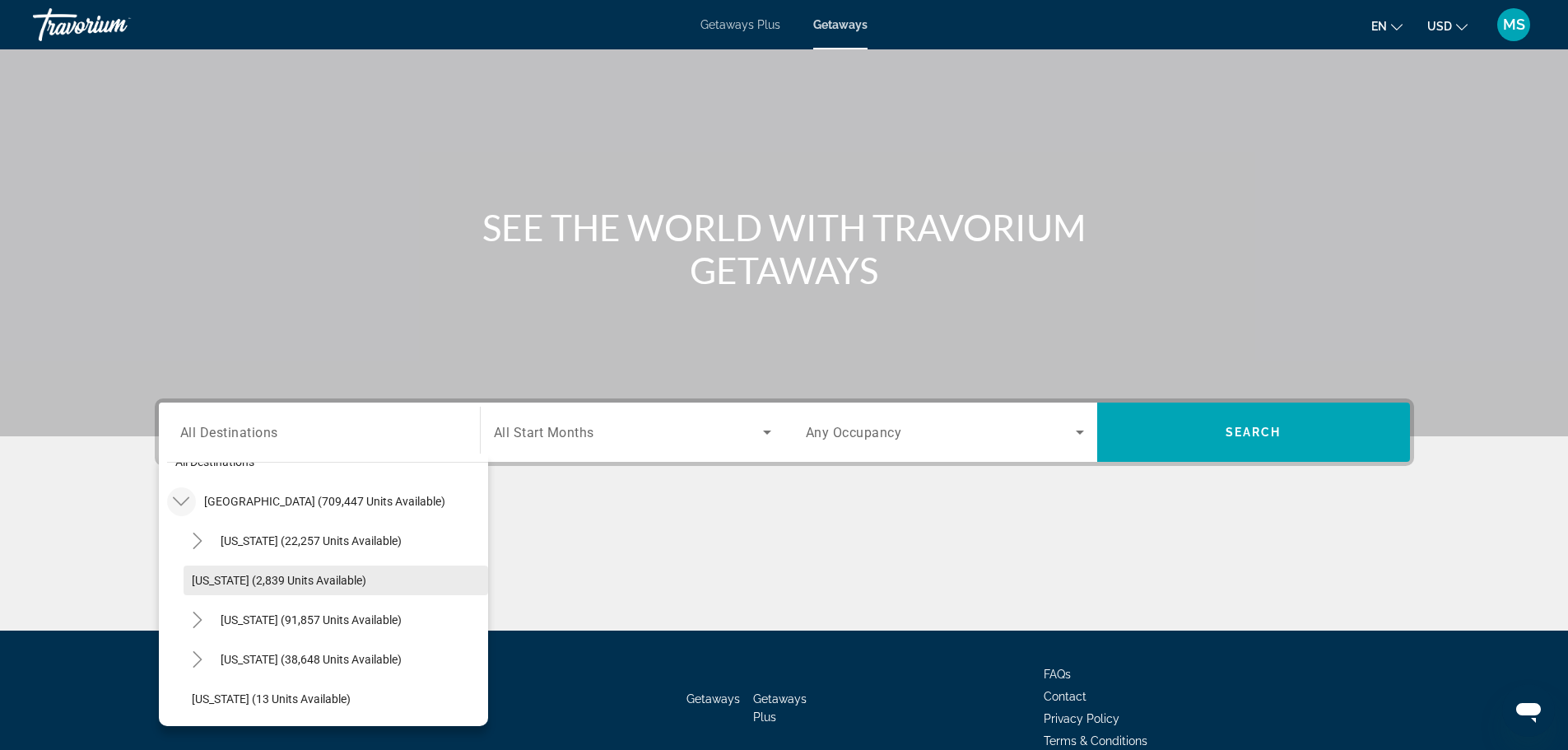
scroll to position [0, 0]
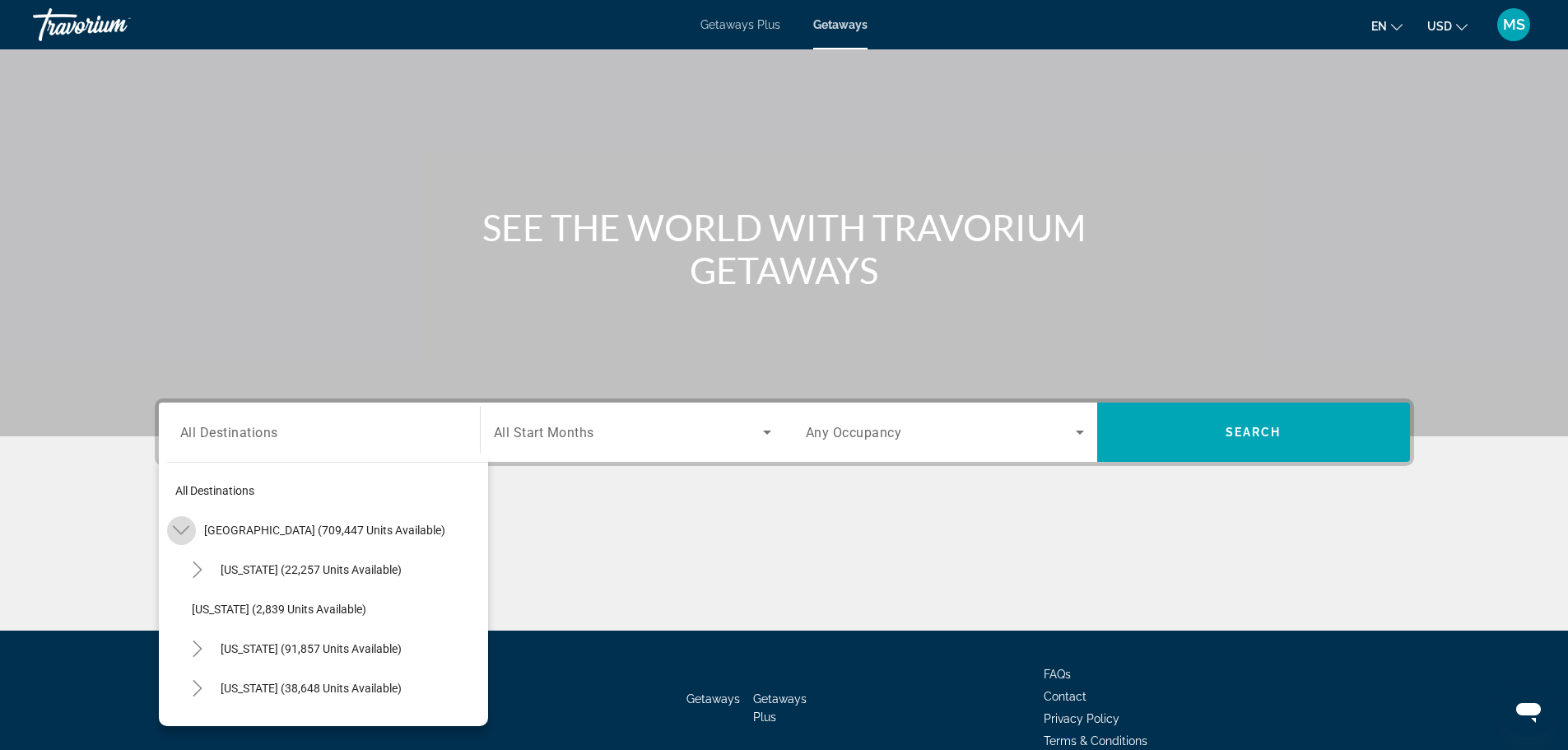
click at [185, 529] on icon "Toggle United States (709,447 units available)" at bounding box center [180, 530] width 17 height 9
click at [180, 527] on icon "Toggle United States (709,447 units available)" at bounding box center [180, 530] width 17 height 17
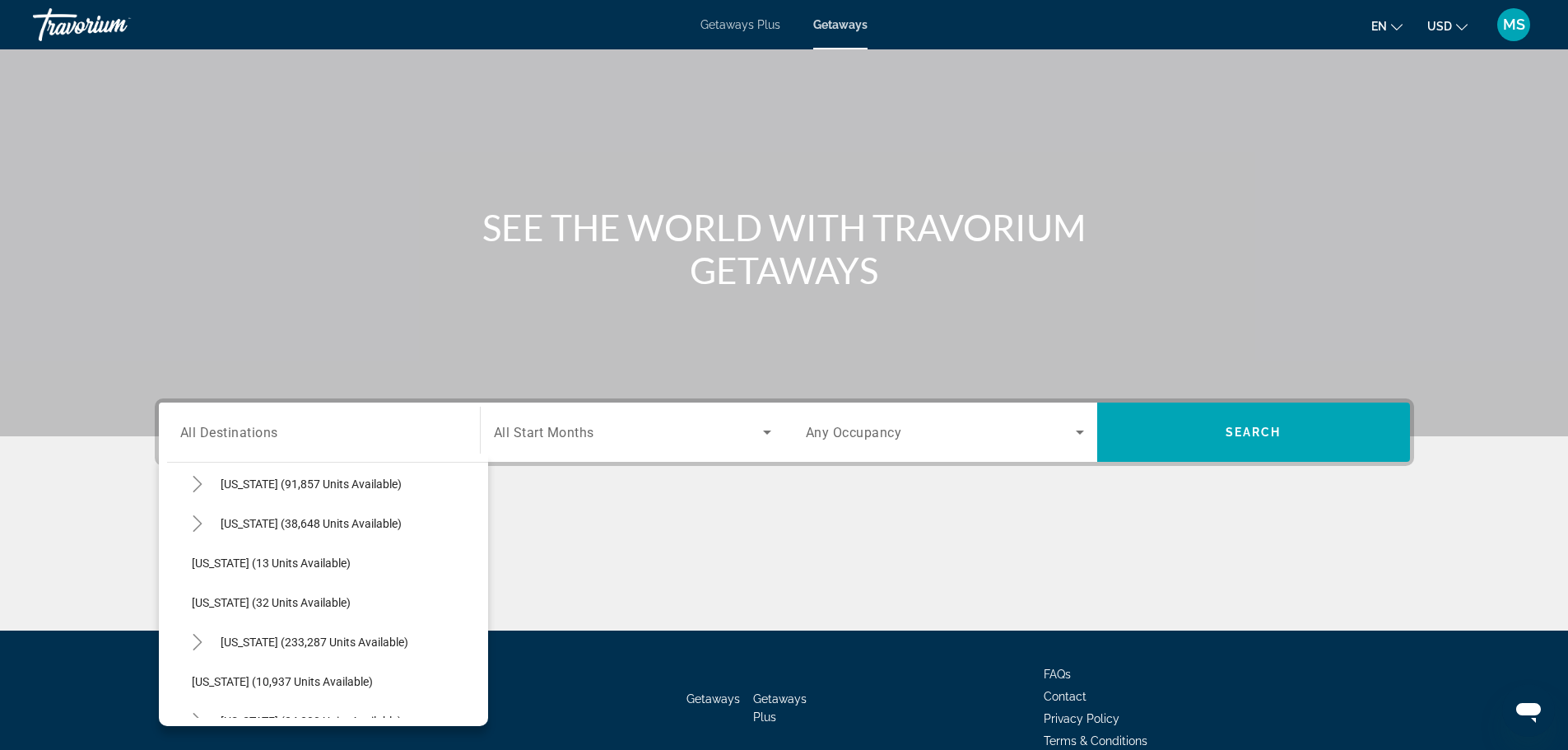
scroll to position [246, 0]
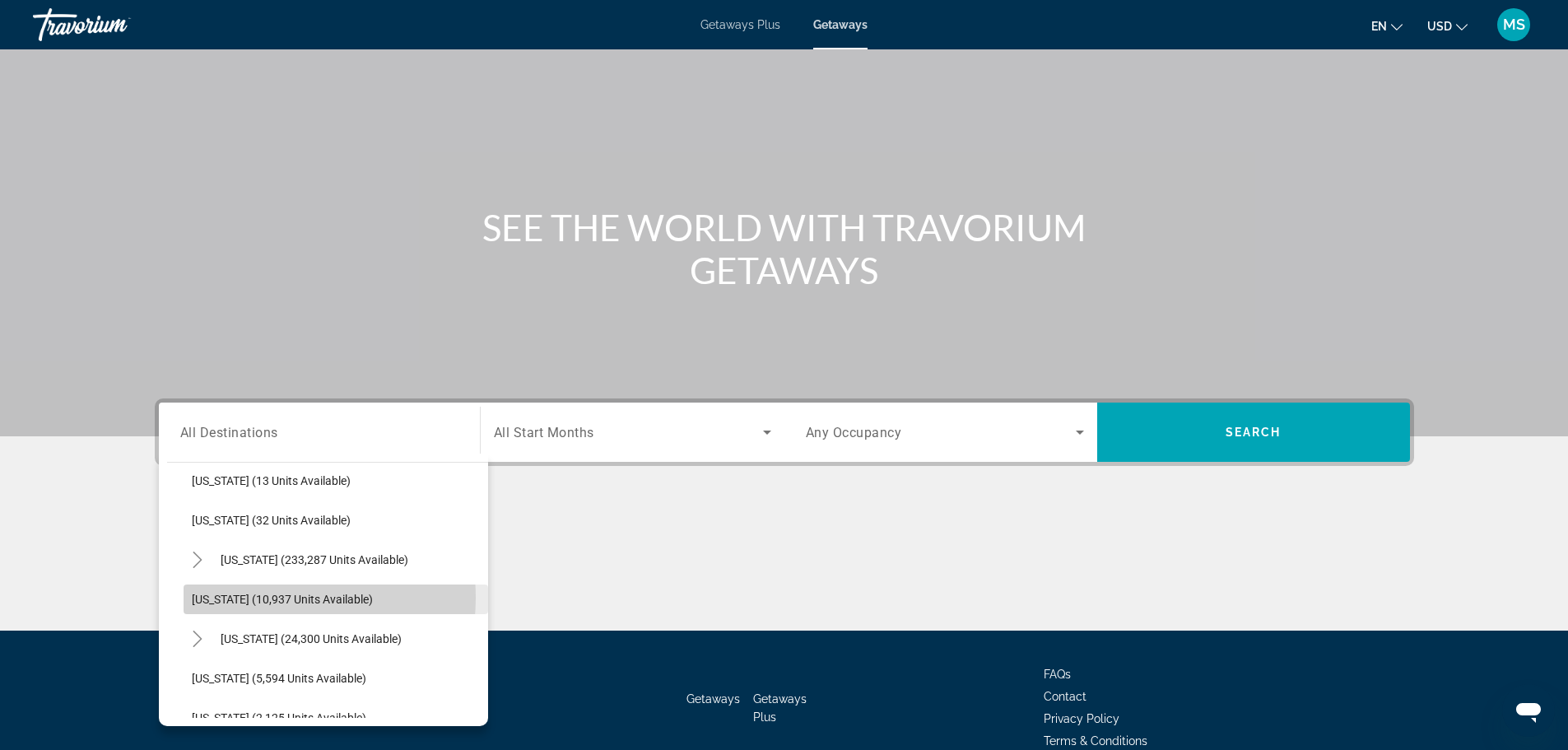
click at [250, 598] on span "[US_STATE] (10,937 units available)" at bounding box center [283, 599] width 181 height 13
type input "**********"
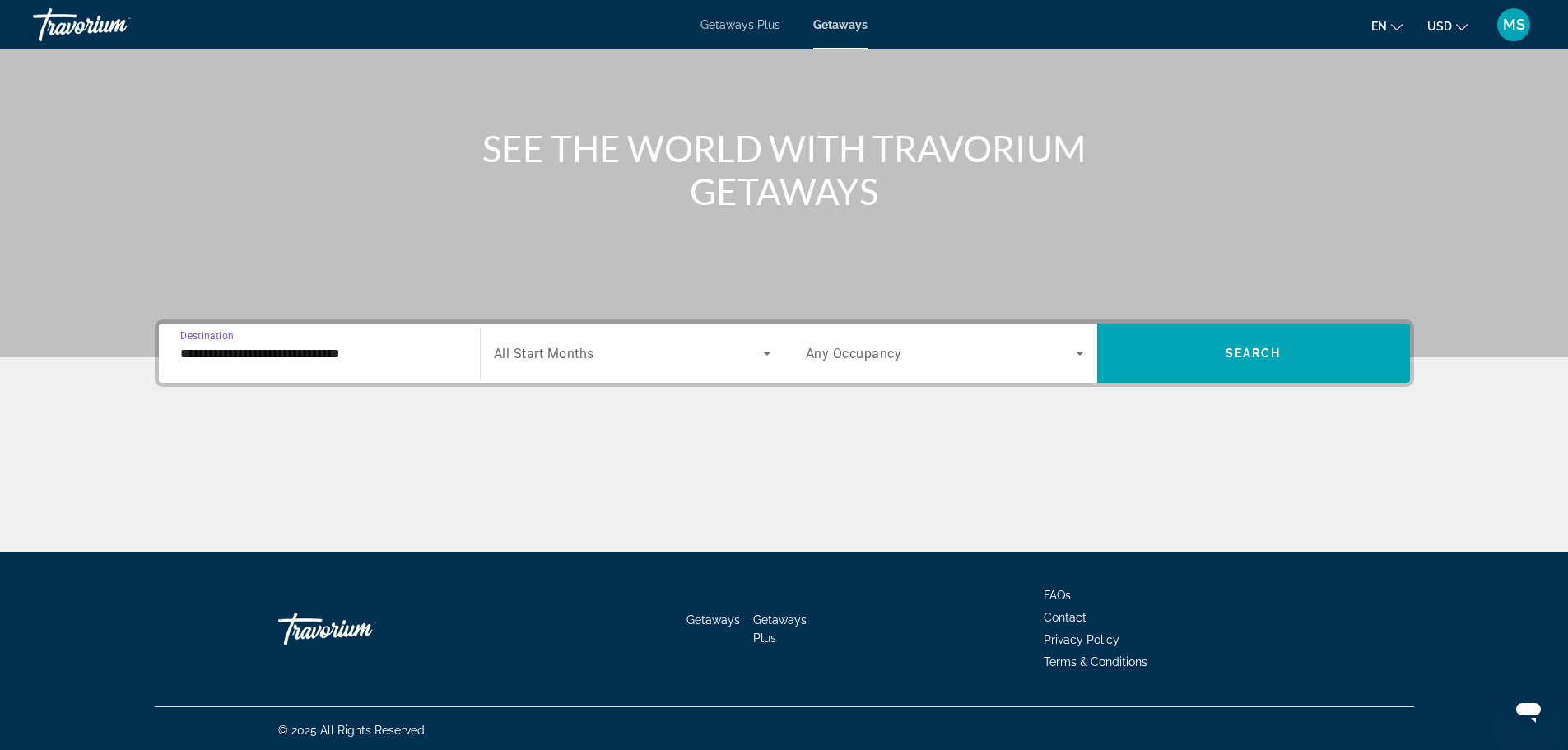
scroll to position [140, 0]
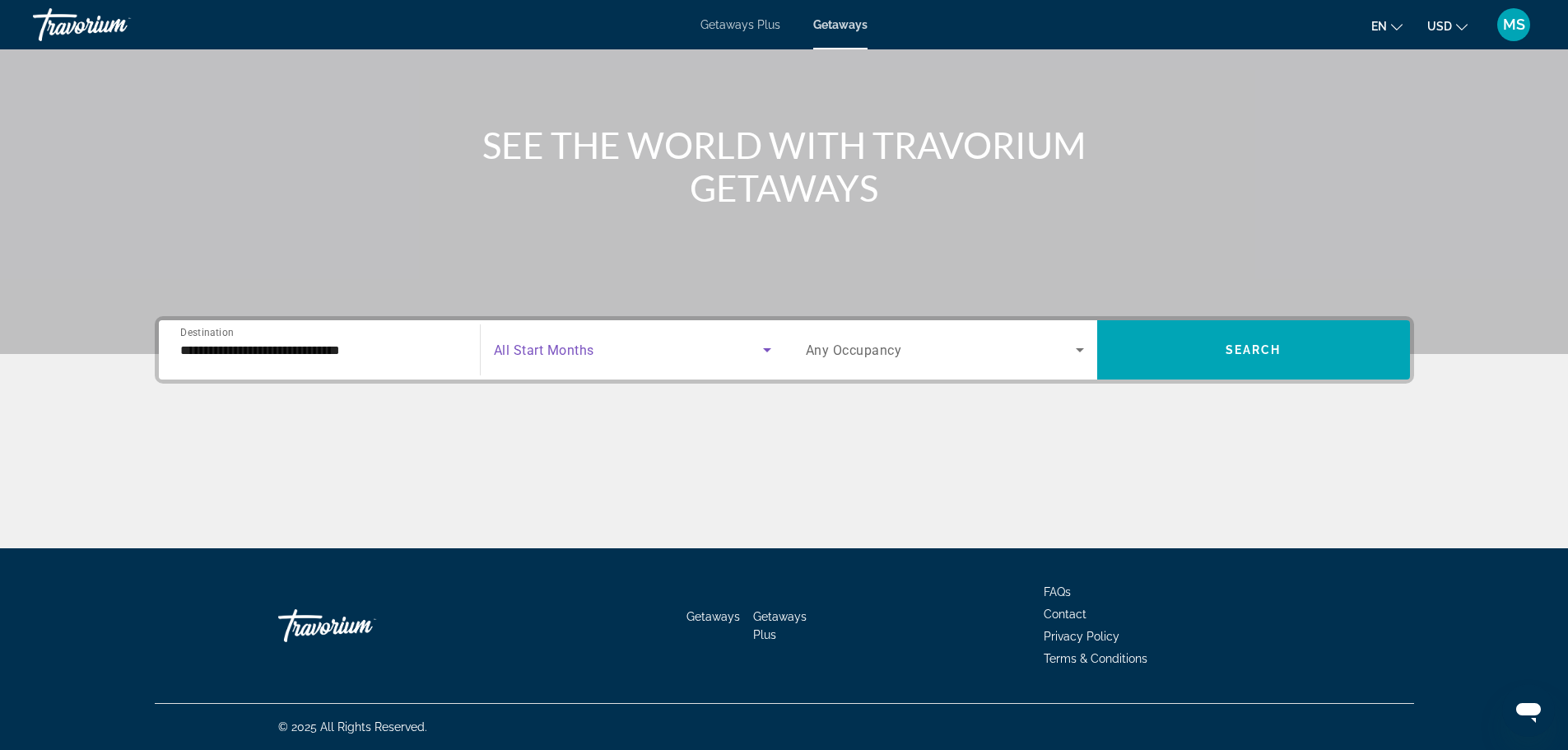
click at [632, 351] on span "Search widget" at bounding box center [629, 349] width 269 height 19
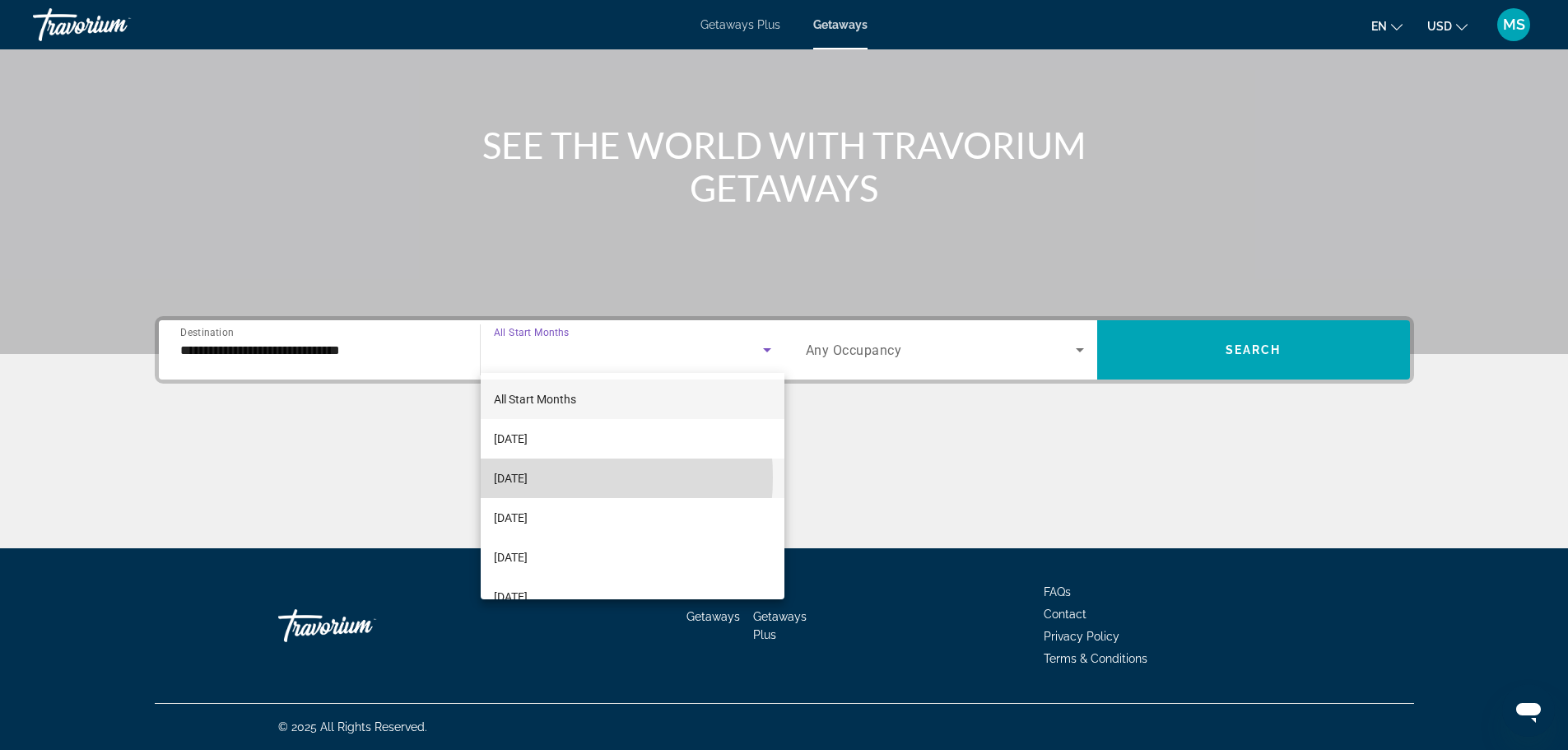
click at [524, 477] on span "[DATE]" at bounding box center [511, 478] width 33 height 19
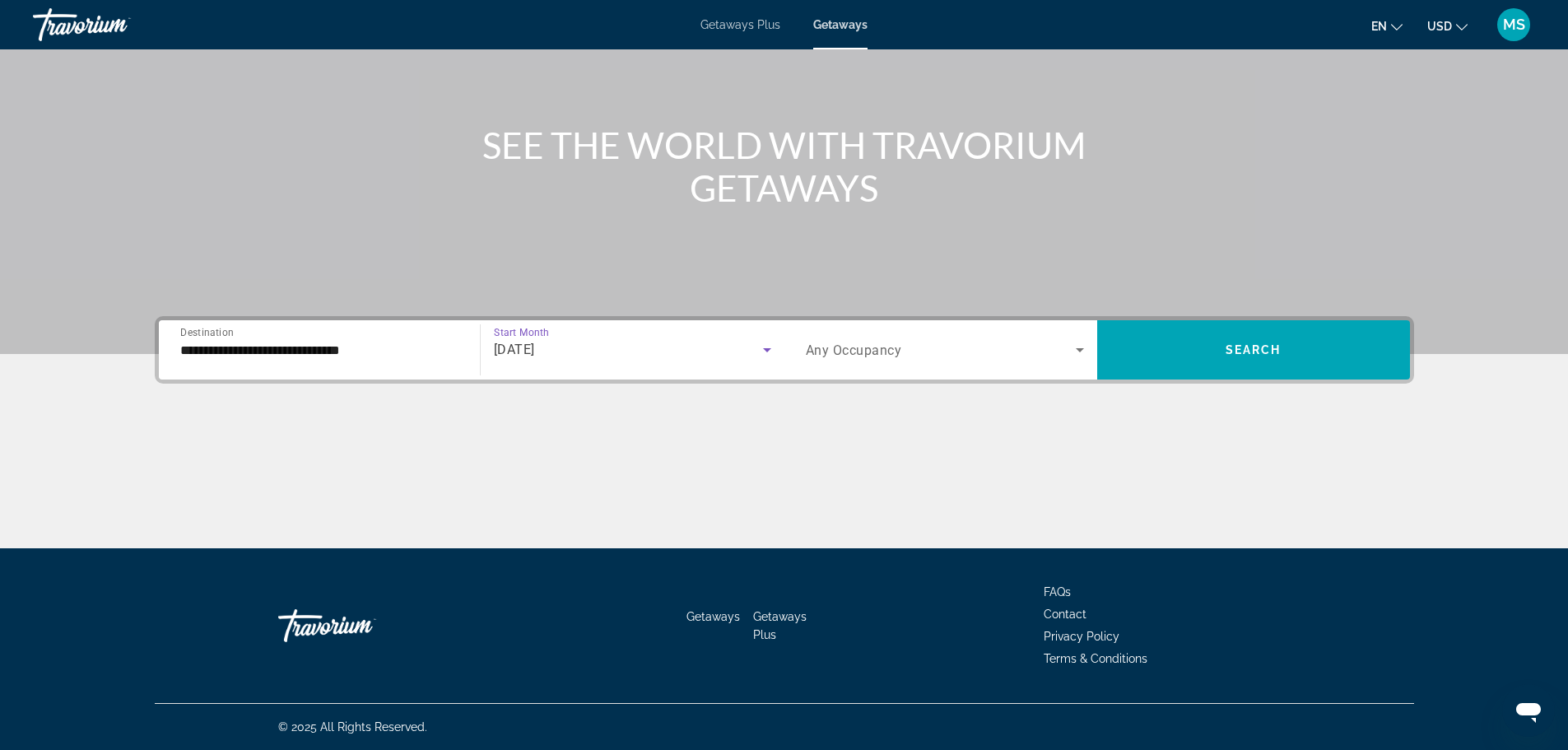
click at [861, 344] on span "Any Occupancy" at bounding box center [853, 350] width 96 height 16
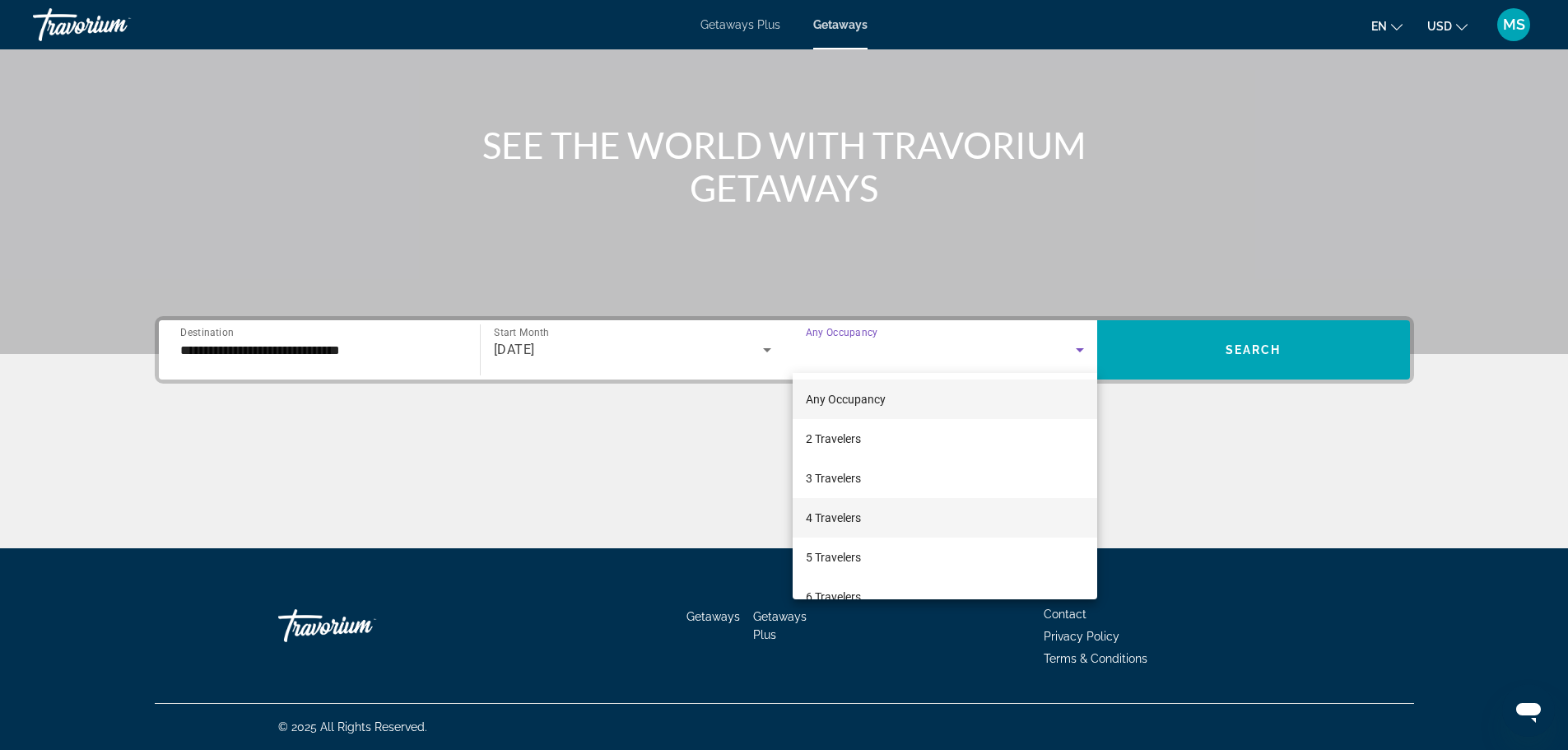
click at [889, 516] on mat-option "4 Travelers" at bounding box center [945, 517] width 305 height 40
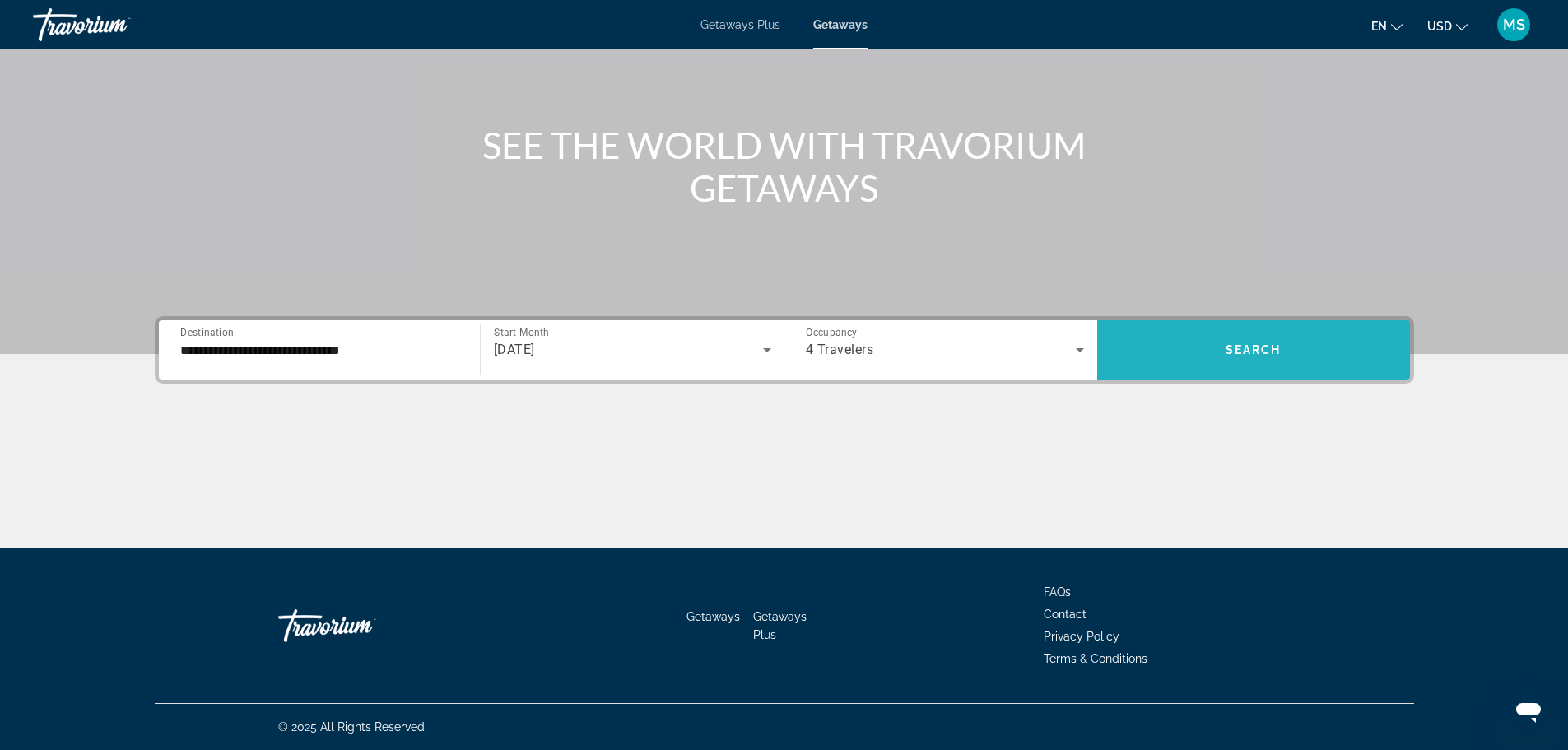
click at [1198, 343] on span "Search widget" at bounding box center [1253, 349] width 313 height 40
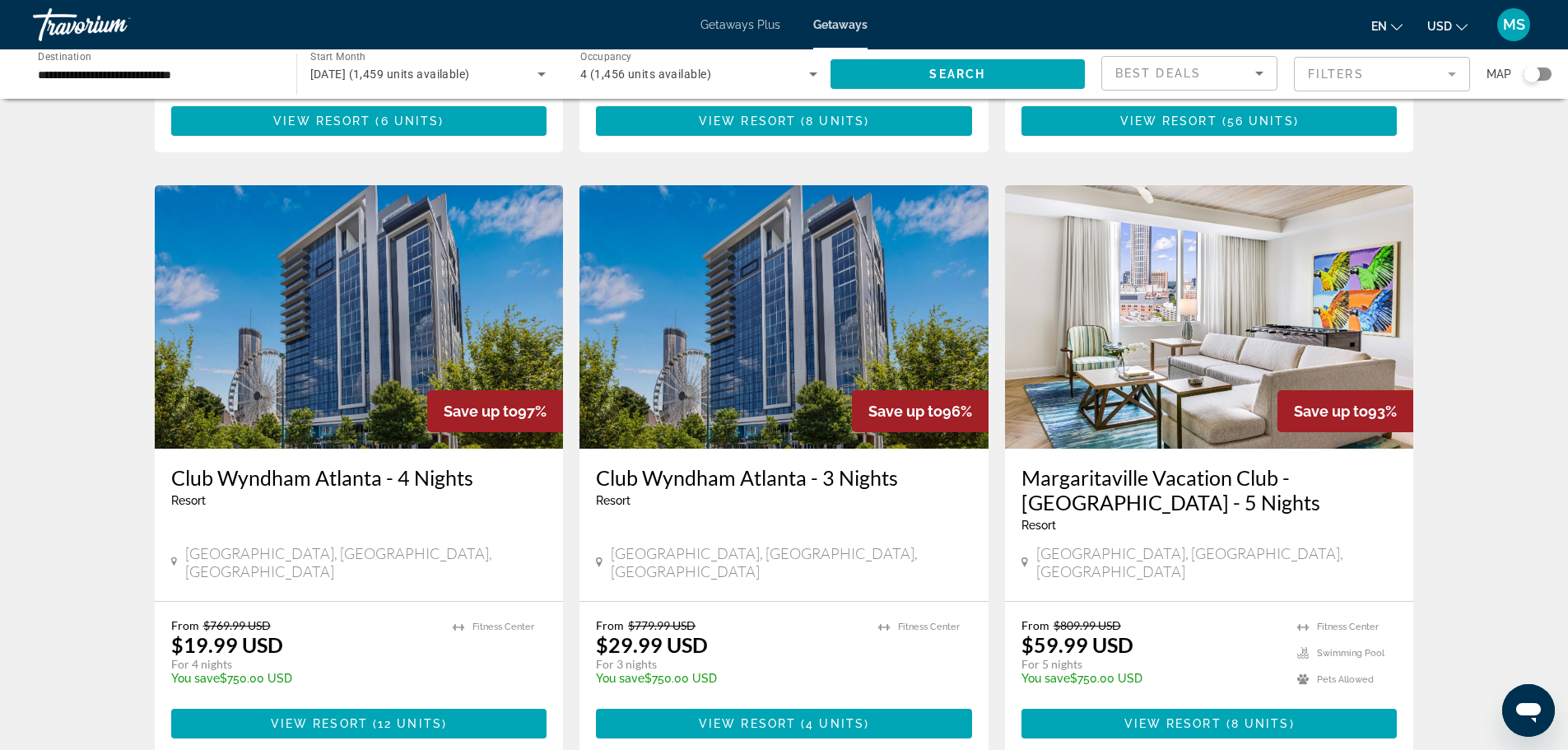
scroll to position [576, 0]
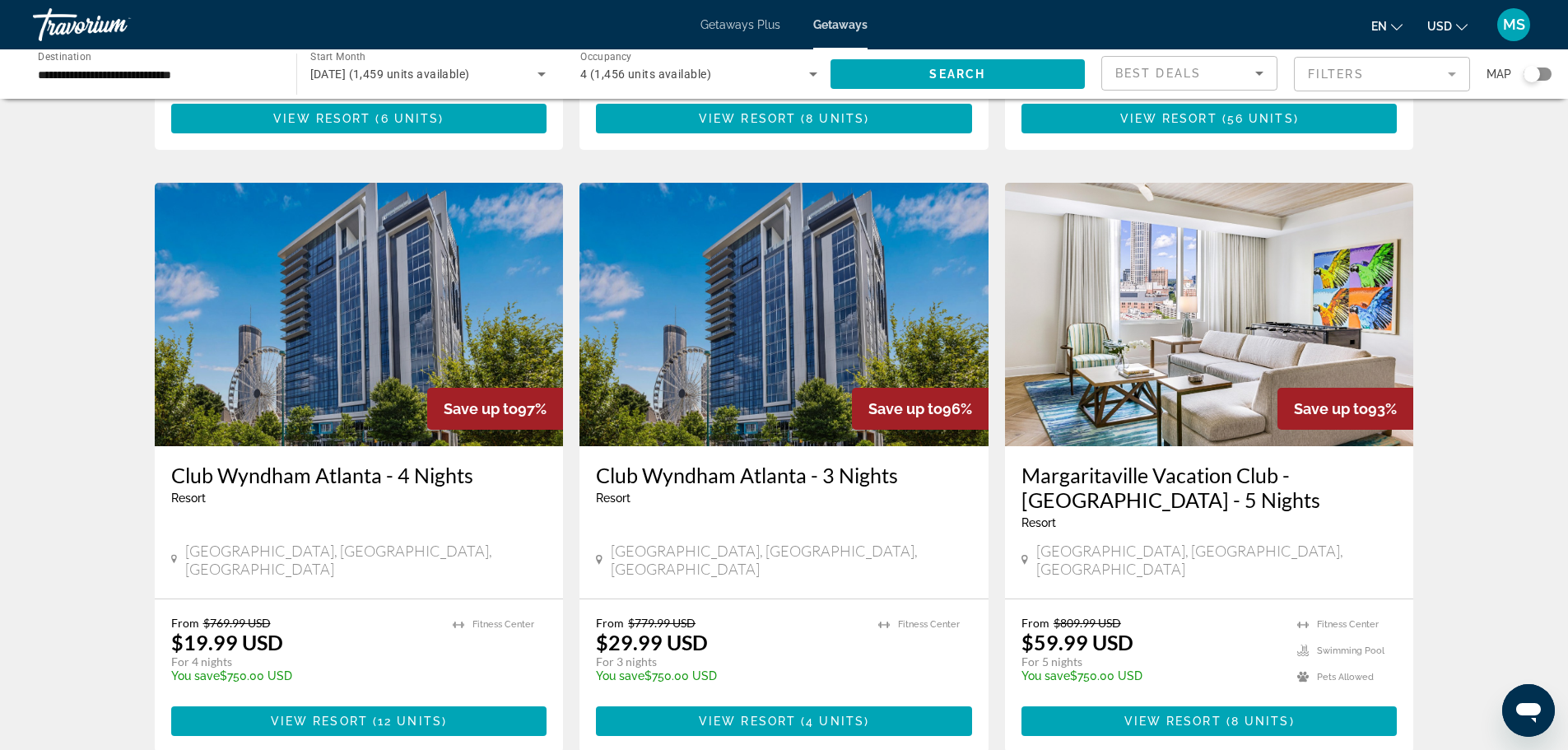
click at [347, 339] on img "Main content" at bounding box center [359, 314] width 409 height 263
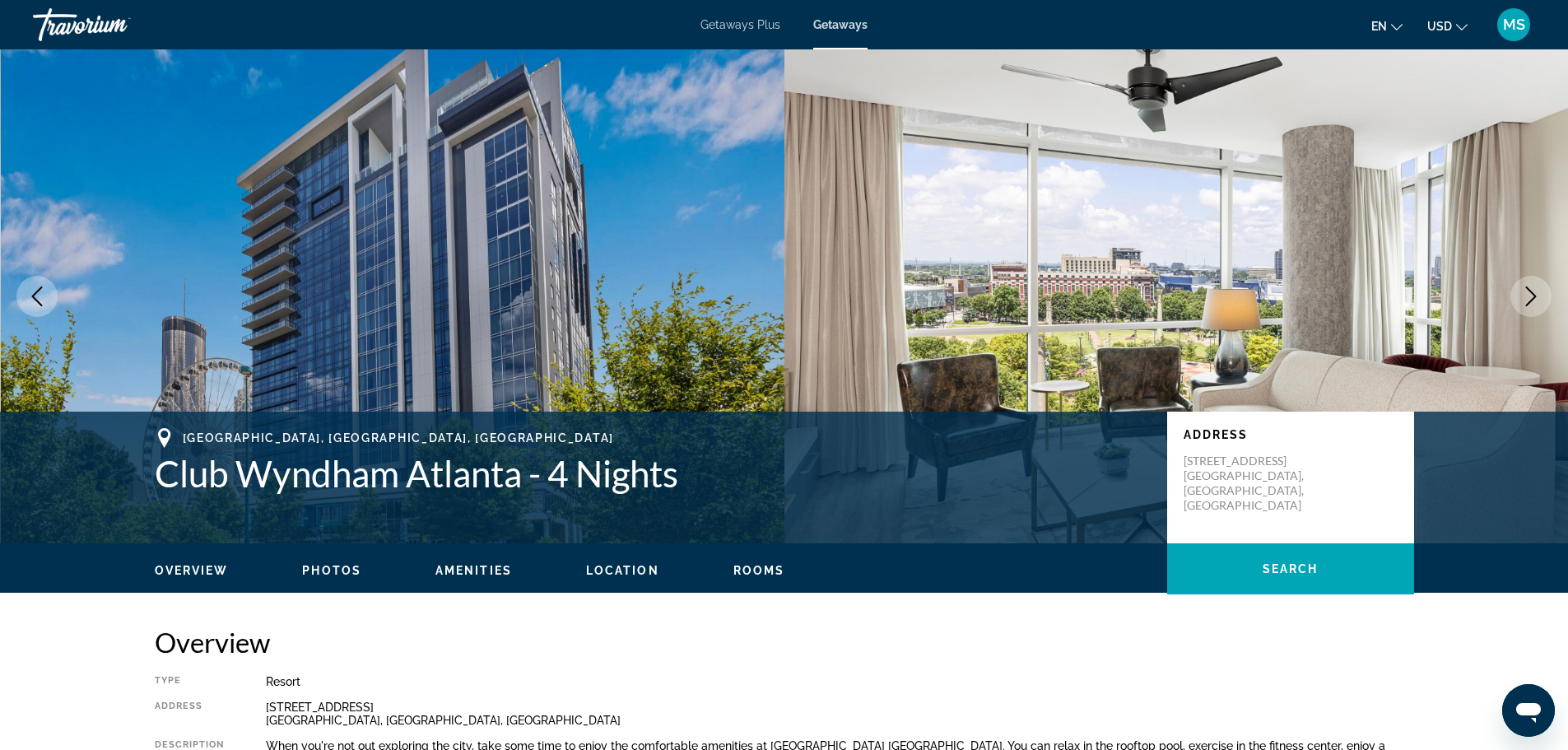
click at [1535, 290] on icon "Next image" at bounding box center [1530, 296] width 19 height 19
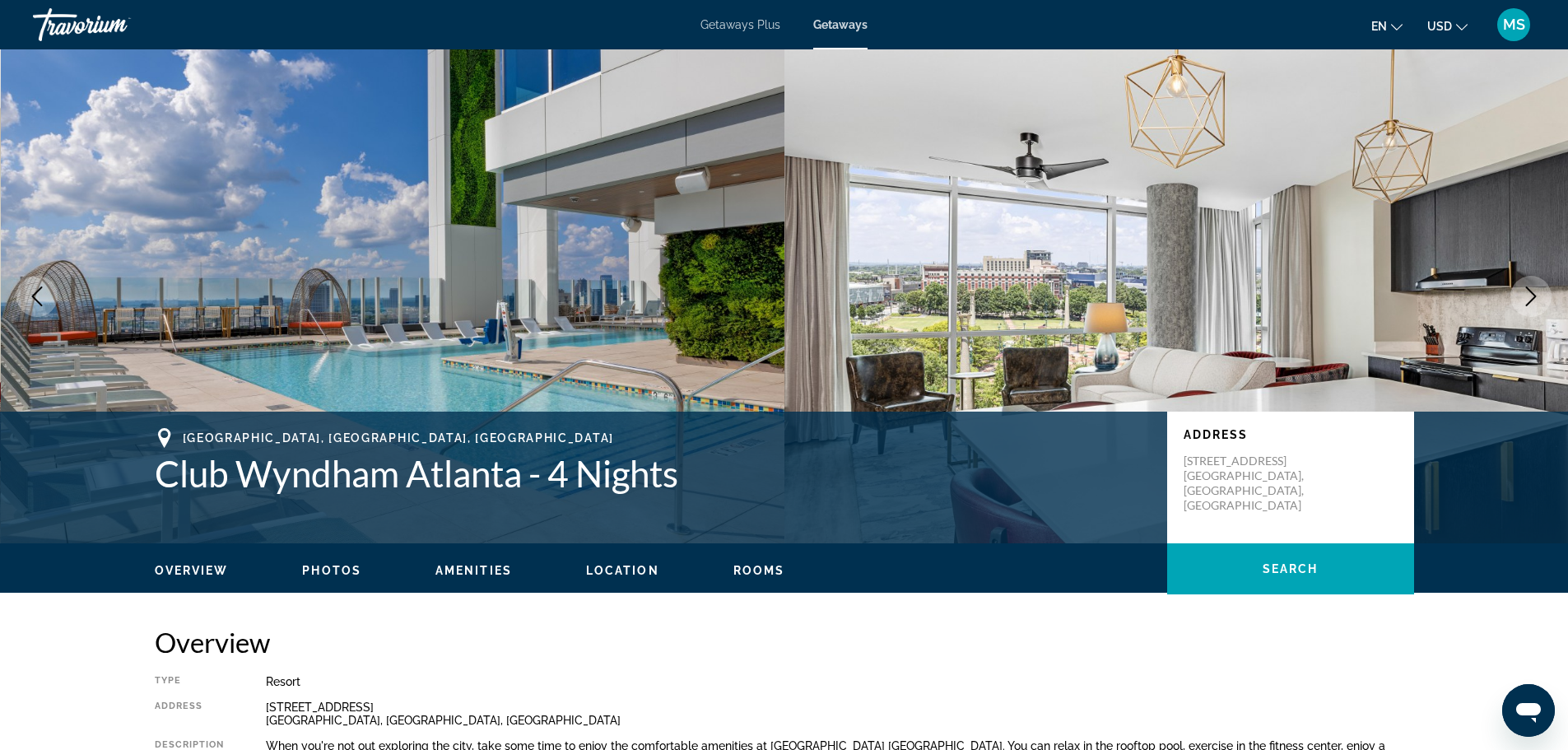
click at [1535, 290] on icon "Next image" at bounding box center [1530, 296] width 19 height 19
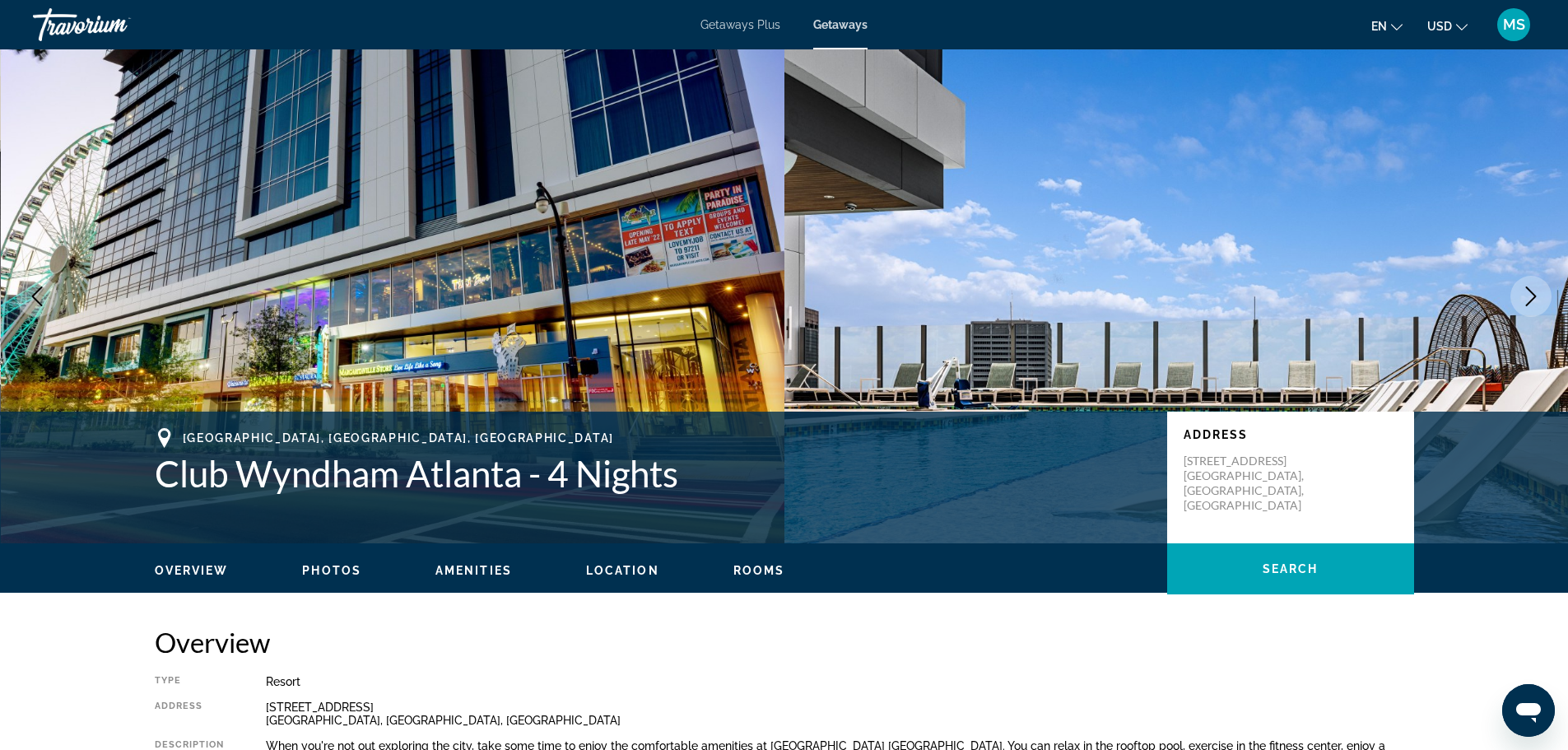
click at [1535, 290] on icon "Next image" at bounding box center [1530, 296] width 19 height 19
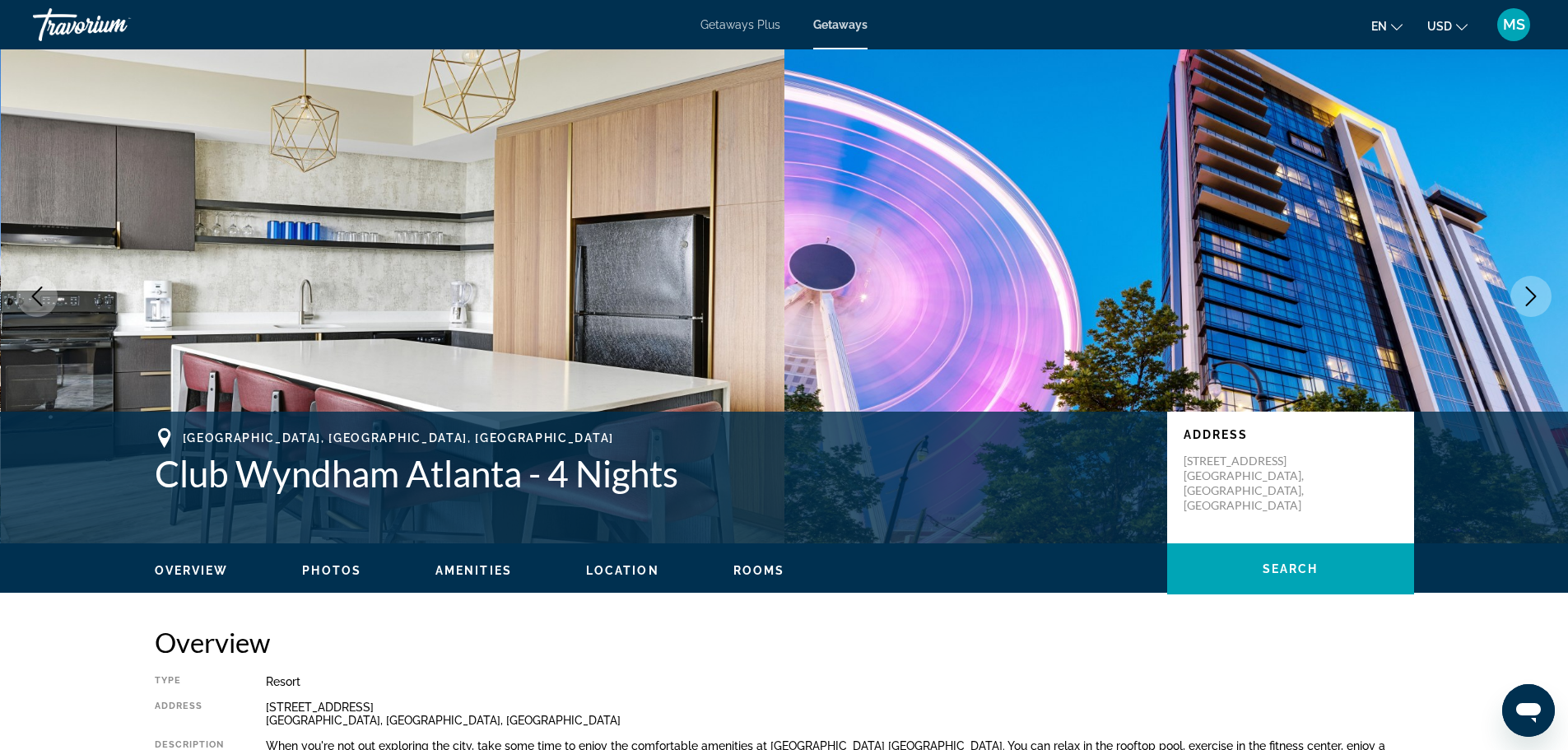
click at [1535, 290] on icon "Next image" at bounding box center [1530, 296] width 19 height 19
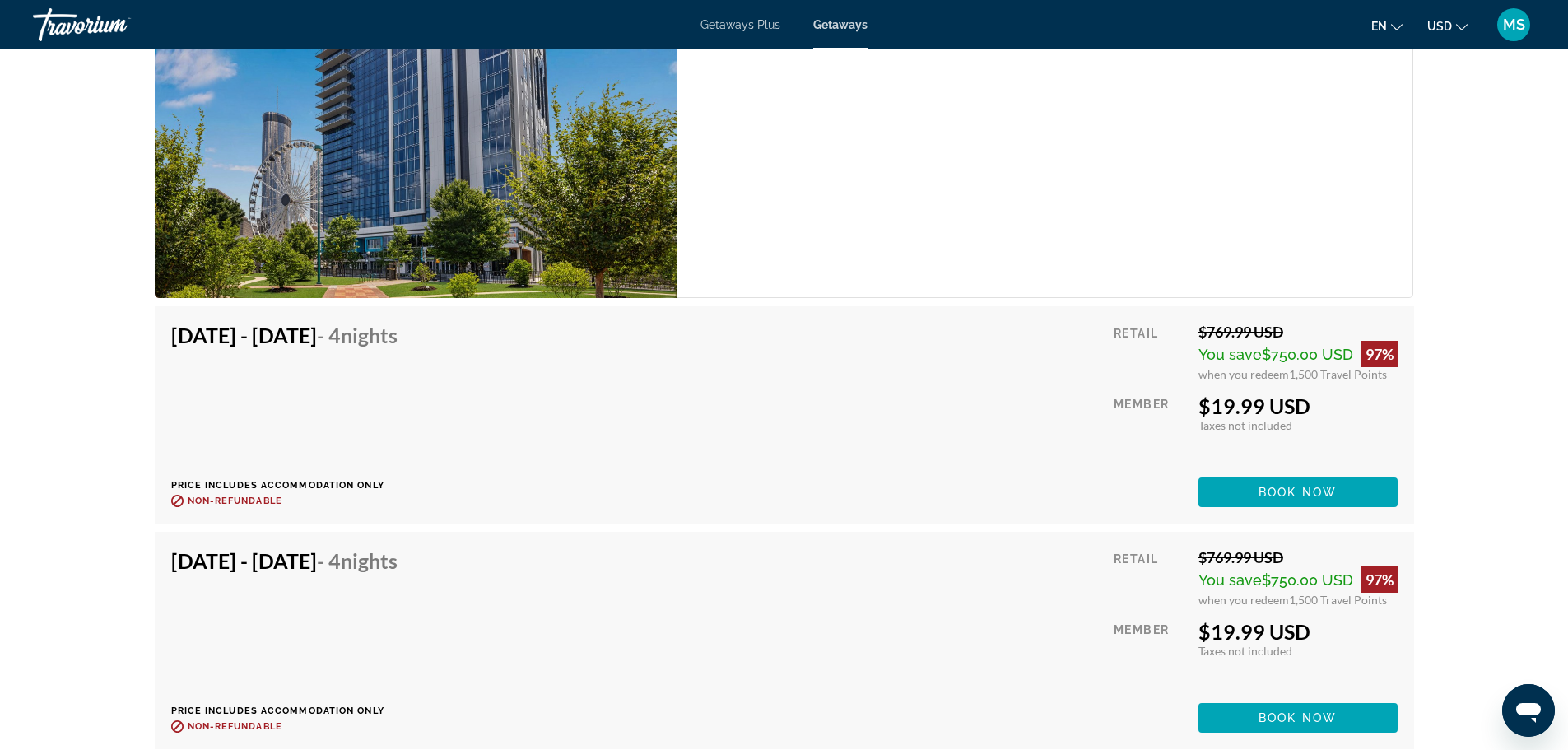
scroll to position [3209, 0]
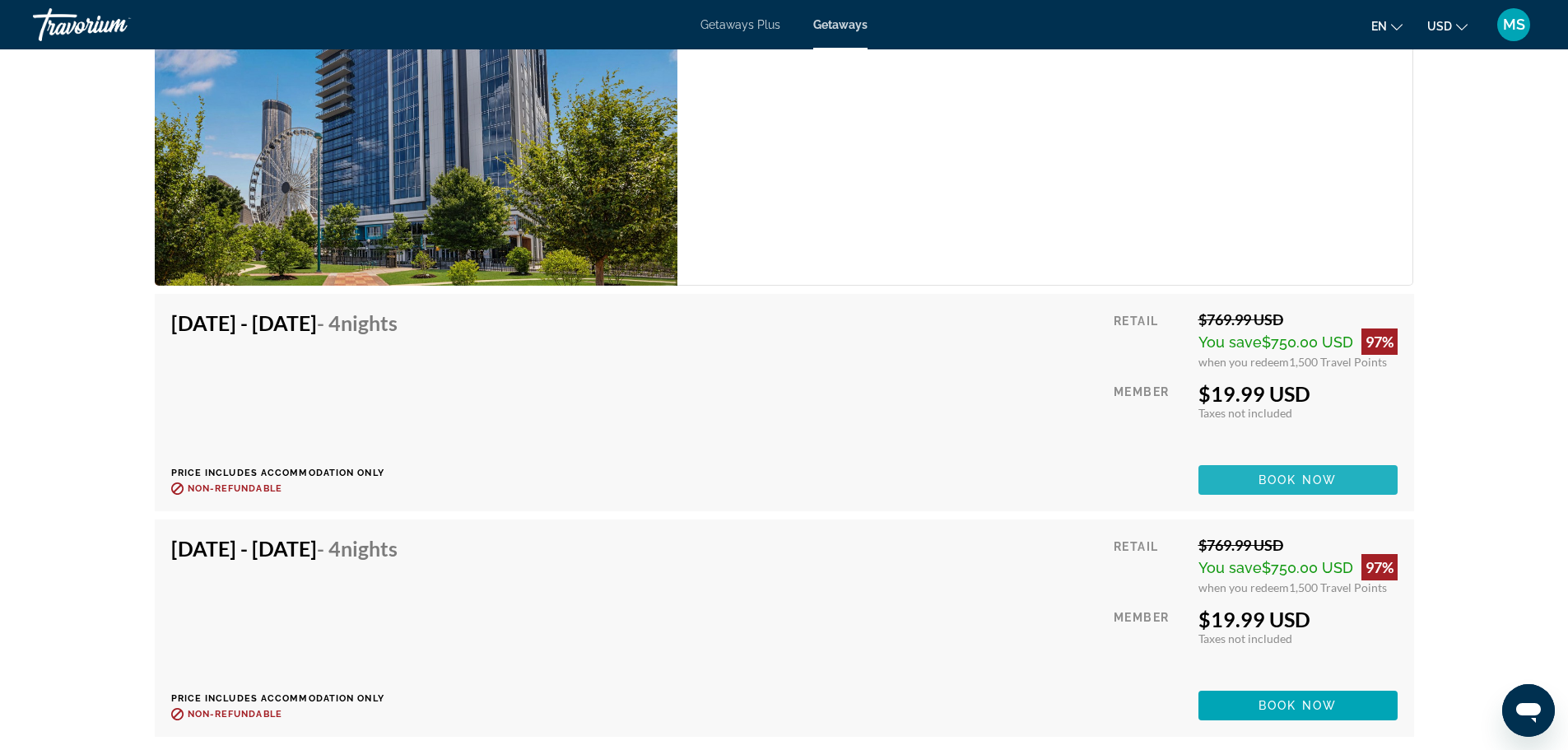
click at [1297, 473] on span "Book now" at bounding box center [1297, 479] width 78 height 13
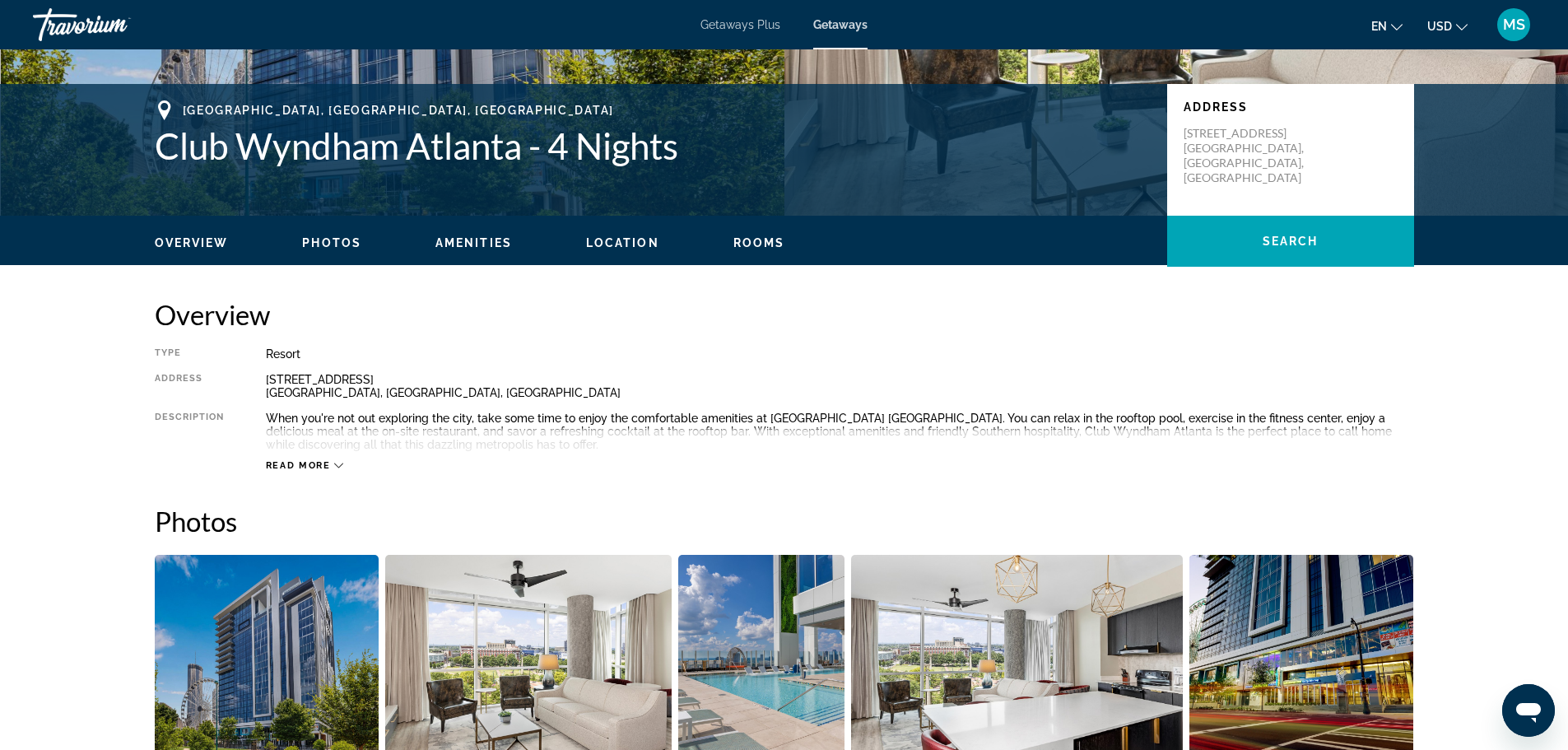
scroll to position [329, 0]
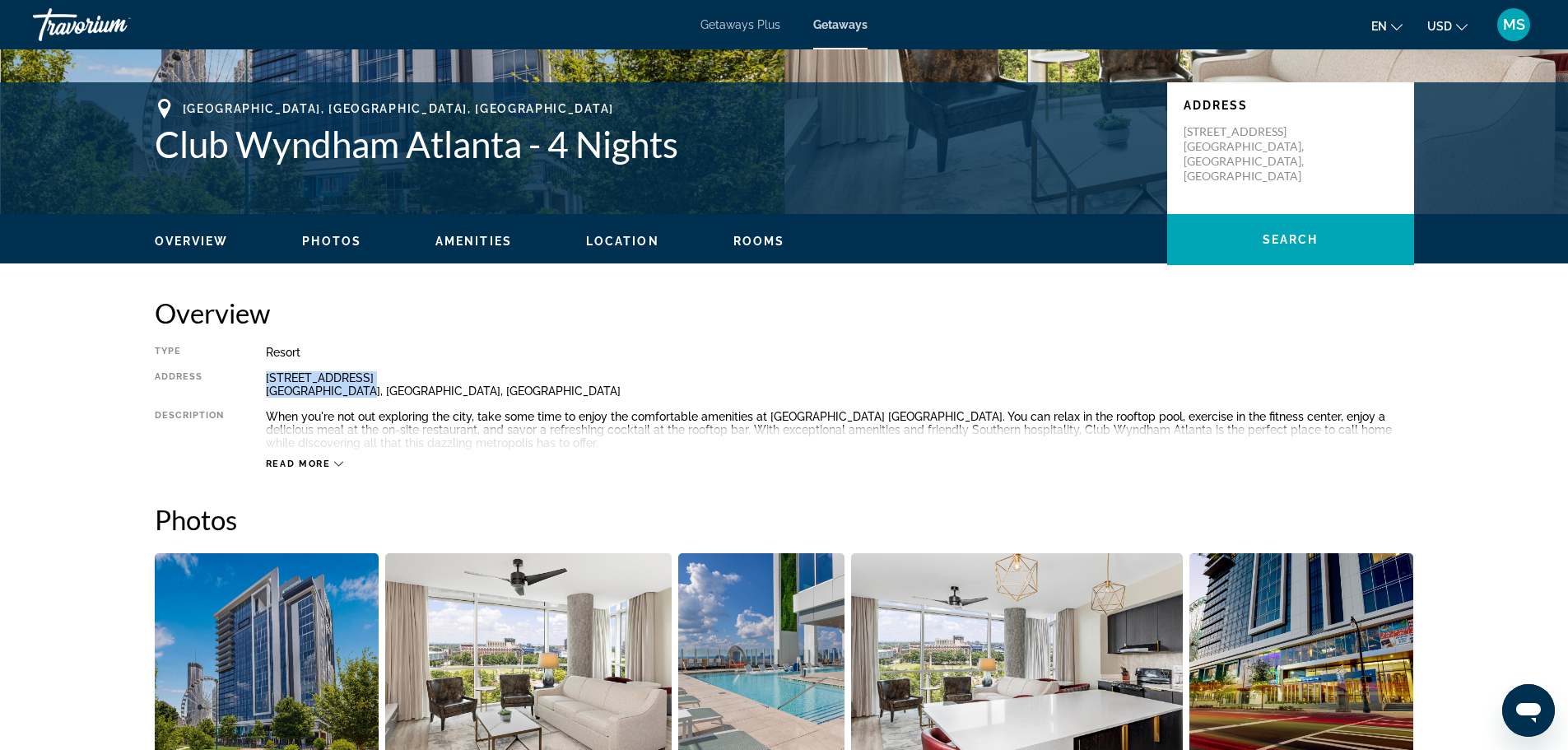
drag, startPoint x: 261, startPoint y: 375, endPoint x: 382, endPoint y: 394, distance: 122.5
click at [382, 394] on div "Type Resort All-Inclusive No All-Inclusive Address [STREET_ADDRESS] Description…" at bounding box center [784, 408] width 1259 height 124
copy div "[STREET_ADDRESS]"
